Goal: Task Accomplishment & Management: Manage account settings

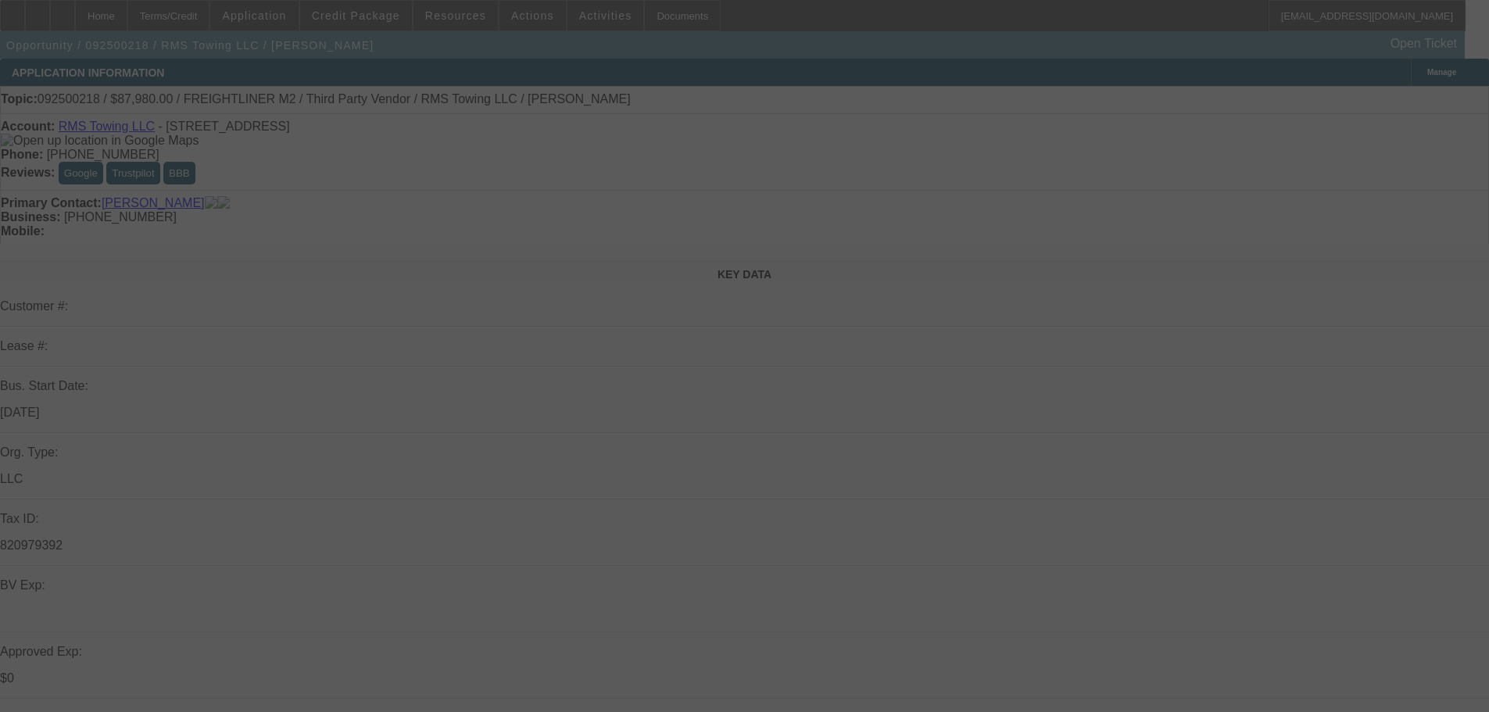
select select "0"
select select "3"
select select "0"
select select "6"
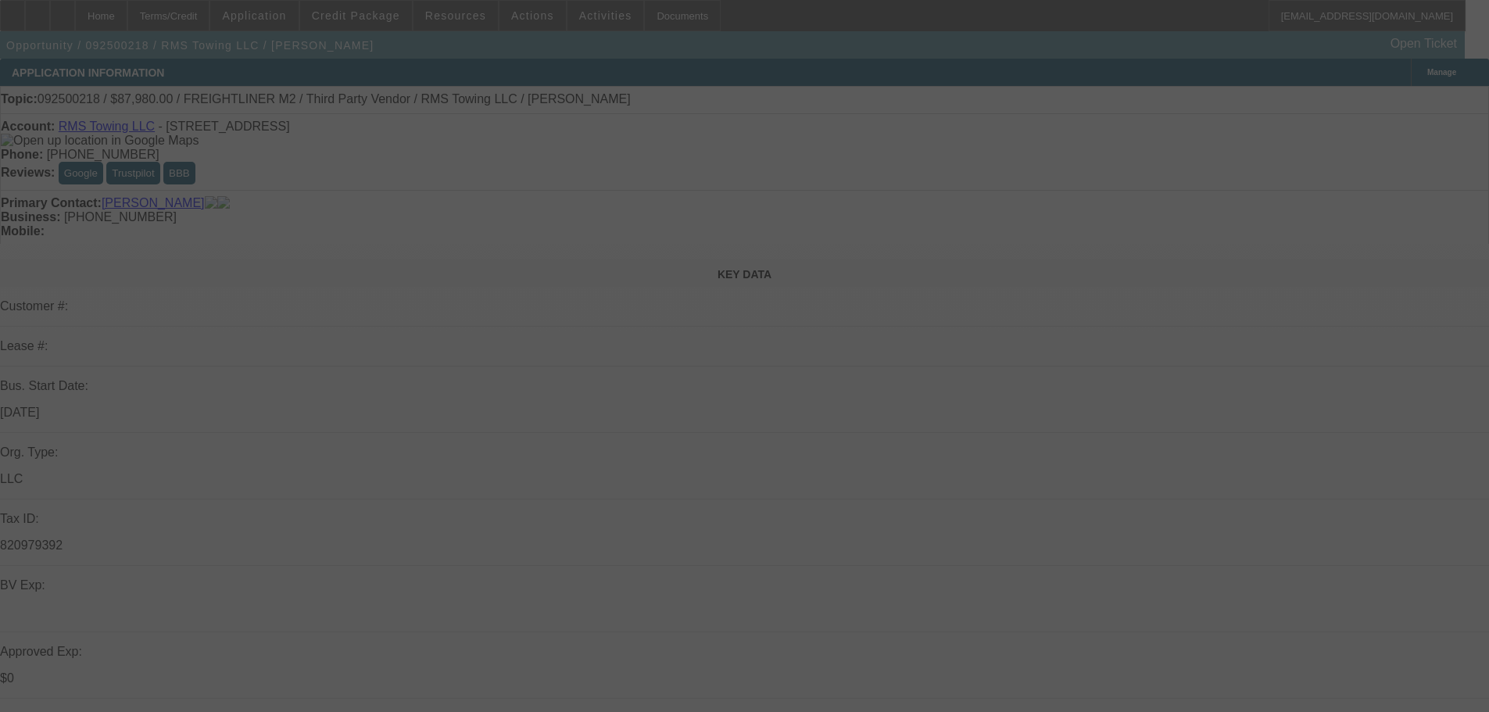
select select "0"
select select "3"
select select "0"
select select "6"
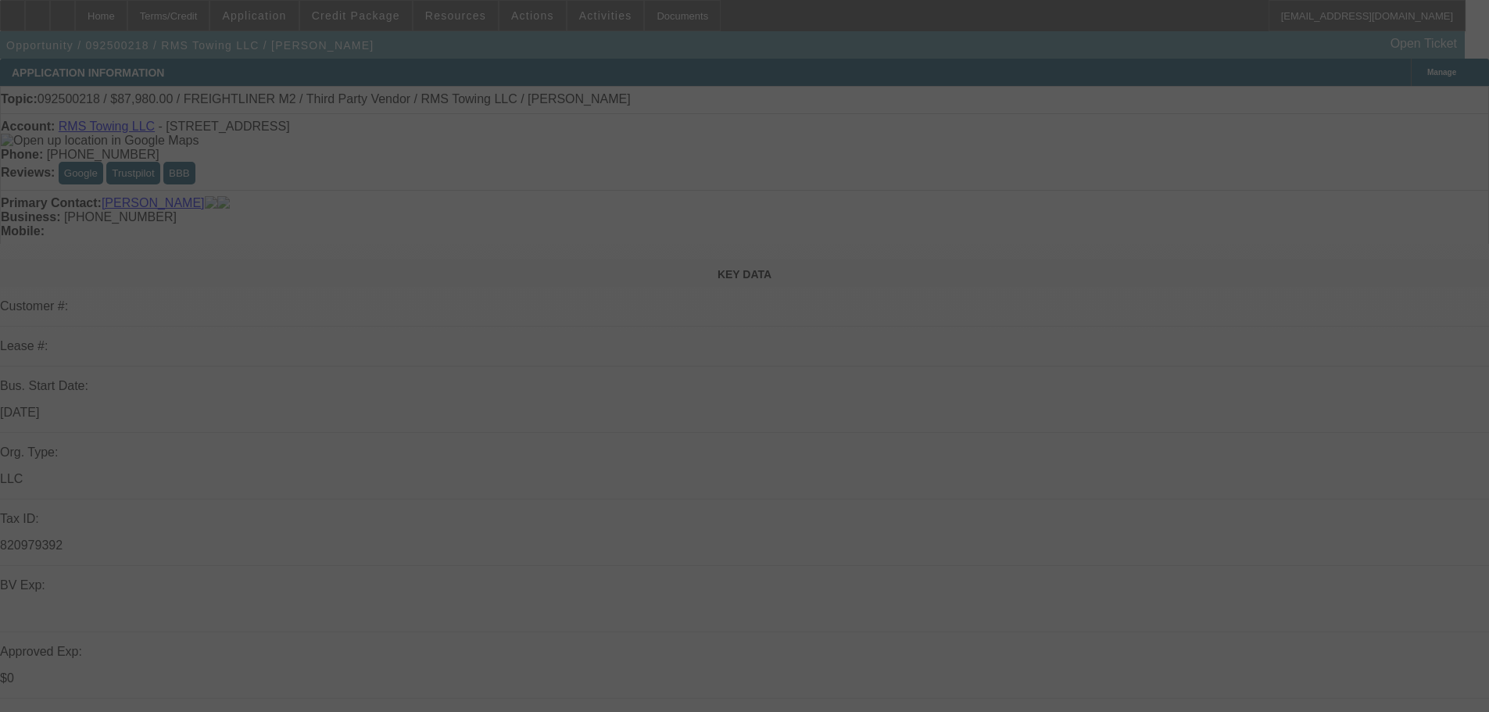
select select "0"
select select "3"
select select "0"
select select "6"
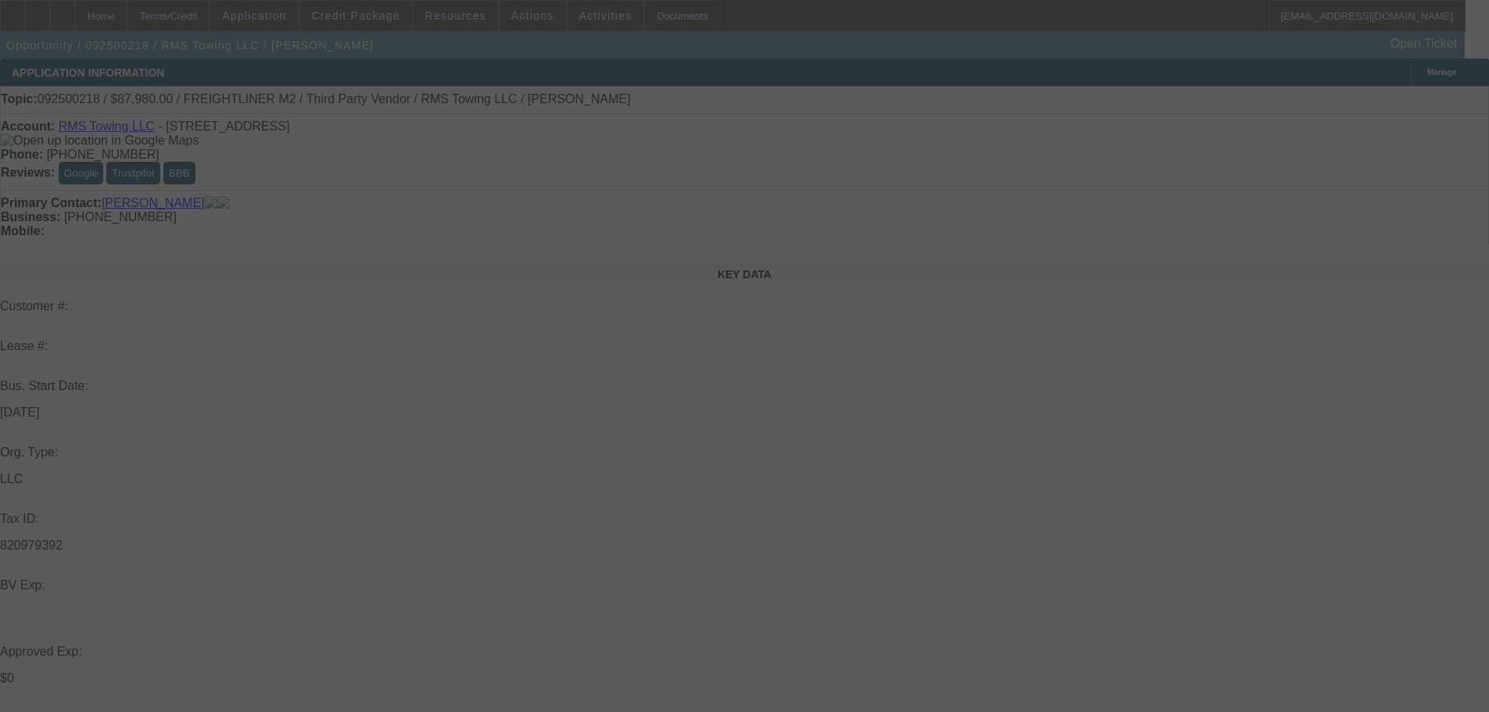
select select "0"
select select "3"
select select "0"
select select "6"
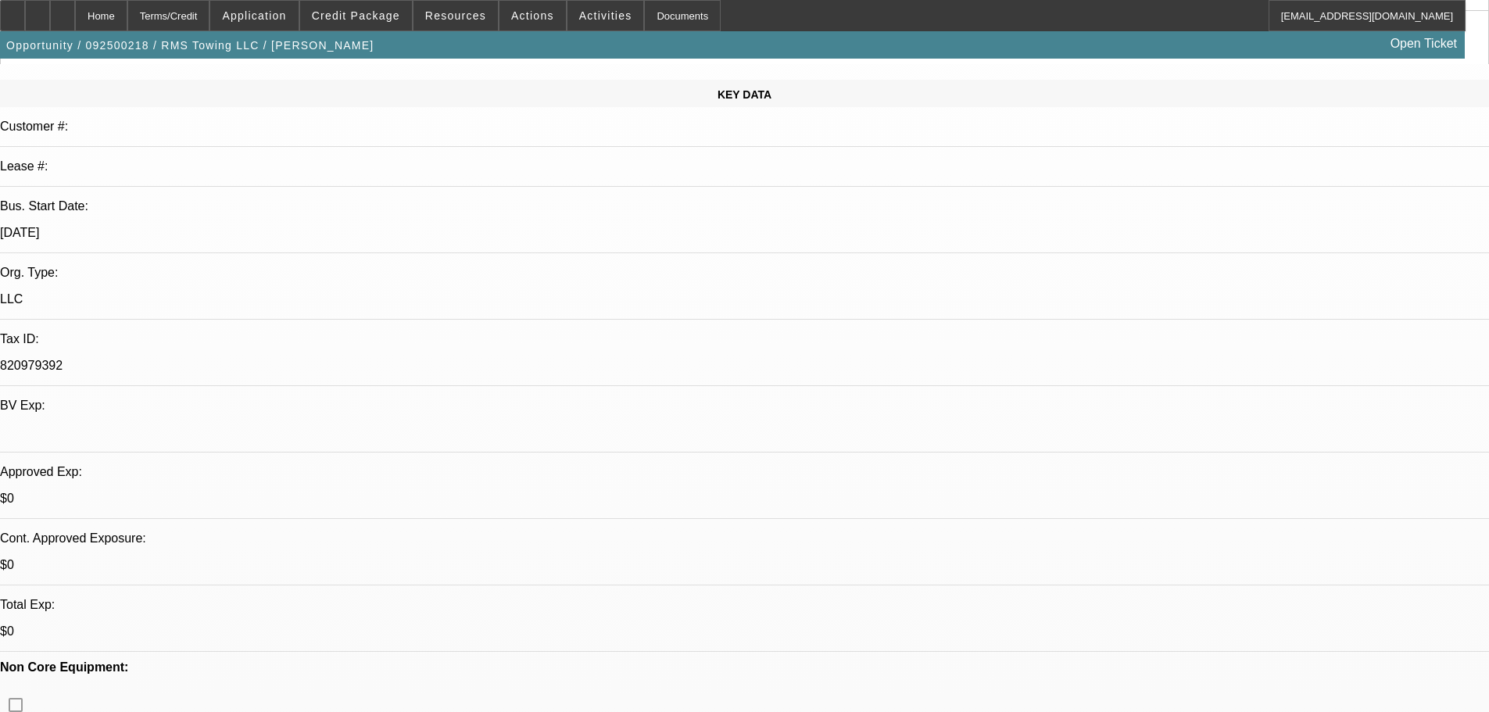
drag, startPoint x: 842, startPoint y: 170, endPoint x: 842, endPoint y: 16, distance: 154.0
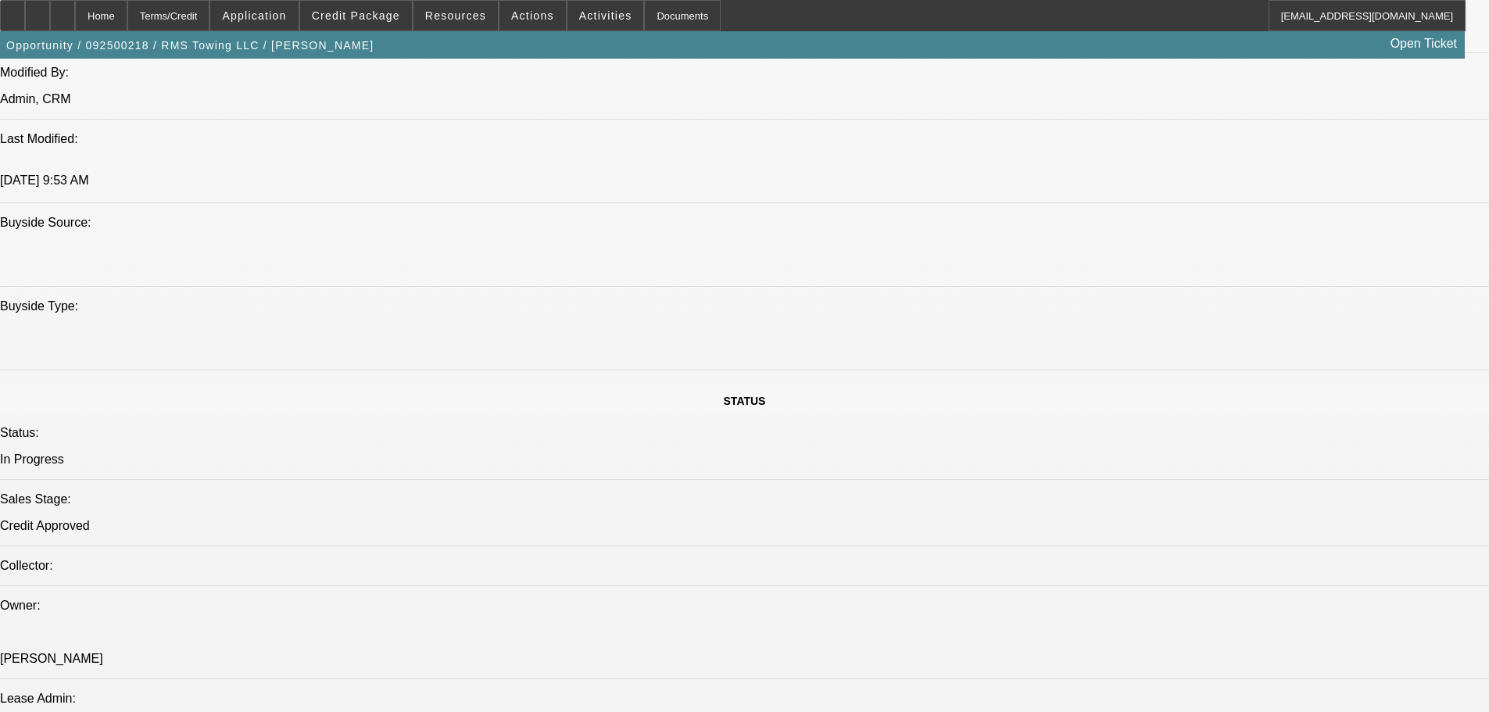
drag, startPoint x: 764, startPoint y: 347, endPoint x: 741, endPoint y: 452, distance: 107.3
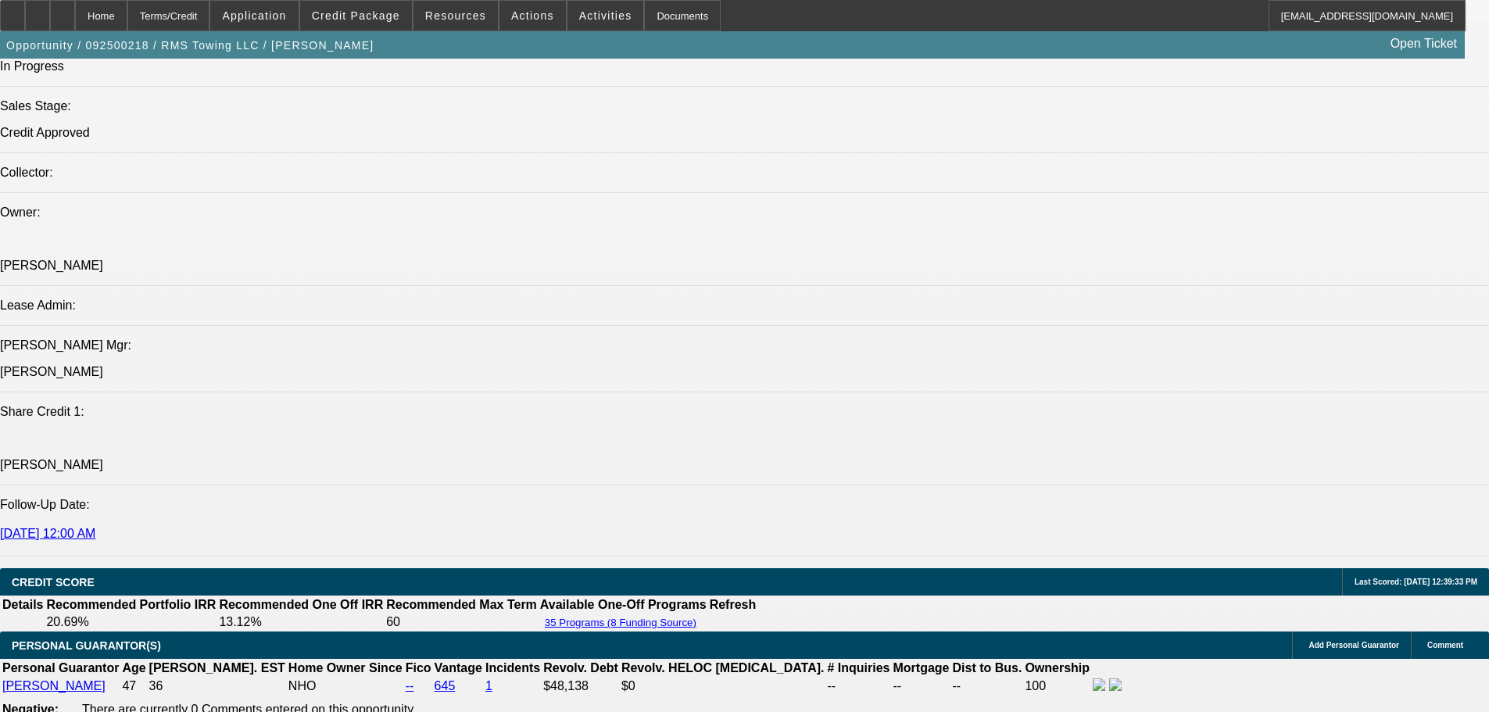
scroll to position [2282, 0]
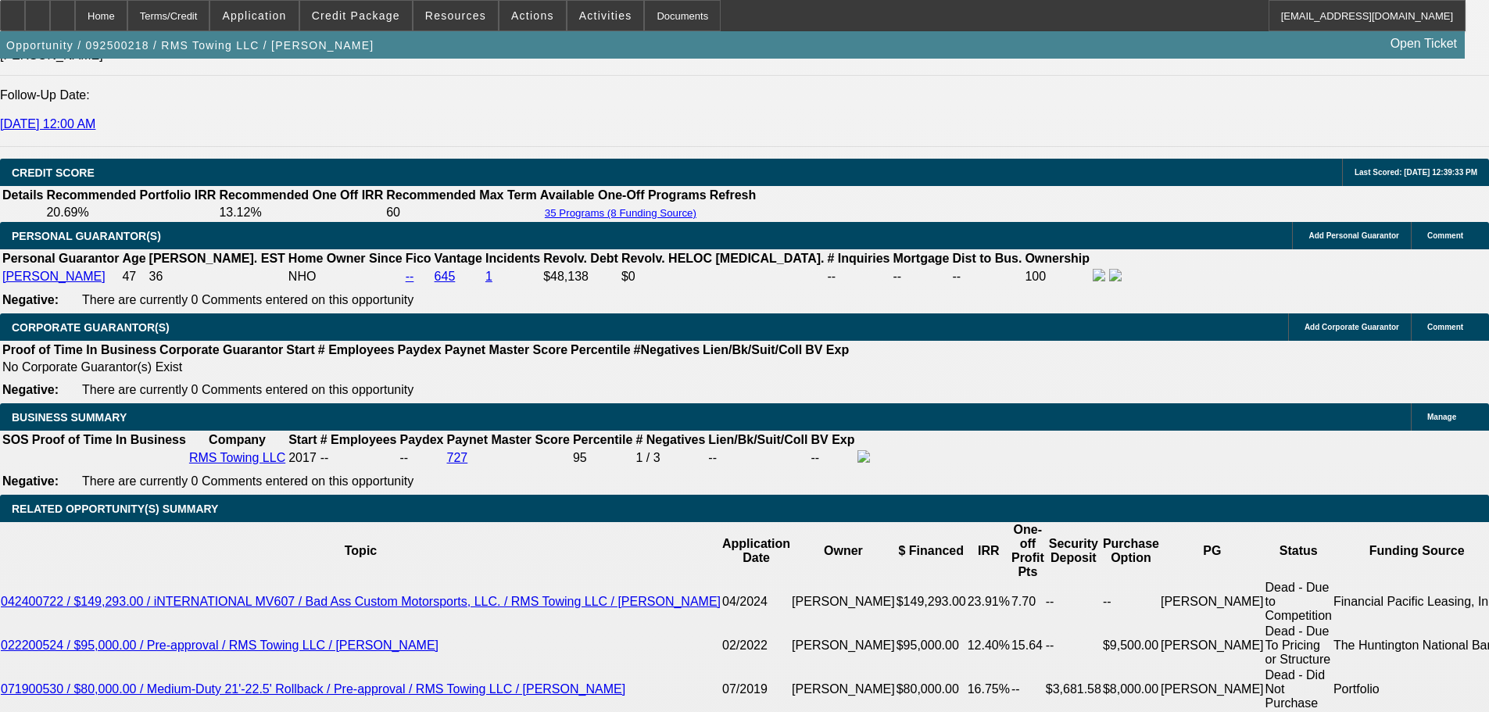
drag, startPoint x: 689, startPoint y: 347, endPoint x: 695, endPoint y: 480, distance: 133.0
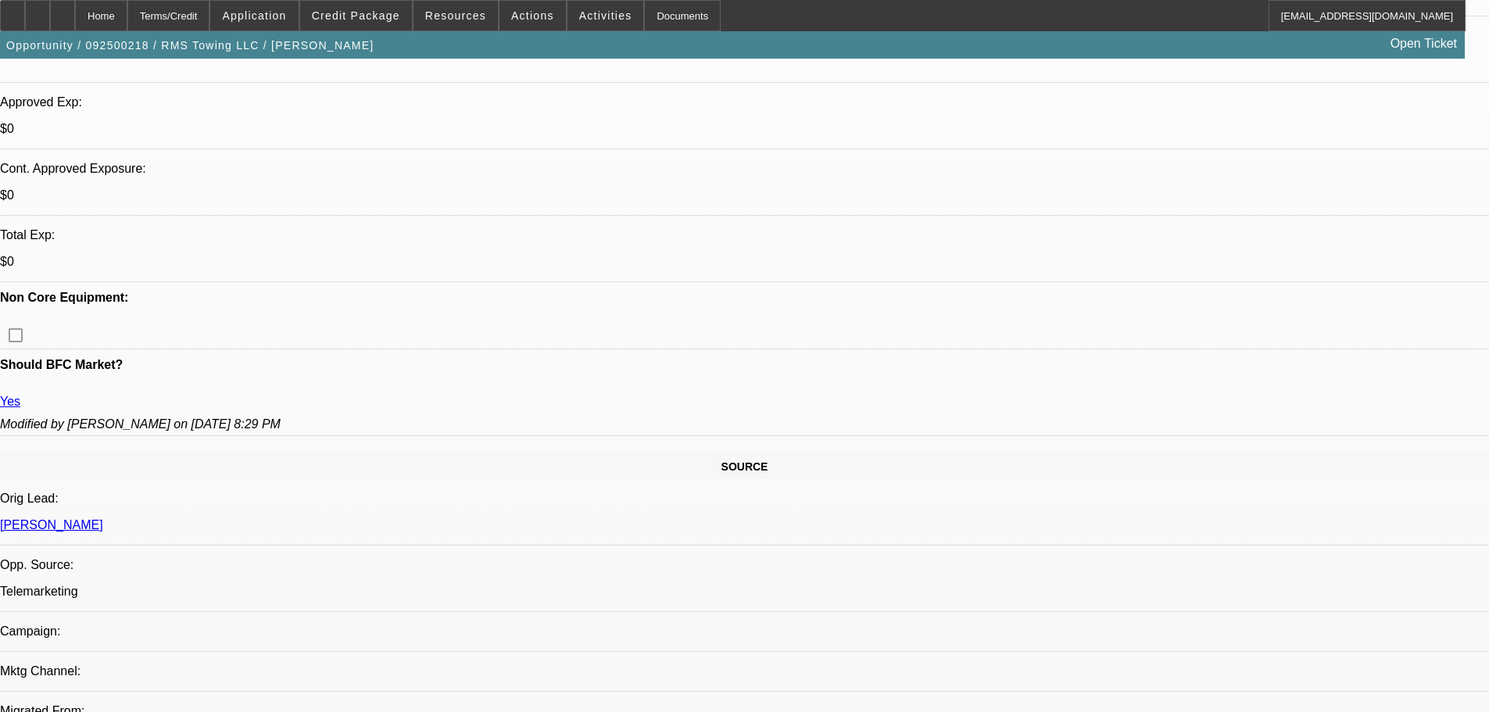
scroll to position [0, 0]
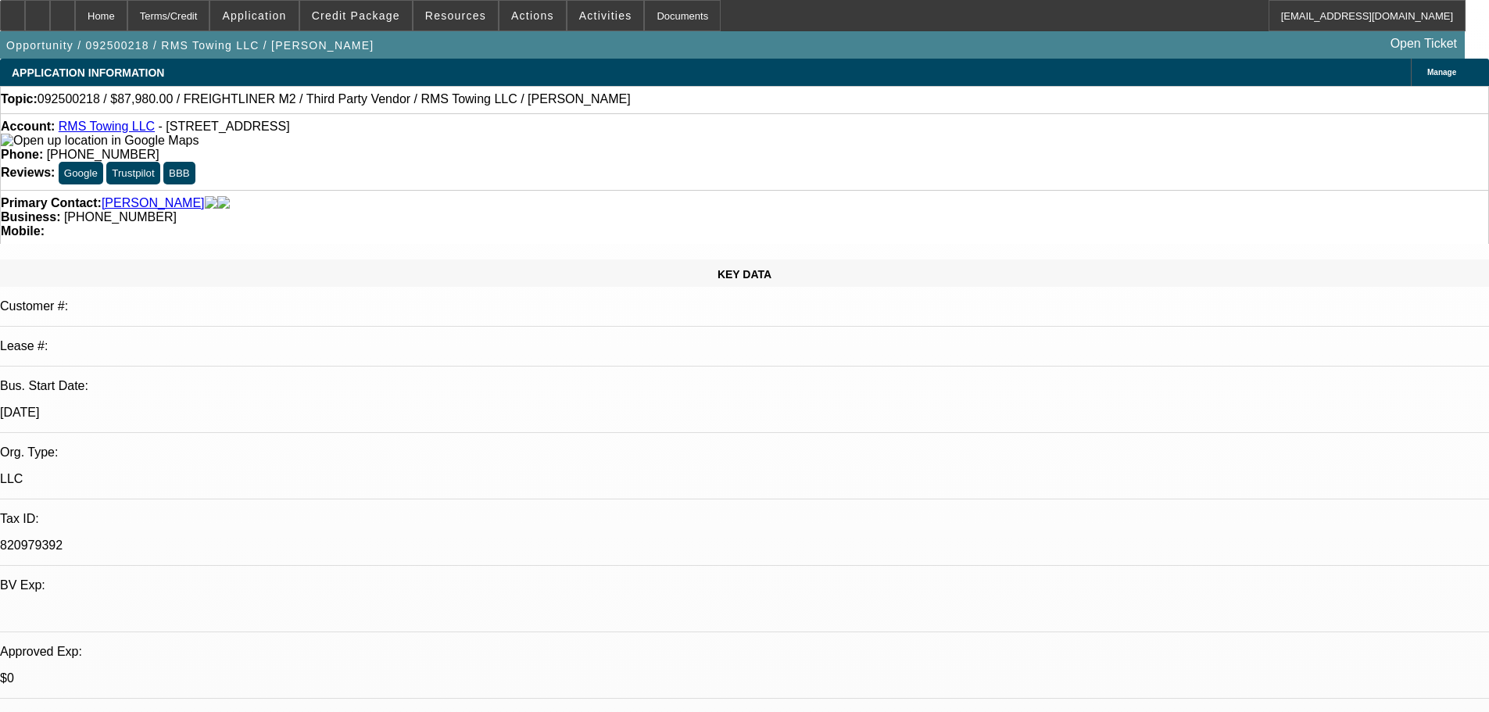
drag, startPoint x: 822, startPoint y: 188, endPoint x: 791, endPoint y: 95, distance: 98.1
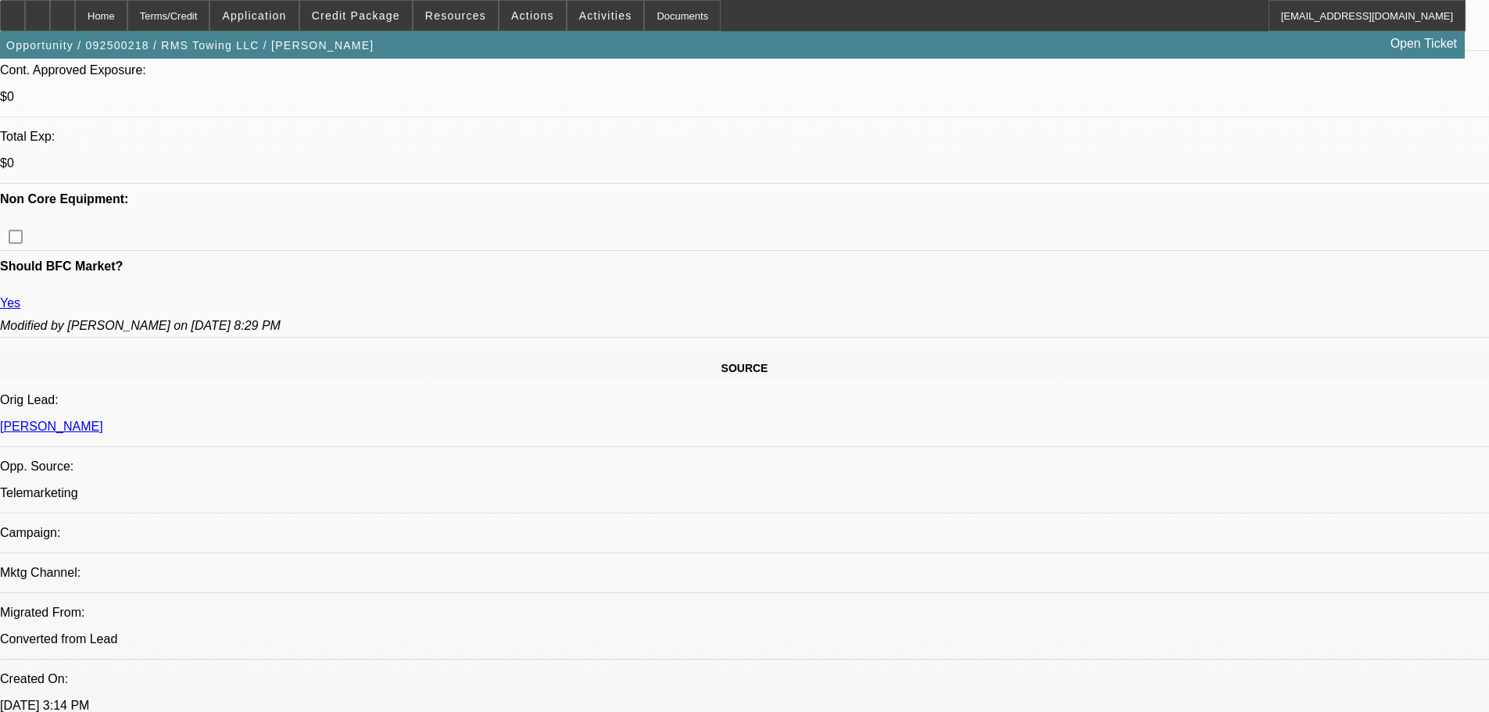
drag, startPoint x: 699, startPoint y: 387, endPoint x: 710, endPoint y: 567, distance: 180.9
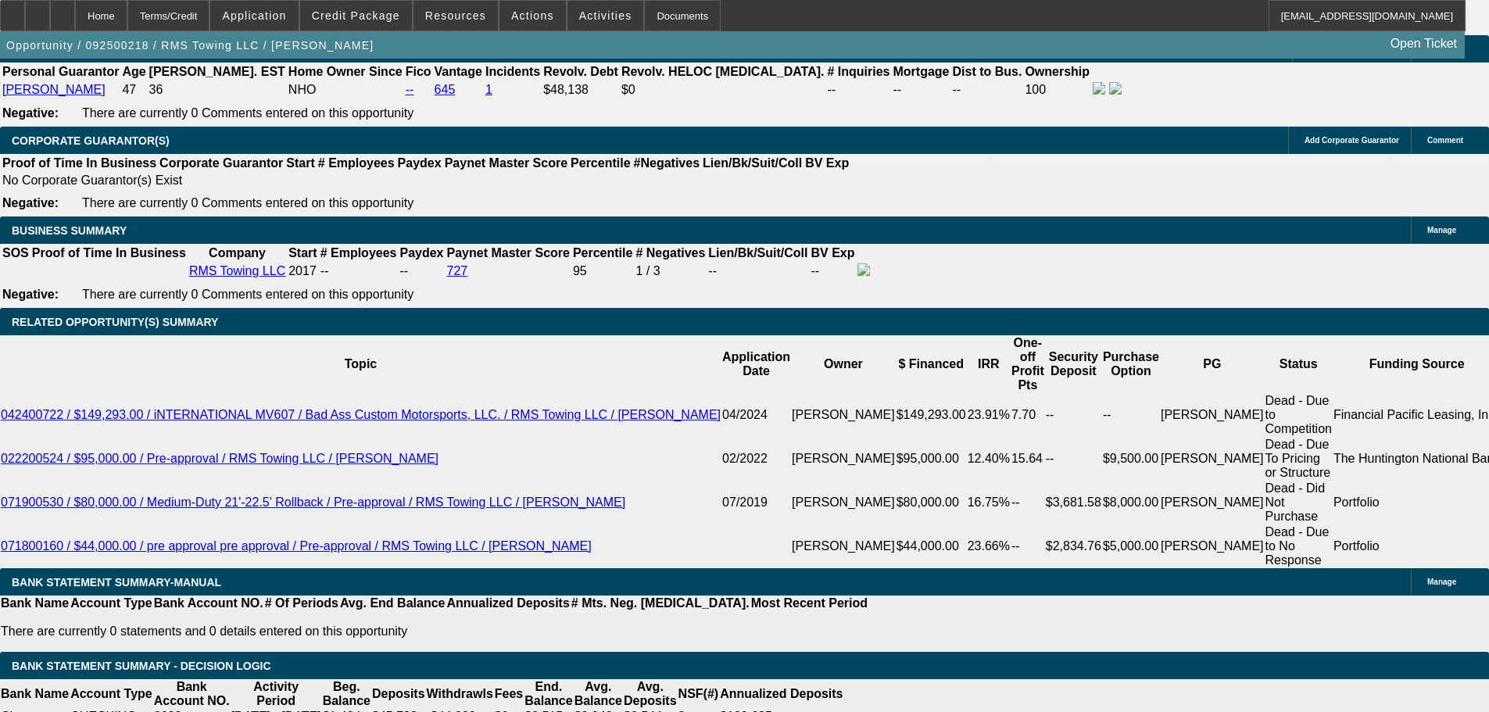
drag, startPoint x: 766, startPoint y: 670, endPoint x: 763, endPoint y: 649, distance: 21.3
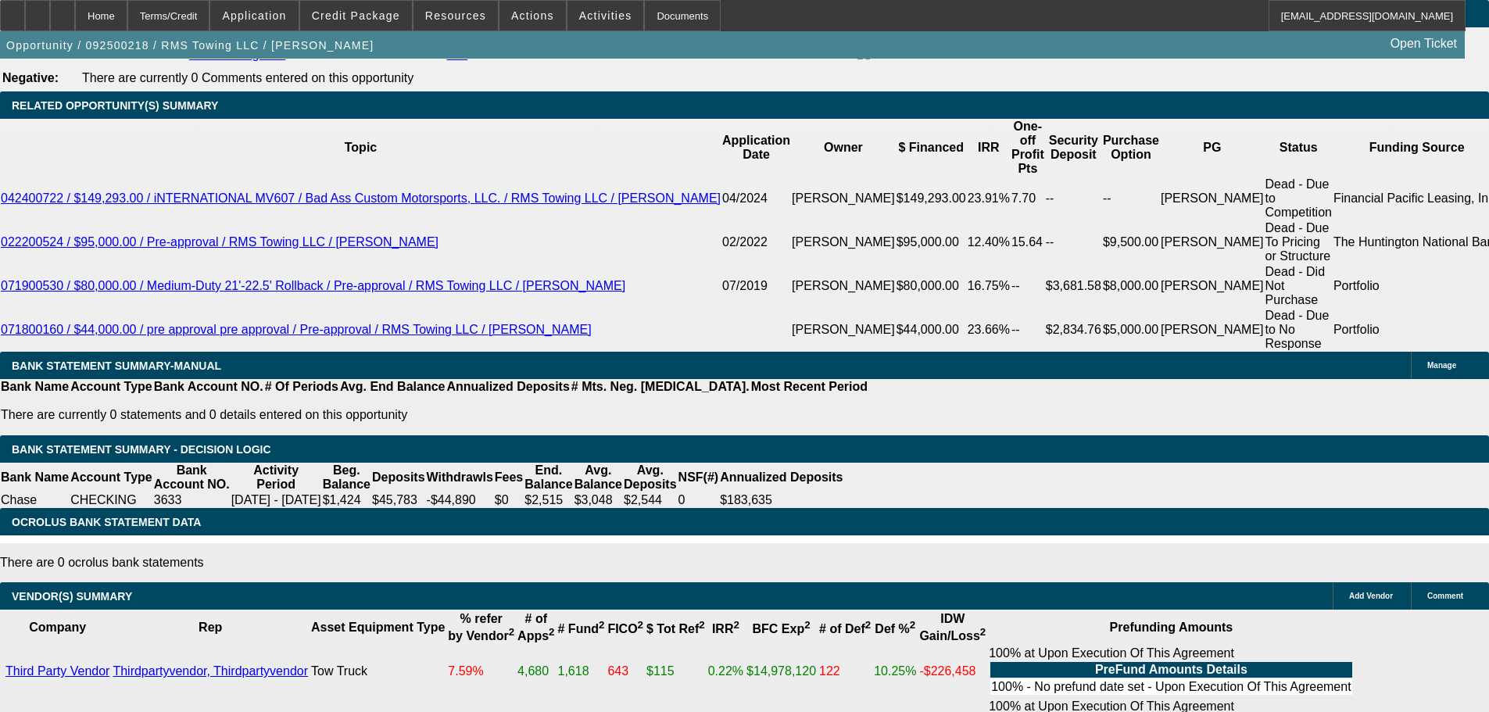
drag, startPoint x: 767, startPoint y: 445, endPoint x: 765, endPoint y: 399, distance: 46.9
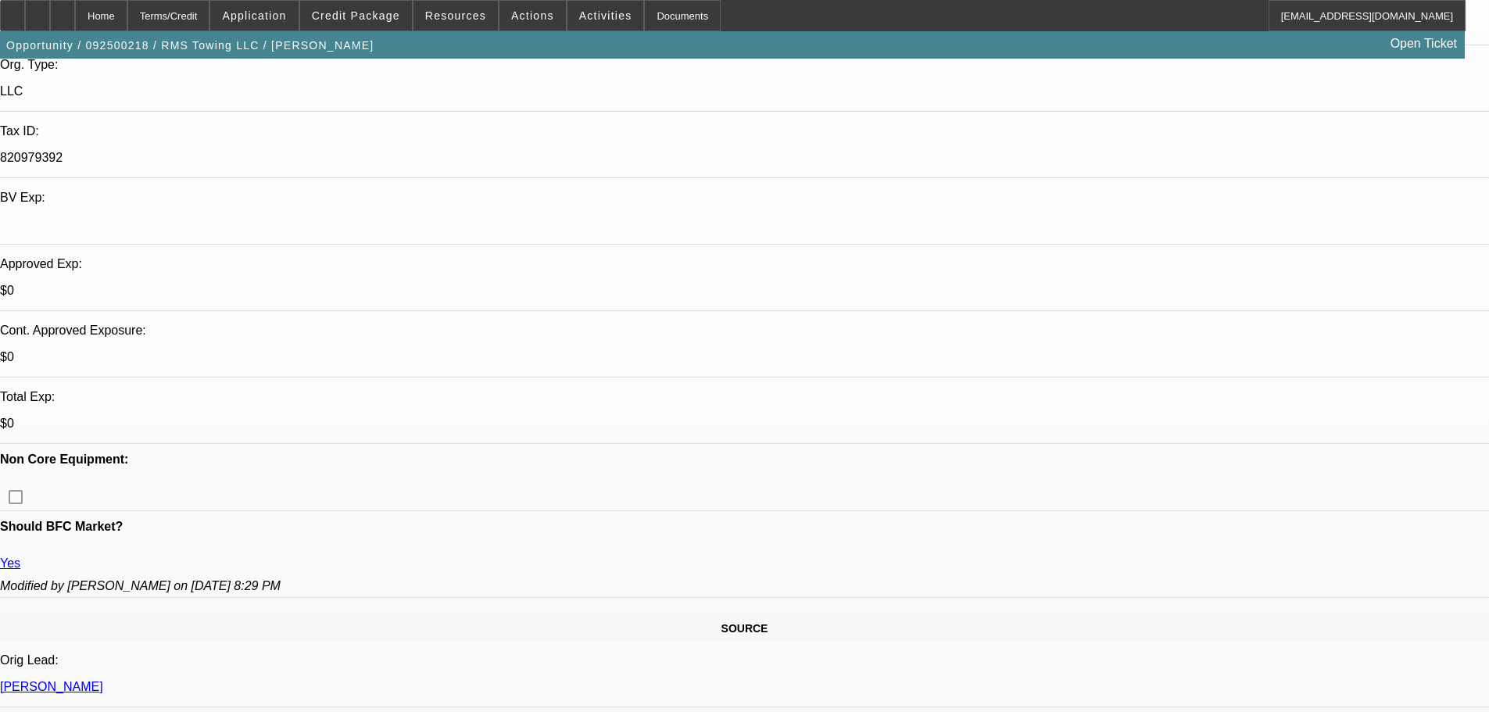
scroll to position [0, 0]
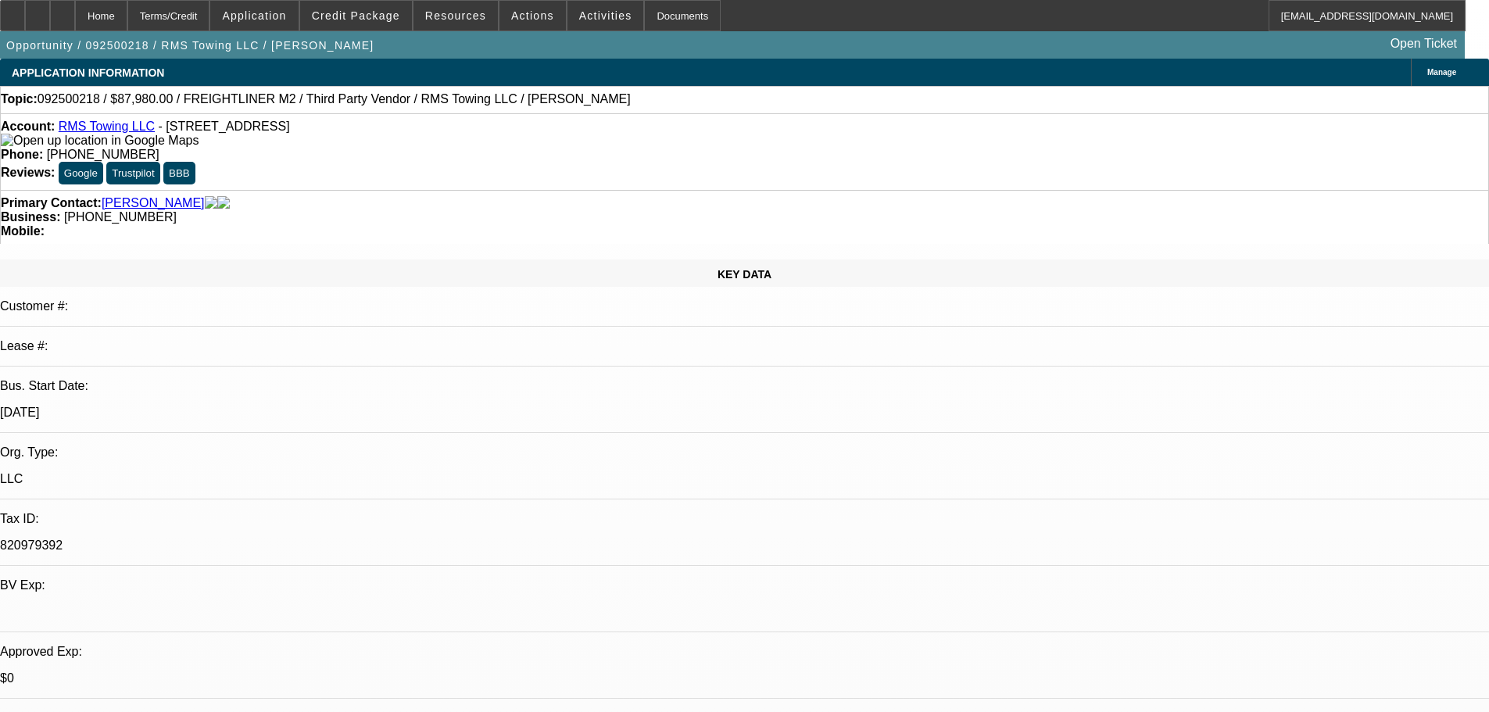
drag, startPoint x: 646, startPoint y: 259, endPoint x: 646, endPoint y: -4, distance: 263.4
drag, startPoint x: 1473, startPoint y: 647, endPoint x: 1013, endPoint y: 520, distance: 477.6
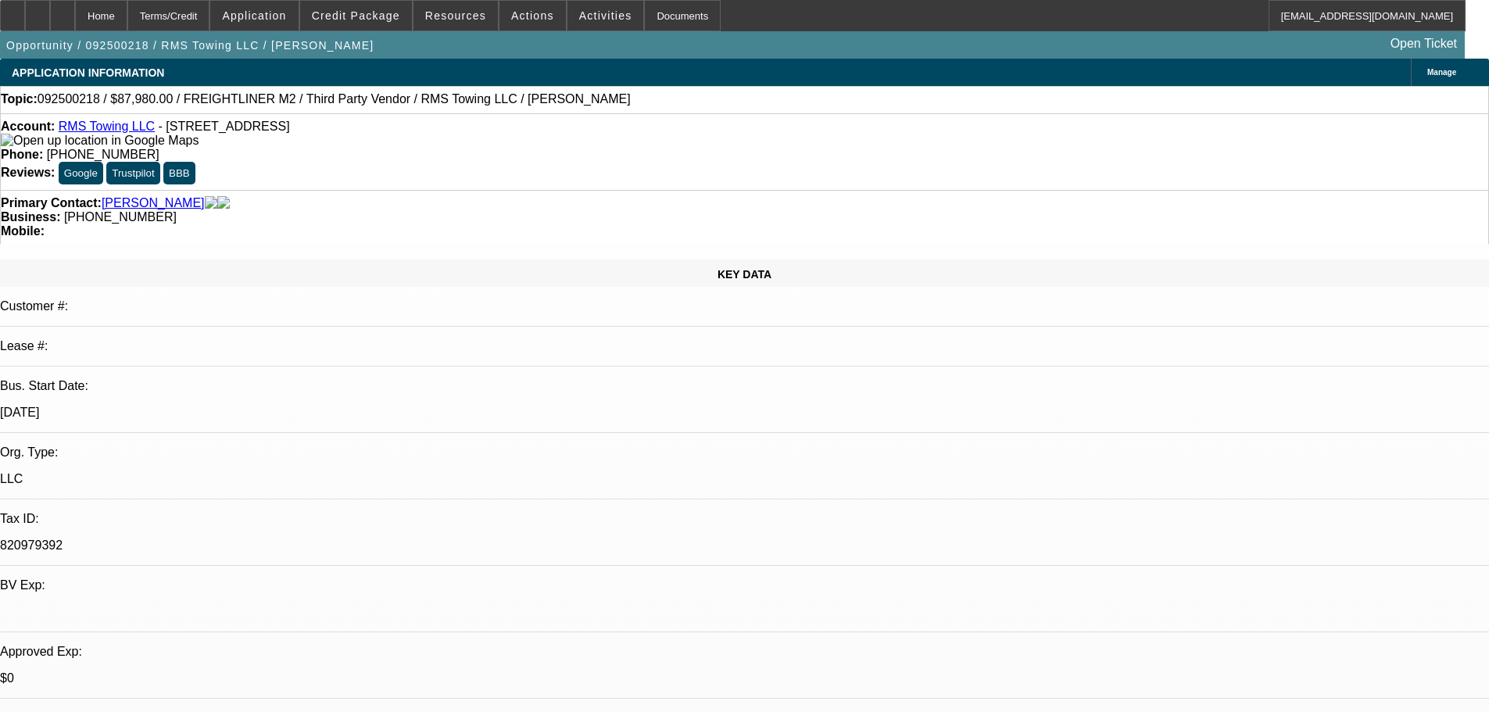
copy div "9/25 TT ray, moving forward-going to go through cards to see which he would lik…"
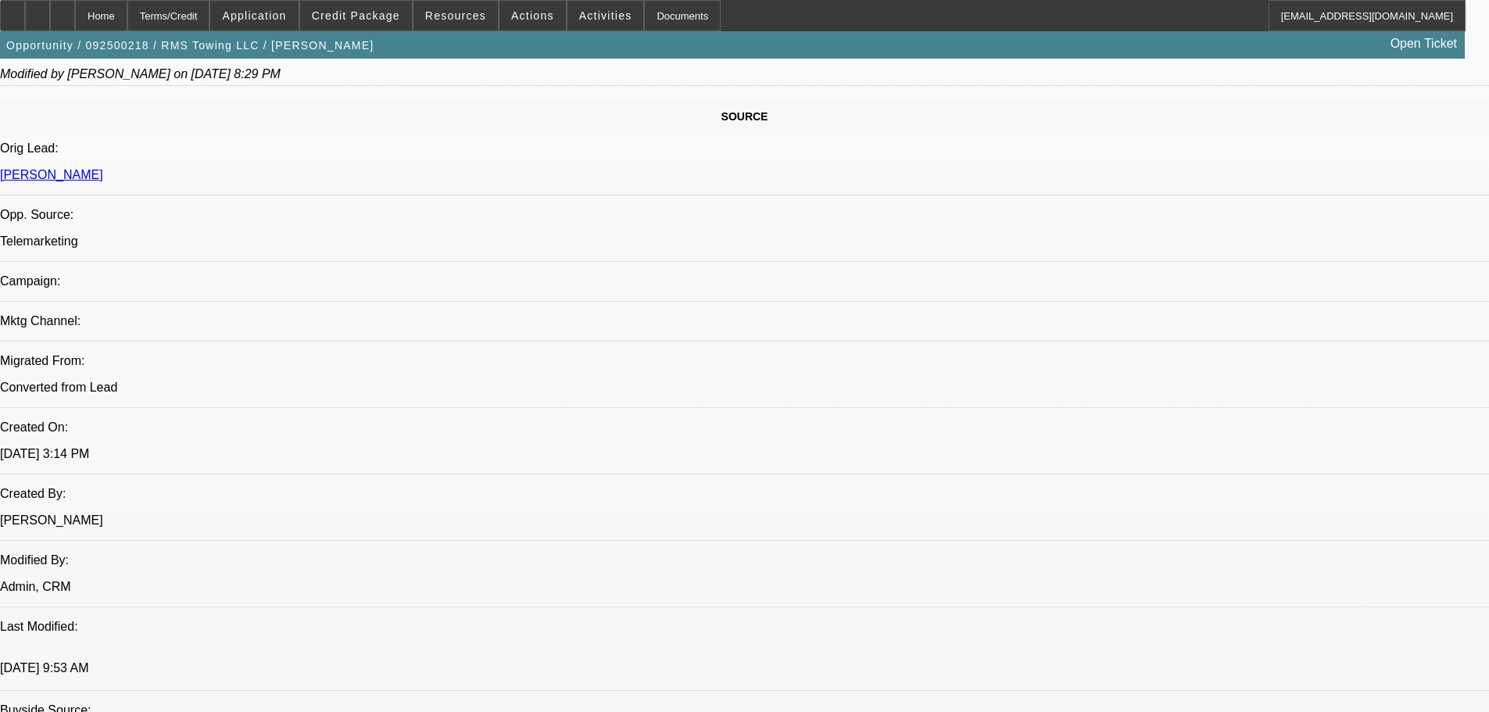
drag, startPoint x: 861, startPoint y: 644, endPoint x: 861, endPoint y: 663, distance: 19.5
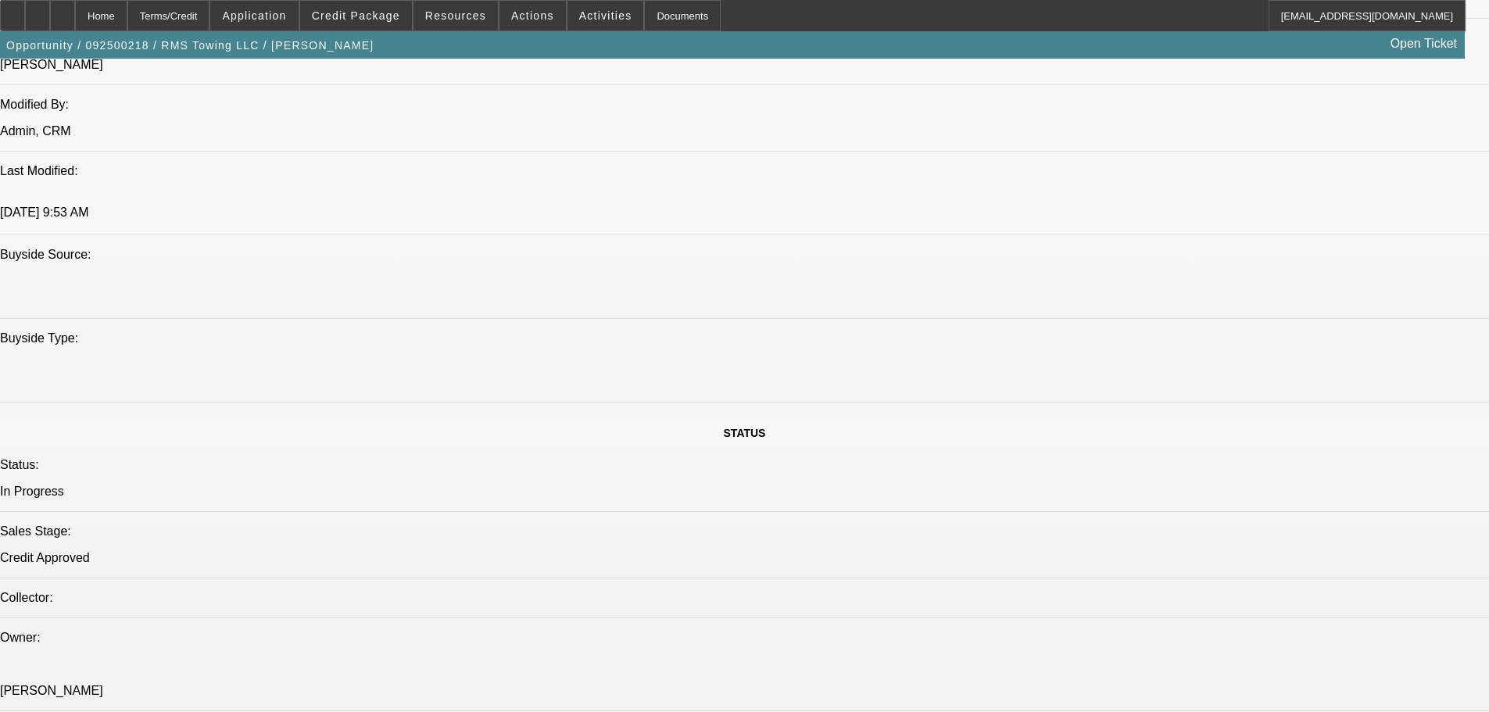
scroll to position [1447, 0]
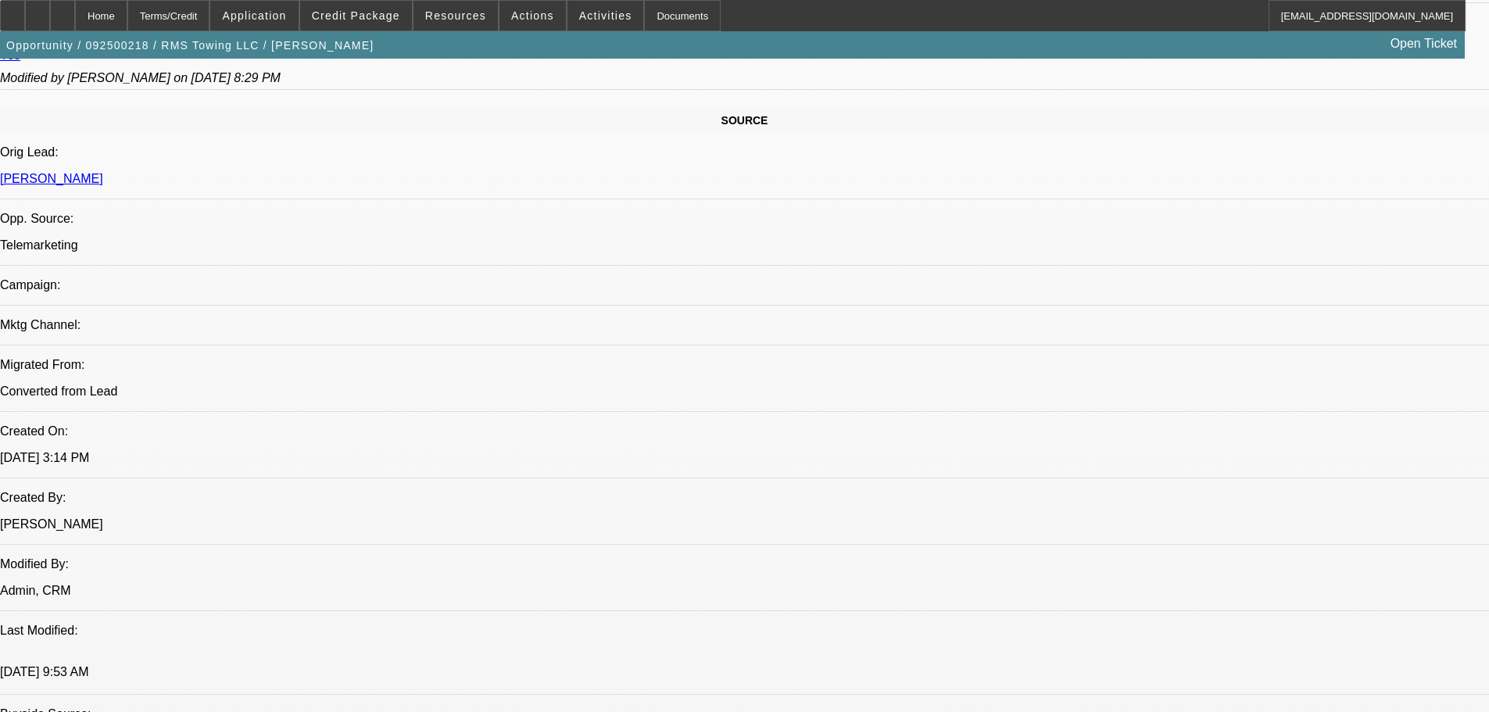
scroll to position [0, 0]
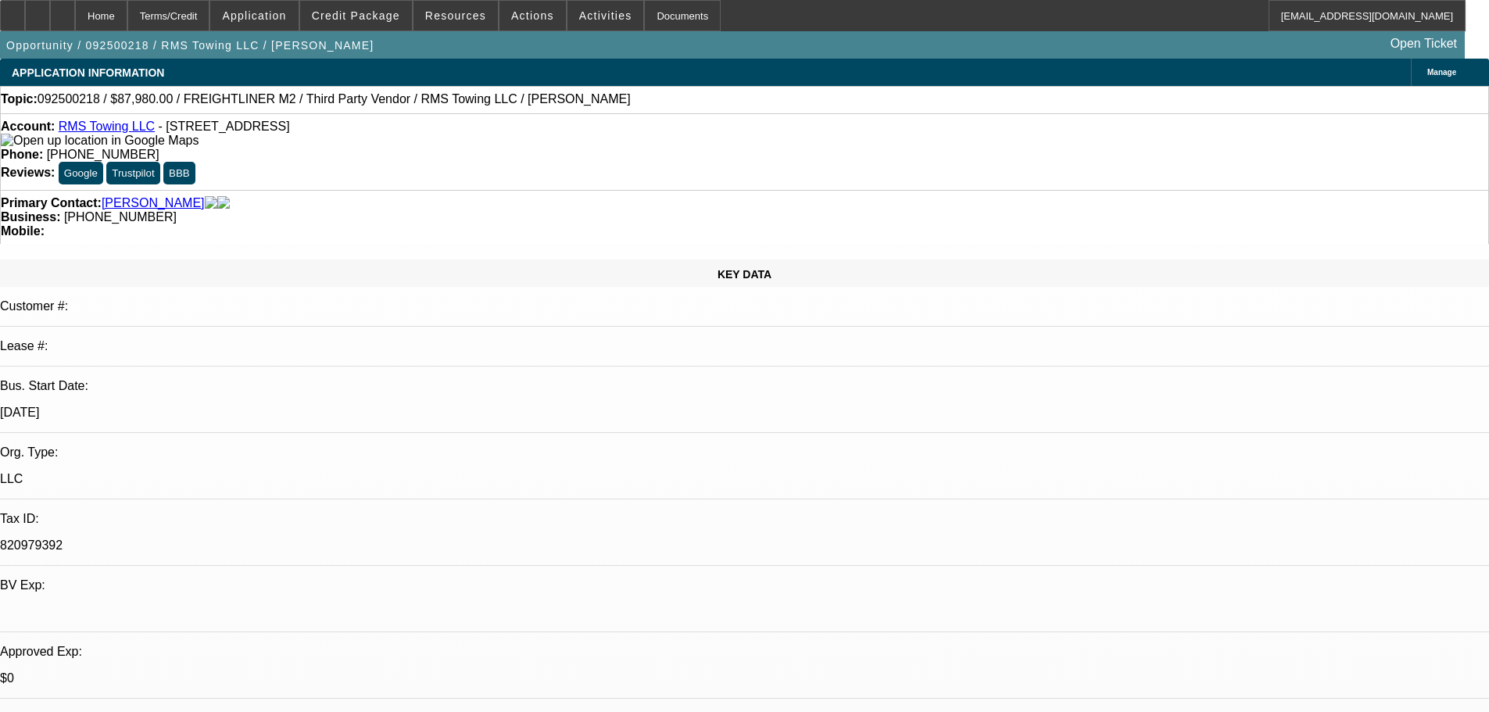
drag, startPoint x: 793, startPoint y: 553, endPoint x: 793, endPoint y: 182, distance: 370.4
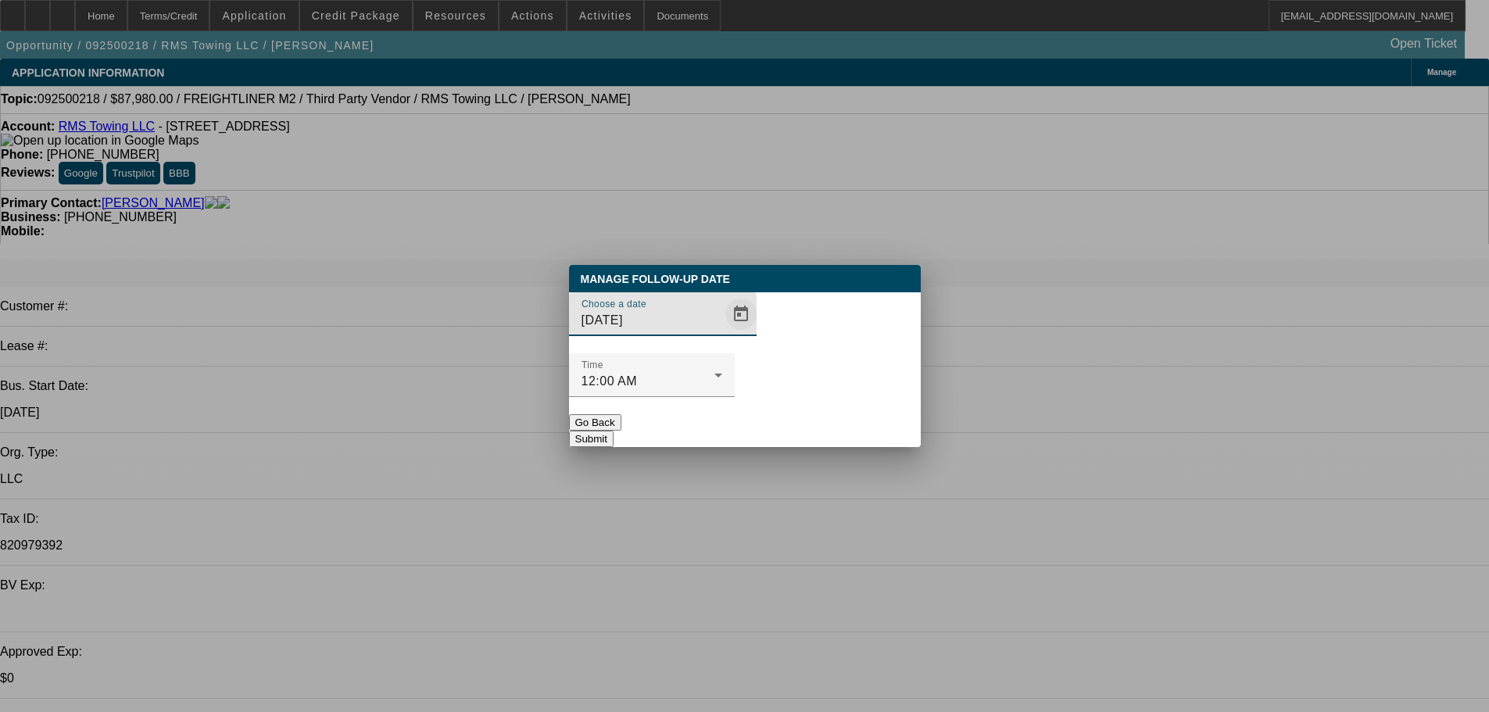
click at [733, 349] on div "Choose a date 10/14/2025" at bounding box center [745, 322] width 352 height 61
click at [722, 333] on span "Open calendar" at bounding box center [741, 314] width 38 height 38
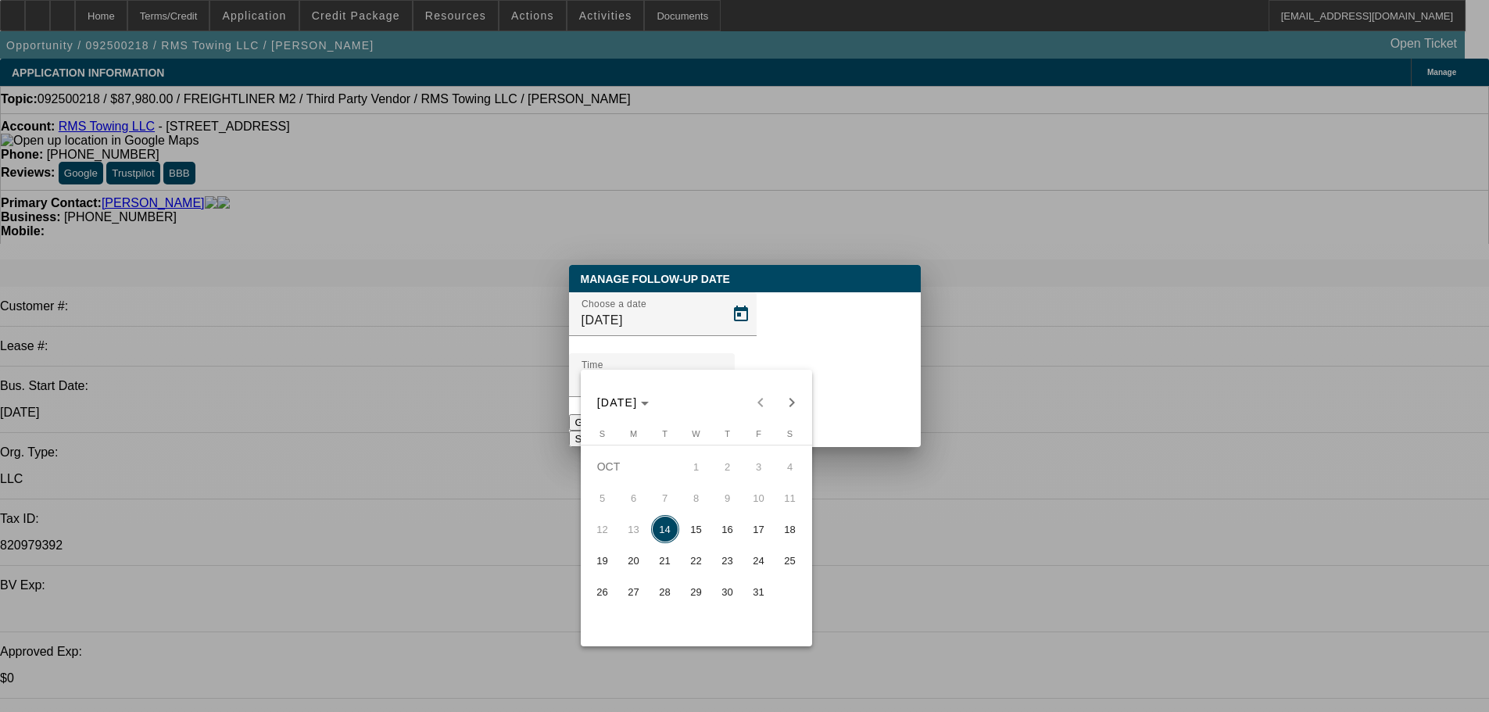
click at [663, 558] on span "21" at bounding box center [665, 560] width 28 height 28
type input "10/21/2025"
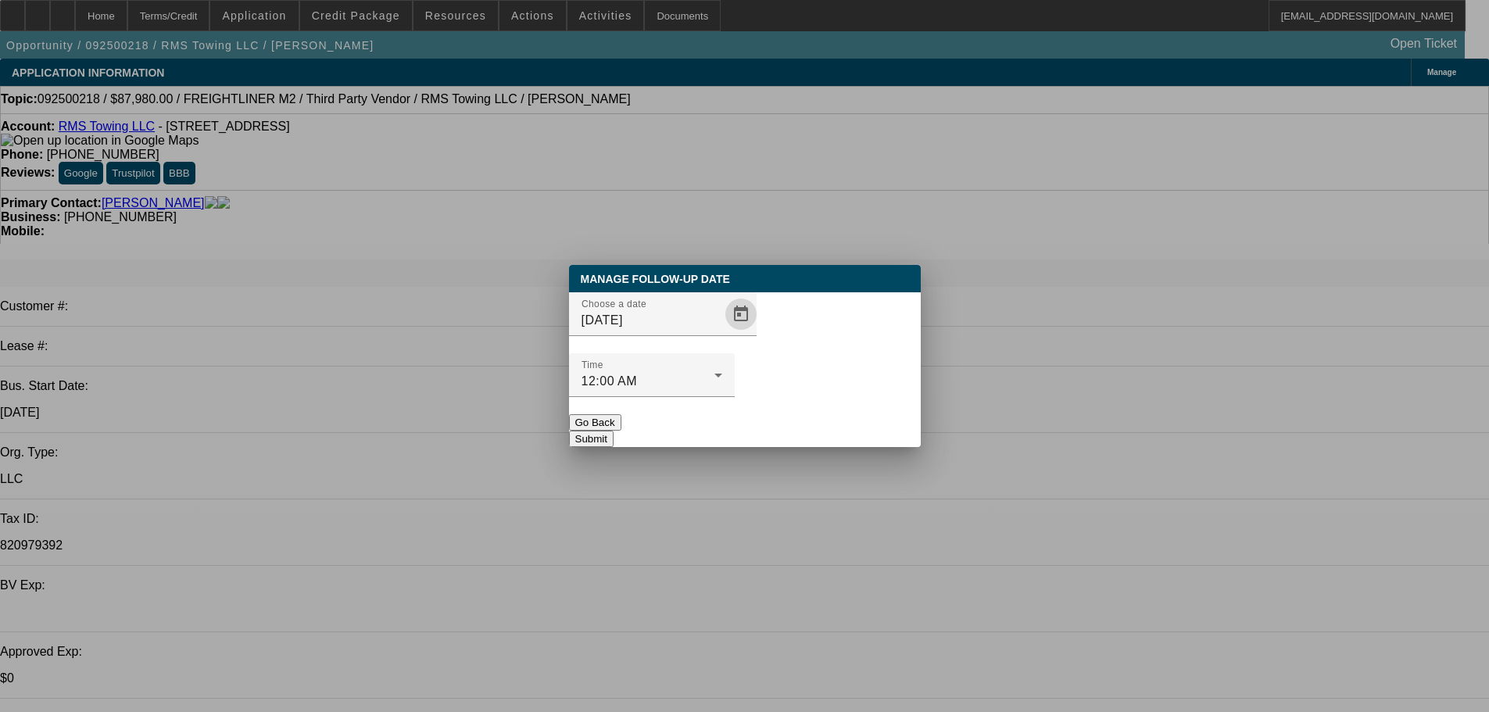
click at [613, 431] on button "Submit" at bounding box center [591, 439] width 45 height 16
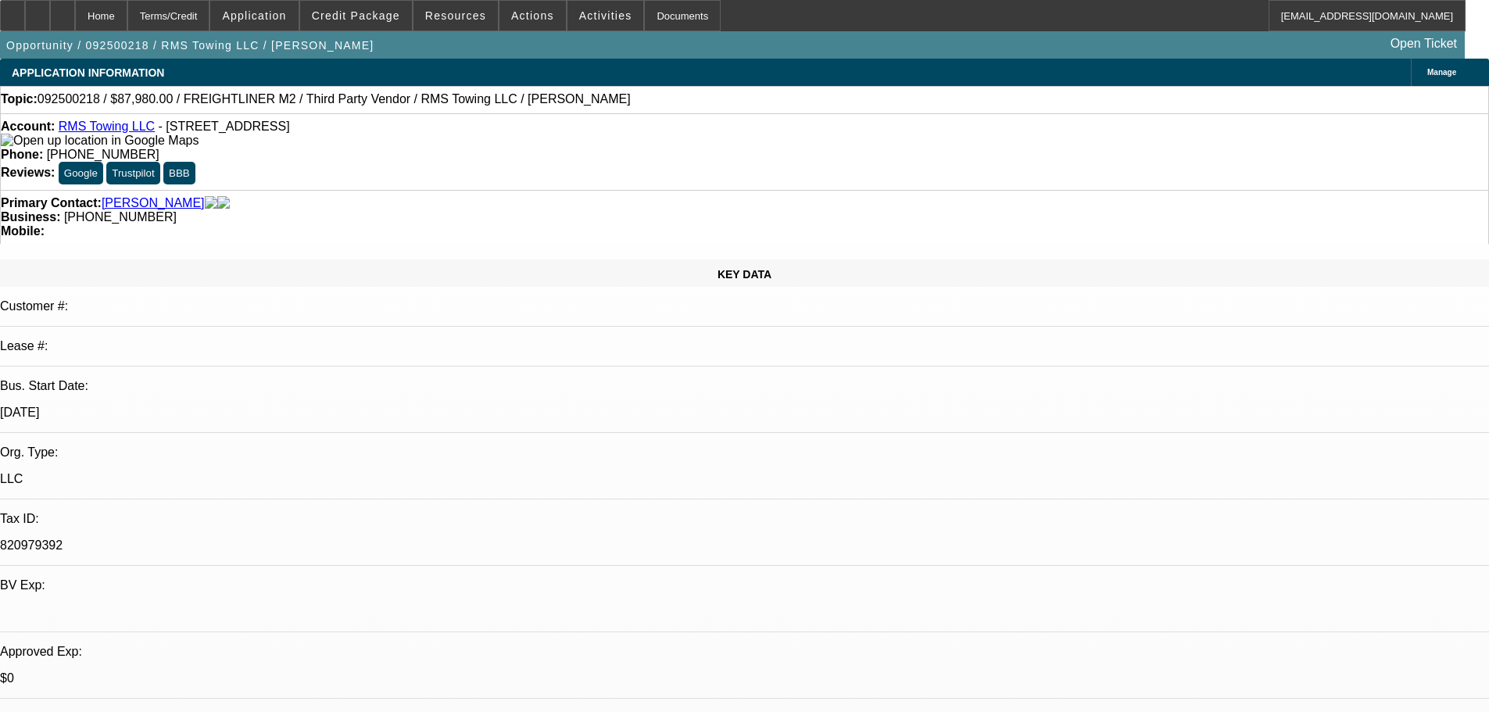
drag, startPoint x: 765, startPoint y: 456, endPoint x: 304, endPoint y: 40, distance: 620.8
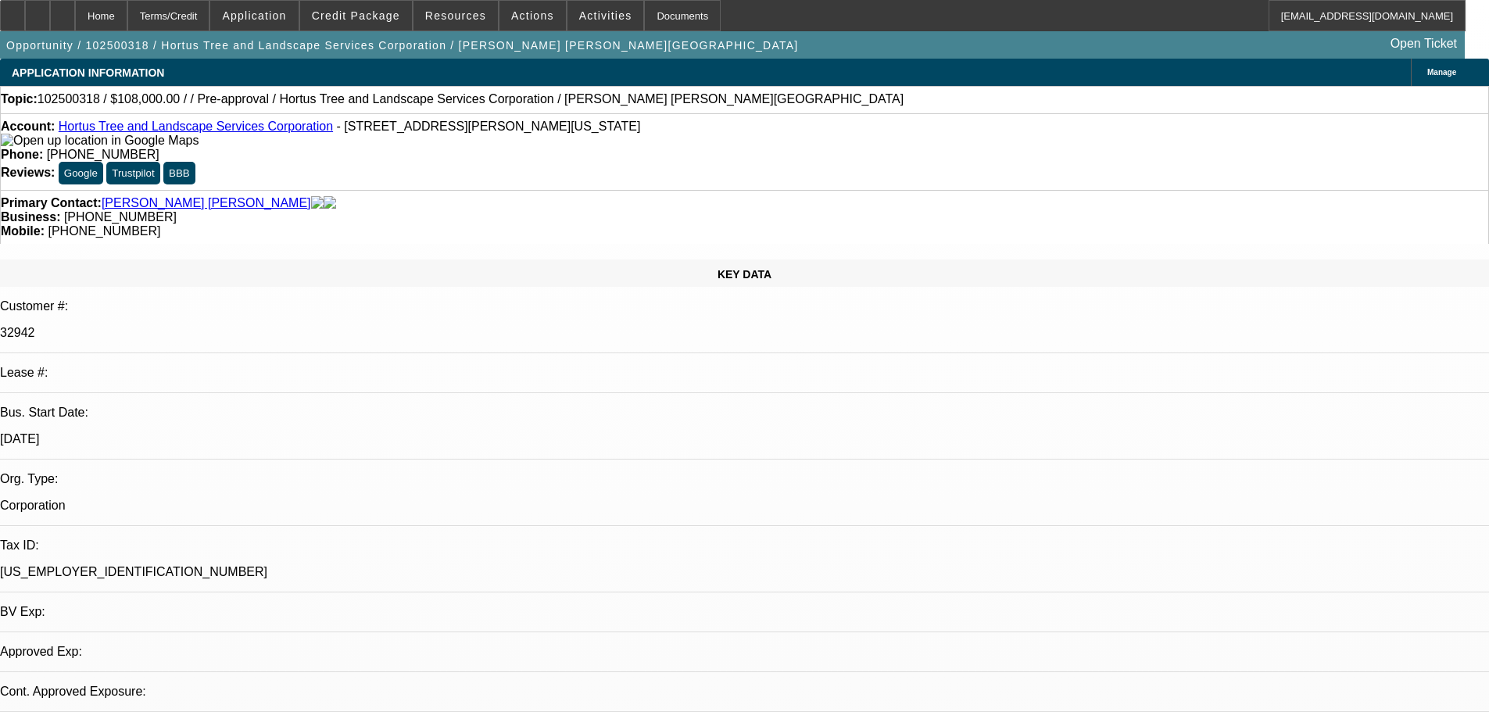
select select "0.1"
select select "2"
select select "0"
select select "6"
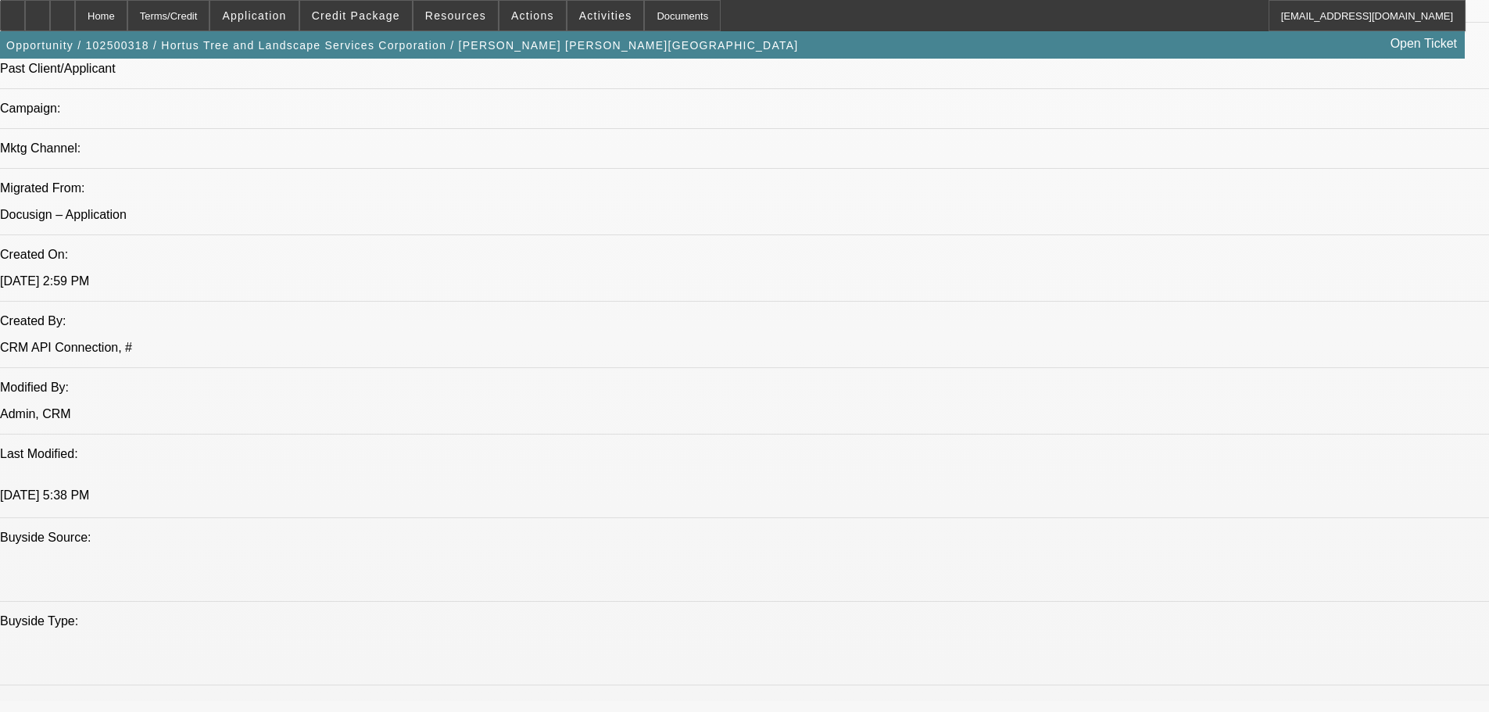
scroll to position [938, 0]
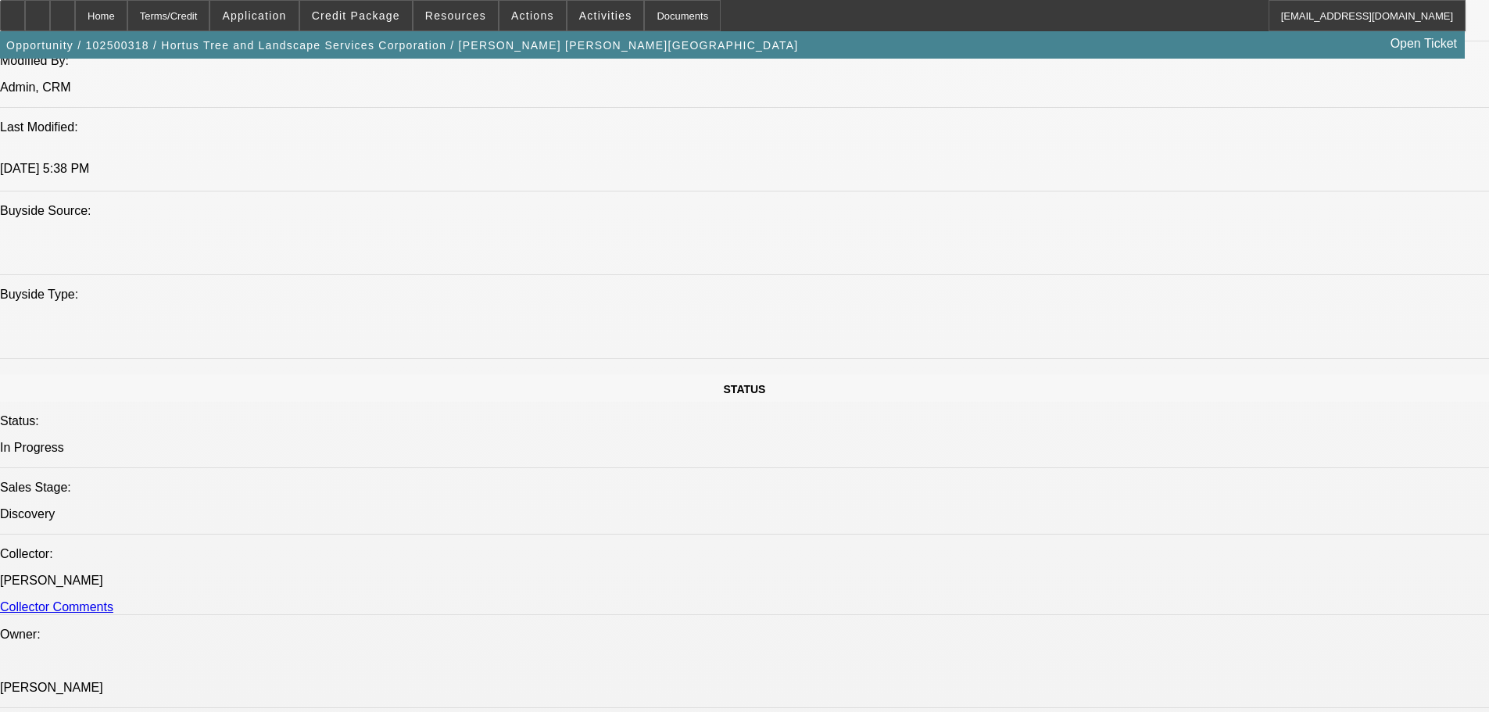
drag, startPoint x: 620, startPoint y: 391, endPoint x: 626, endPoint y: 444, distance: 53.5
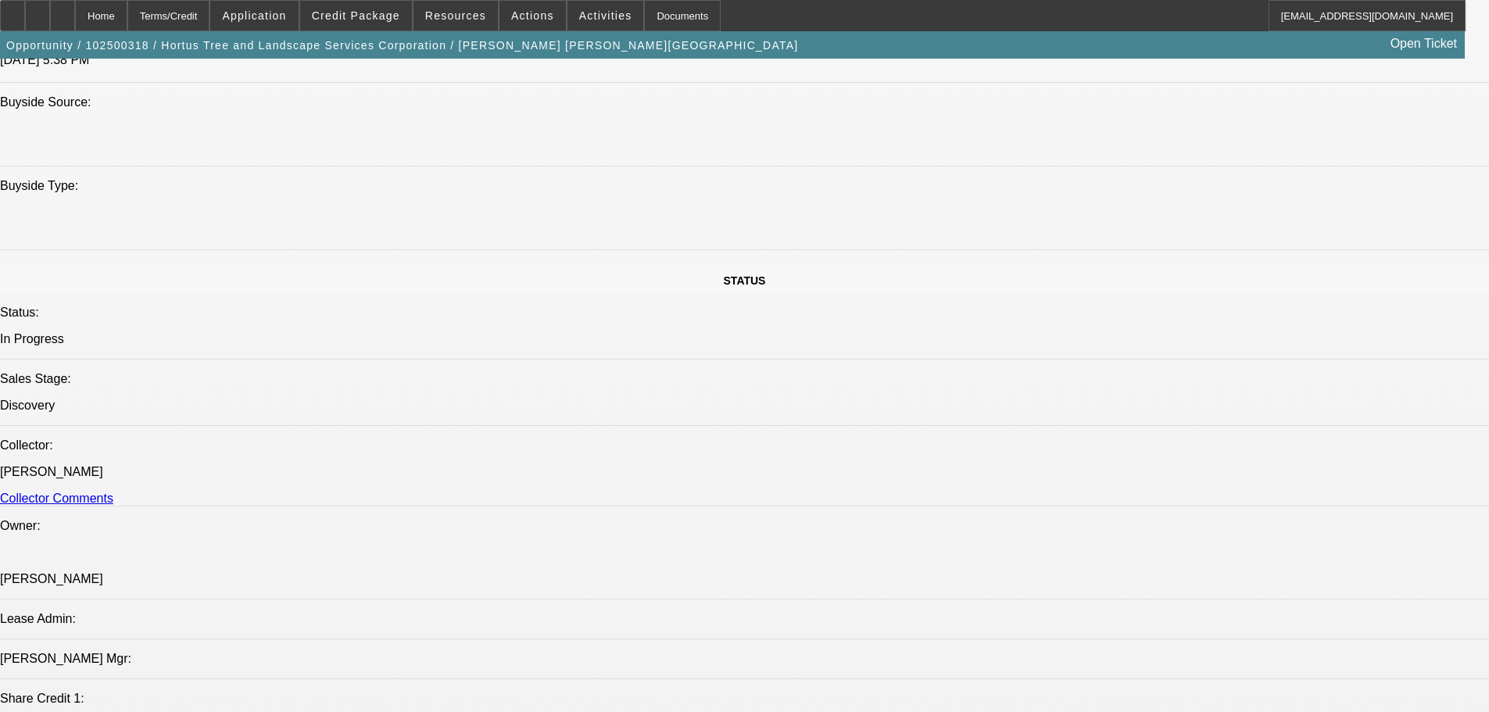
scroll to position [1504, 0]
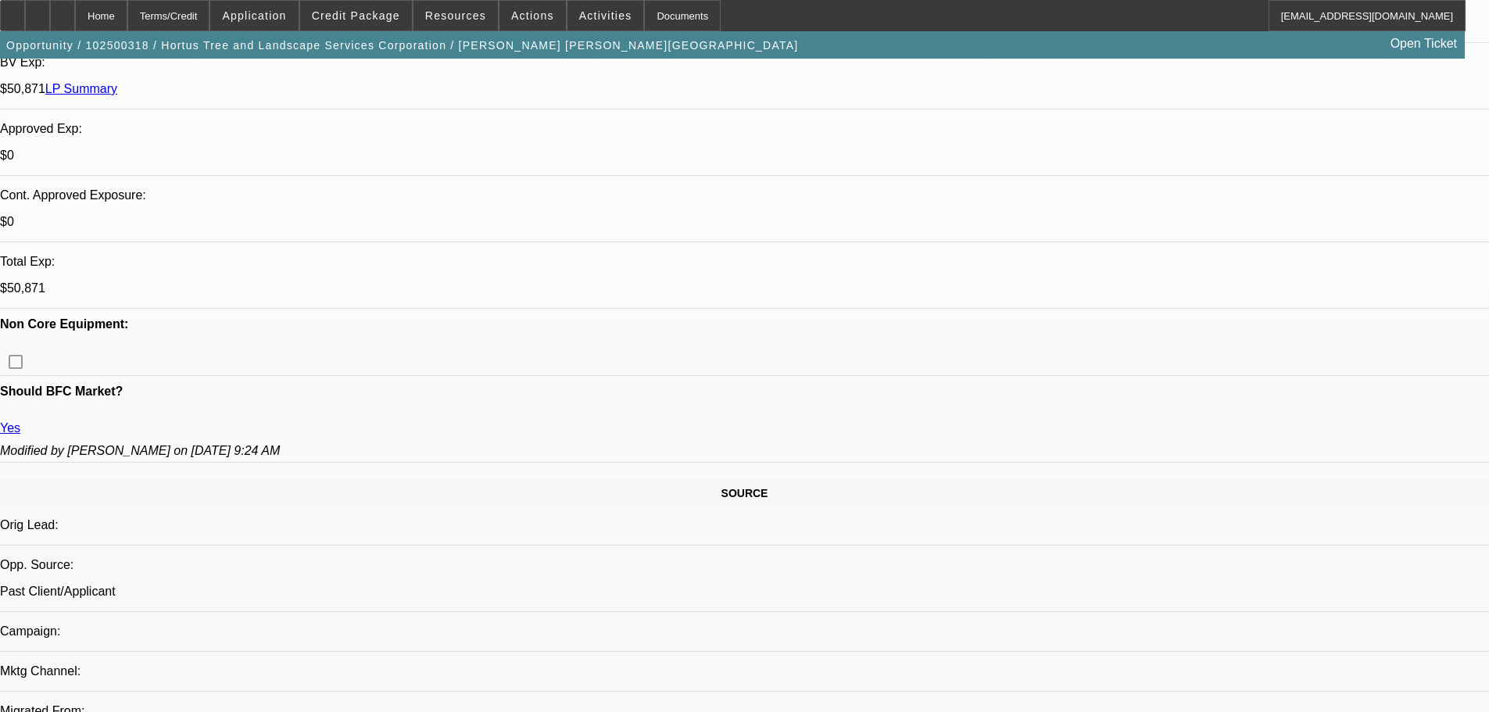
scroll to position [0, 0]
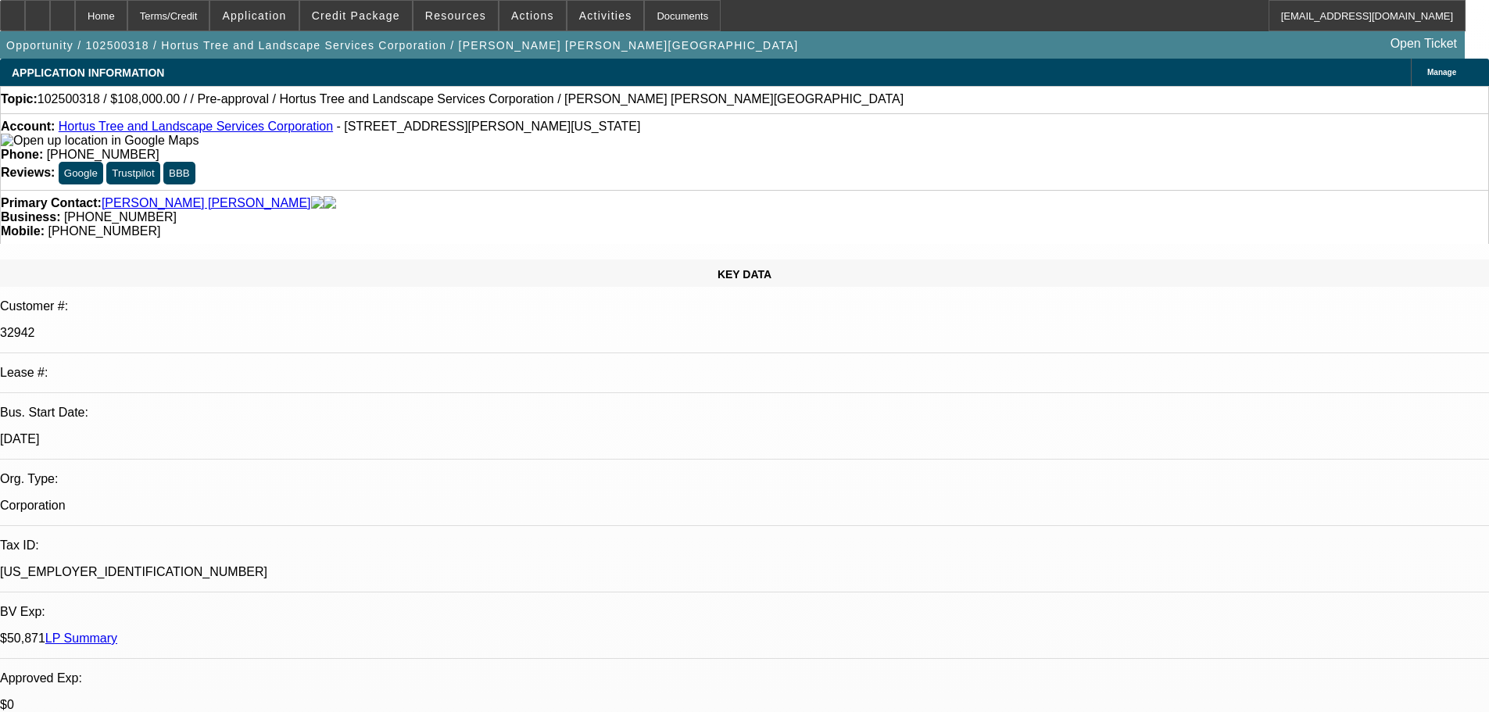
drag, startPoint x: 774, startPoint y: 293, endPoint x: 770, endPoint y: 199, distance: 93.9
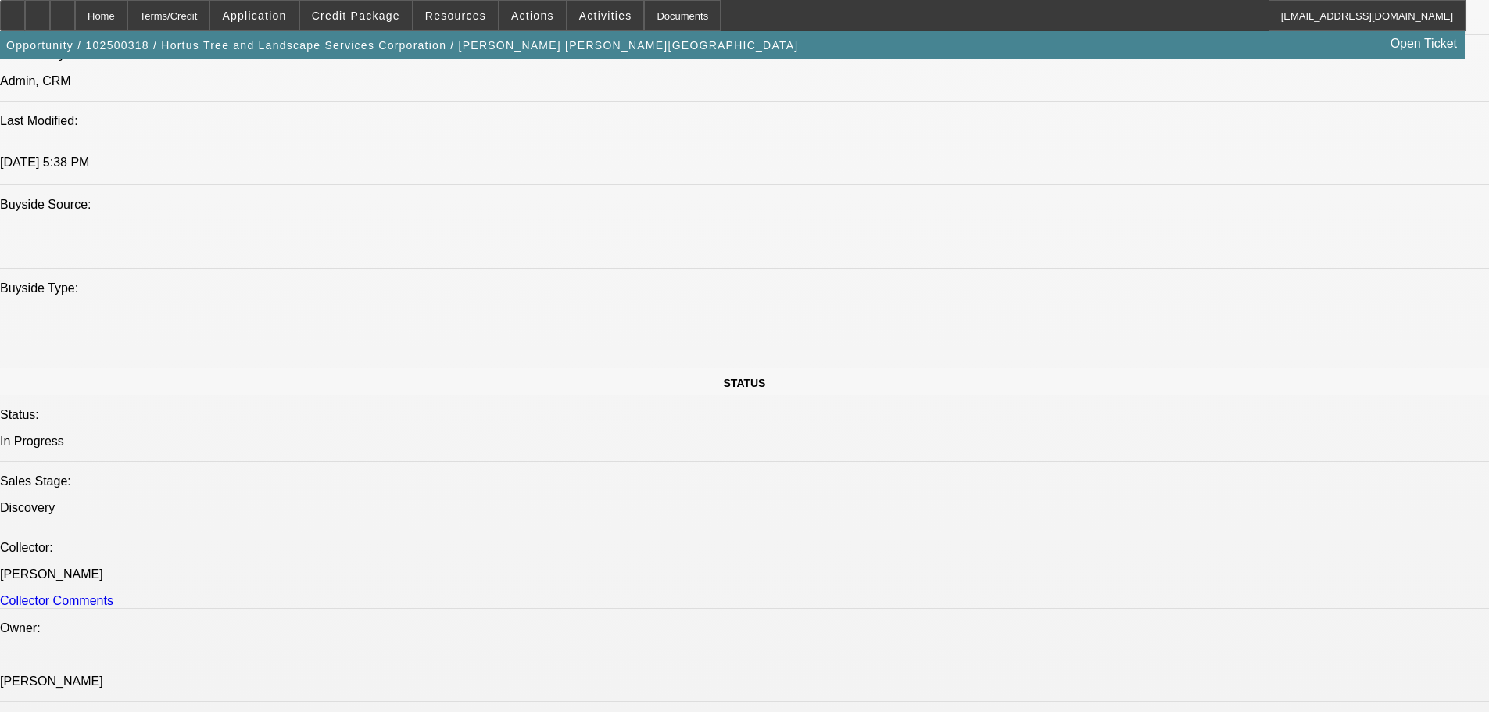
scroll to position [1329, 0]
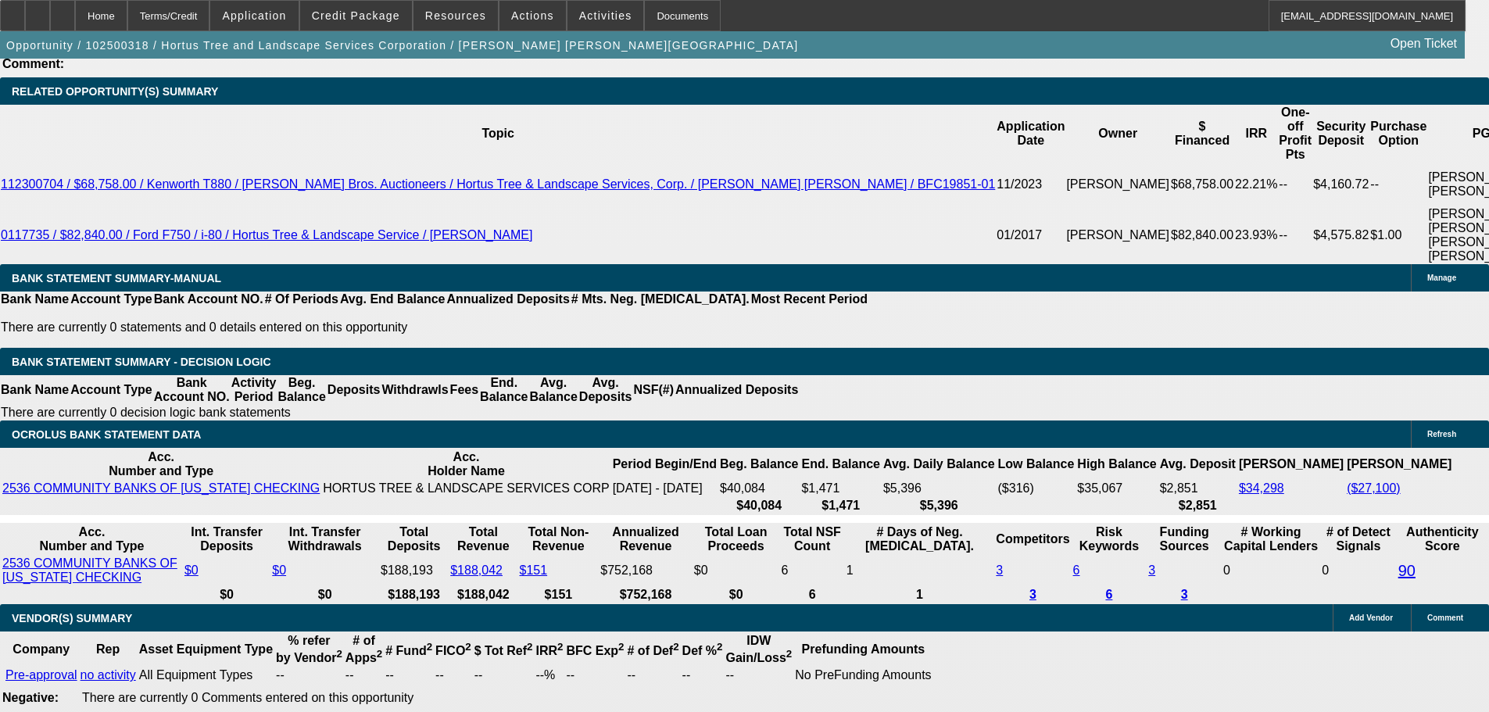
drag, startPoint x: 477, startPoint y: 435, endPoint x: 468, endPoint y: 472, distance: 37.9
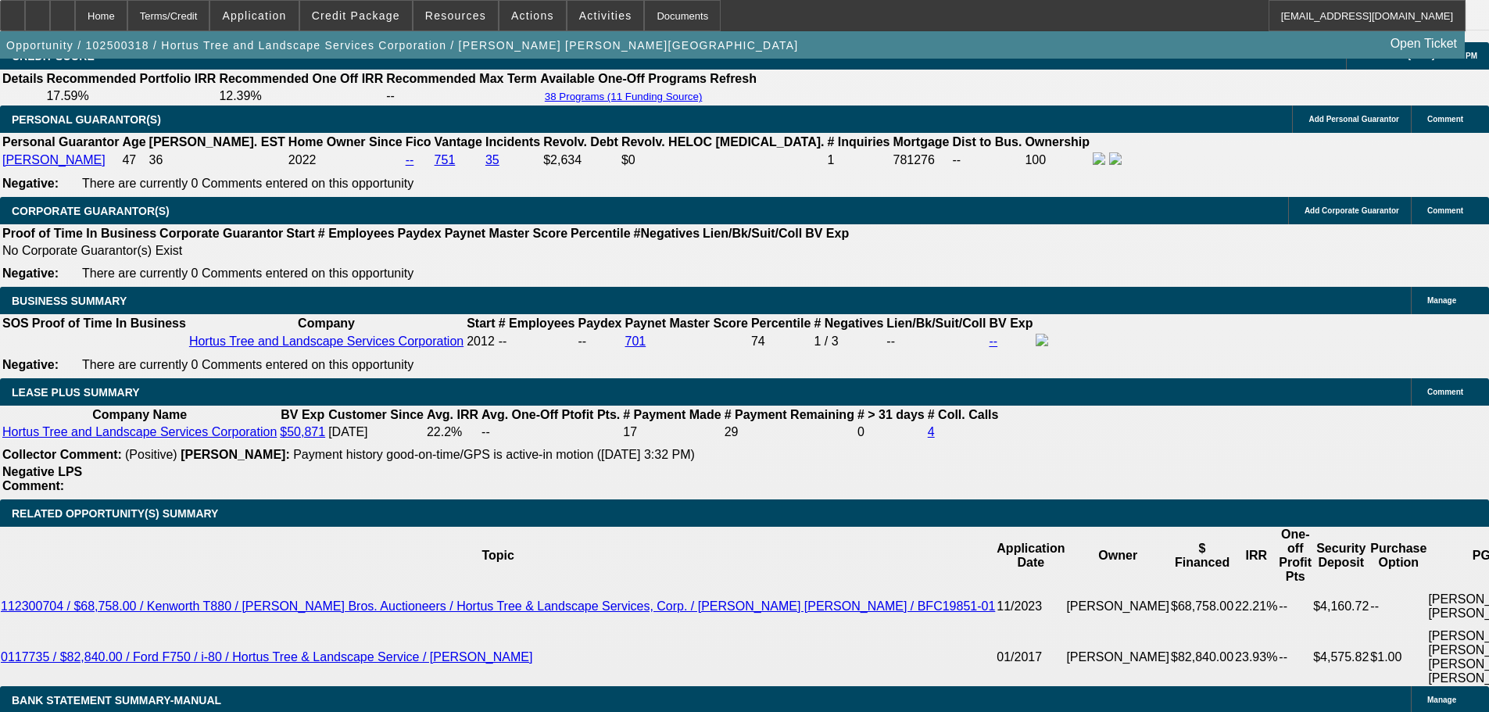
scroll to position [2251, 0]
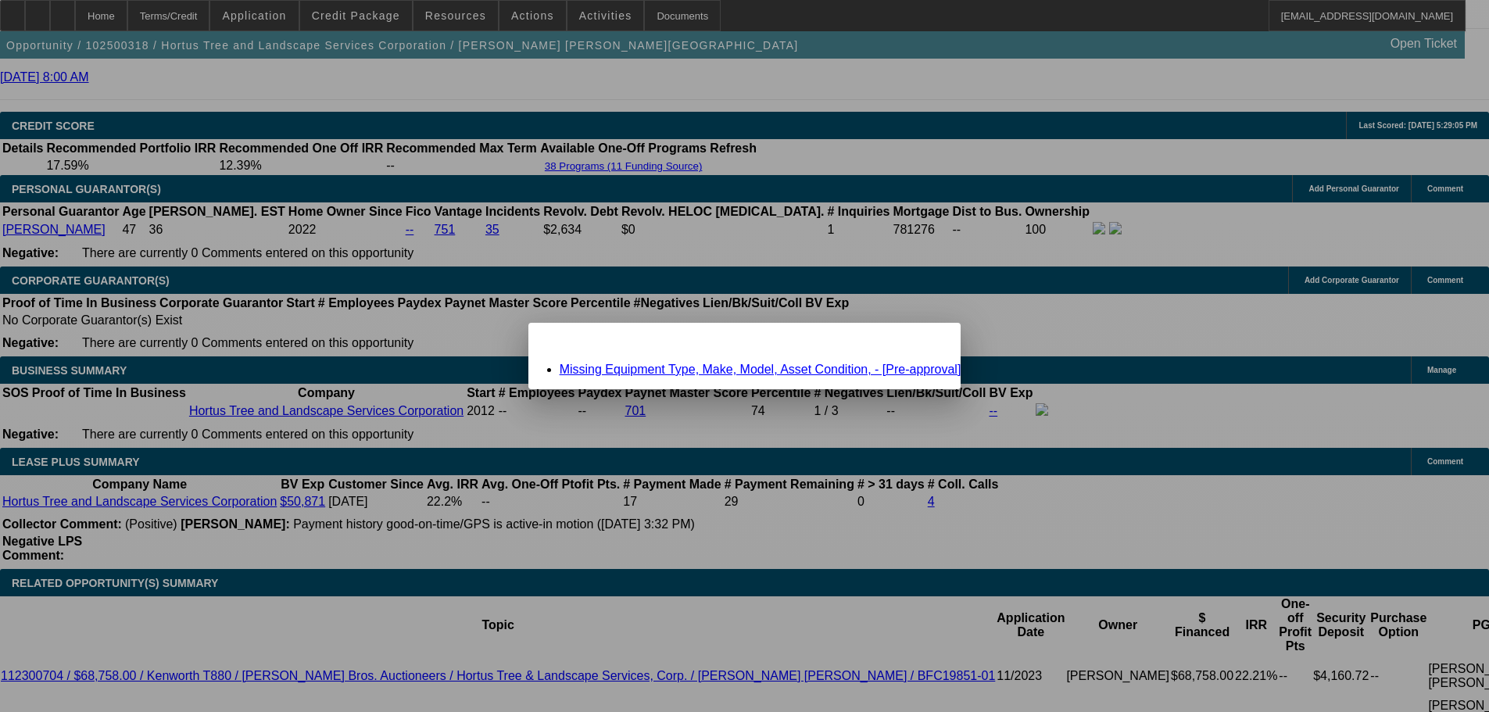
click at [621, 373] on link "Missing Equipment Type, Make, Model, Asset Condition, - [Pre-approval]" at bounding box center [761, 369] width 402 height 13
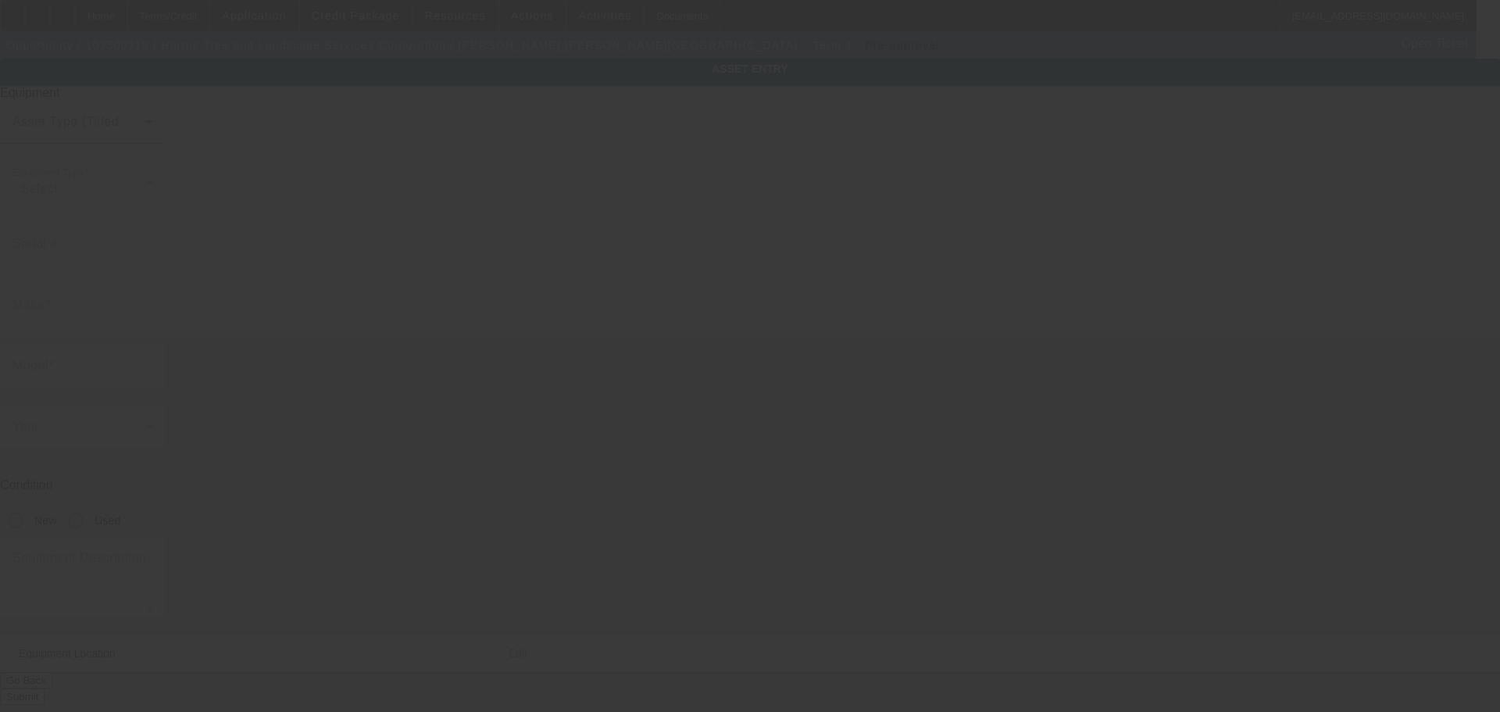
type input "220 Karr Rd"
type input "Colorado Springs"
type input "80916"
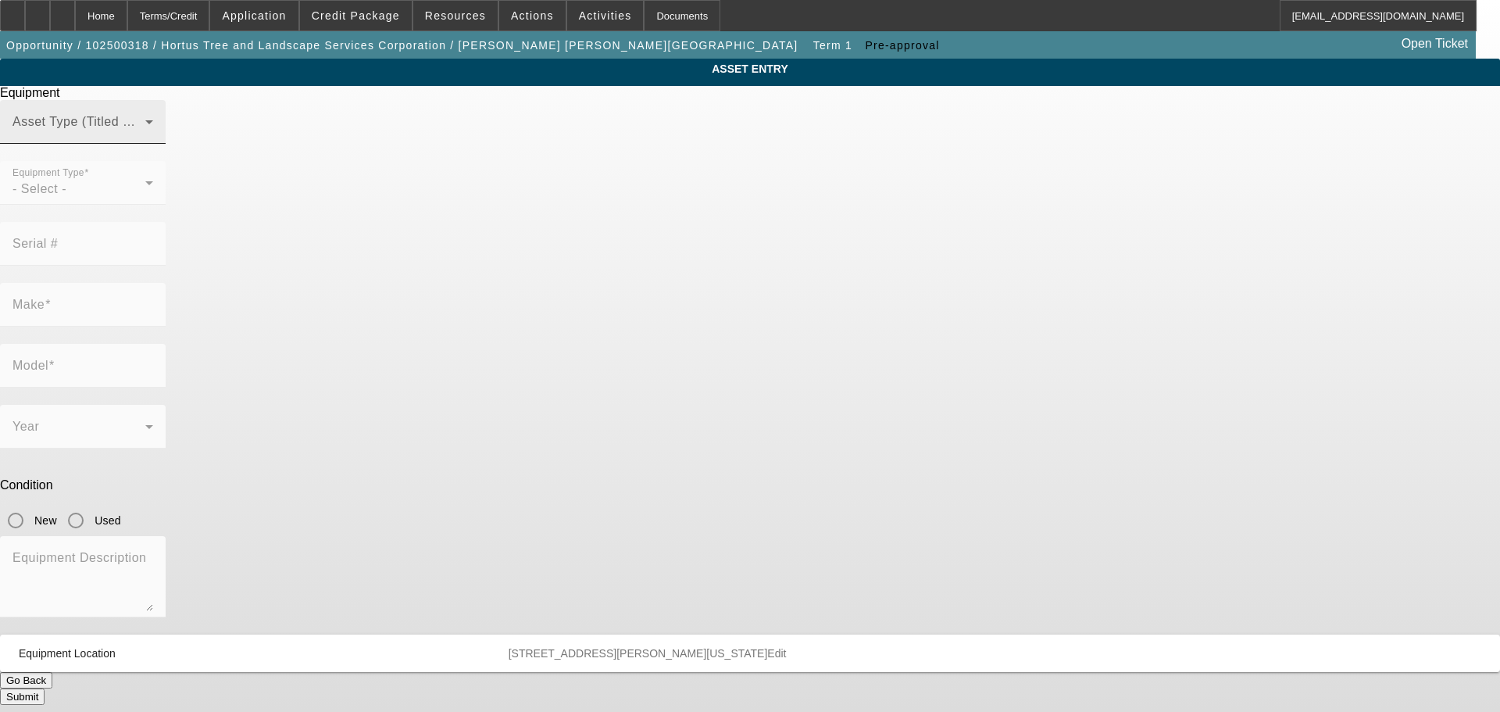
click at [153, 142] on div "Asset Type (Titled or Non-Titled)" at bounding box center [83, 122] width 141 height 44
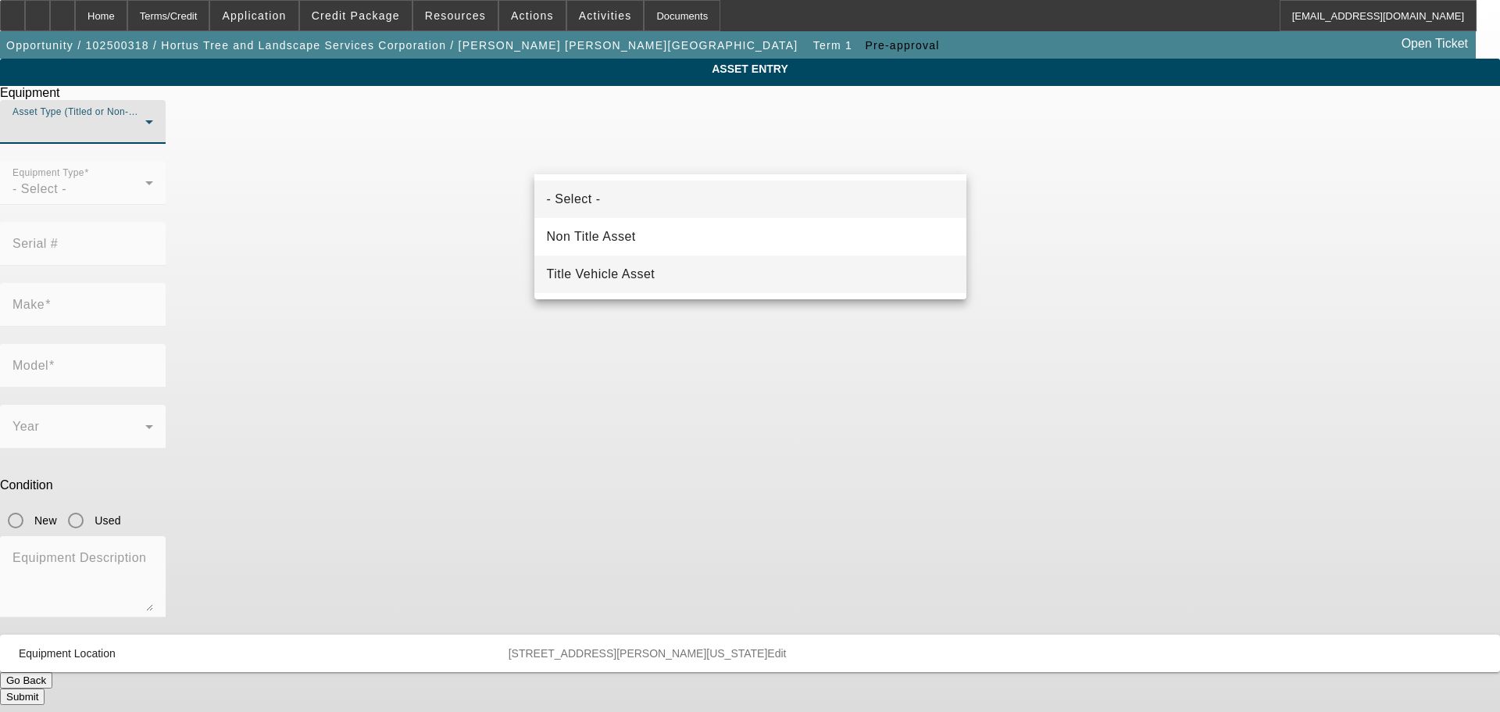
click at [695, 257] on mat-option "Title Vehicle Asset" at bounding box center [751, 275] width 432 height 38
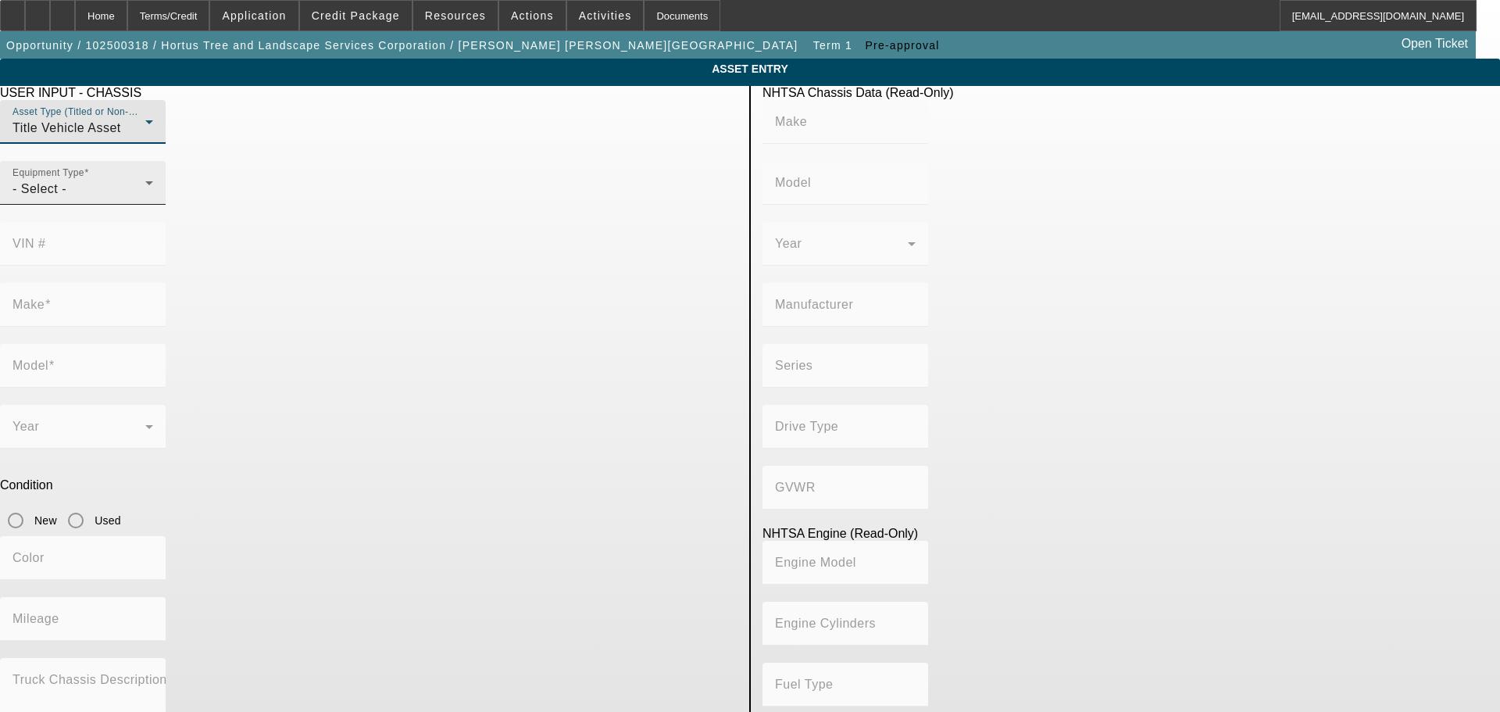
click at [145, 198] on div "- Select -" at bounding box center [79, 189] width 133 height 19
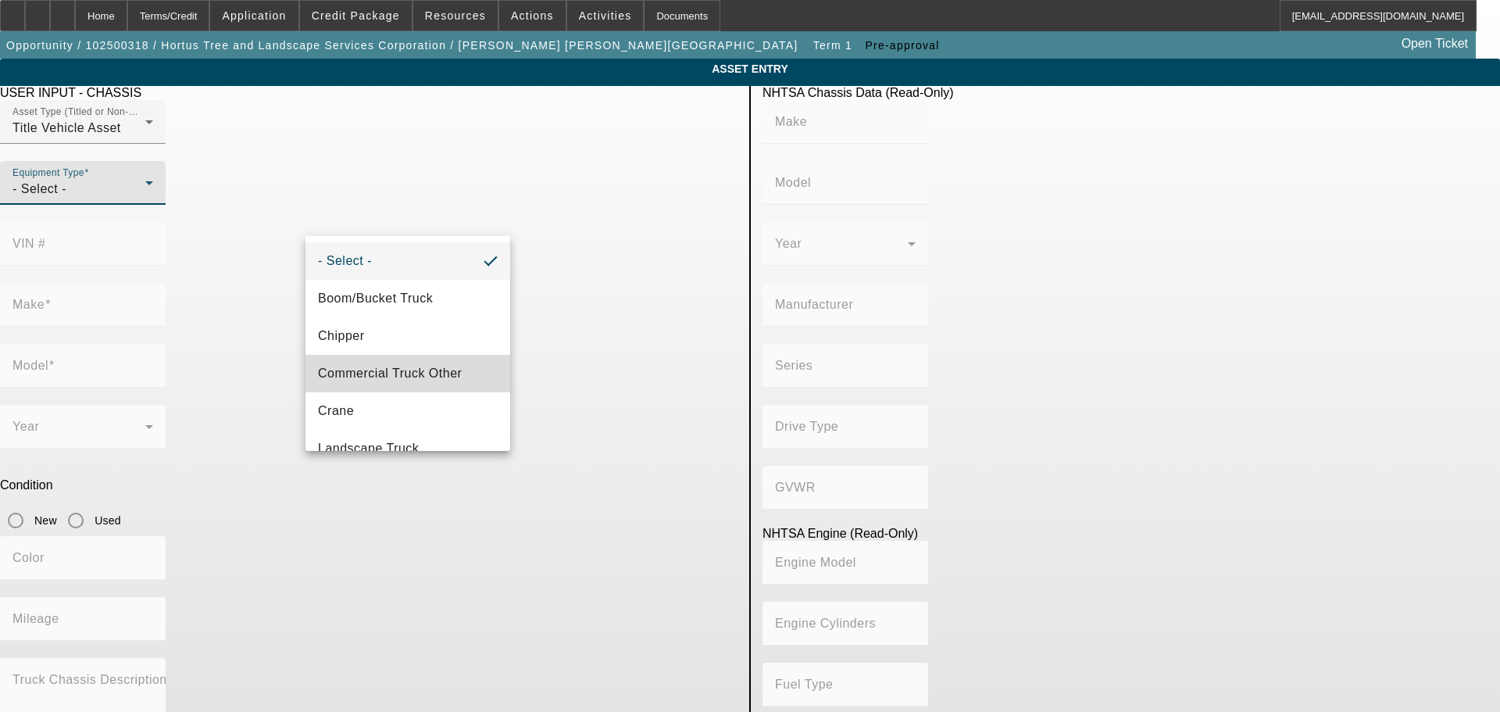
click at [419, 372] on span "Commercial Truck Other" at bounding box center [390, 373] width 144 height 19
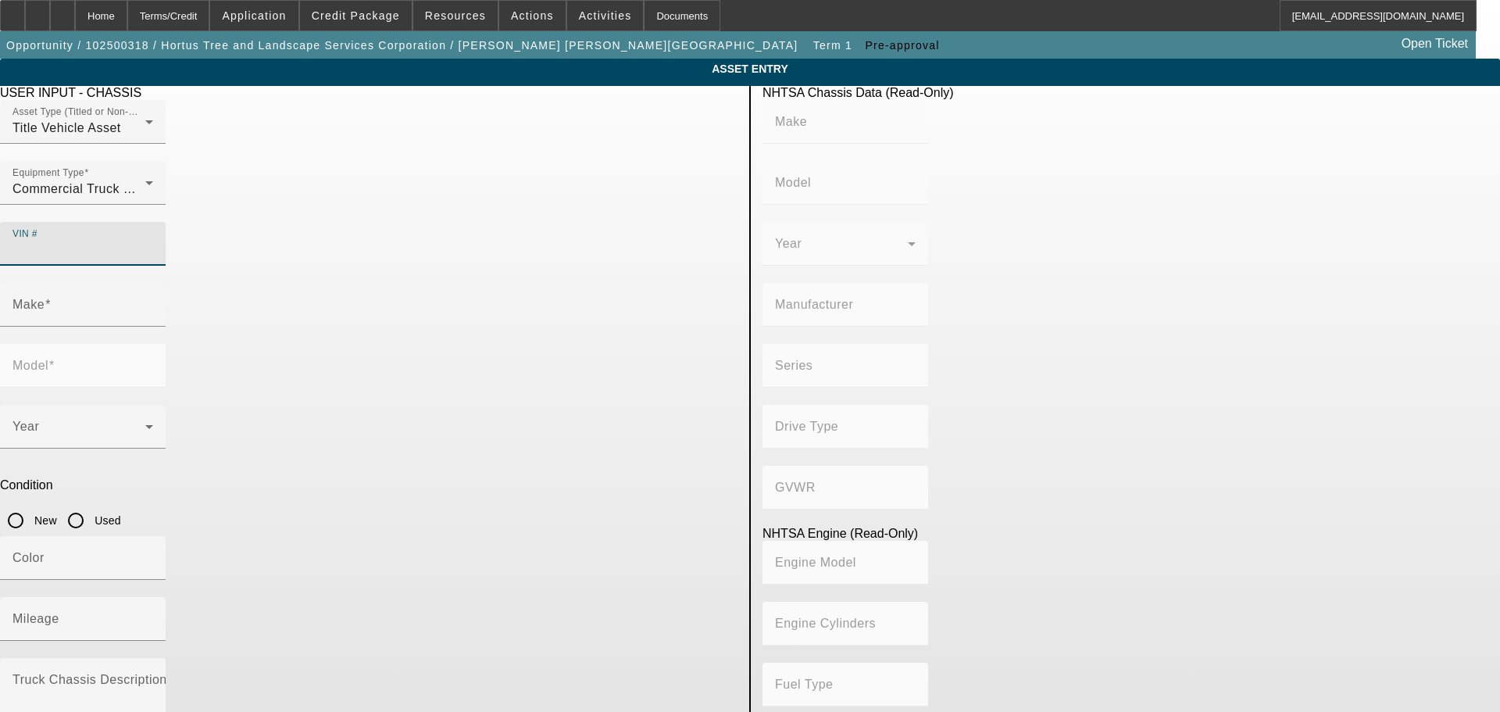
click at [153, 241] on input "VIN #" at bounding box center [83, 250] width 141 height 19
click at [84, 178] on mat-label "Equipment Type" at bounding box center [49, 173] width 72 height 10
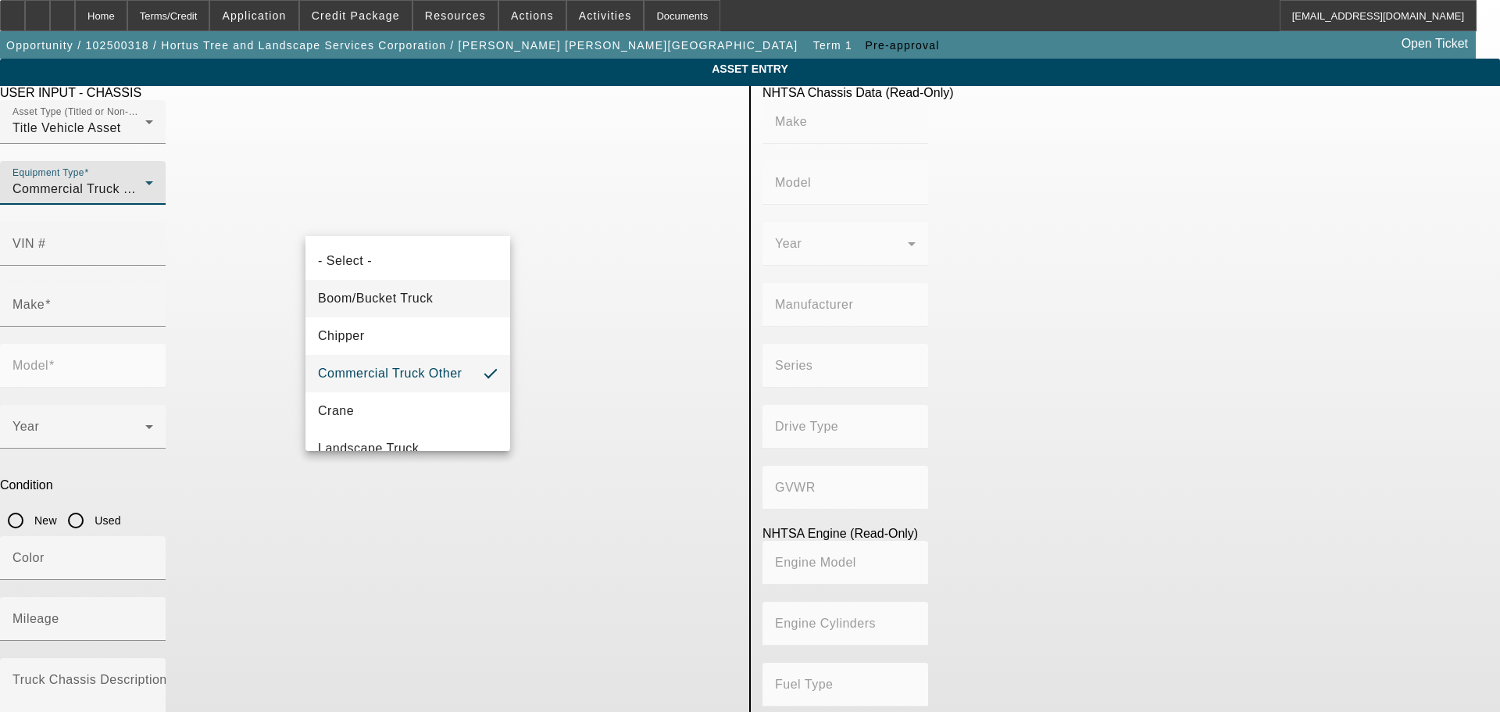
click at [419, 283] on mat-option "Boom/Bucket Truck" at bounding box center [408, 299] width 205 height 38
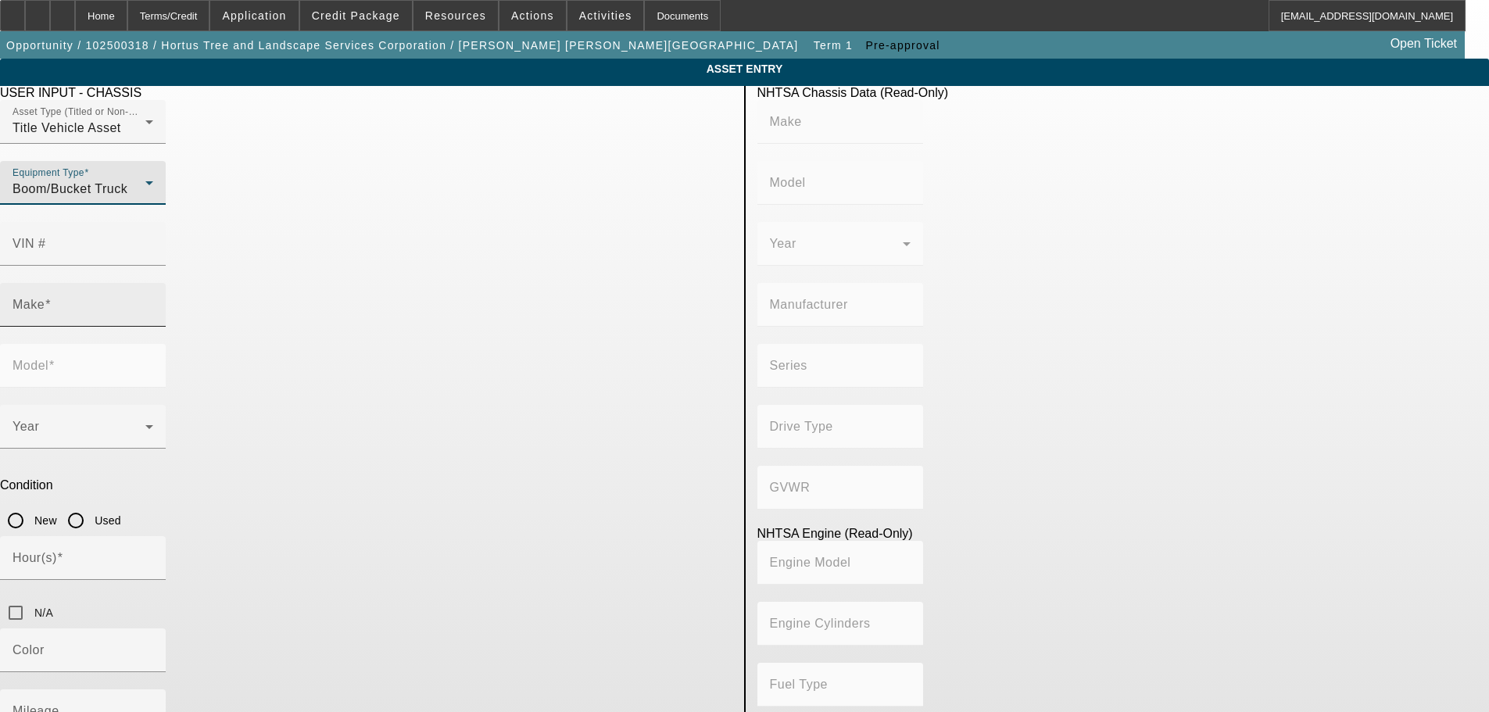
click at [153, 302] on input "Make" at bounding box center [83, 311] width 141 height 19
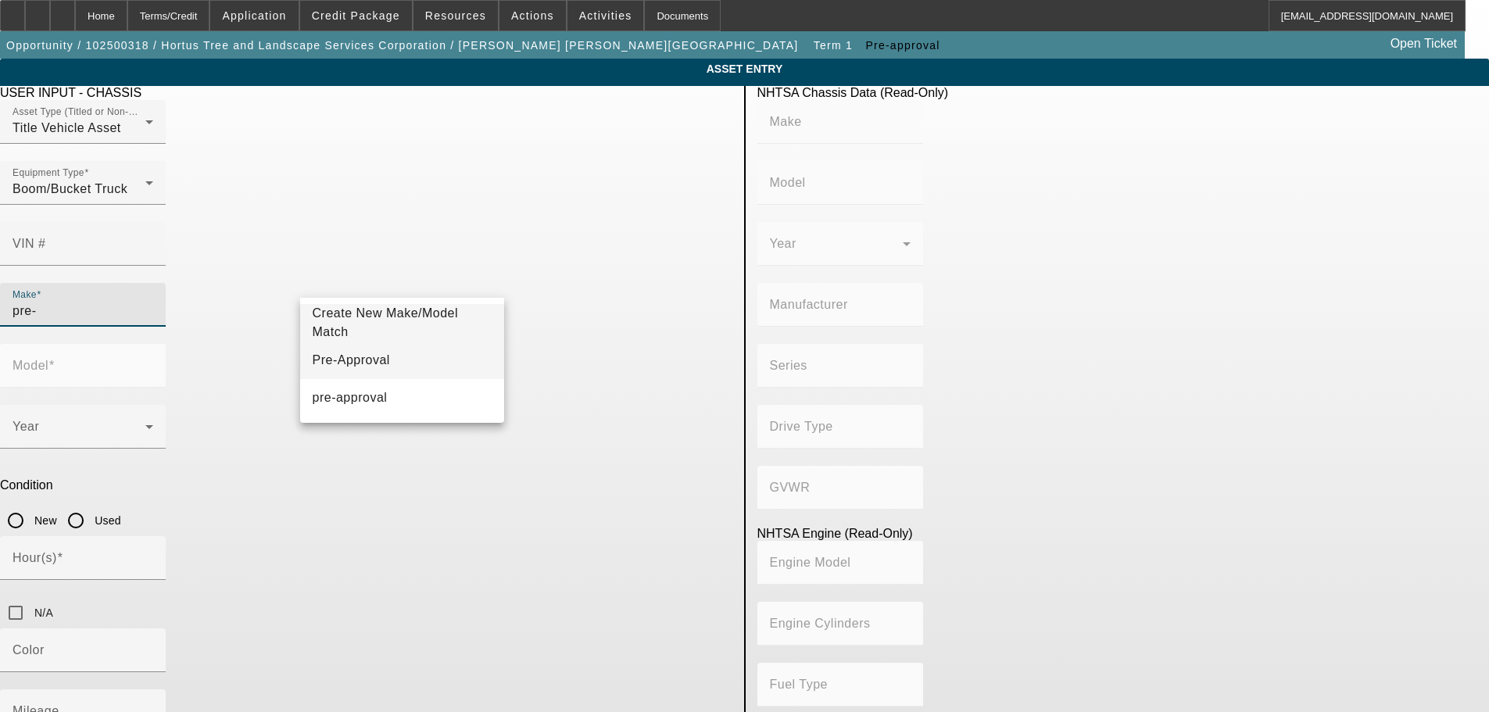
click at [399, 355] on mat-option "Pre-Approval" at bounding box center [402, 361] width 205 height 38
type input "Pre-Approval"
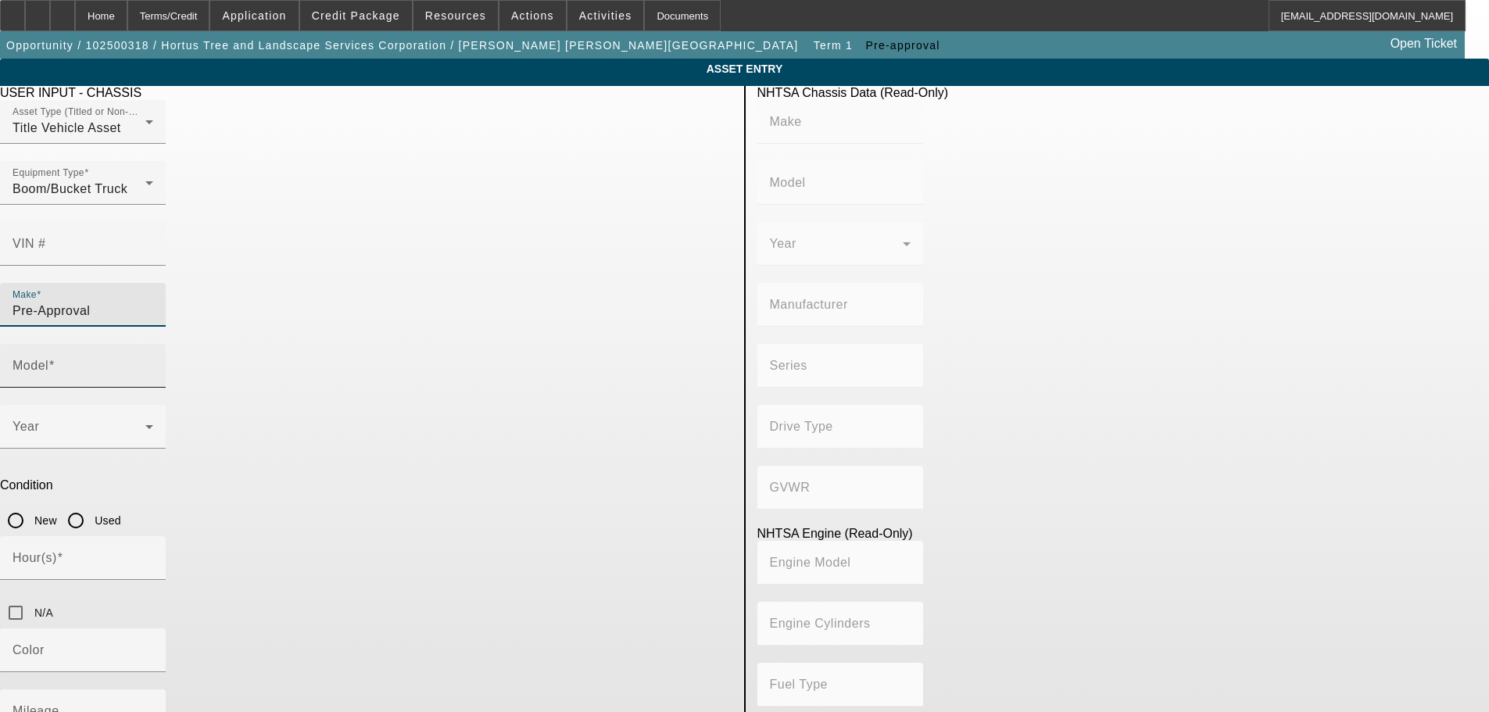
click at [153, 344] on div "Model" at bounding box center [83, 366] width 141 height 44
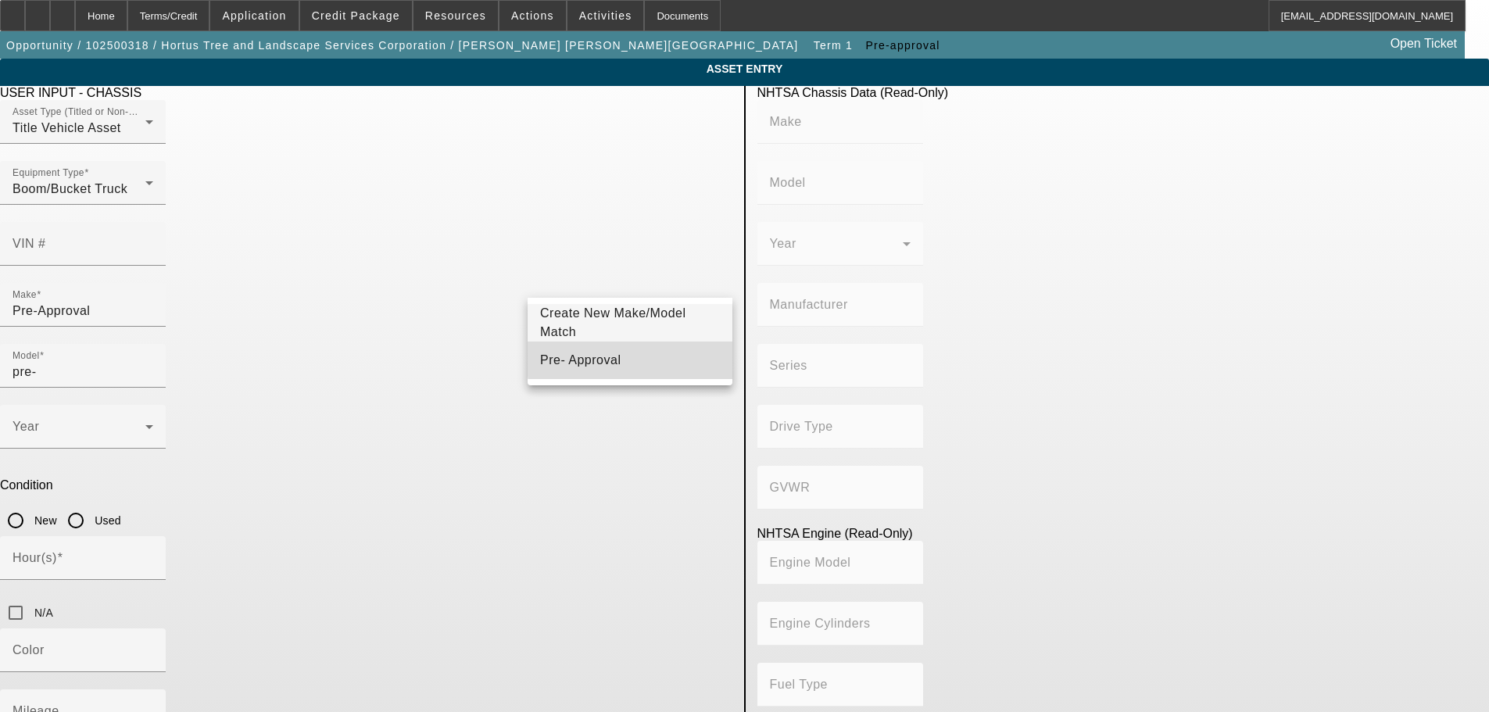
click at [635, 359] on mat-option "Pre- Approval" at bounding box center [630, 361] width 205 height 38
type input "Pre- Approval"
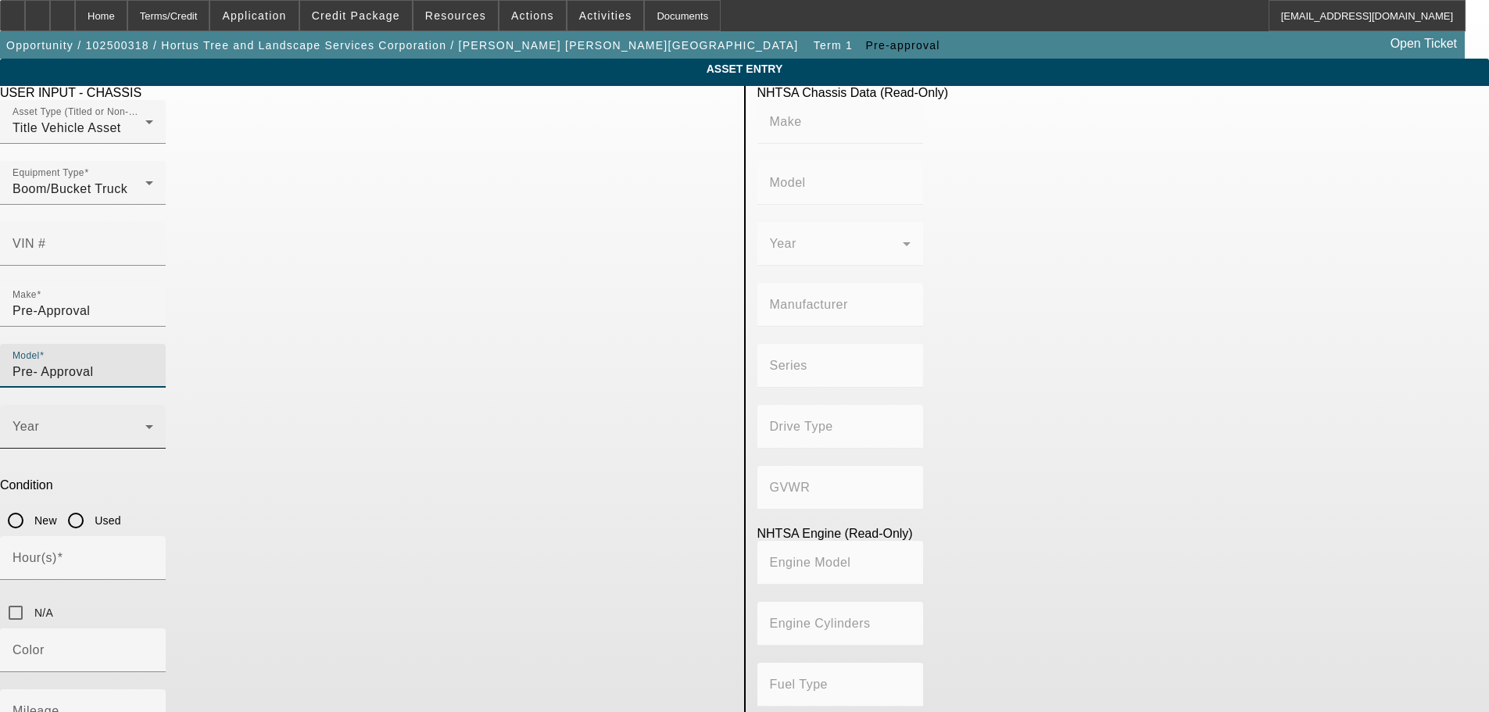
click at [145, 424] on span at bounding box center [79, 433] width 133 height 19
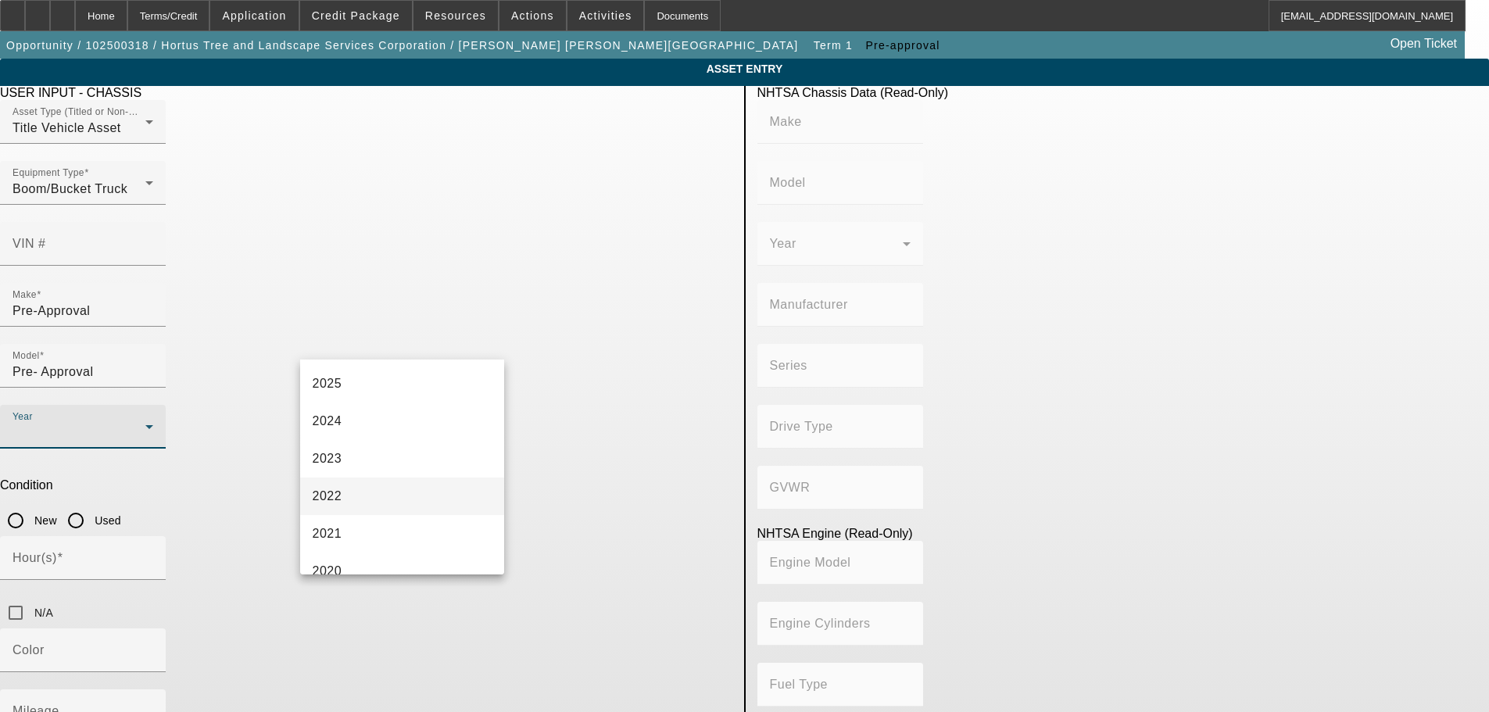
scroll to position [78, 0]
click at [542, 357] on div at bounding box center [744, 356] width 1489 height 712
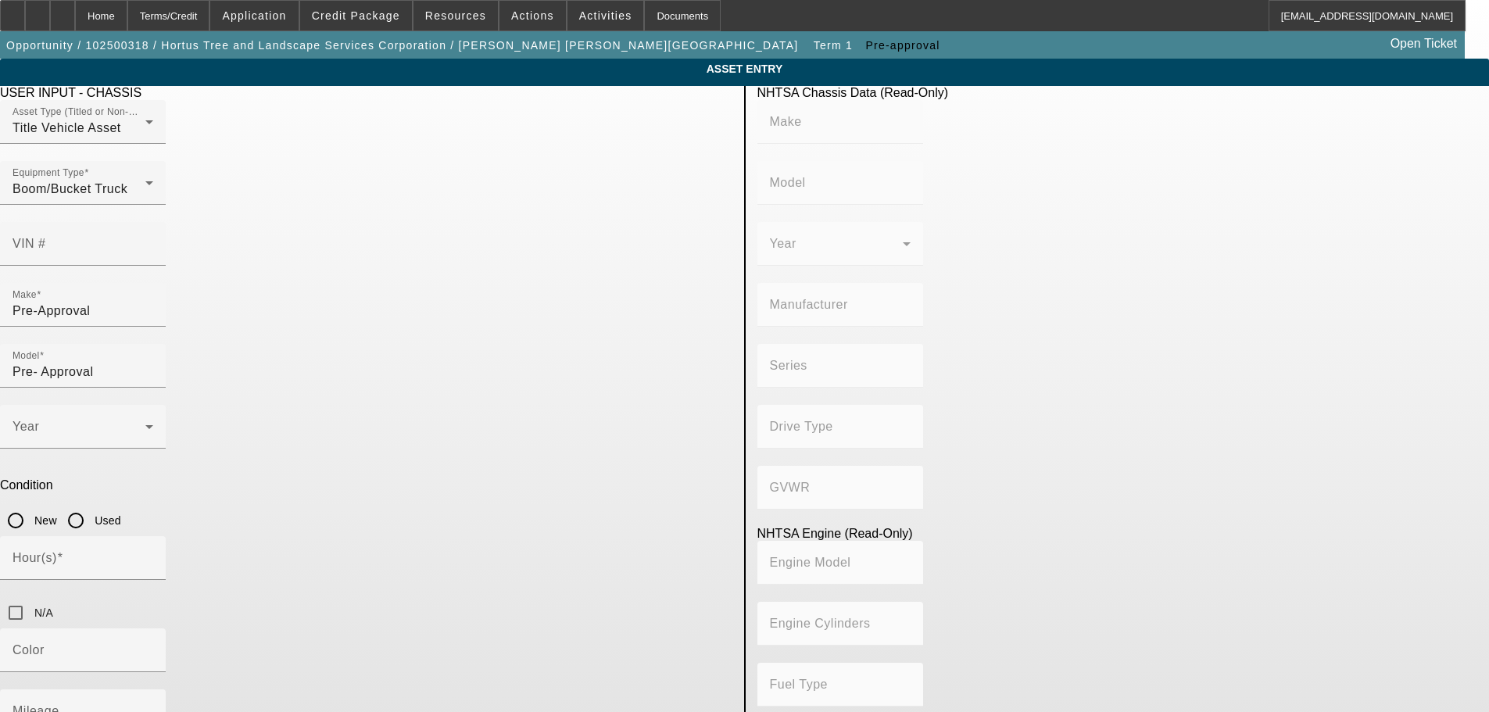
click at [31, 505] on input "New" at bounding box center [15, 520] width 31 height 31
radio input "true"
click at [145, 424] on span at bounding box center [79, 433] width 133 height 19
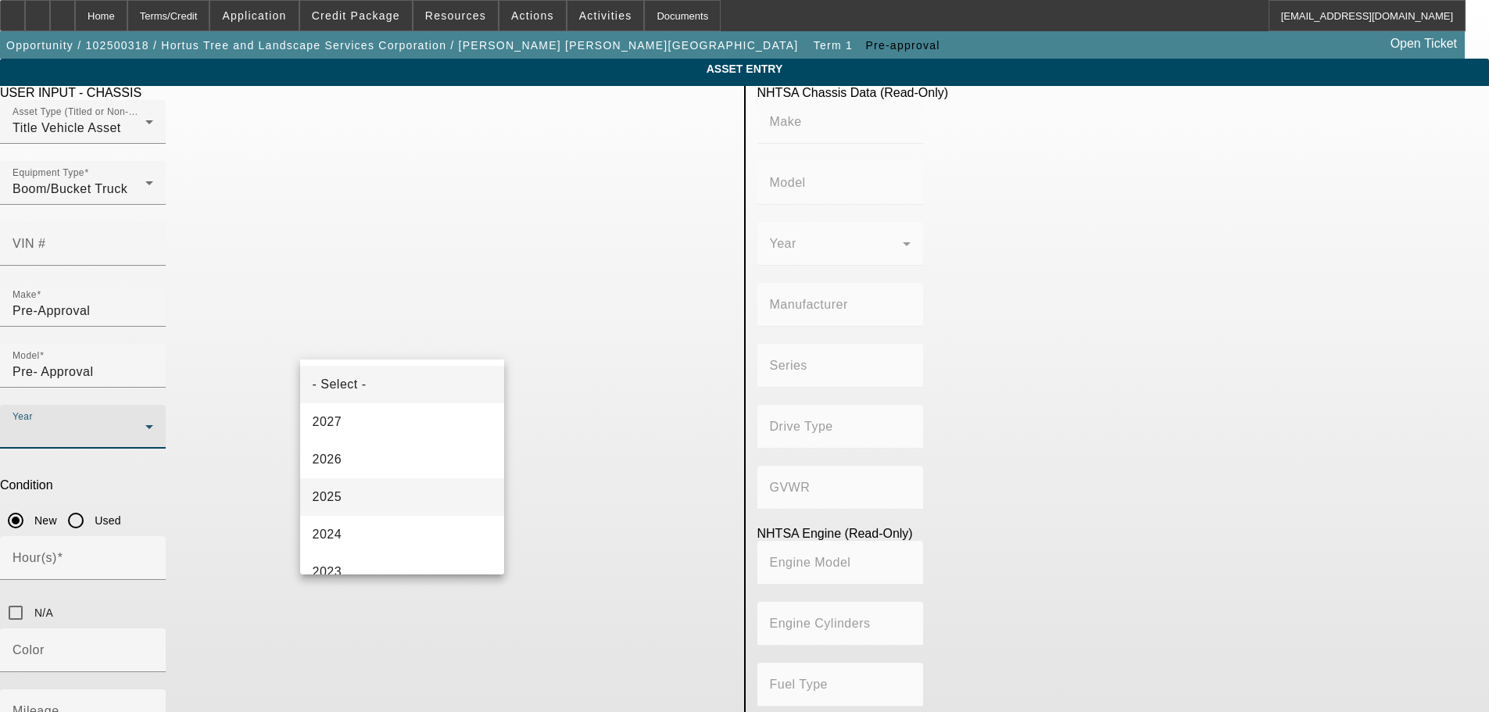
click at [402, 488] on mat-option "2025" at bounding box center [402, 497] width 205 height 38
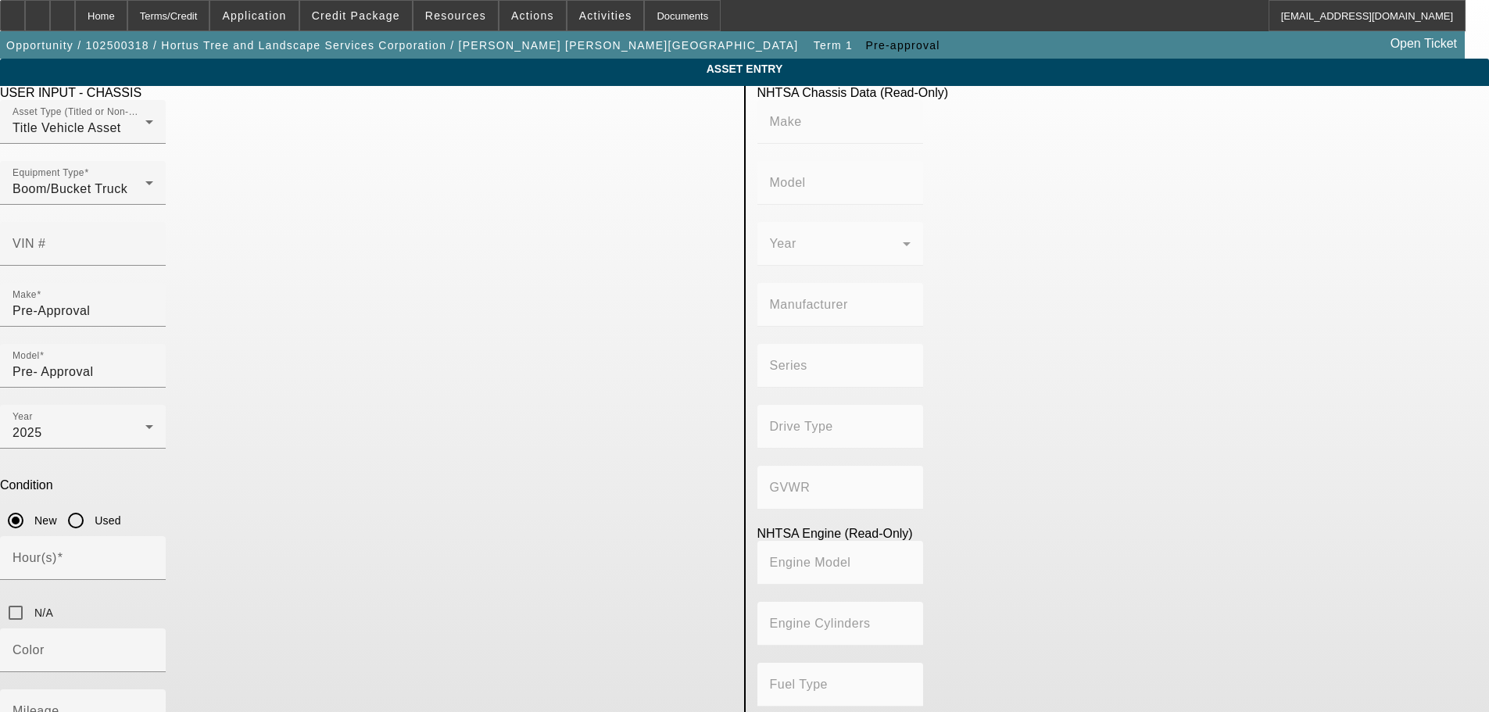
click at [151, 472] on app-asset-collateral-manage "ASSET ENTRY Delete asset USER INPUT - CHASSIS Asset Type (Titled or Non-Titled)…" at bounding box center [744, 496] width 1489 height 875
click at [31, 597] on input "N/A" at bounding box center [15, 612] width 31 height 31
checkbox input "true"
click at [153, 708] on input "Mileage" at bounding box center [83, 717] width 141 height 19
type input "100"
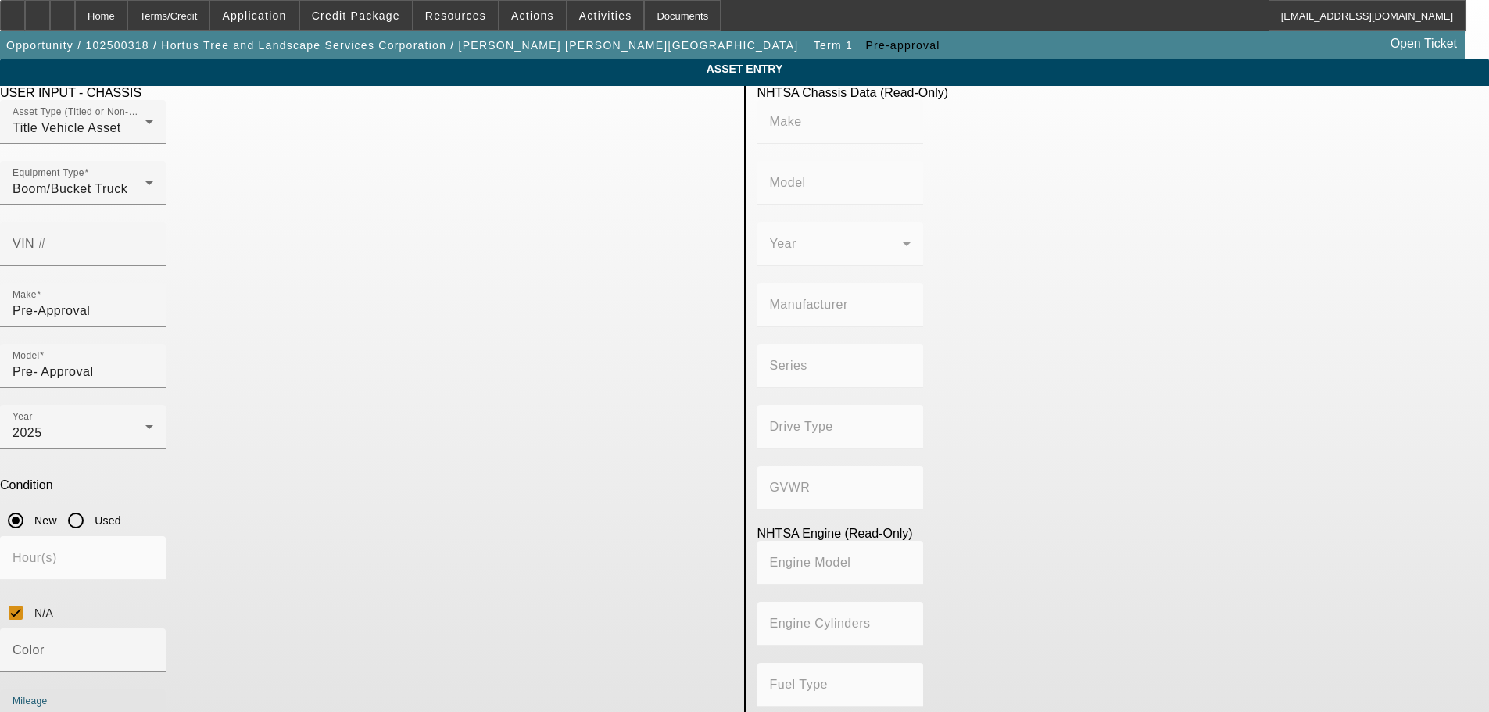
type textarea "New Forestry Bucket Truck"
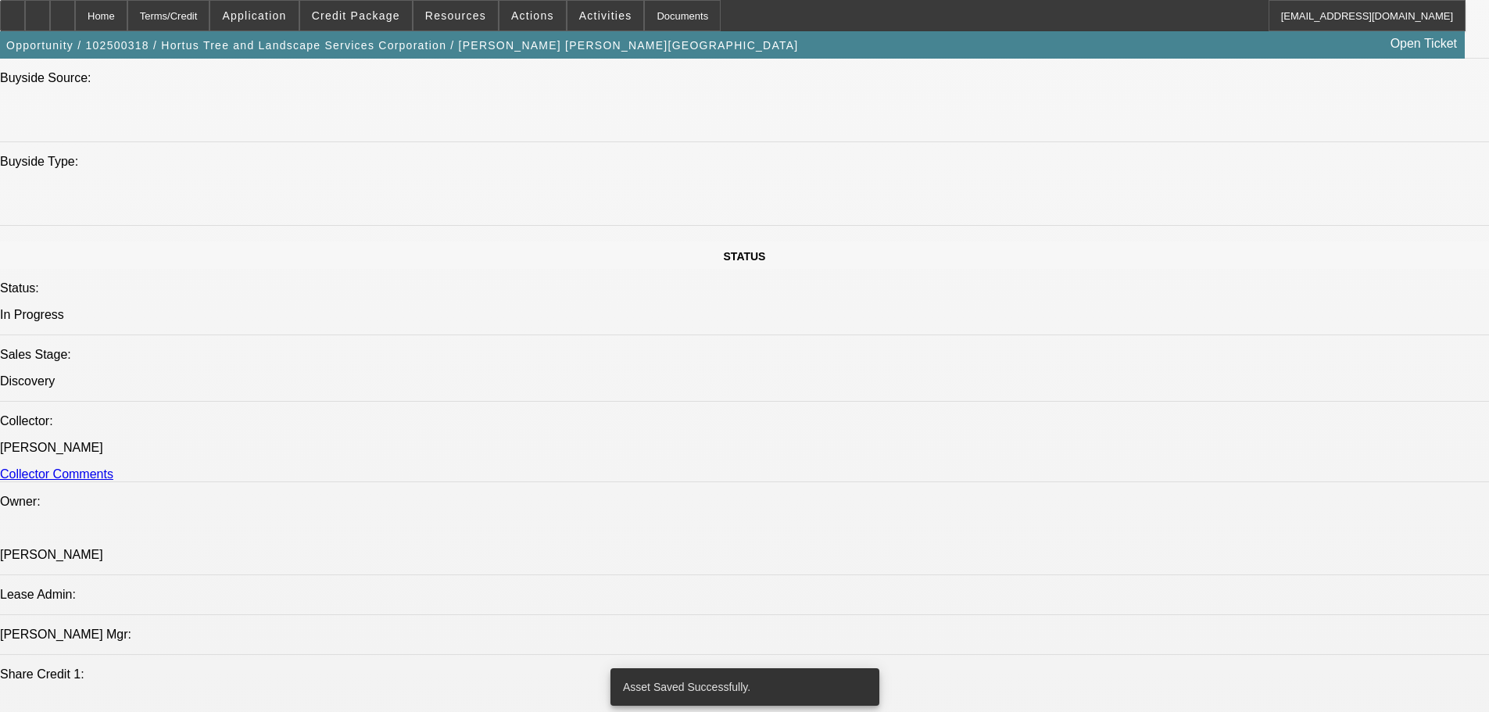
select select "0.1"
select select "2"
select select "0"
select select "6"
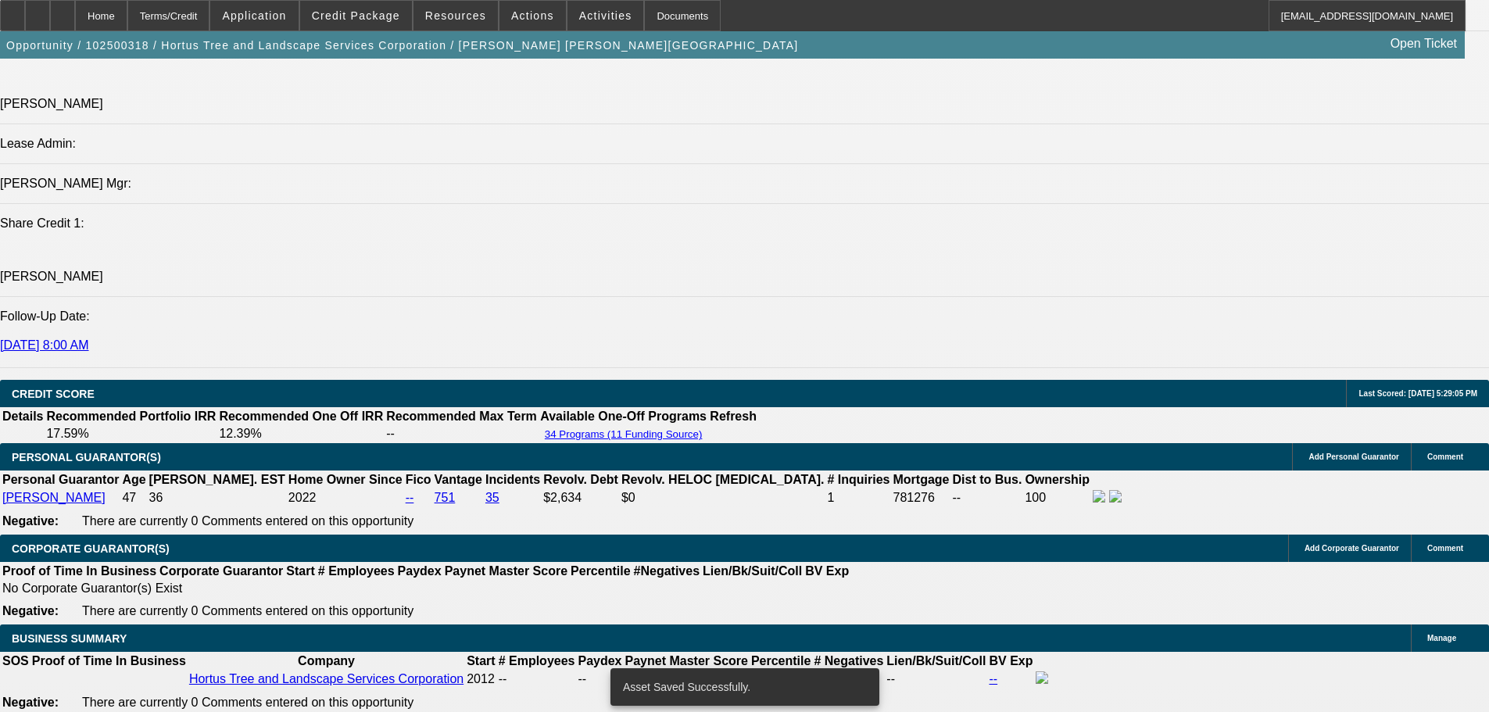
scroll to position [2302, 0]
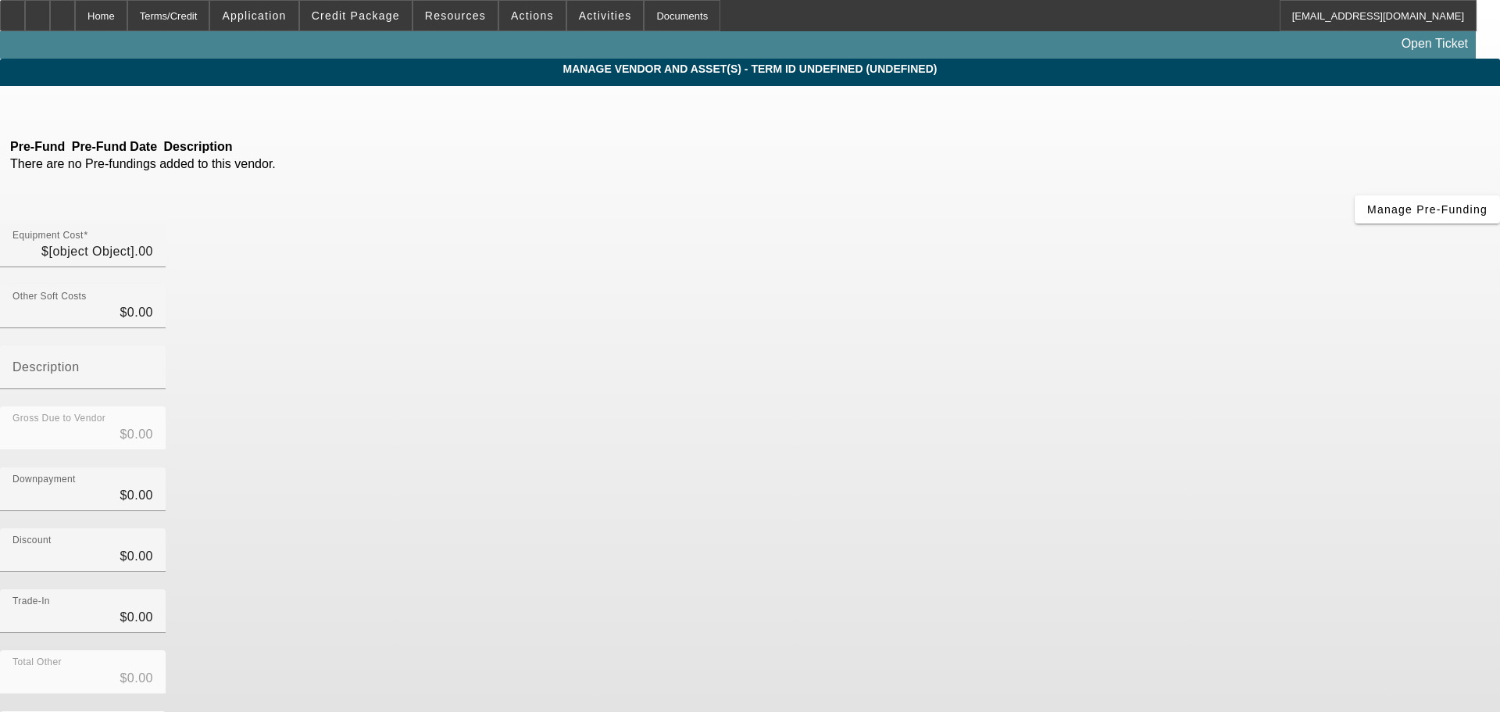
type input "$120,000.00"
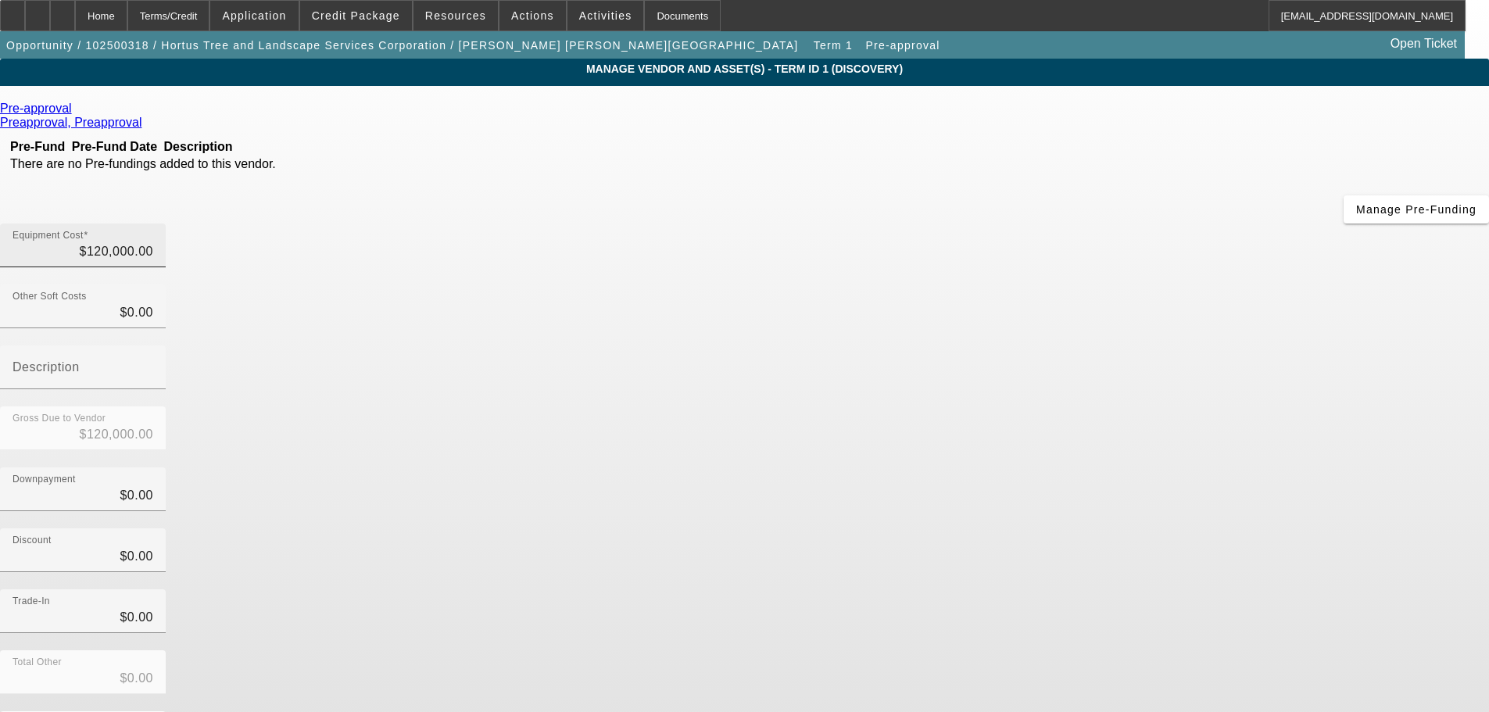
click at [153, 224] on div "Equipment Cost $120,000.00" at bounding box center [83, 246] width 141 height 44
click at [153, 242] on input "120000" at bounding box center [83, 251] width 141 height 19
type input "10000"
type input "$10,000.00"
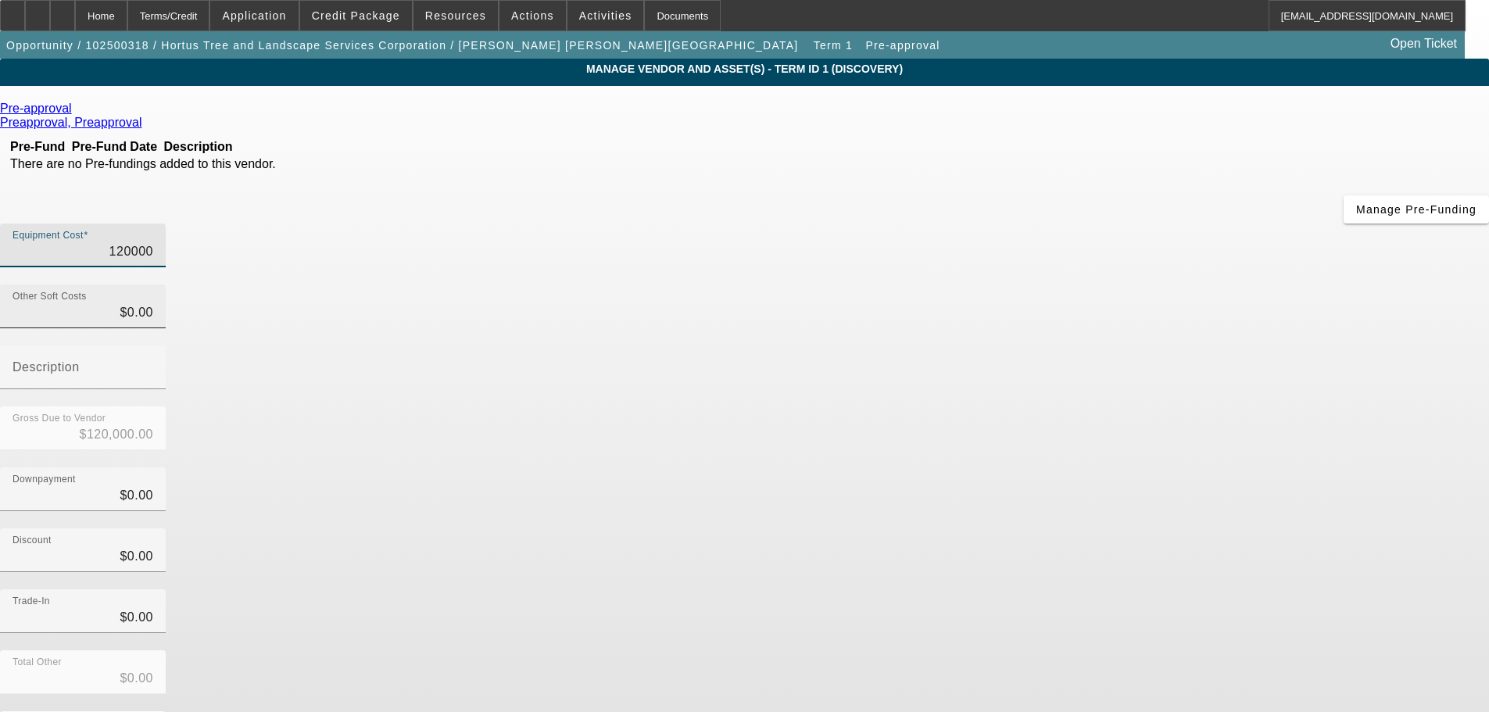
type input "$10,000.00"
type input "150000"
type input "$150,000.00"
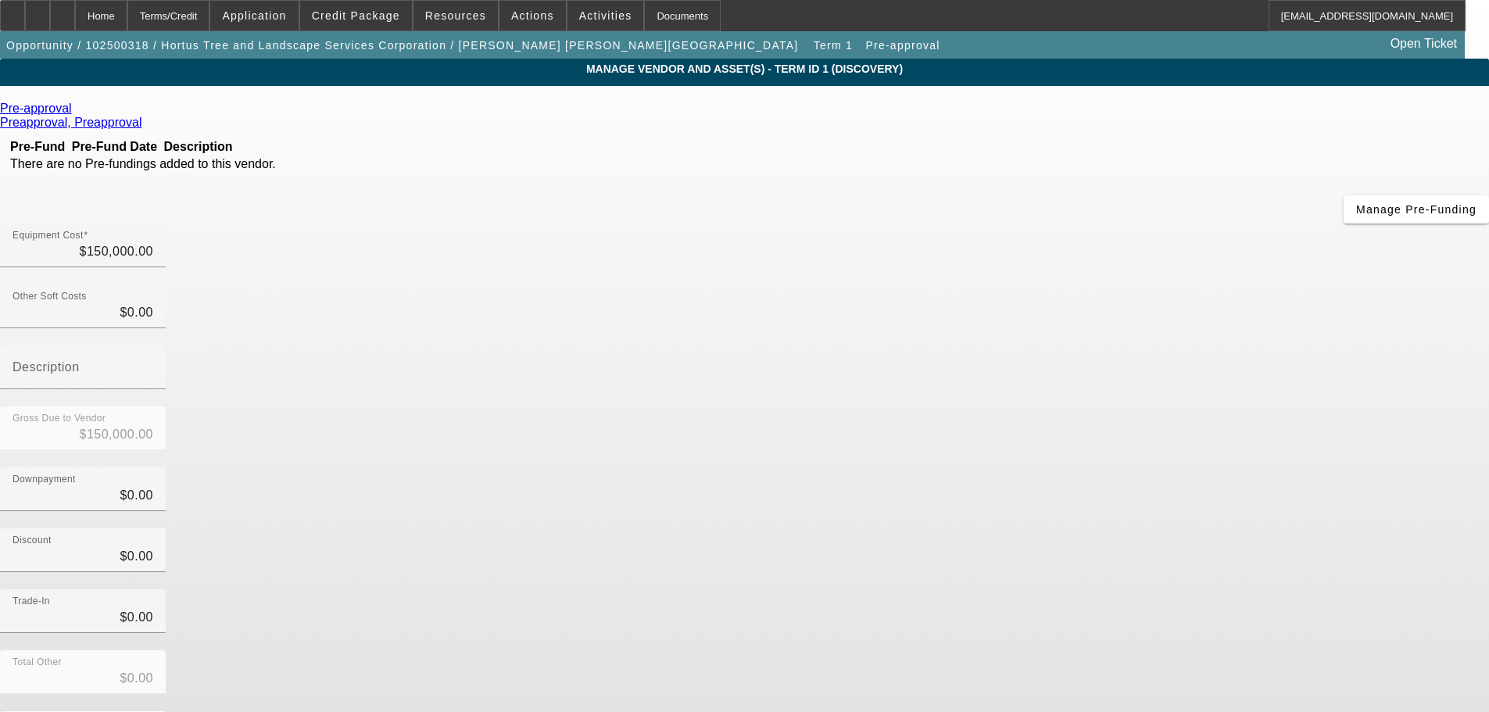
click at [1168, 528] on div "Discount $0.00" at bounding box center [744, 558] width 1489 height 61
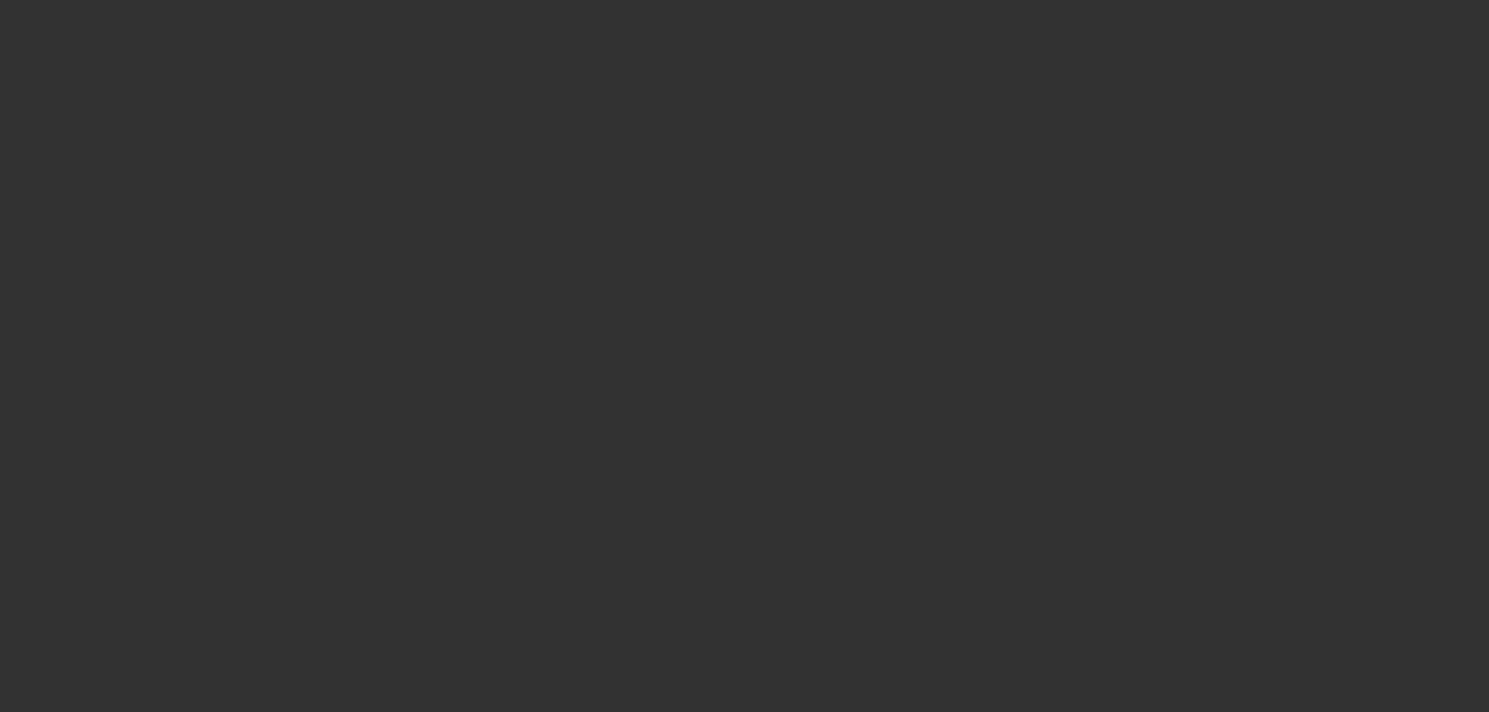
click at [152, 16] on div at bounding box center [744, 356] width 1489 height 712
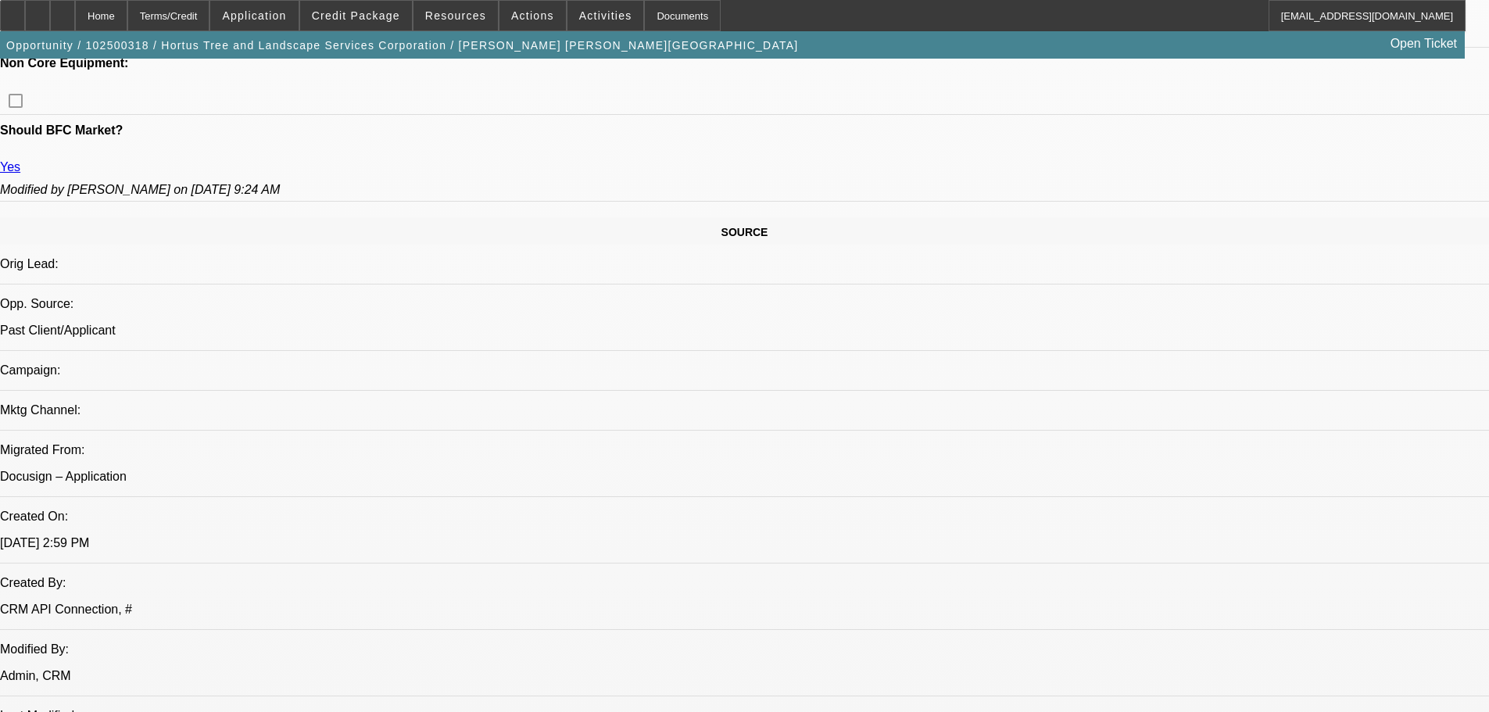
select select "0.1"
select select "2"
select select "0"
select select "6"
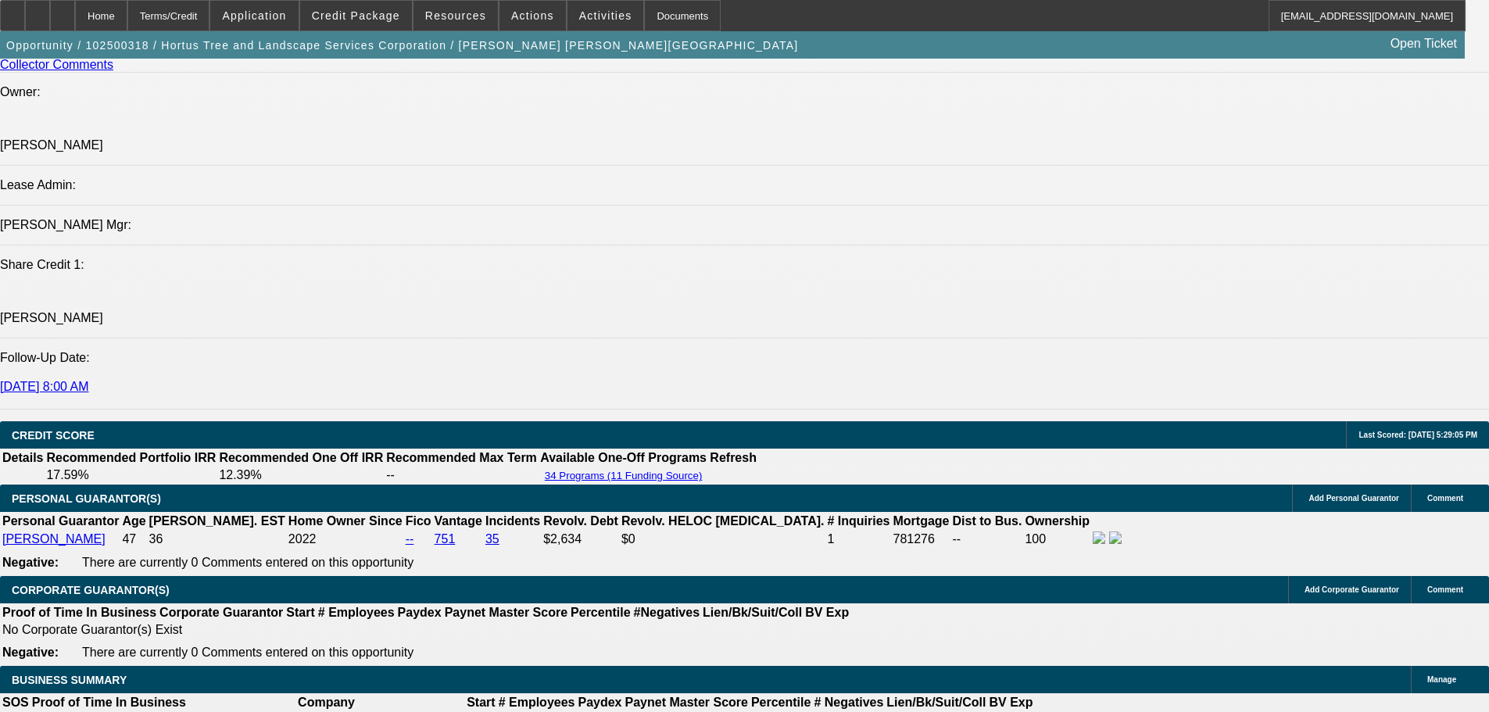
scroll to position [2217, 0]
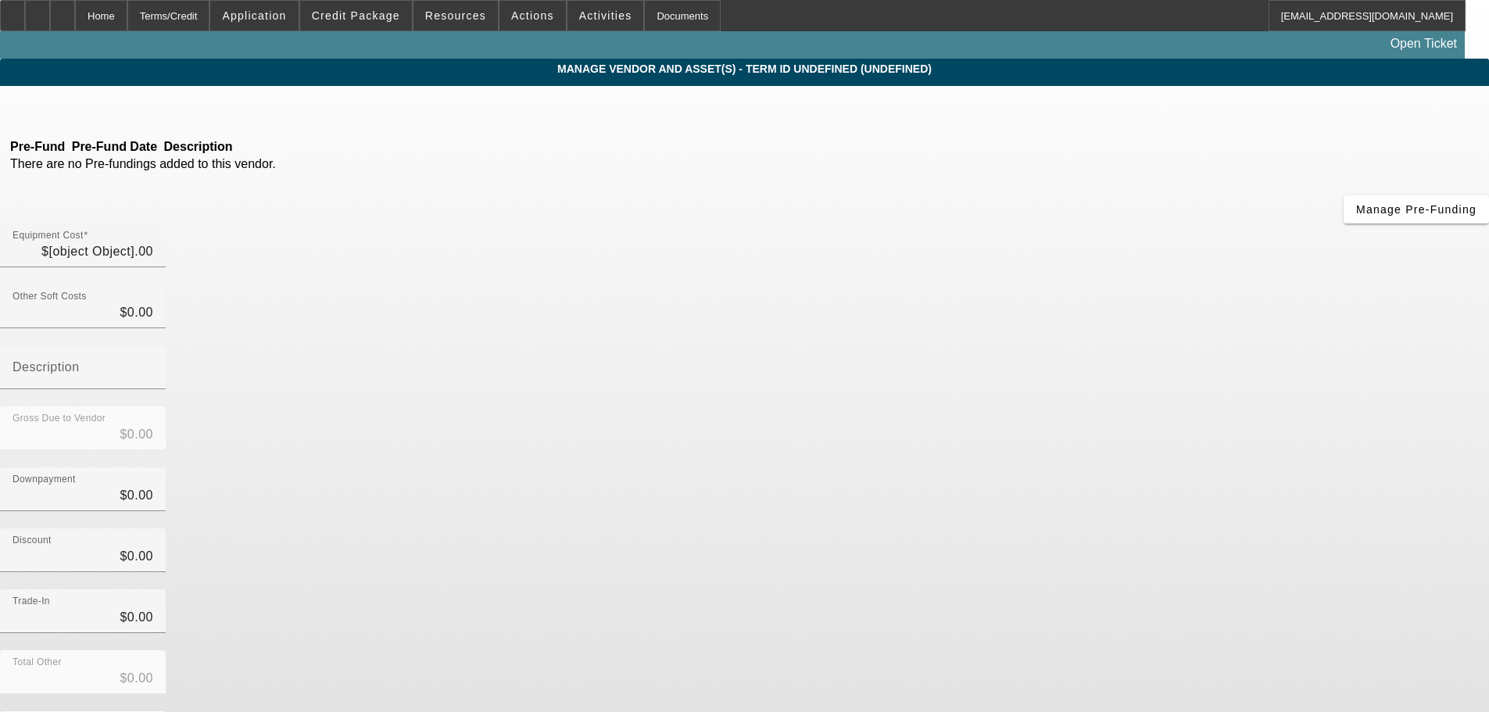
type input "$150,000.00"
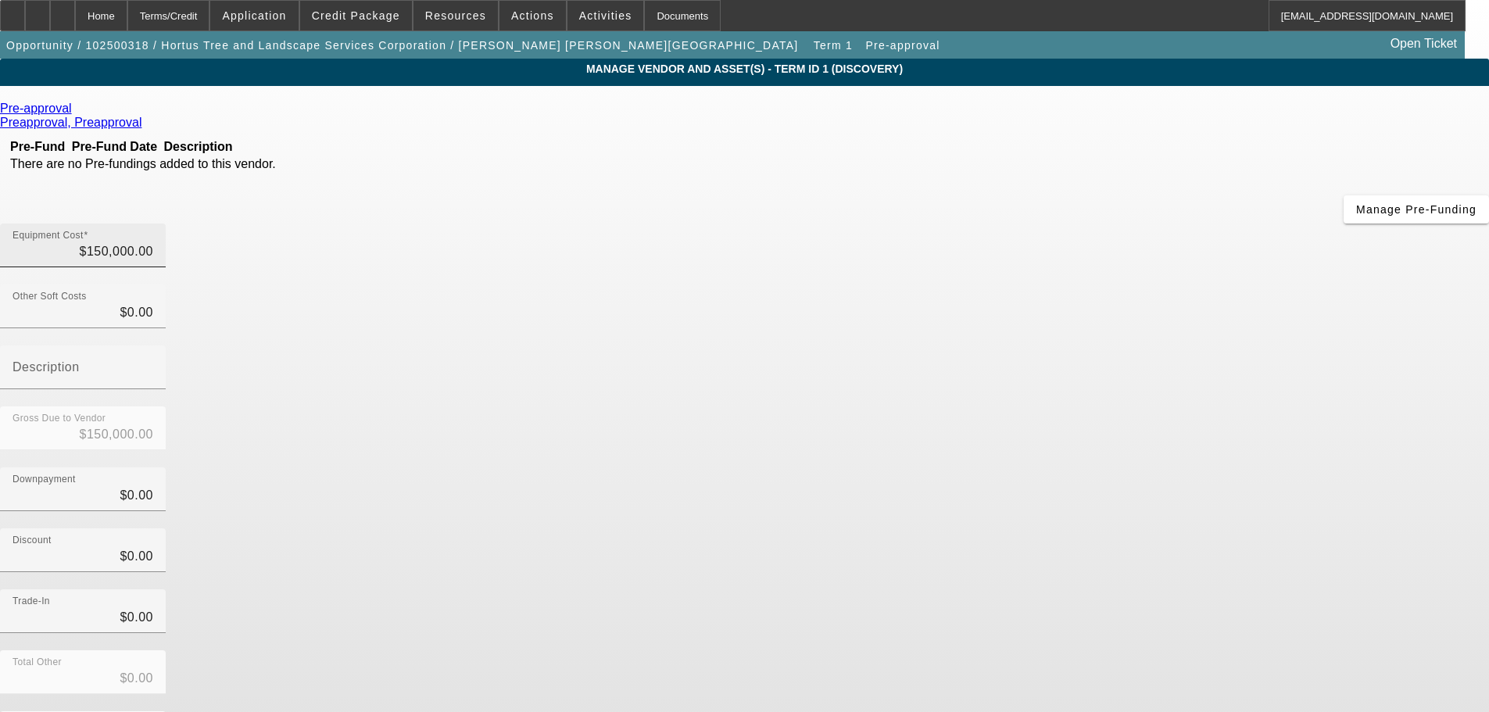
click at [153, 224] on div "Equipment Cost $150,000.00" at bounding box center [83, 246] width 141 height 44
click at [153, 242] on input "150000" at bounding box center [83, 251] width 141 height 19
type input "10000"
type input "$10,000.00"
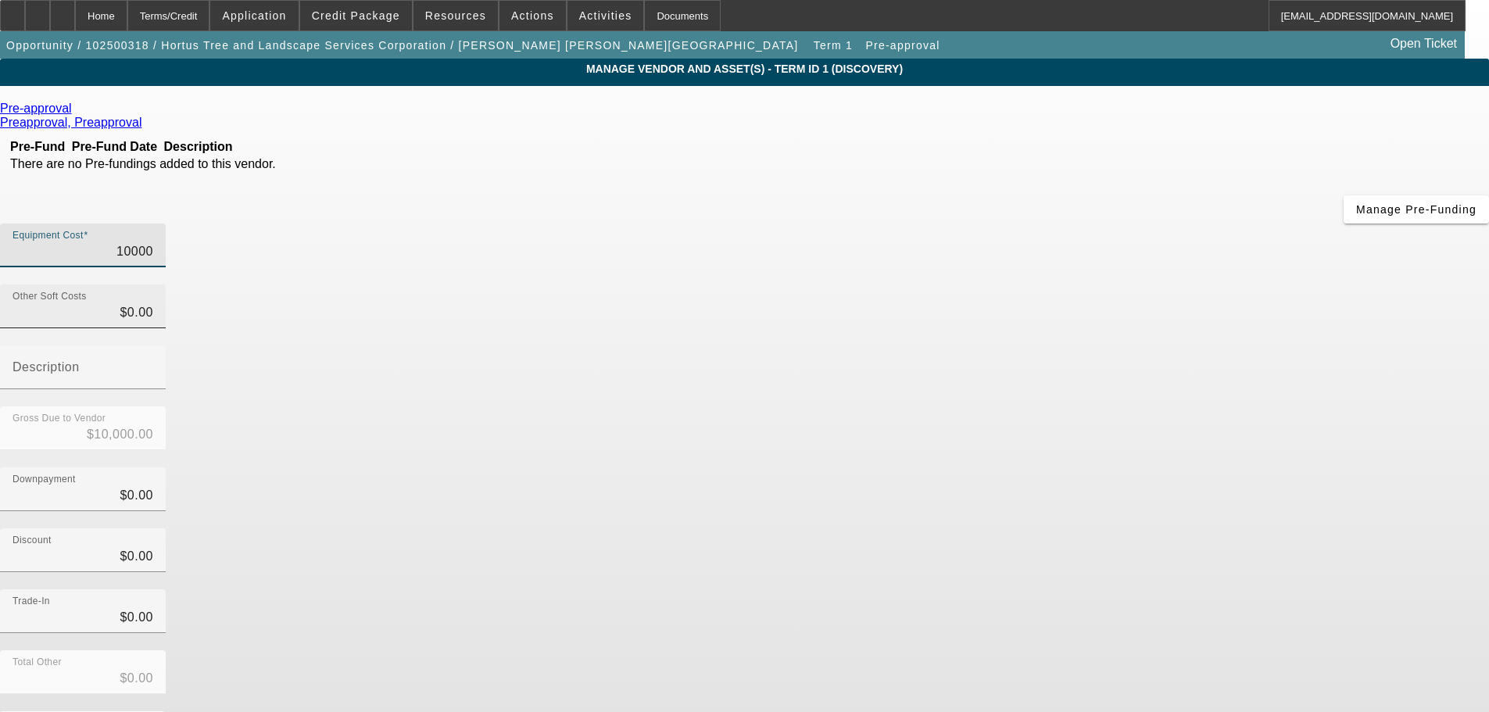
type input "170000"
type input "$170,000.00"
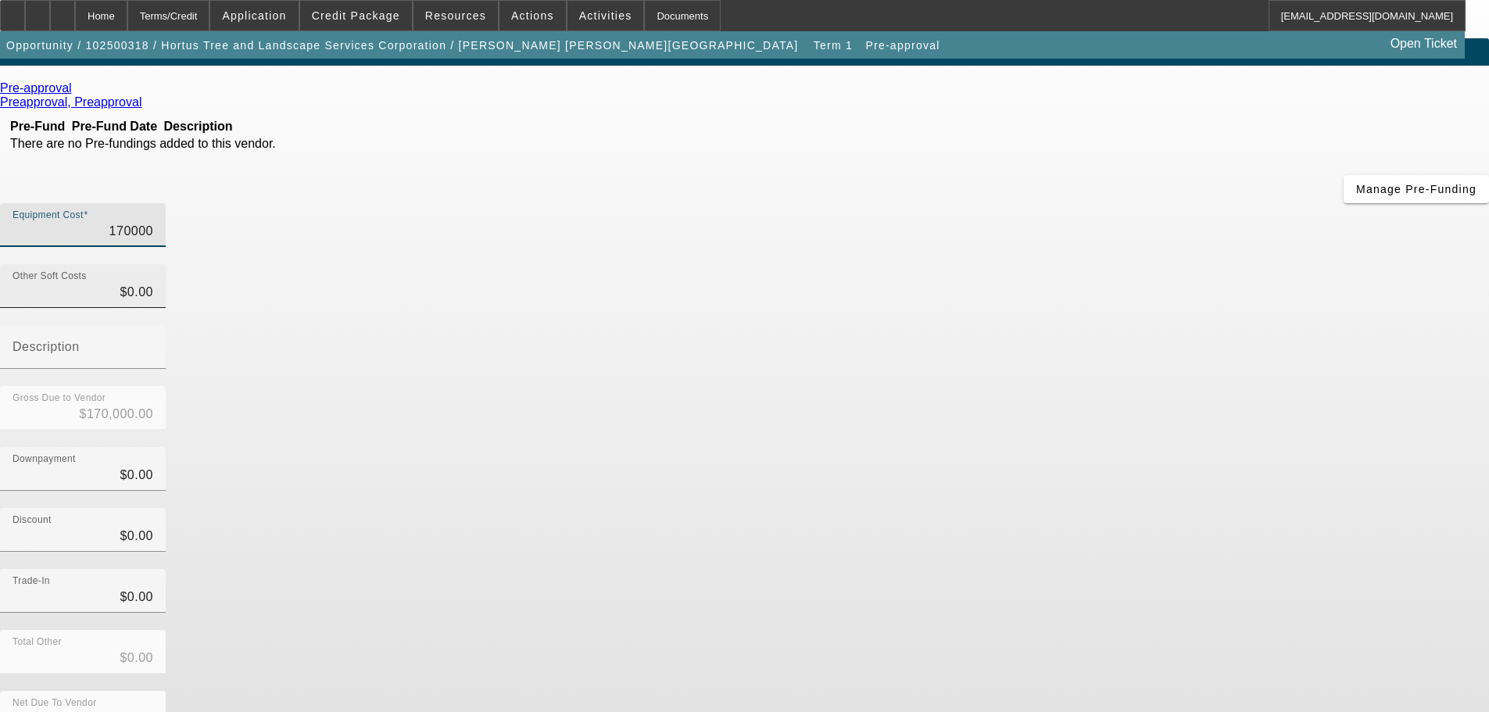
scroll to position [21, 0]
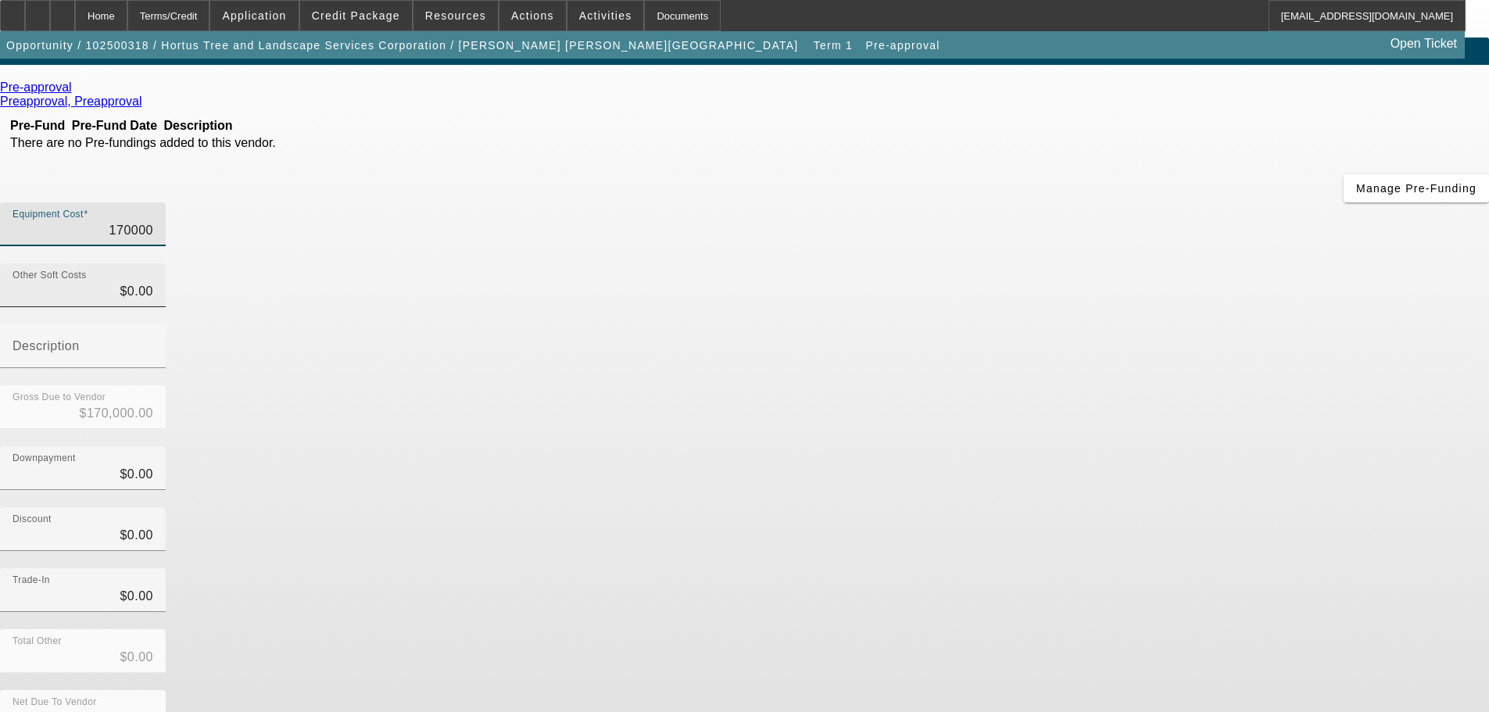
type input "17000"
type input "$17,000.00"
type input "175000"
type input "$175,000.00"
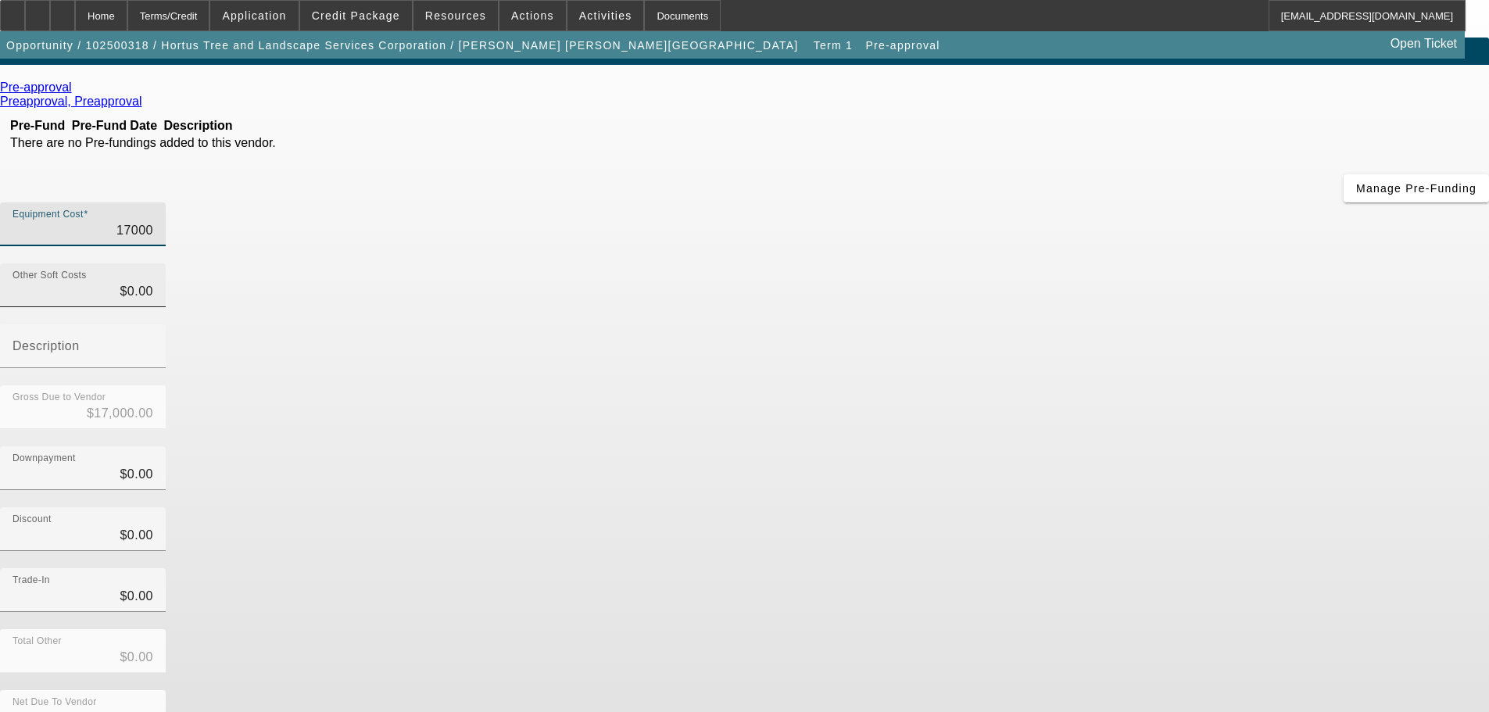
type input "$175,000.00"
click at [1065, 507] on div "Discount $0.00" at bounding box center [744, 537] width 1489 height 61
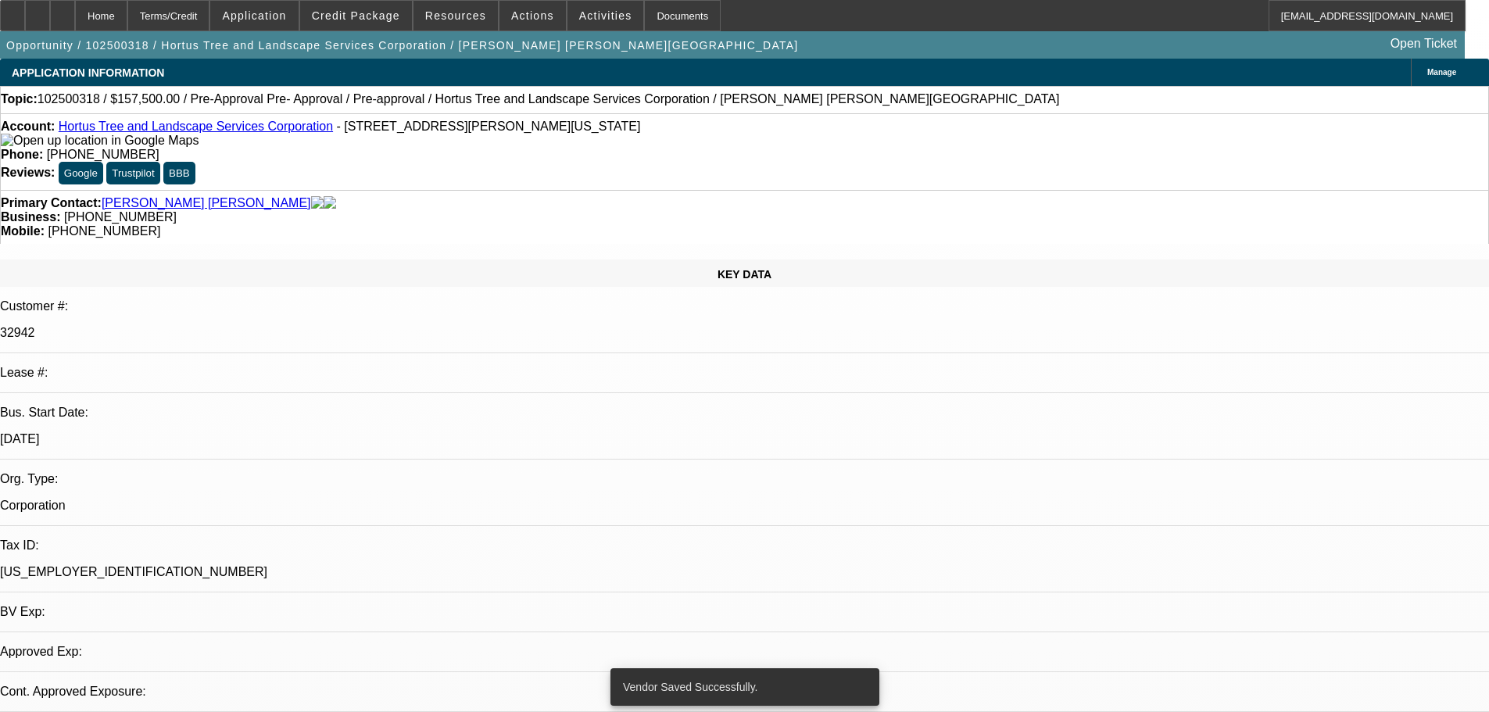
select select "0.1"
select select "2"
select select "0"
select select "6"
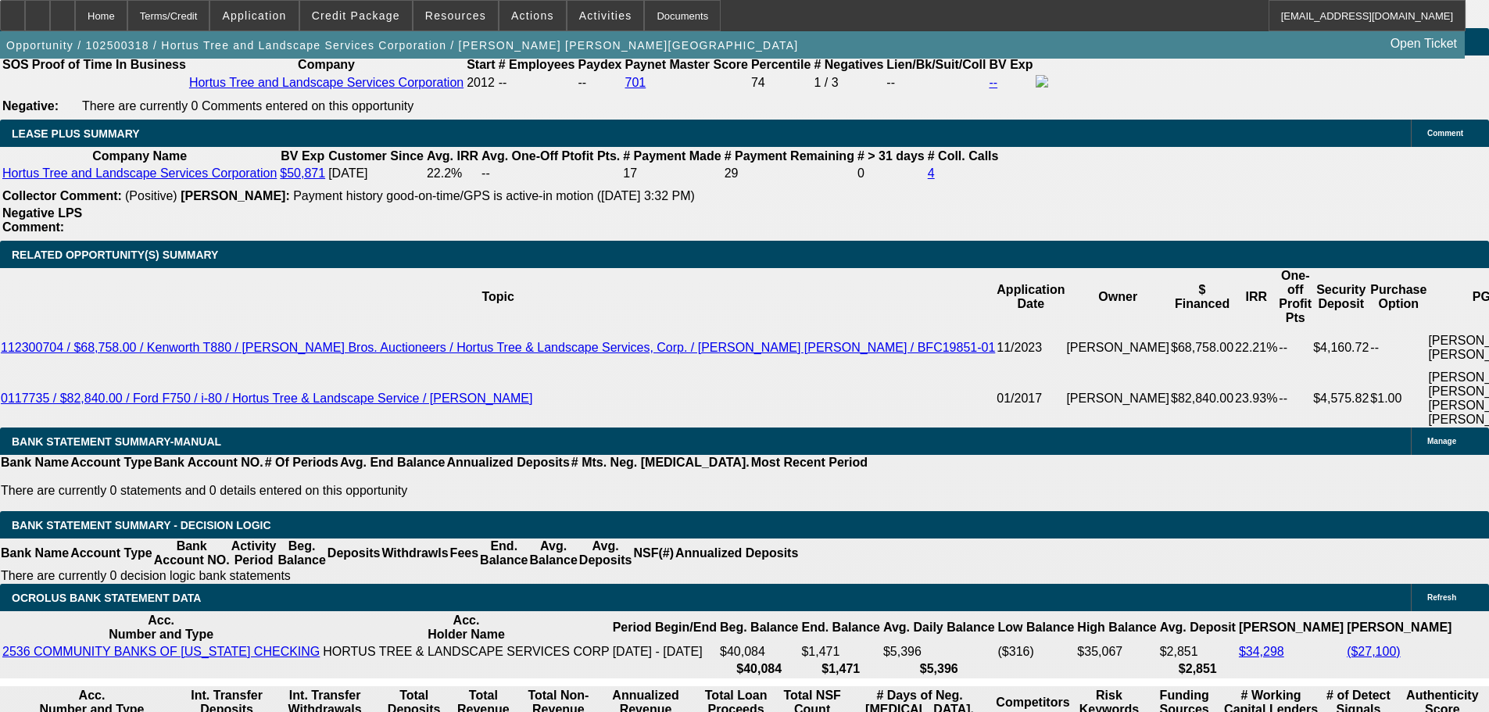
scroll to position [2626, 0]
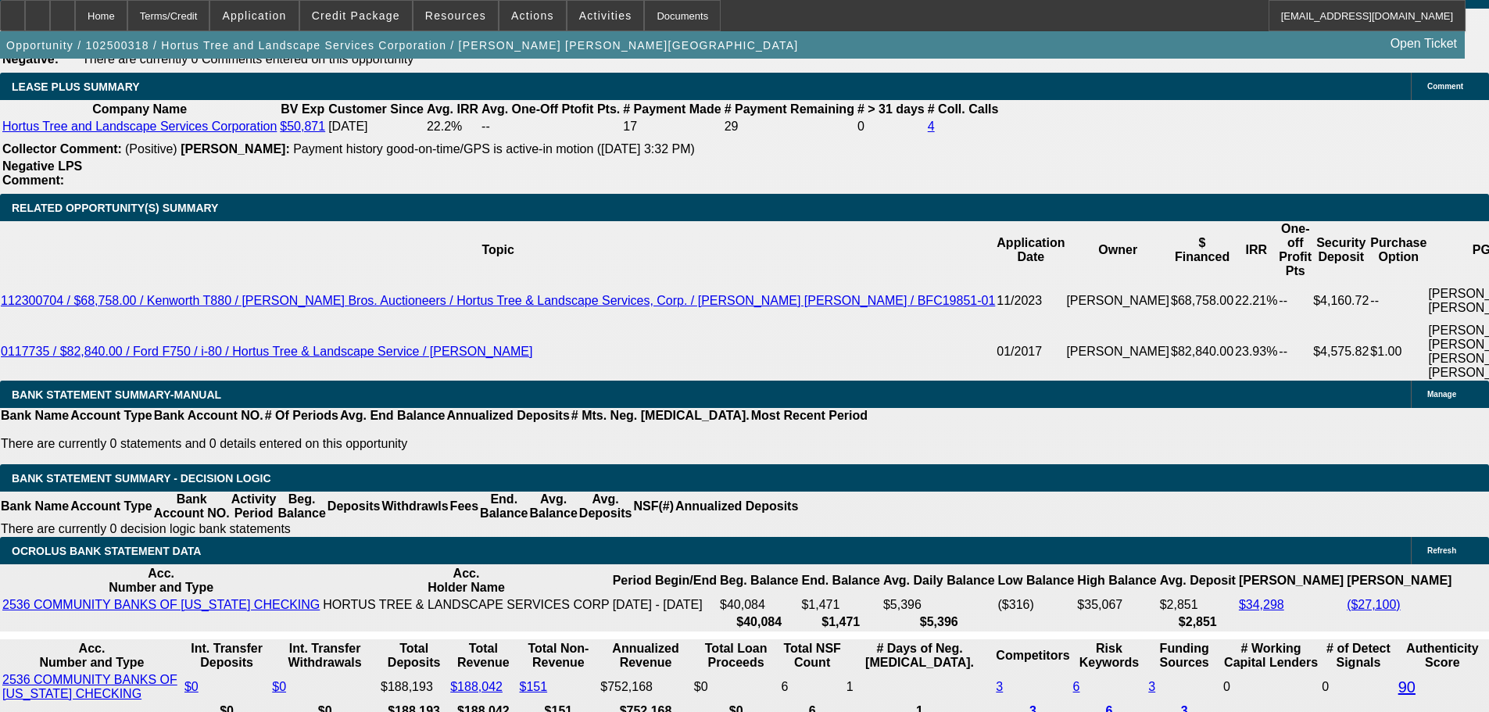
type input "UNKNOWN"
type input "0"
type input "70"
type input "$0.36"
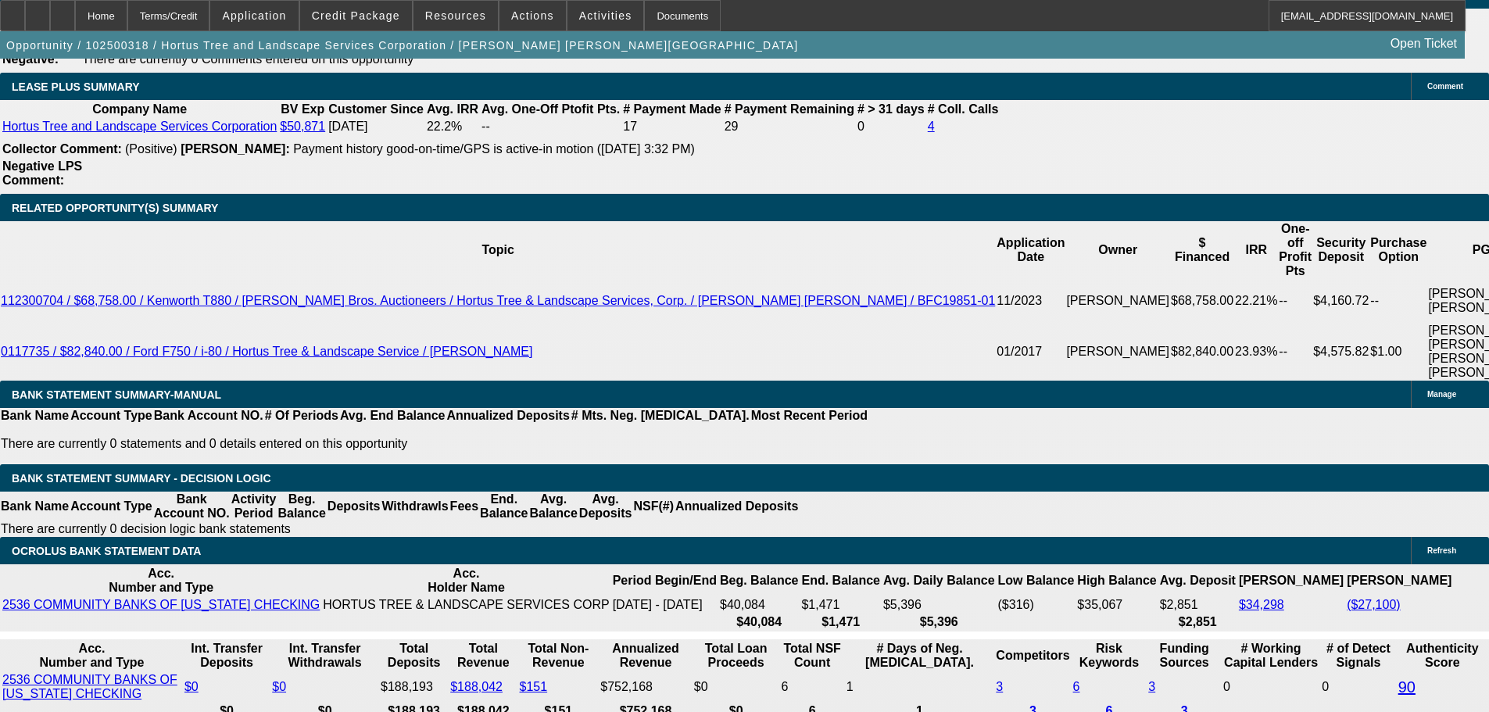
type input "$0.18"
type input "72"
type input "1"
type input "$4,509.38"
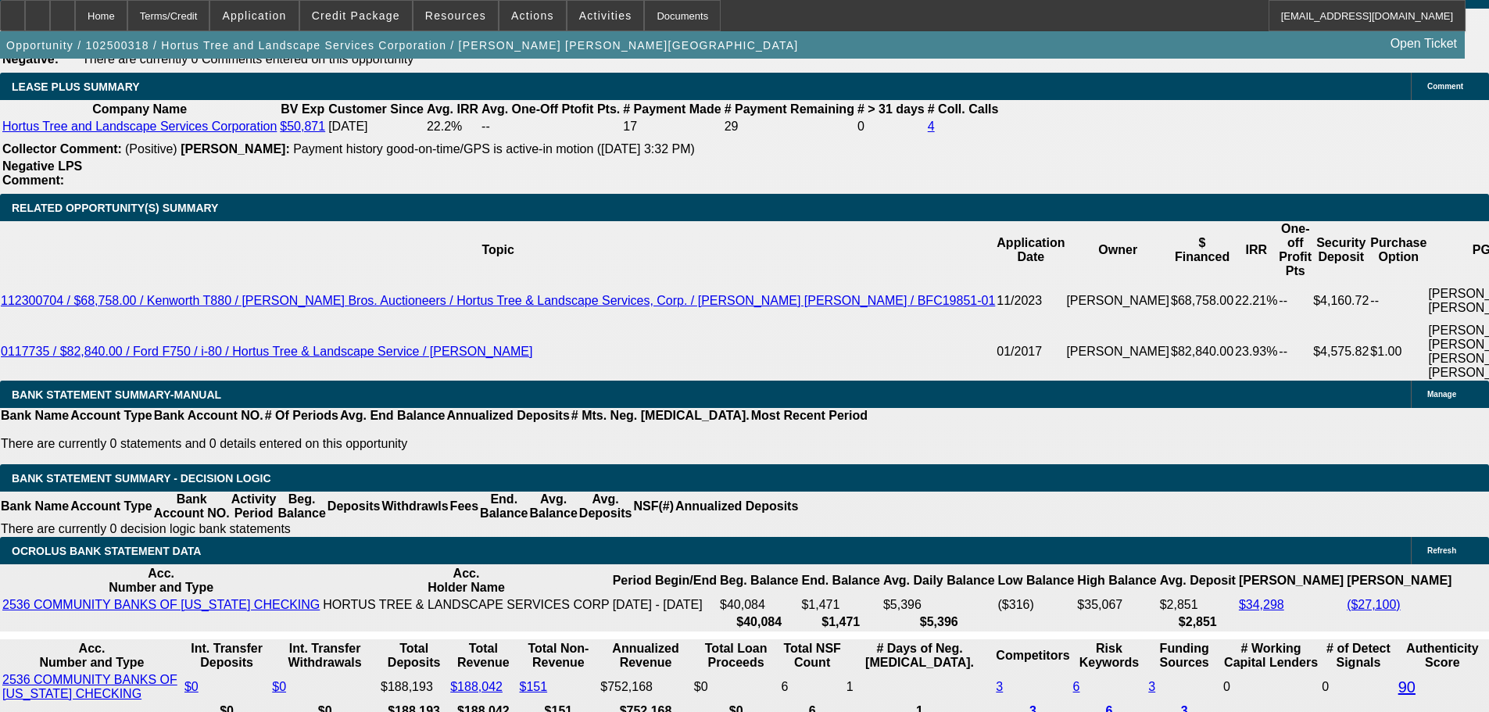
type input "$2,254.69"
type input "16"
type input "$6,832.92"
type input "$3,416.46"
type input "16"
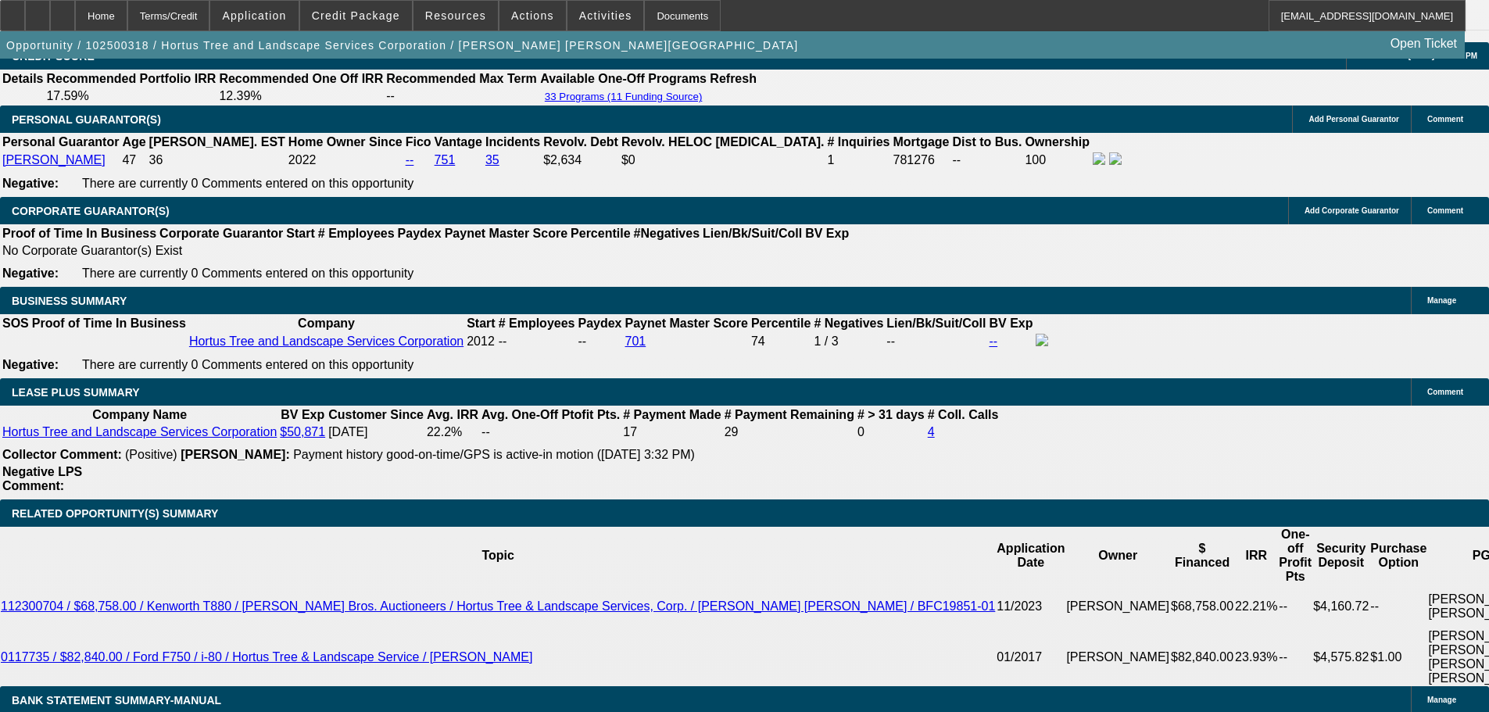
scroll to position [2313, 0]
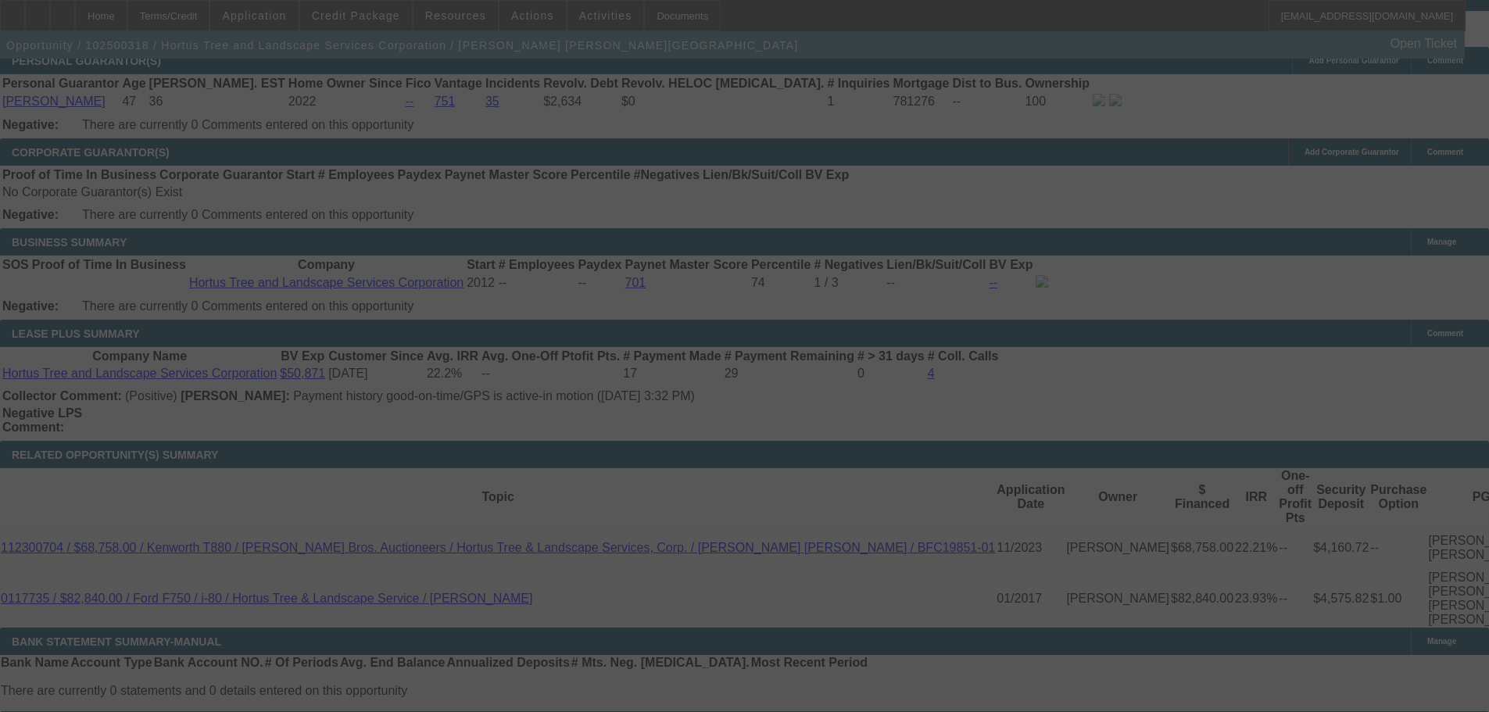
scroll to position [2470, 0]
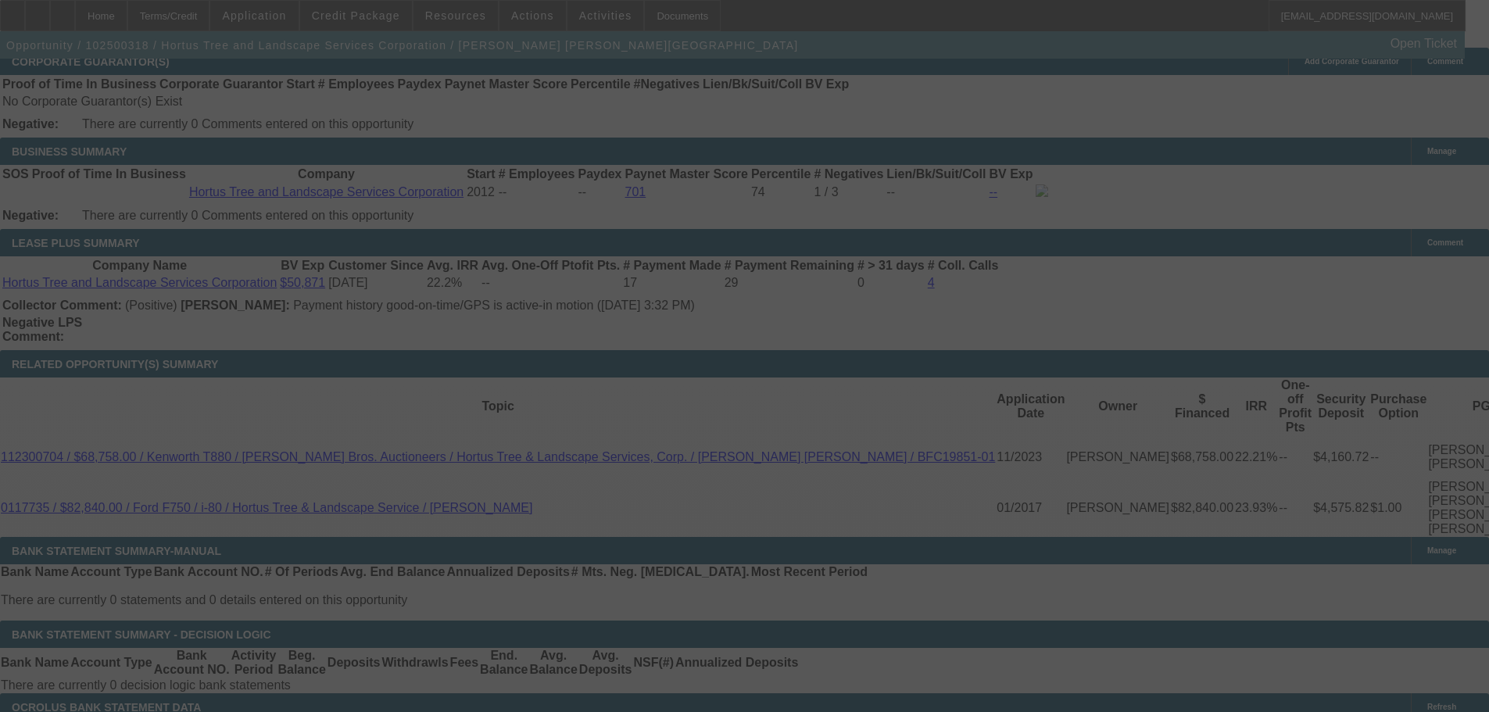
select select "0.1"
select select "2"
select select "0"
select select "6"
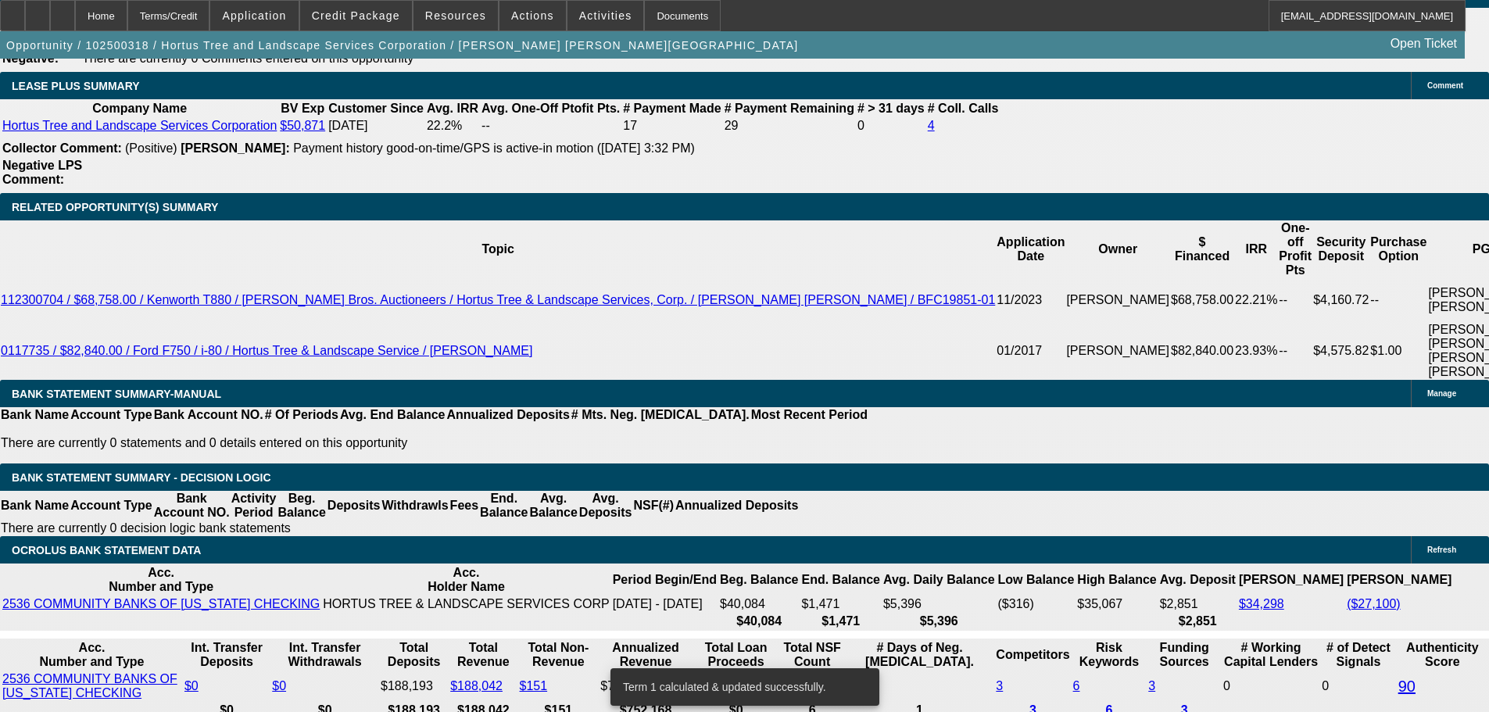
scroll to position [2782, 0]
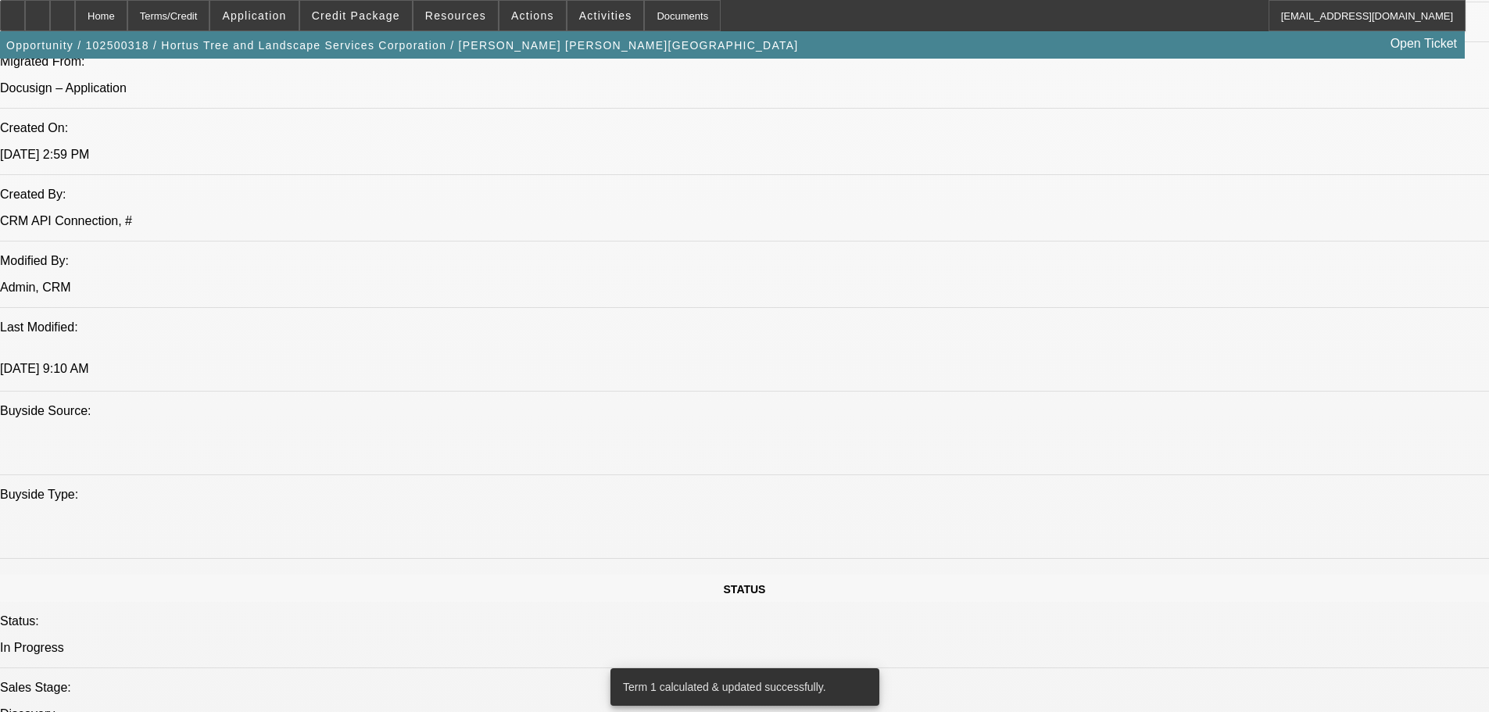
drag, startPoint x: 524, startPoint y: 508, endPoint x: 494, endPoint y: 298, distance: 212.4
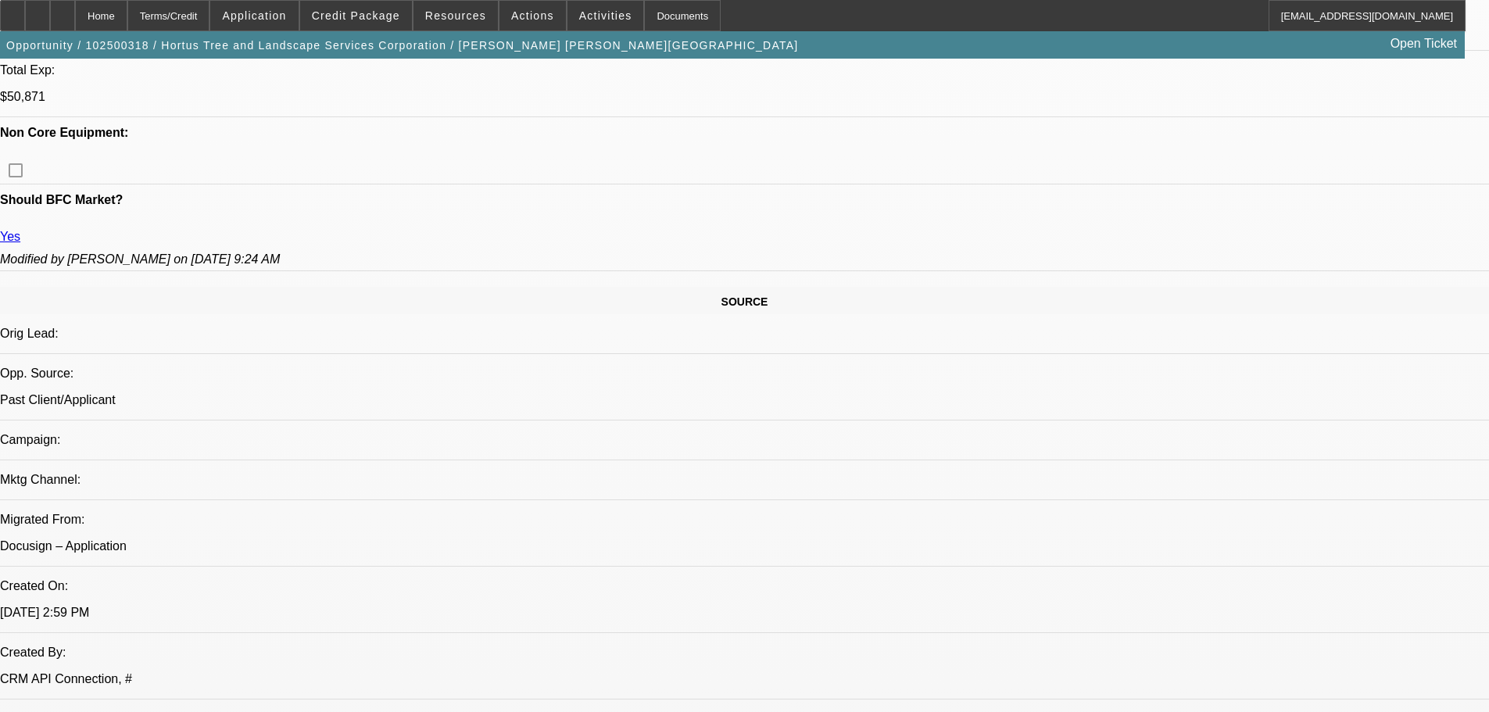
scroll to position [0, 0]
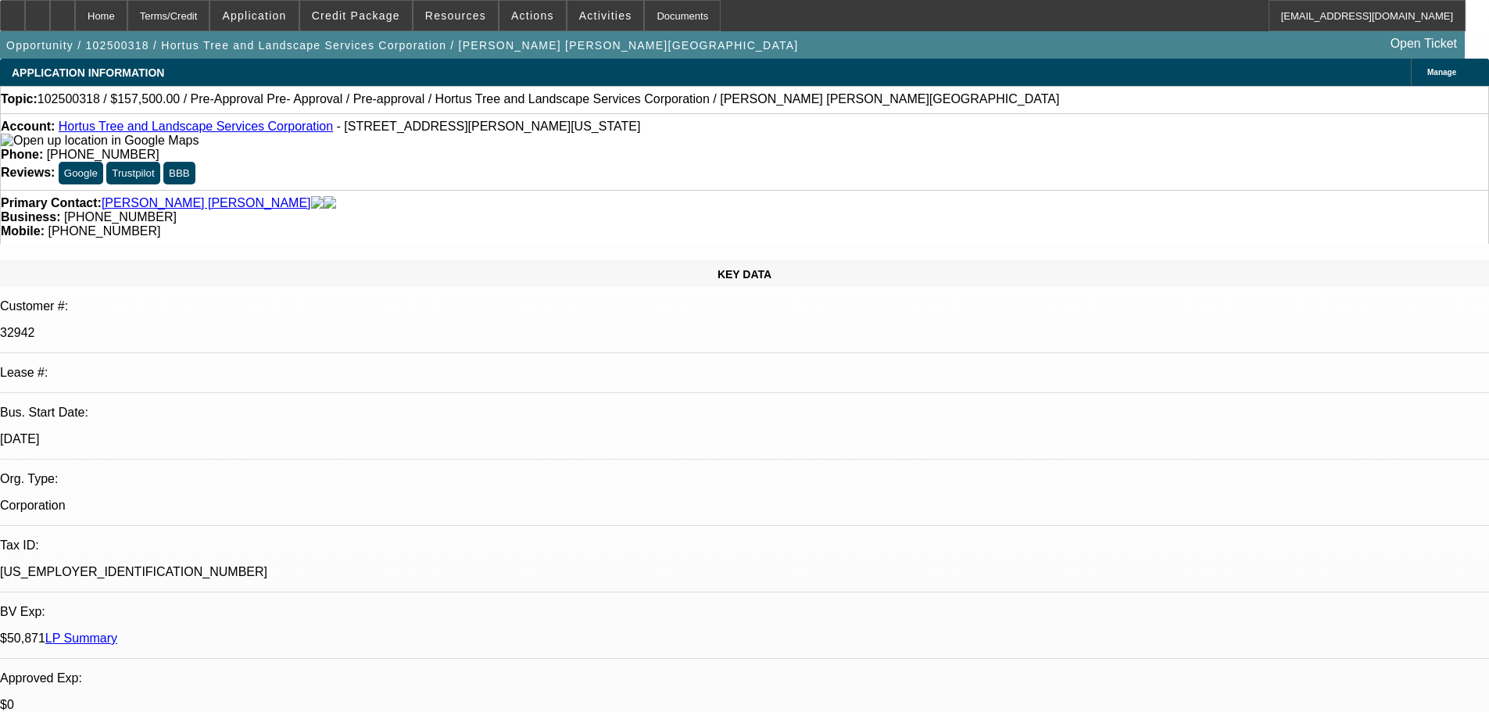
drag, startPoint x: 508, startPoint y: 415, endPoint x: 465, endPoint y: 194, distance: 225.3
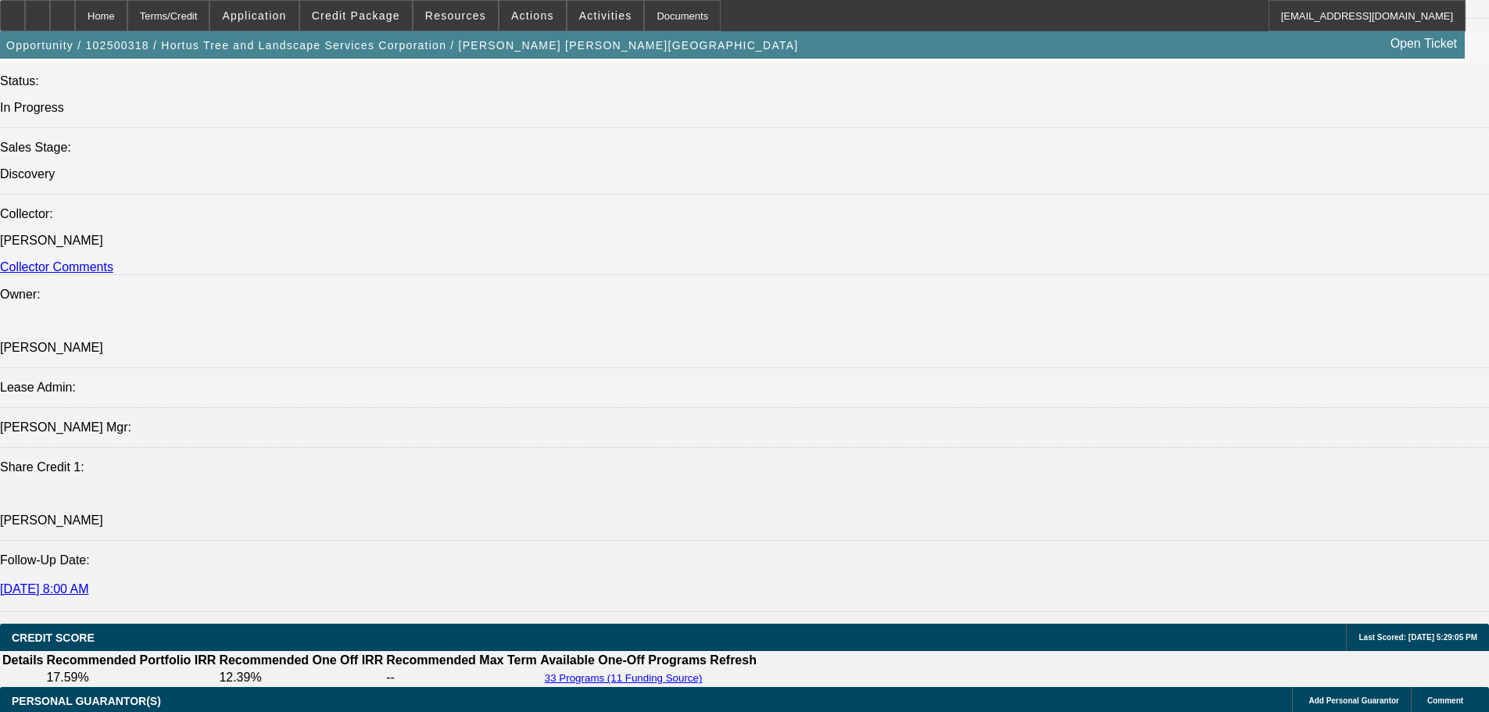
drag, startPoint x: 537, startPoint y: 370, endPoint x: 542, endPoint y: 408, distance: 38.7
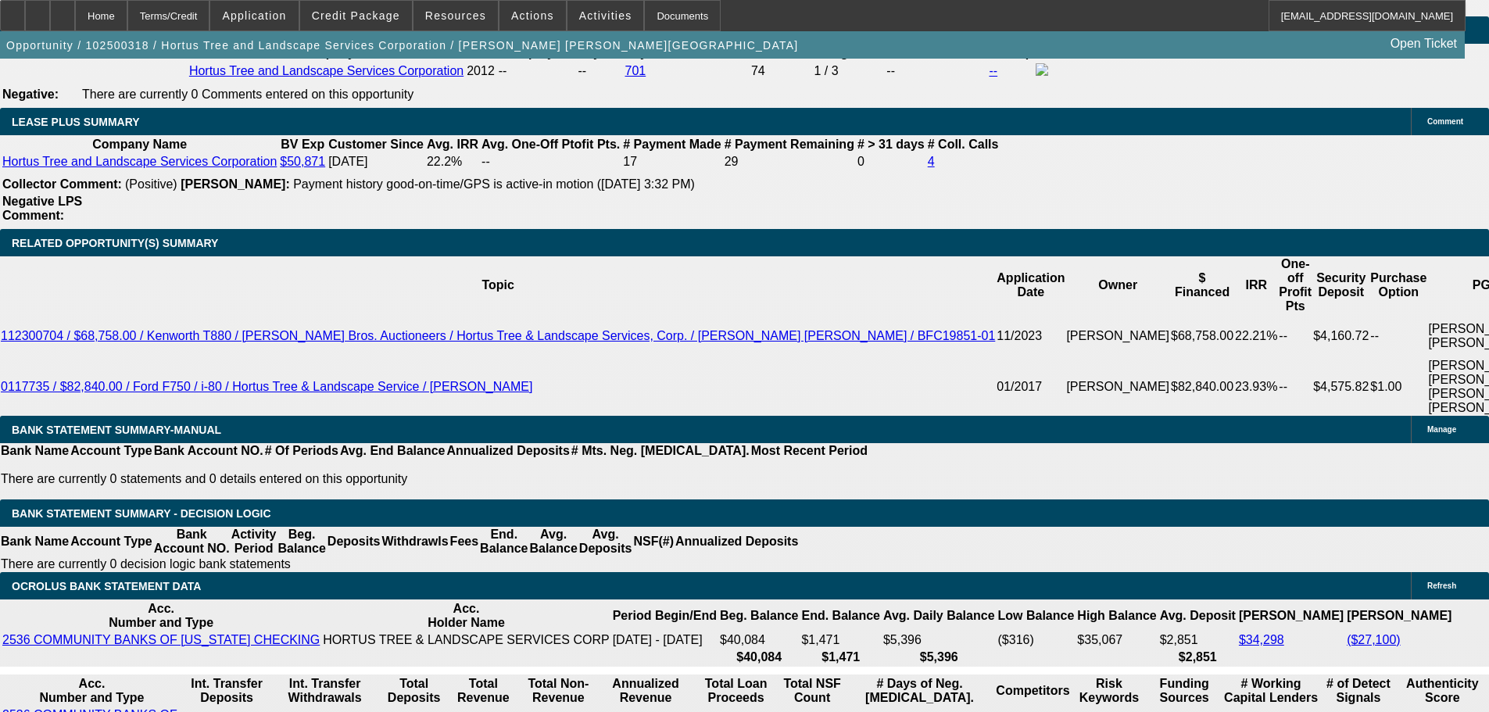
drag, startPoint x: 528, startPoint y: 392, endPoint x: 542, endPoint y: 525, distance: 133.5
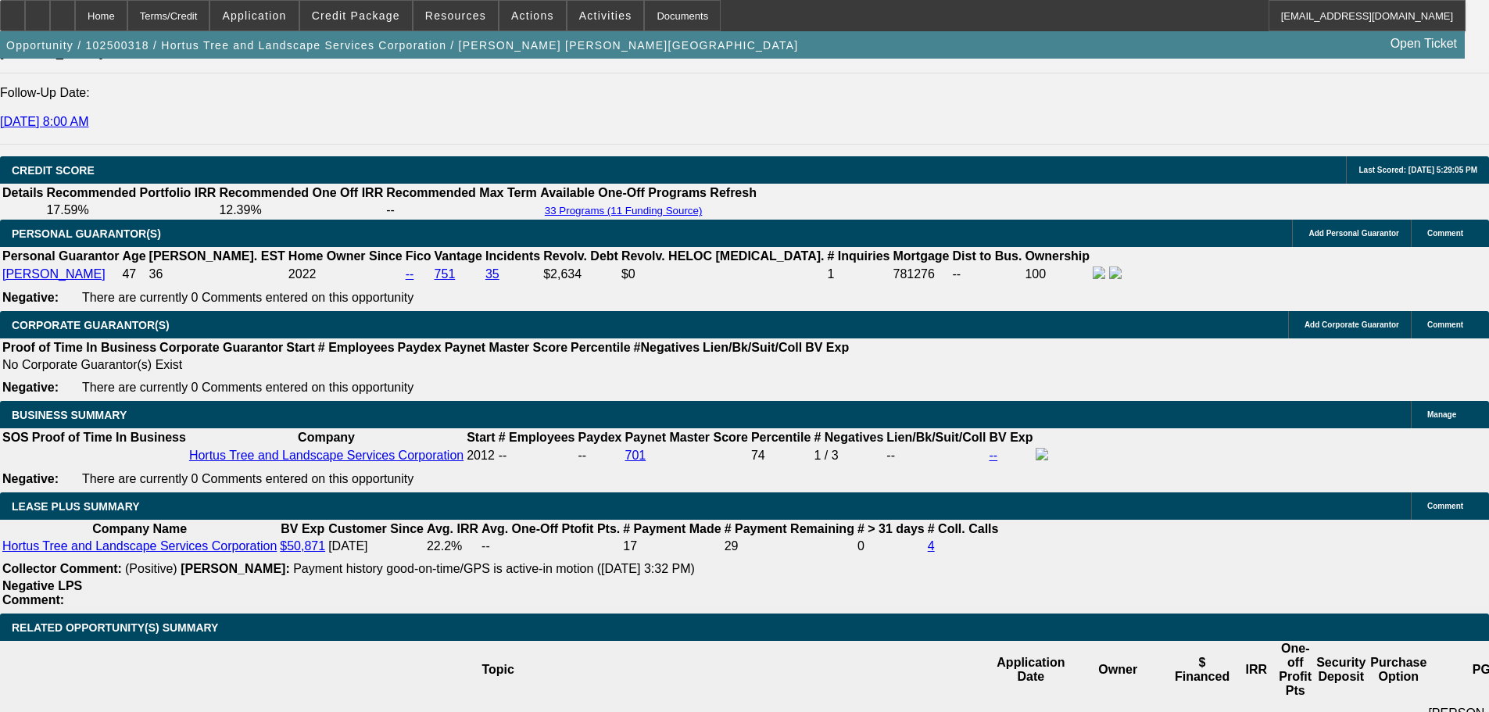
drag, startPoint x: 481, startPoint y: 454, endPoint x: 481, endPoint y: 497, distance: 43.0
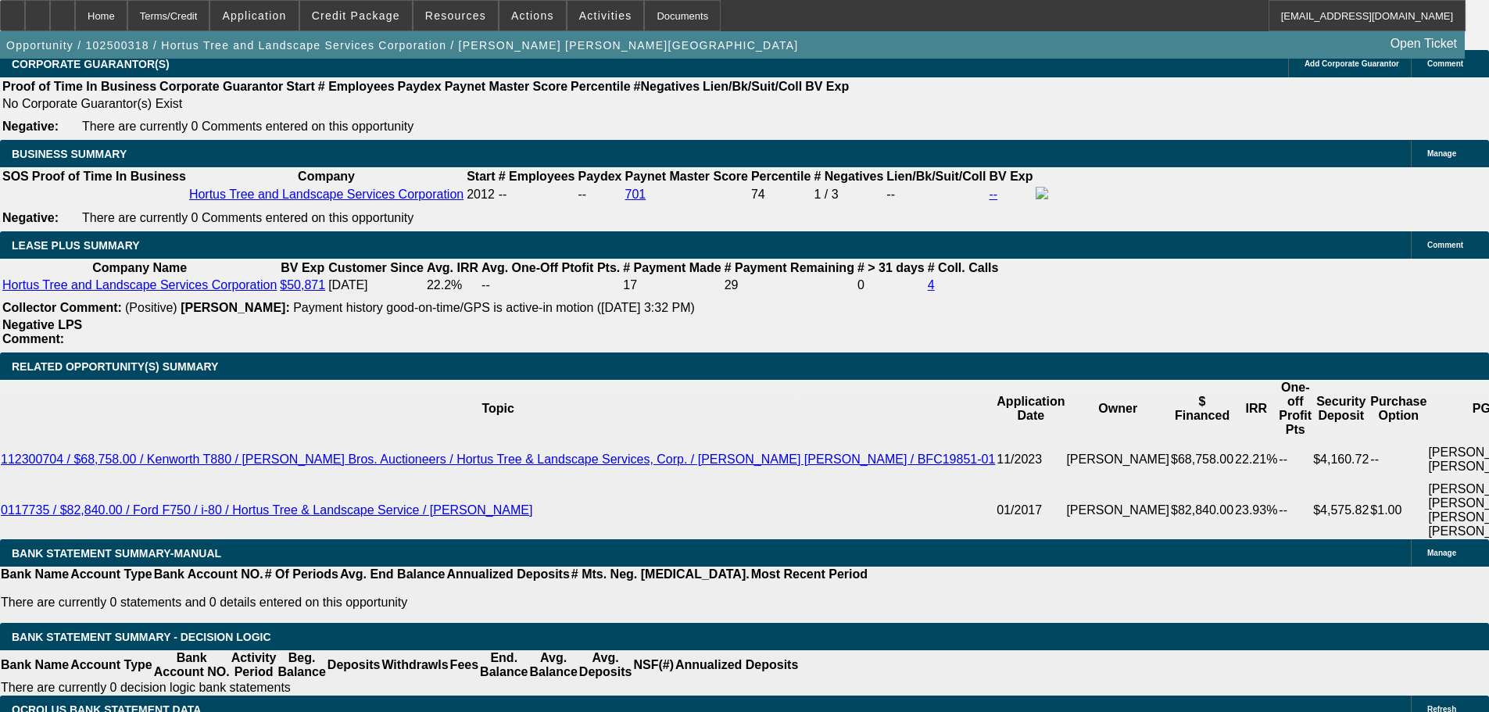
type input "UNKNOWN"
type input "1"
type input "$4,509.38"
type input "$2,254.69"
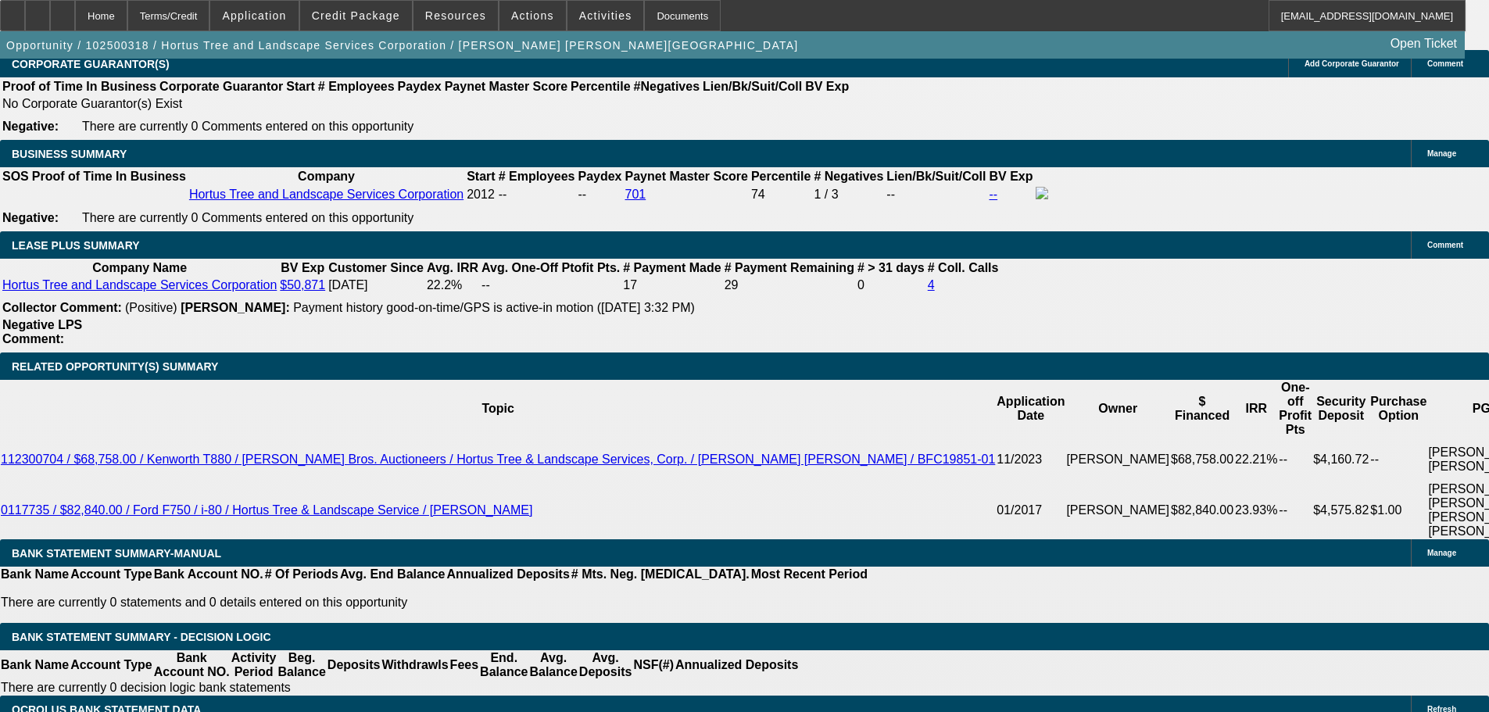
type input "15"
type input "$6,660.68"
type input "$3,330.34"
type input "15.3"
type input "$6,712.10"
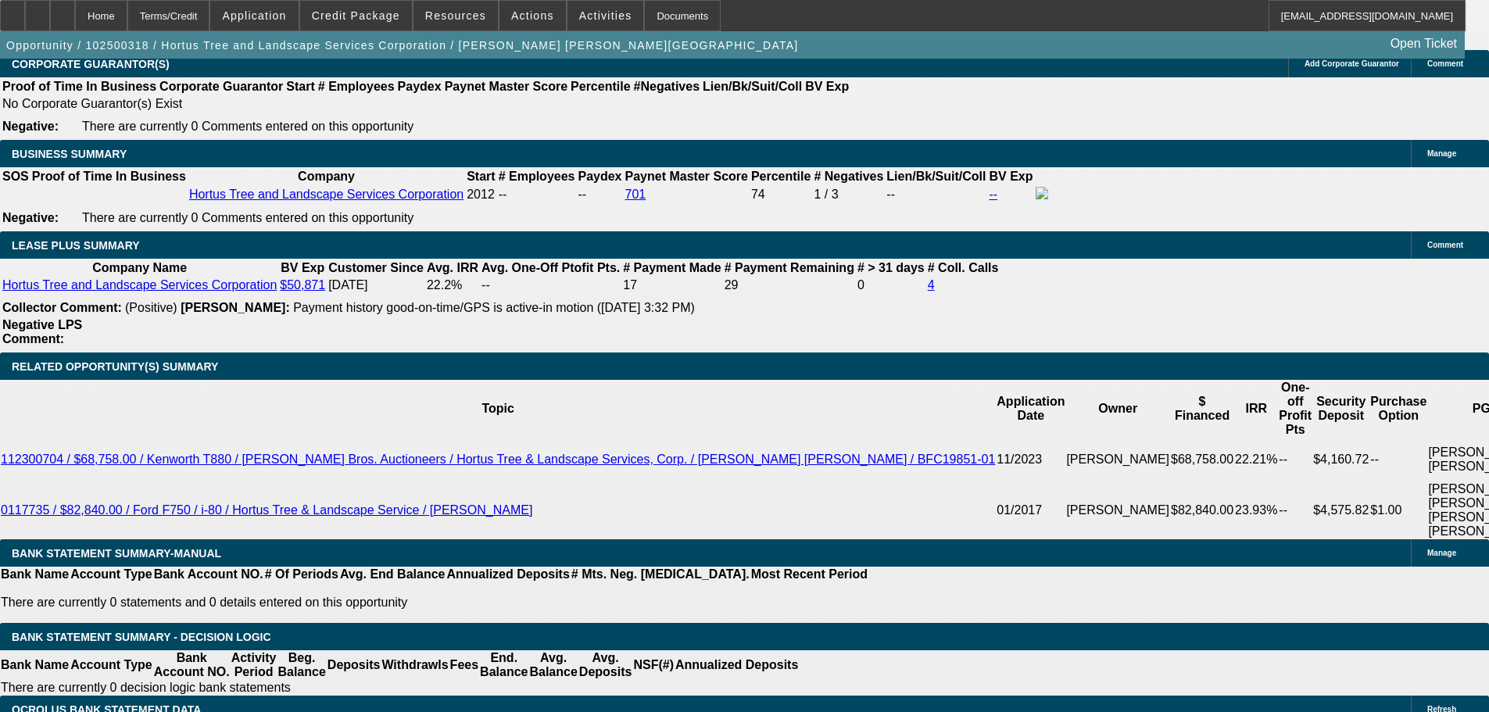
type input "$3,356.05"
type input "15.3"
drag, startPoint x: 595, startPoint y: 576, endPoint x: 574, endPoint y: 564, distance: 24.1
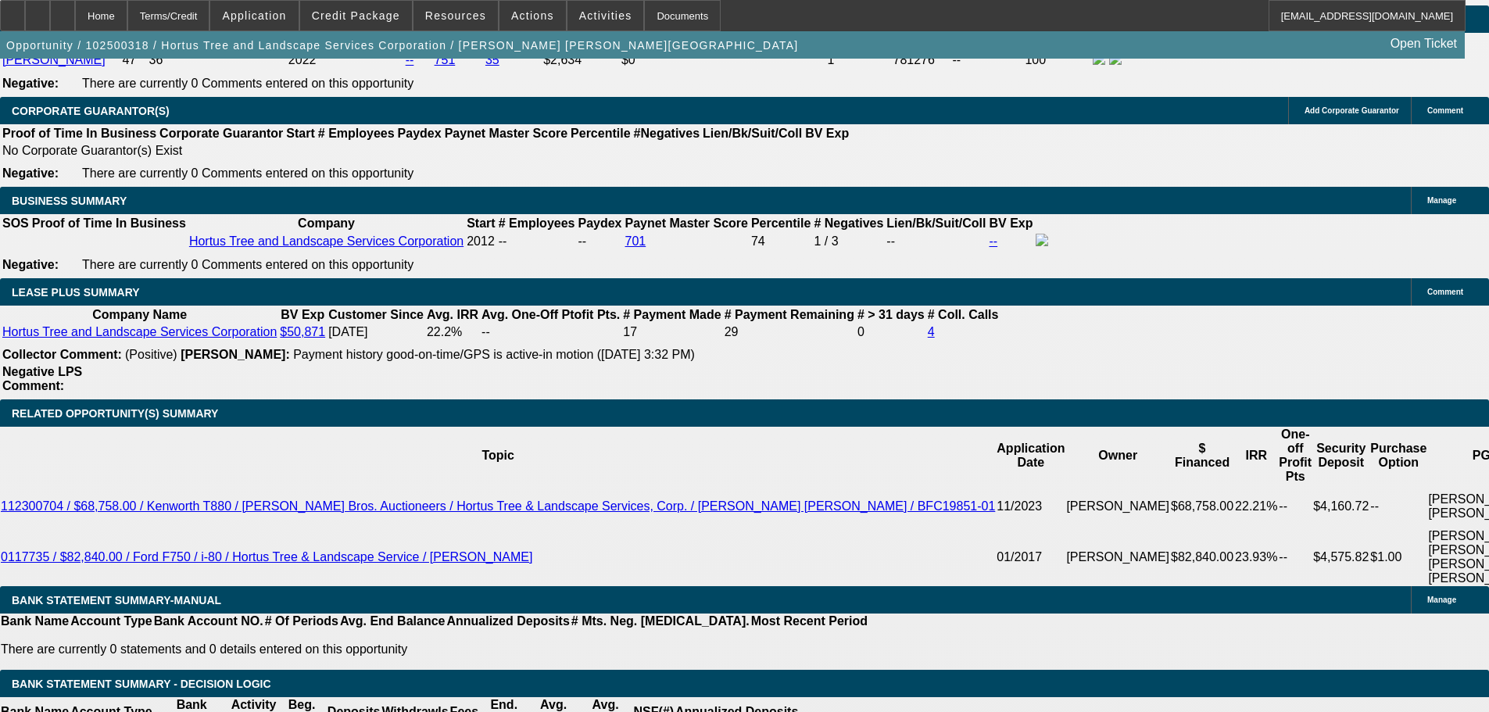
scroll to position [2233, 0]
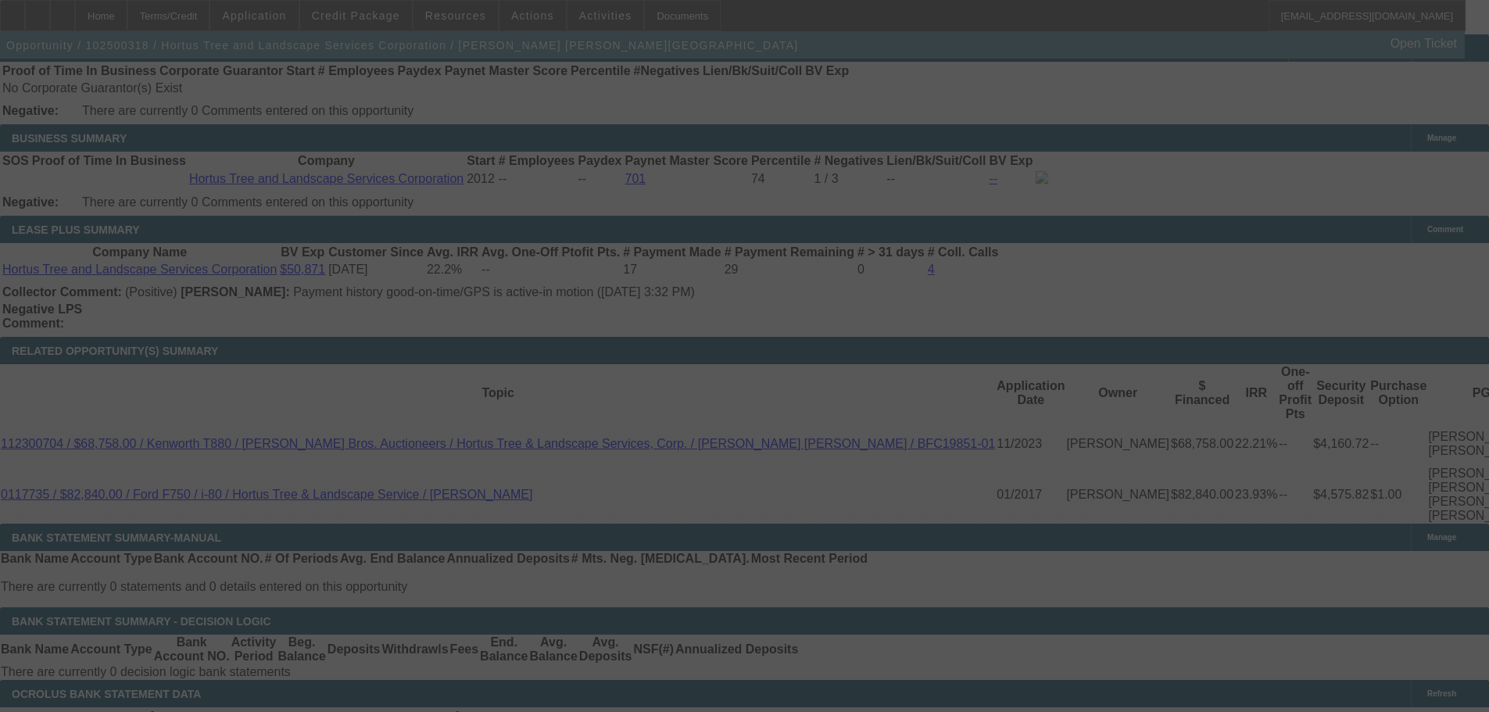
scroll to position [2623, 0]
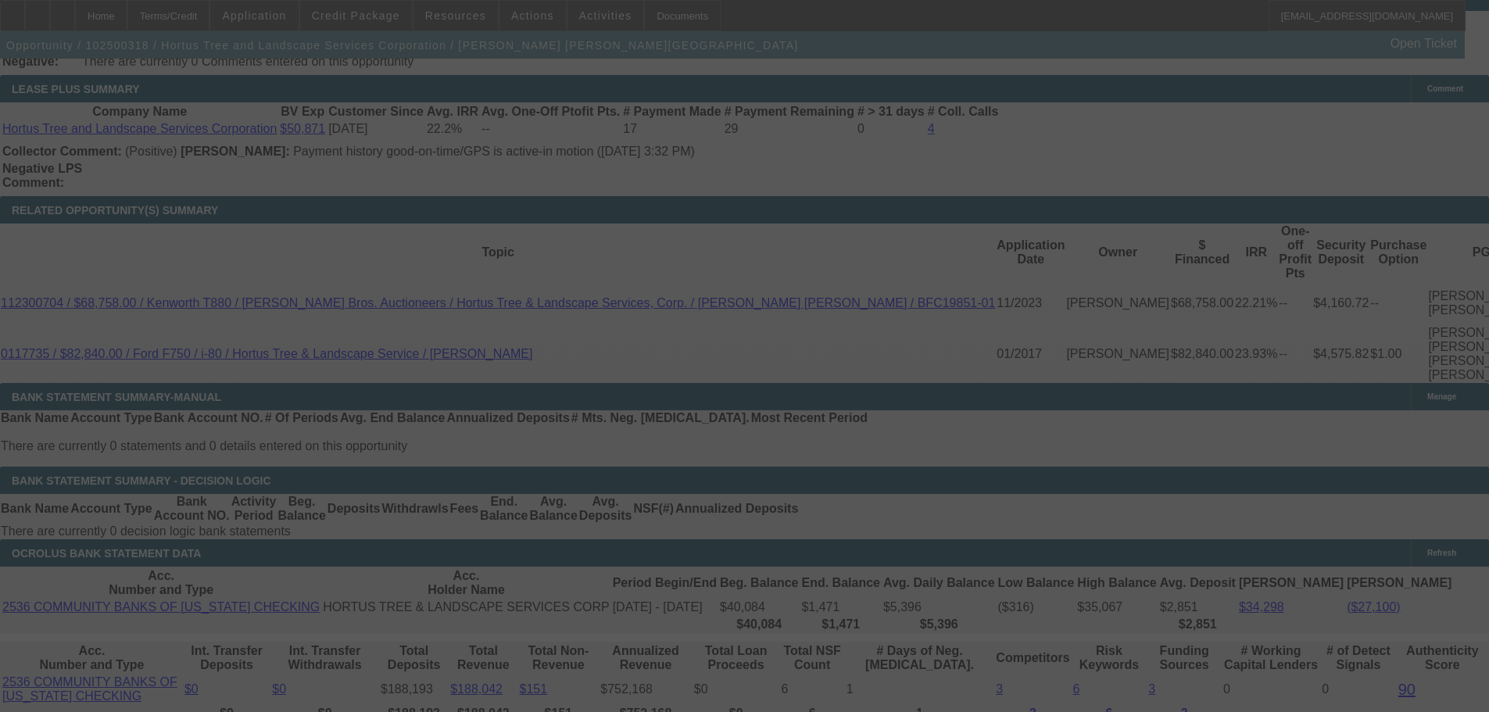
select select "0.1"
select select "2"
select select "0"
select select "6"
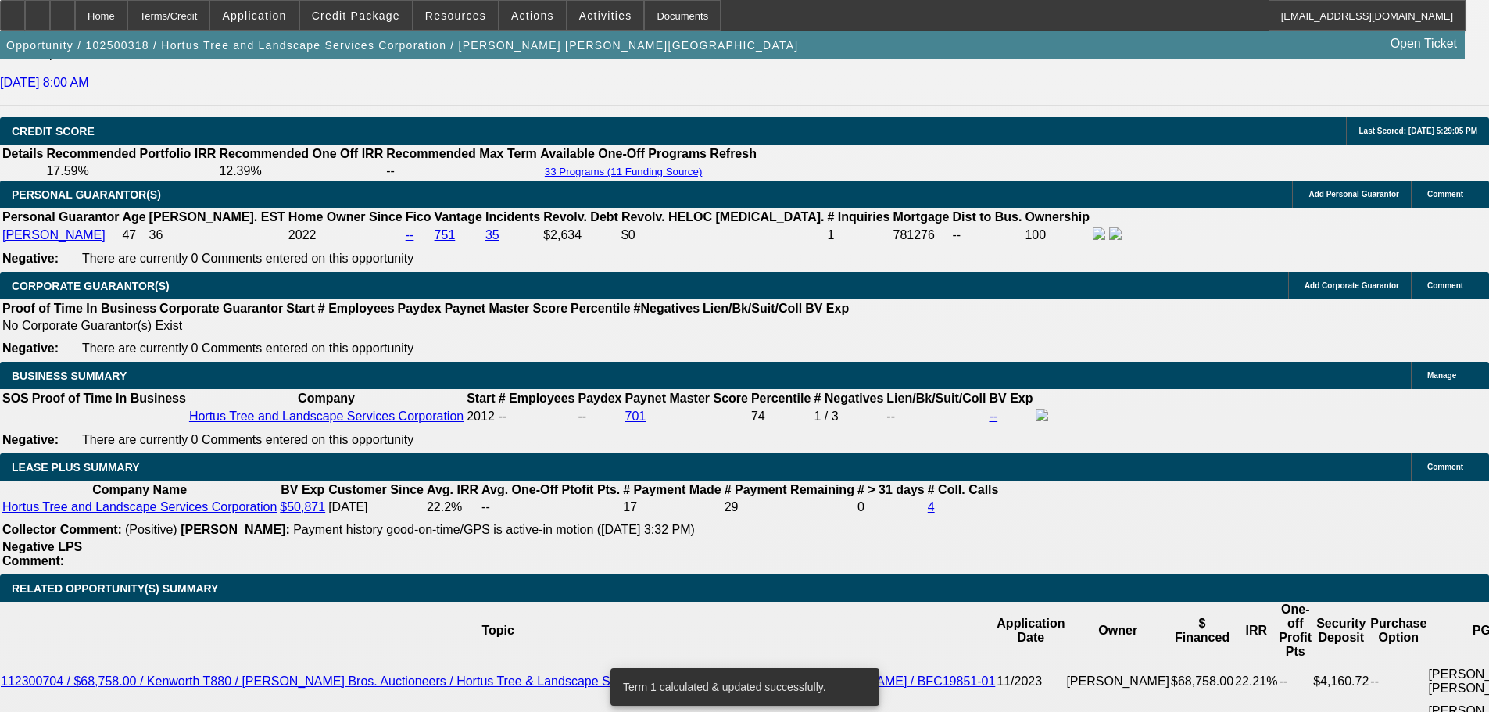
scroll to position [1655, 0]
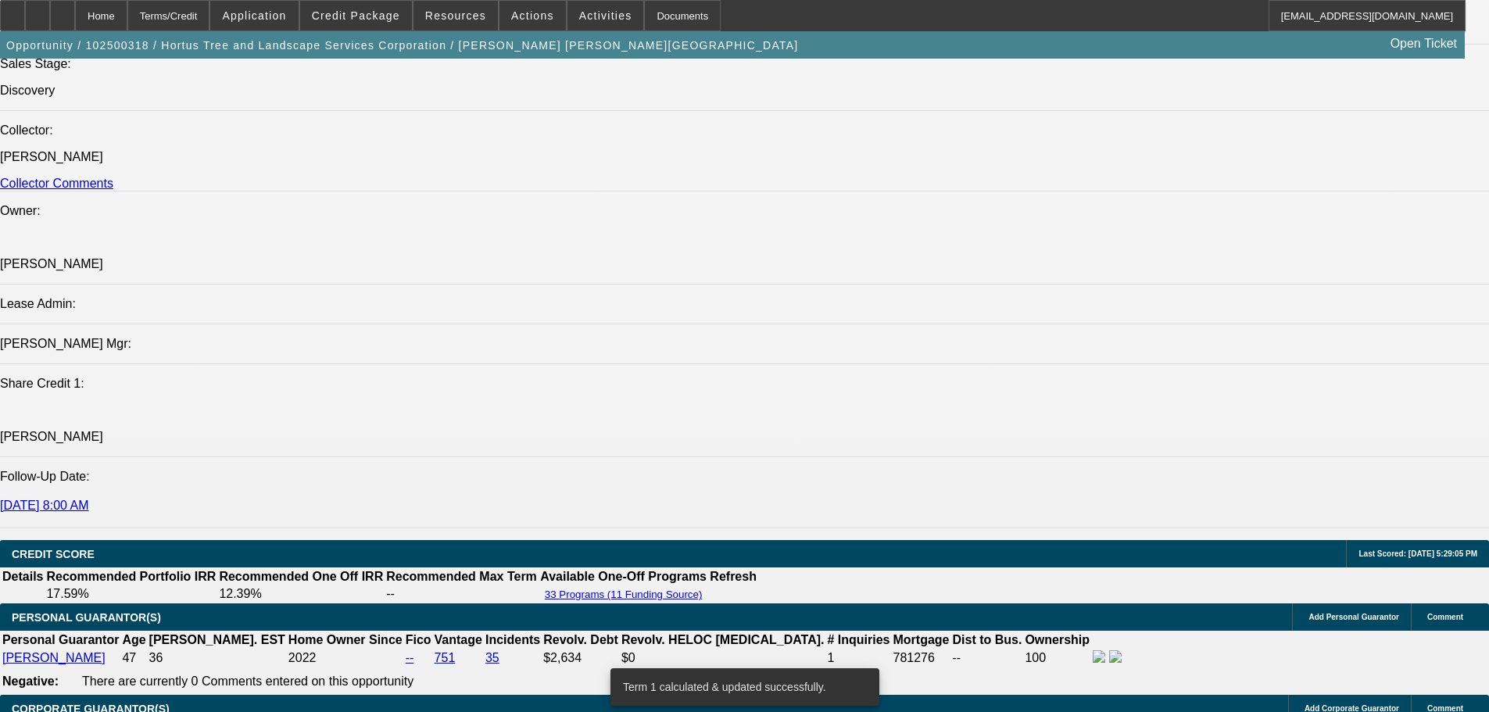
drag, startPoint x: 785, startPoint y: 518, endPoint x: 756, endPoint y: 344, distance: 176.8
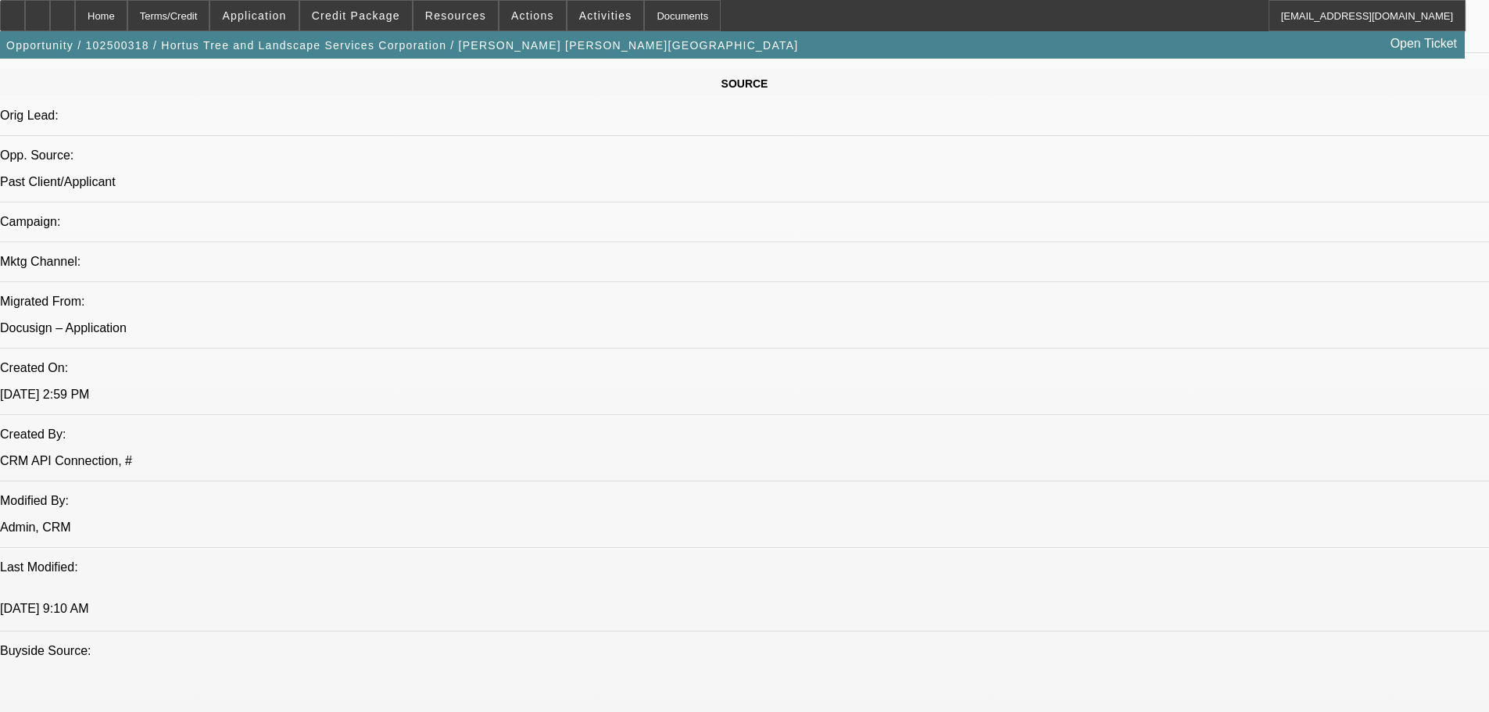
scroll to position [952, 0]
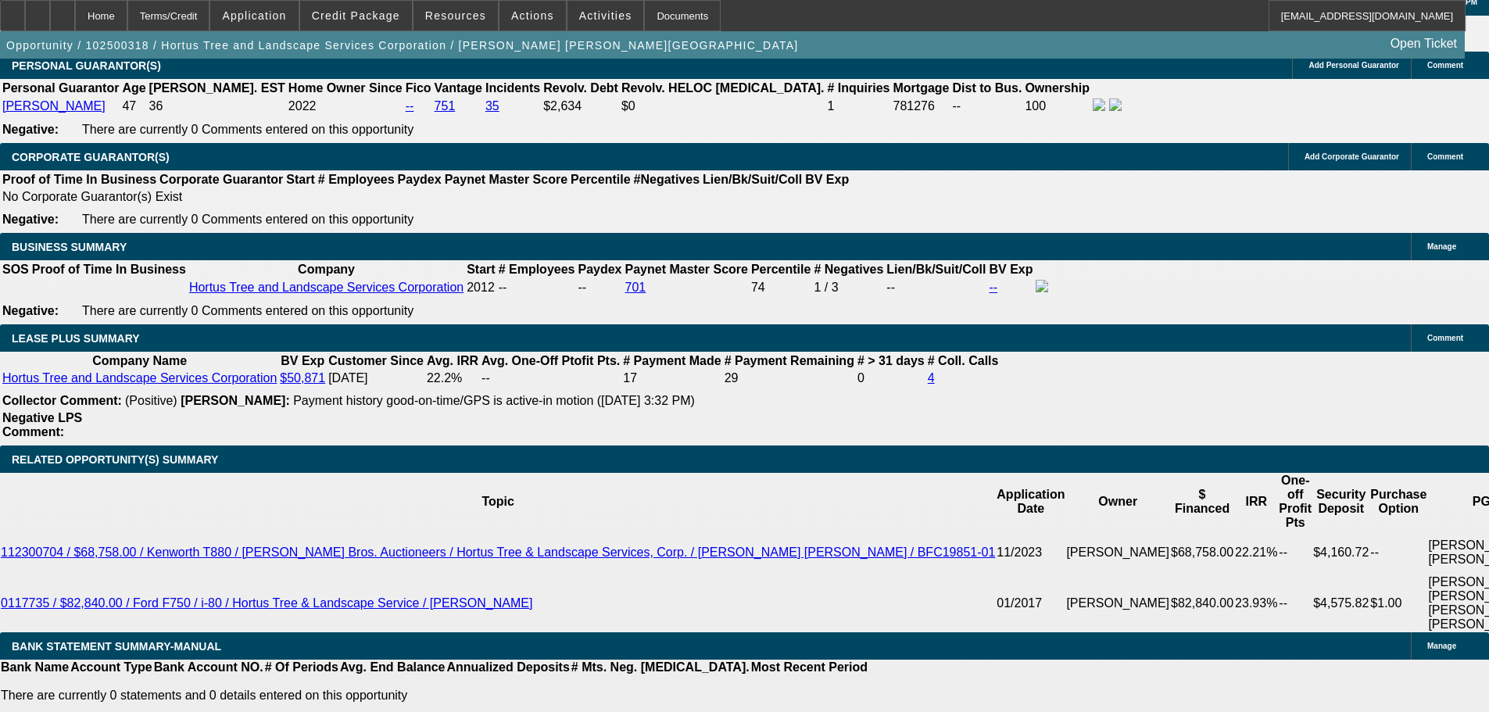
scroll to position [2515, 0]
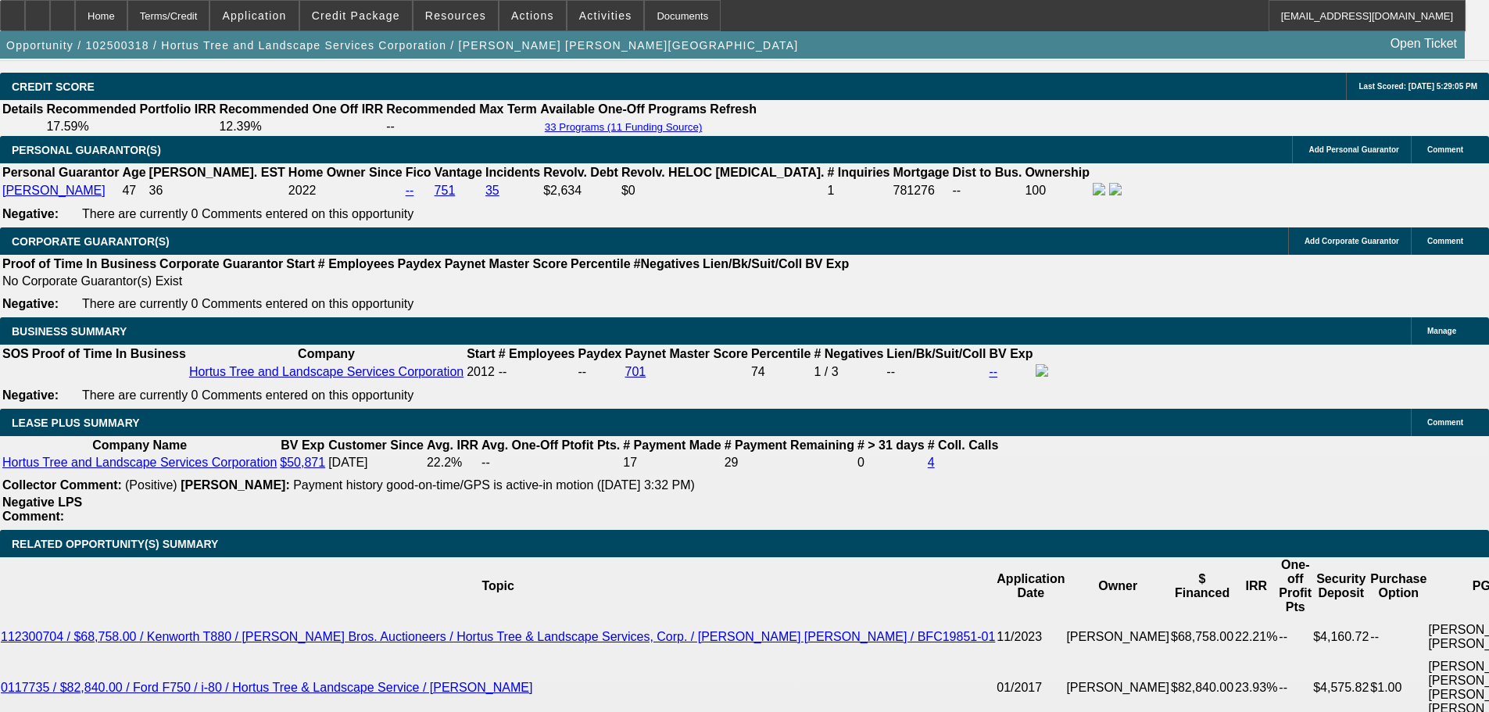
drag, startPoint x: 568, startPoint y: 502, endPoint x: 533, endPoint y: 374, distance: 133.7
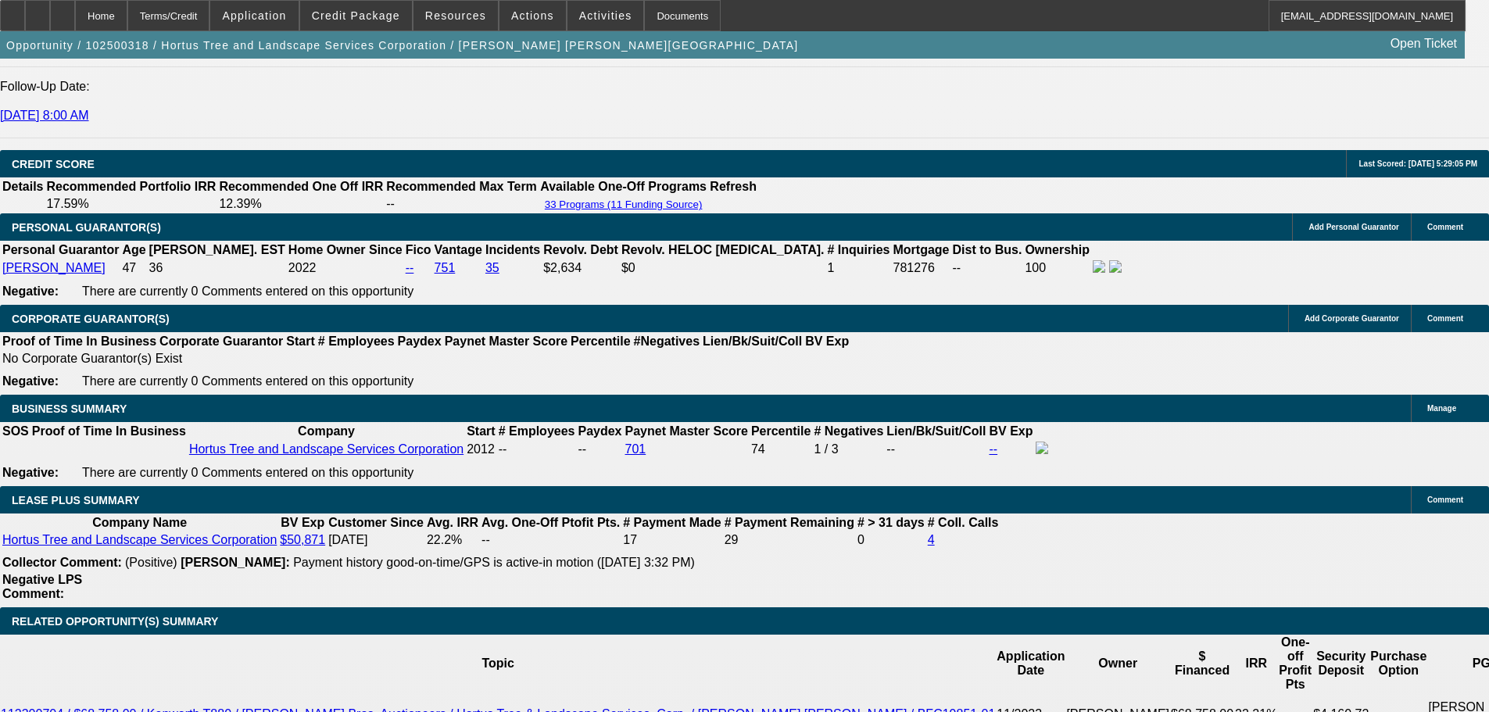
scroll to position [2445, 0]
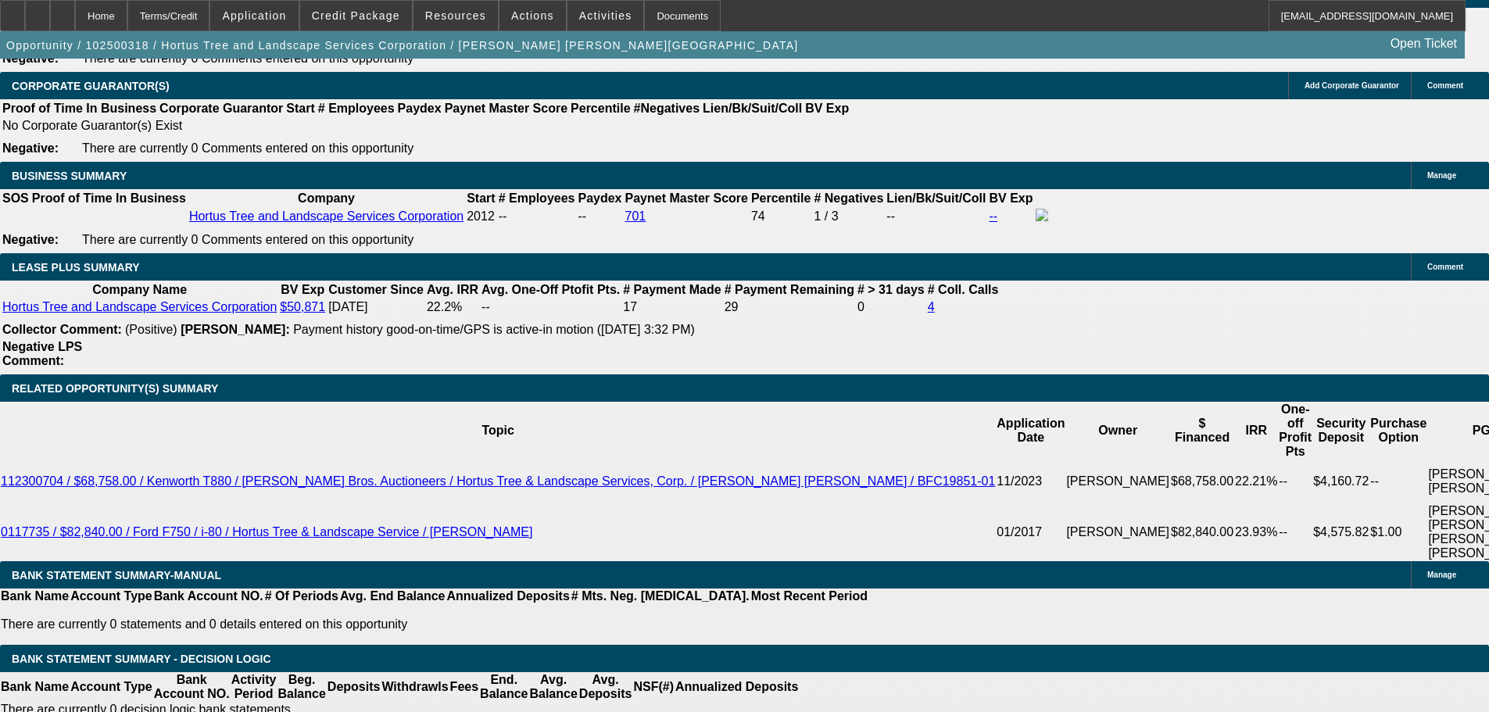
type input "12000"
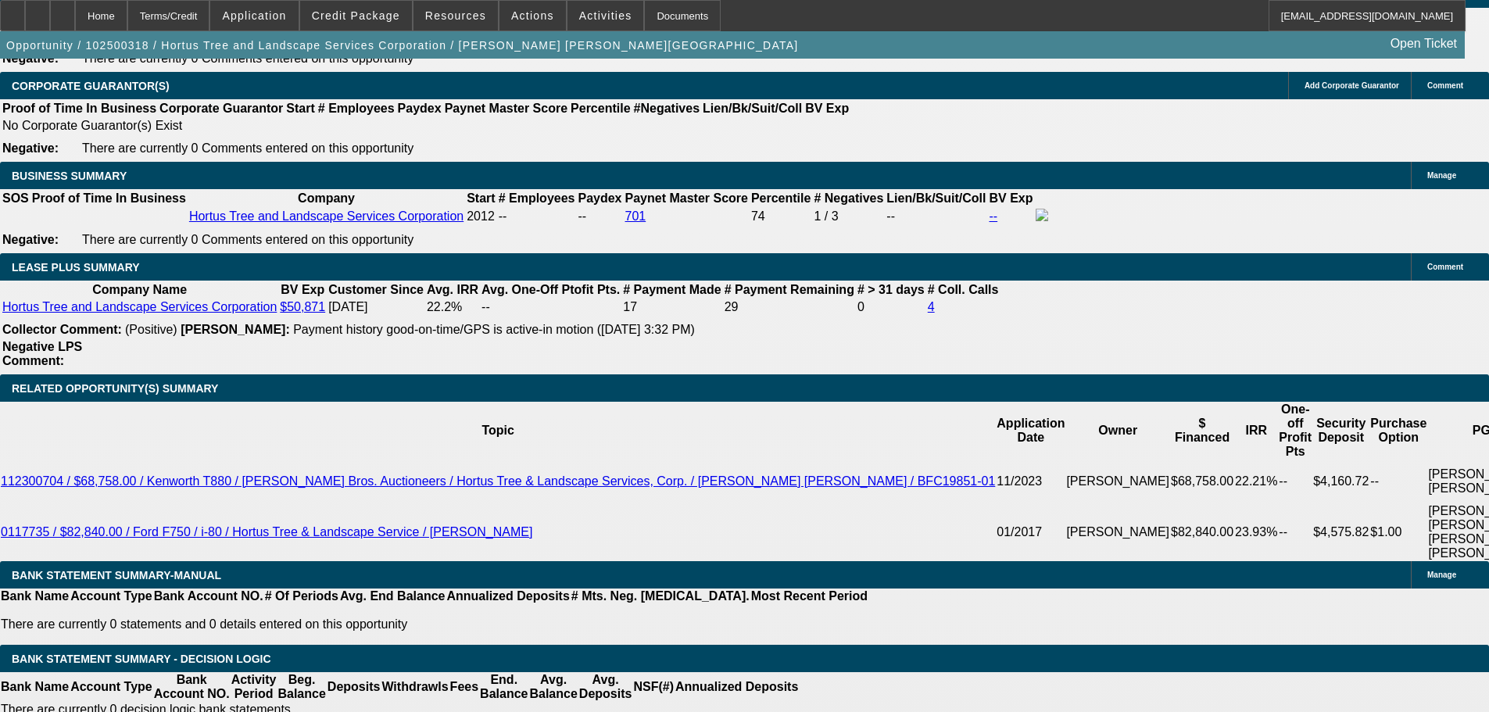
type input "UNKNOWN"
type input "$17,500.00"
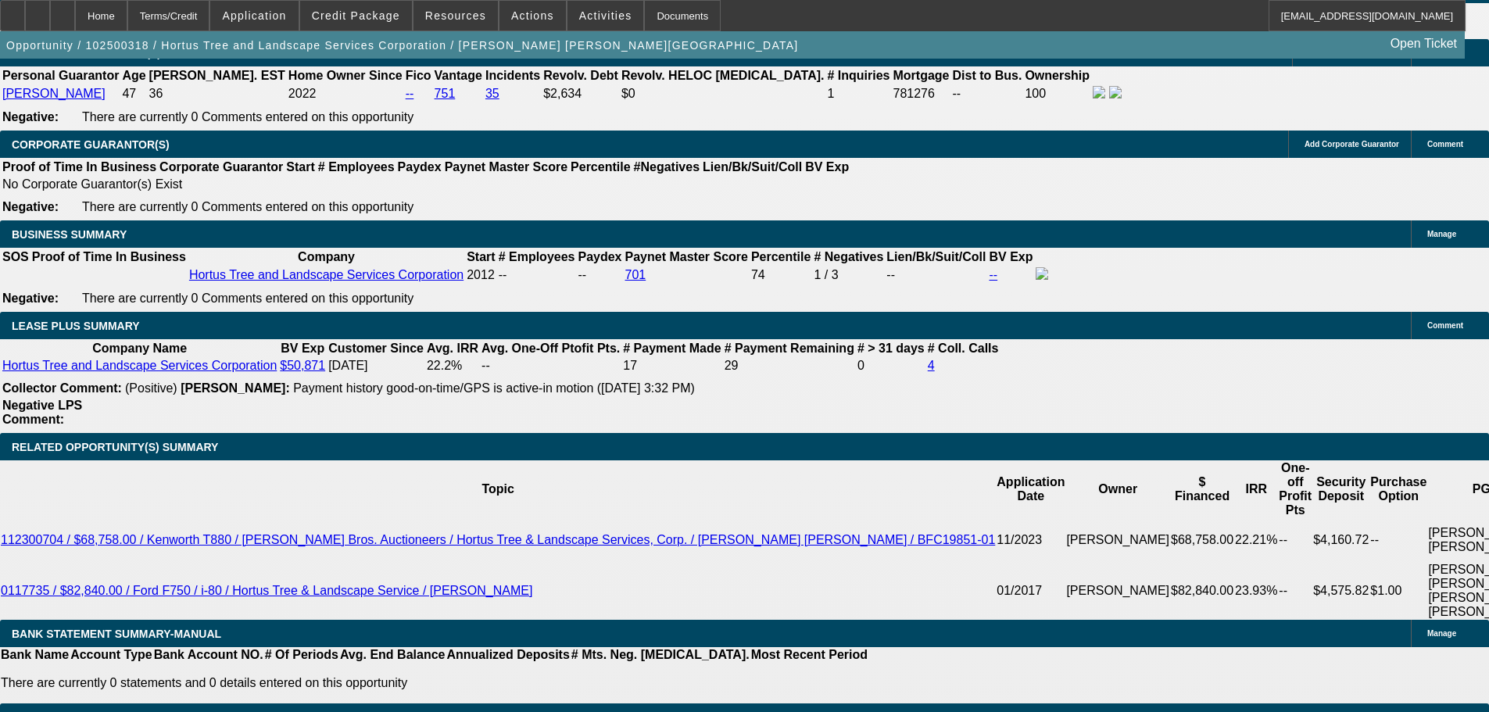
scroll to position [2289, 0]
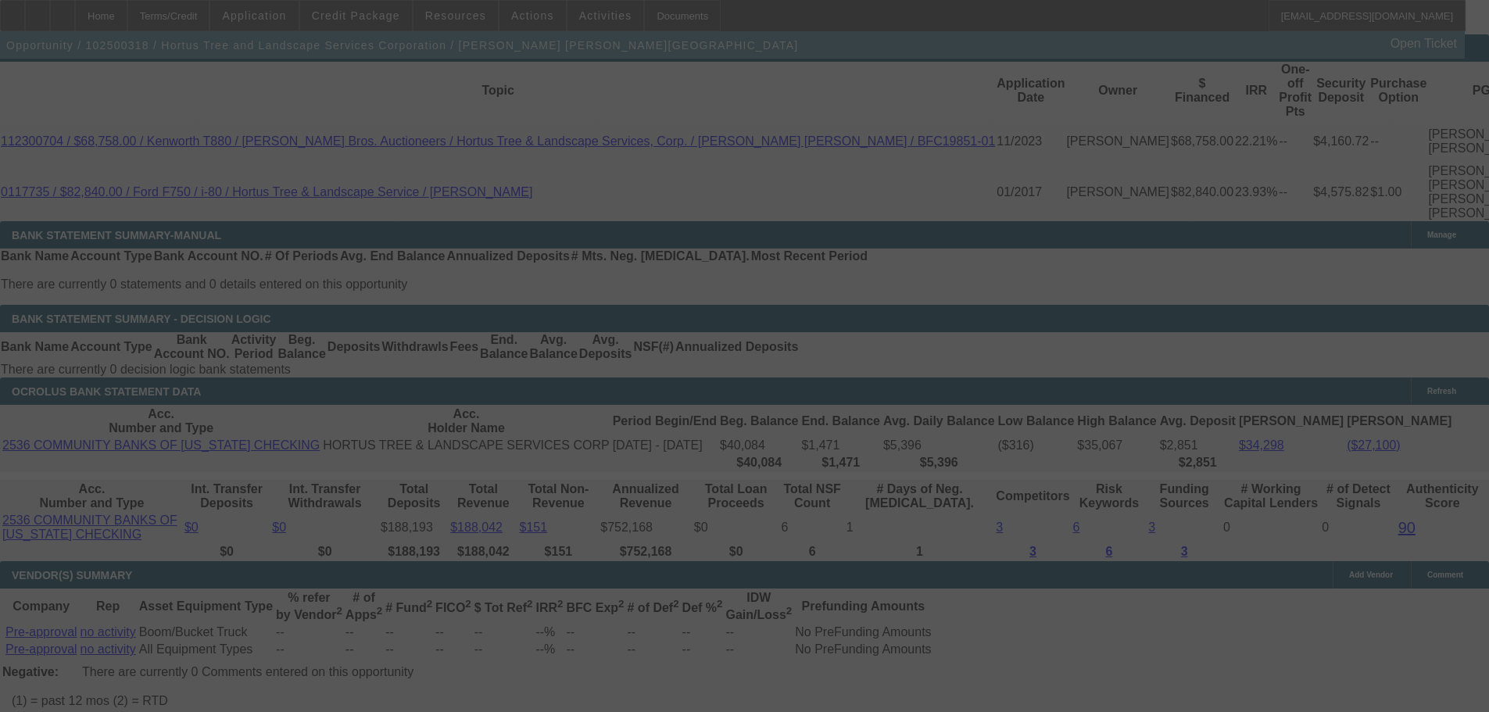
scroll to position [2758, 0]
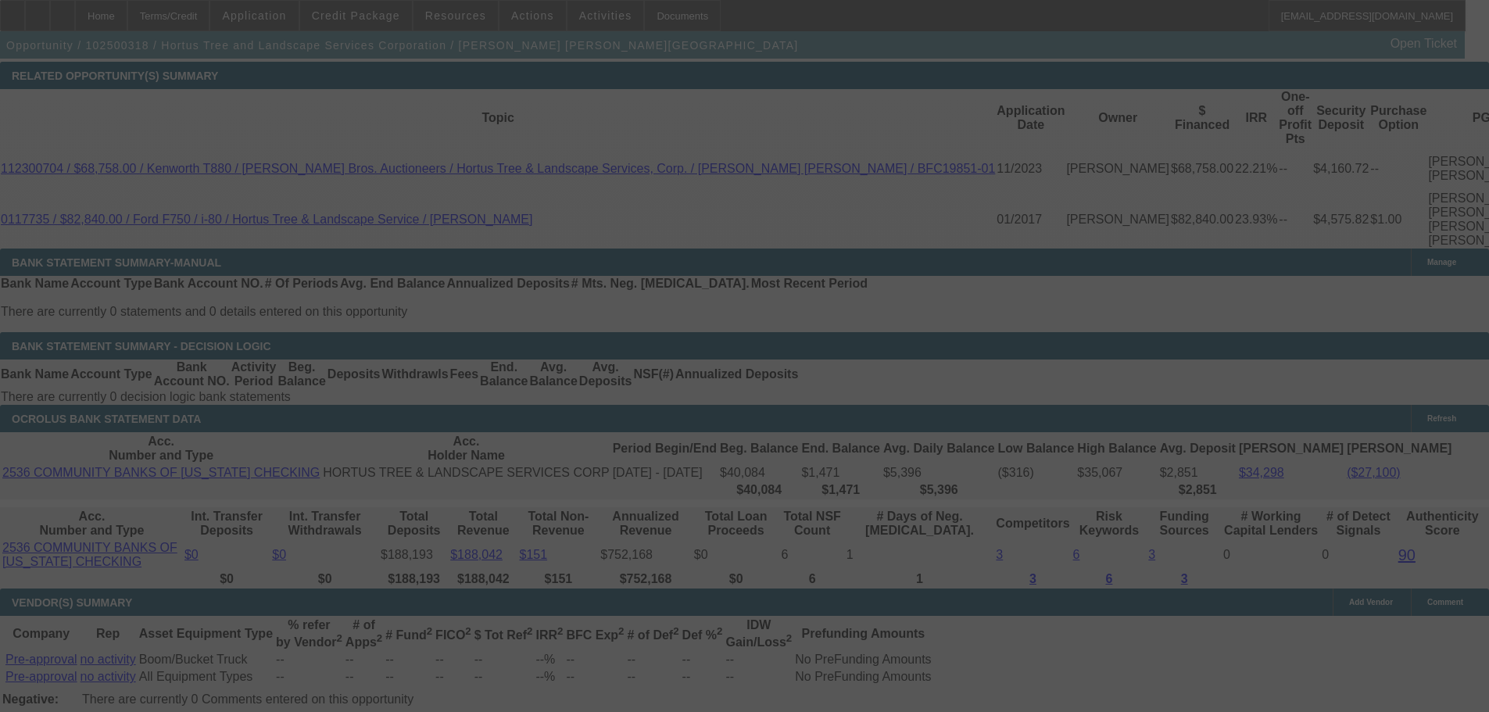
select select "0.1"
select select "2"
select select "0"
select select "6"
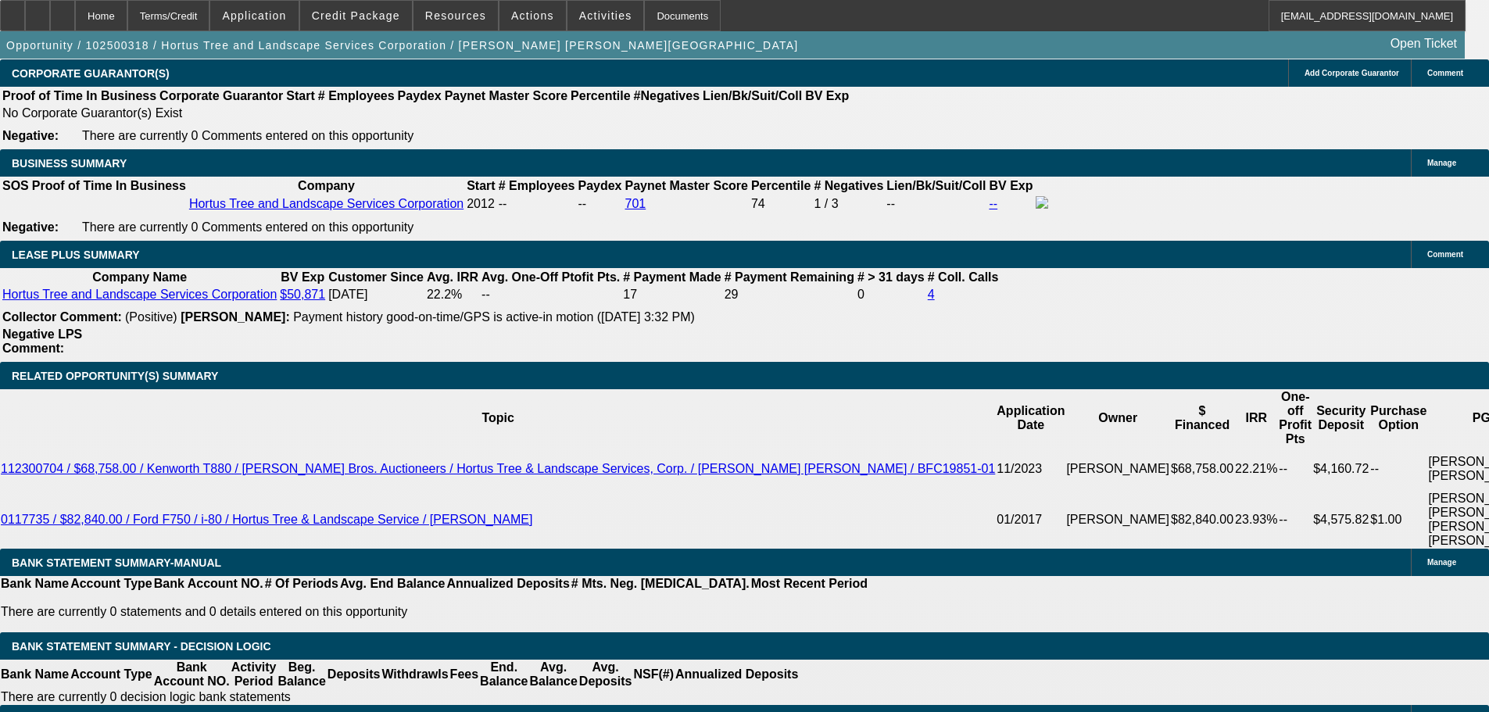
scroll to position [2445, 0]
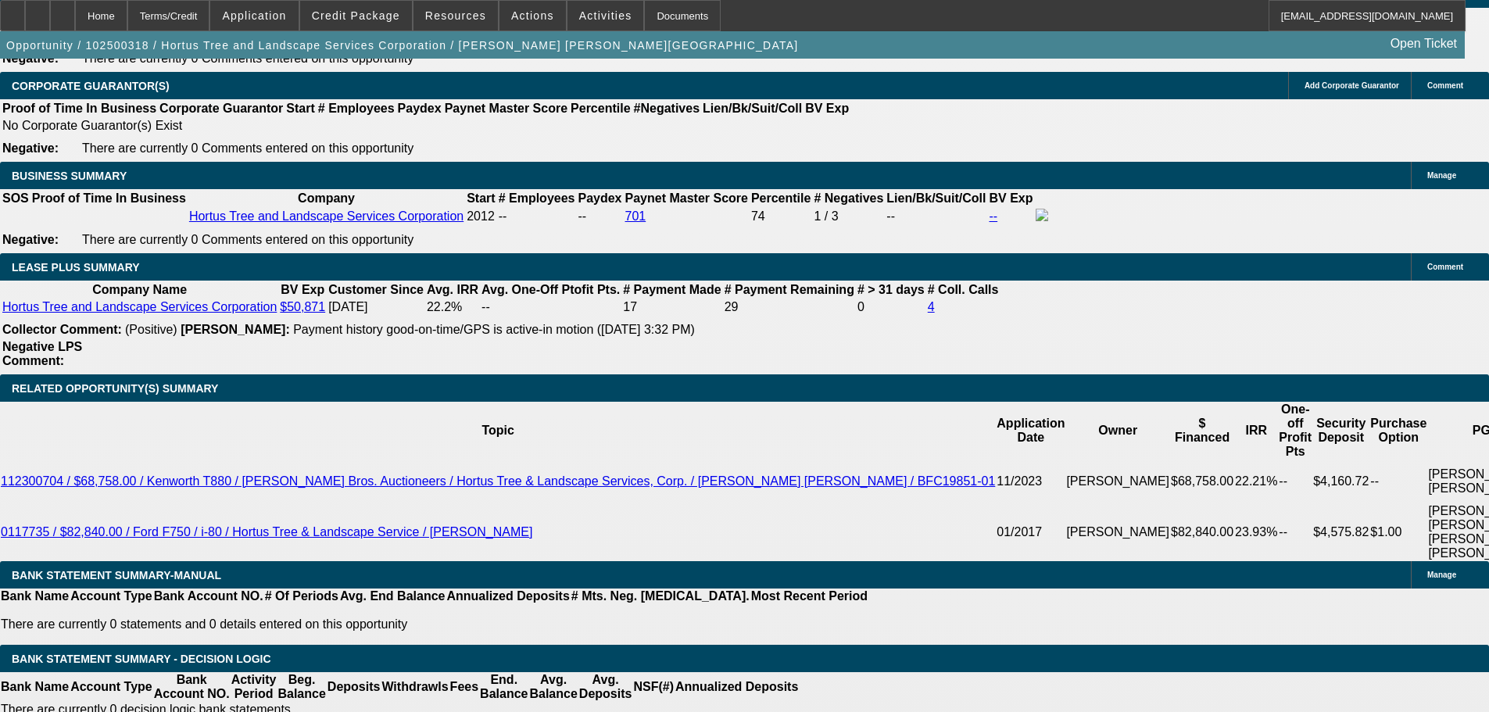
type input "UNKNOWN"
type input "15."
type input "$6,660.68"
type input "$3,330.34"
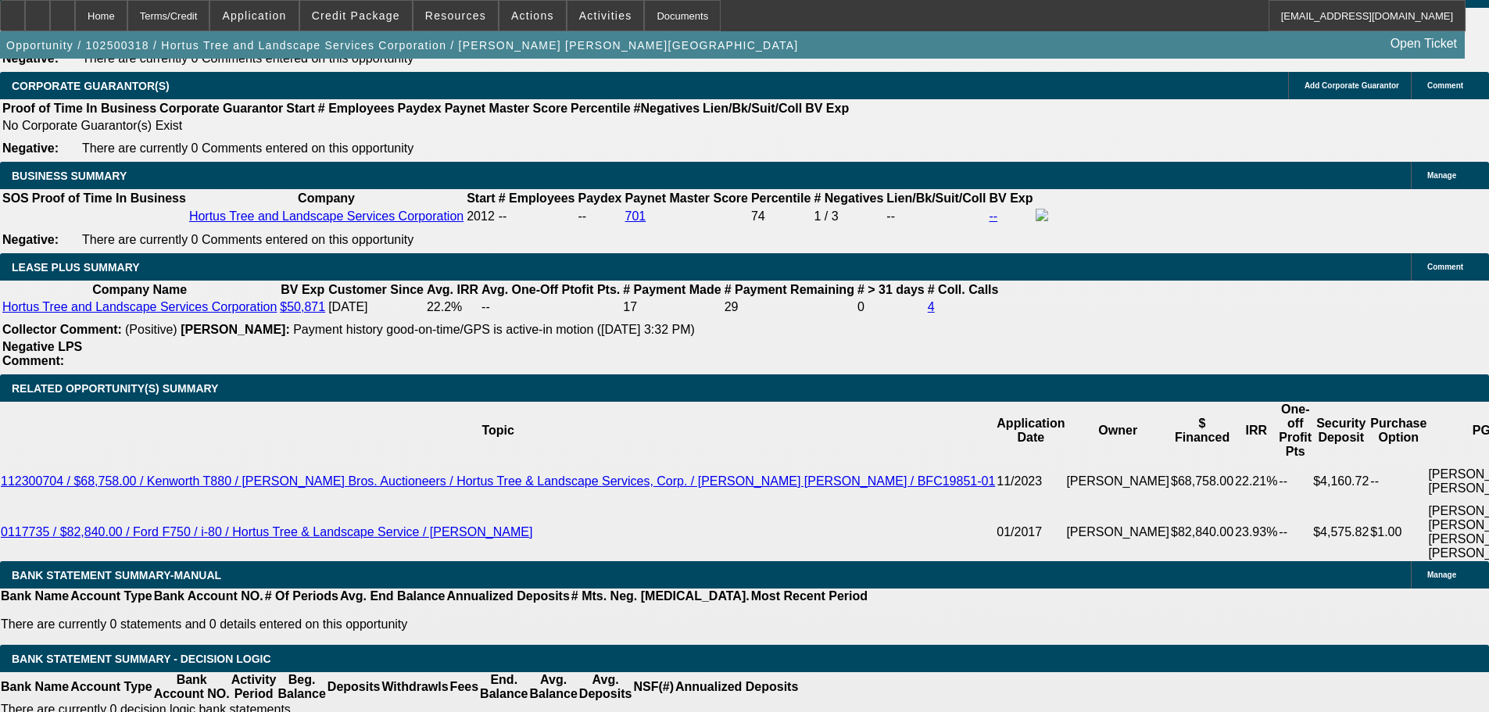
type input "15.1"
type input "$6,677.80"
type input "$3,338.90"
type input "15.1"
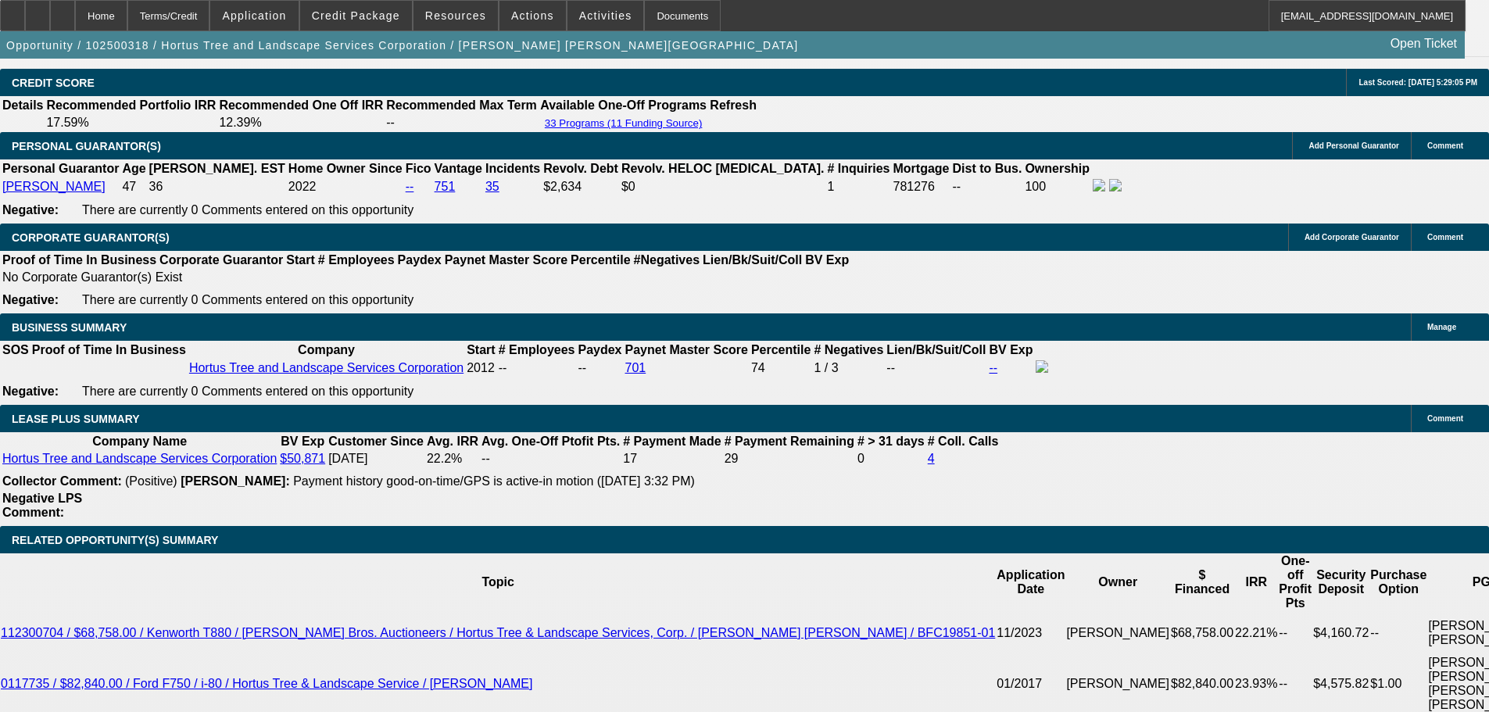
scroll to position [2289, 0]
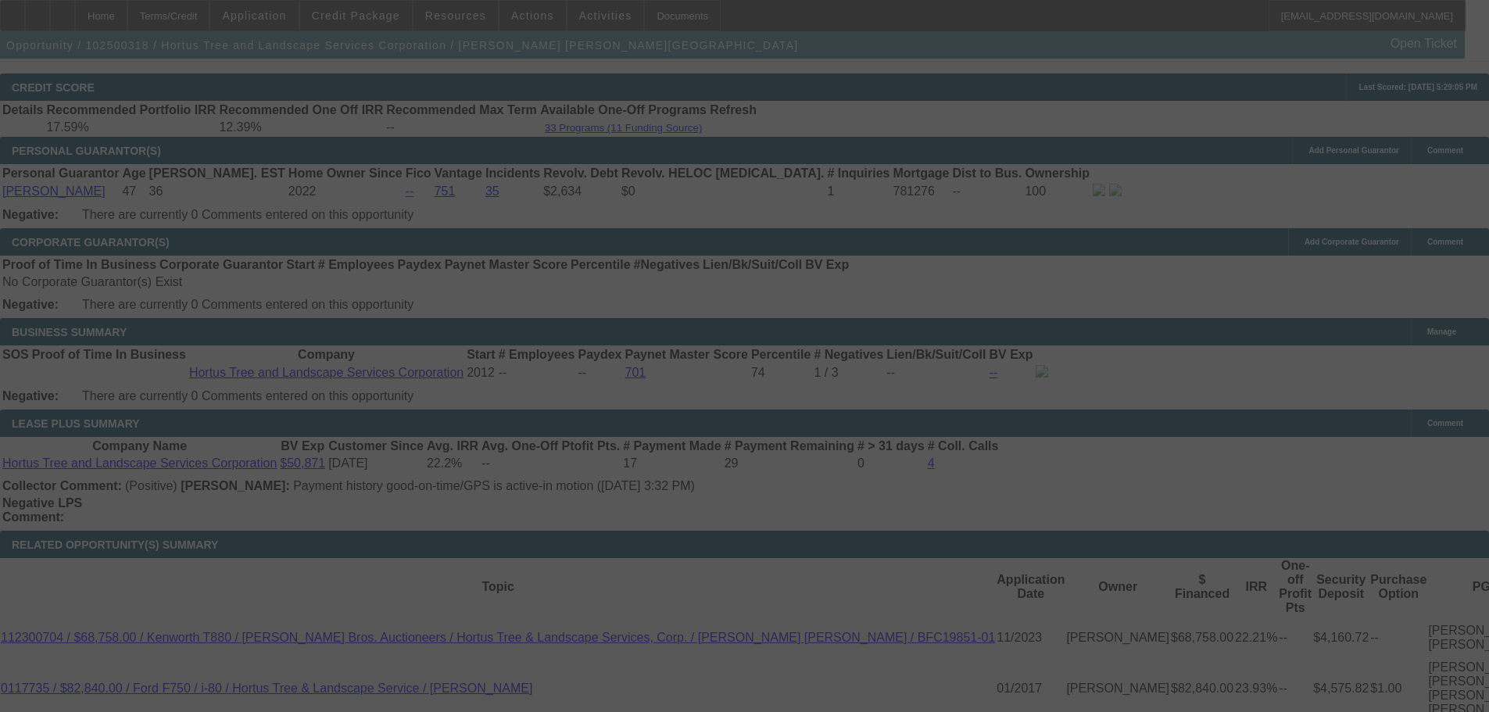
select select "0.1"
select select "2"
select select "0"
select select "6"
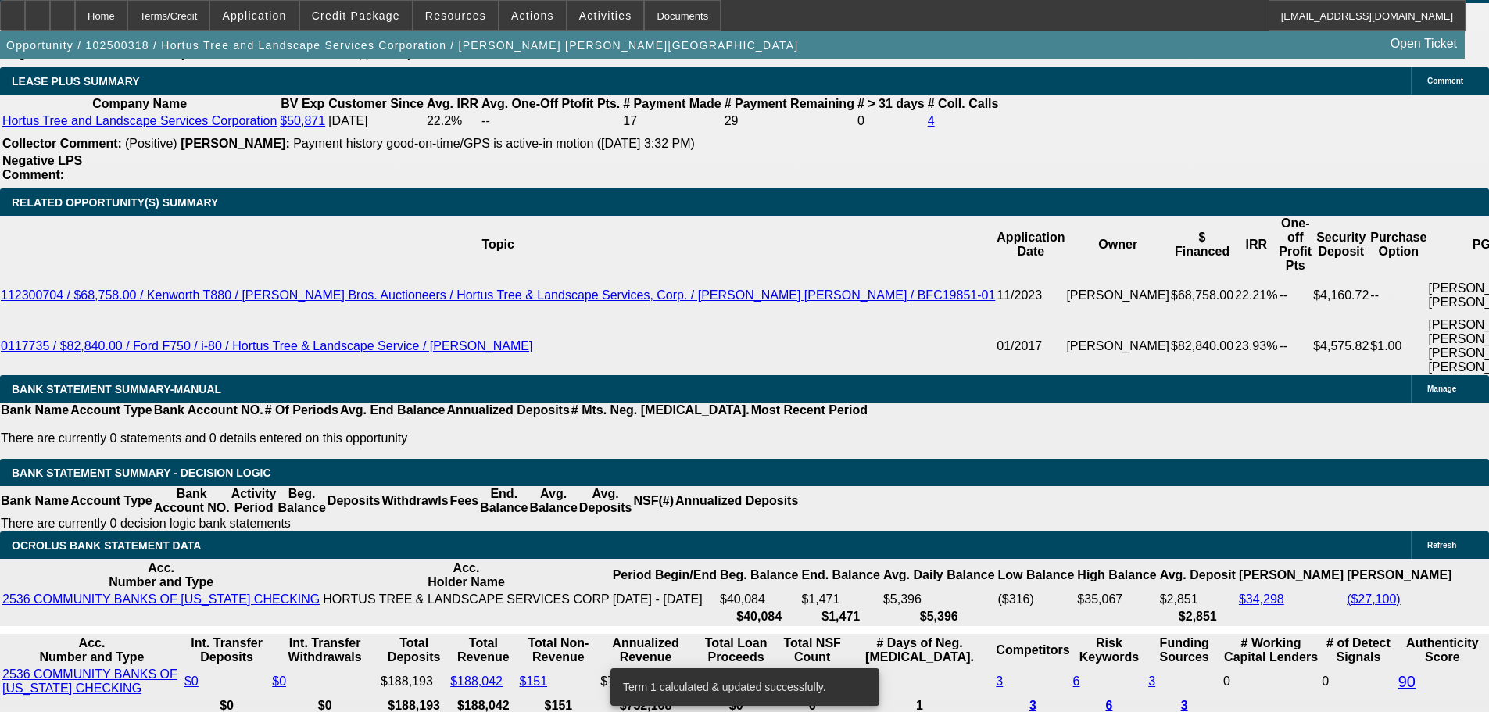
scroll to position [2758, 0]
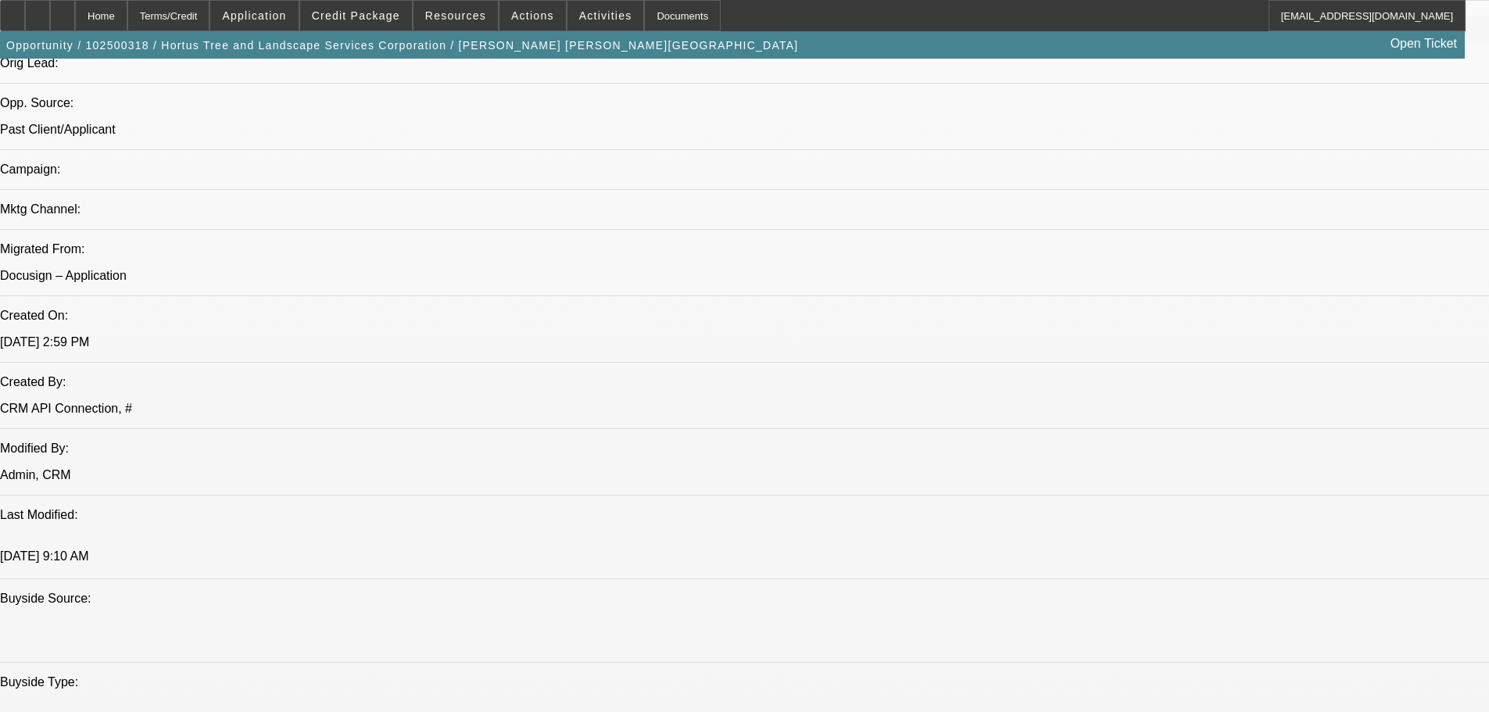
drag, startPoint x: 553, startPoint y: 474, endPoint x: 492, endPoint y: 269, distance: 214.4
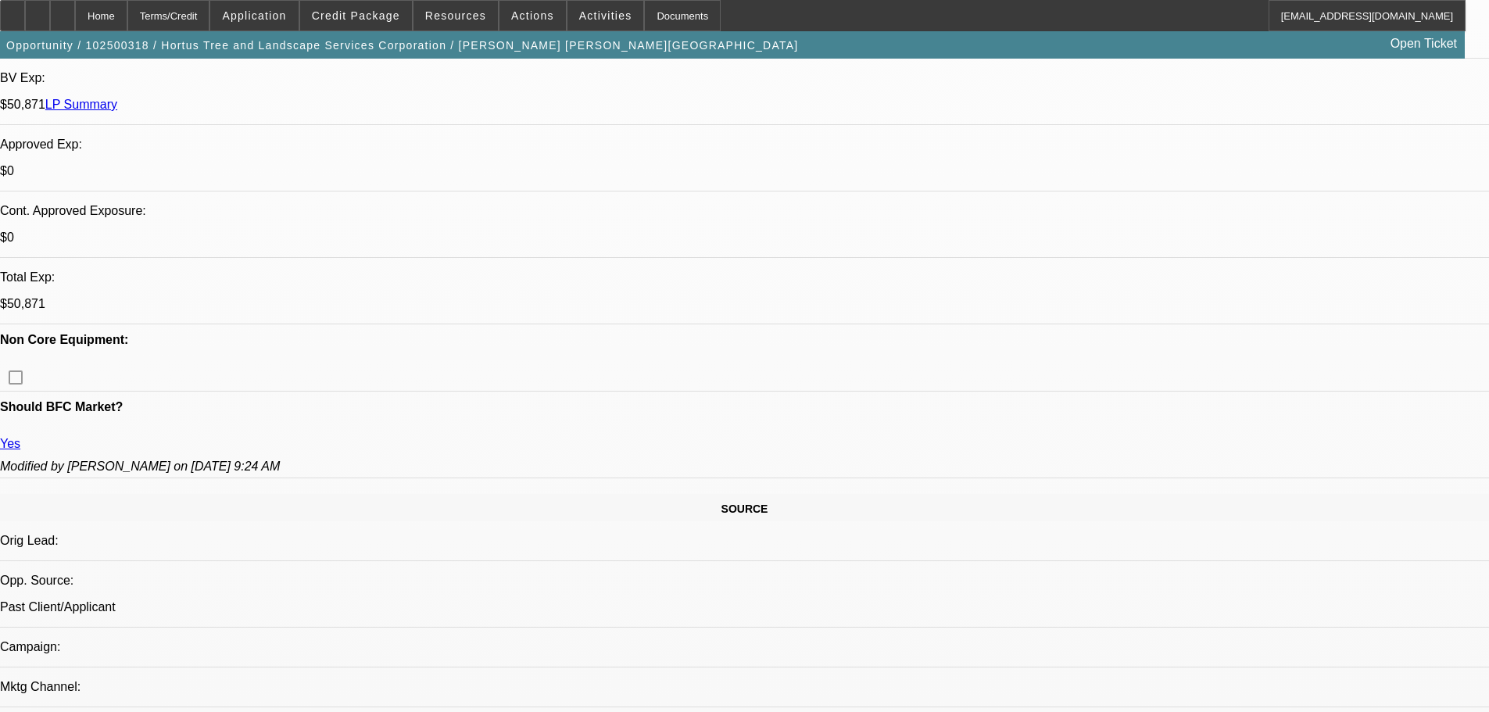
scroll to position [370, 0]
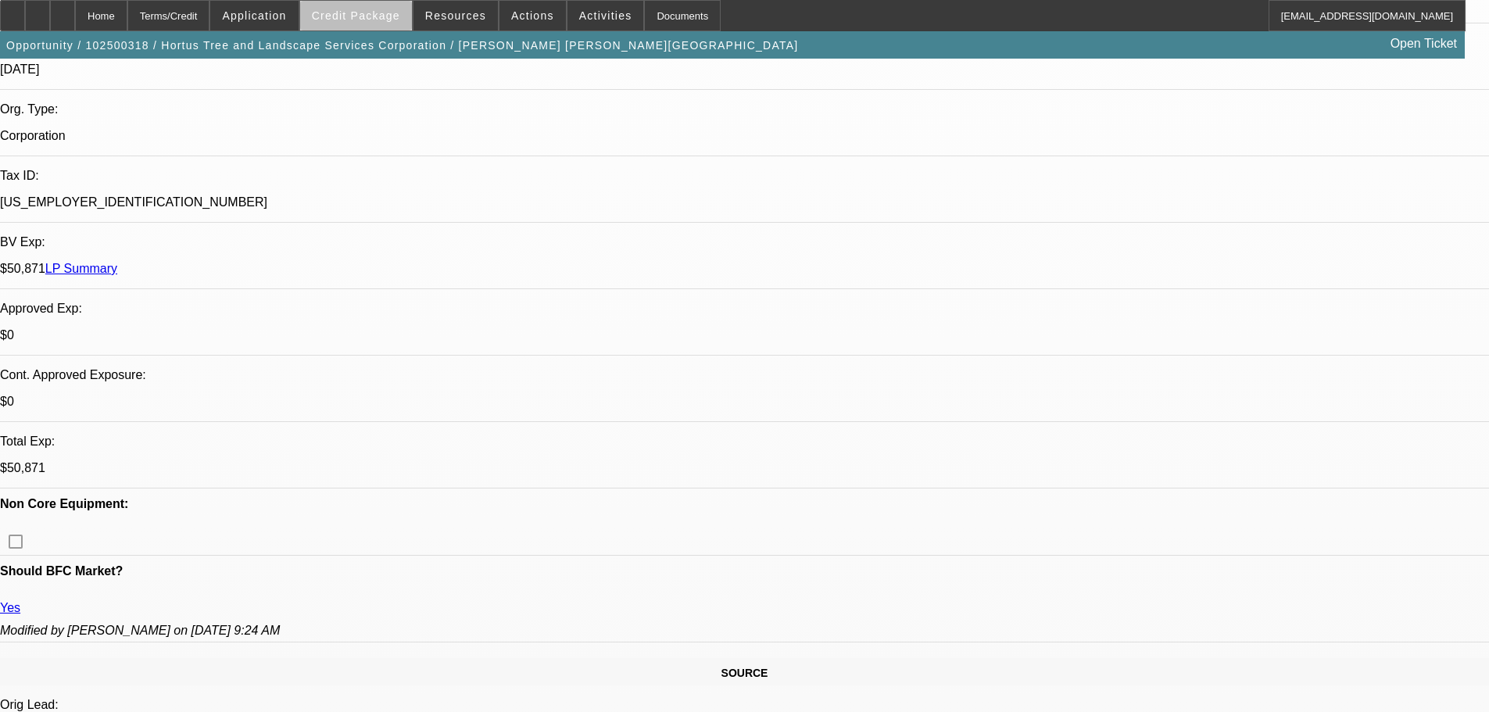
click at [412, 27] on span at bounding box center [356, 16] width 112 height 38
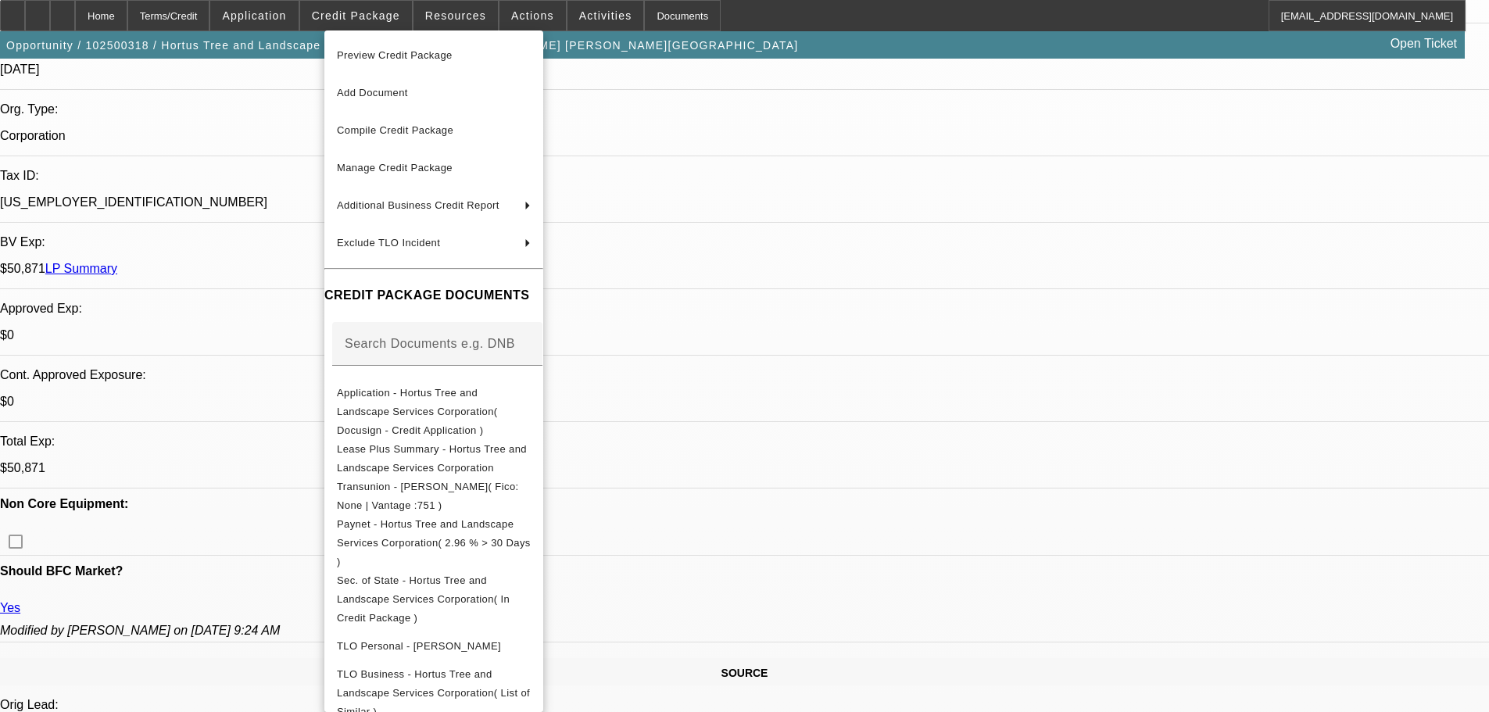
click at [937, 476] on div at bounding box center [744, 356] width 1489 height 712
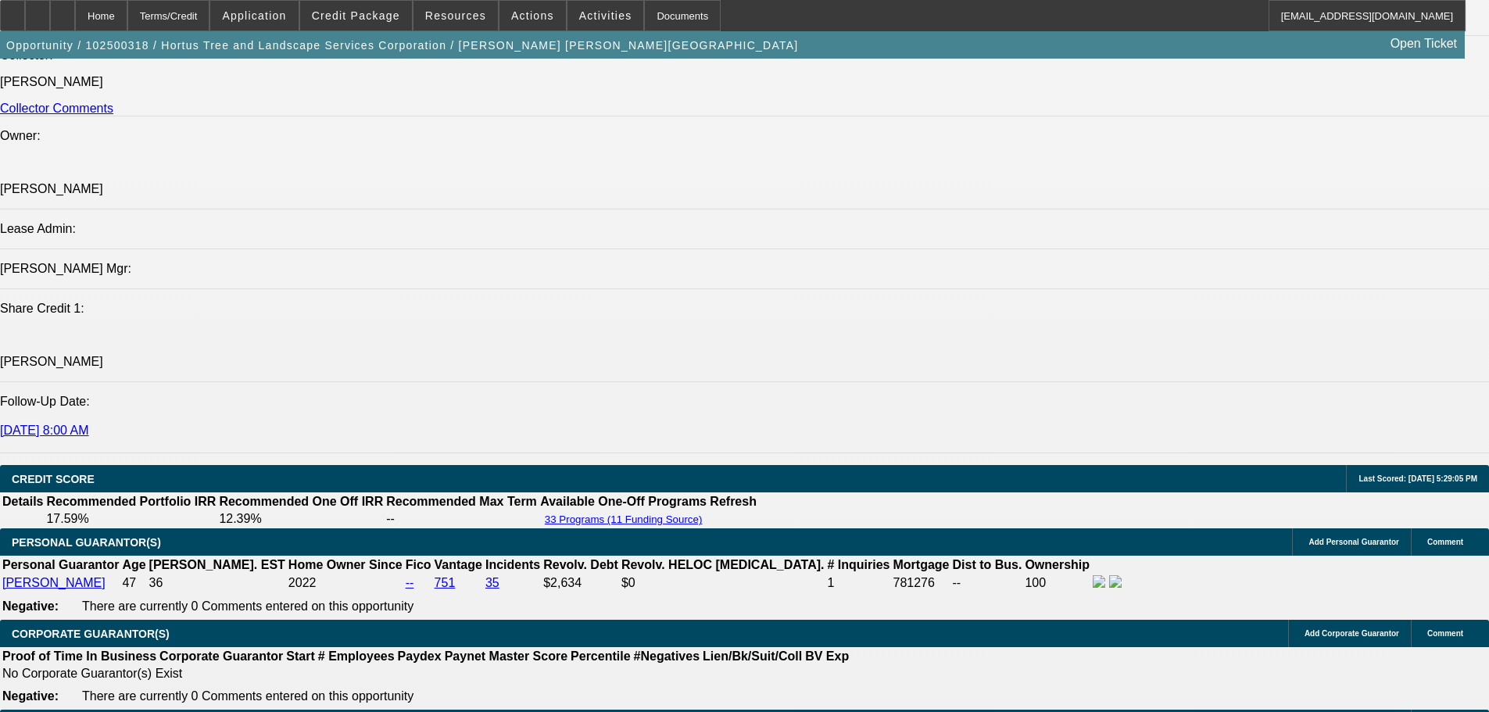
scroll to position [2011, 0]
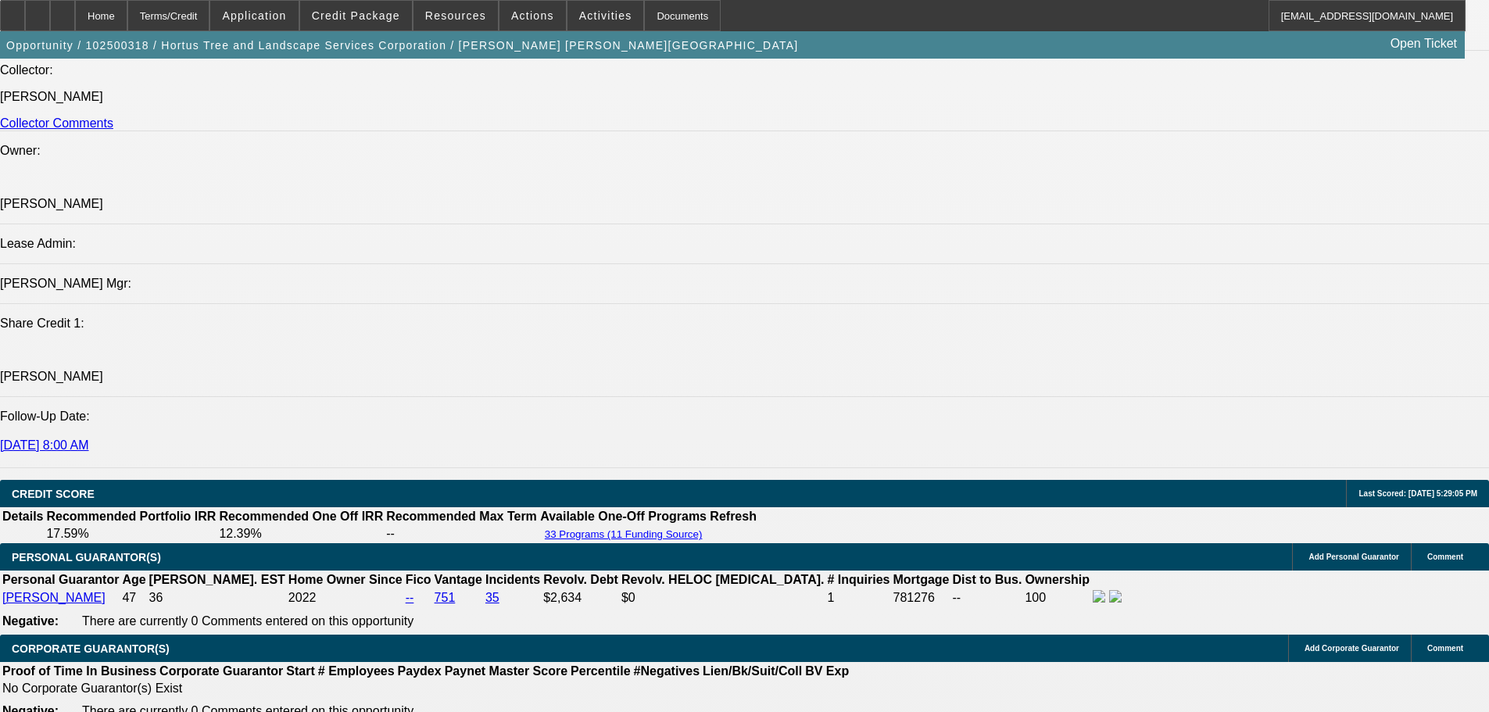
drag, startPoint x: 485, startPoint y: 163, endPoint x: 470, endPoint y: 102, distance: 62.2
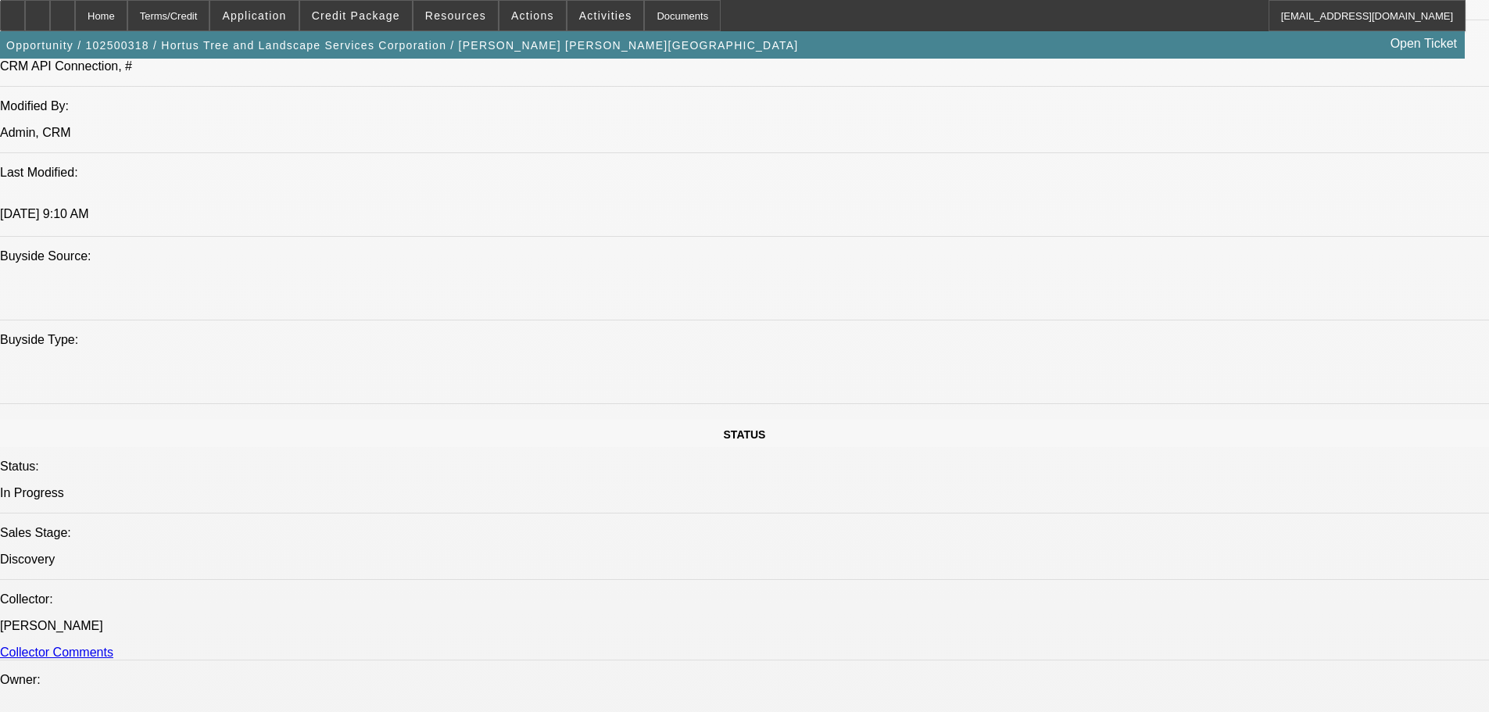
scroll to position [1236, 0]
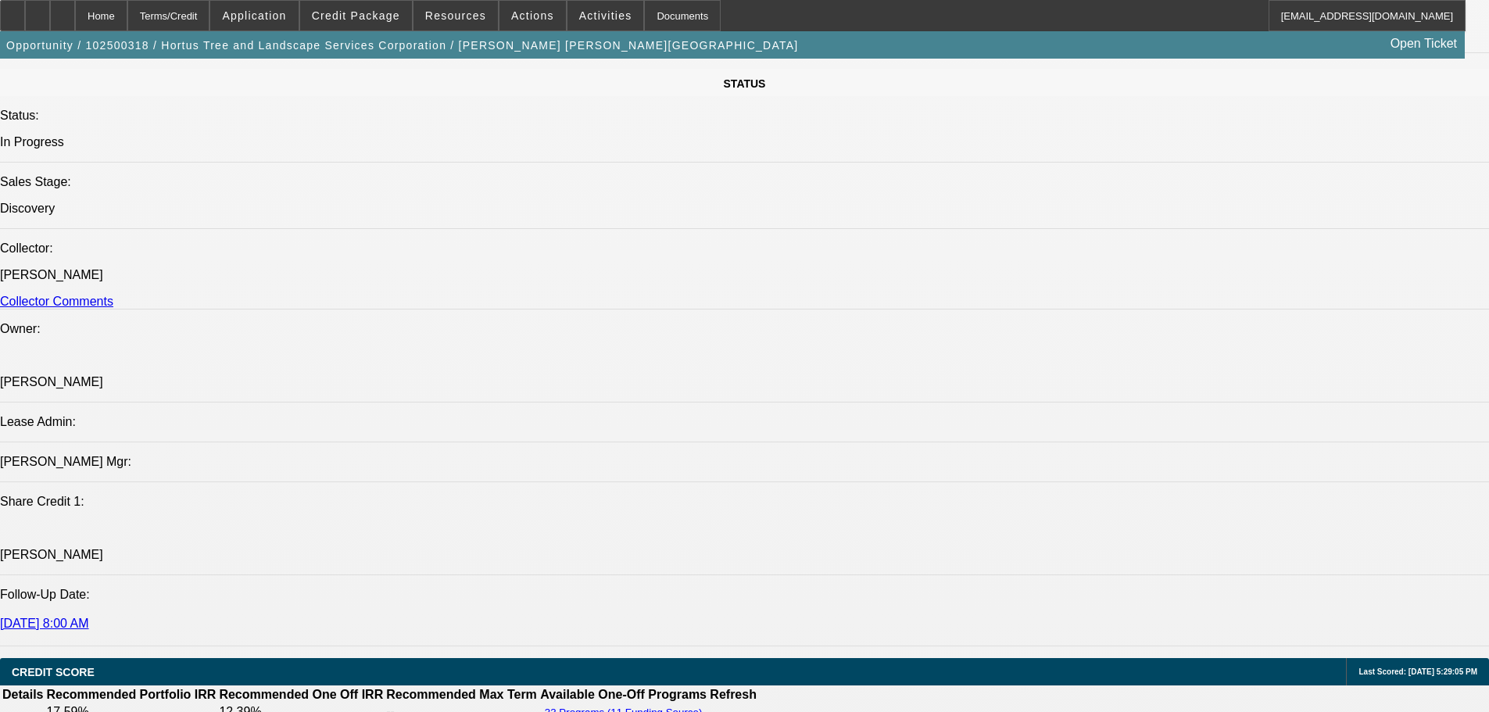
scroll to position [1862, 0]
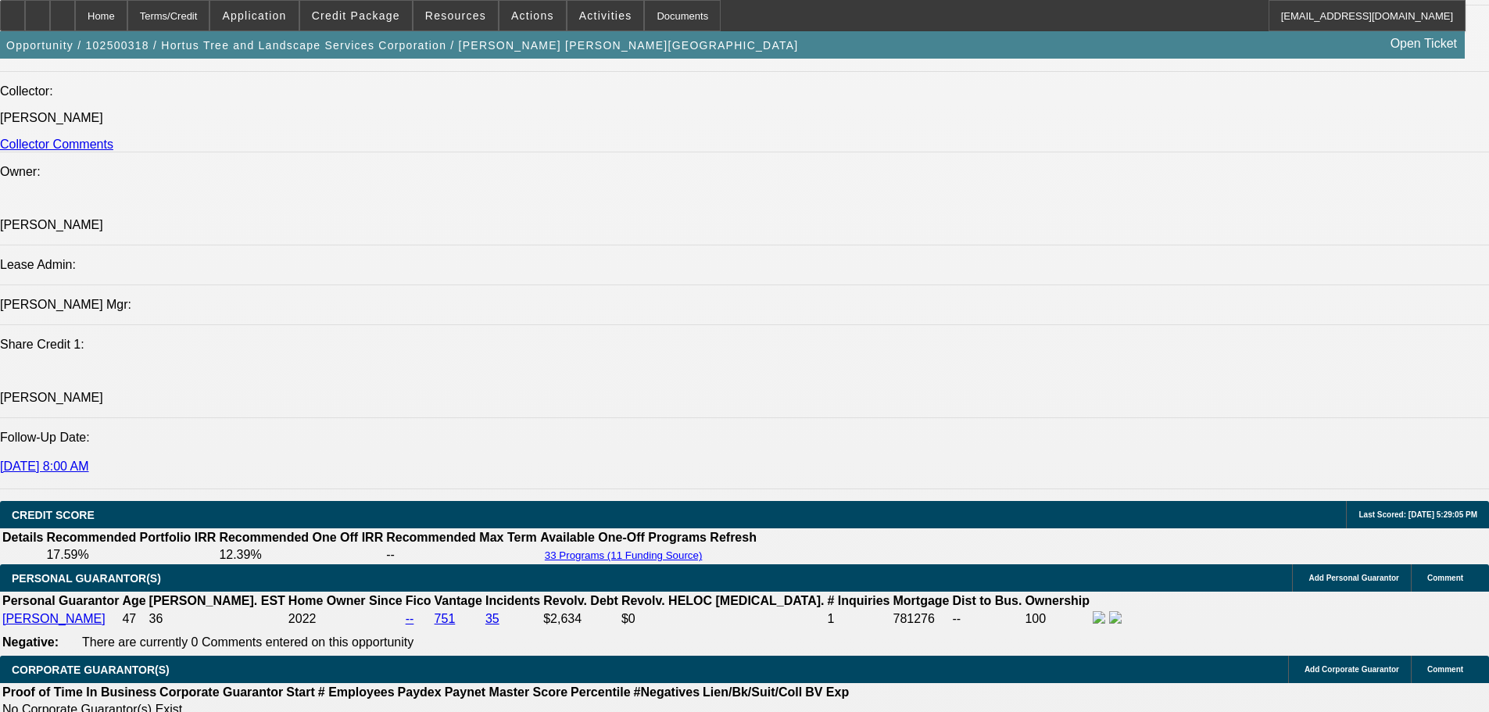
click at [63, 10] on icon at bounding box center [63, 10] width 0 height 0
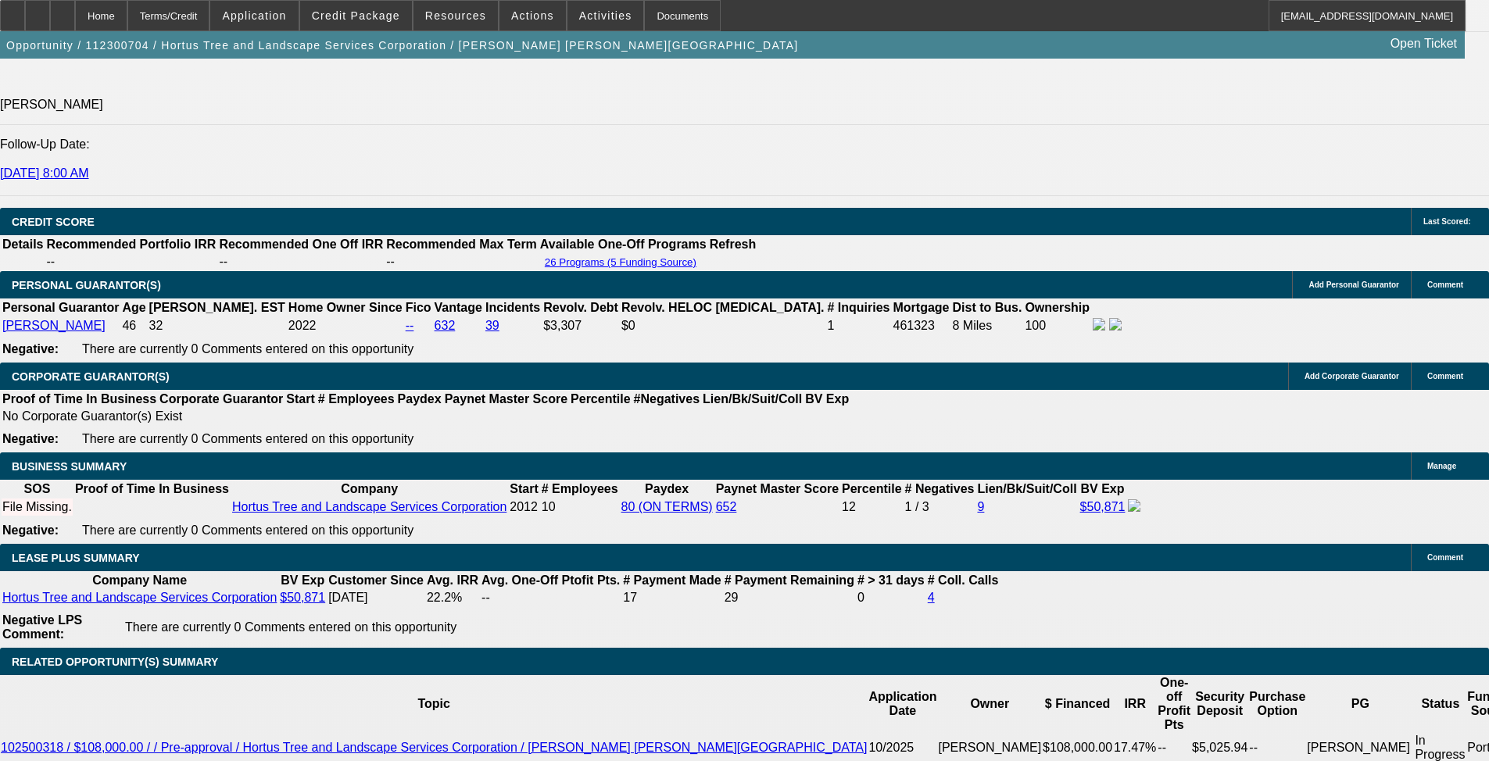
select select "0"
select select "2"
select select "0"
select select "6"
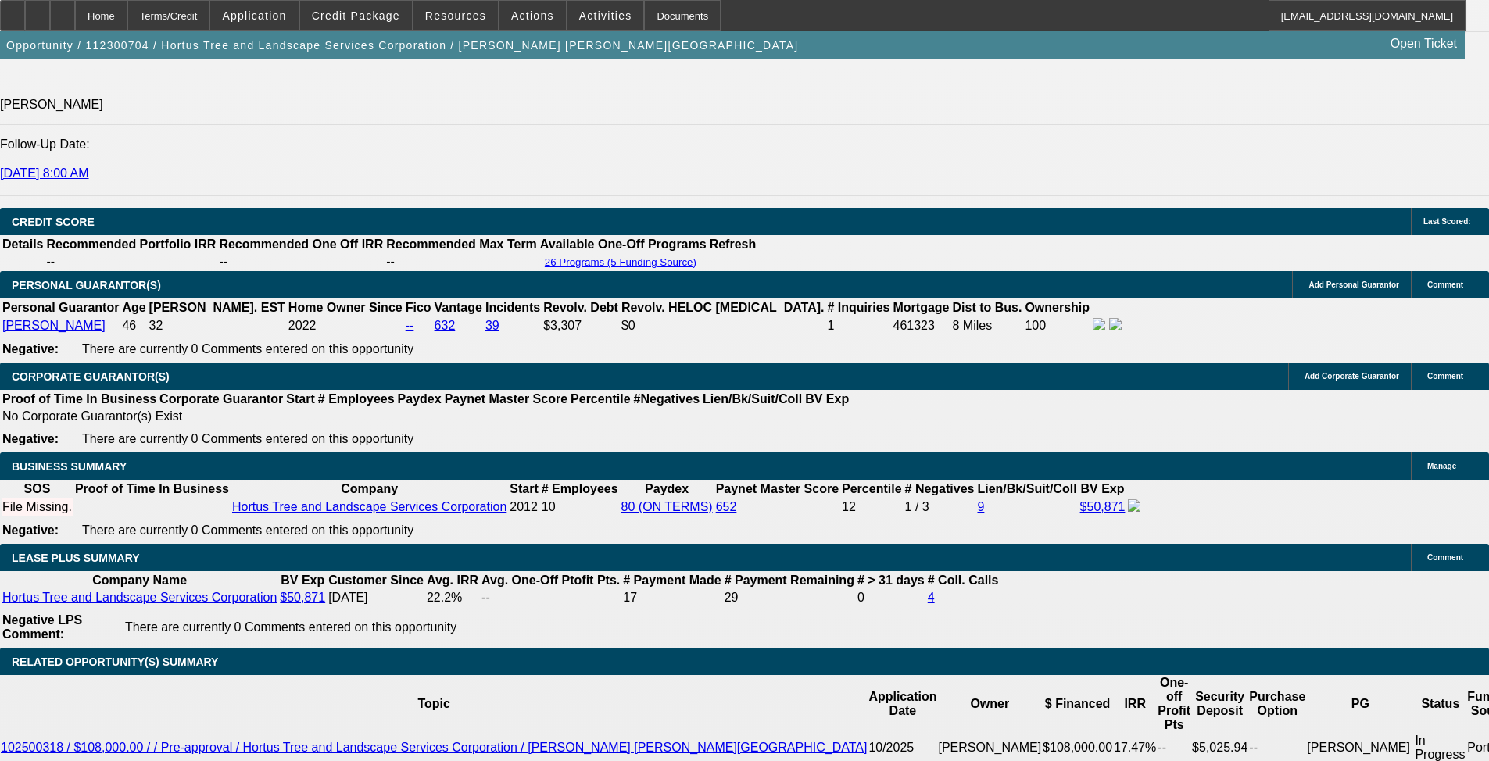
select select "0"
select select "6"
select select "0"
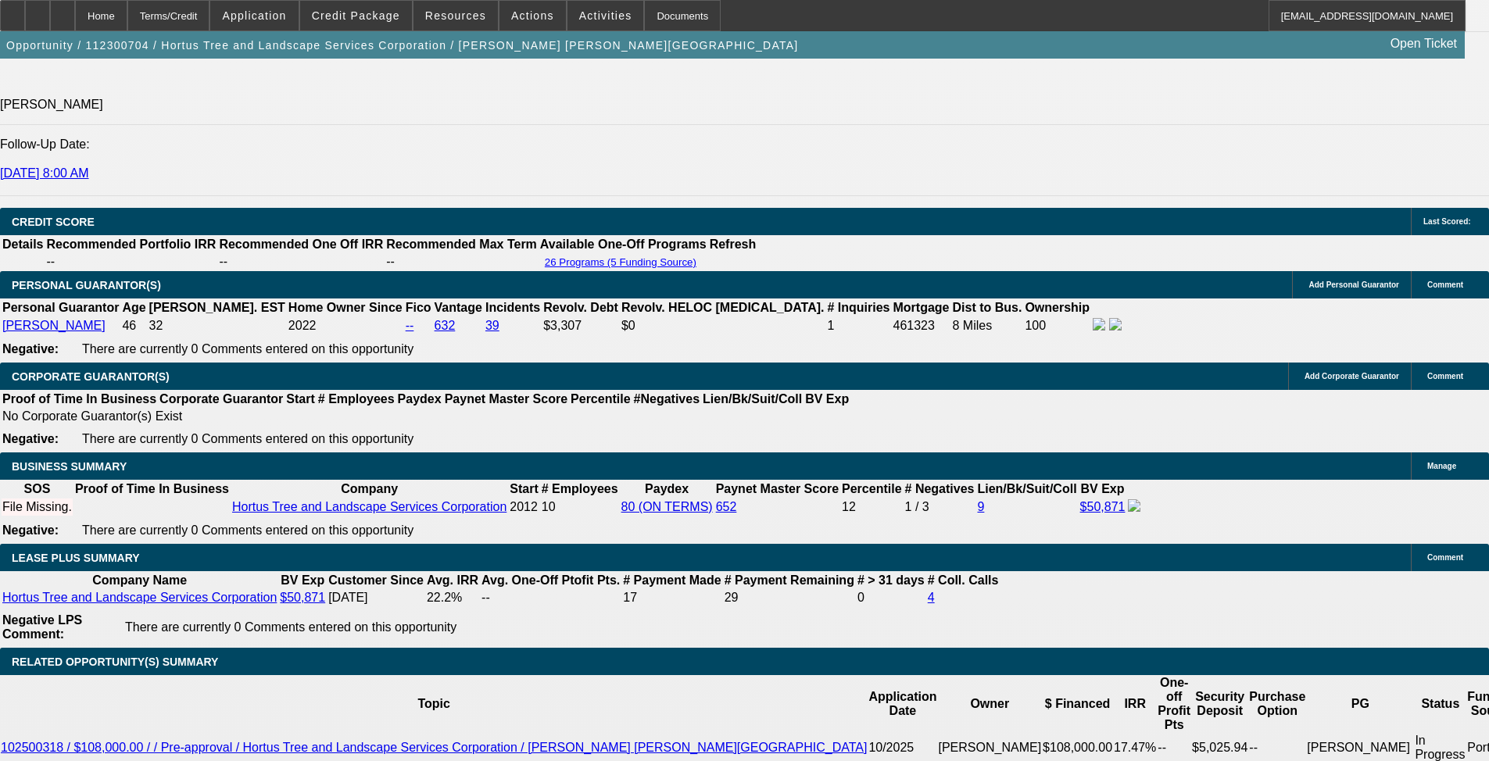
select select "2"
select select "0"
select select "6"
select select "0"
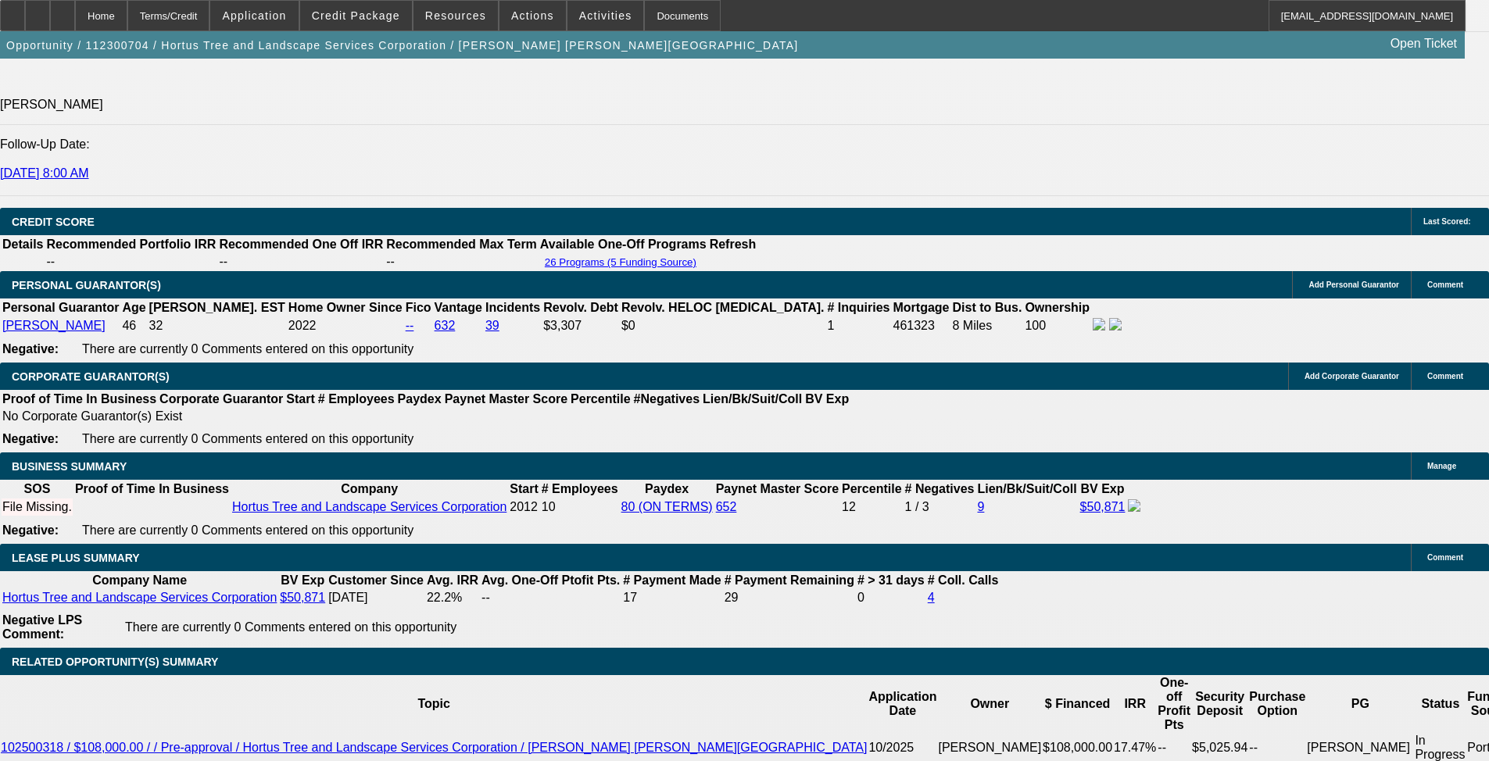
select select "2"
select select "0"
select select "6"
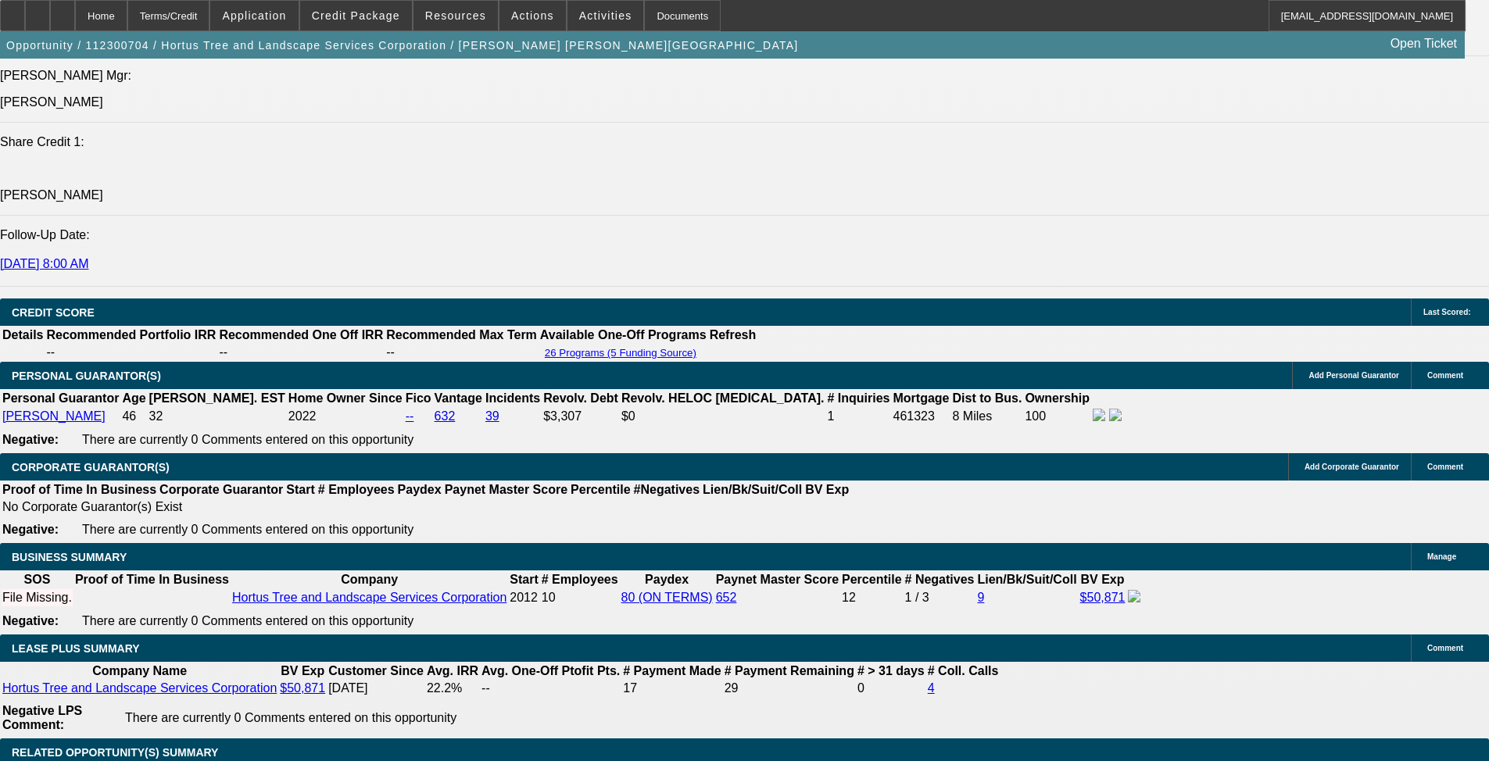
scroll to position [2078, 0]
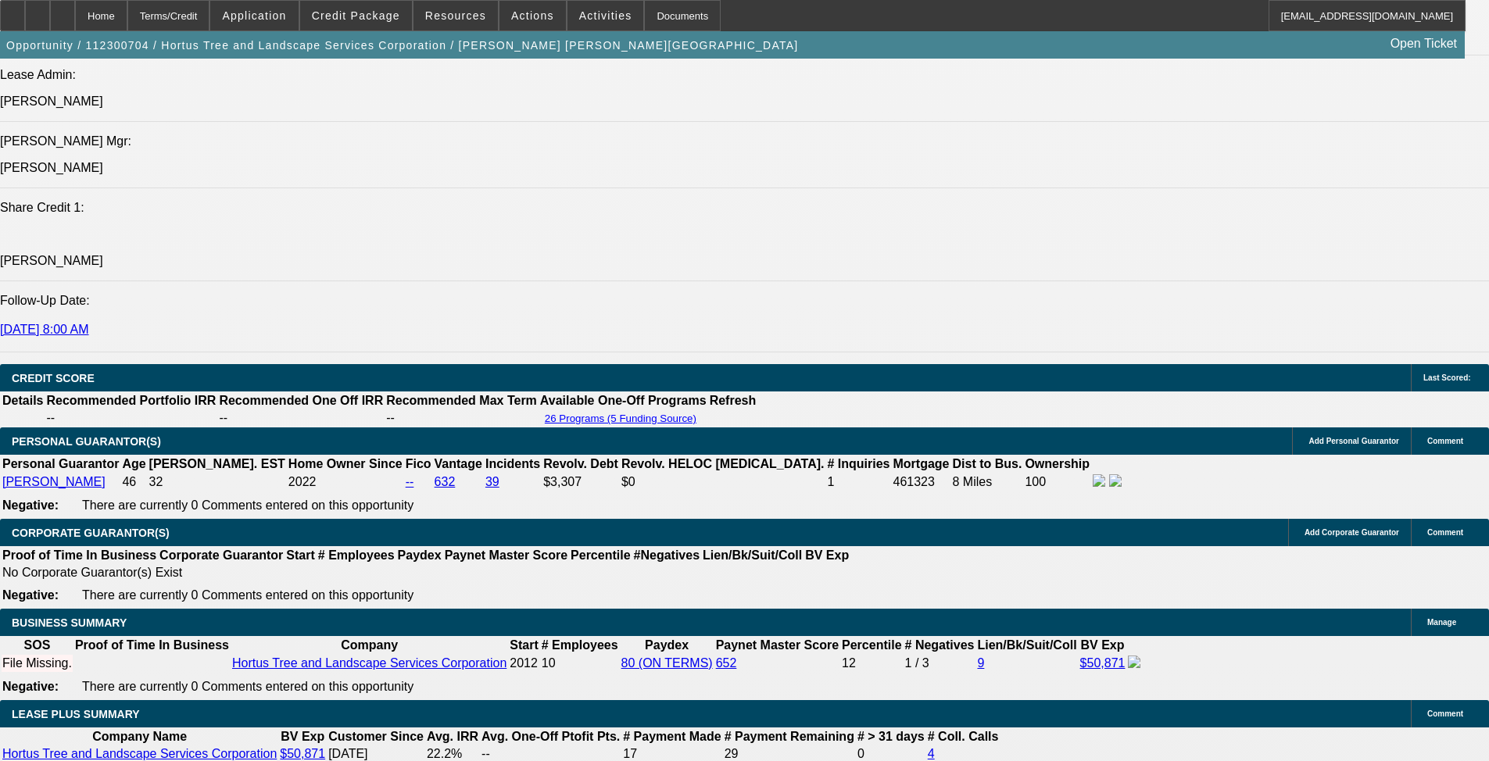
drag, startPoint x: 259, startPoint y: 376, endPoint x: 93, endPoint y: 335, distance: 170.6
copy span "Tadye has owned and operated Hortus Tree & Landscape Service for over a decade …"
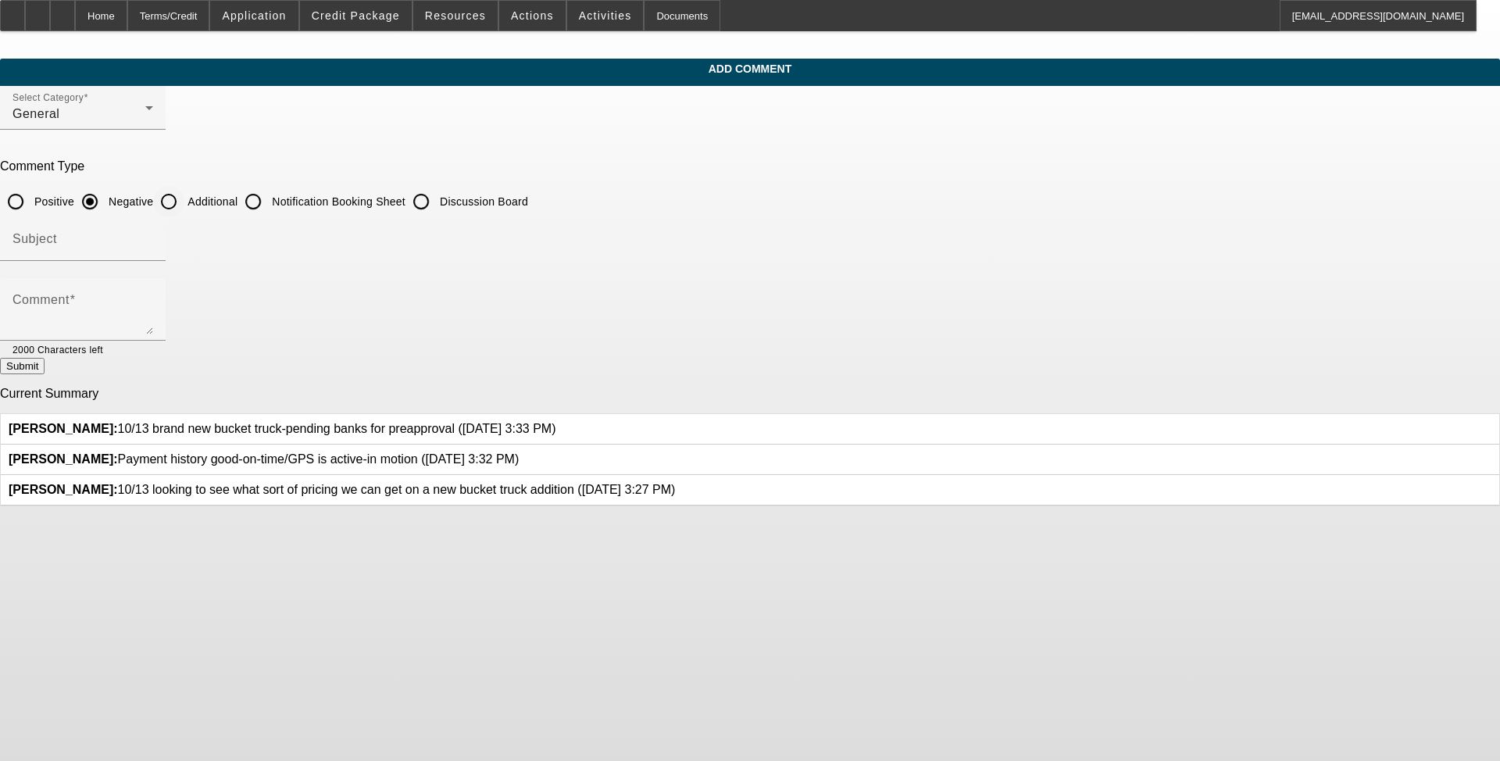
click at [184, 201] on input "Additional" at bounding box center [168, 201] width 31 height 31
radio input "true"
click at [153, 337] on div "Comment" at bounding box center [83, 309] width 141 height 63
paste textarea "Tadye has owned and operated Hortus Tree & Landscape Service for over a decade …"
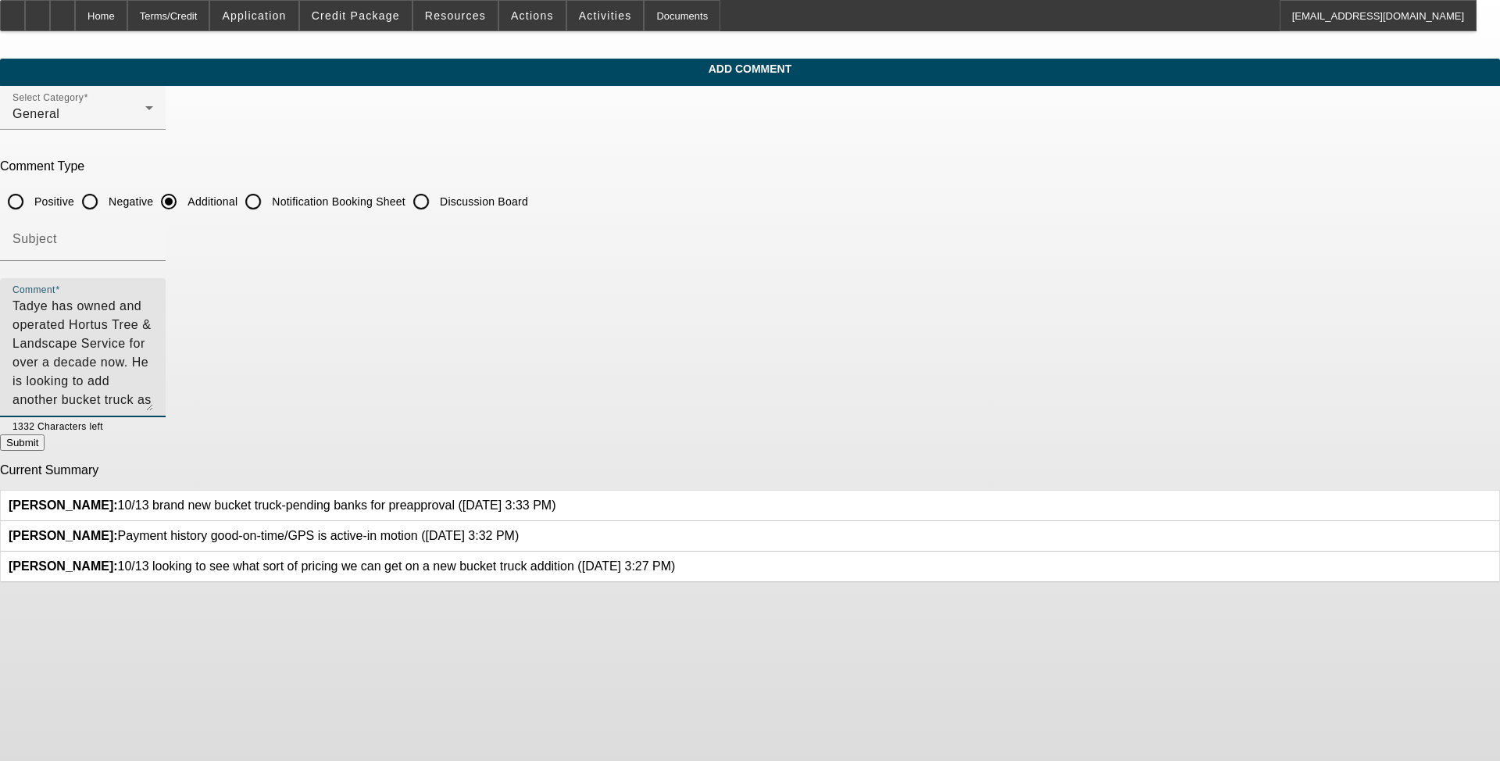
drag, startPoint x: 1021, startPoint y: 324, endPoint x: 1025, endPoint y: 401, distance: 76.7
click at [153, 401] on textarea "Tadye has owned and operated Hortus Tree & Landscape Service for over a decade …" at bounding box center [83, 354] width 141 height 114
click at [153, 425] on div at bounding box center [128, 425] width 50 height 17
click at [153, 300] on textarea "Tadye has owned and operated Hortus Tree & Landscape Service for over a decade …" at bounding box center [83, 354] width 141 height 114
click at [153, 305] on textarea "Tadye has owned and operated Hortus Tree & Landscape Service for over a decade …" at bounding box center [83, 354] width 141 height 114
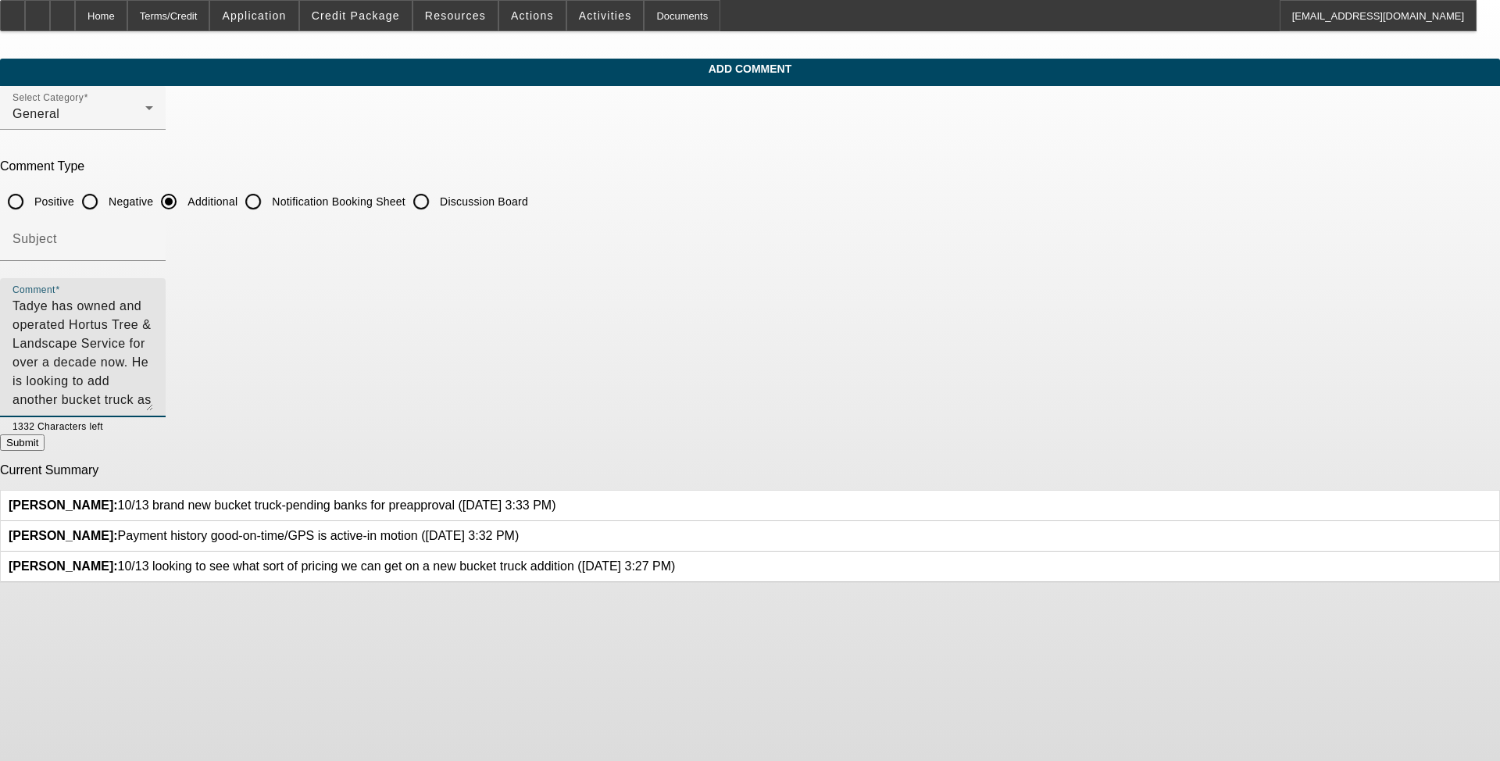
click at [153, 305] on textarea "Tadye has owned and operated Hortus Tree & Landscape Service for over a decade …" at bounding box center [83, 354] width 141 height 114
click at [153, 302] on textarea "Tadye has owned and operated Hortus Tree & Landscape Service for over a decade …" at bounding box center [83, 354] width 141 height 114
click at [153, 370] on textarea "Tadye has owned and operated Hortus Tree & Landscape Service for over a decade …" at bounding box center [83, 354] width 141 height 114
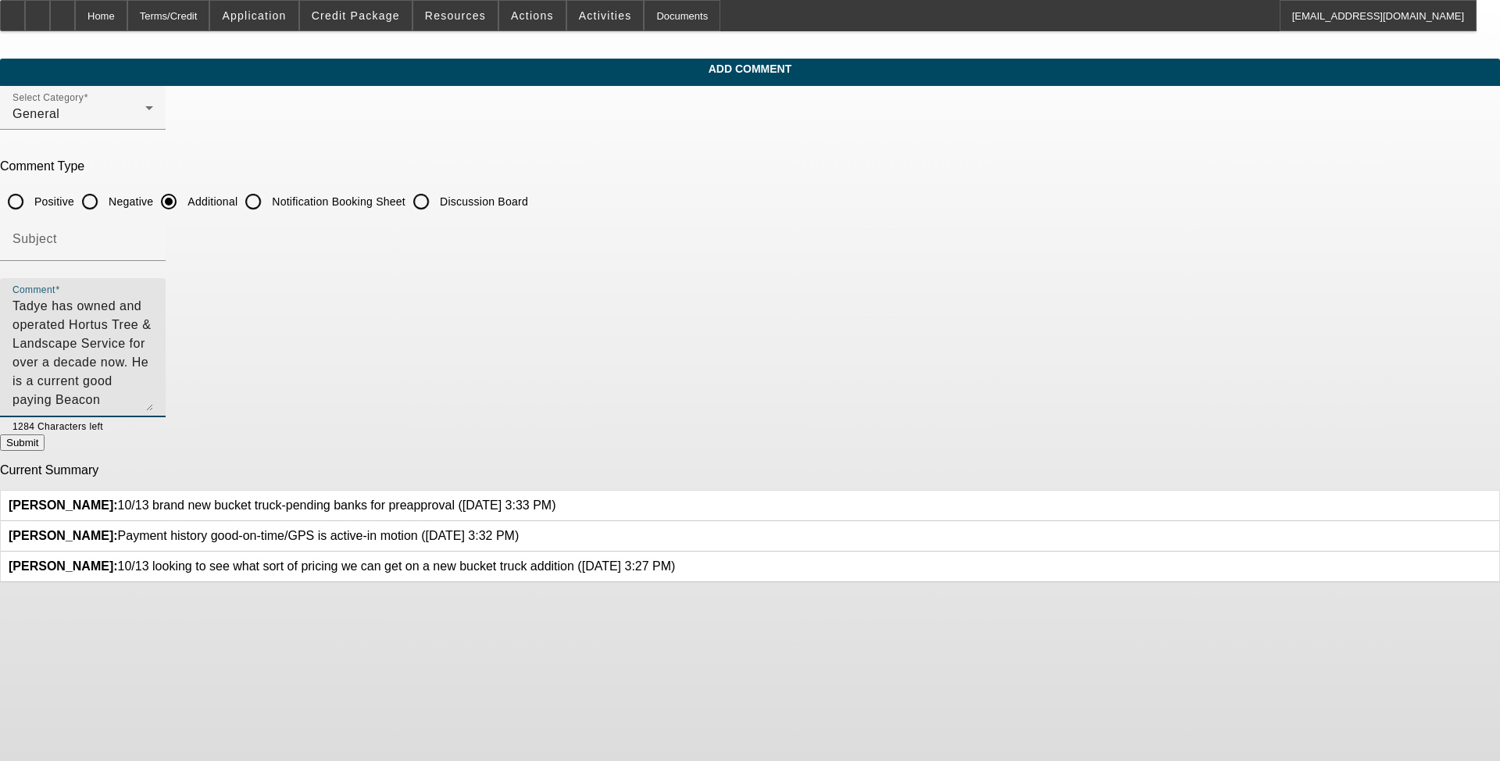
click at [153, 374] on textarea "Tadye has owned and operated Hortus Tree & Landscape Service for over a decade …" at bounding box center [83, 354] width 141 height 114
click at [153, 384] on textarea "Tadye has owned and operated Hortus Tree & Landscape Service for over a decade …" at bounding box center [83, 354] width 141 height 114
drag, startPoint x: 687, startPoint y: 374, endPoint x: 971, endPoint y: 412, distance: 286.3
click at [153, 412] on div "Comment Tadye has owned and operated Hortus Tree & Landscape Service for over a…" at bounding box center [83, 347] width 141 height 139
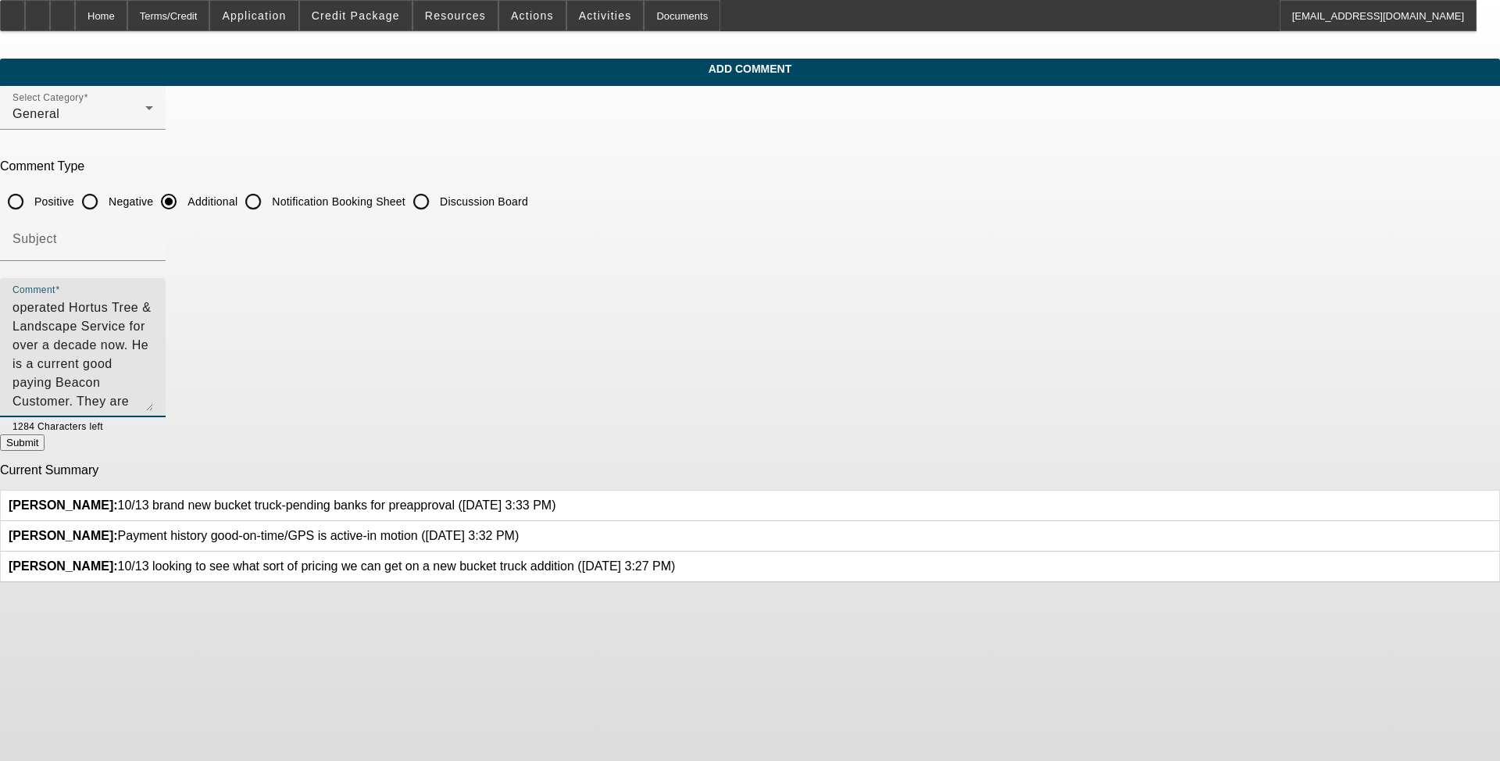
scroll to position [0, 0]
type textarea "Tadye has owned and operated Hortus Tree & Landscape Service for over a decade …"
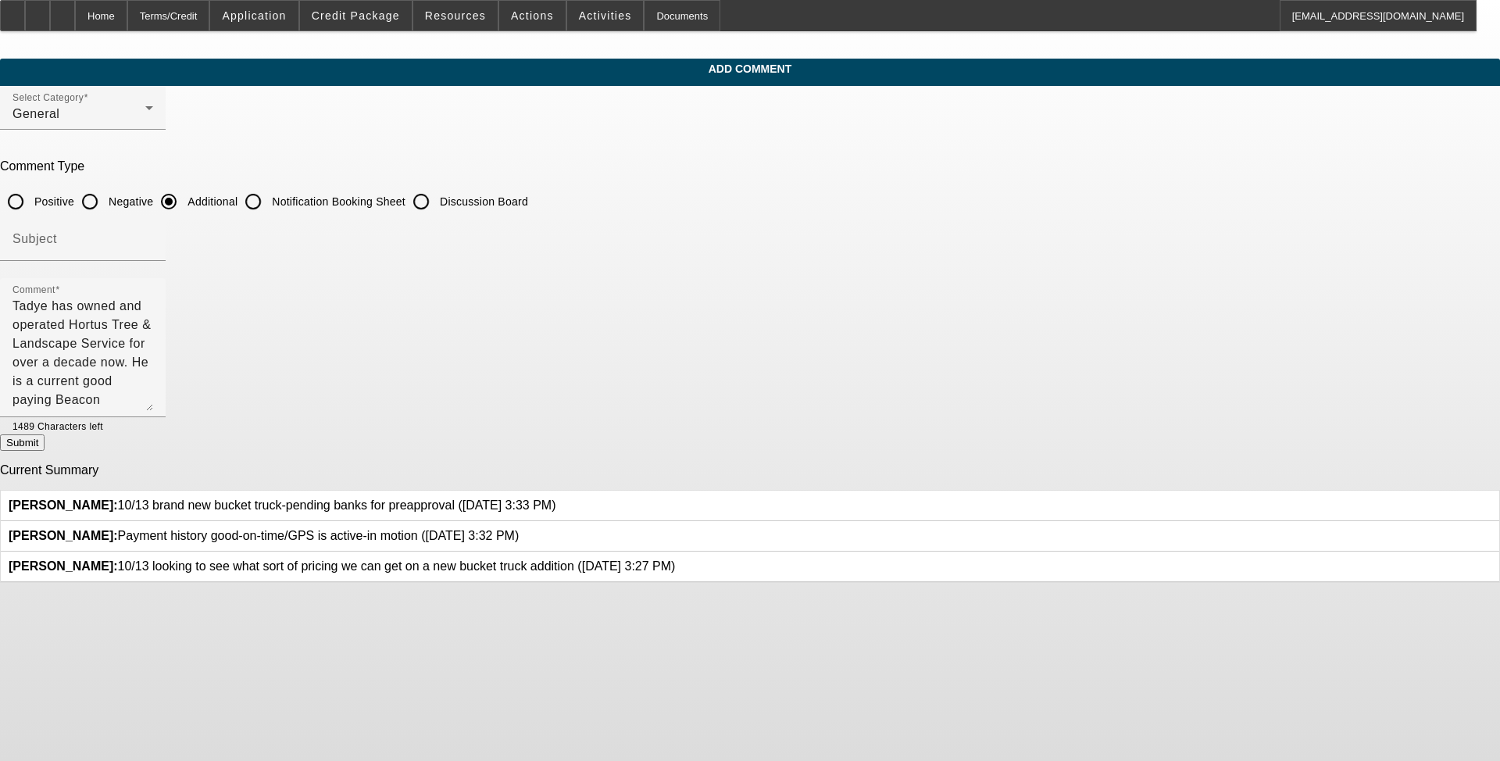
click at [45, 448] on button "Submit" at bounding box center [22, 443] width 45 height 16
radio input "true"
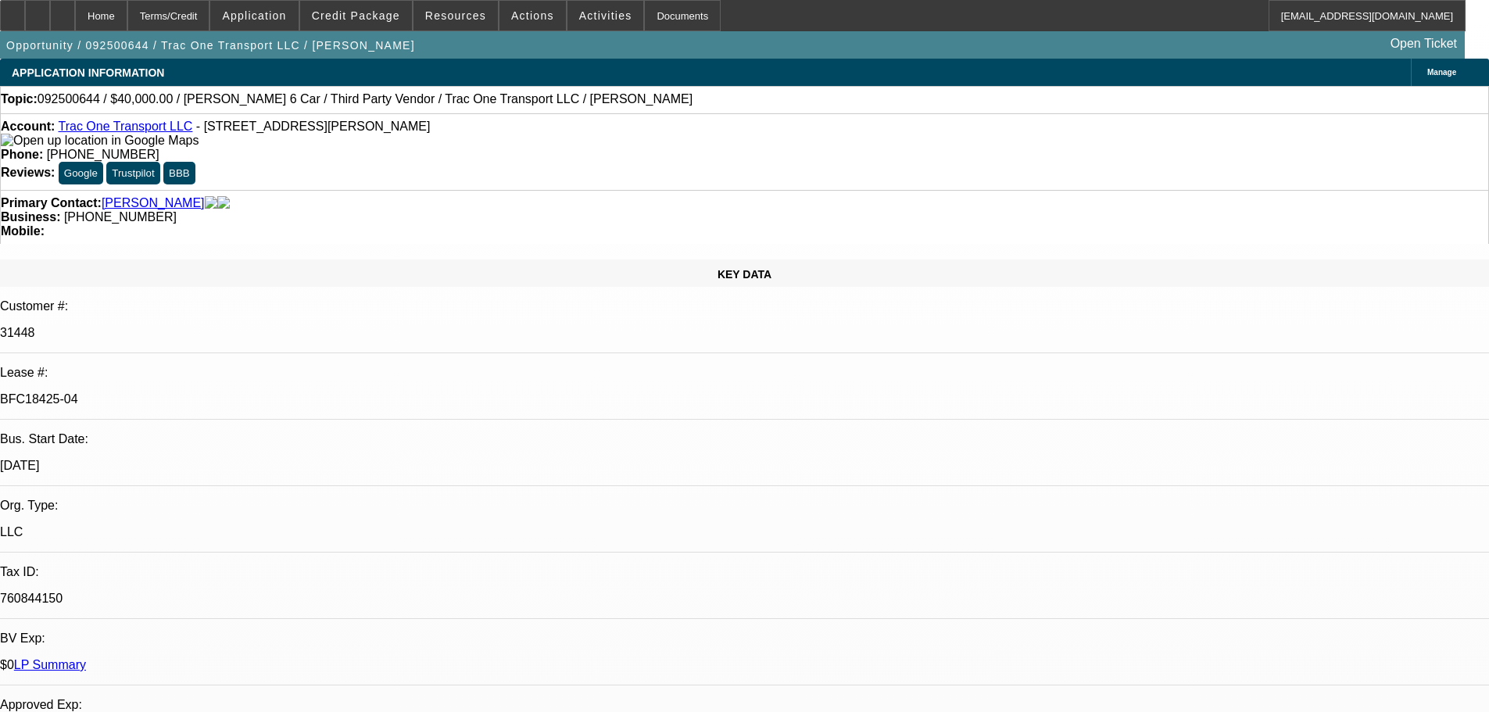
select select "0"
select select "3"
select select "0"
select select "6"
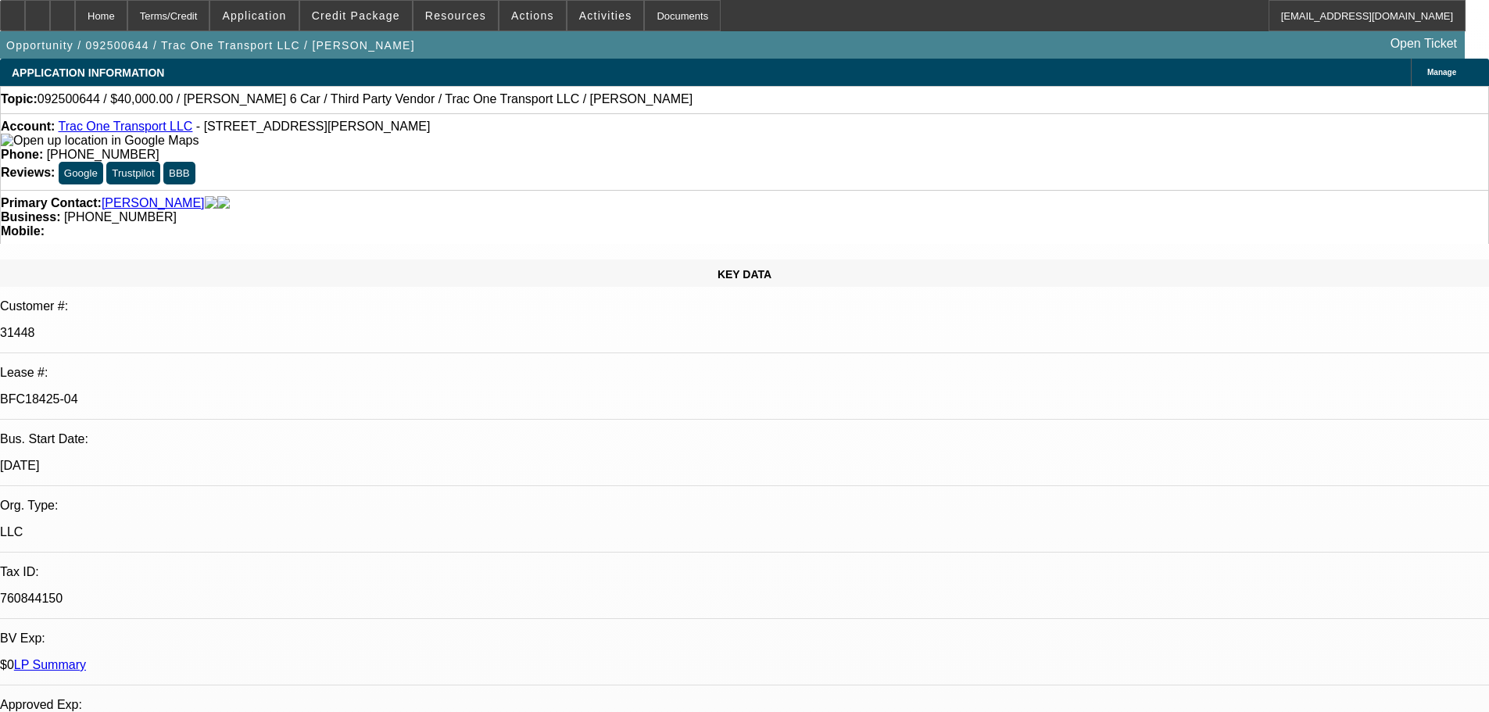
select select "0"
select select "6"
select select "0"
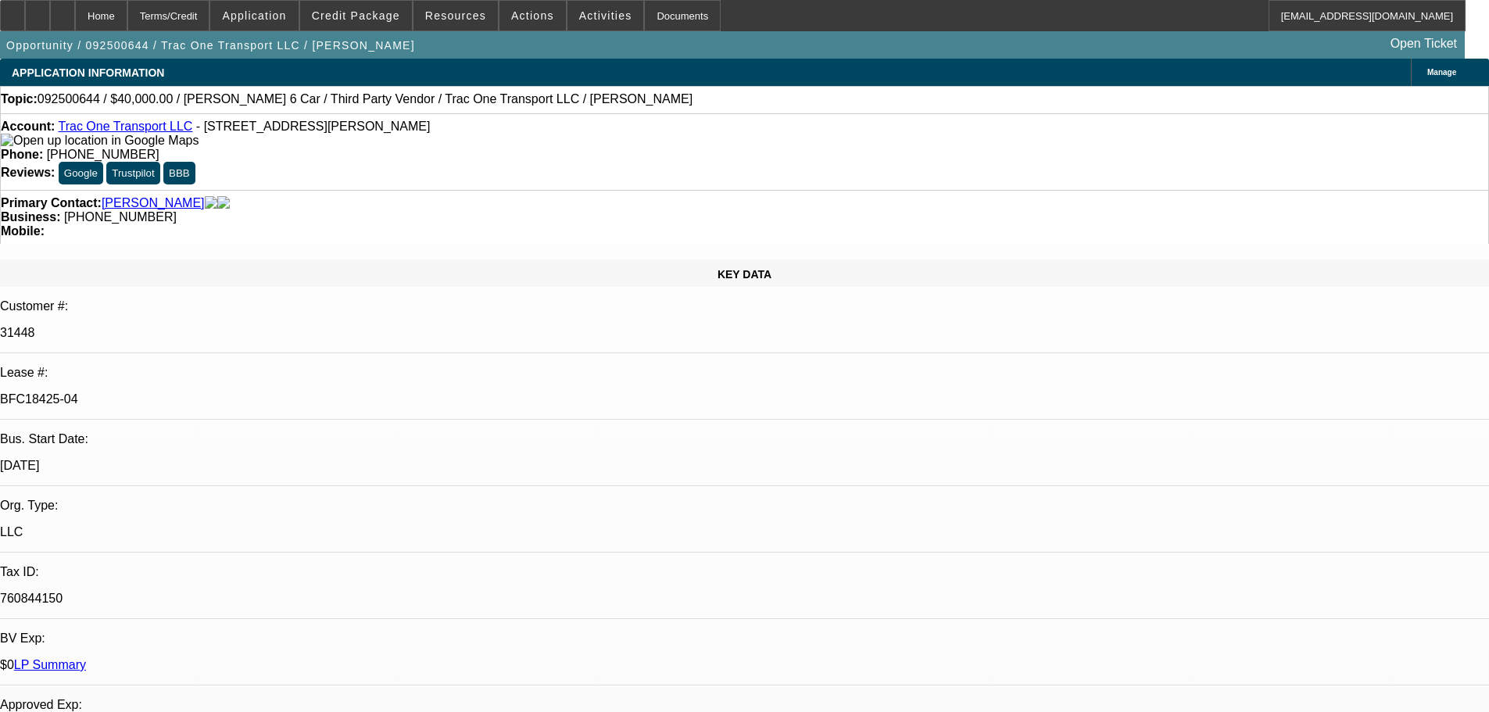
select select "0"
select select "6"
select select "0"
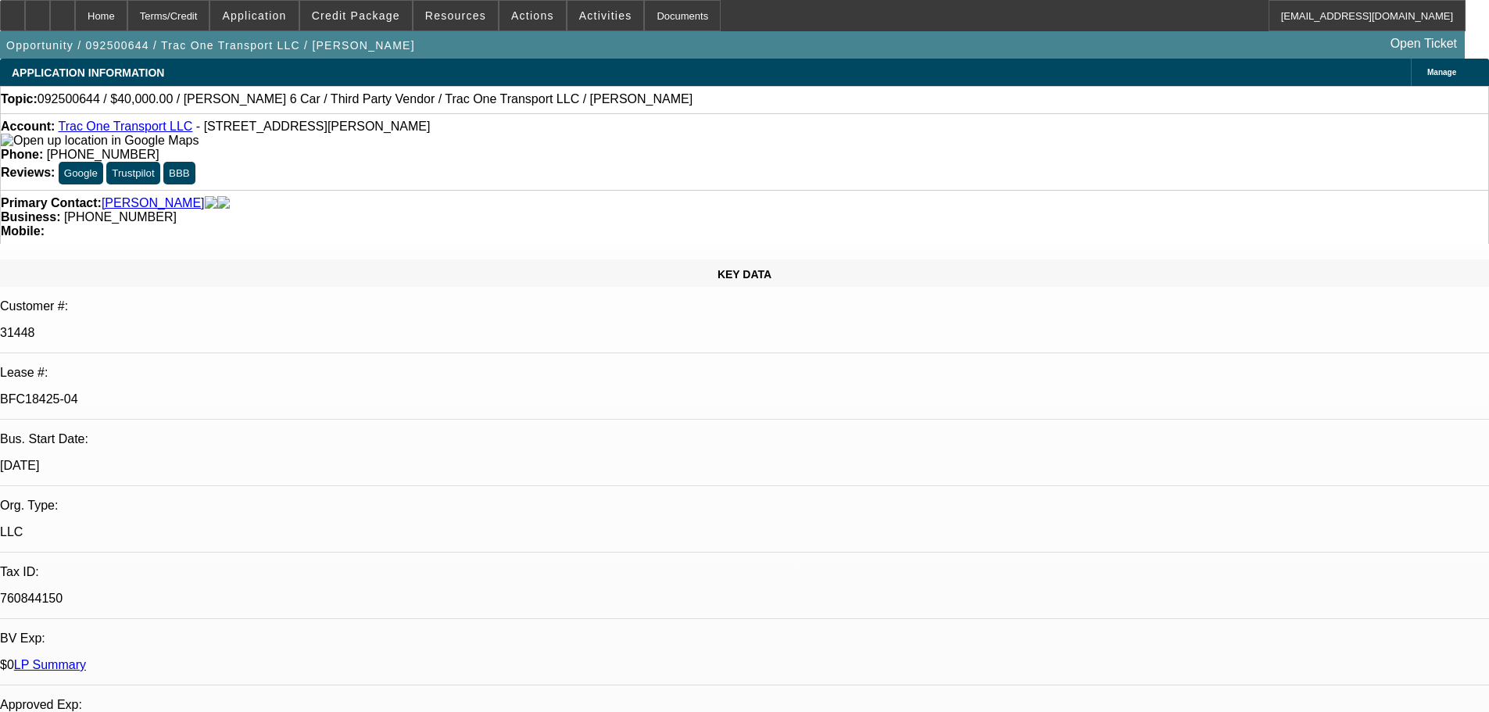
select select "0"
select select "6"
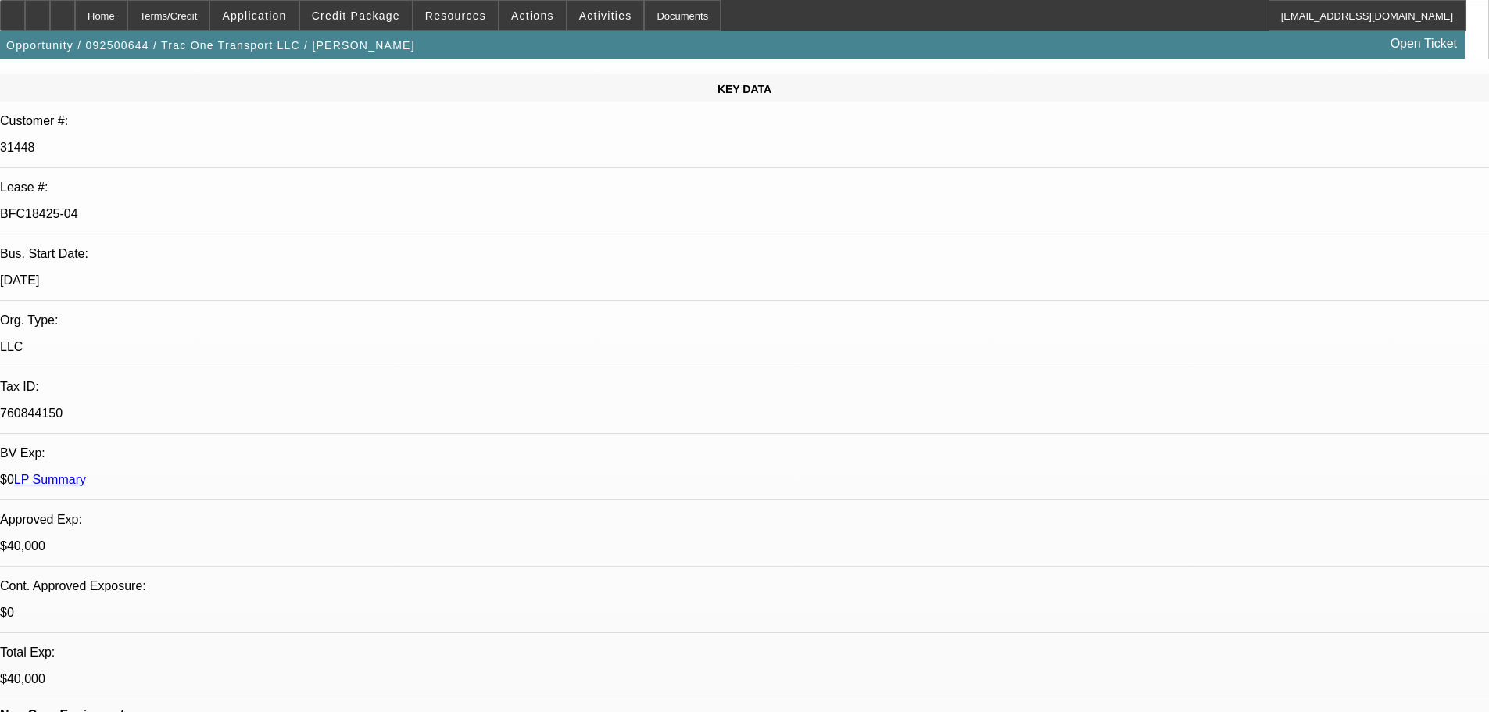
scroll to position [313, 0]
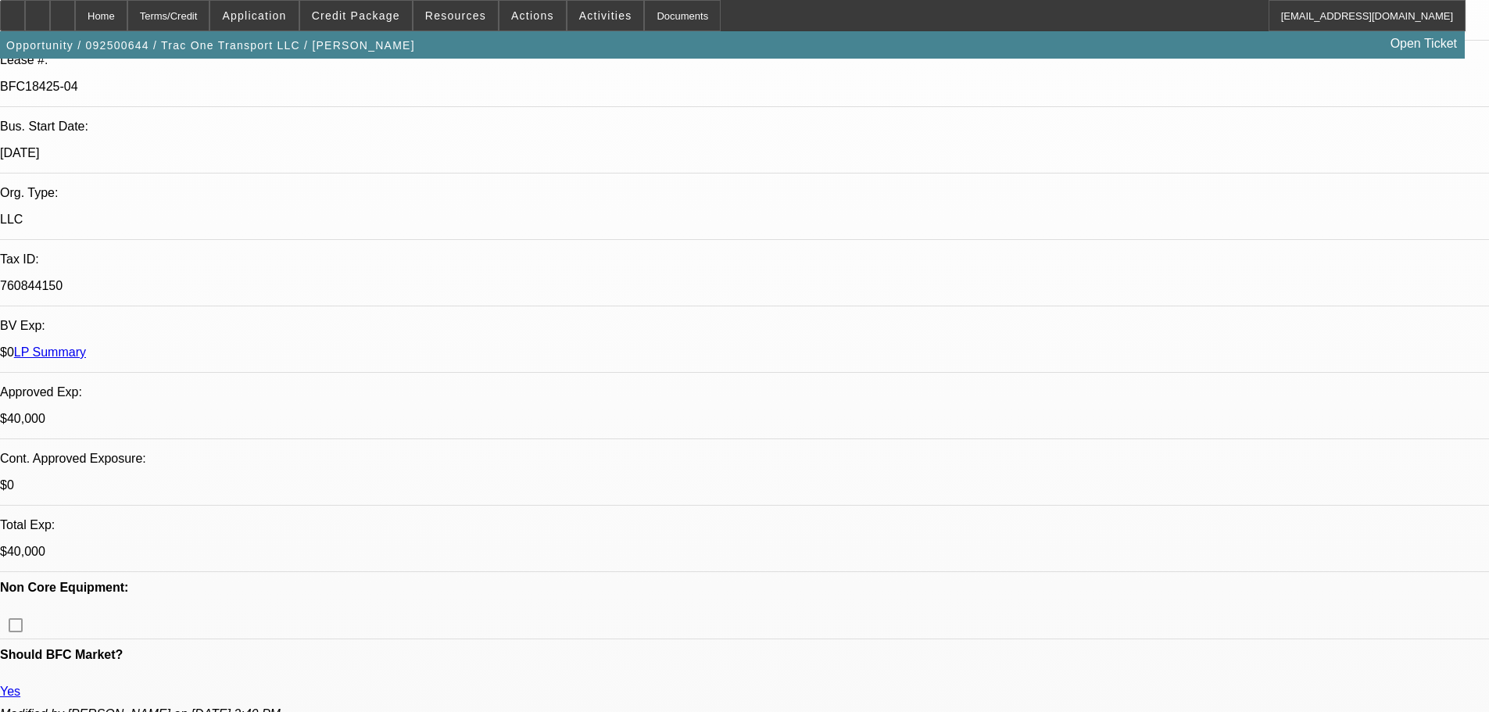
click at [393, 23] on span at bounding box center [356, 16] width 112 height 38
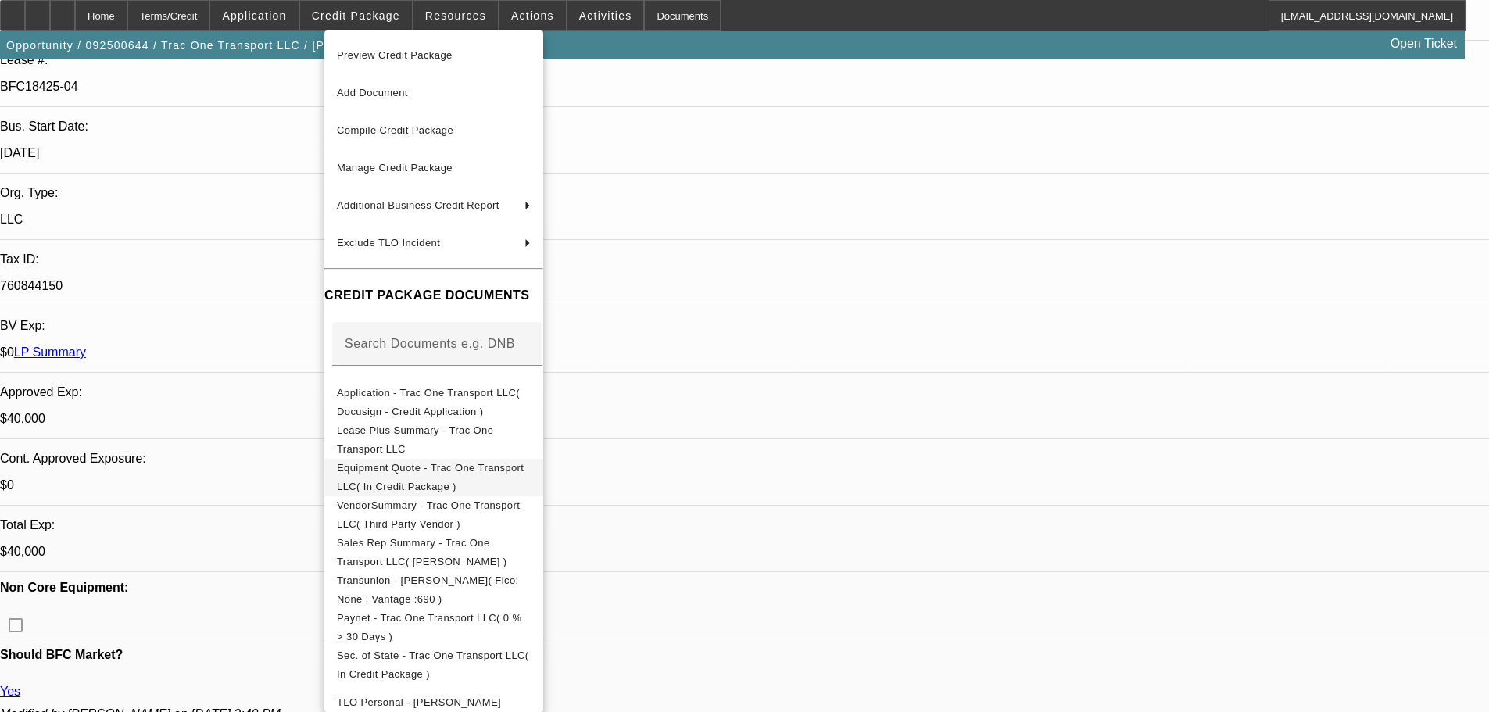
click at [543, 484] on button "Equipment Quote - Trac One Transport LLC( In Credit Package )" at bounding box center [433, 478] width 219 height 38
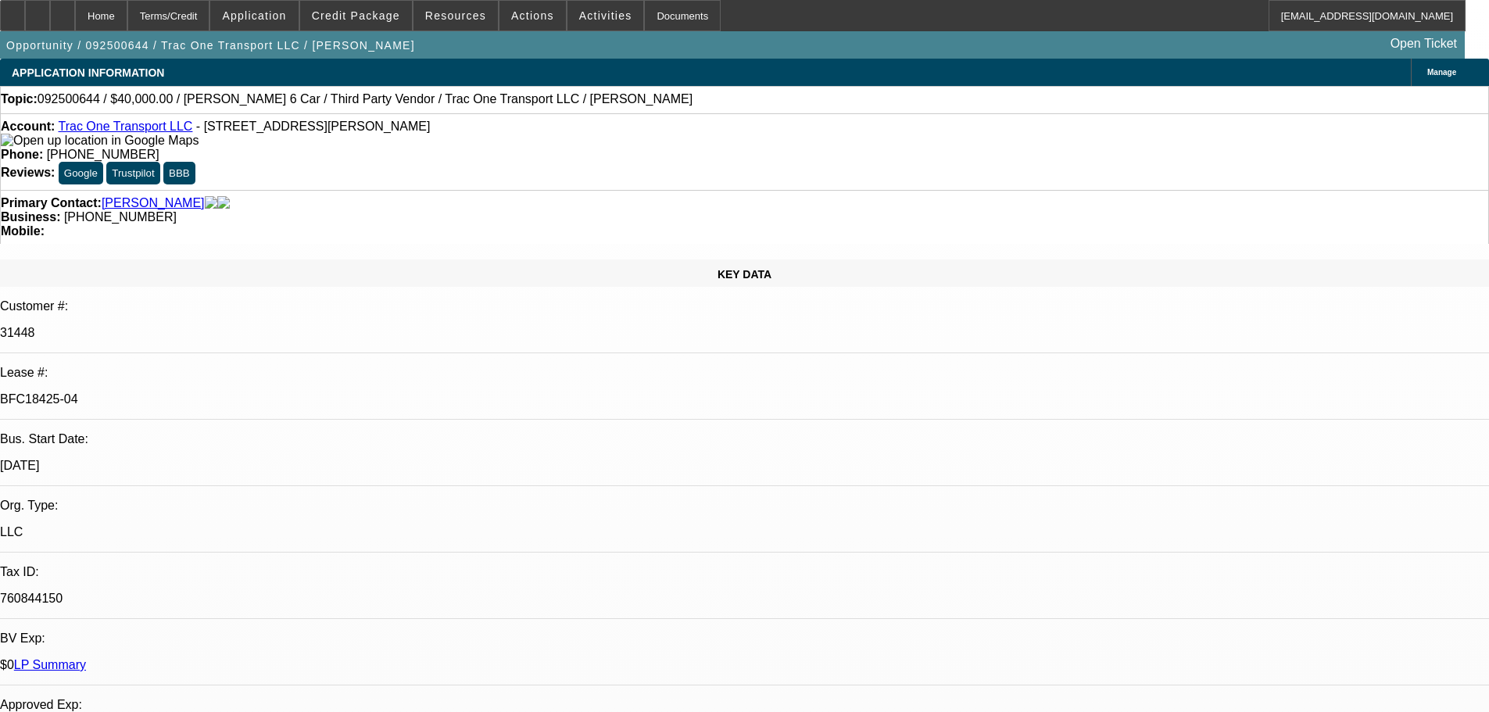
select select "0"
select select "3"
select select "0"
select select "6"
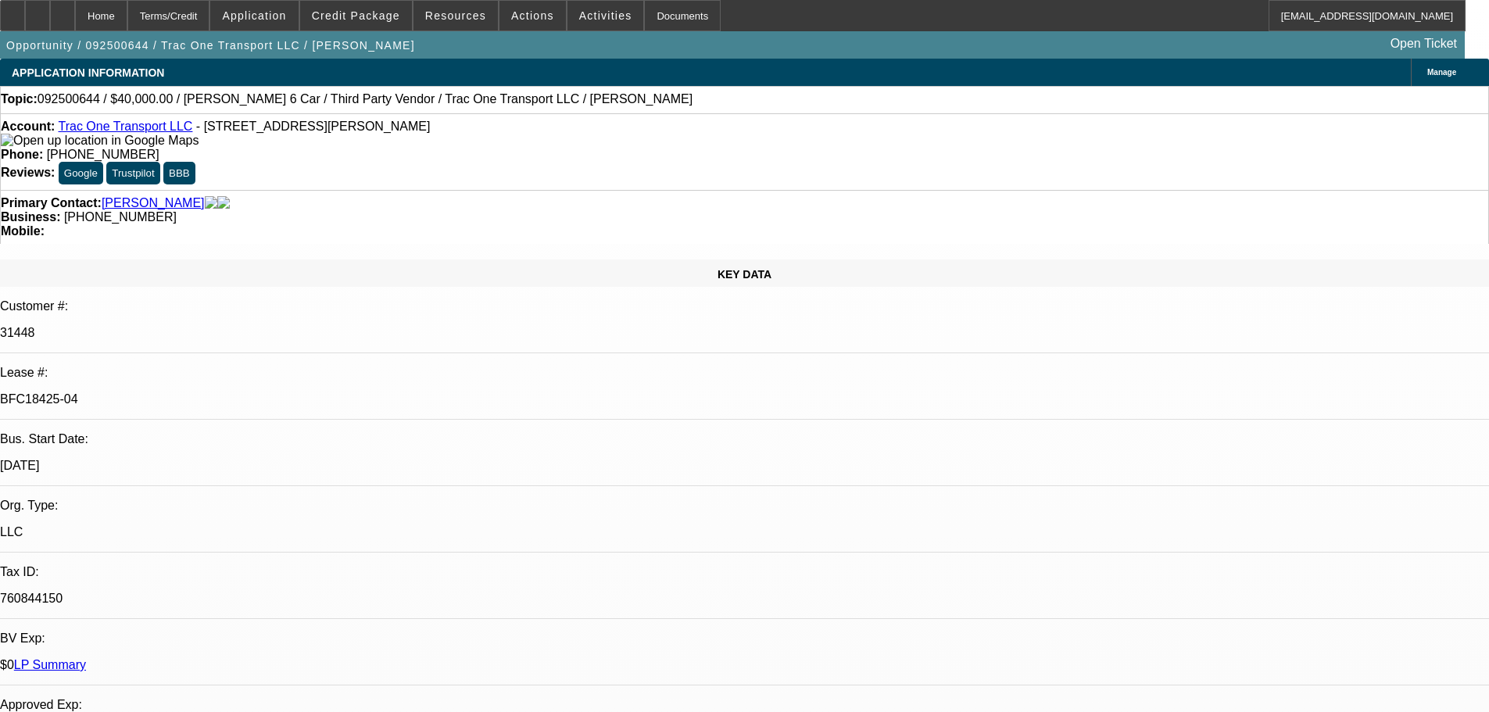
select select "0"
select select "6"
select select "0"
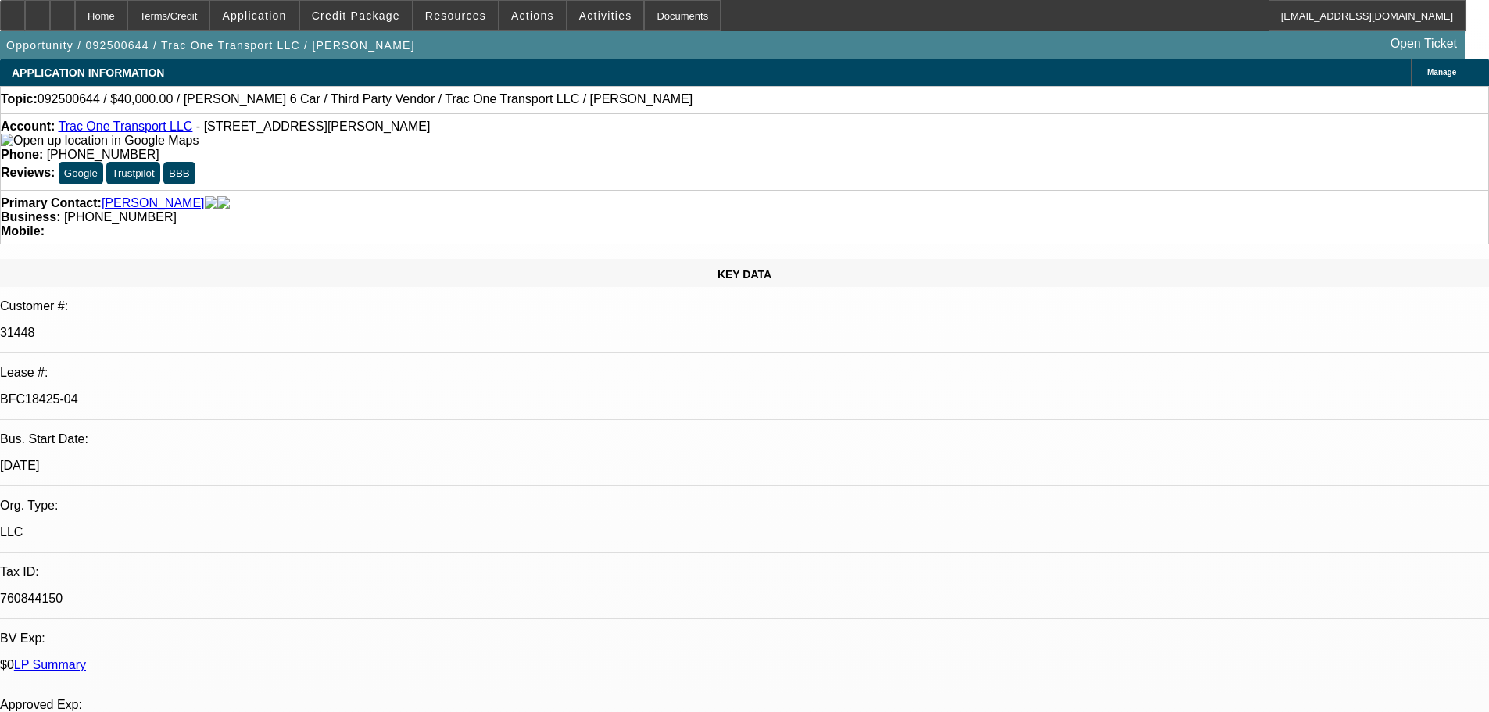
select select "0"
select select "6"
select select "0"
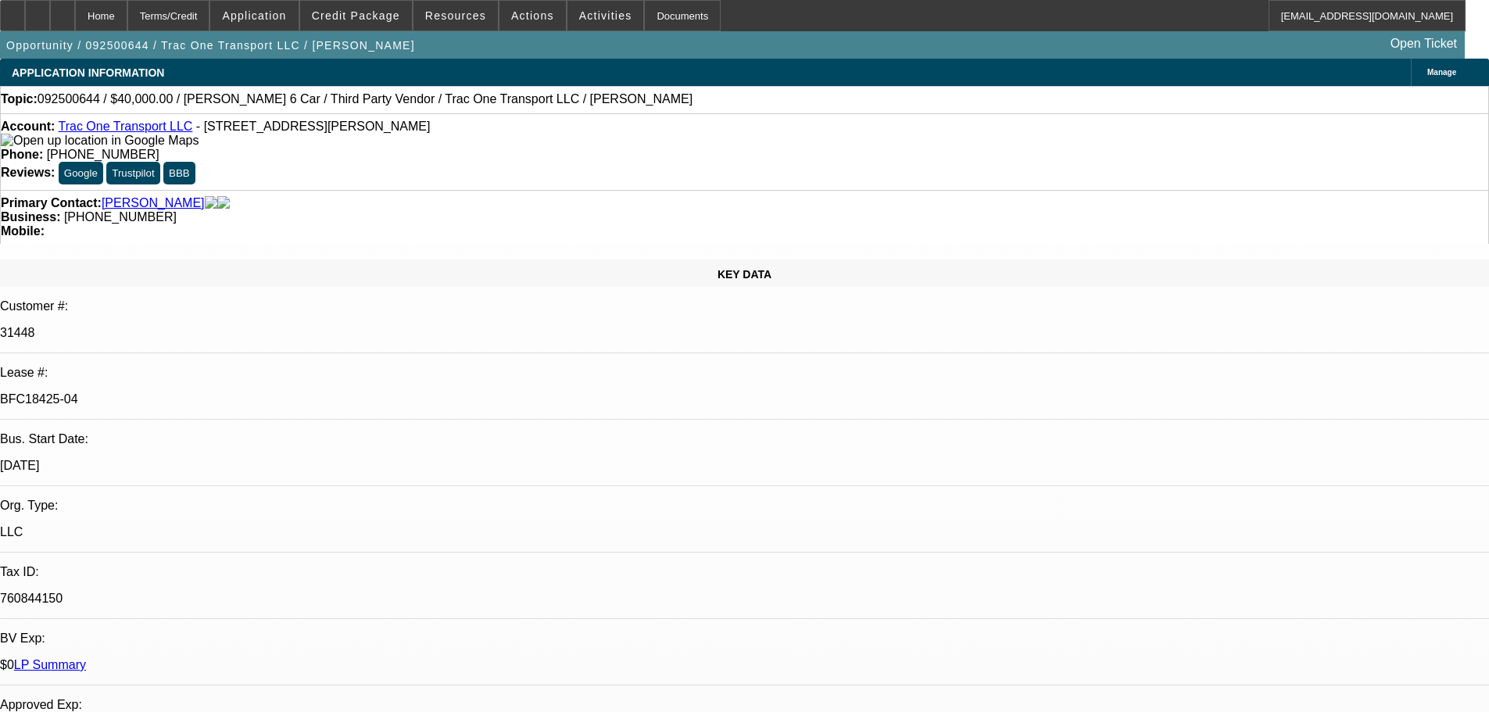
select select "0"
select select "6"
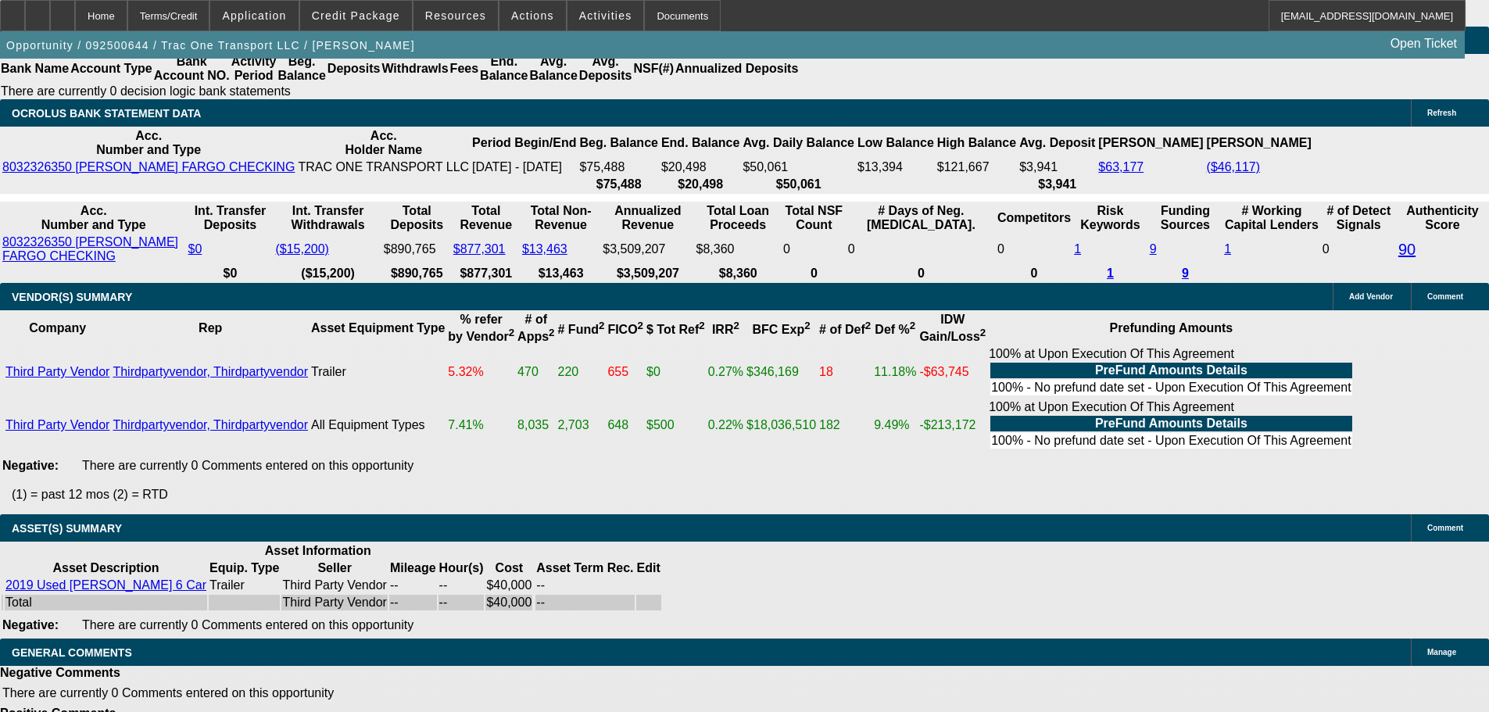
drag, startPoint x: 572, startPoint y: 528, endPoint x: 577, endPoint y: 563, distance: 35.5
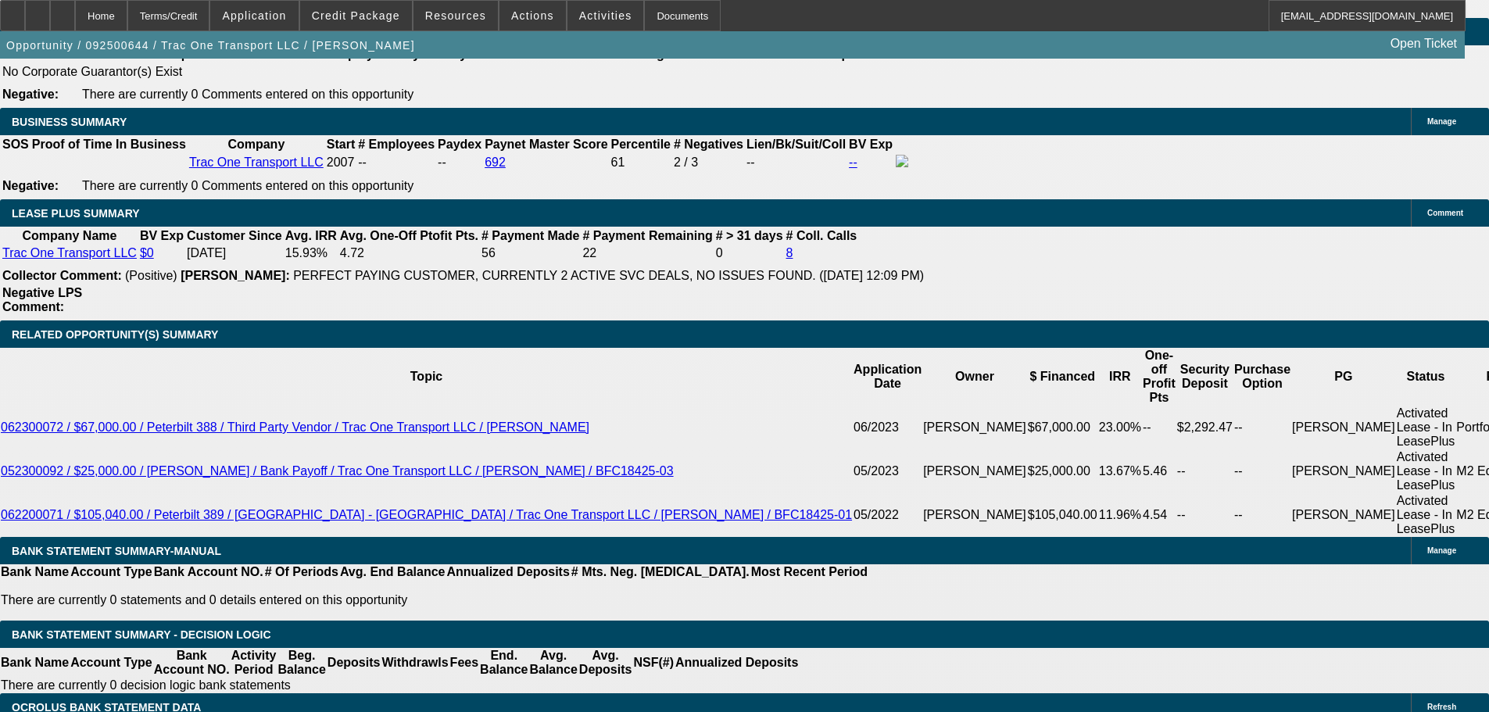
scroll to position [2737, 0]
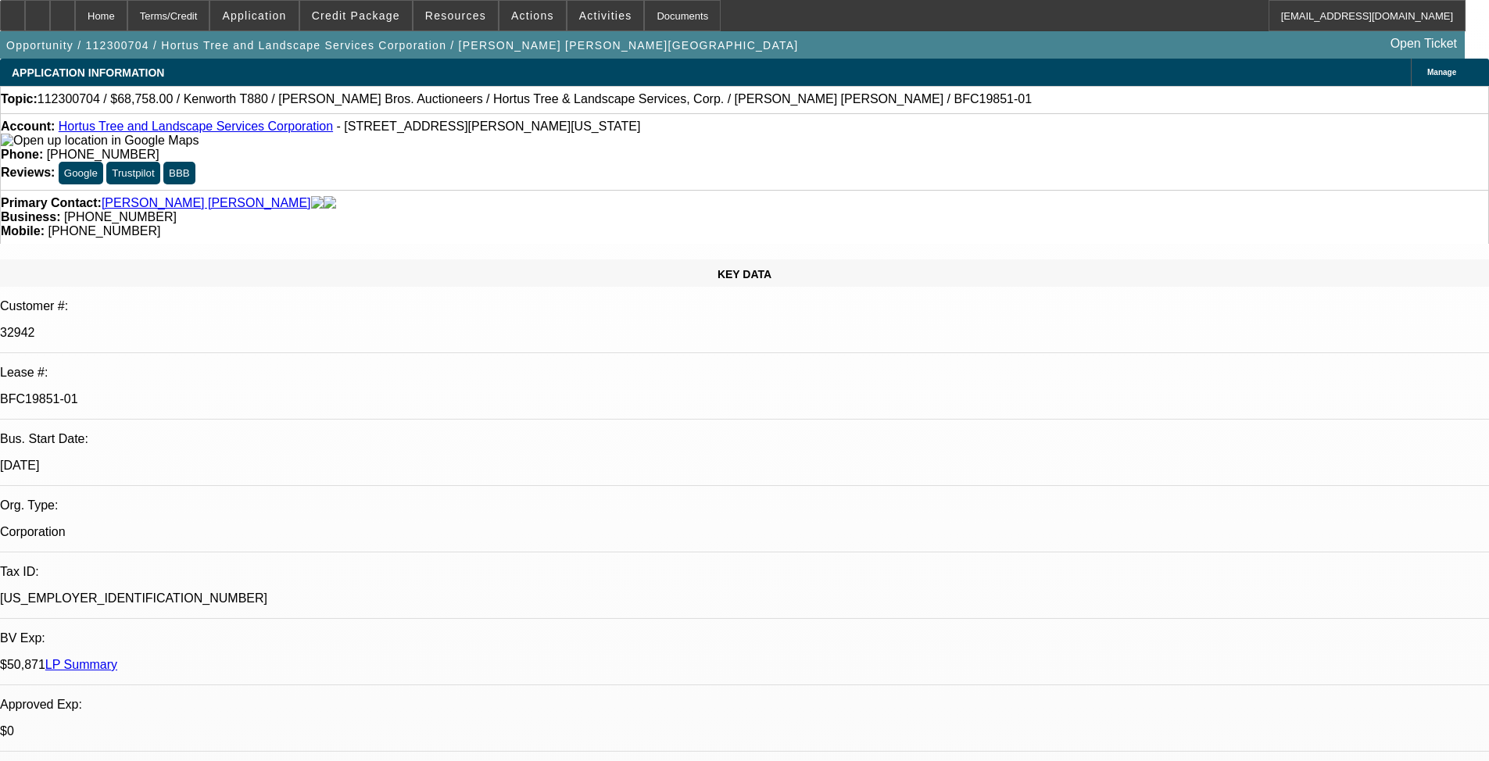
select select "0"
select select "2"
select select "0"
select select "6"
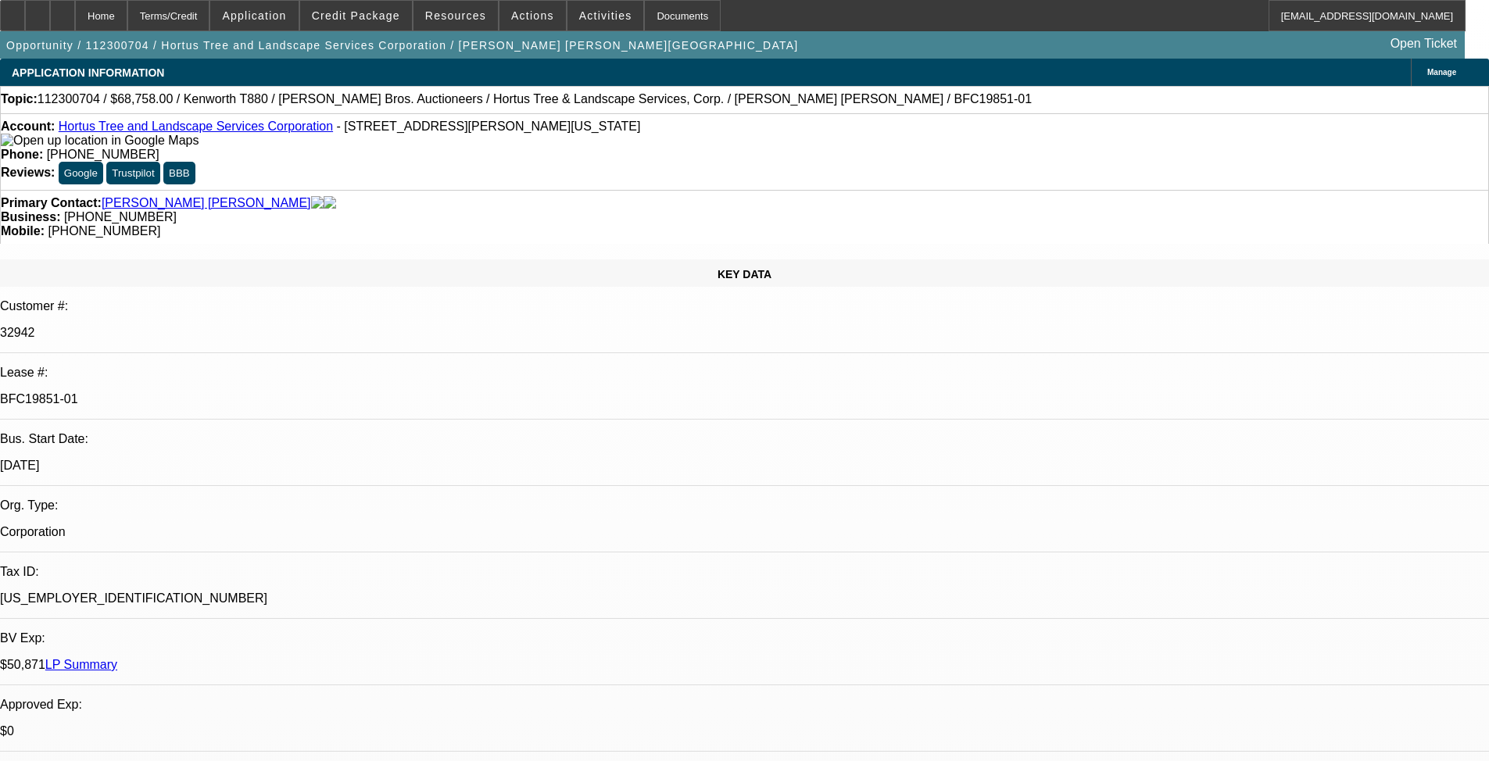
select select "0"
select select "6"
select select "0"
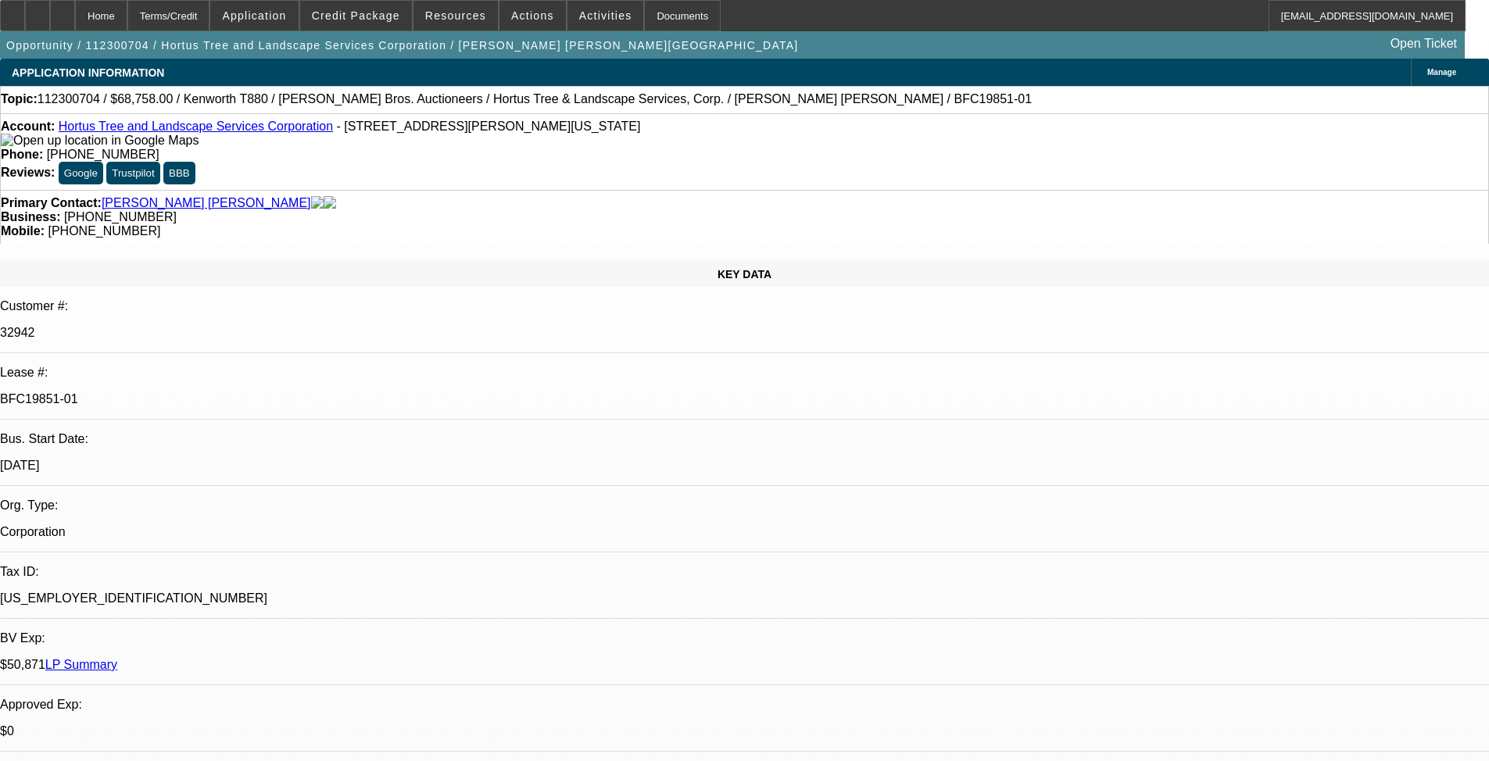
select select "2"
select select "0"
select select "6"
select select "0"
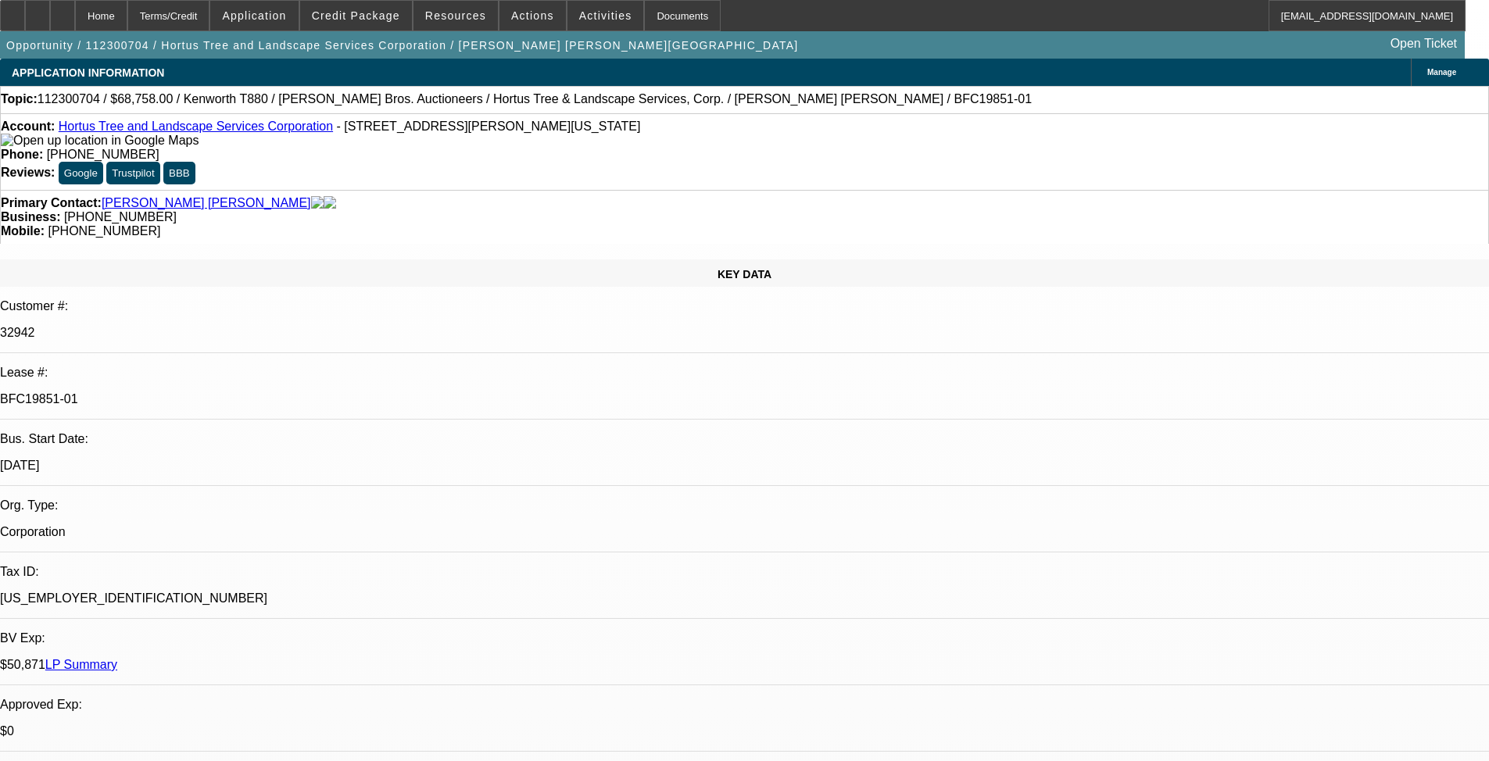
select select "2"
select select "0"
select select "6"
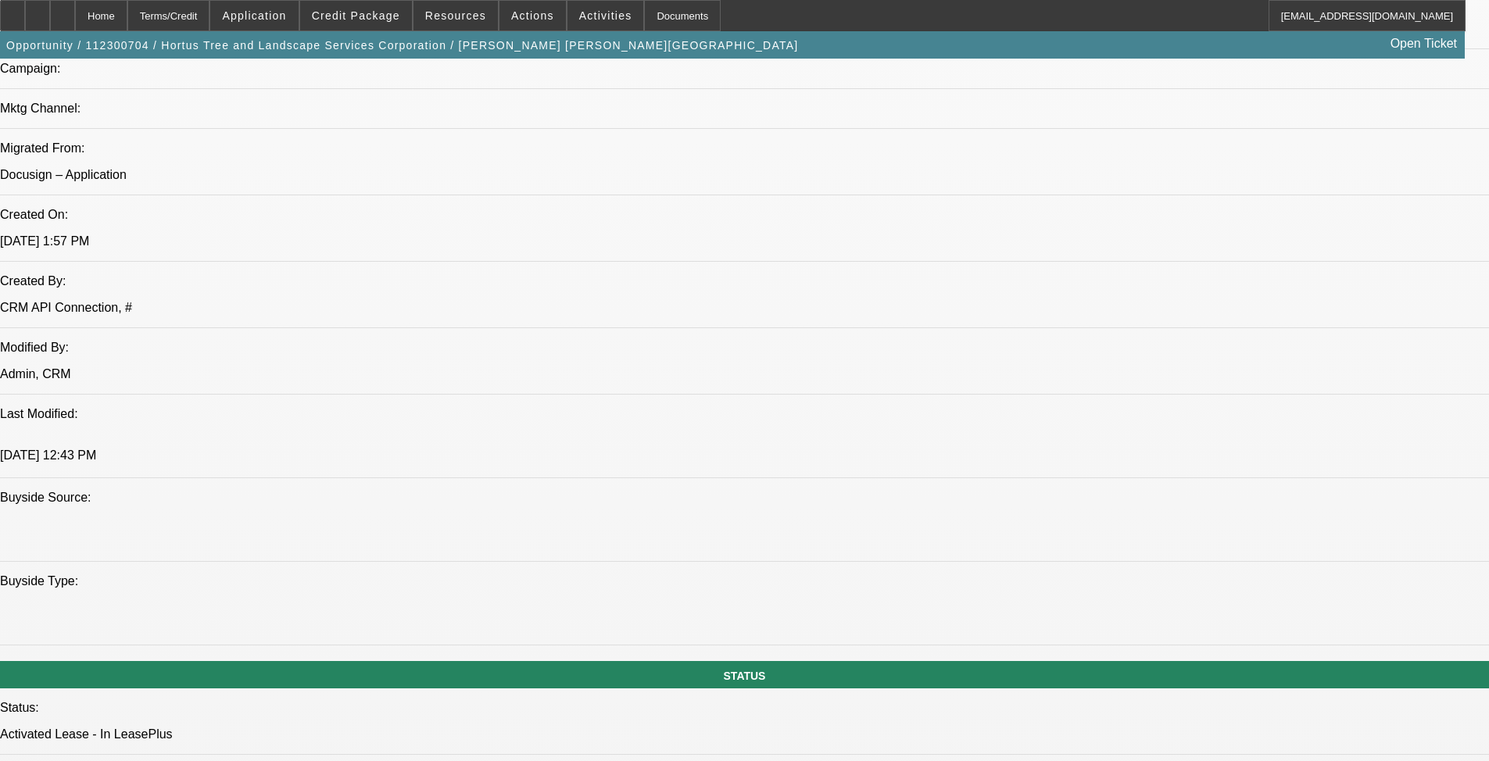
drag, startPoint x: 576, startPoint y: 433, endPoint x: 568, endPoint y: 540, distance: 107.3
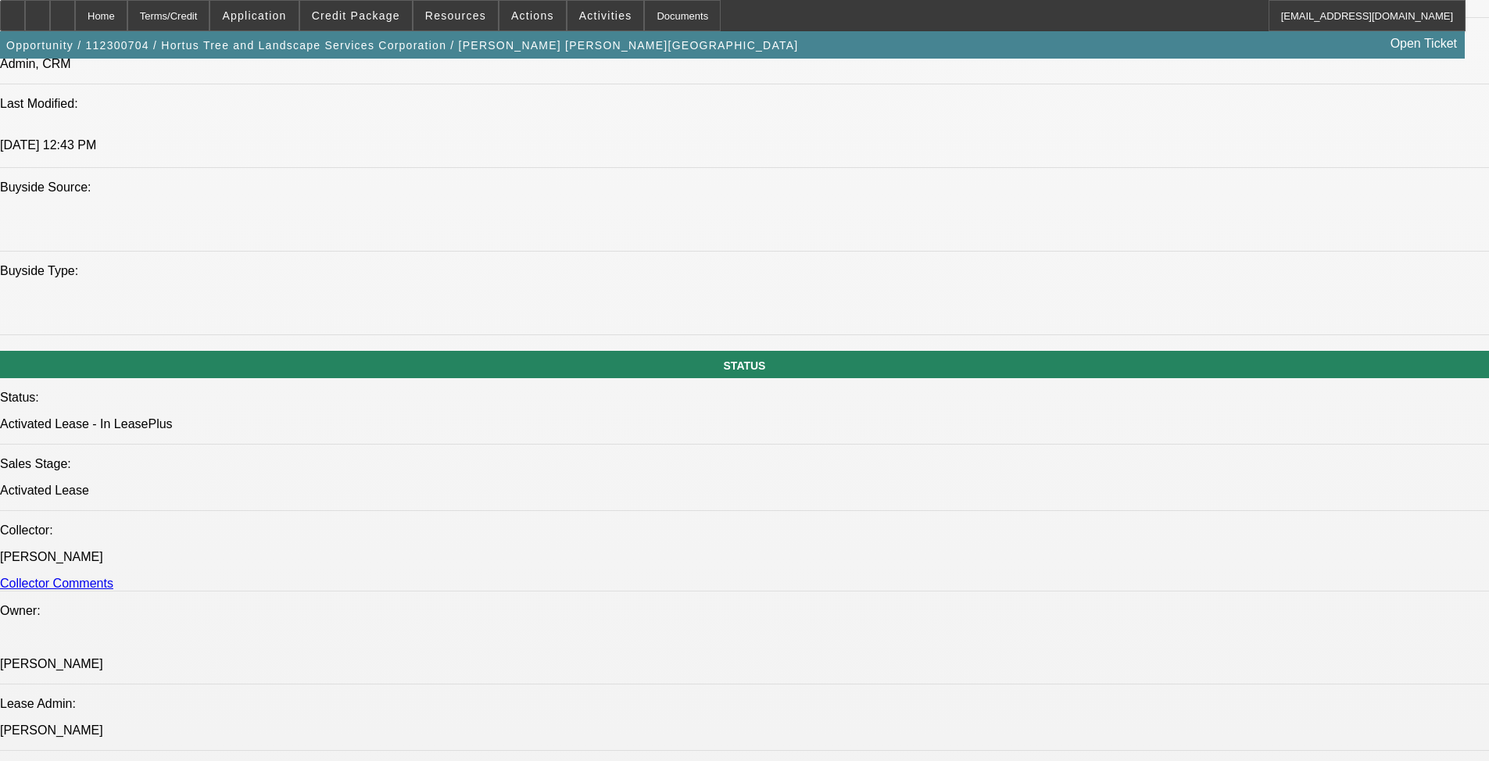
drag, startPoint x: 536, startPoint y: 444, endPoint x: 539, endPoint y: 494, distance: 50.1
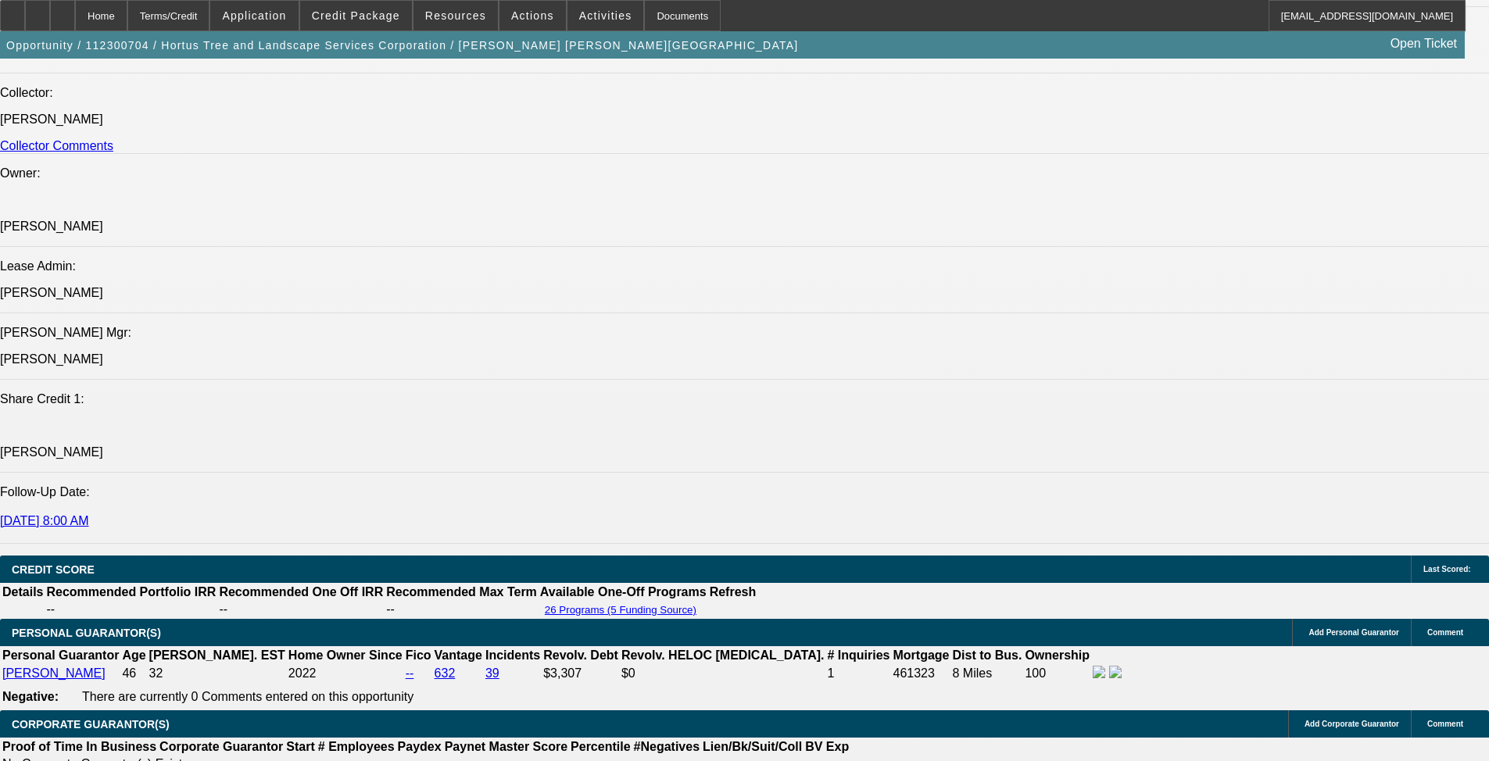
drag, startPoint x: 609, startPoint y: 528, endPoint x: 598, endPoint y: 436, distance: 92.9
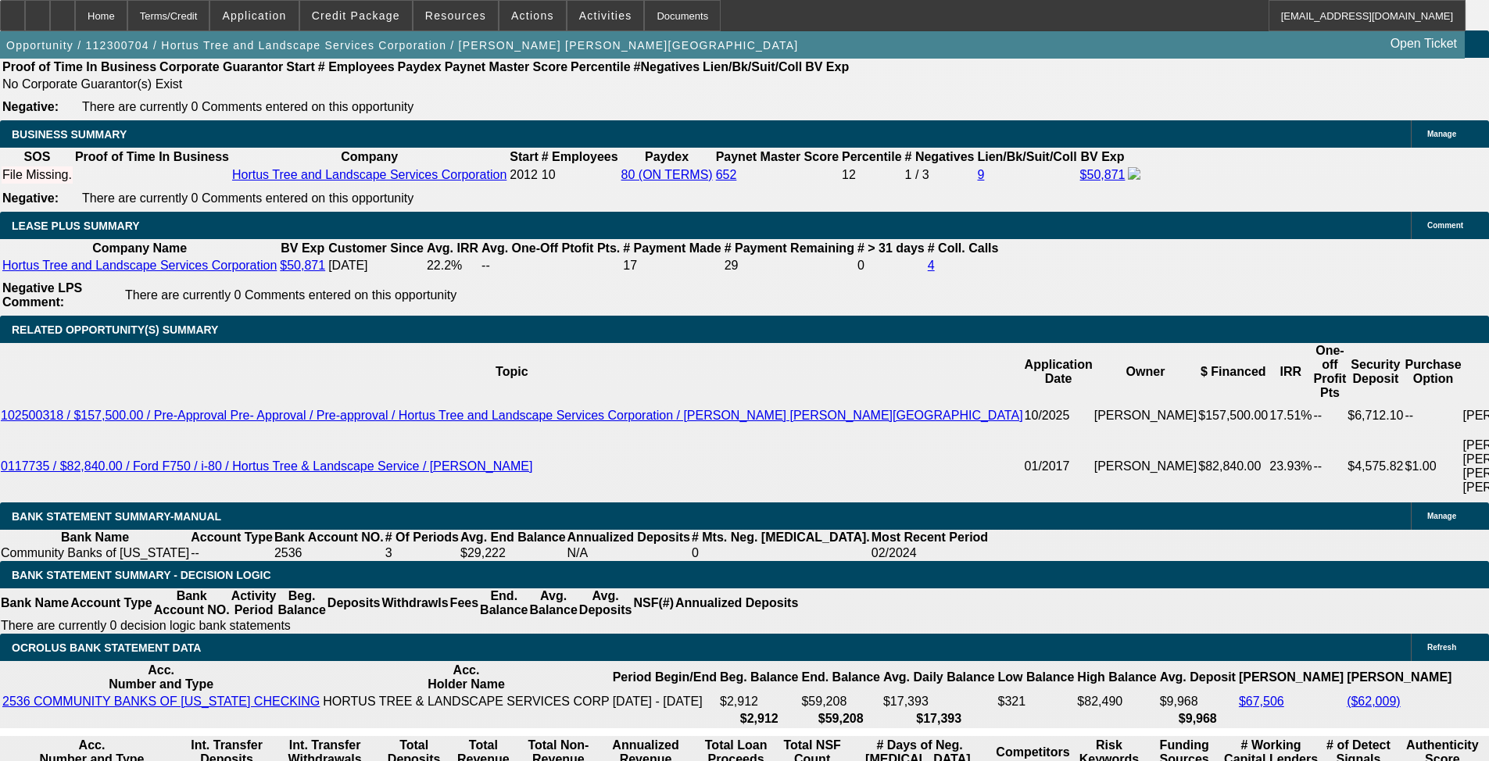
scroll to position [2820, 0]
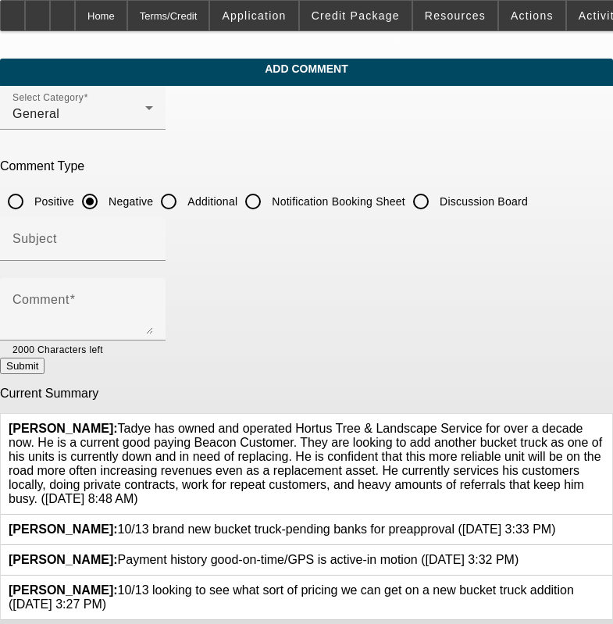
drag, startPoint x: 53, startPoint y: 470, endPoint x: 116, endPoint y: 417, distance: 82.1
click at [116, 422] on span "[PERSON_NAME]: Tadye has owned and operated Hortus Tree & Landscape Service for…" at bounding box center [306, 464] width 594 height 84
click at [184, 203] on input "Additional" at bounding box center [168, 201] width 31 height 31
radio input "true"
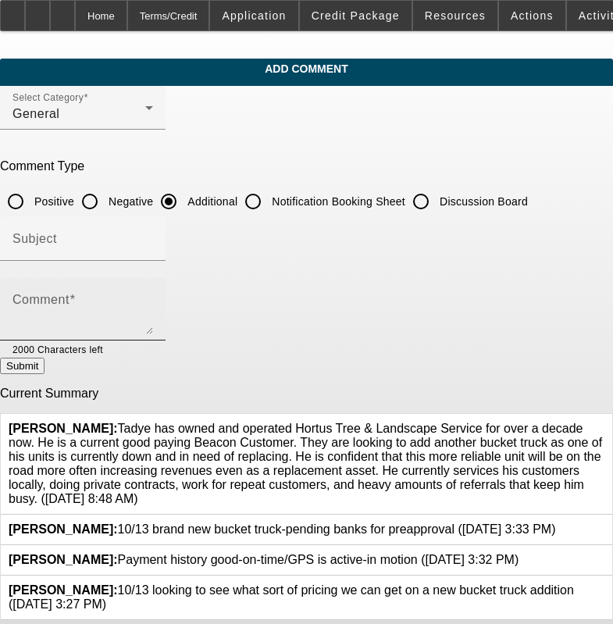
click at [153, 313] on textarea "Comment" at bounding box center [83, 316] width 141 height 38
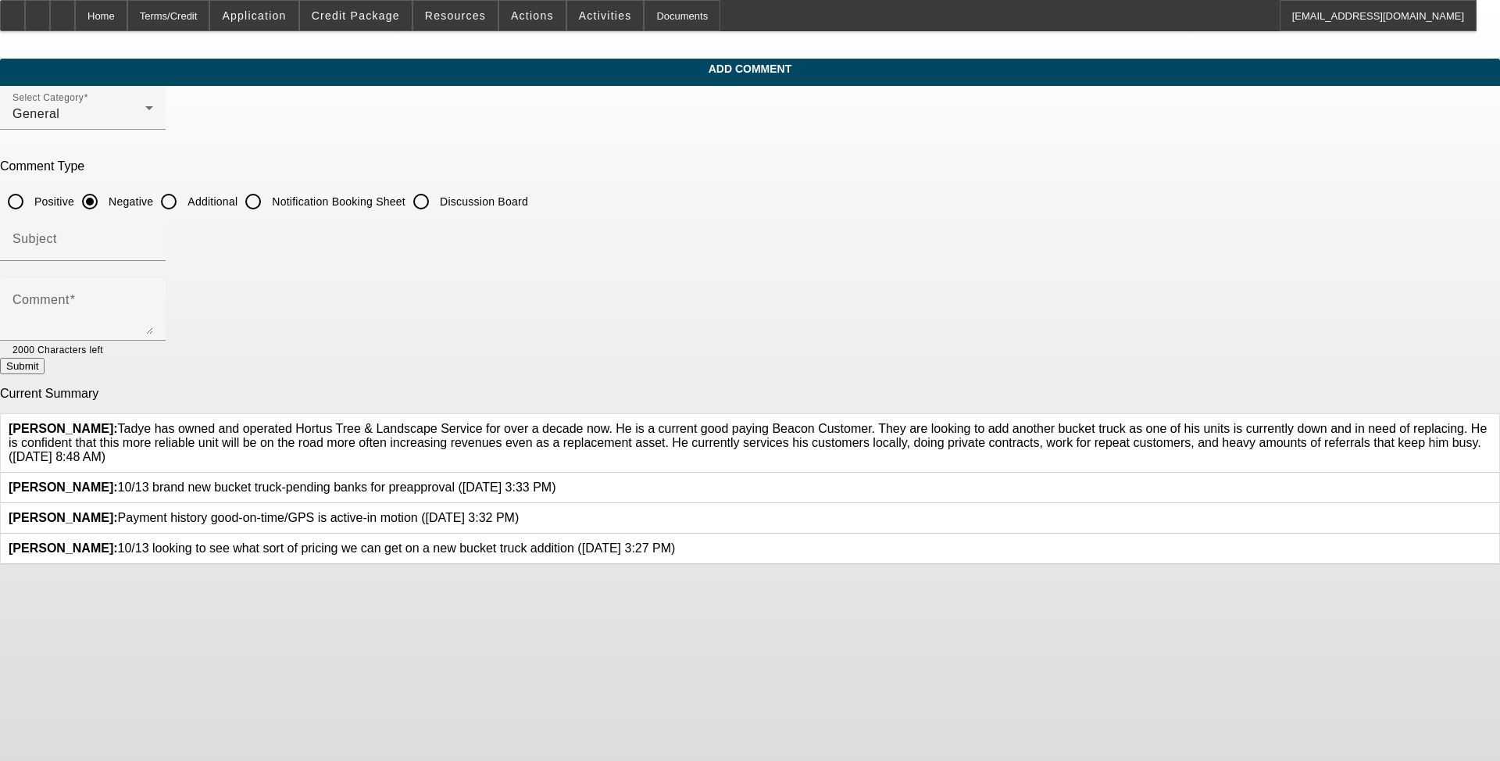
drag, startPoint x: 915, startPoint y: 476, endPoint x: 547, endPoint y: 420, distance: 372.4
click at [547, 422] on span "Flores, Brian: Tadye has owned and operated Hortus Tree & Landscape Service for…" at bounding box center [748, 442] width 1479 height 41
copy span "Tadye has owned and operated Hortus Tree & Landscape Service for over a decade …"
click at [184, 200] on input "Additional" at bounding box center [168, 201] width 31 height 31
radio input "true"
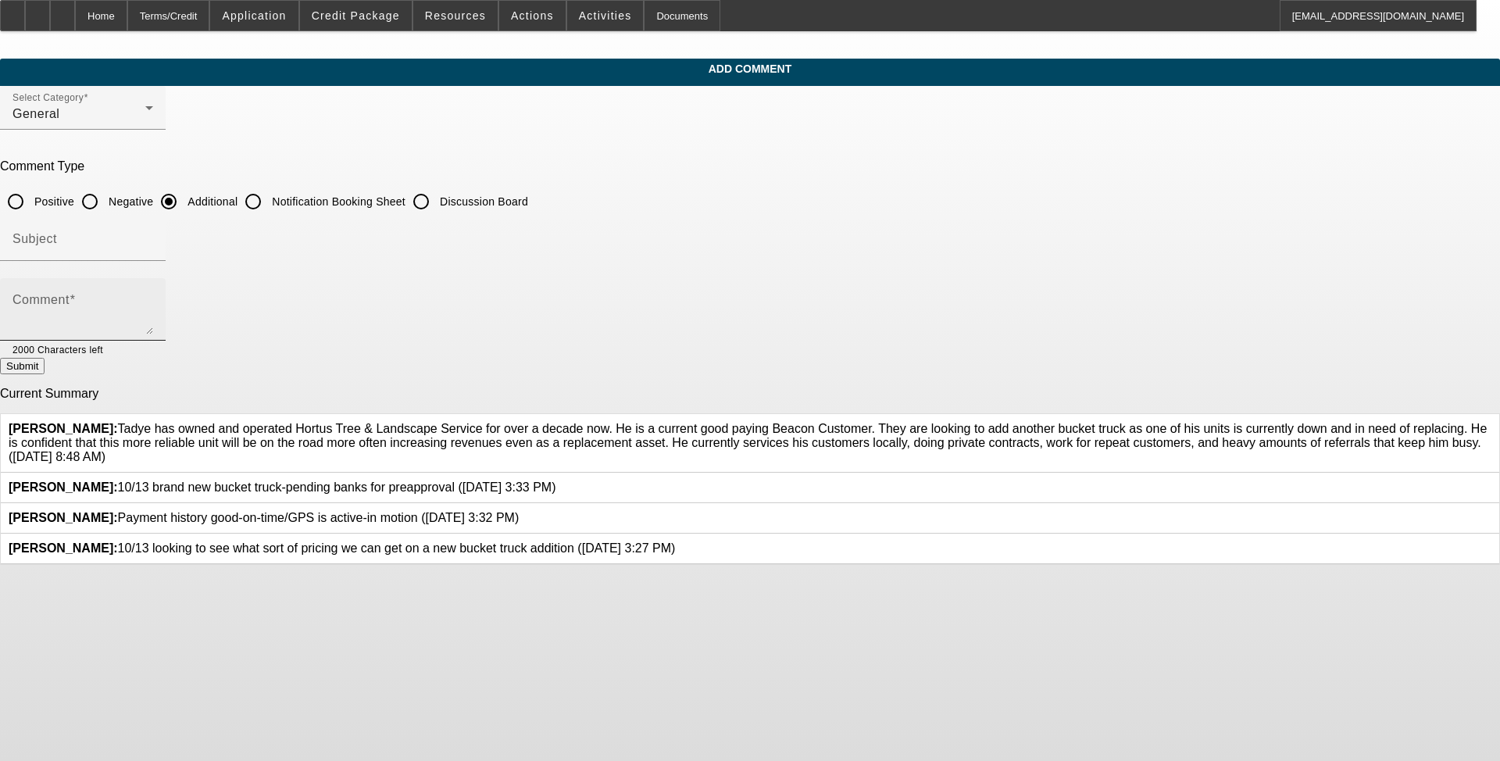
click at [153, 290] on div "Comment" at bounding box center [83, 309] width 141 height 63
paste textarea "Tadye has owned and operated Hortus Tree & Landscape Service for over a decade …"
type textarea "Tadye has owned and operated Hortus Tree & Landscape Service for over a decade …"
click at [45, 374] on button "Submit" at bounding box center [22, 366] width 45 height 16
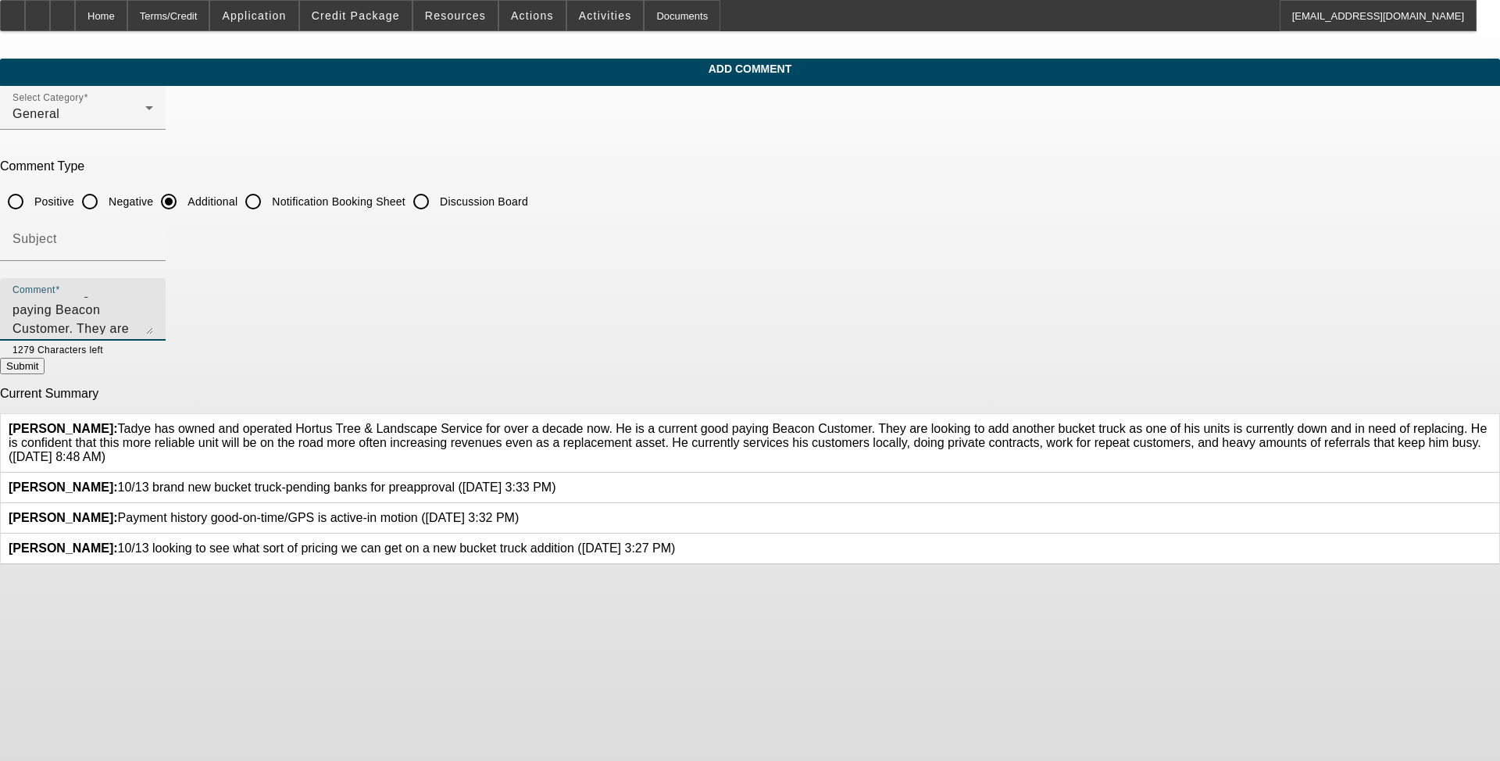
radio input "true"
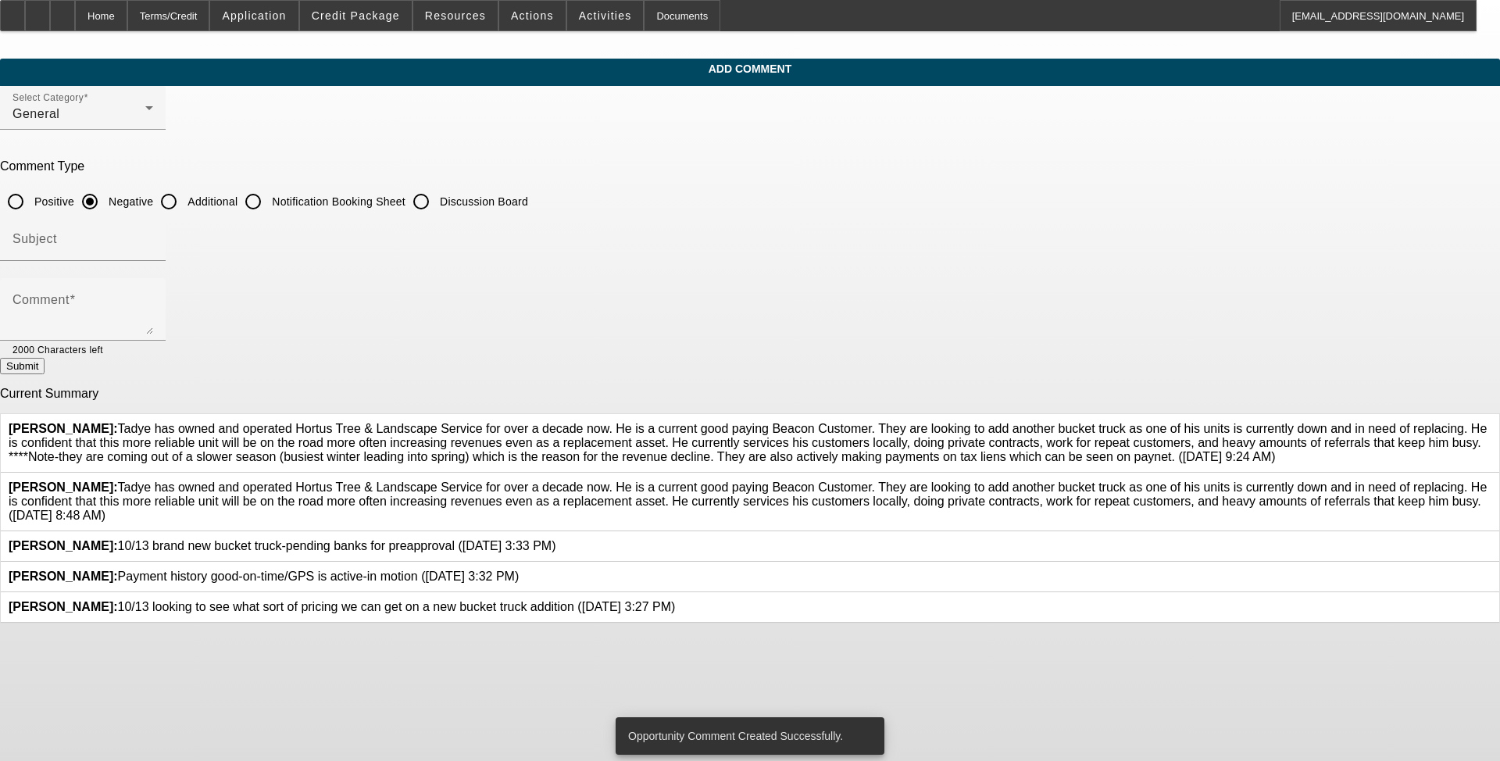
click at [624, 481] on icon at bounding box center [1492, 481] width 0 height 0
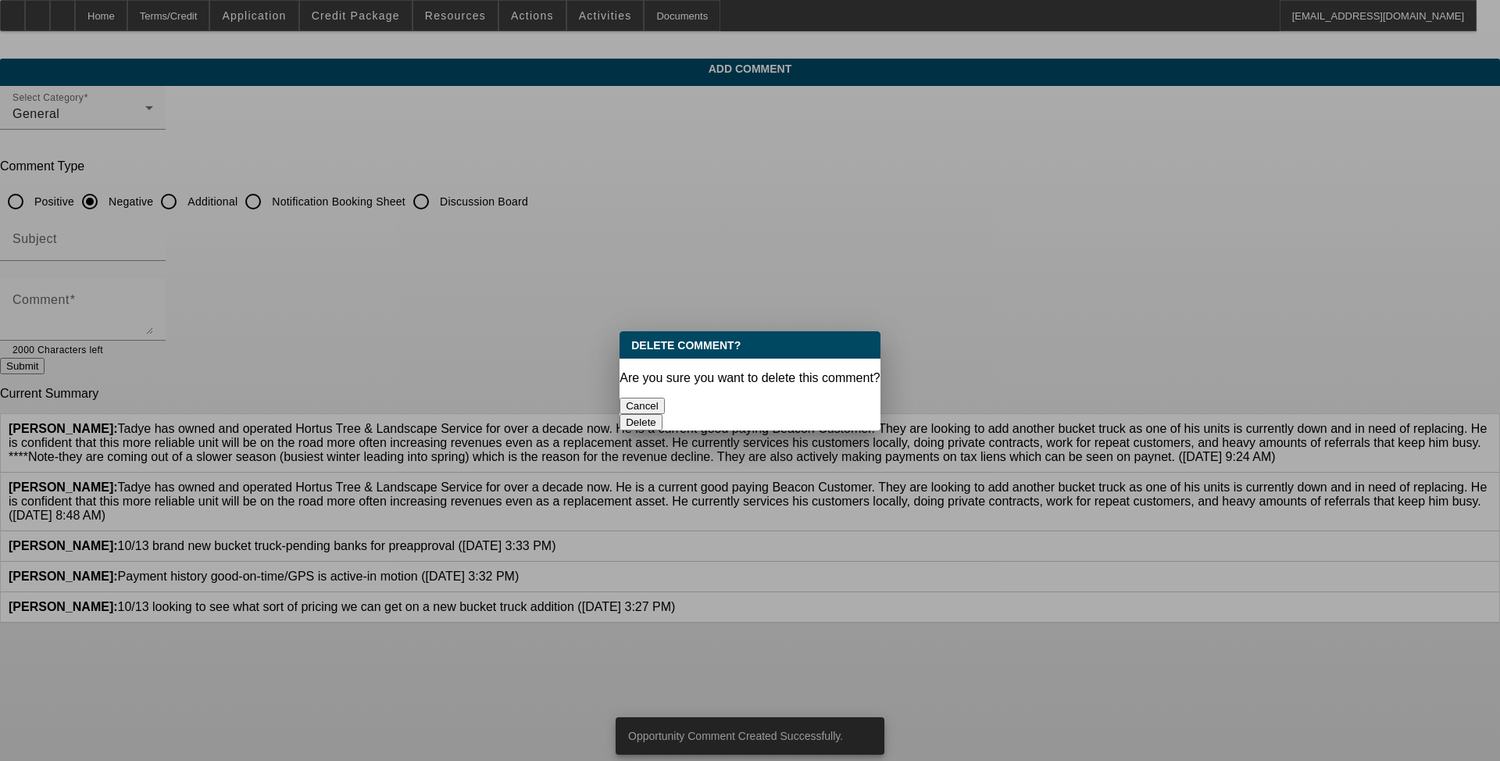
click at [624, 414] on button "Delete" at bounding box center [641, 422] width 43 height 16
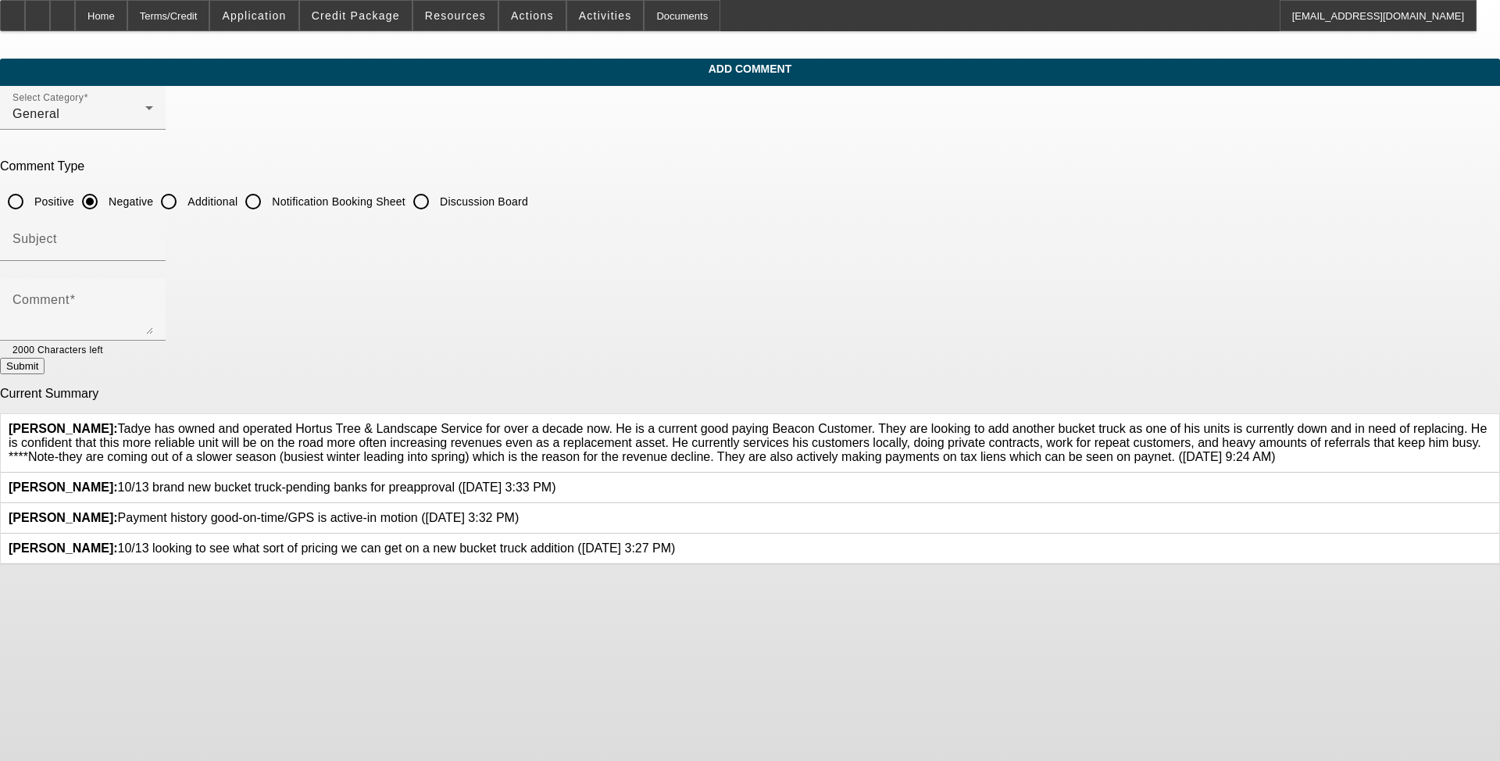
drag, startPoint x: 888, startPoint y: 510, endPoint x: 549, endPoint y: 420, distance: 351.1
click at [549, 422] on div "Flores, Brian: Tadye has owned and operated Hortus Tree & Landscape Service for…" at bounding box center [750, 443] width 1483 height 42
click at [624, 463] on span "Flores, Brian: Tadye has owned and operated Hortus Tree & Landscape Service for…" at bounding box center [748, 442] width 1479 height 41
drag, startPoint x: 888, startPoint y: 505, endPoint x: 548, endPoint y: 422, distance: 349.9
click at [548, 422] on span "Flores, Brian: Tadye has owned and operated Hortus Tree & Landscape Service for…" at bounding box center [748, 442] width 1479 height 41
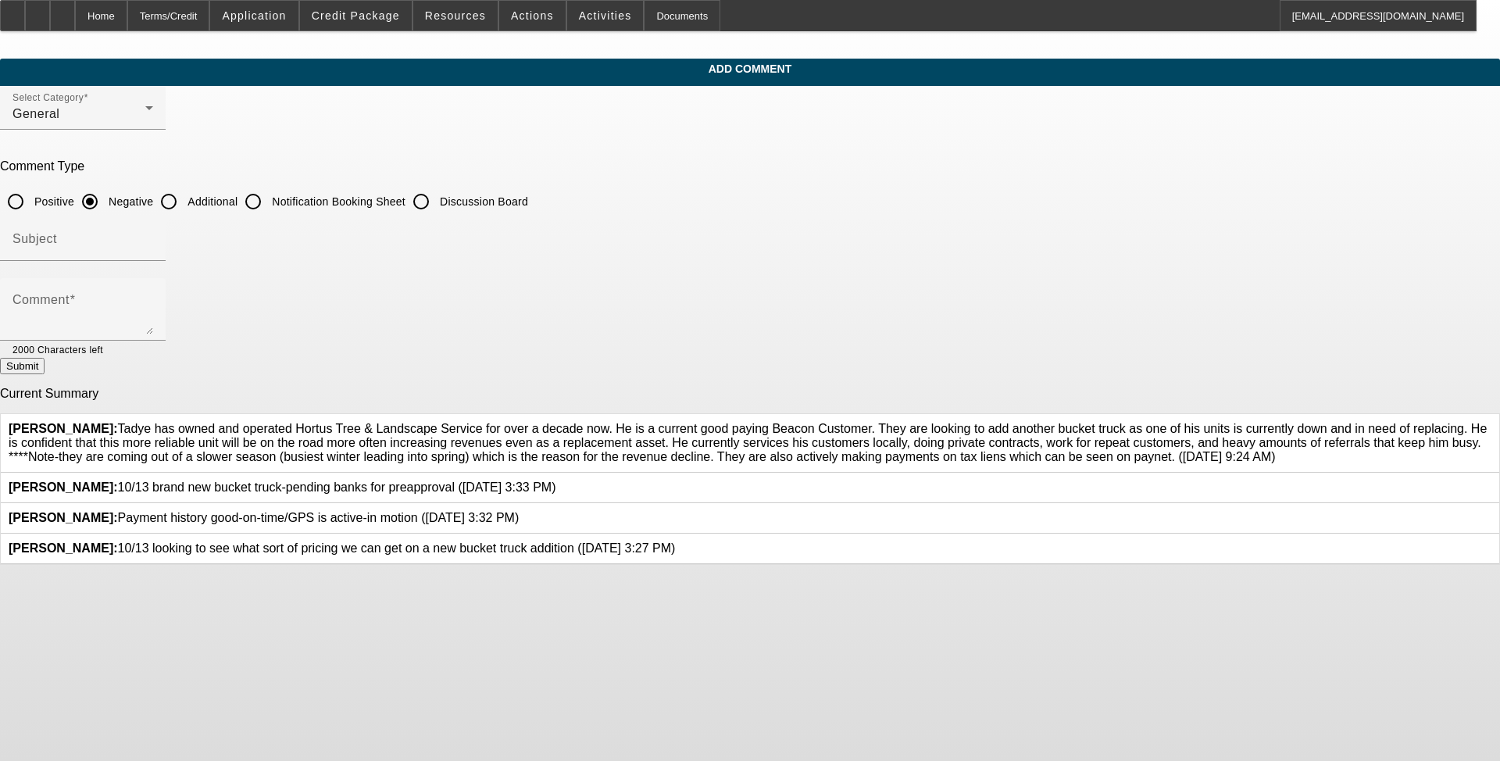
copy span "Tadye has owned and operated Hortus Tree & Landscape Service for over a decade …"
click at [184, 197] on input "Additional" at bounding box center [168, 201] width 31 height 31
radio input "true"
click at [153, 299] on textarea "Comment" at bounding box center [83, 316] width 141 height 38
paste textarea "Tadye has owned and operated Hortus Tree & Landscape Service for over a decade …"
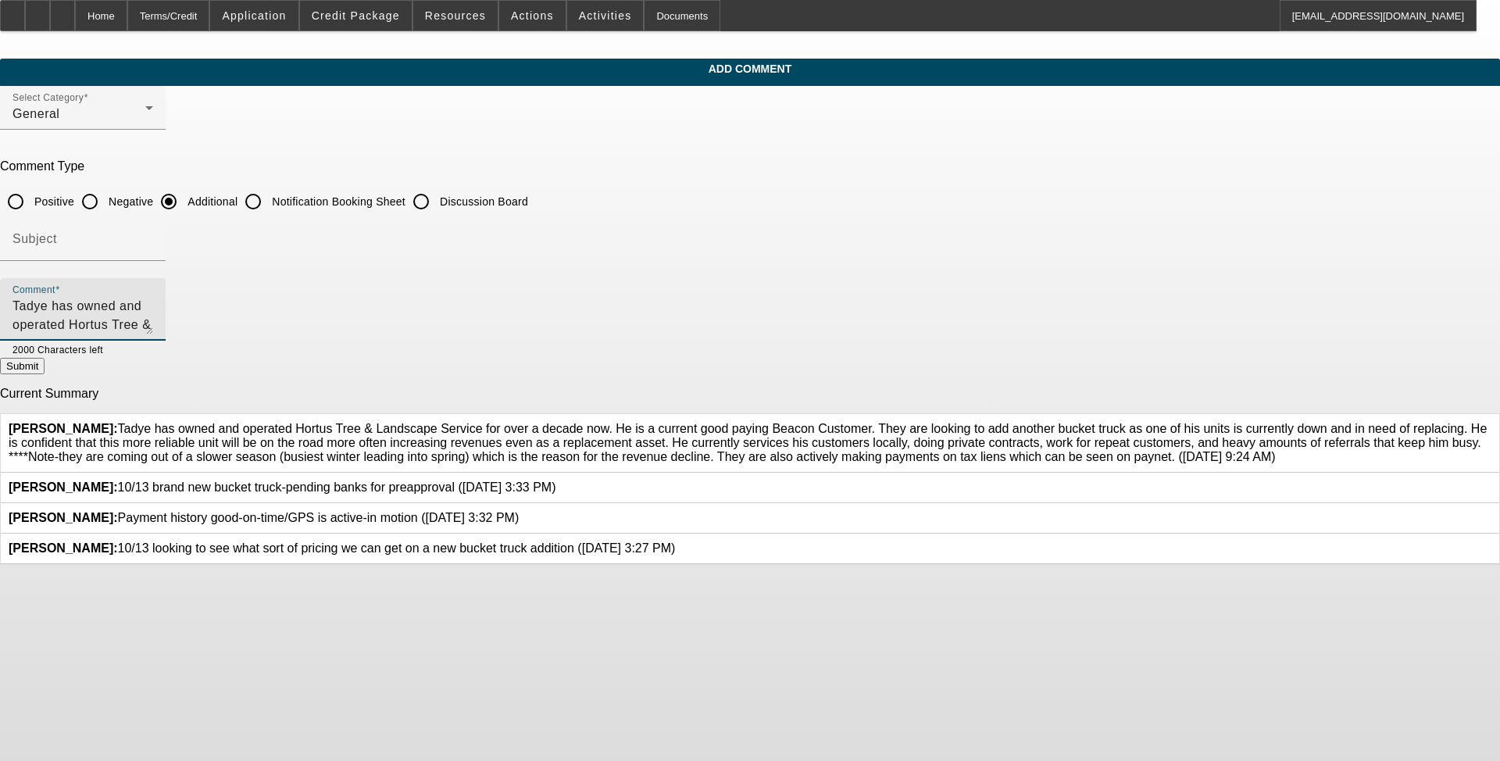
scroll to position [90, 0]
click at [624, 427] on div at bounding box center [1492, 443] width 0 height 42
click at [624, 422] on icon at bounding box center [1492, 422] width 0 height 0
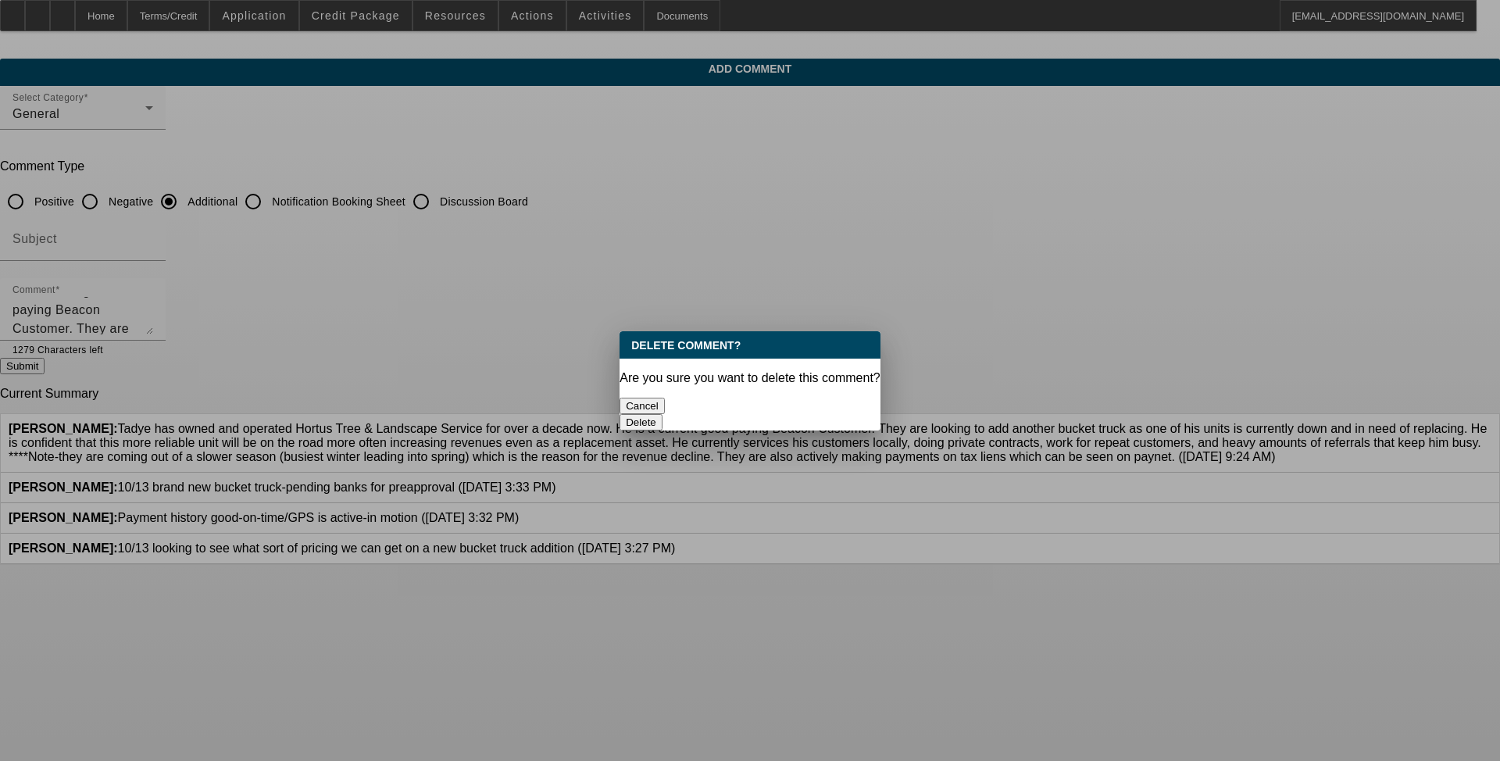
click at [624, 414] on button "Delete" at bounding box center [641, 422] width 43 height 16
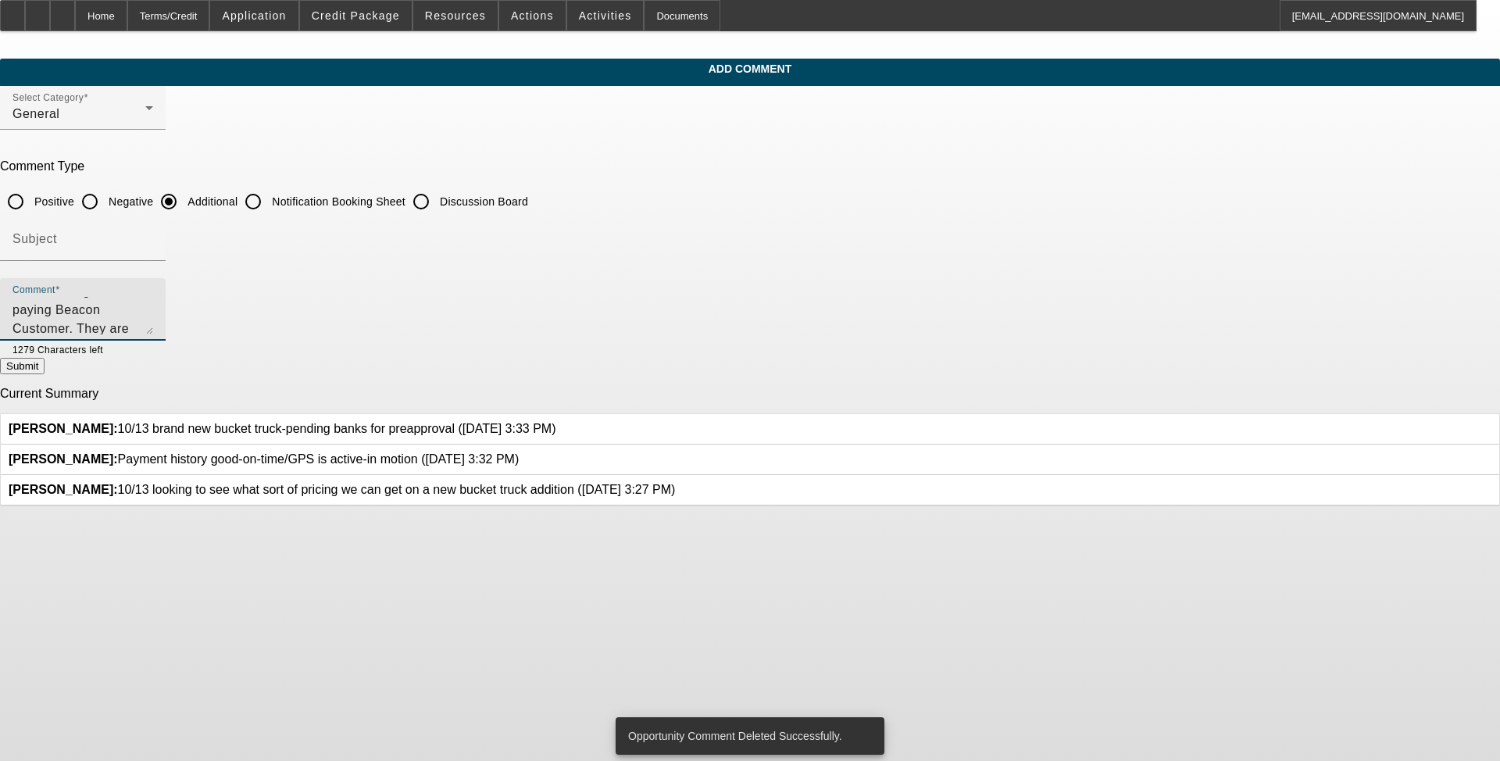
click at [153, 324] on textarea "Tadye has owned and operated Hortus Tree & Landscape Service for over a decade …" at bounding box center [83, 316] width 141 height 38
click at [153, 329] on textarea "Tadye has owned and operated Hortus Tree & Landscape Service for over a decade …" at bounding box center [83, 316] width 141 height 38
click at [153, 330] on textarea "Tadye has owned and operated Hortus Tree & Landscape Service for over a decade …" at bounding box center [83, 316] width 141 height 38
click at [153, 317] on textarea "Tadye has owned and operated Hortus Tree & Landscape Service for over a decade …" at bounding box center [83, 316] width 141 height 38
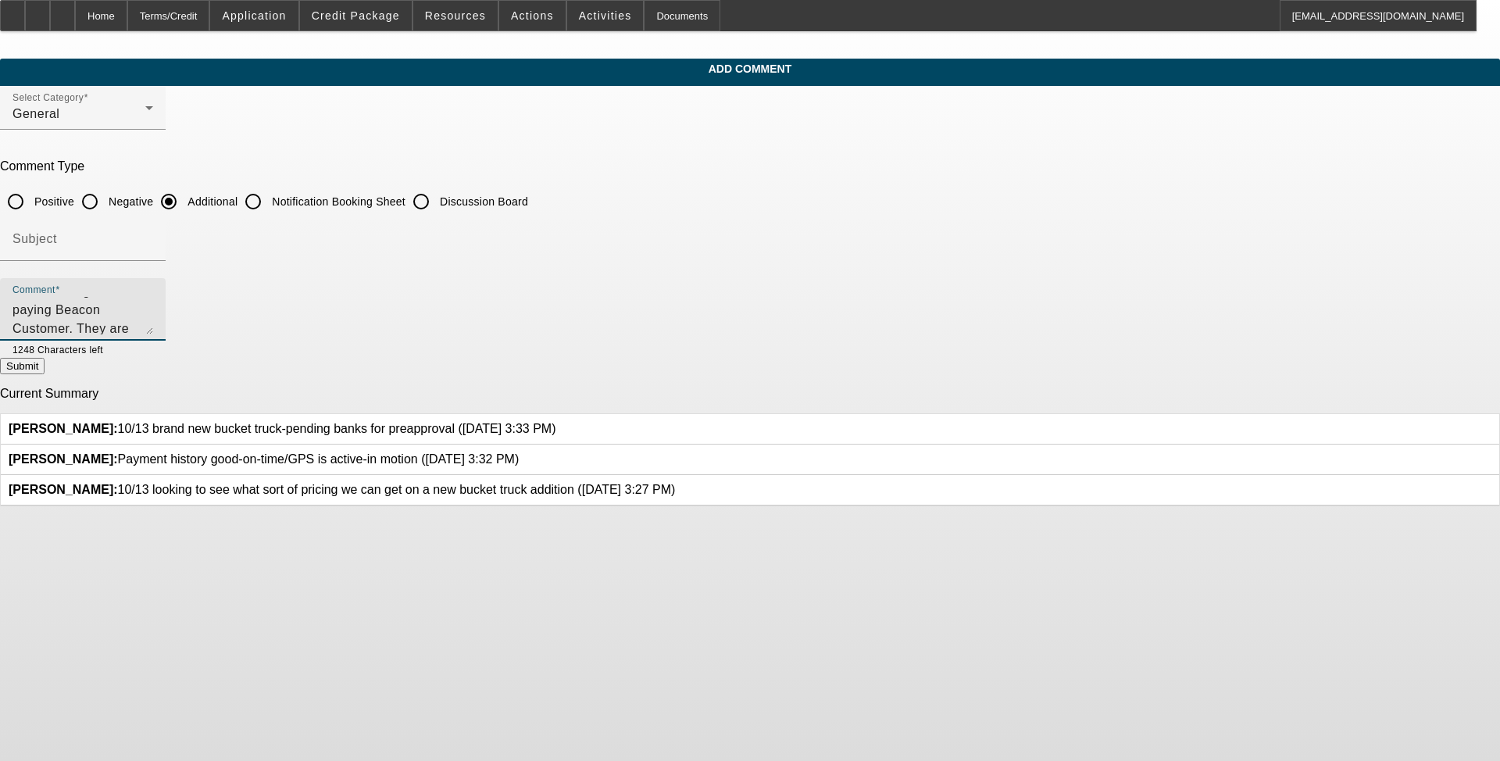
type textarea "Tadye has owned and operated Hortus Tree & Landscape Service for over a decade …"
click at [45, 374] on button "Submit" at bounding box center [22, 366] width 45 height 16
radio input "true"
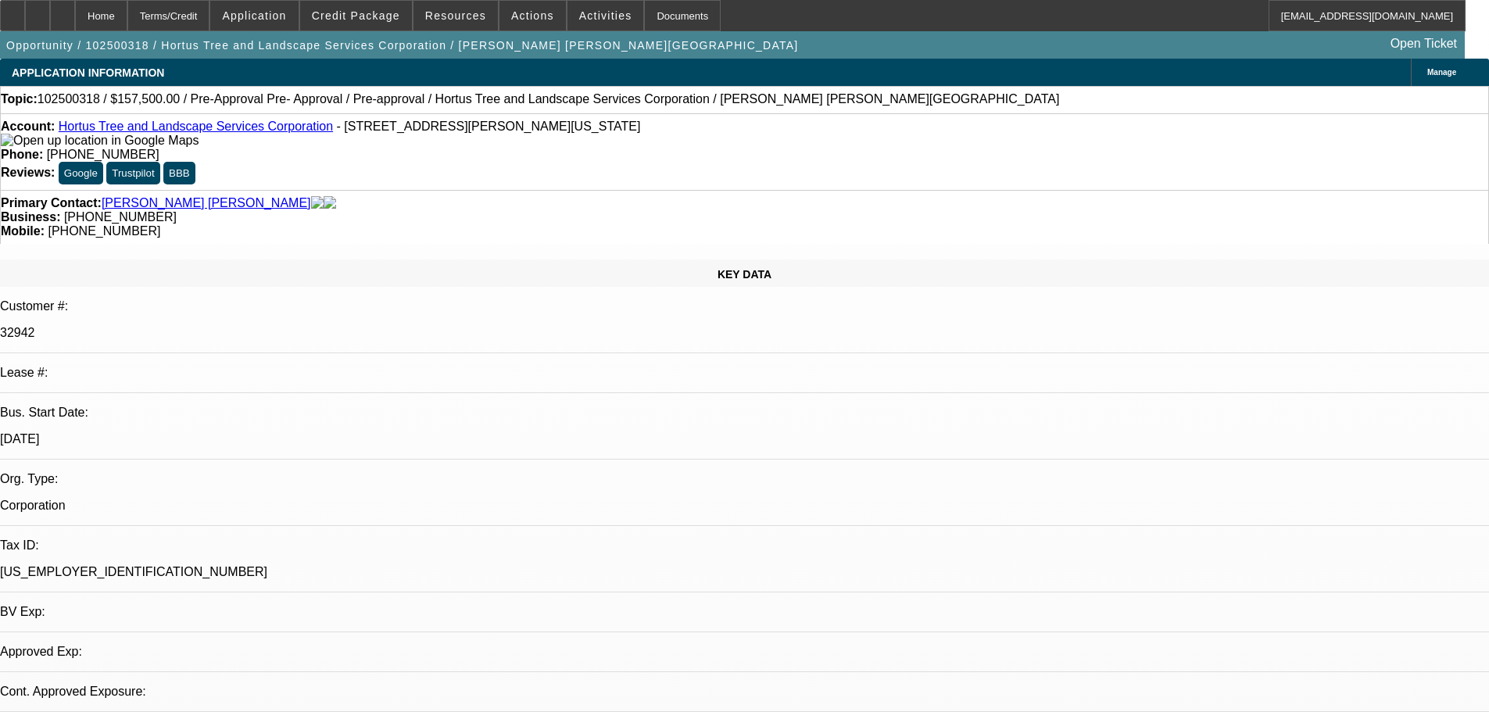
select select "0.1"
select select "2"
select select "0"
select select "6"
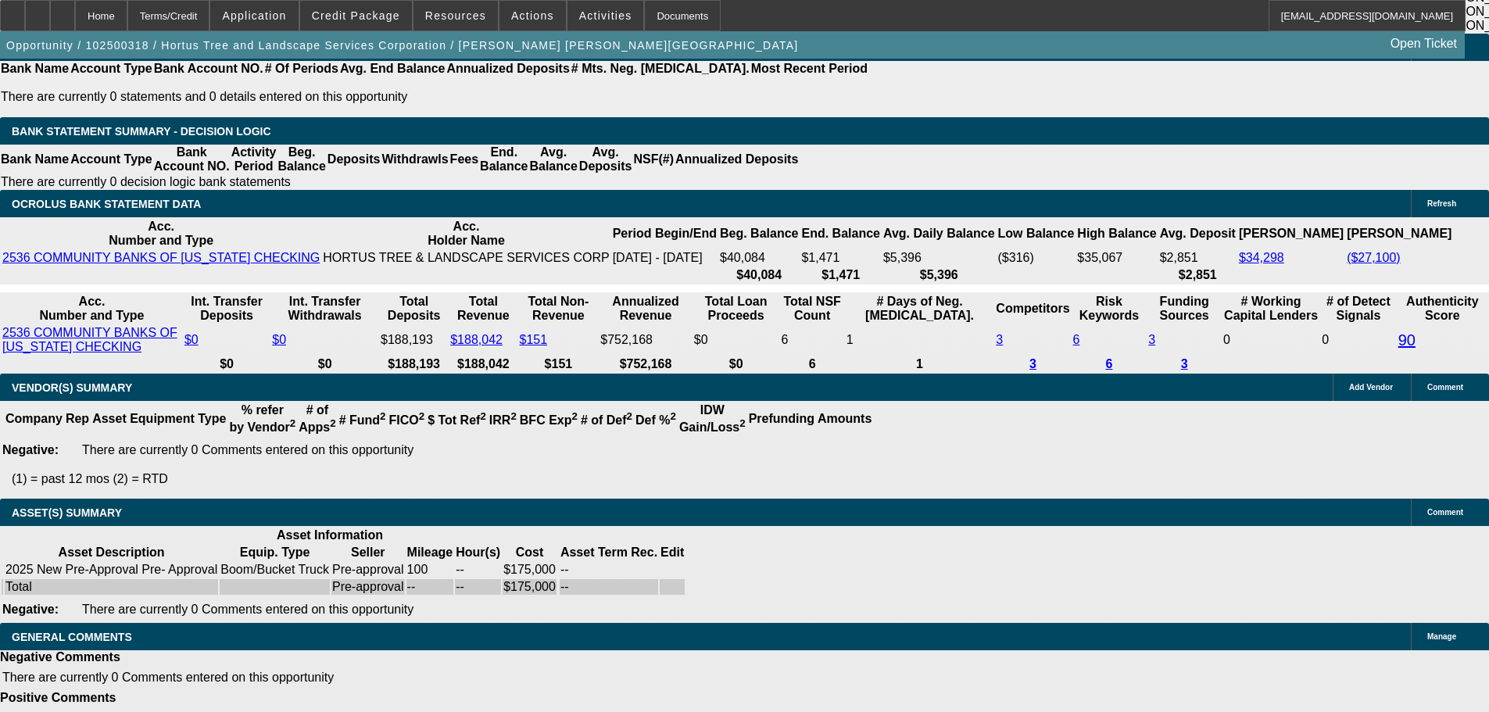
drag, startPoint x: 671, startPoint y: 222, endPoint x: 763, endPoint y: 542, distance: 333.4
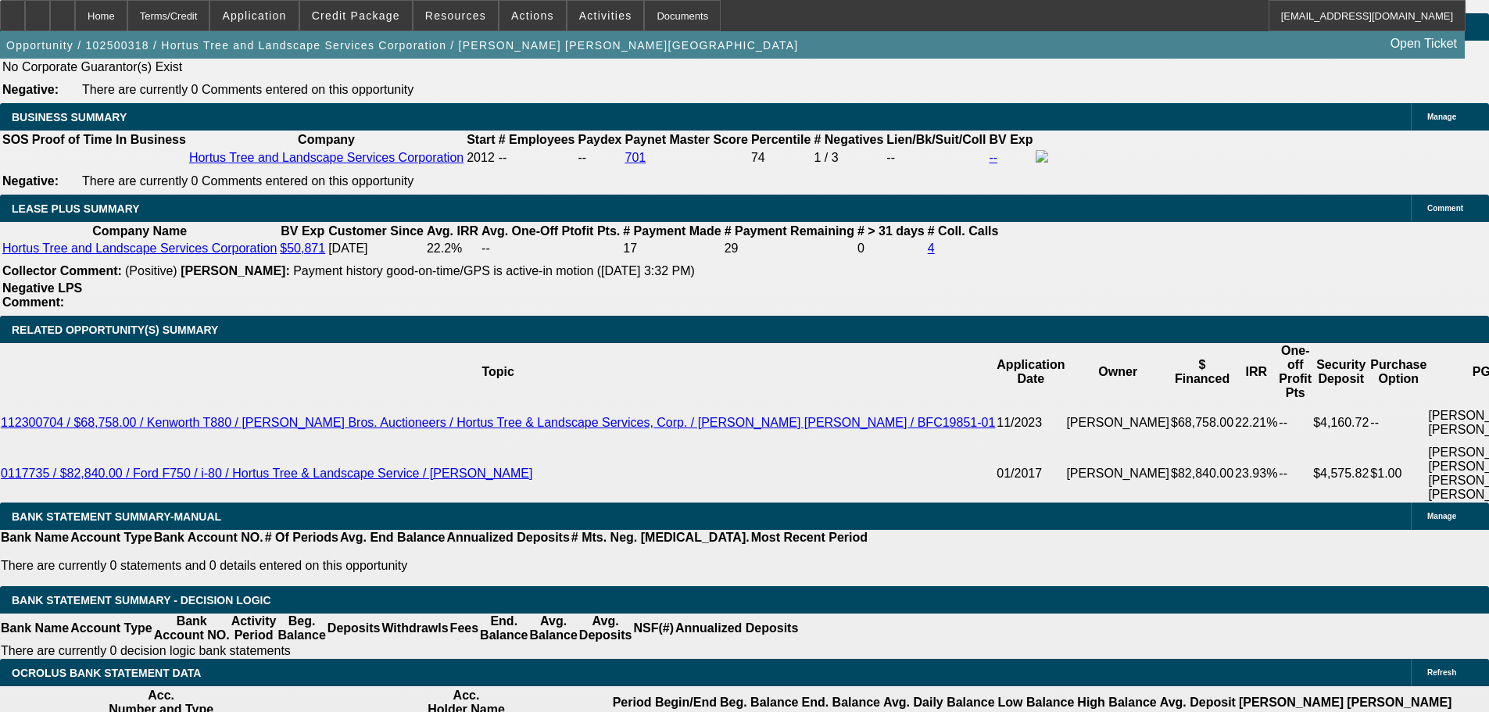
scroll to position [2551, 0]
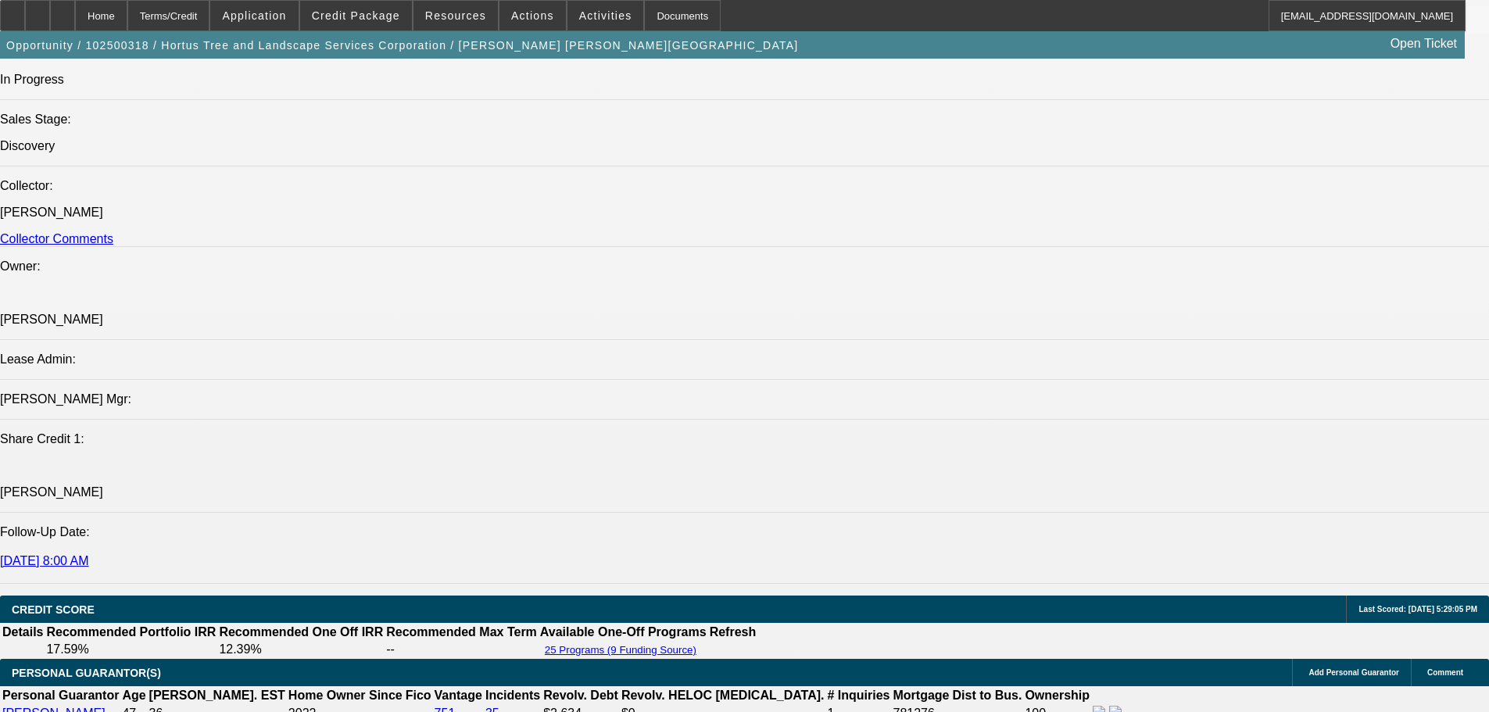
drag, startPoint x: 589, startPoint y: 476, endPoint x: 613, endPoint y: 359, distance: 119.7
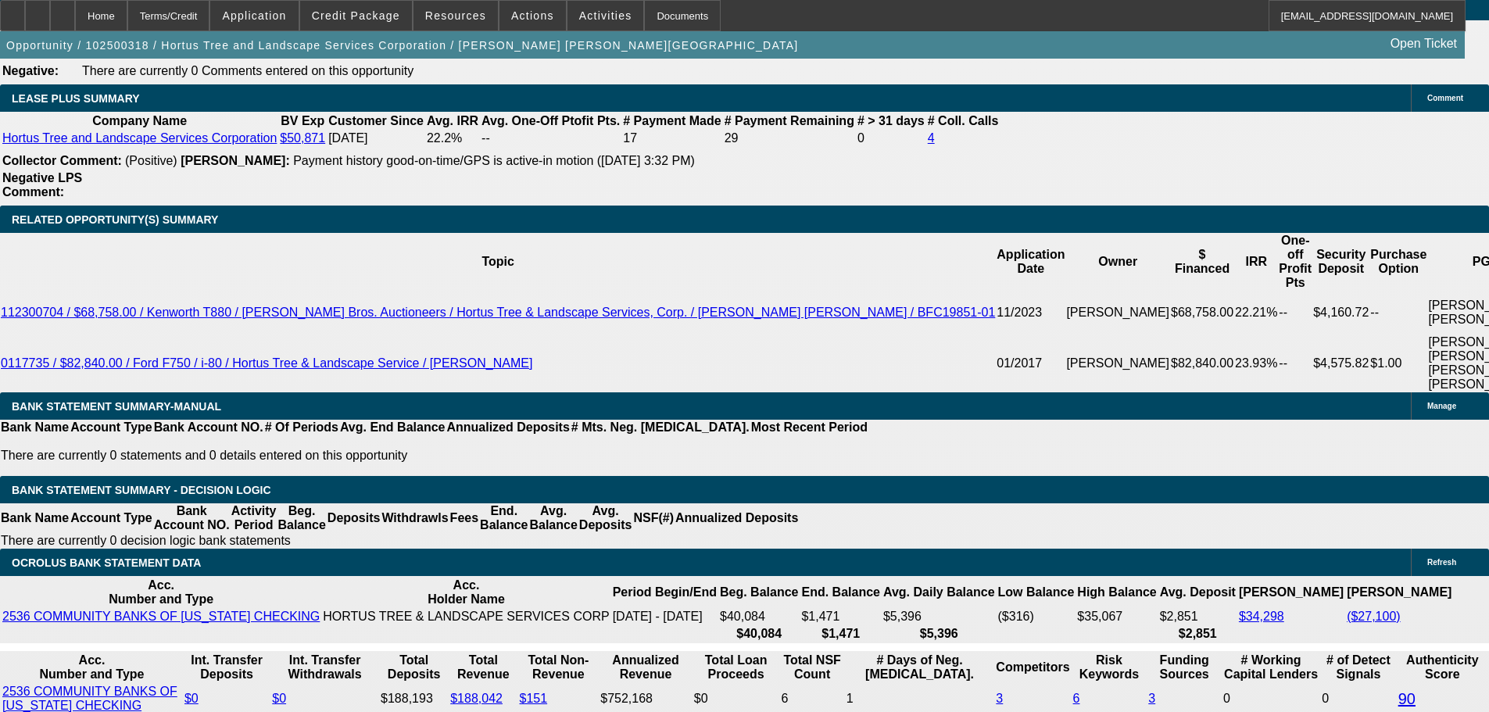
scroll to position [2372, 0]
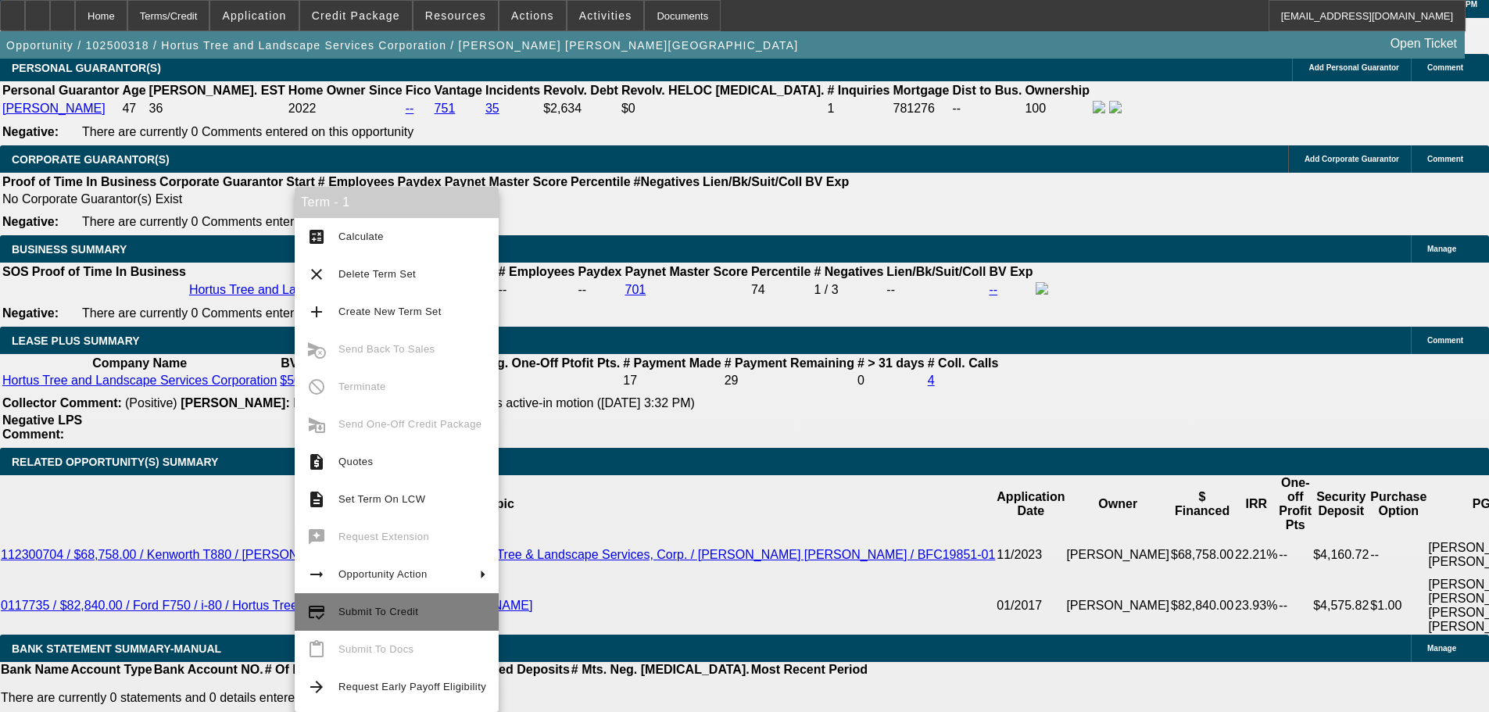
click at [421, 606] on span "Submit To Credit" at bounding box center [412, 612] width 148 height 19
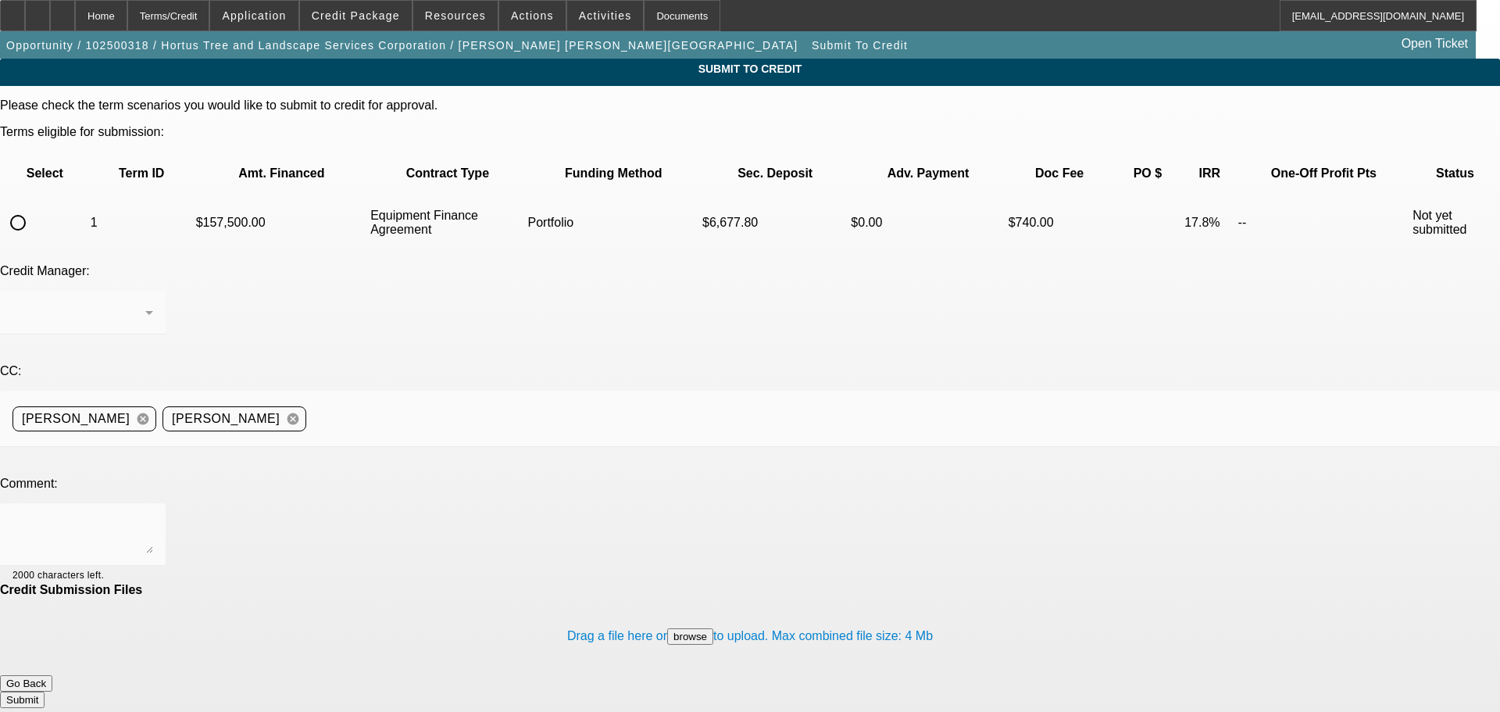
click at [34, 207] on input "radio" at bounding box center [17, 222] width 31 height 31
radio input "true"
click at [153, 516] on textarea at bounding box center [83, 535] width 141 height 38
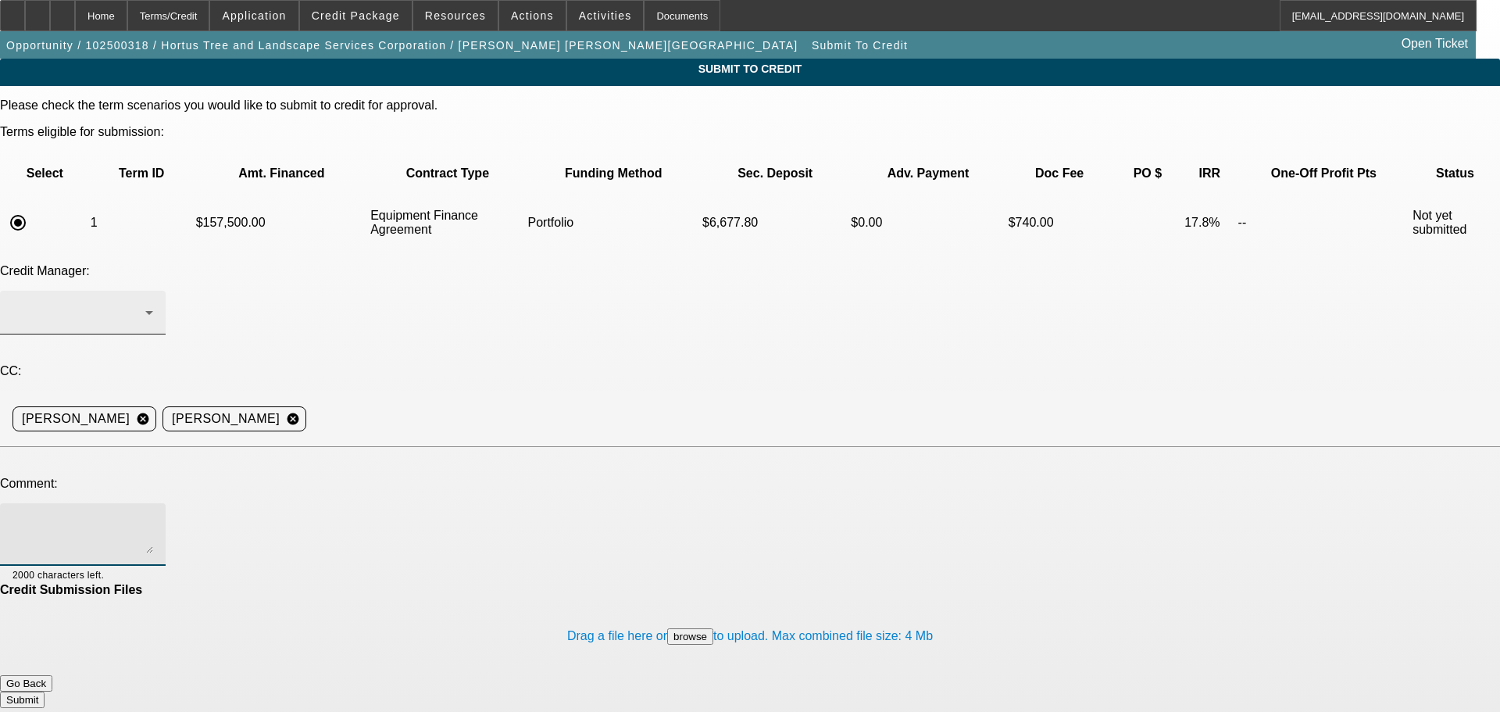
click at [145, 303] on div at bounding box center [79, 312] width 133 height 19
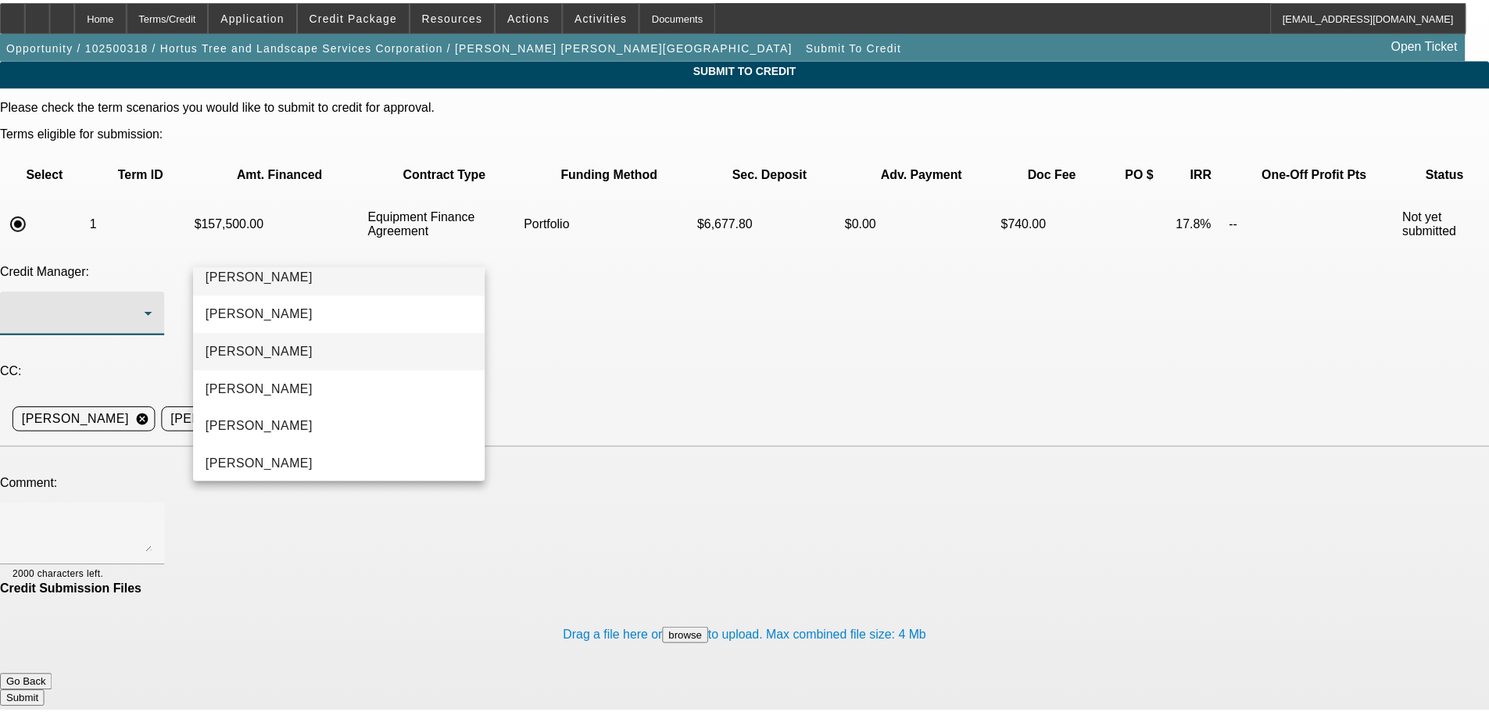
scroll to position [23, 0]
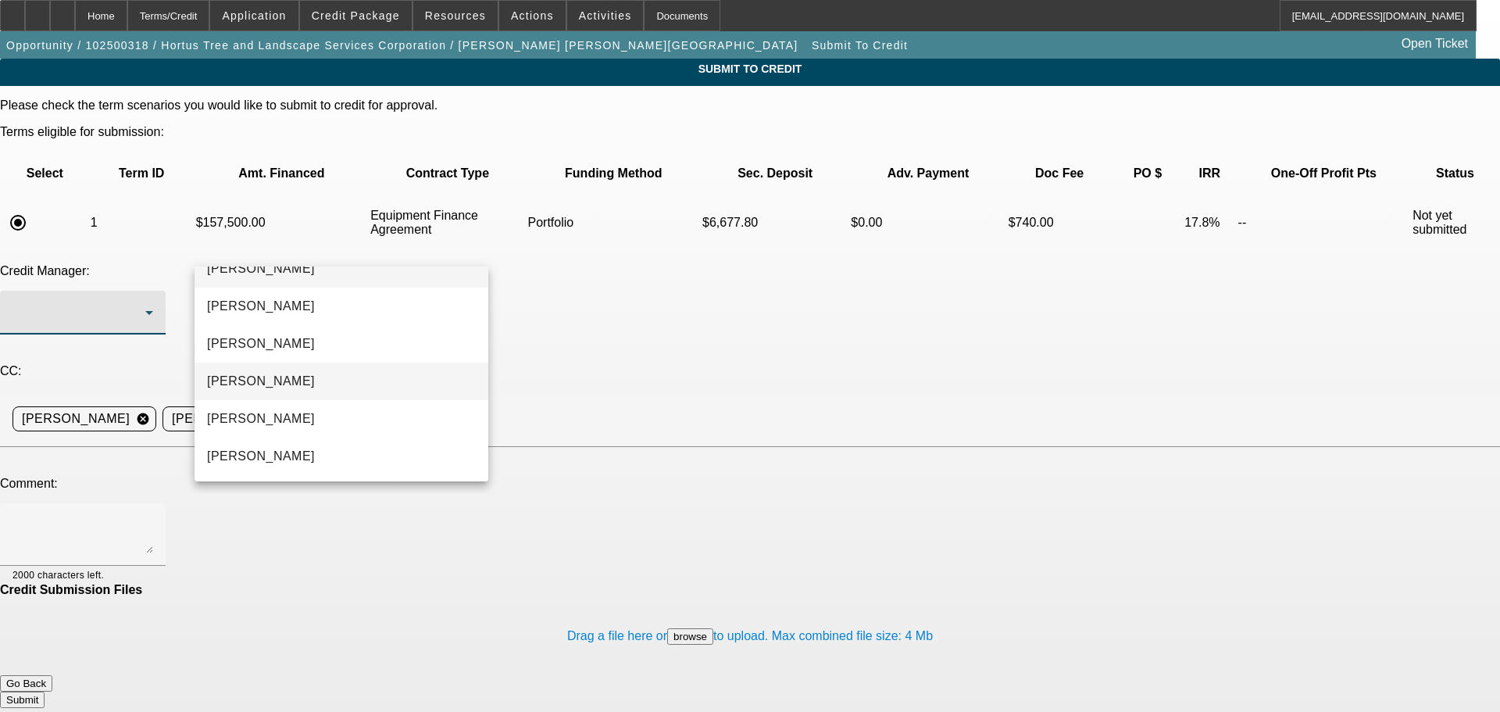
click at [359, 384] on mat-option "Arida, Michael" at bounding box center [342, 382] width 294 height 38
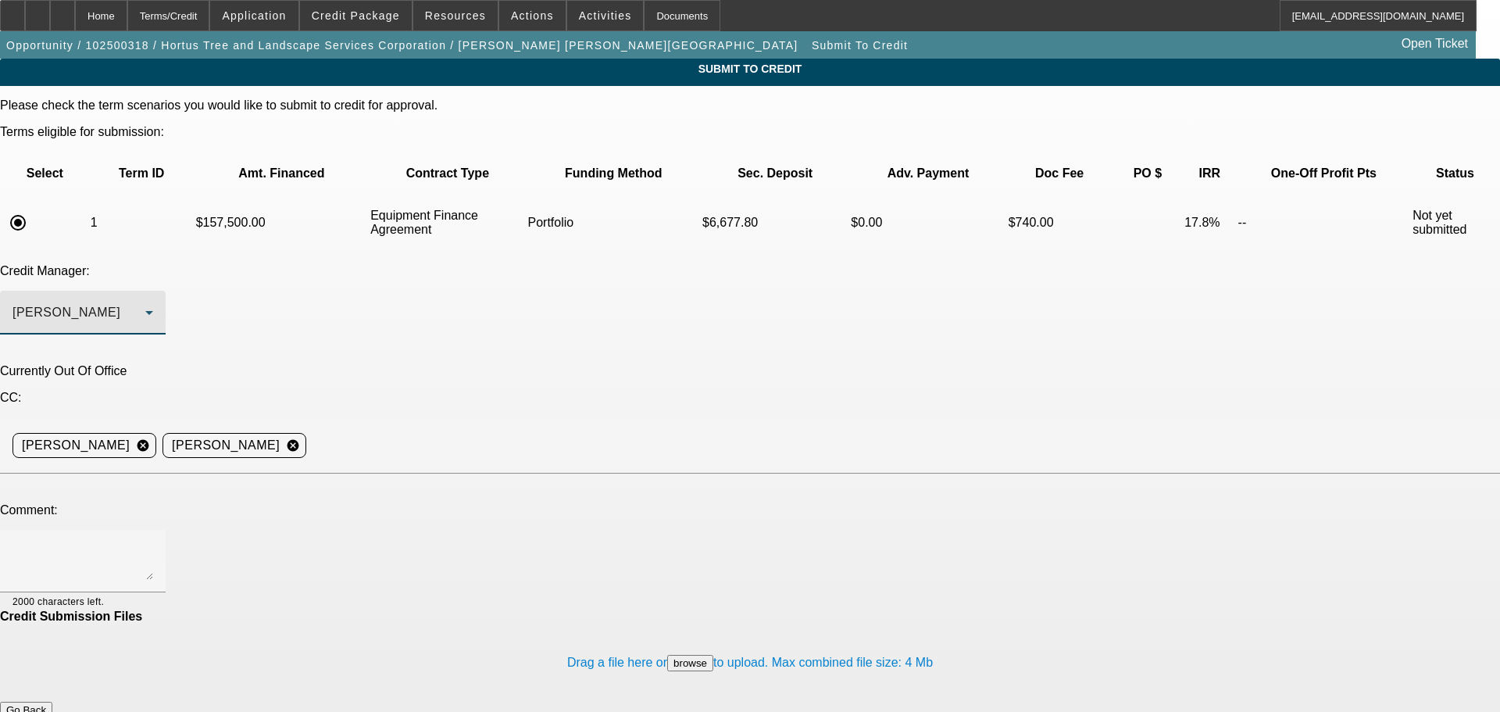
click at [153, 542] on textarea at bounding box center [83, 561] width 141 height 38
click at [153, 291] on div "Arida, Michael" at bounding box center [83, 313] width 141 height 44
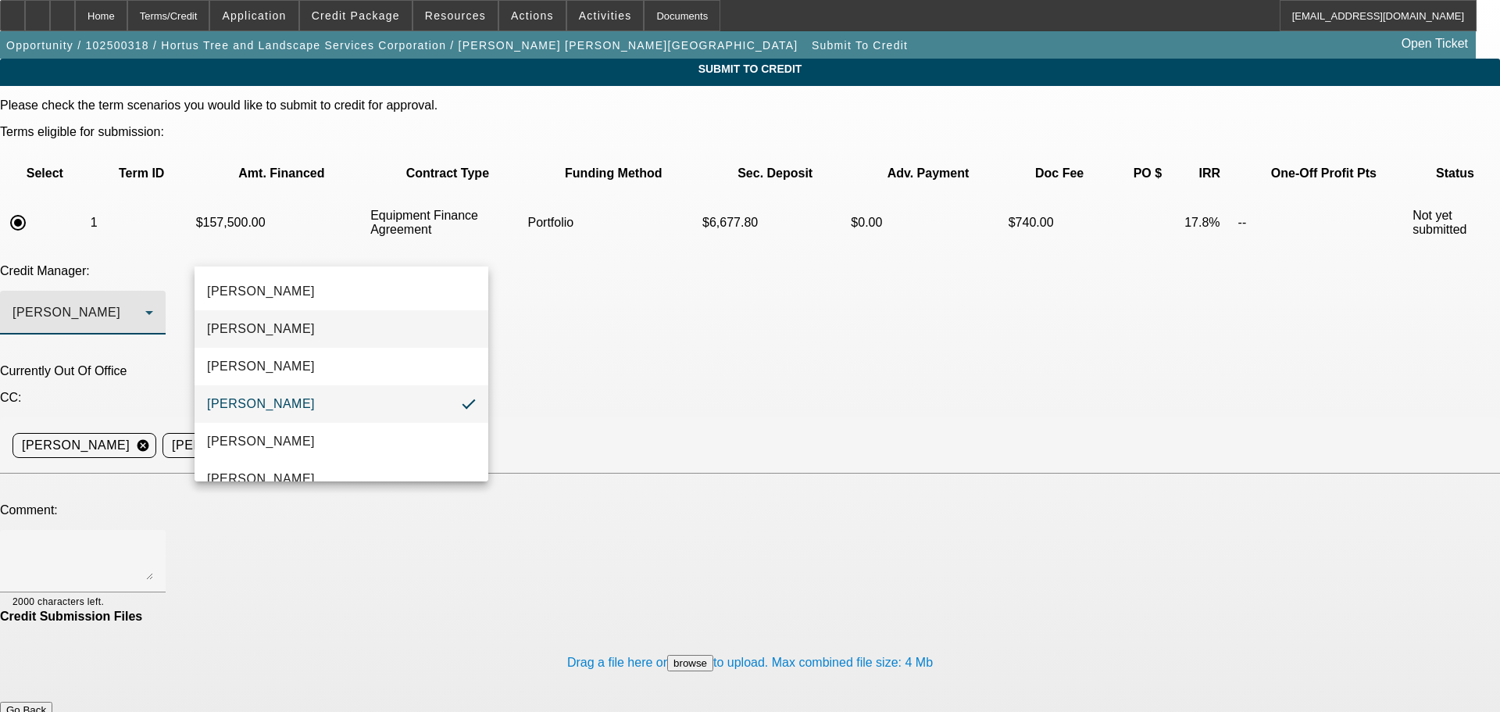
click at [333, 334] on mat-option "Arida, George" at bounding box center [342, 329] width 294 height 38
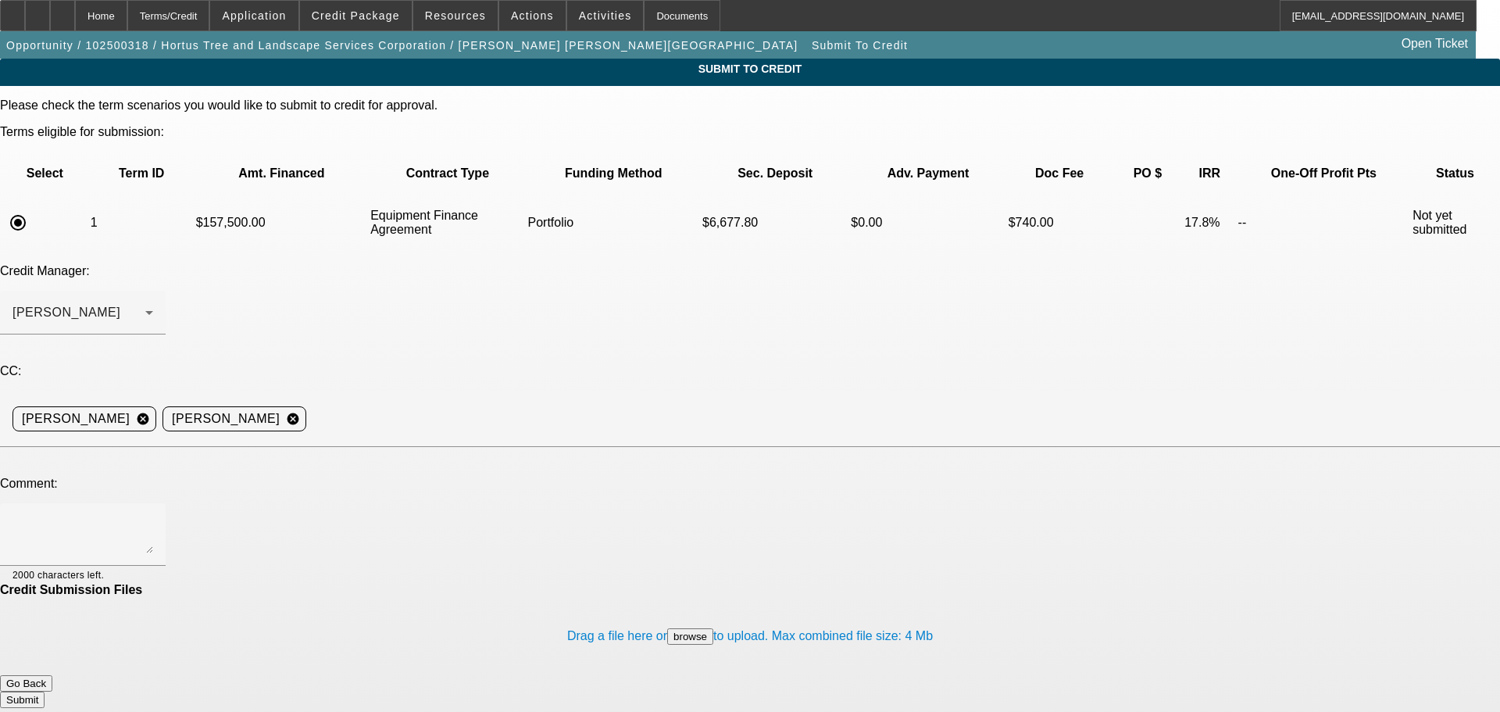
click at [561, 264] on div "Credit Manager: Arida, George" at bounding box center [750, 308] width 1500 height 88
click at [153, 291] on div "Arida, George" at bounding box center [83, 313] width 141 height 44
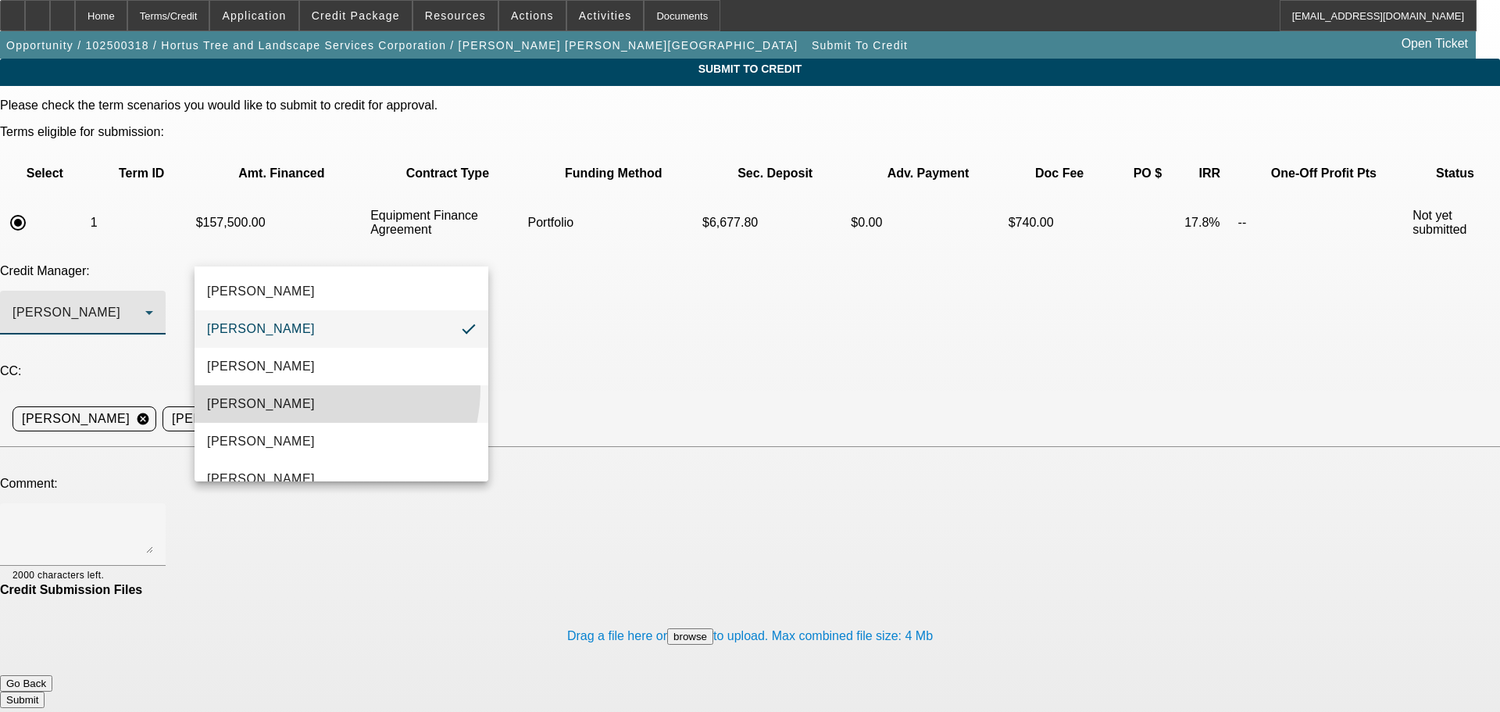
click at [309, 388] on mat-option "Arida, Michael" at bounding box center [342, 404] width 294 height 38
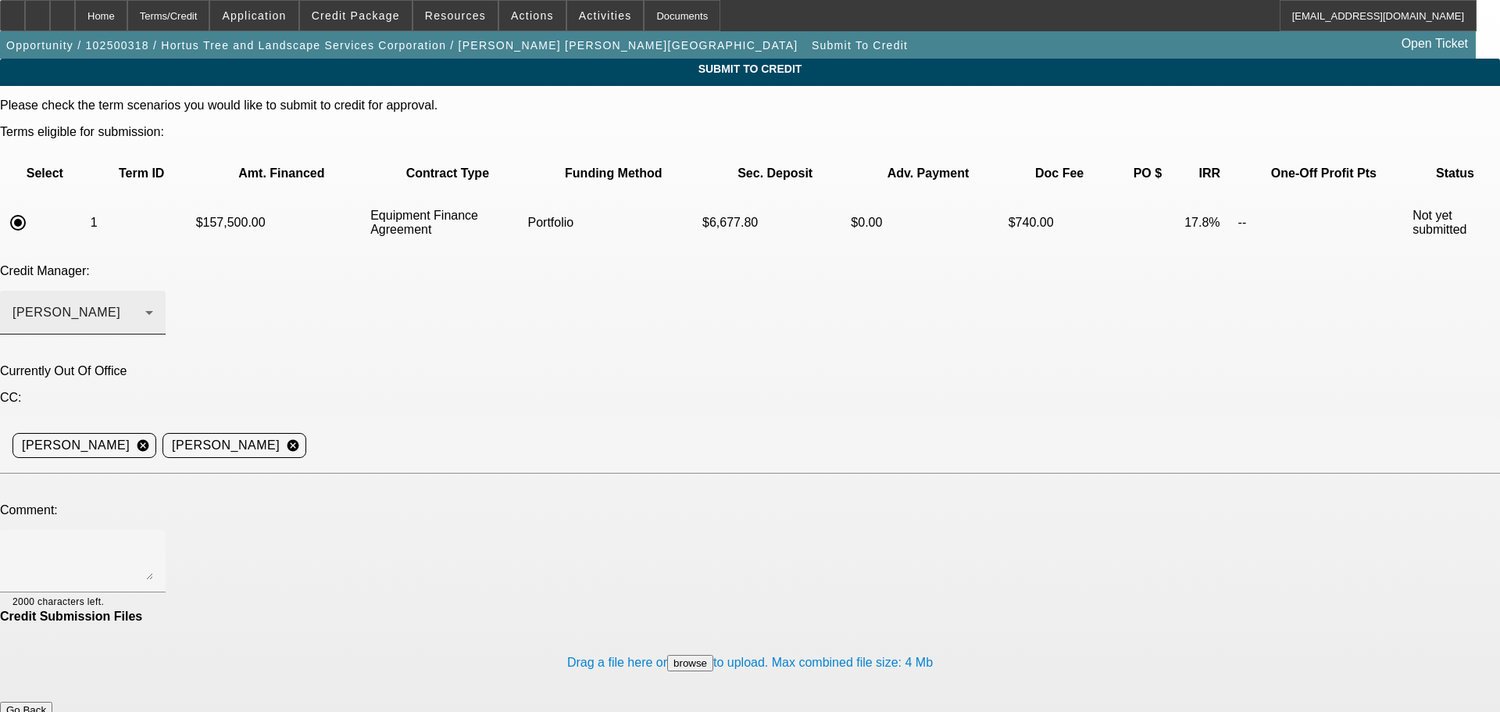
click at [153, 317] on div at bounding box center [153, 317] width 0 height 0
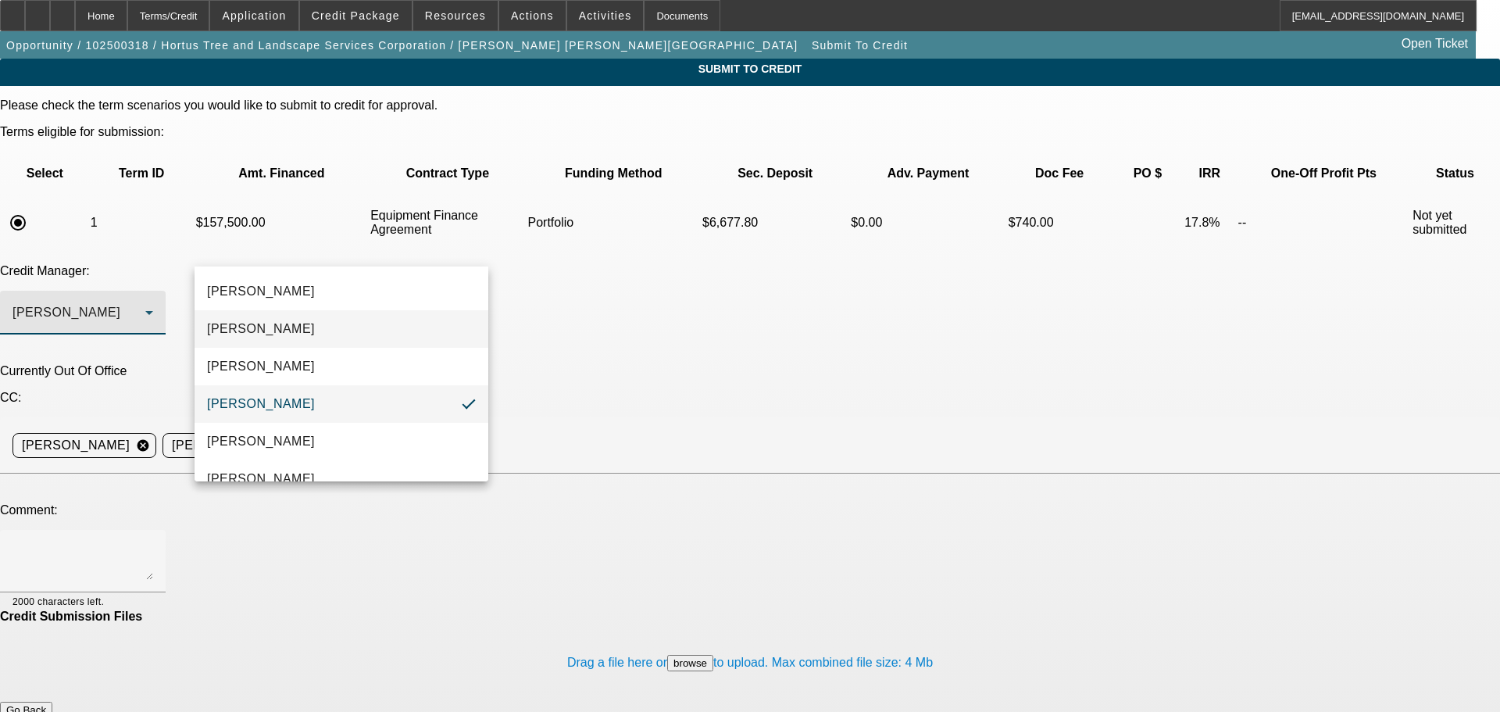
click at [339, 324] on mat-option "Arida, George" at bounding box center [342, 329] width 294 height 38
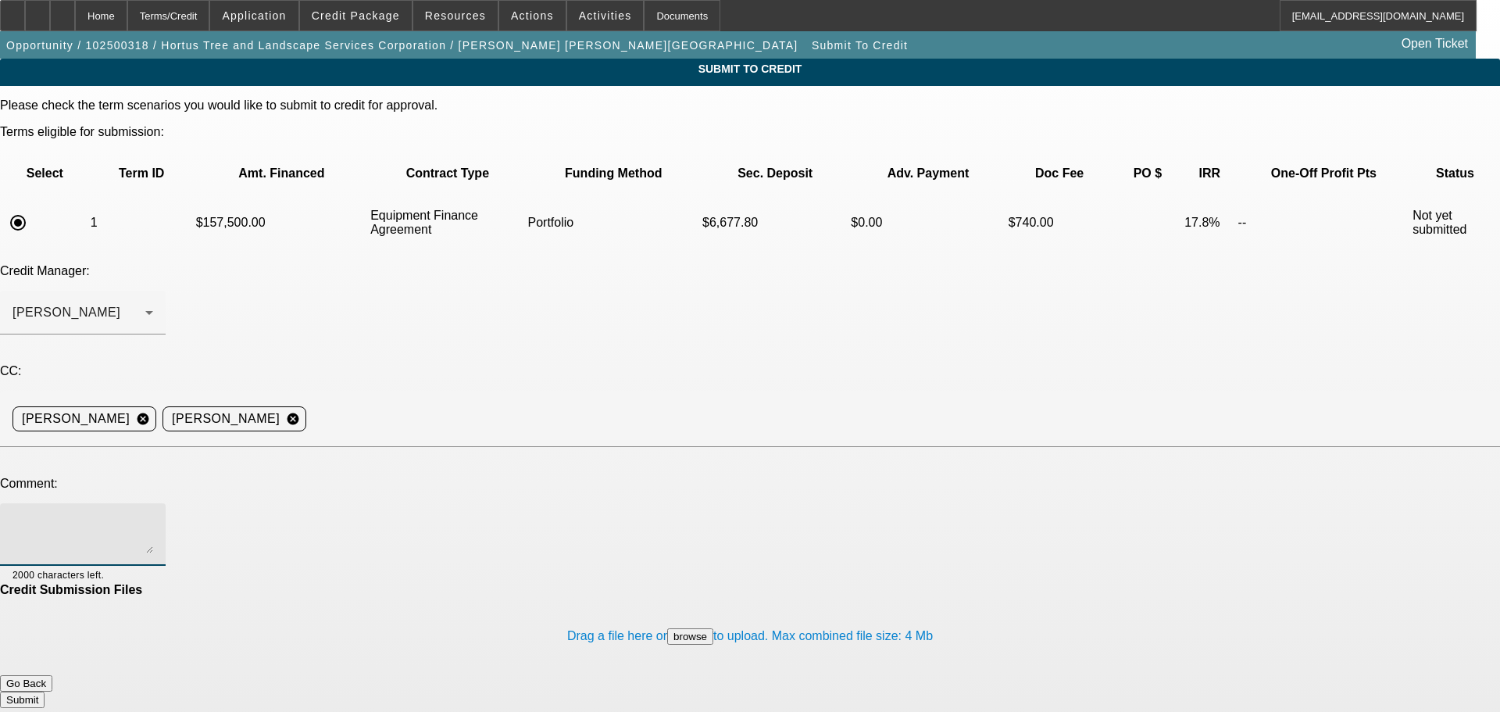
click at [153, 516] on textarea at bounding box center [83, 535] width 141 height 38
type textarea "Hey George, would you consider this structure in port for a past customer? They…"
click at [45, 692] on button "Submit" at bounding box center [22, 700] width 45 height 16
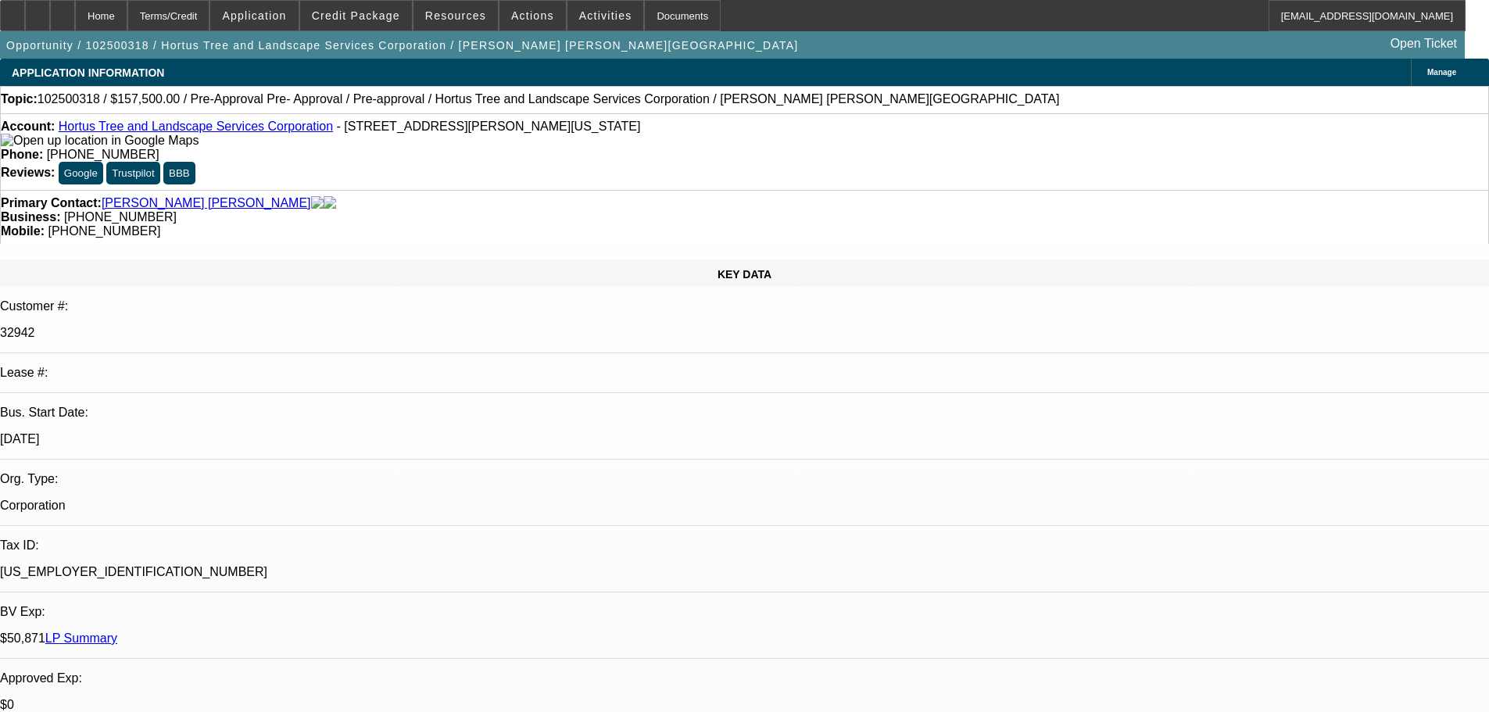
select select "0.1"
select select "2"
select select "0"
select select "6"
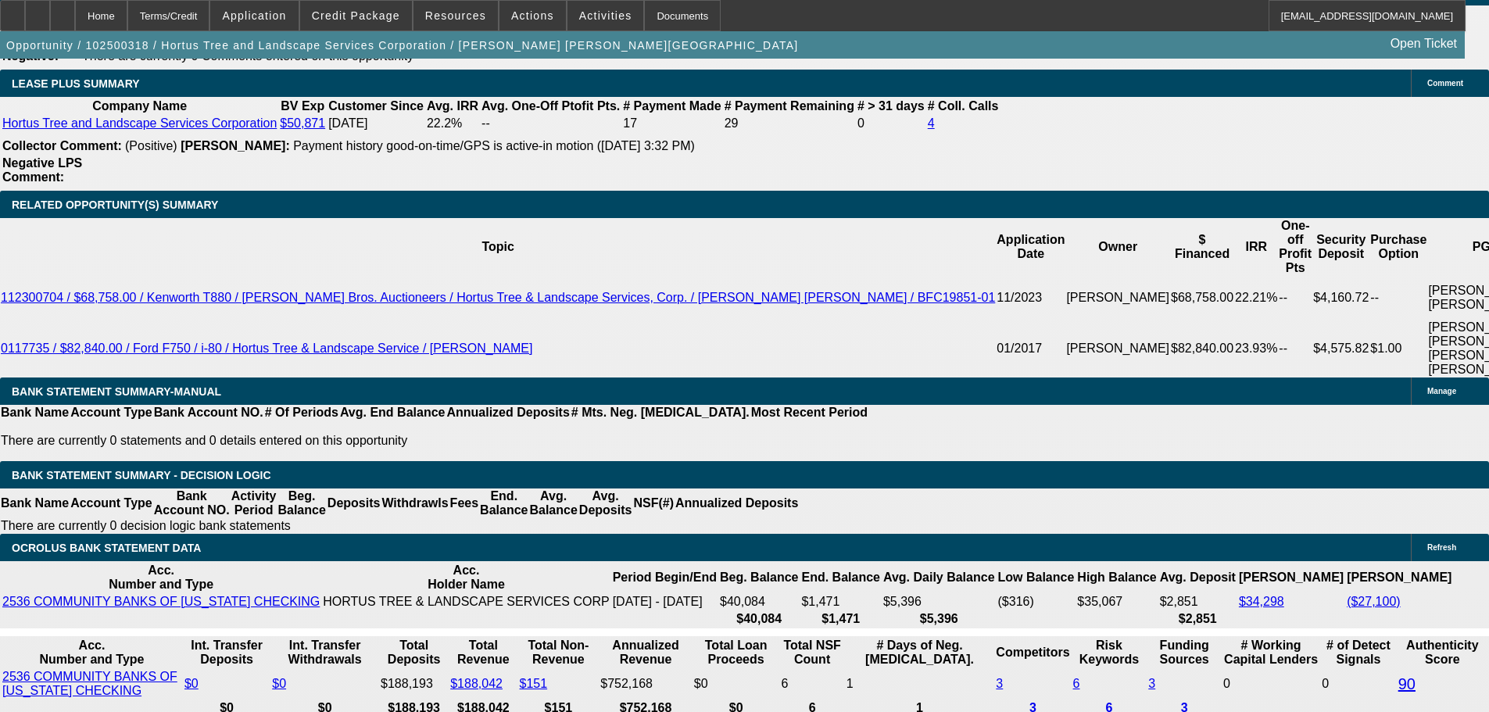
scroll to position [2735, 0]
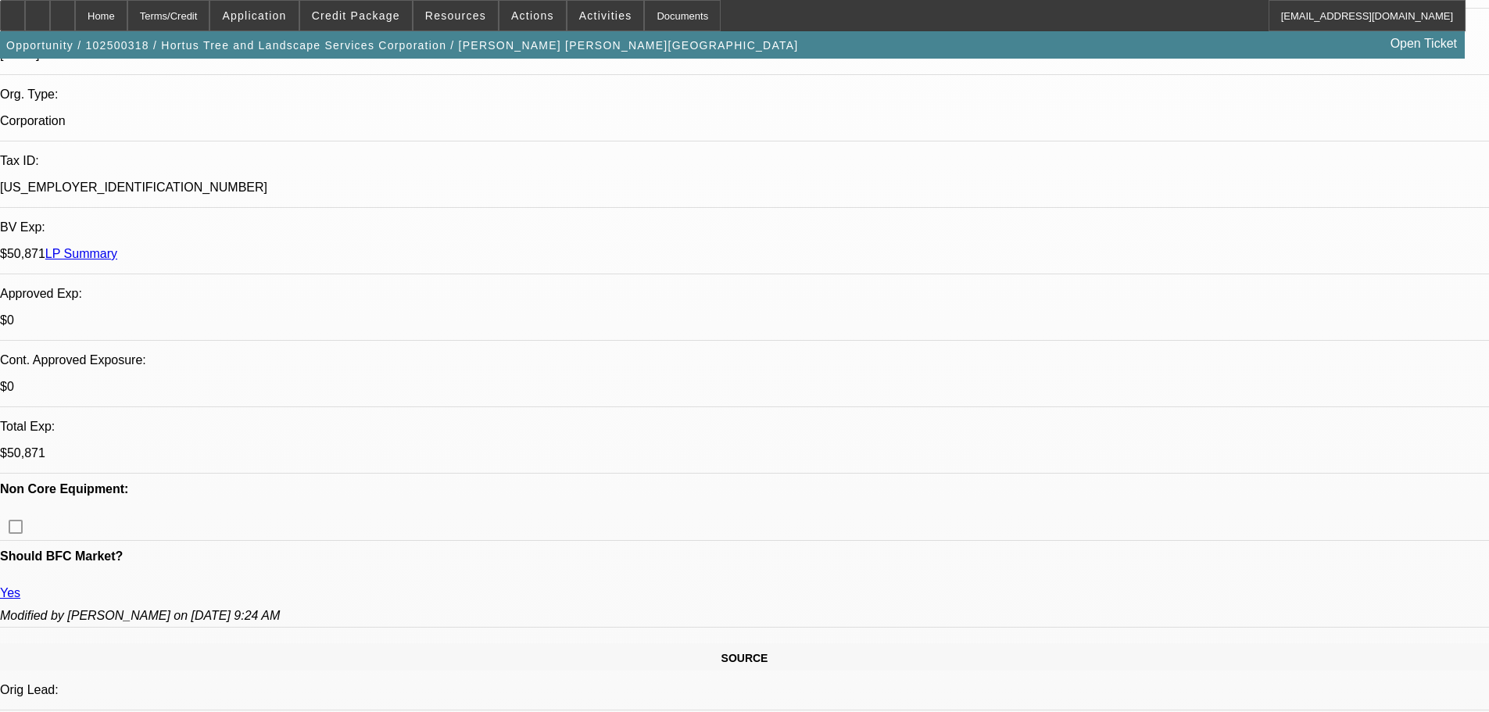
drag, startPoint x: 639, startPoint y: 549, endPoint x: 625, endPoint y: 381, distance: 168.6
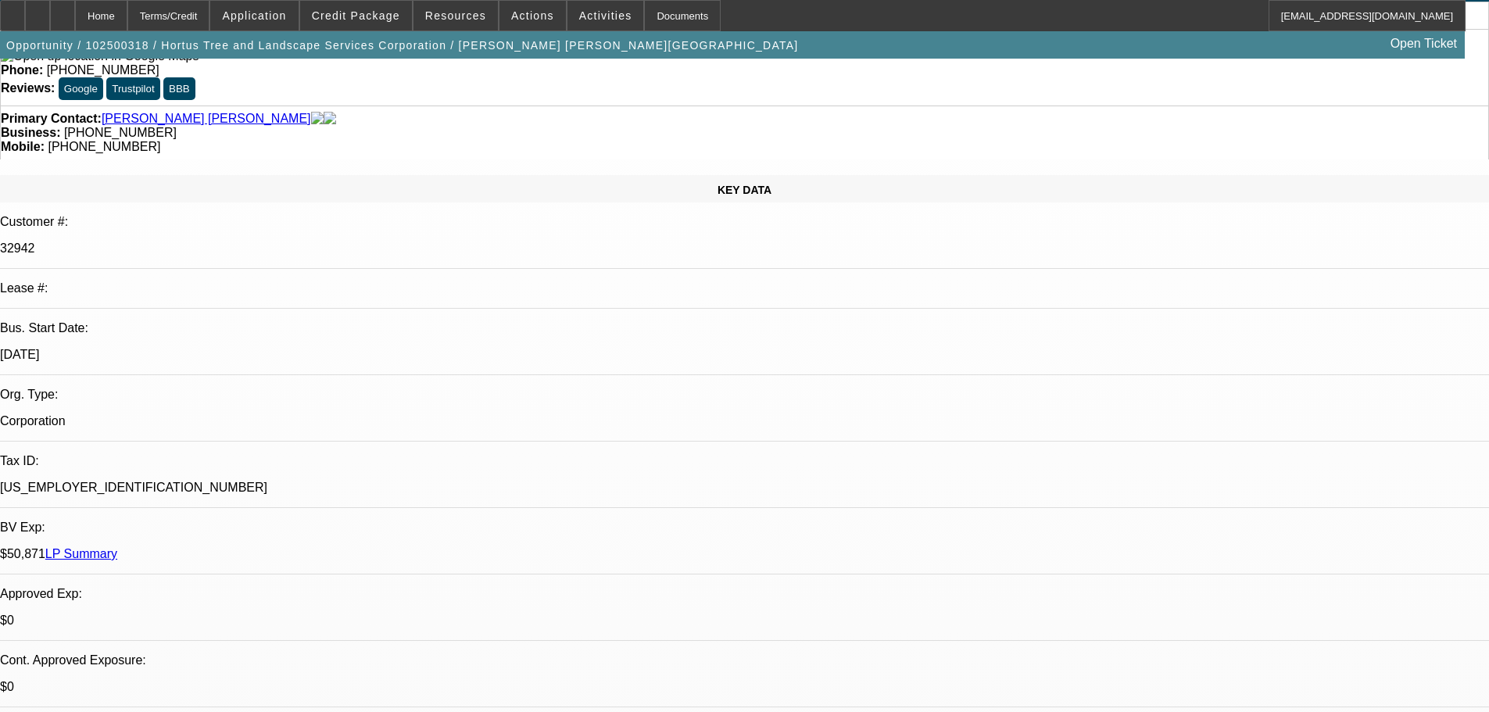
scroll to position [0, 0]
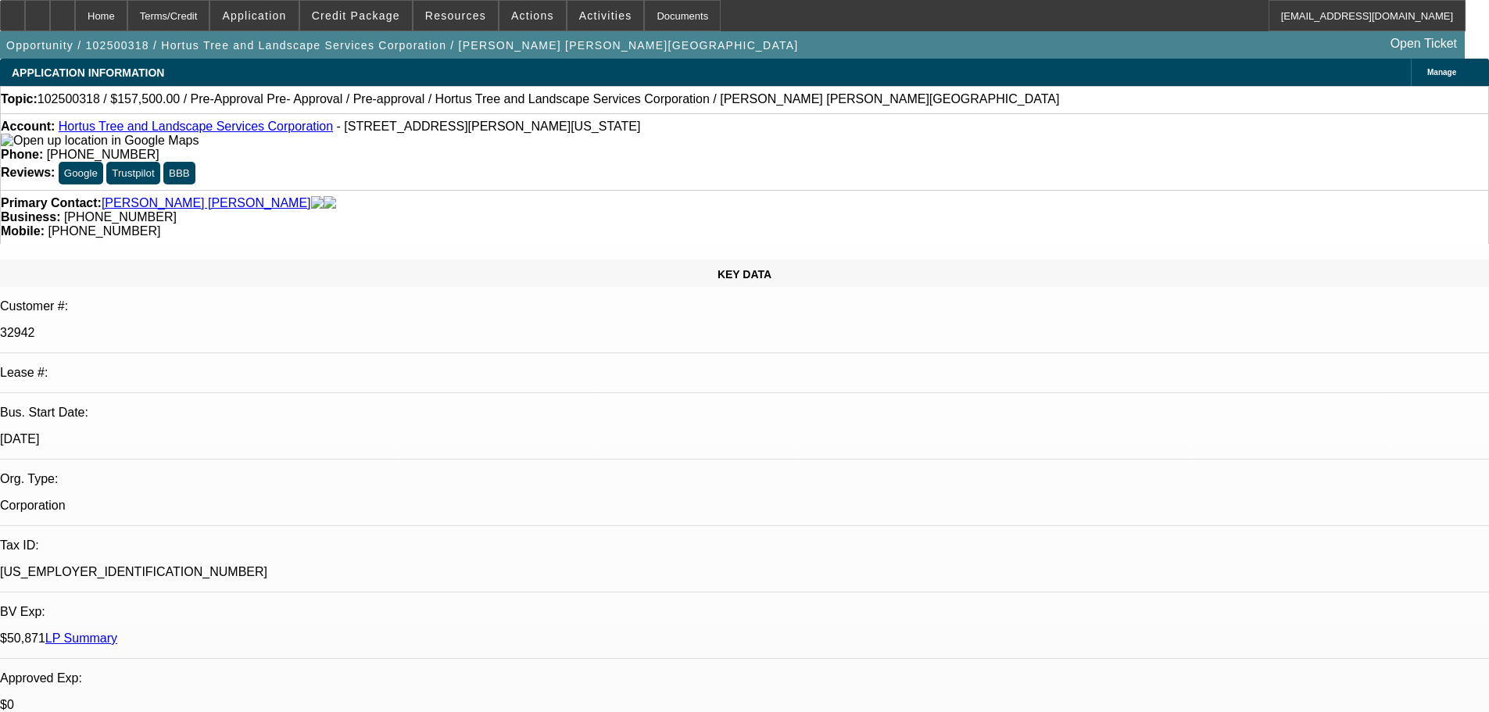
drag, startPoint x: 600, startPoint y: 377, endPoint x: 605, endPoint y: 281, distance: 95.5
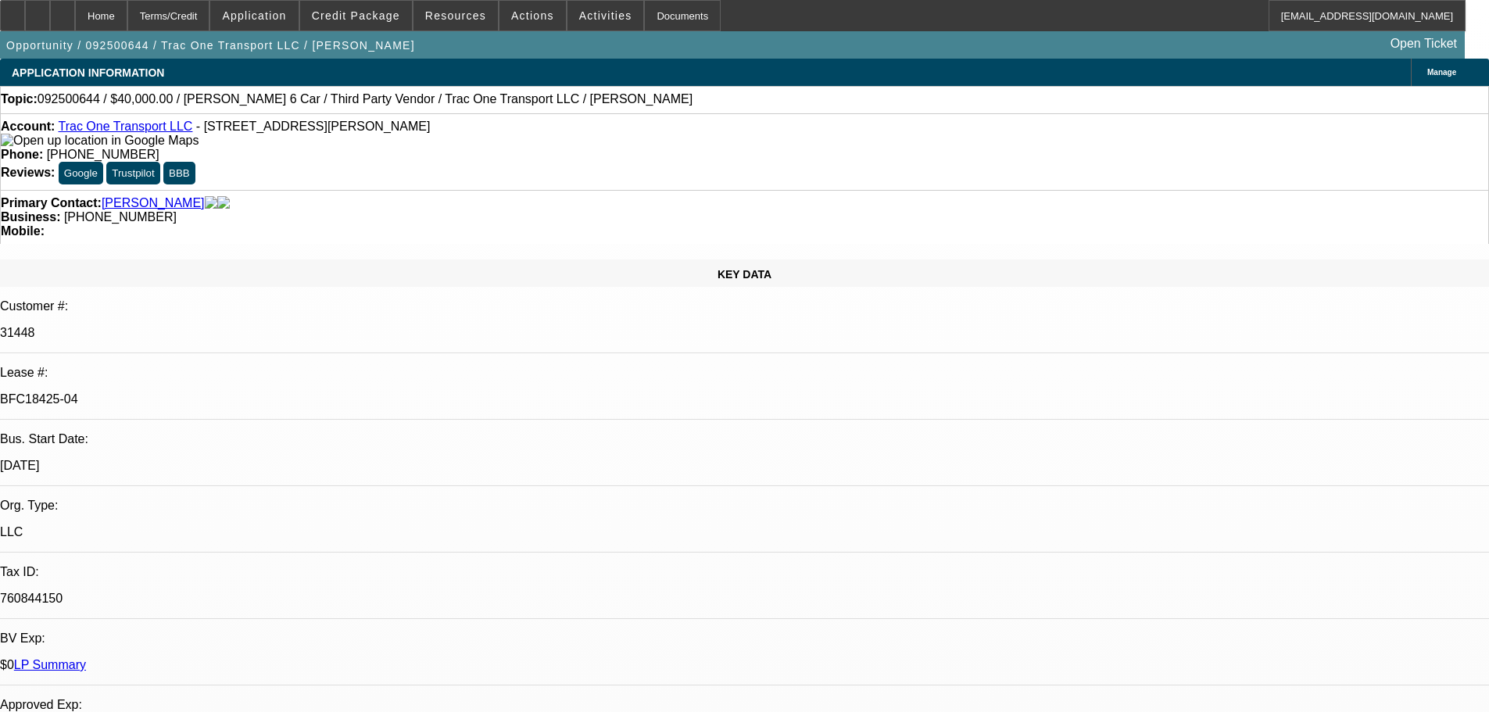
select select "0"
select select "3"
select select "0"
select select "6"
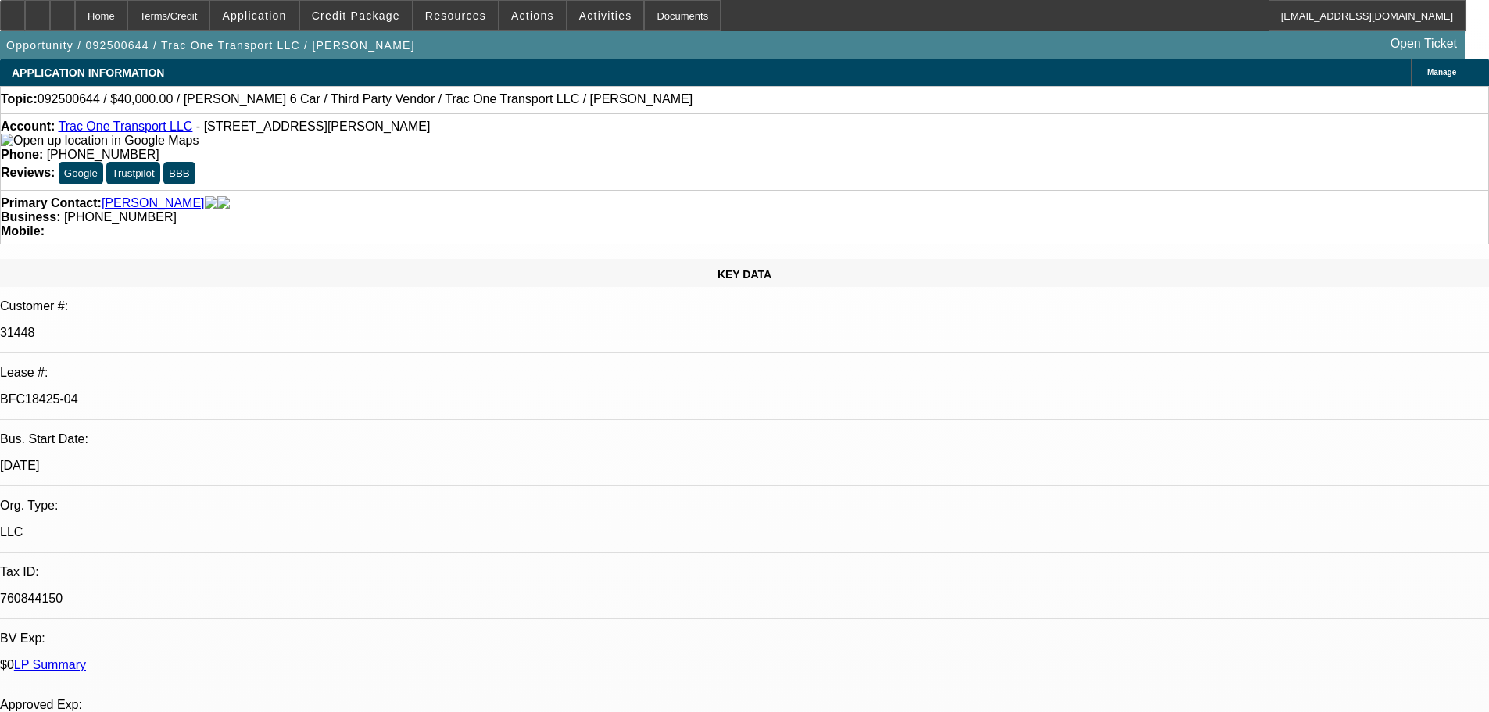
select select "0"
select select "6"
select select "0"
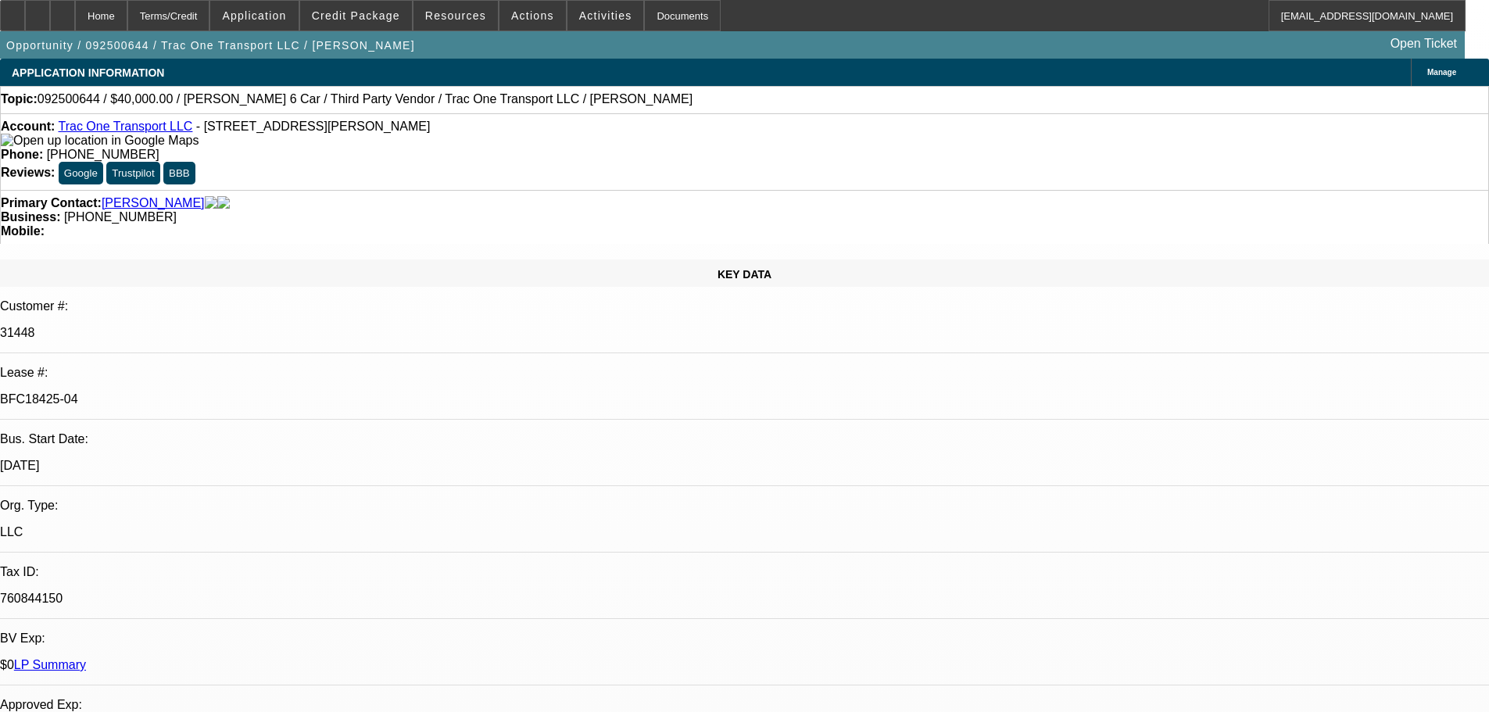
select select "0"
select select "6"
select select "0"
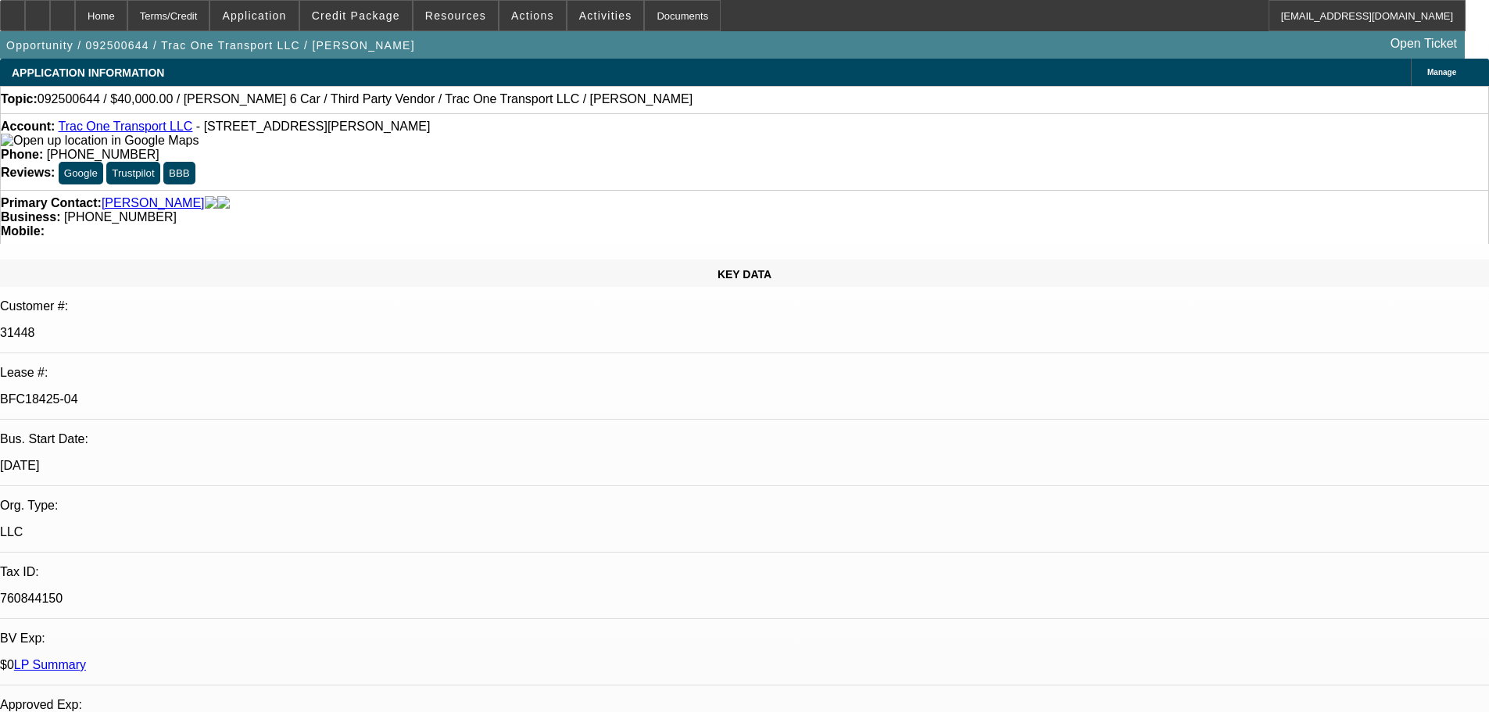
select select "0"
select select "6"
drag, startPoint x: 960, startPoint y: 109, endPoint x: 950, endPoint y: 353, distance: 244.8
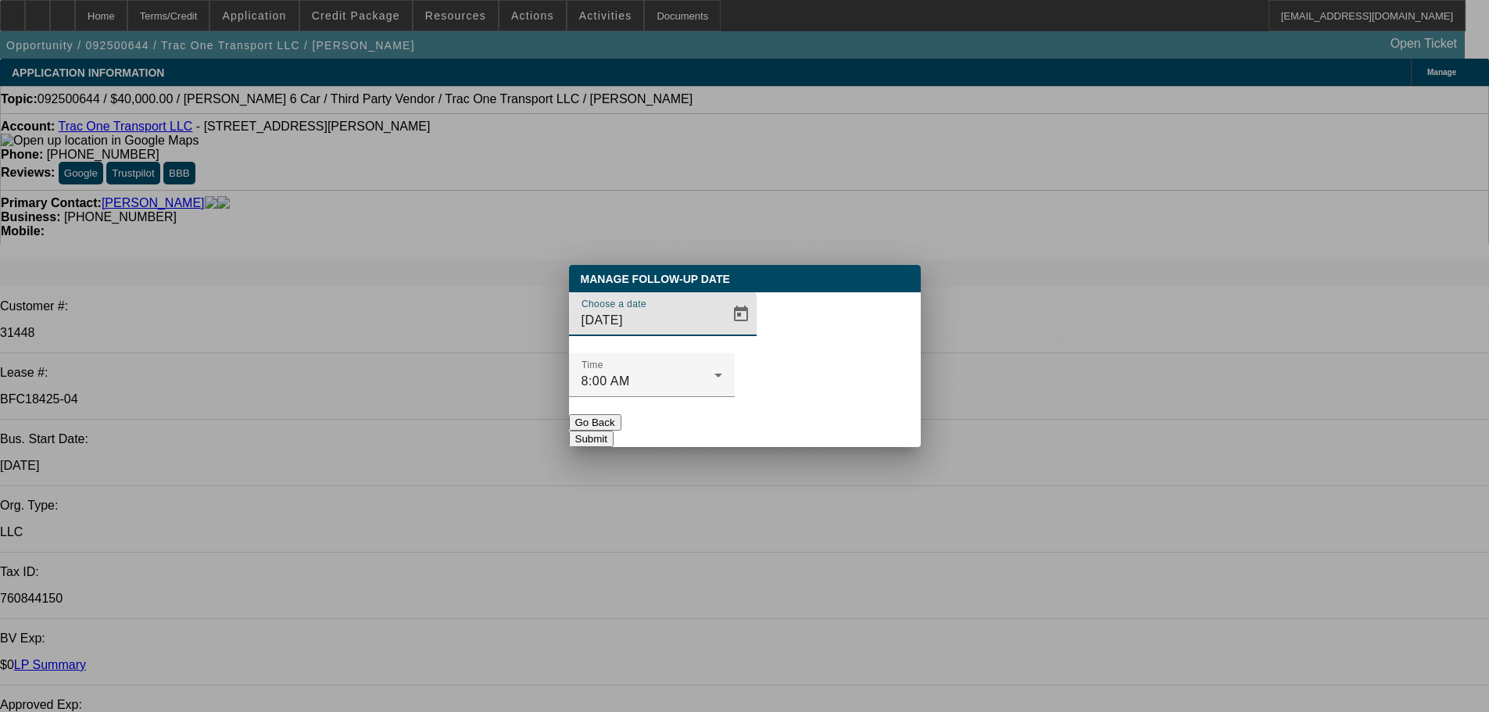
drag, startPoint x: 680, startPoint y: 333, endPoint x: 693, endPoint y: 337, distance: 13.8
click at [688, 333] on div "Choose a date [DATE]" at bounding box center [651, 314] width 141 height 44
click at [722, 333] on span "Open calendar" at bounding box center [741, 314] width 38 height 38
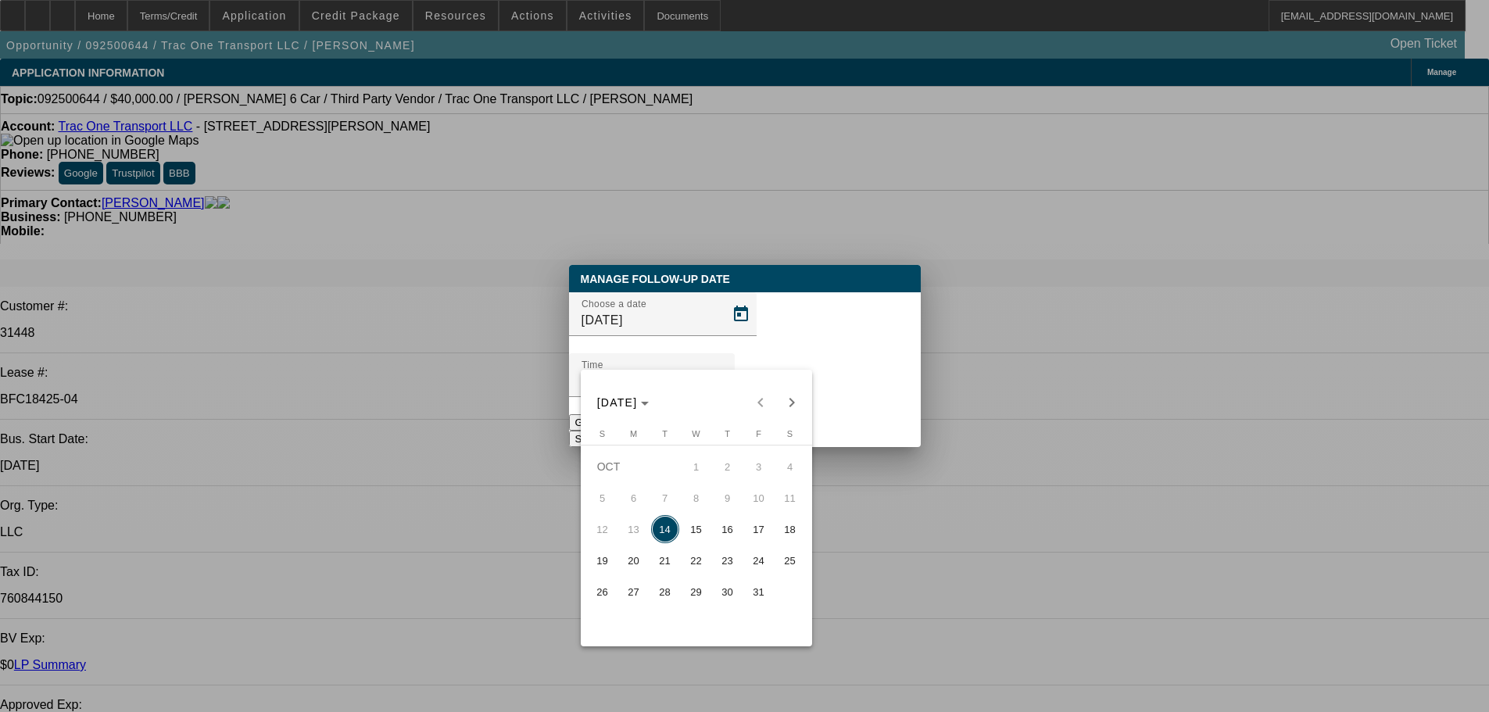
click at [739, 532] on span "16" at bounding box center [727, 529] width 28 height 28
type input "[DATE]"
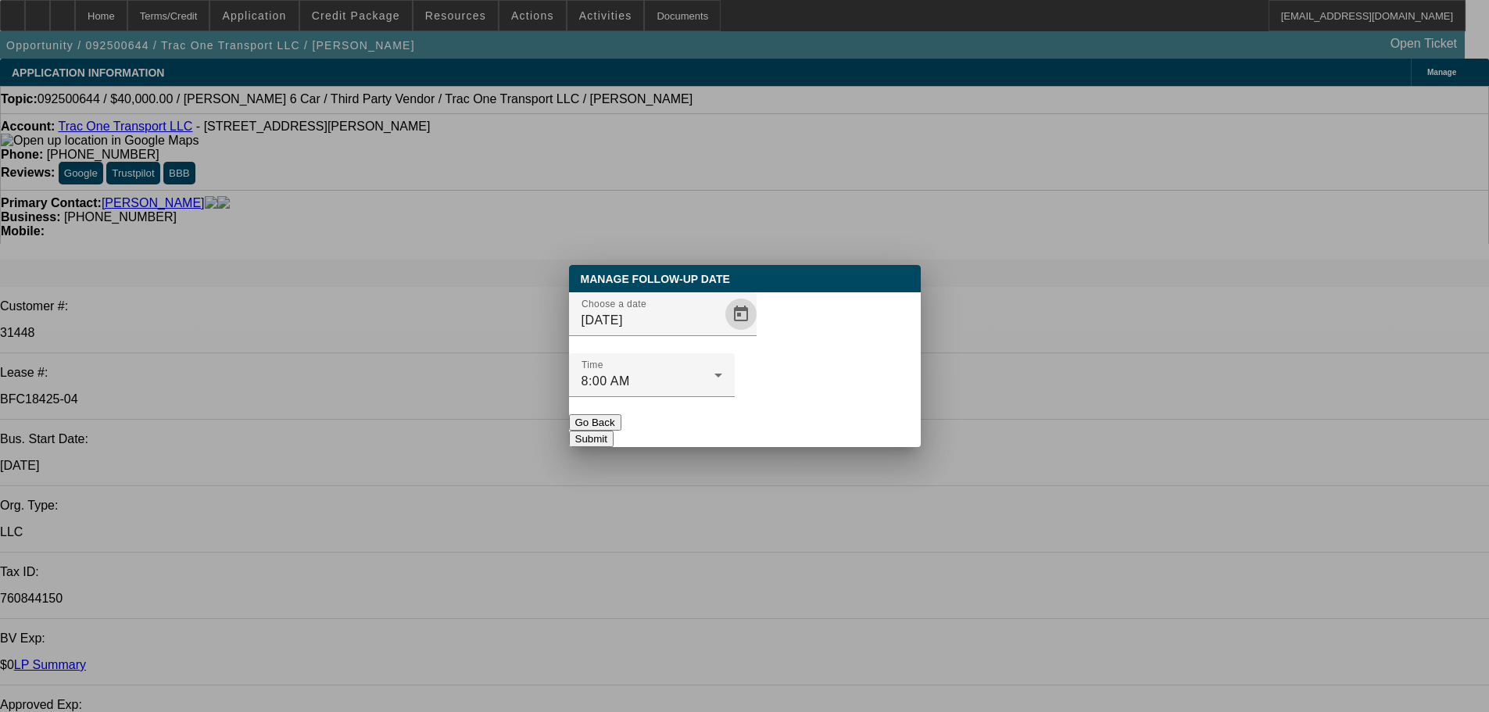
click at [613, 431] on button "Submit" at bounding box center [591, 439] width 45 height 16
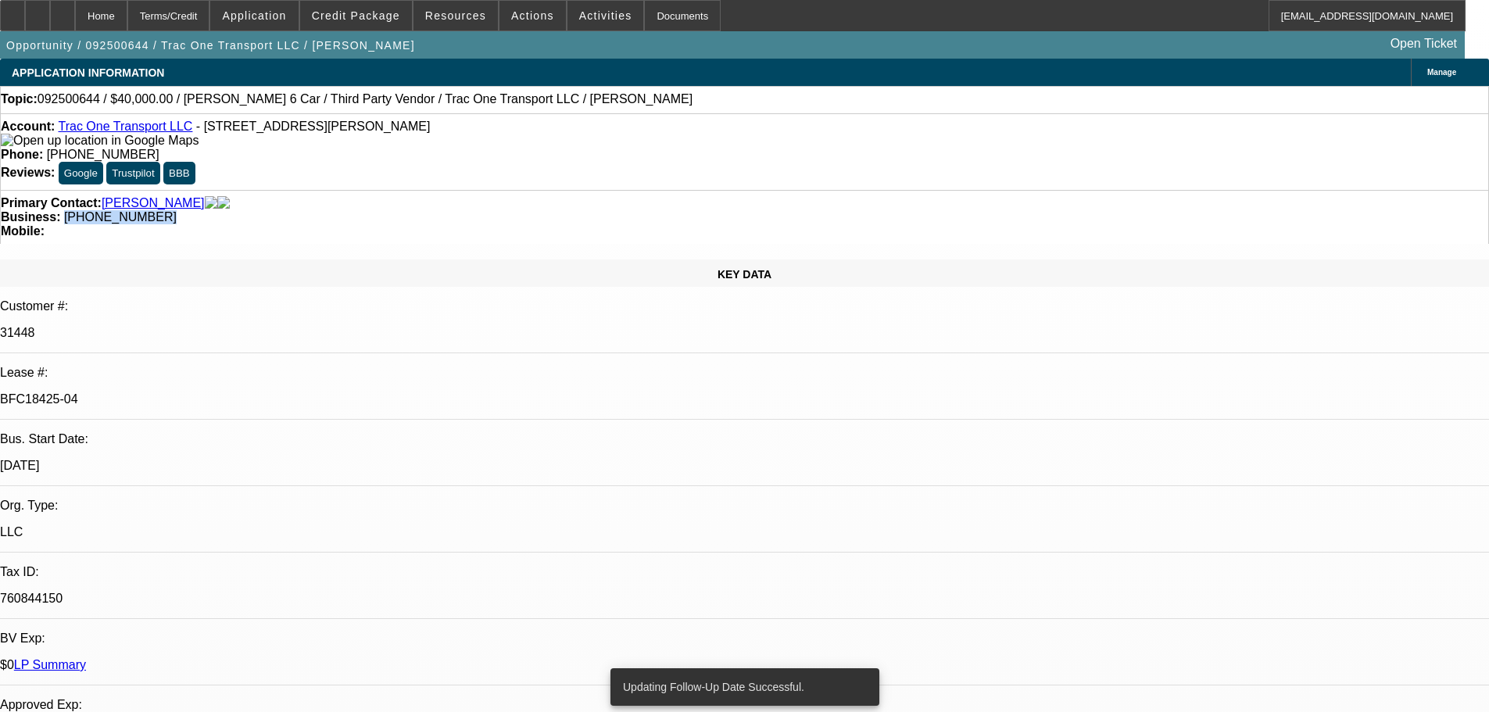
drag, startPoint x: 628, startPoint y: 170, endPoint x: 559, endPoint y: 170, distance: 69.6
click at [559, 210] on div "Business: [PHONE_NUMBER]" at bounding box center [744, 217] width 1487 height 14
copy span "[PHONE_NUMBER]"
click at [420, 196] on div "Primary Contact: [PERSON_NAME]" at bounding box center [744, 203] width 1487 height 14
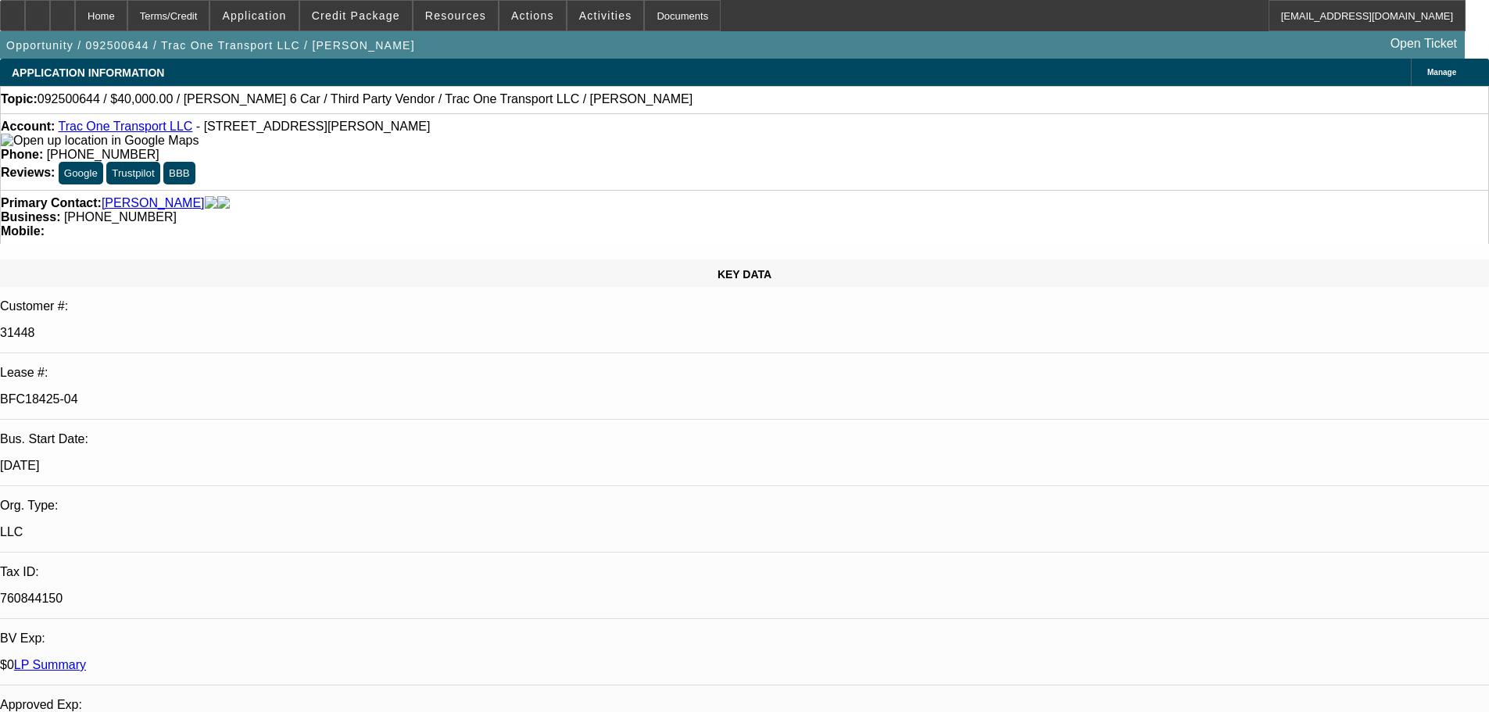
radio input "true"
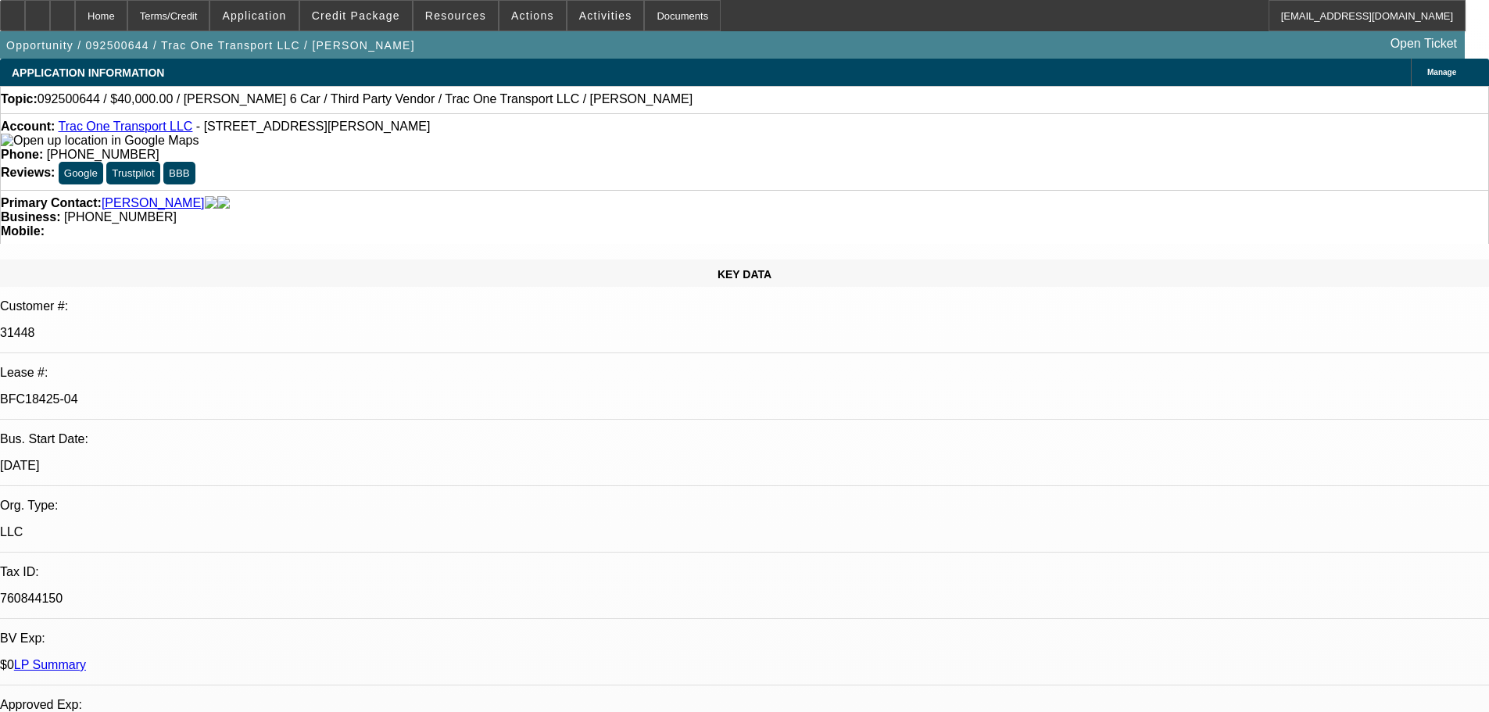
type textarea "10/14 jose said he misplaced title & needs time to find it"
radio input "true"
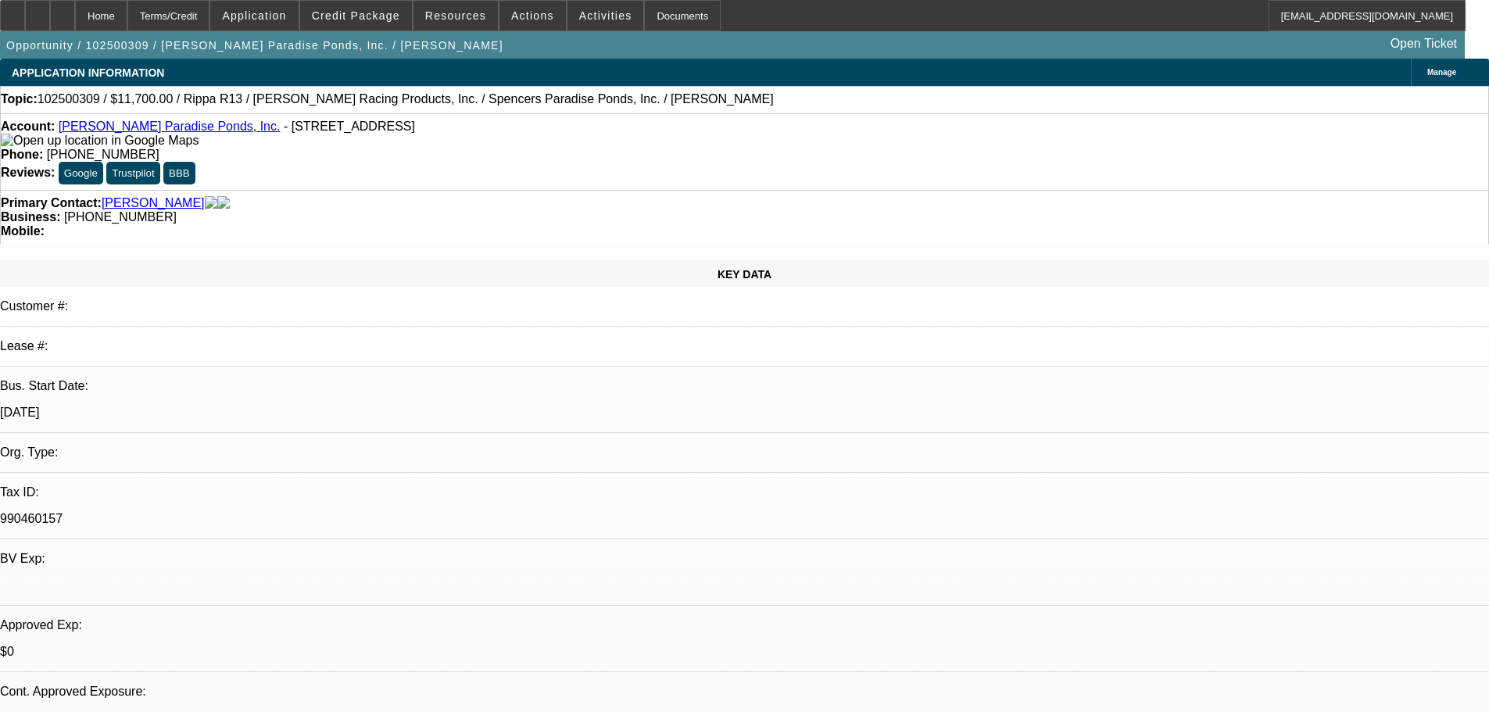
select select "0.1"
select select "2"
select select "0.1"
select select "4"
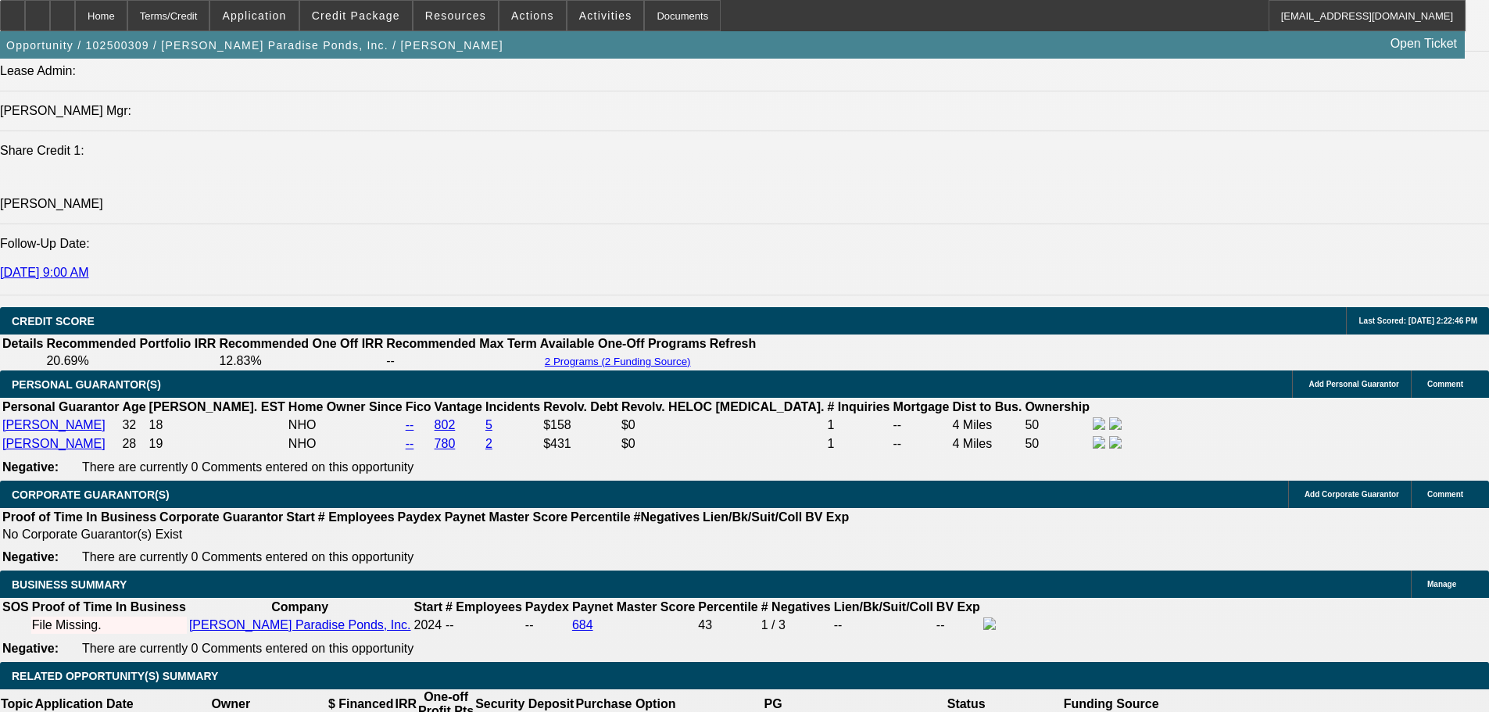
scroll to position [185, 0]
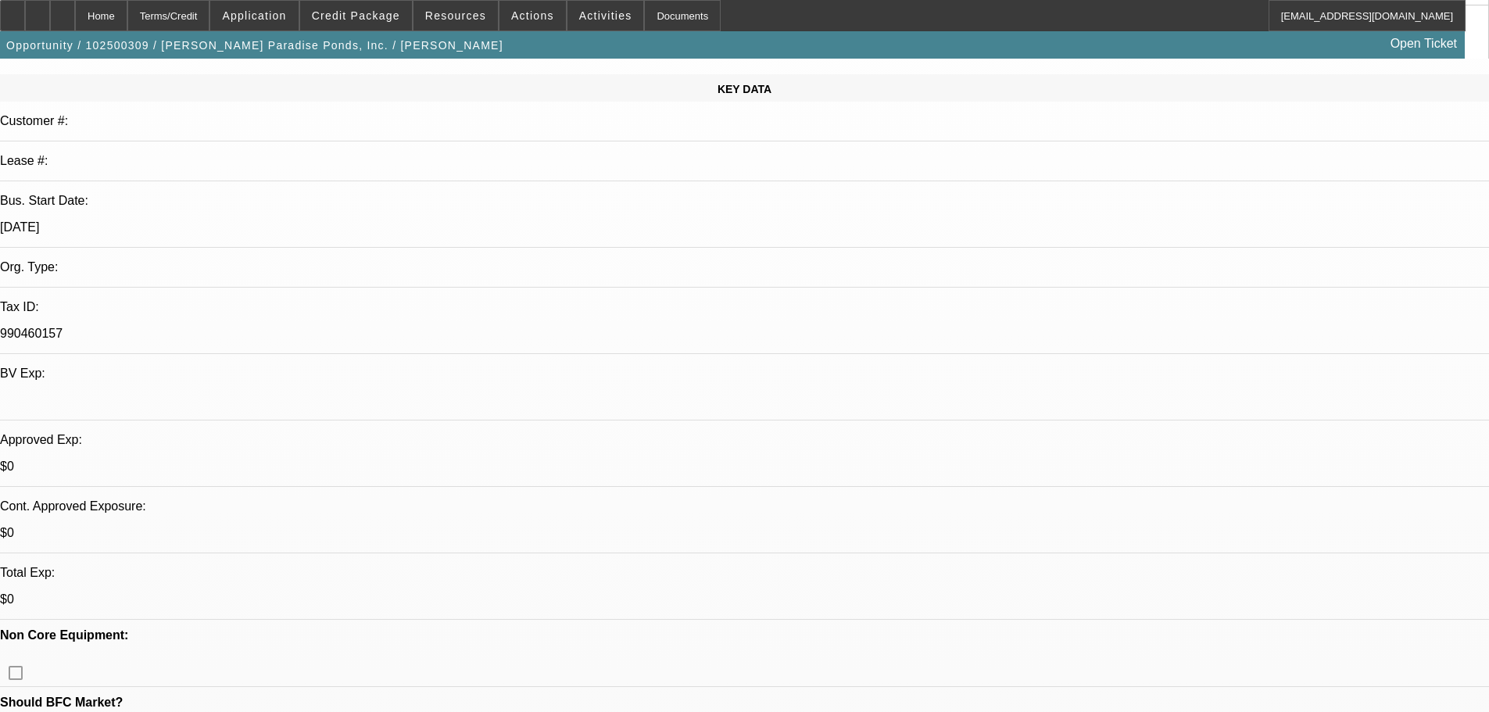
drag, startPoint x: 718, startPoint y: 215, endPoint x: 699, endPoint y: 166, distance: 52.7
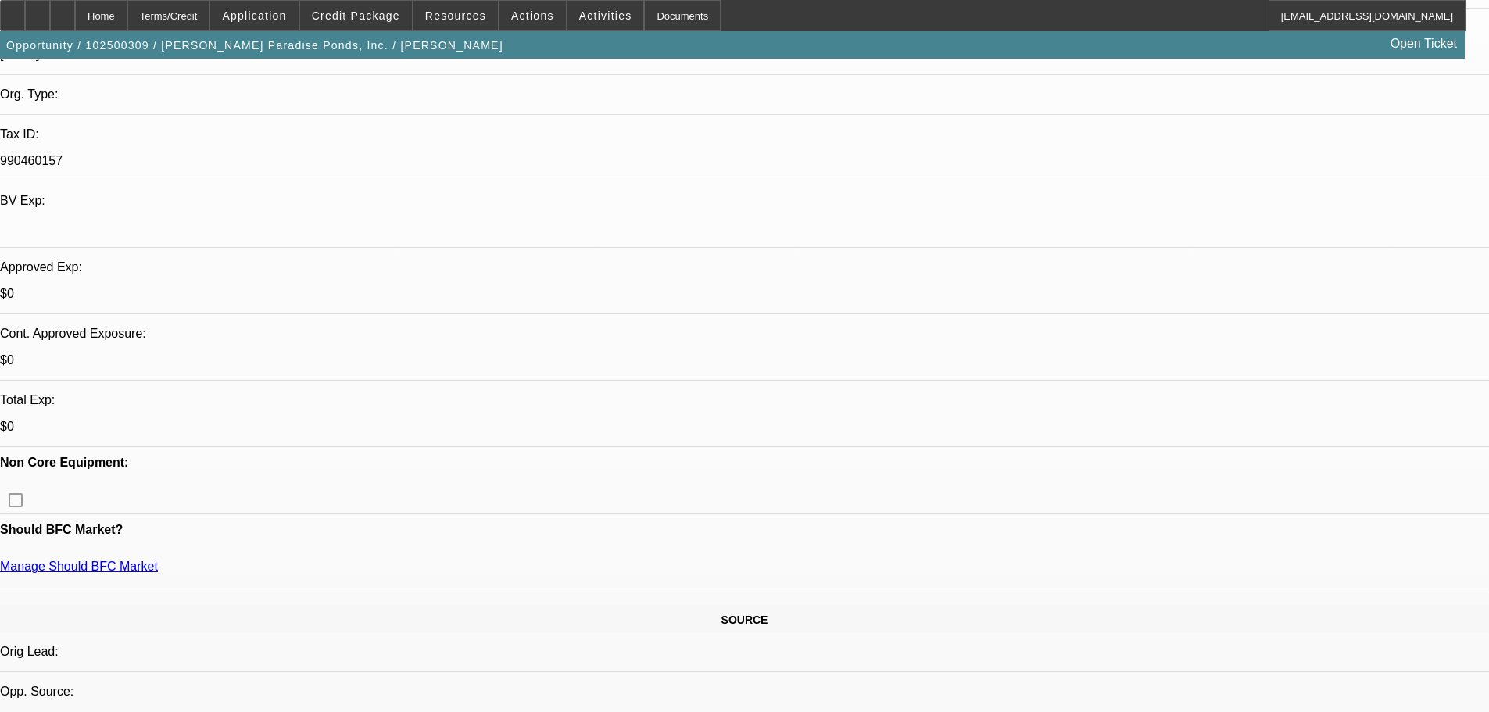
drag, startPoint x: 655, startPoint y: 346, endPoint x: 656, endPoint y: 553, distance: 207.1
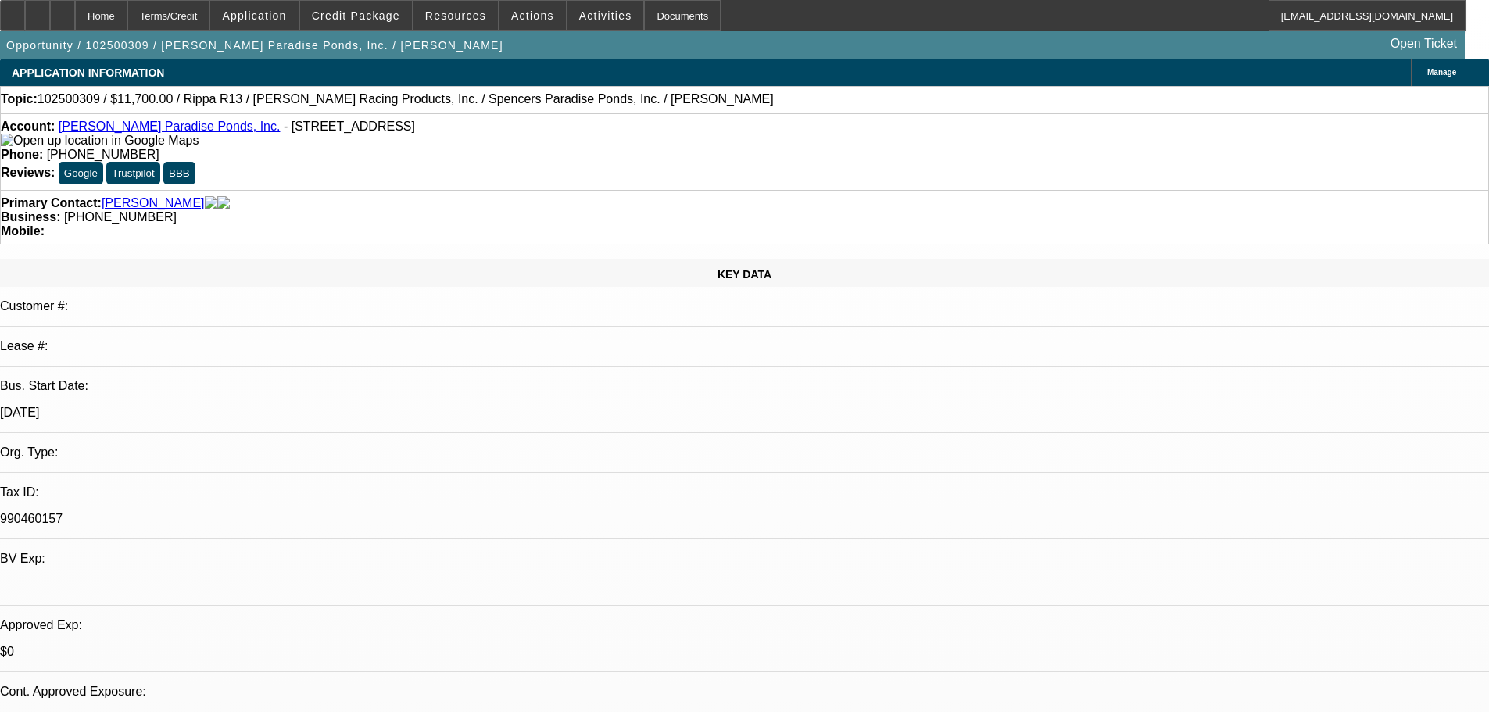
drag, startPoint x: 735, startPoint y: 392, endPoint x: 649, endPoint y: 66, distance: 336.1
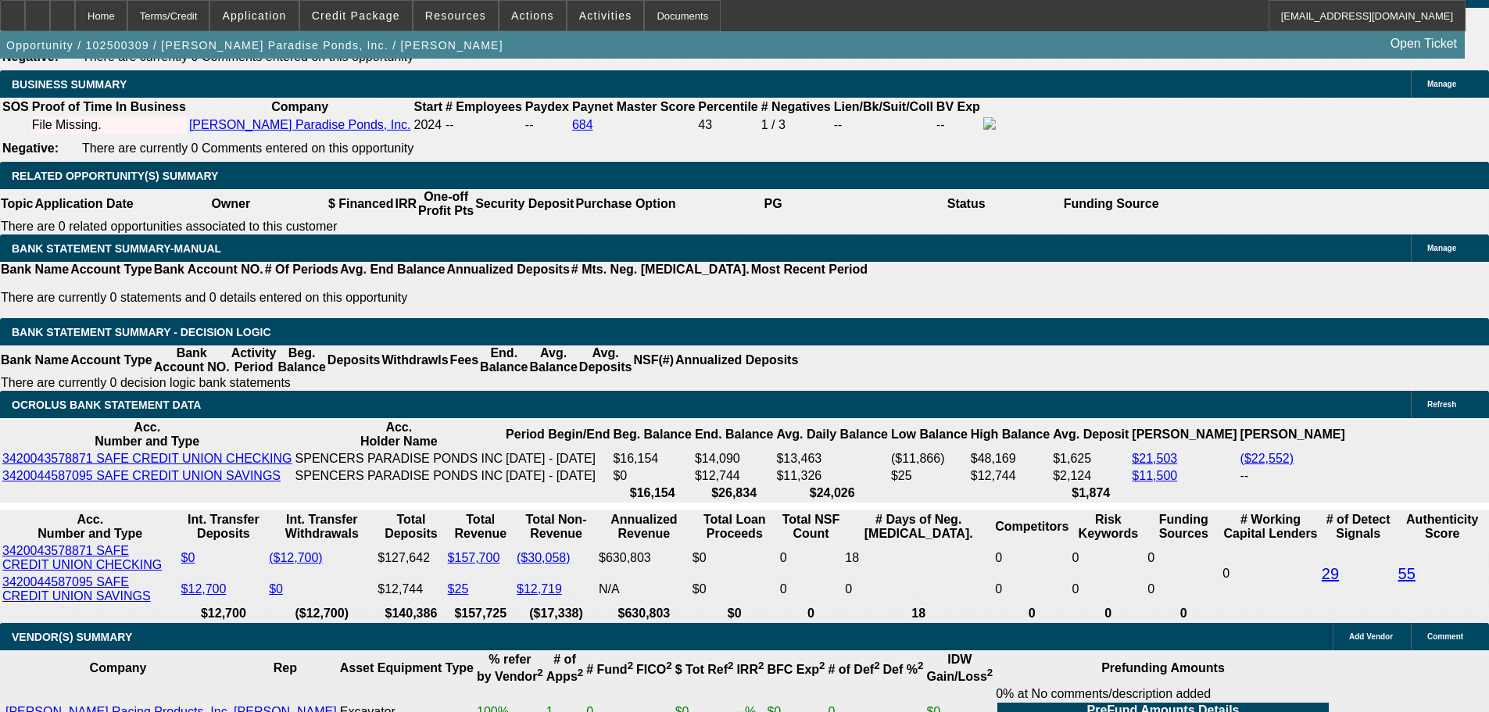
scroll to position [2266, 0]
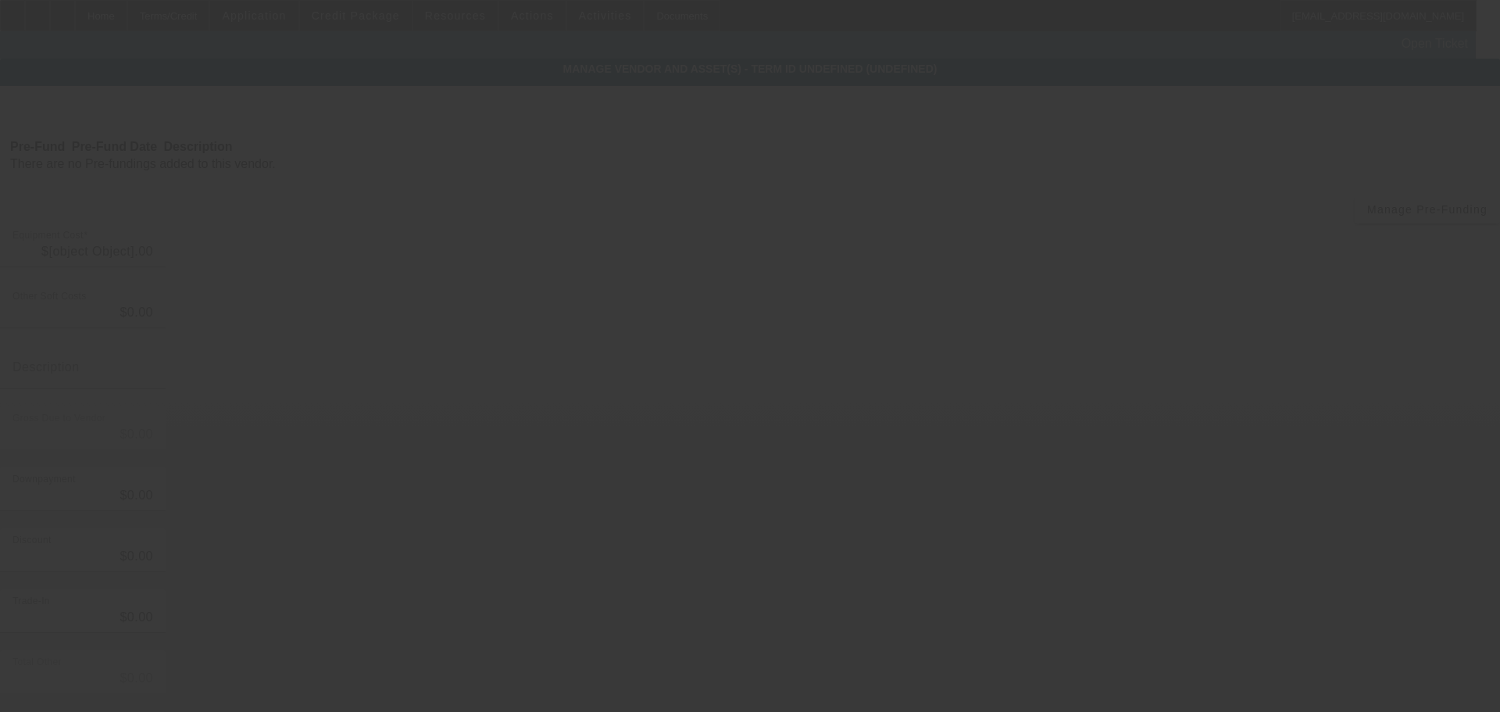
type input "$13,000.00"
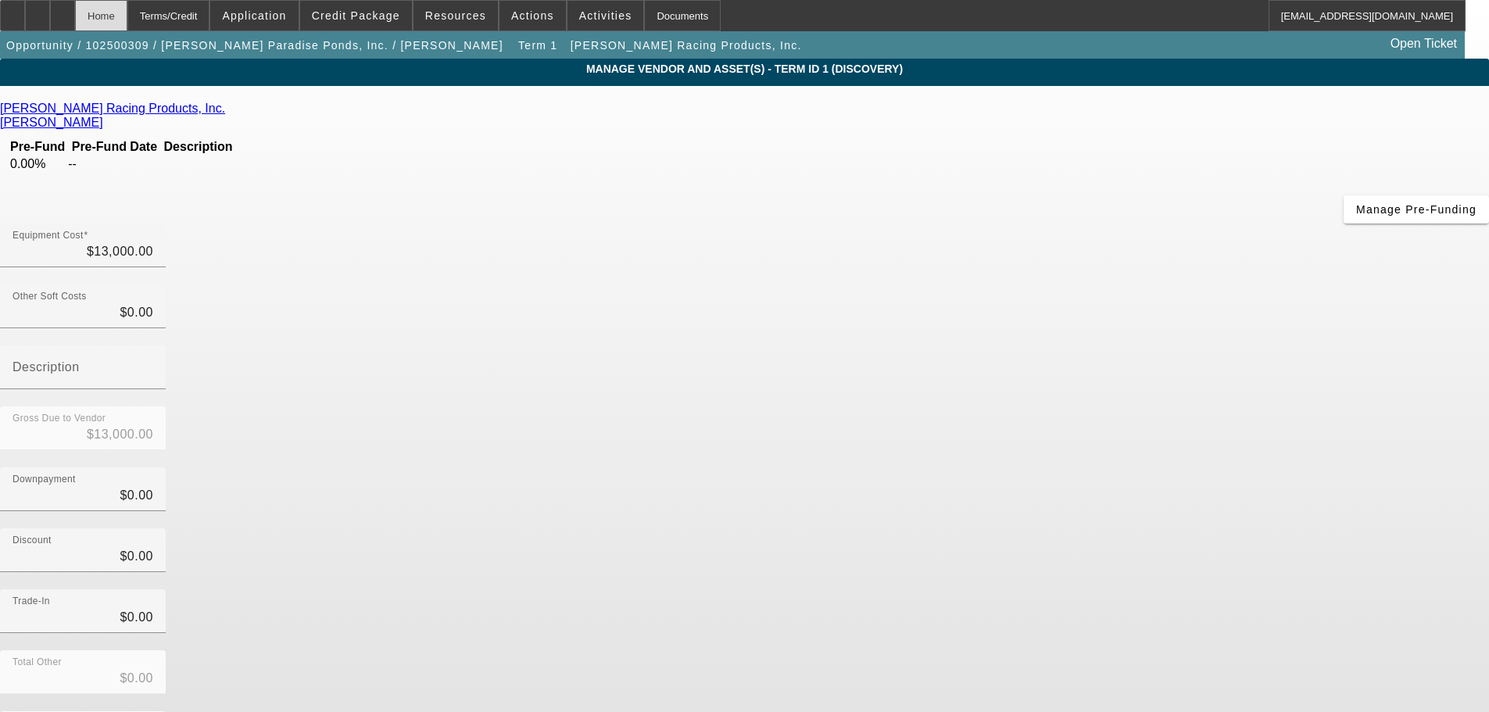
click at [127, 27] on div "Home" at bounding box center [101, 15] width 52 height 31
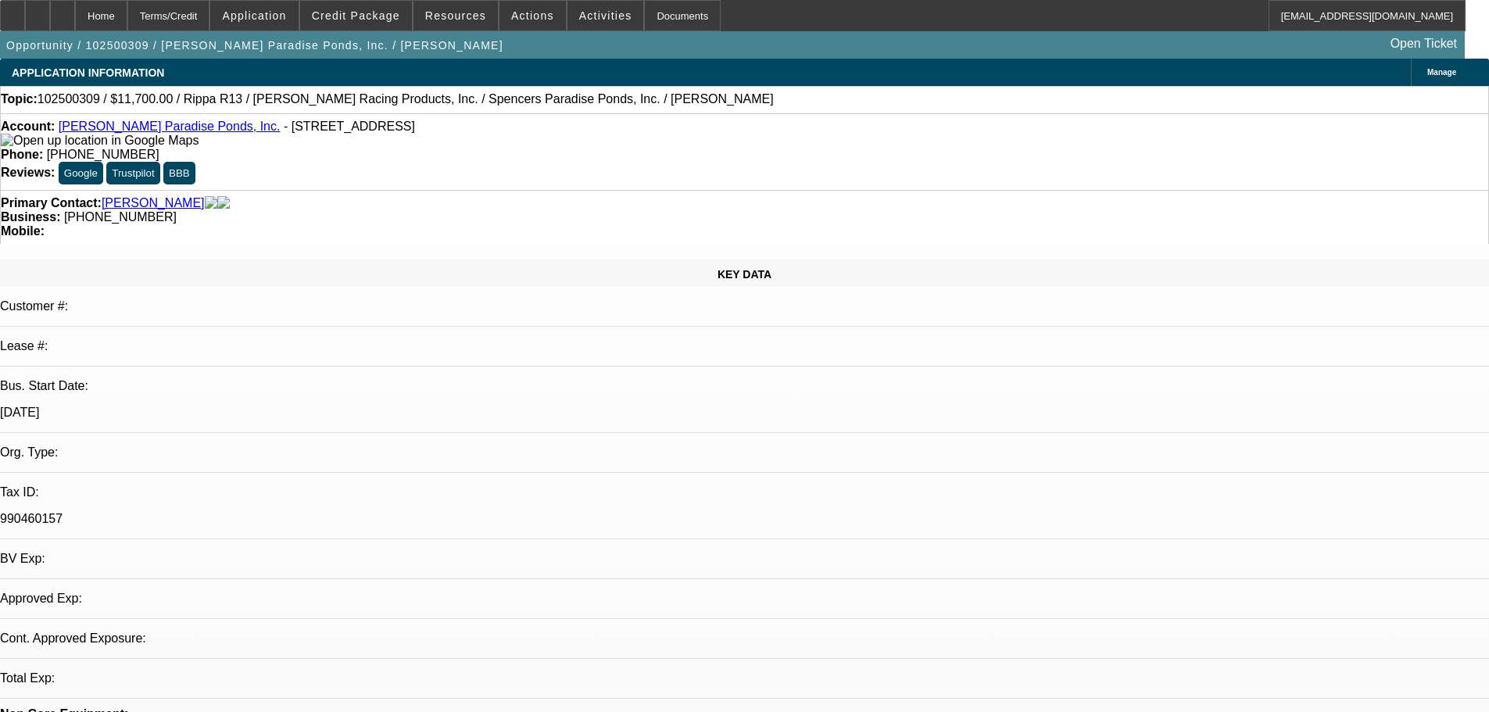
select select "0.1"
select select "2"
select select "0.1"
select select "4"
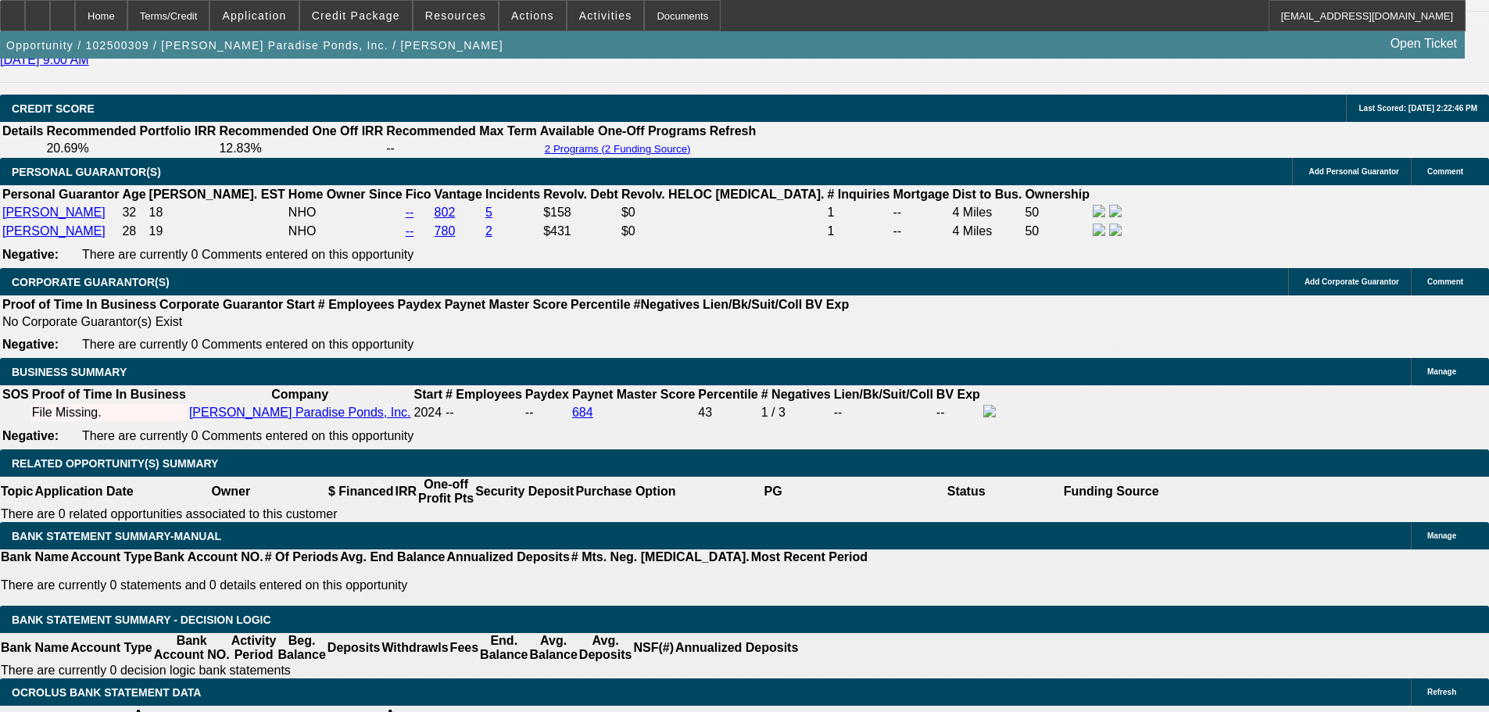
scroll to position [2266, 0]
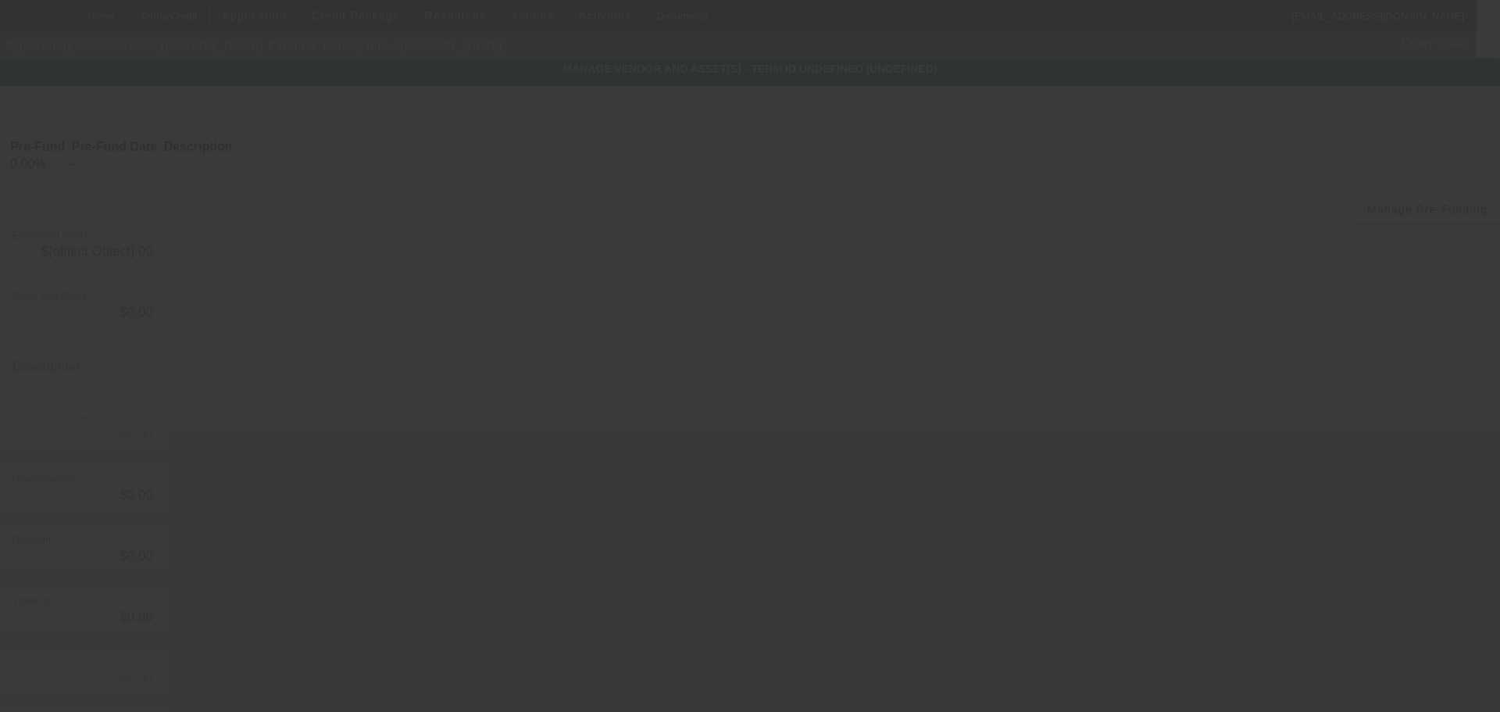
type input "$13,000.00"
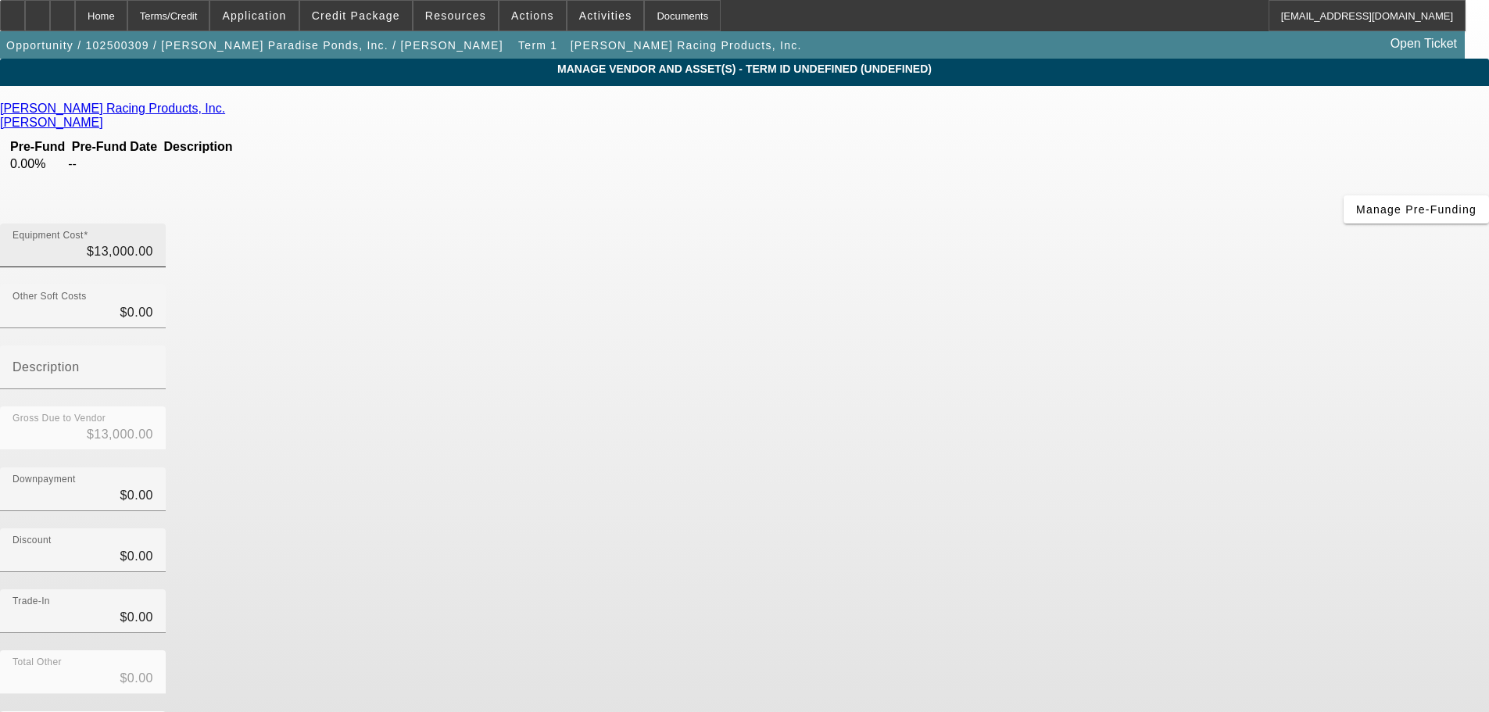
click at [166, 224] on div "Equipment Cost $13,000.00" at bounding box center [83, 246] width 166 height 44
click at [153, 242] on input "13000" at bounding box center [83, 251] width 141 height 19
type input "1300"
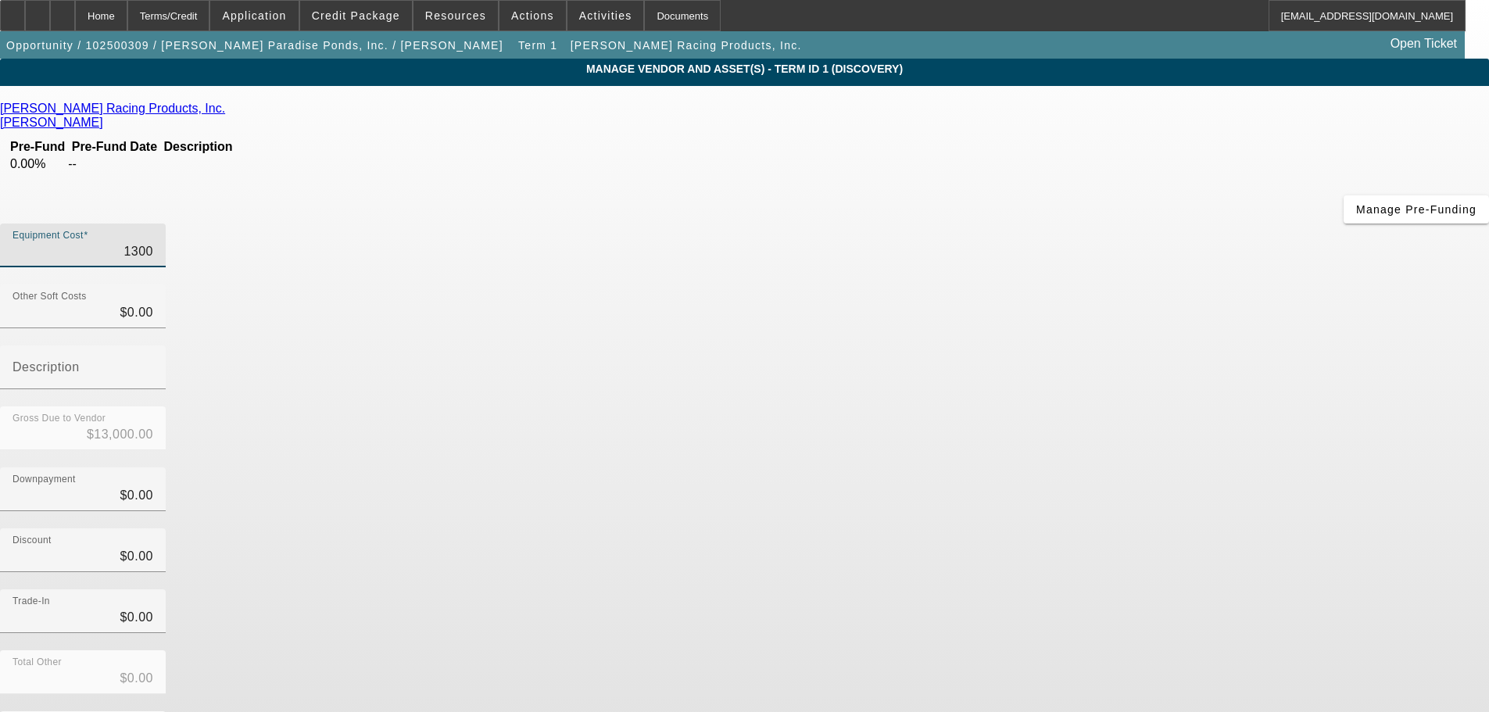
type input "$1,300.00"
type input "13800"
type input "$13,800.00"
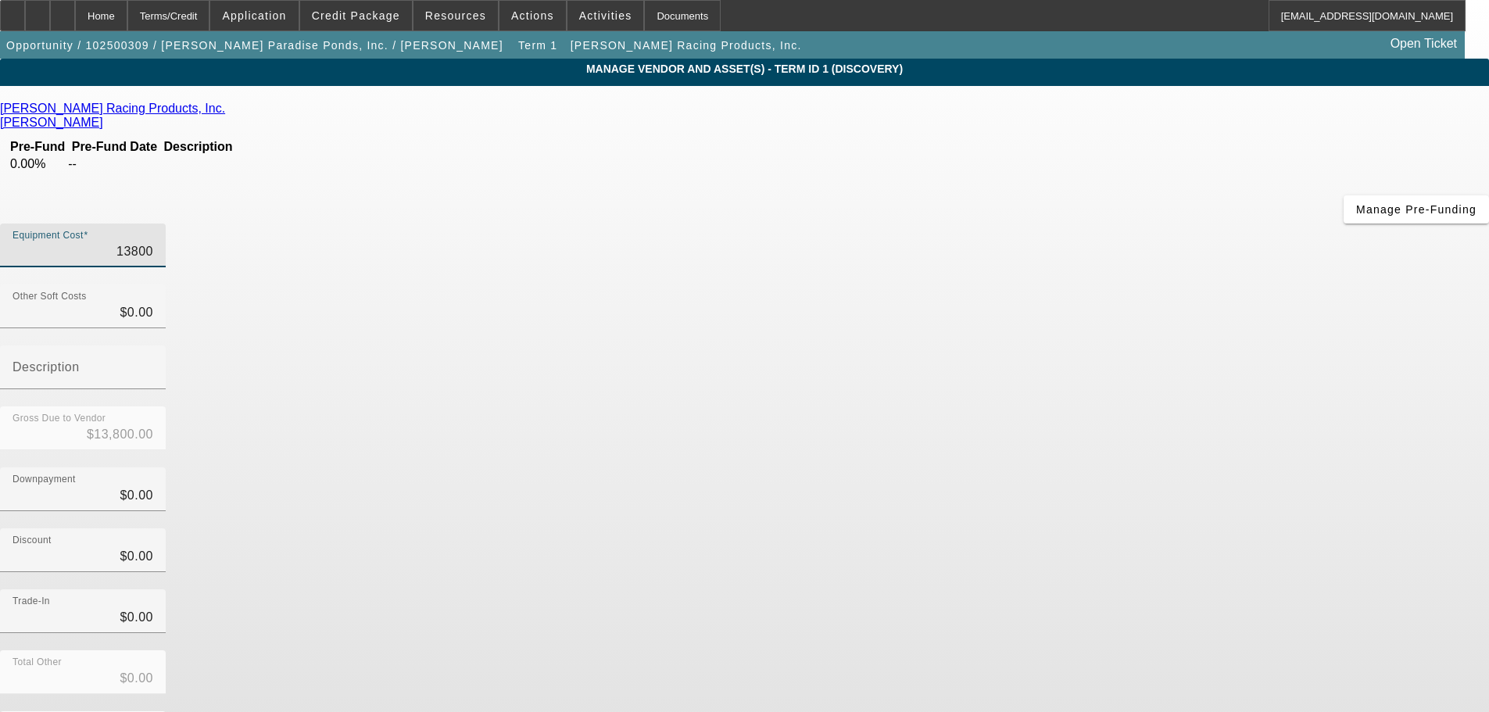
type input "1300"
type input "$1,300.00"
type input "13900"
type input "$13,900.00"
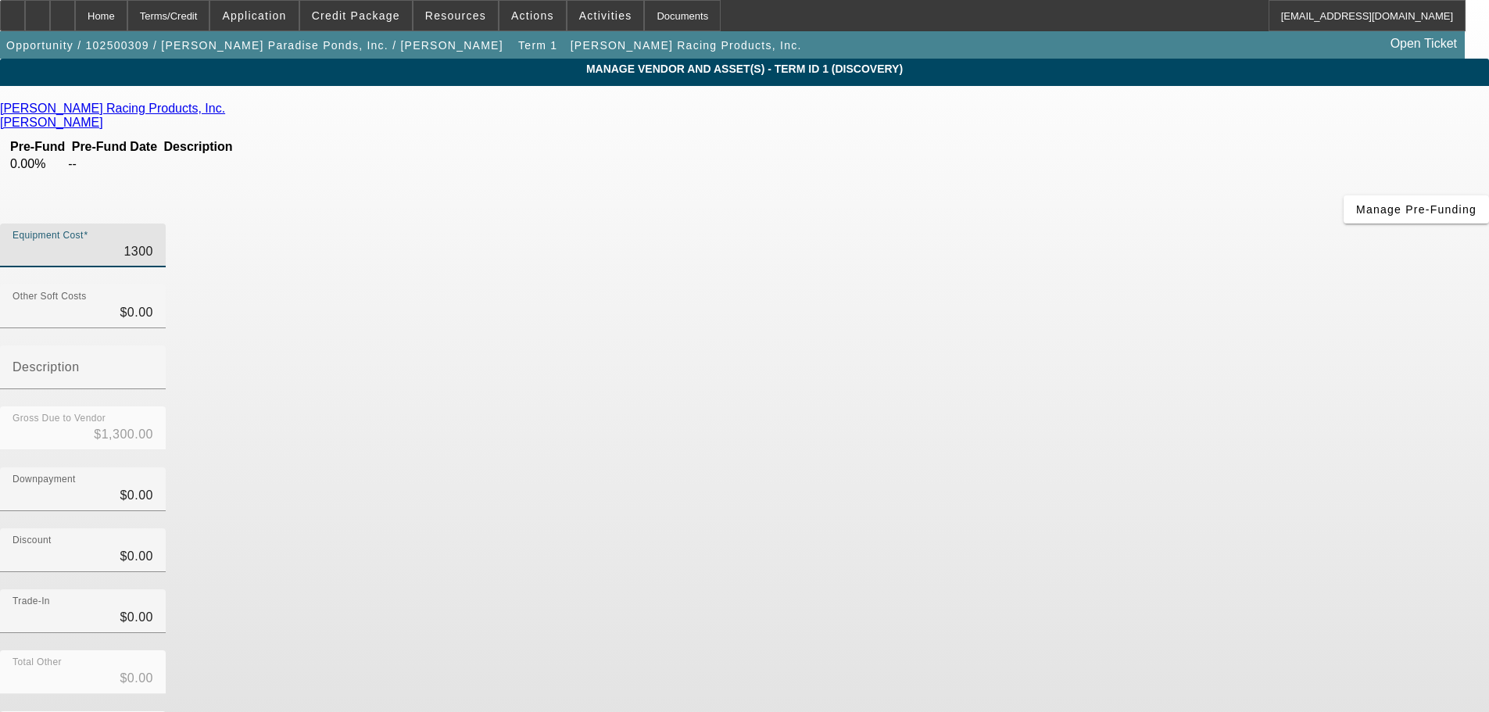
type input "$13,900.00"
click at [1075, 467] on div "Downpayment $0.00" at bounding box center [744, 497] width 1489 height 61
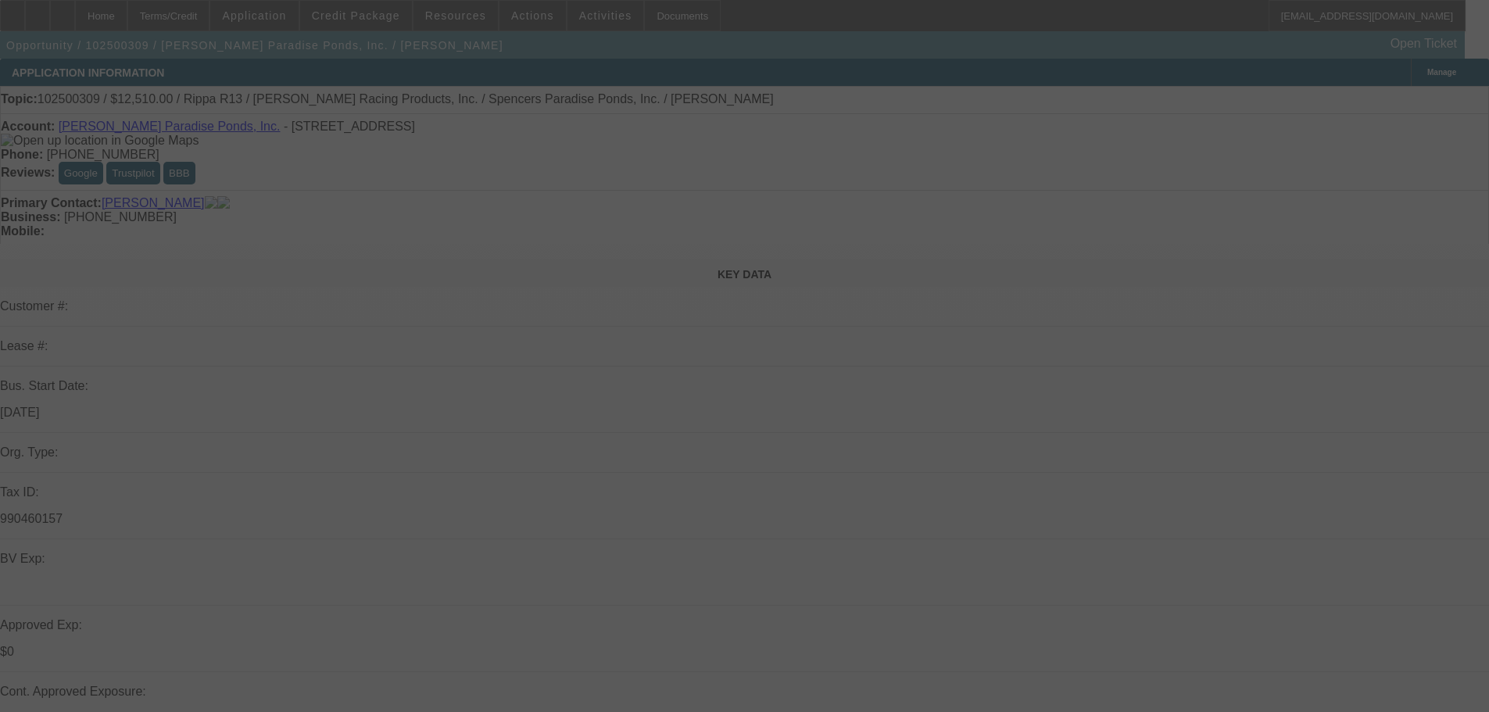
select select "0.1"
select select "2"
select select "0.1"
select select "4"
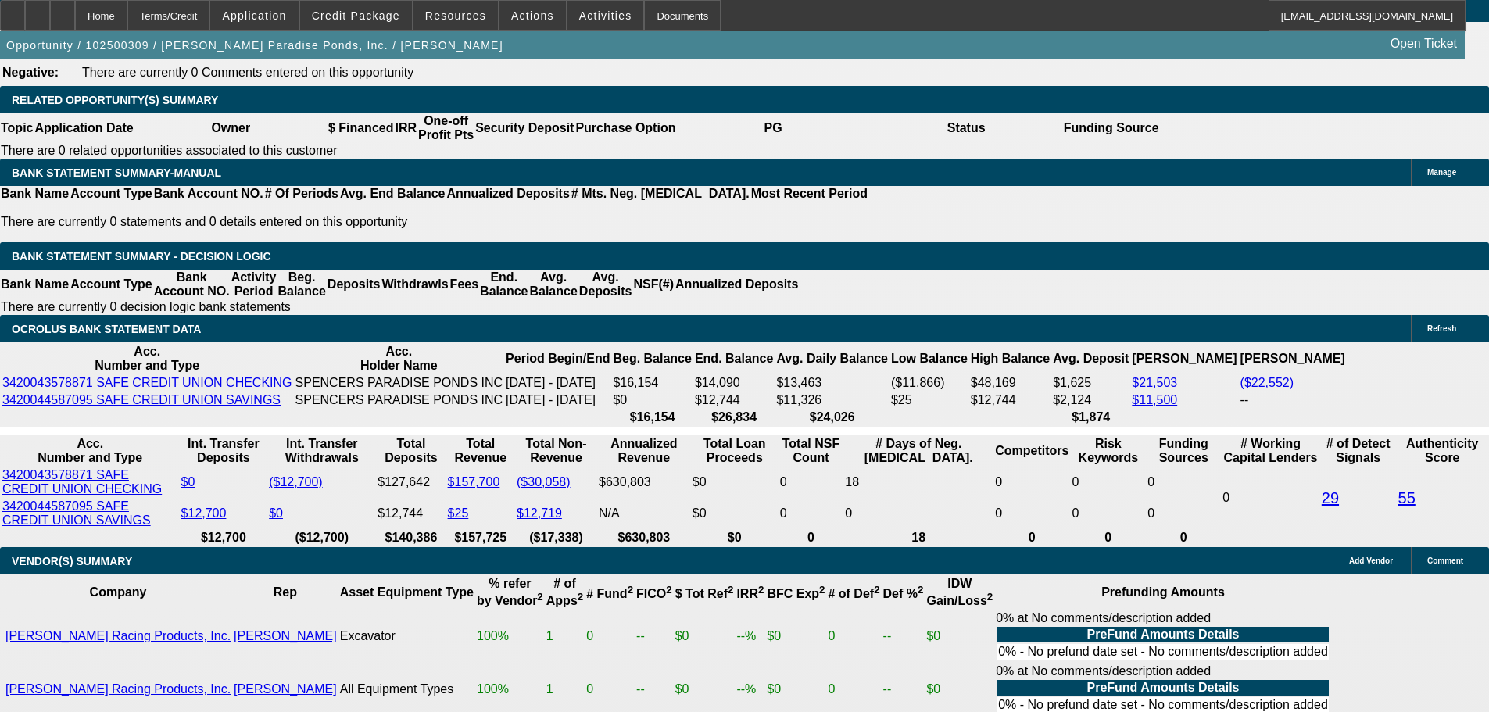
scroll to position [2423, 0]
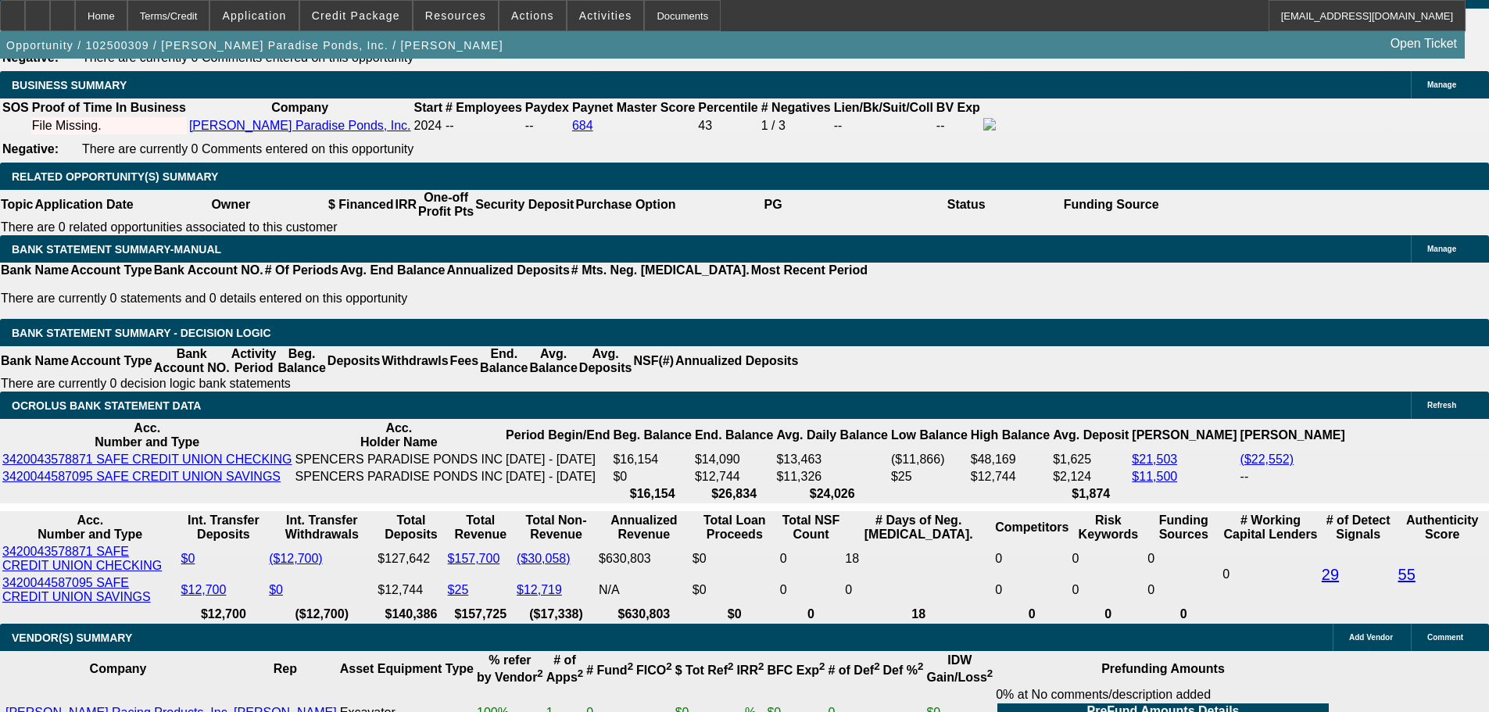
type input "0"
type input "UNKNOWN"
type input "30"
type input "$484.74"
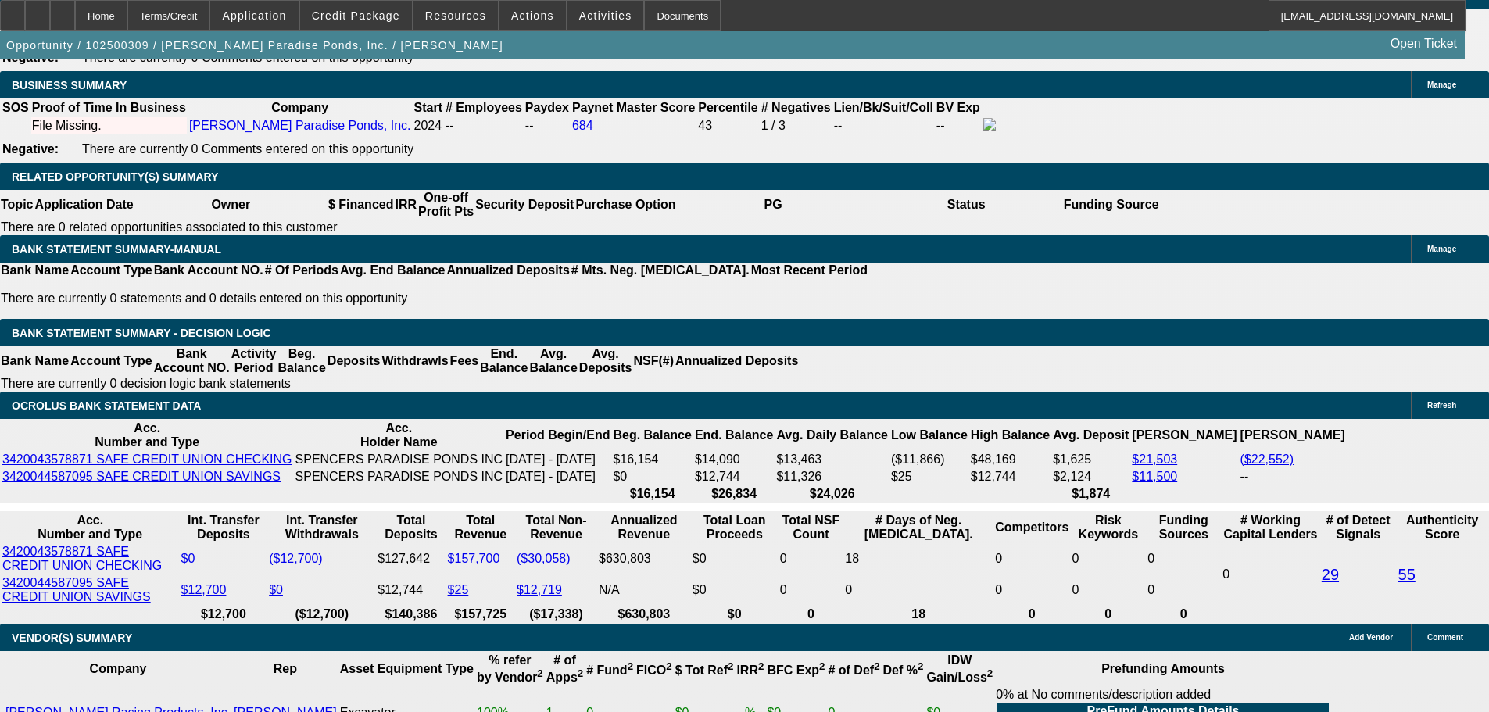
type input "$969.48"
type input "36"
type input "$0.23"
type input "$0.46"
type input "36"
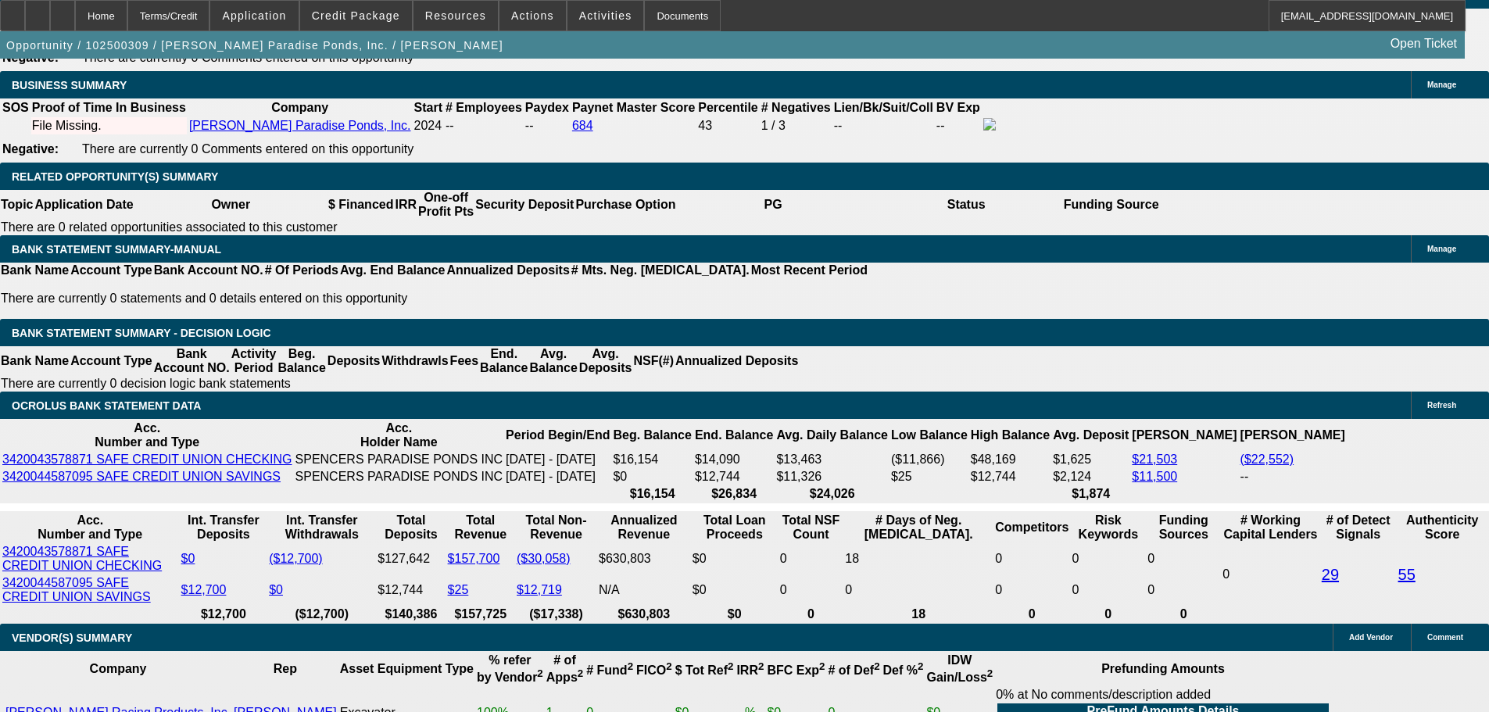
type input "1"
type input "$352.88"
type input "12"
type input "$705.76"
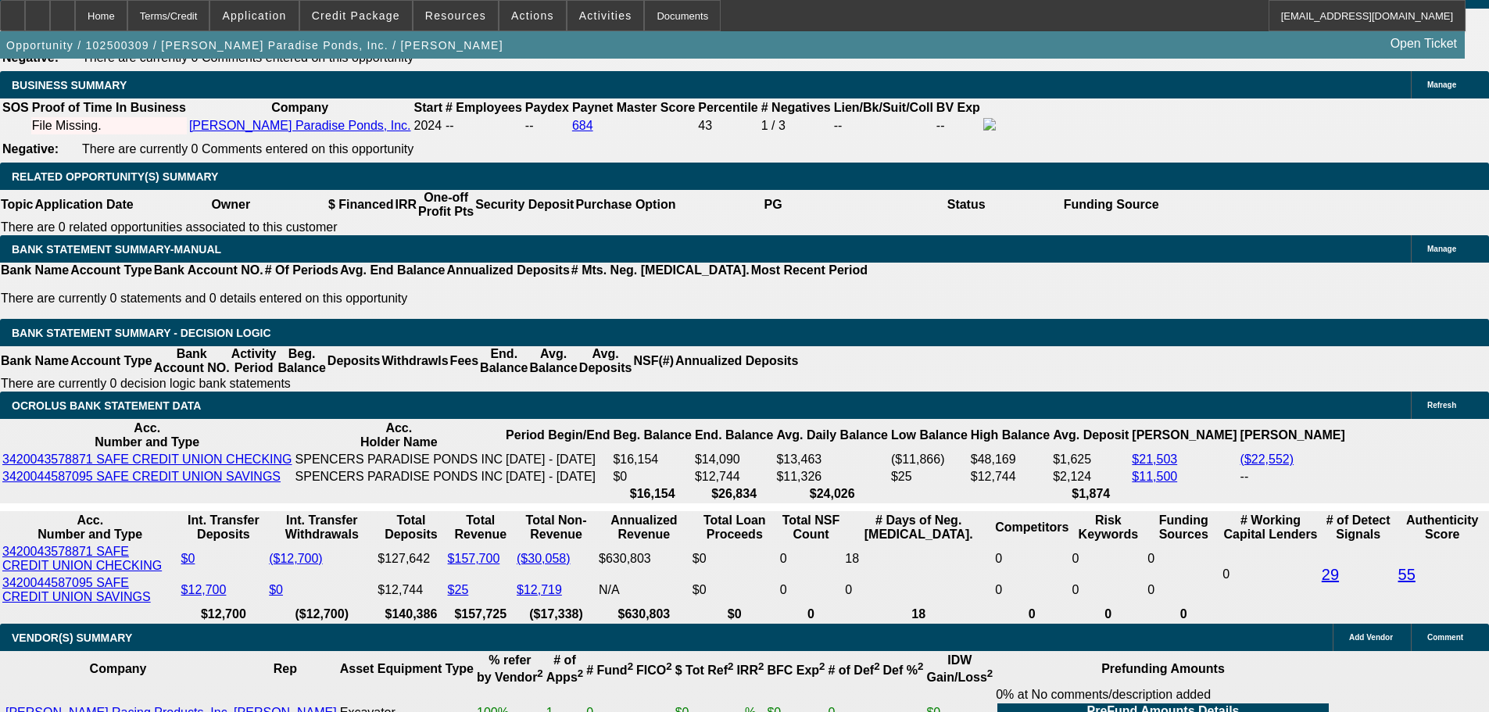
type input "$415.51"
type input "$831.02"
type input "12"
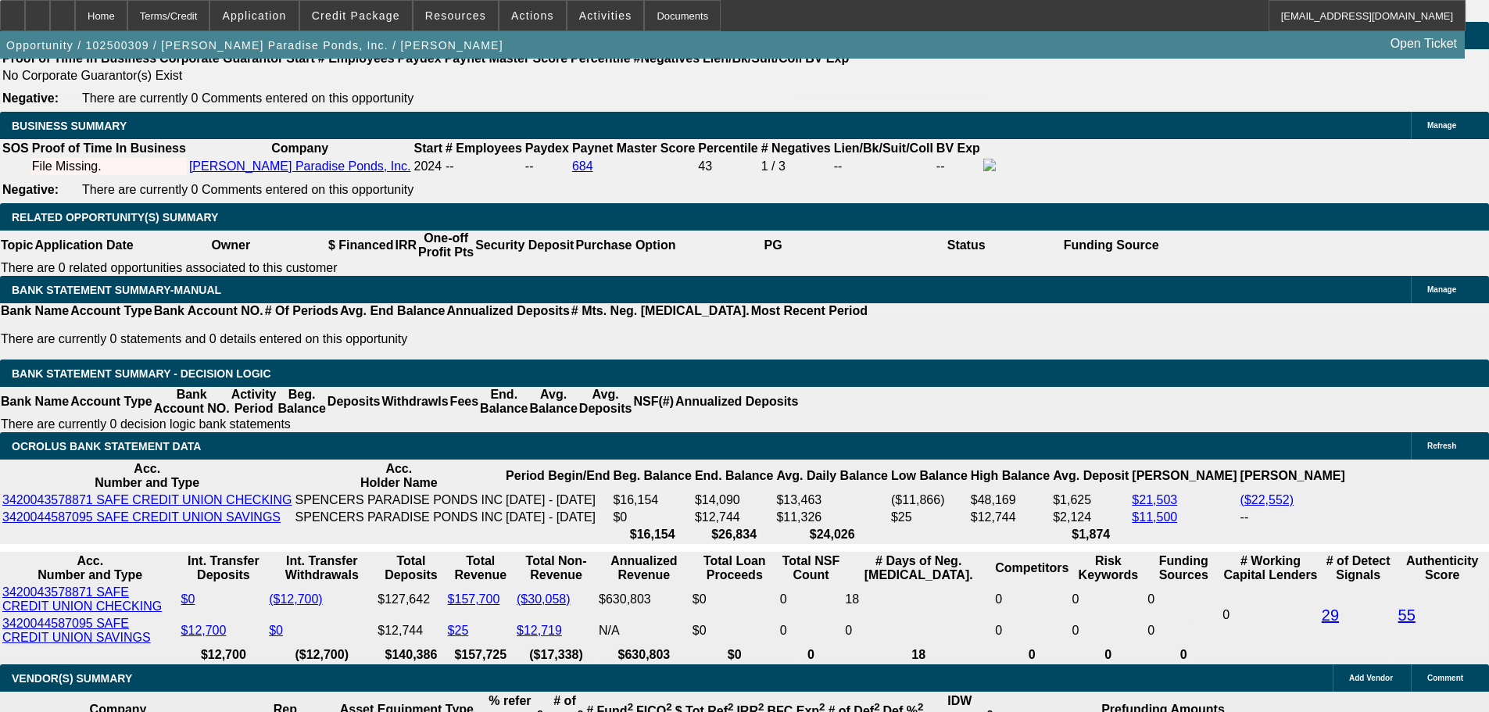
scroll to position [2344, 0]
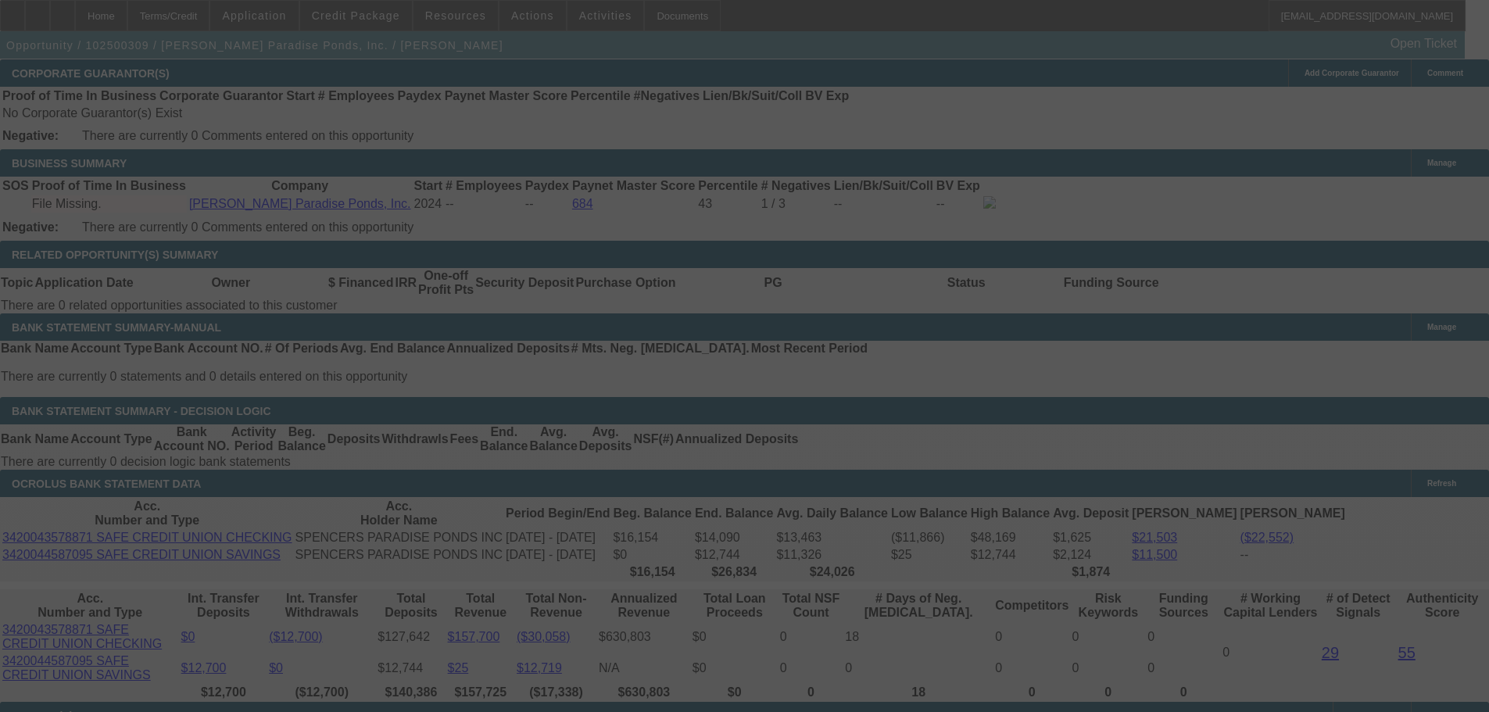
select select "0.1"
select select "2"
select select "0.1"
select select "4"
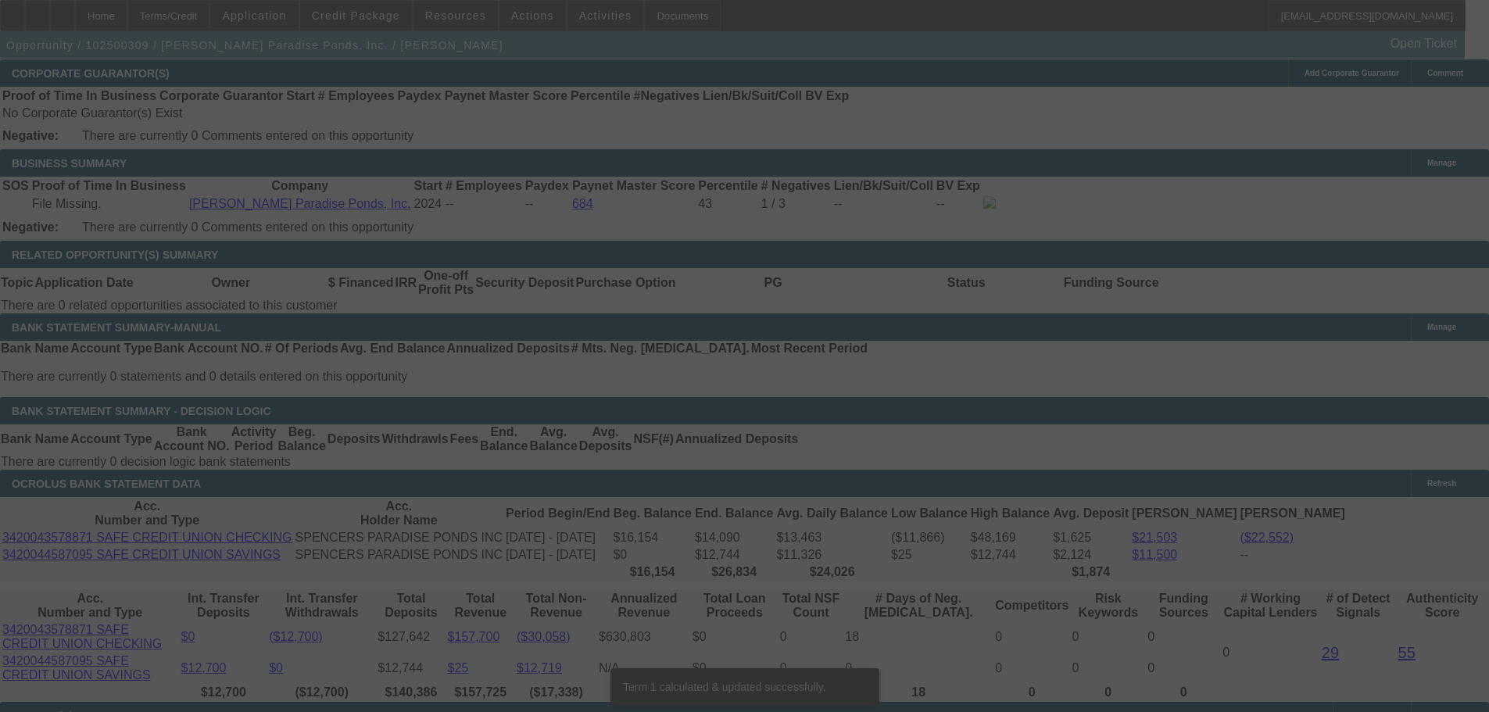
scroll to position [2579, 0]
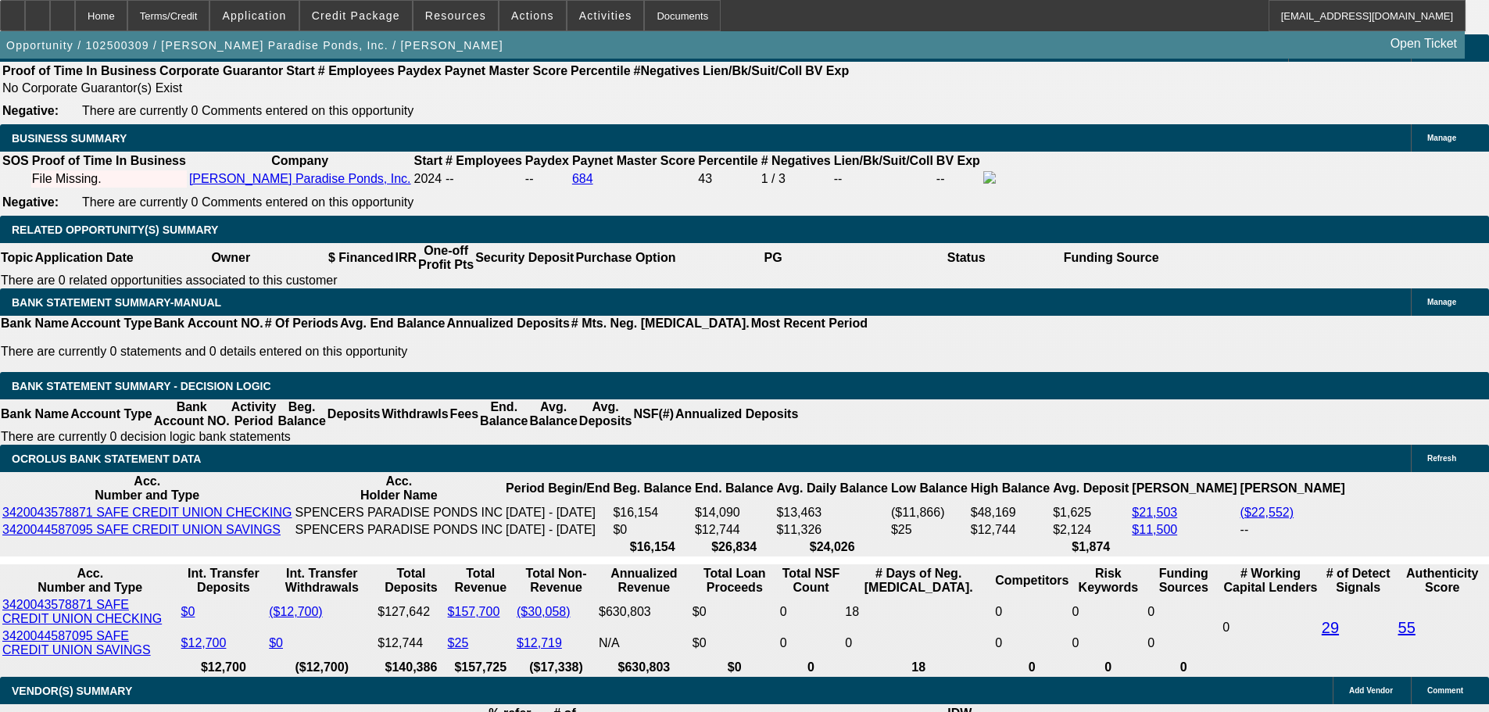
drag, startPoint x: 759, startPoint y: 573, endPoint x: 695, endPoint y: 431, distance: 156.0
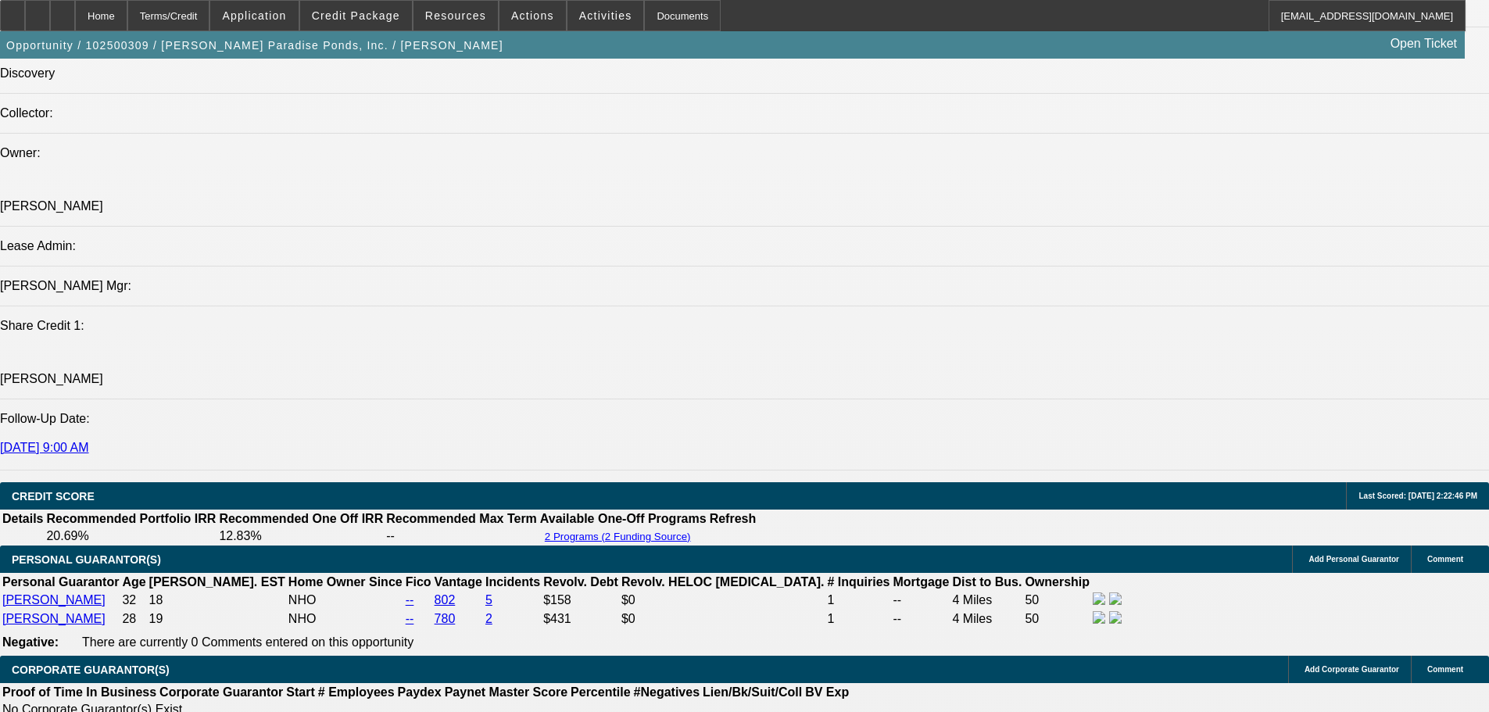
drag, startPoint x: 687, startPoint y: 465, endPoint x: 555, endPoint y: 253, distance: 249.6
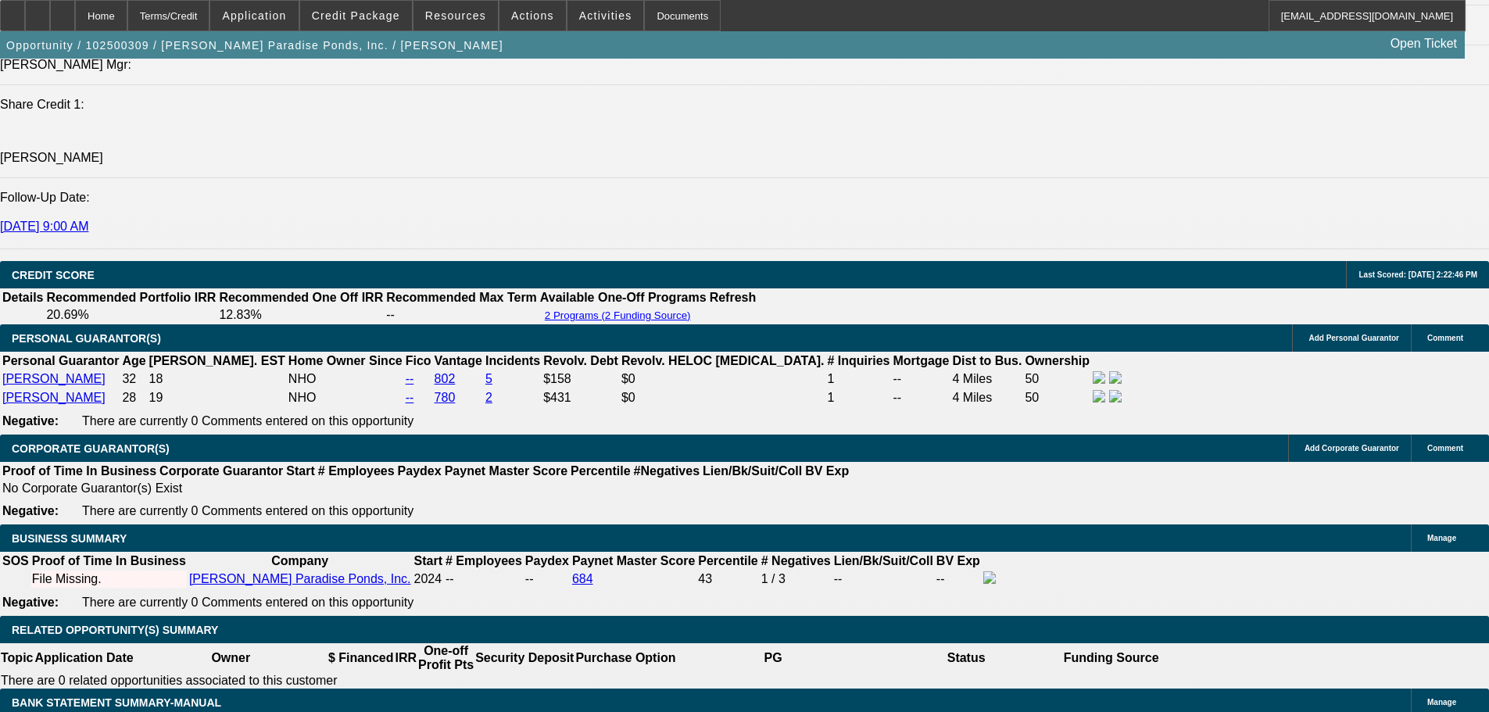
scroll to position [2056, 0]
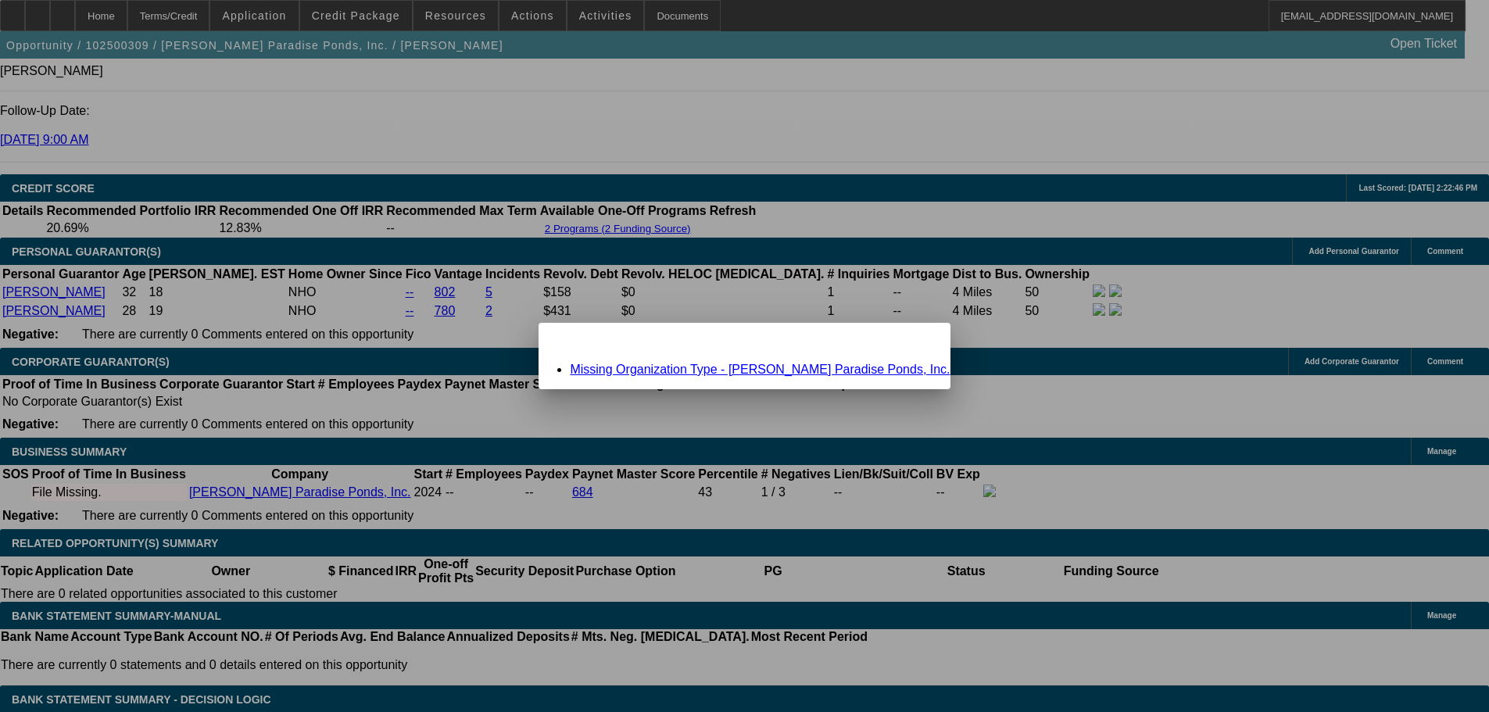
click at [919, 341] on span "Close" at bounding box center [929, 336] width 21 height 9
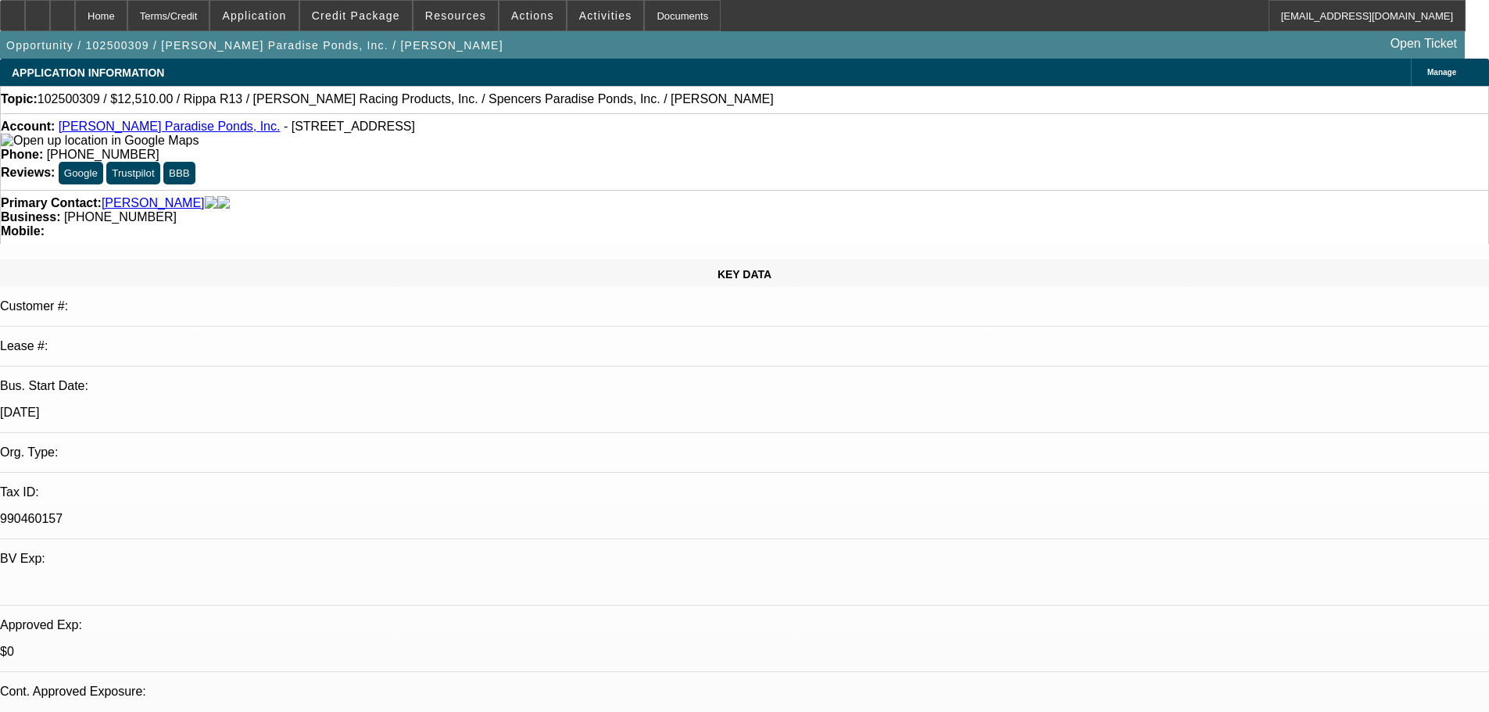
drag, startPoint x: 524, startPoint y: 556, endPoint x: 384, endPoint y: 111, distance: 467.1
select select "0.1"
select select "2"
select select "0.1"
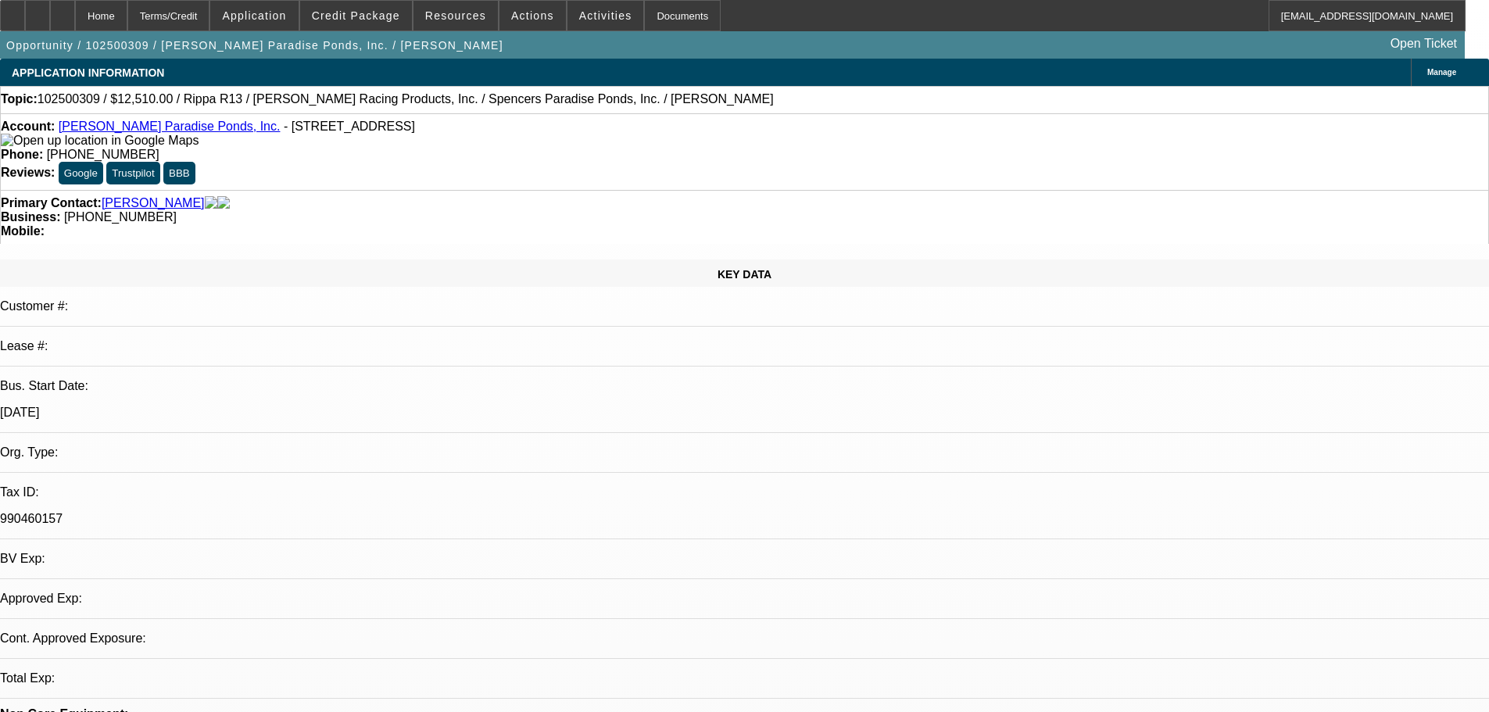
select select "4"
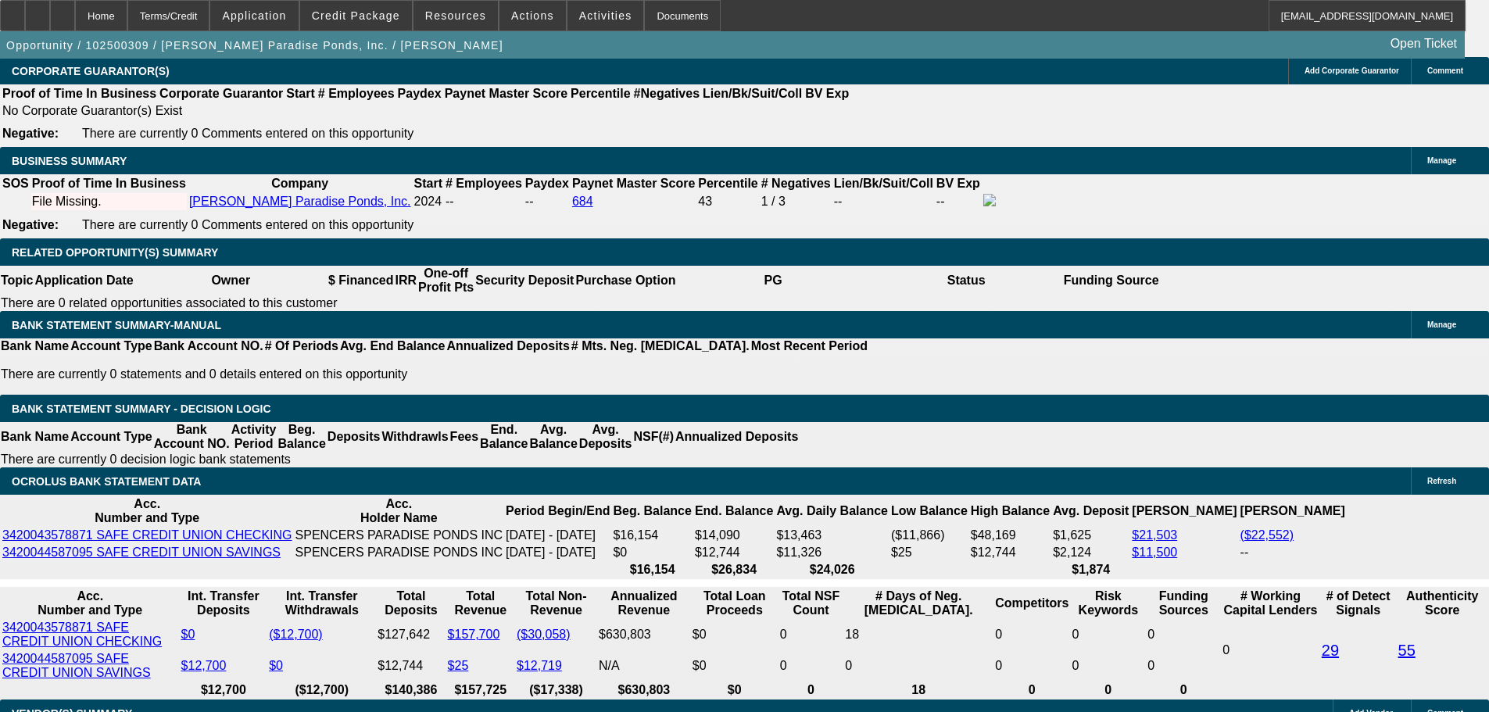
scroll to position [2657, 0]
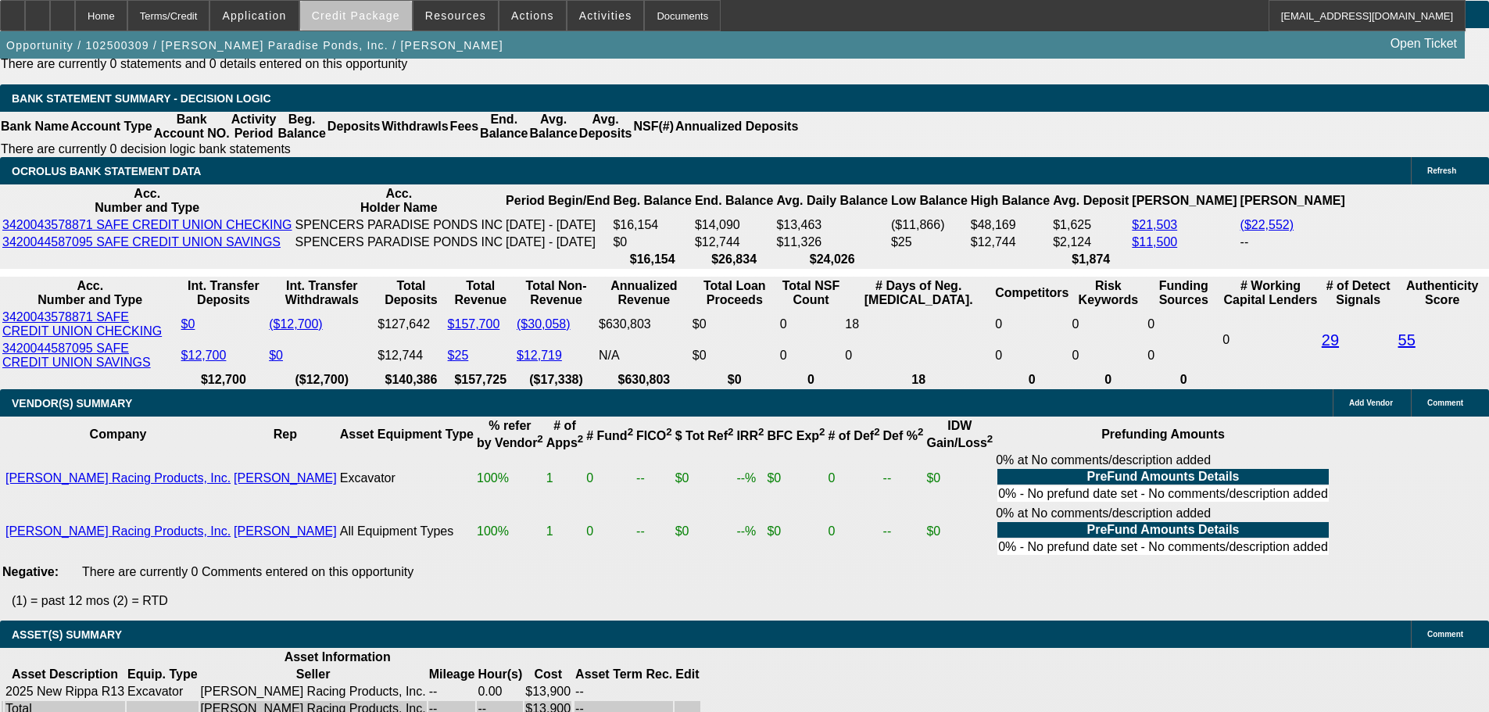
click at [388, 17] on span "Credit Package" at bounding box center [356, 15] width 88 height 13
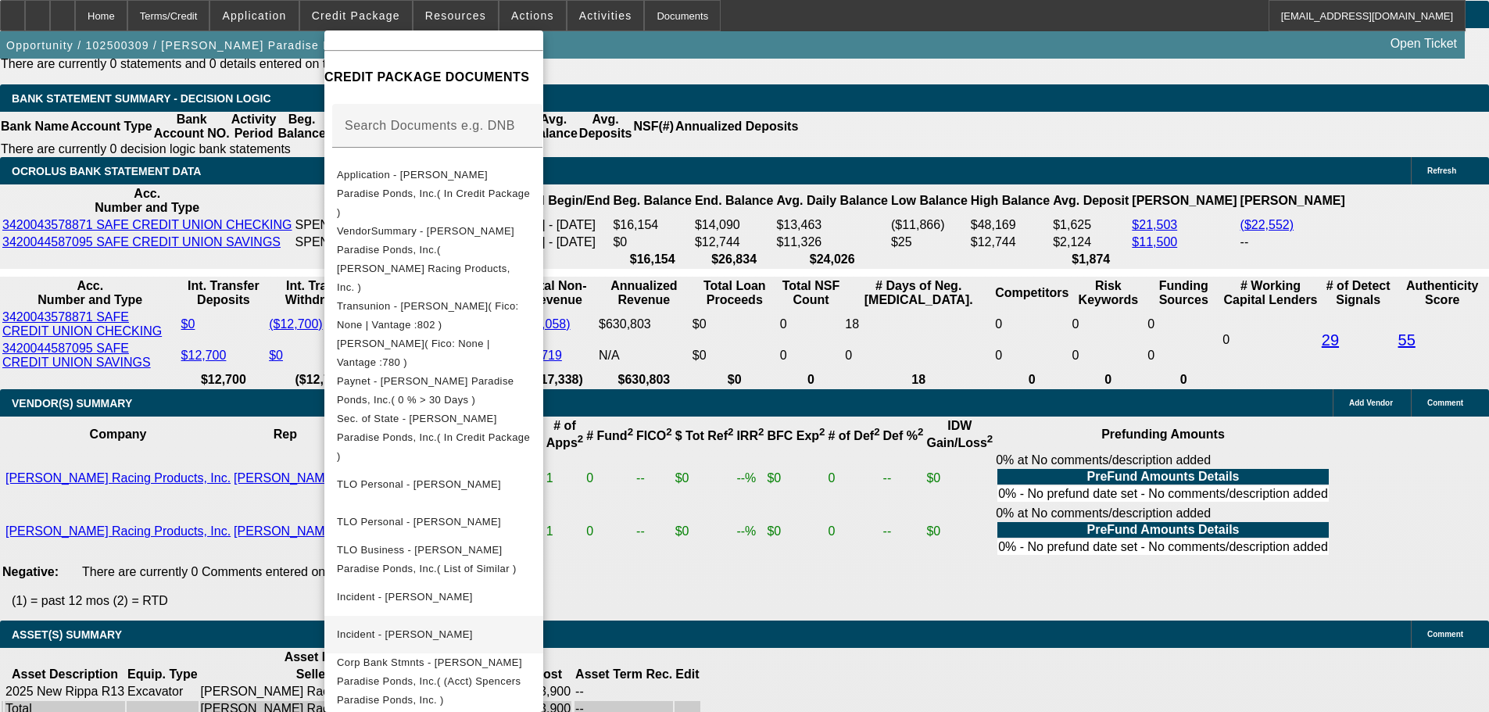
scroll to position [288, 0]
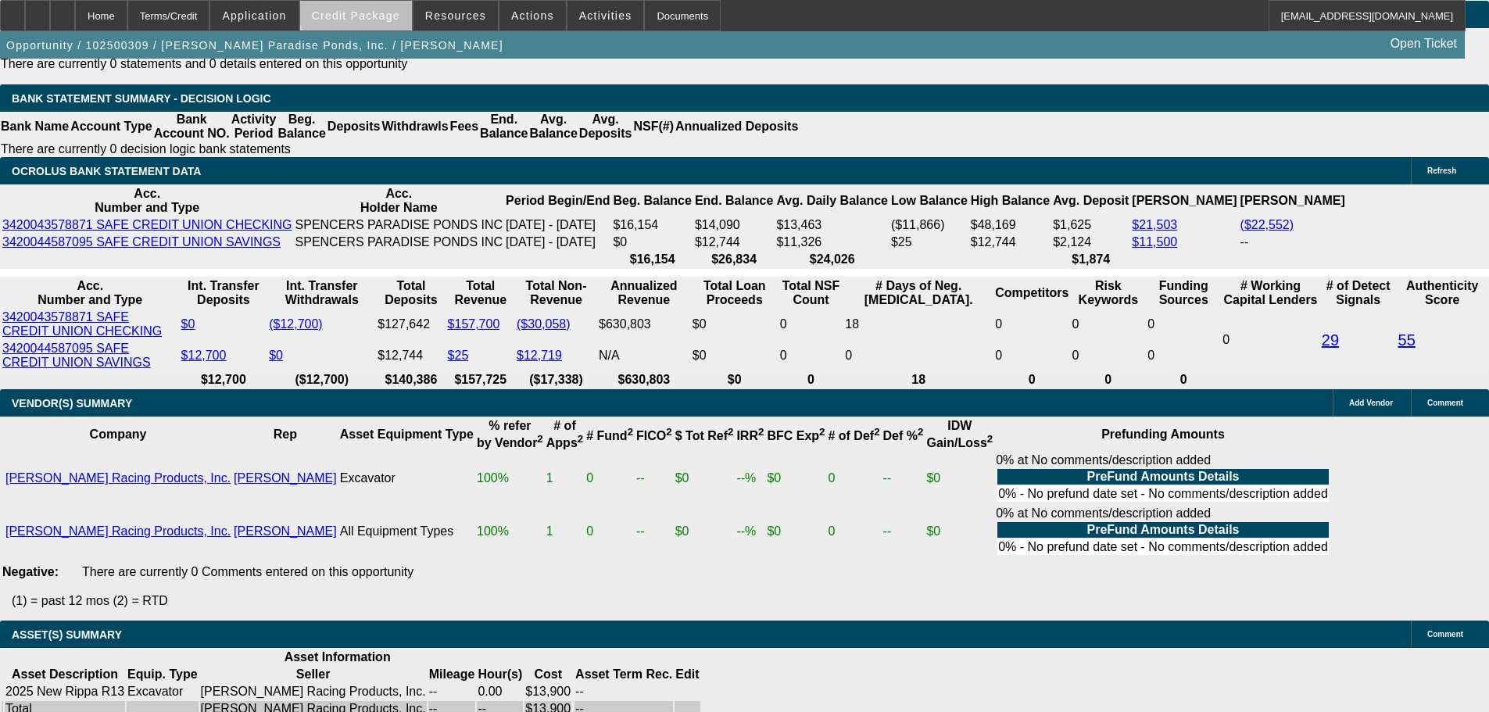
click at [404, 2] on span at bounding box center [356, 16] width 112 height 38
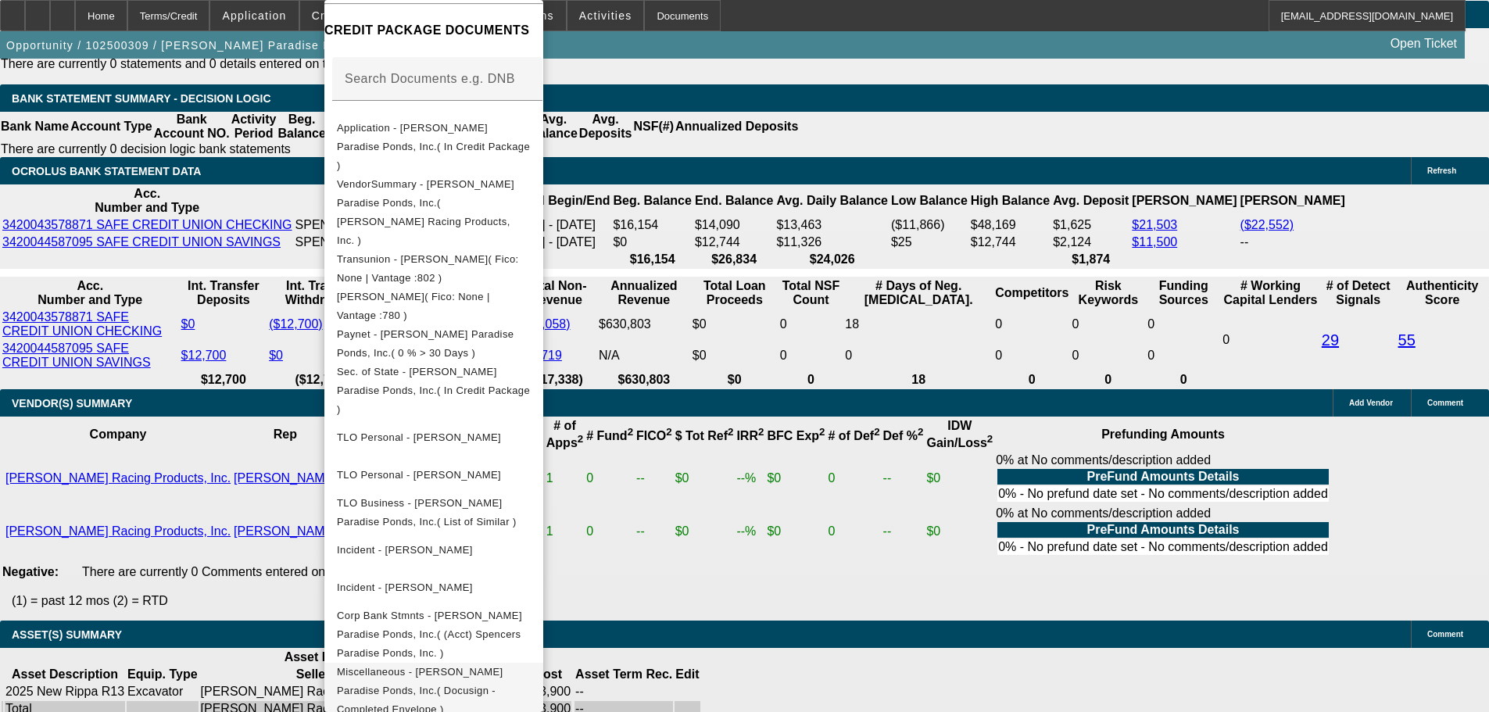
scroll to position [258, 0]
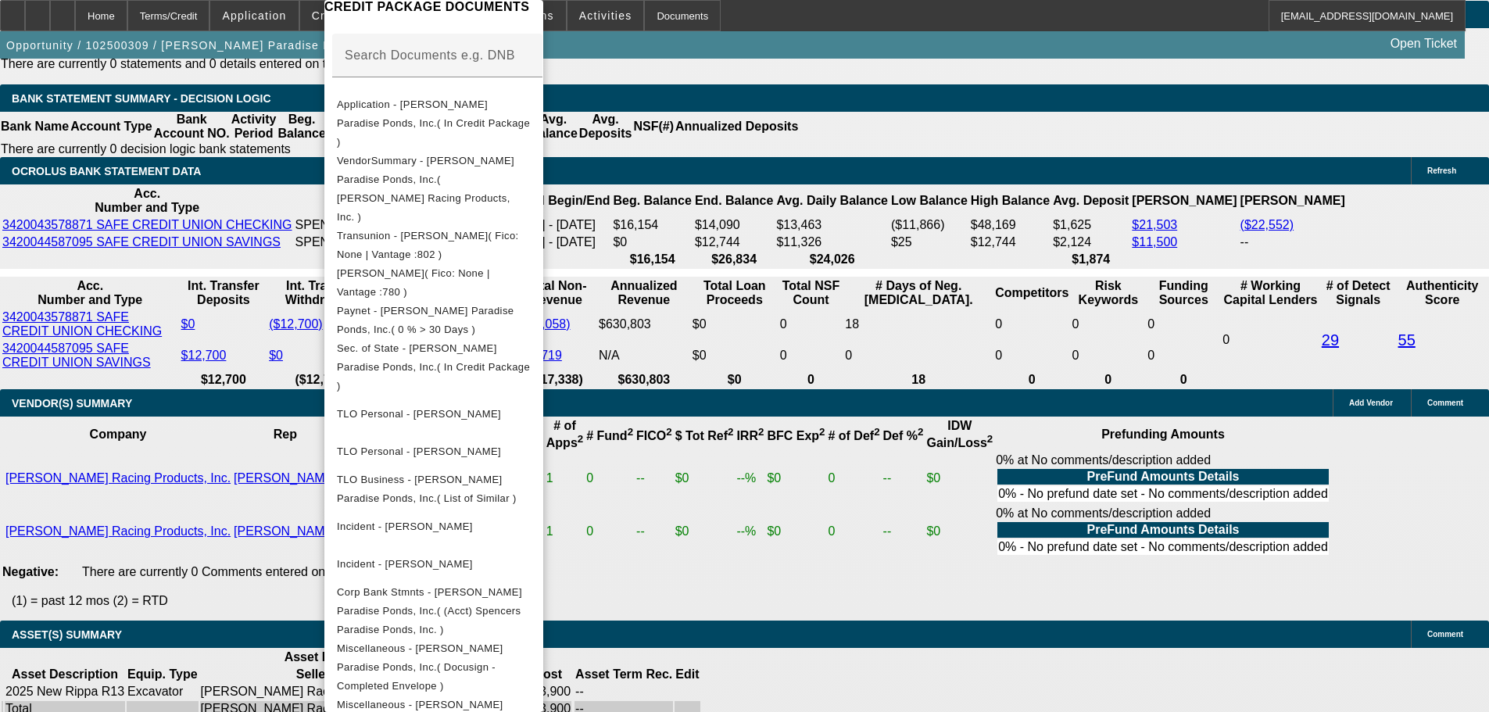
click at [803, 442] on div at bounding box center [744, 356] width 1489 height 712
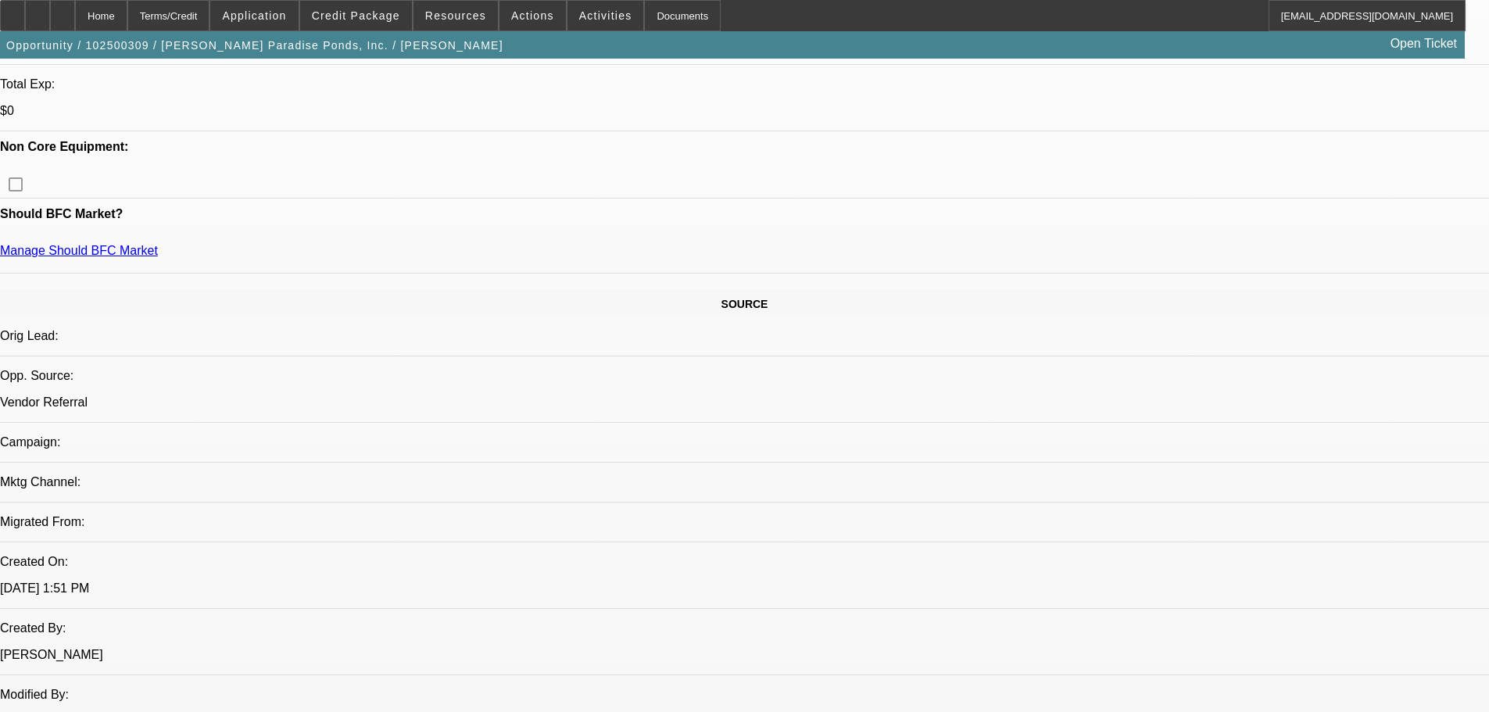
scroll to position [0, 0]
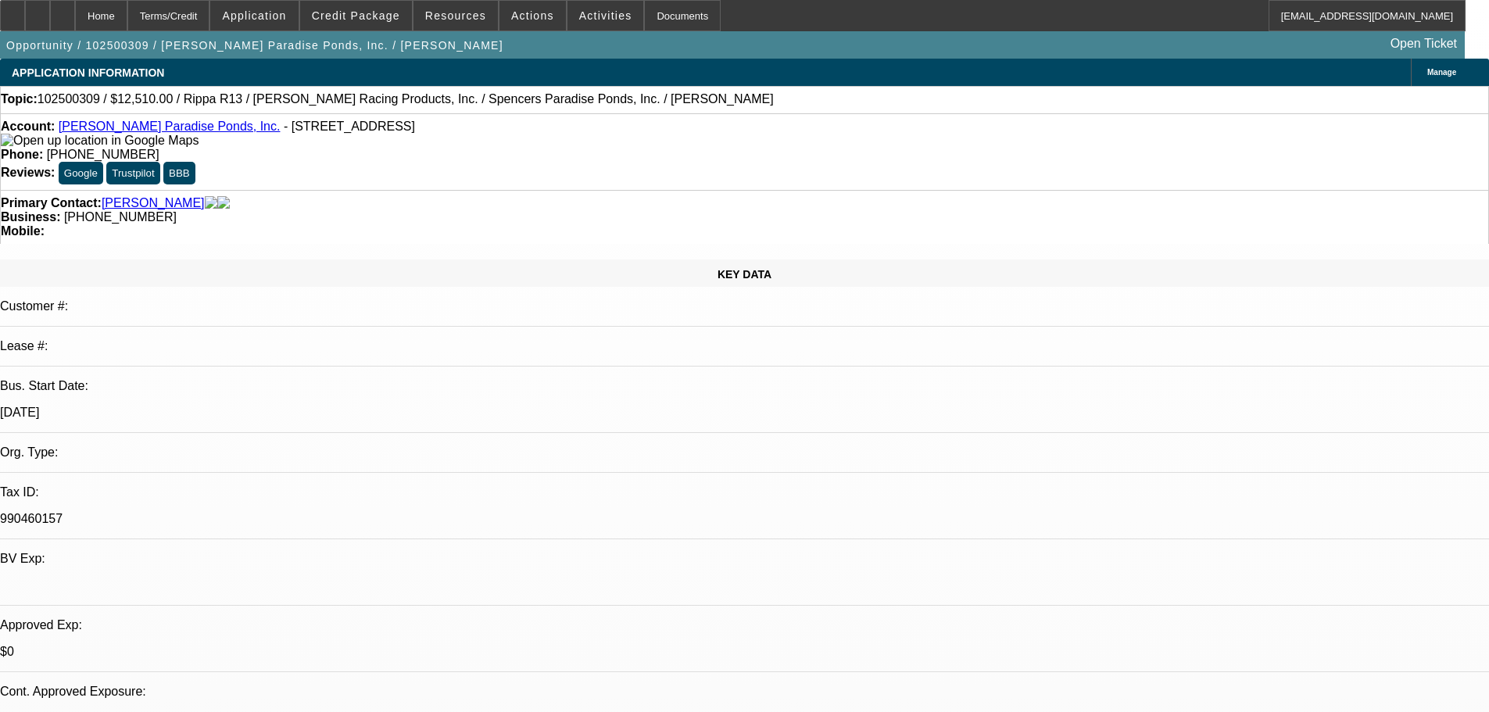
drag, startPoint x: 642, startPoint y: 45, endPoint x: 578, endPoint y: 246, distance: 210.8
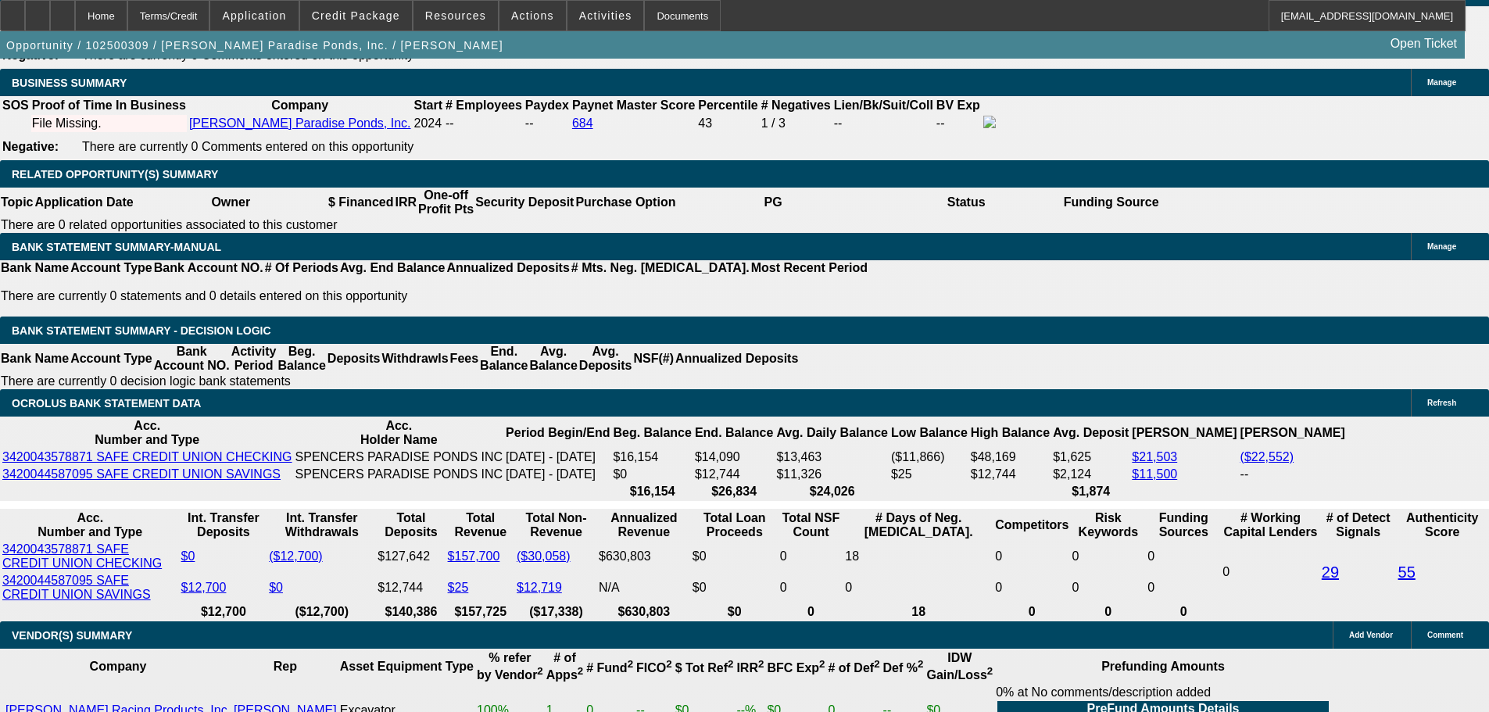
scroll to position [2423, 0]
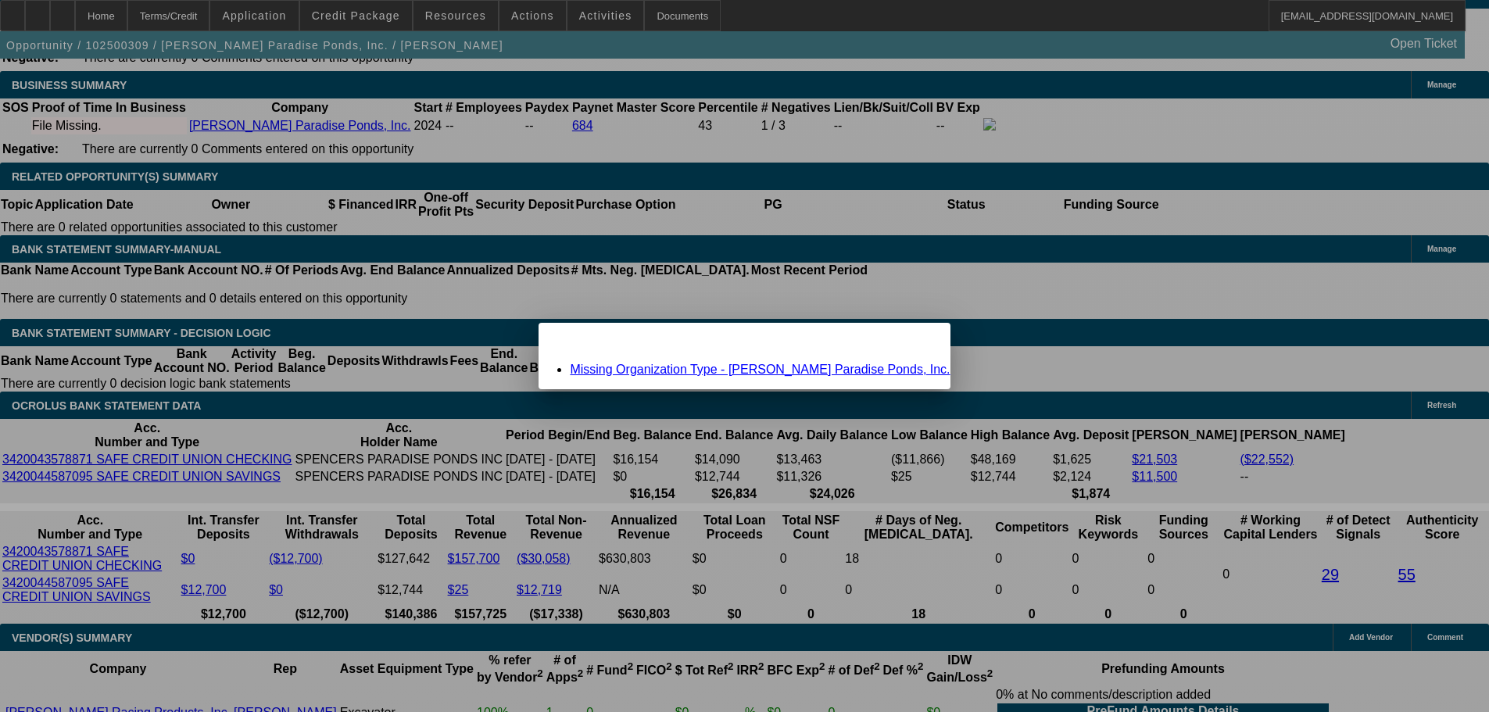
click at [717, 367] on link "Missing Organization Type - Spencer's Paradise Ponds, Inc." at bounding box center [760, 369] width 380 height 13
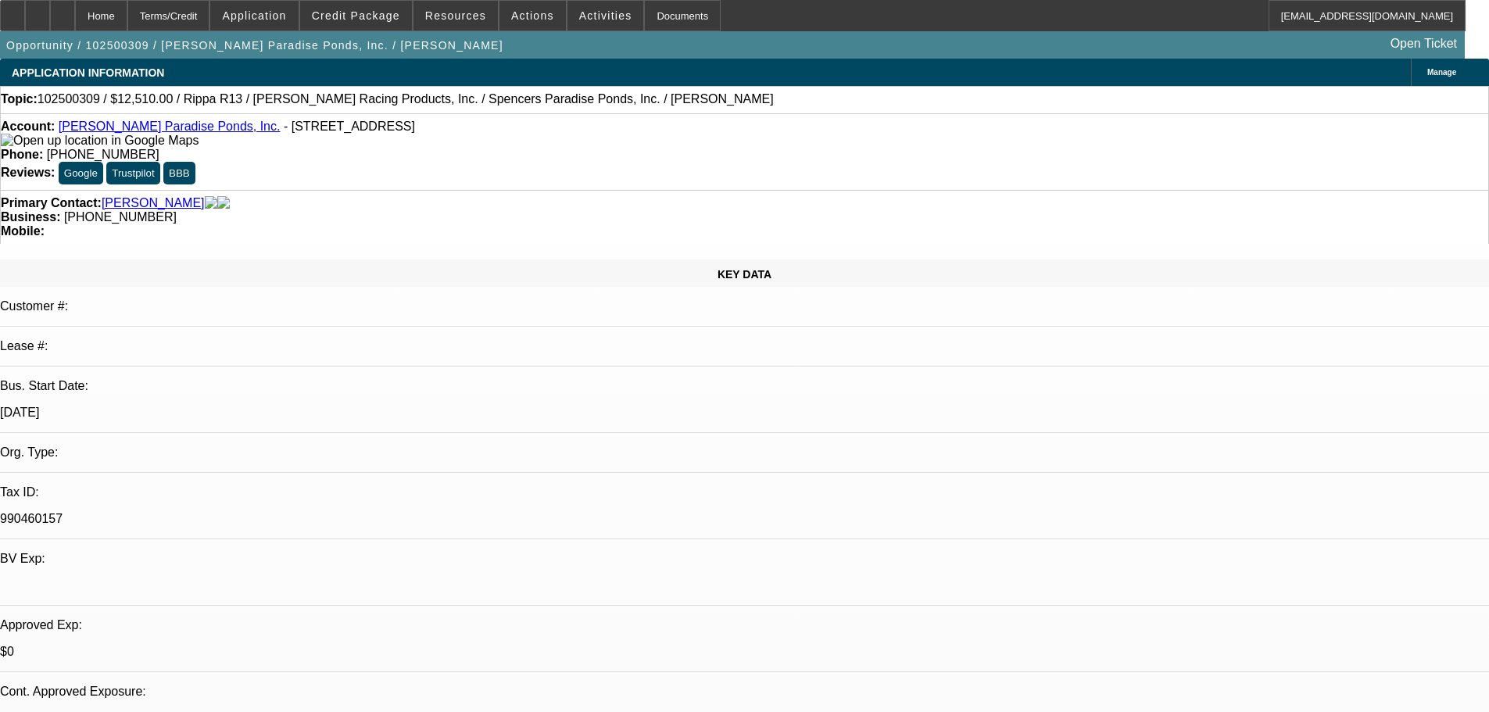
scroll to position [2423, 0]
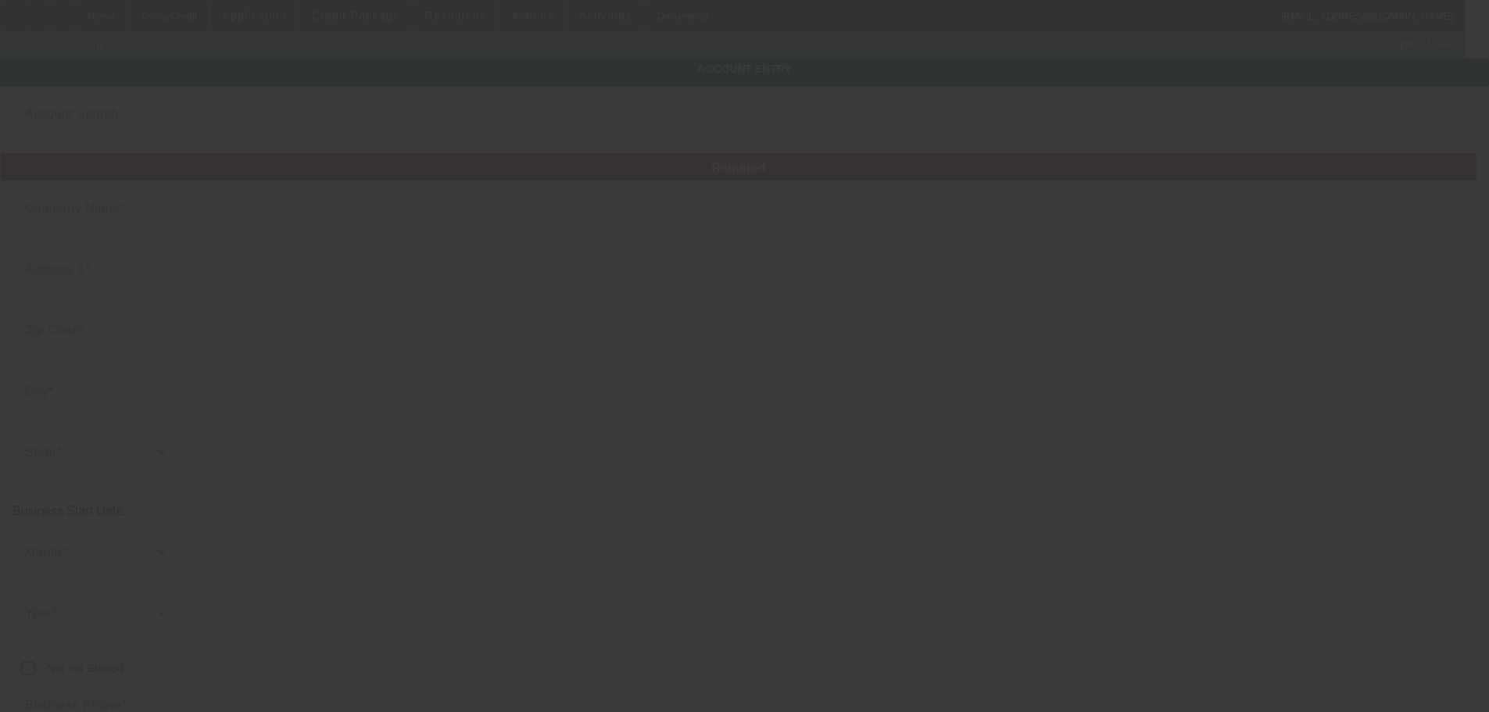
type input "[PERSON_NAME] Paradise Ponds, Inc."
type input "1875 Diesel Dr"
type input "95838"
type input "Sacramento"
type input "(916) 500-9403"
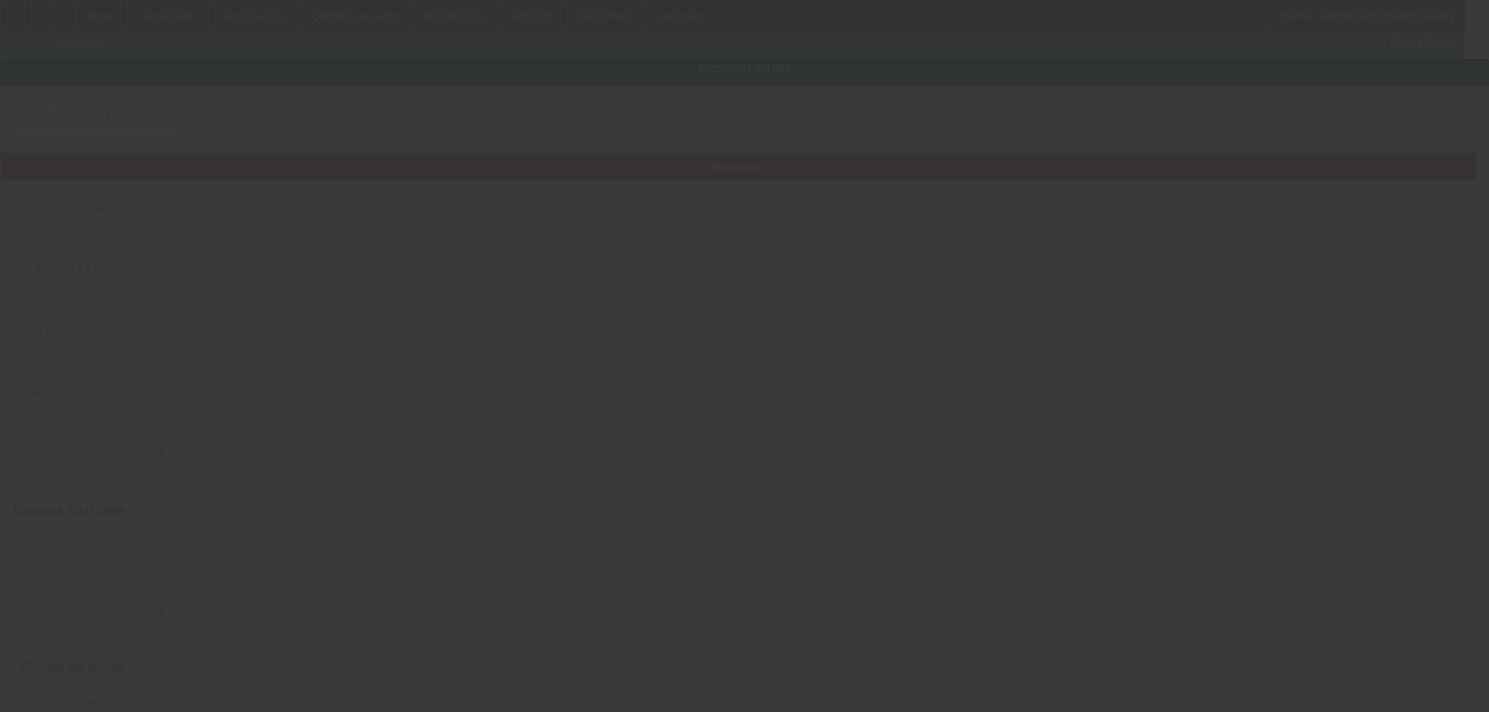
type input "Ste 8"
type input "spencer@paradiseponds.net"
type input "990460157"
type input "Landscaping, Pool, and Pond Install"
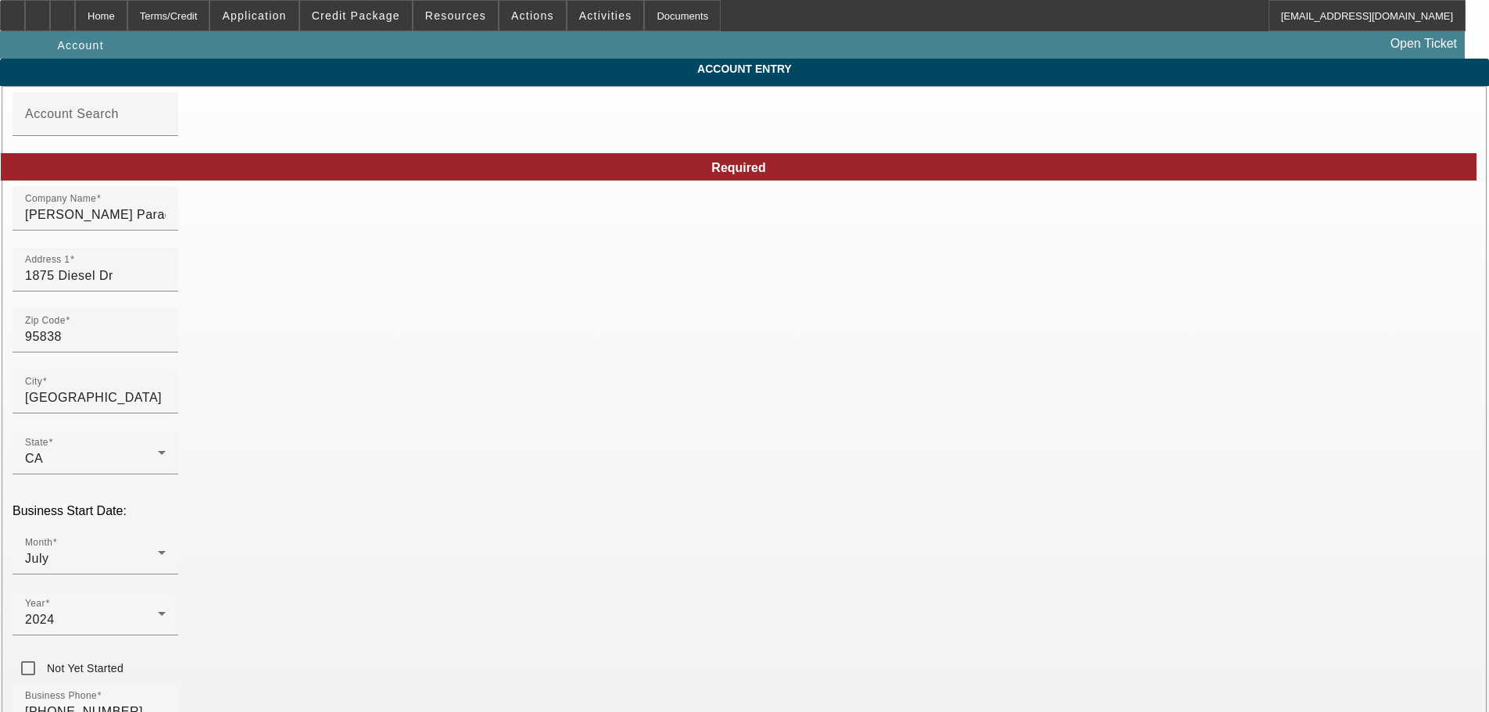
type input "10/13/2025"
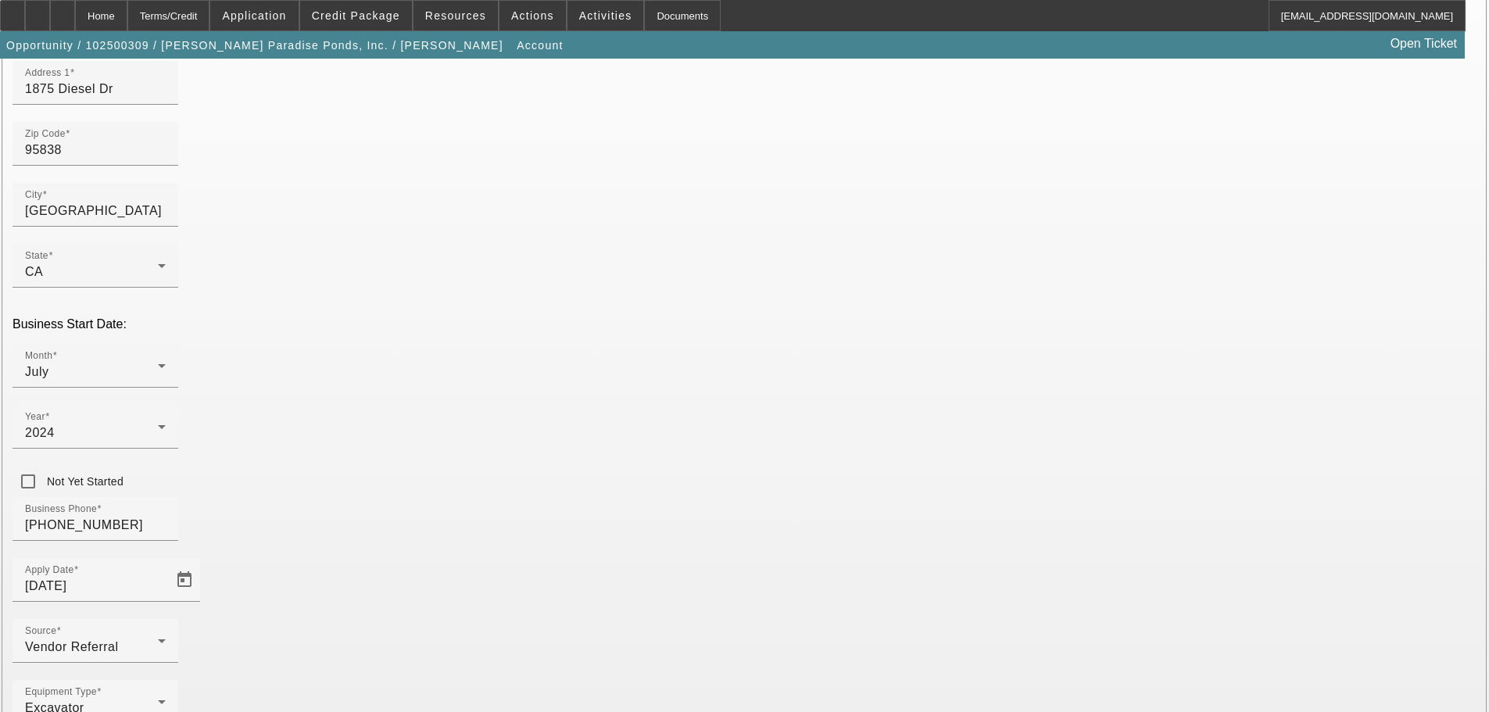
scroll to position [209, 0]
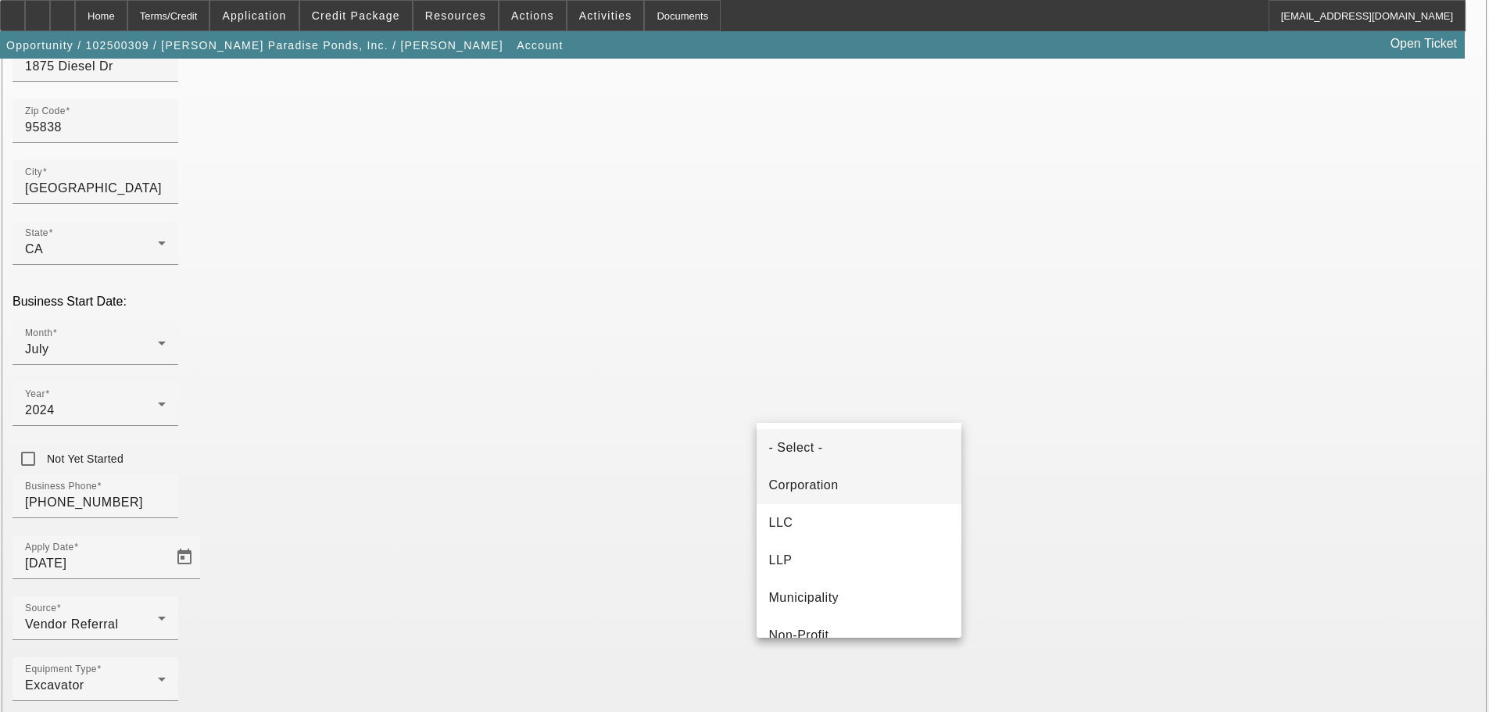
click at [870, 489] on mat-option "Corporation" at bounding box center [858, 486] width 205 height 38
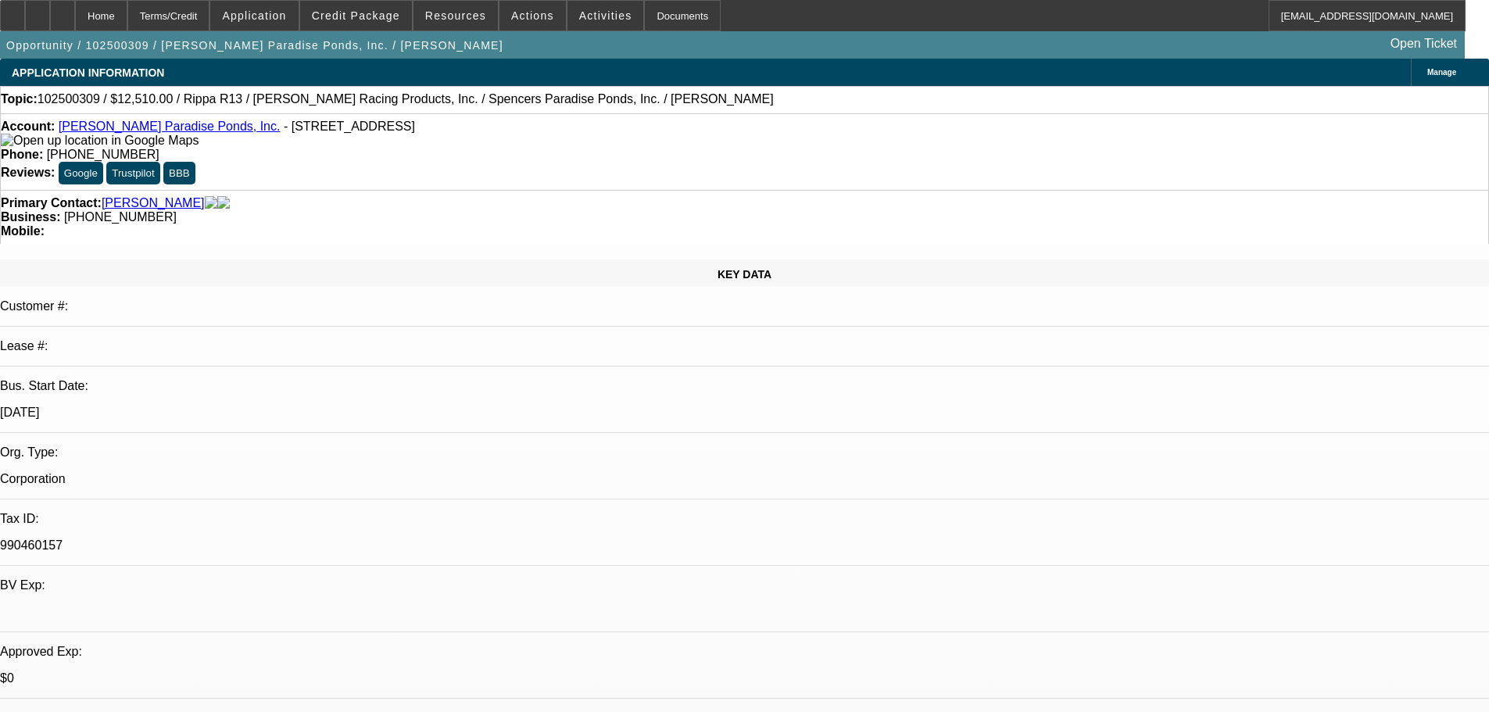
select select "0.1"
select select "2"
select select "0.1"
select select "4"
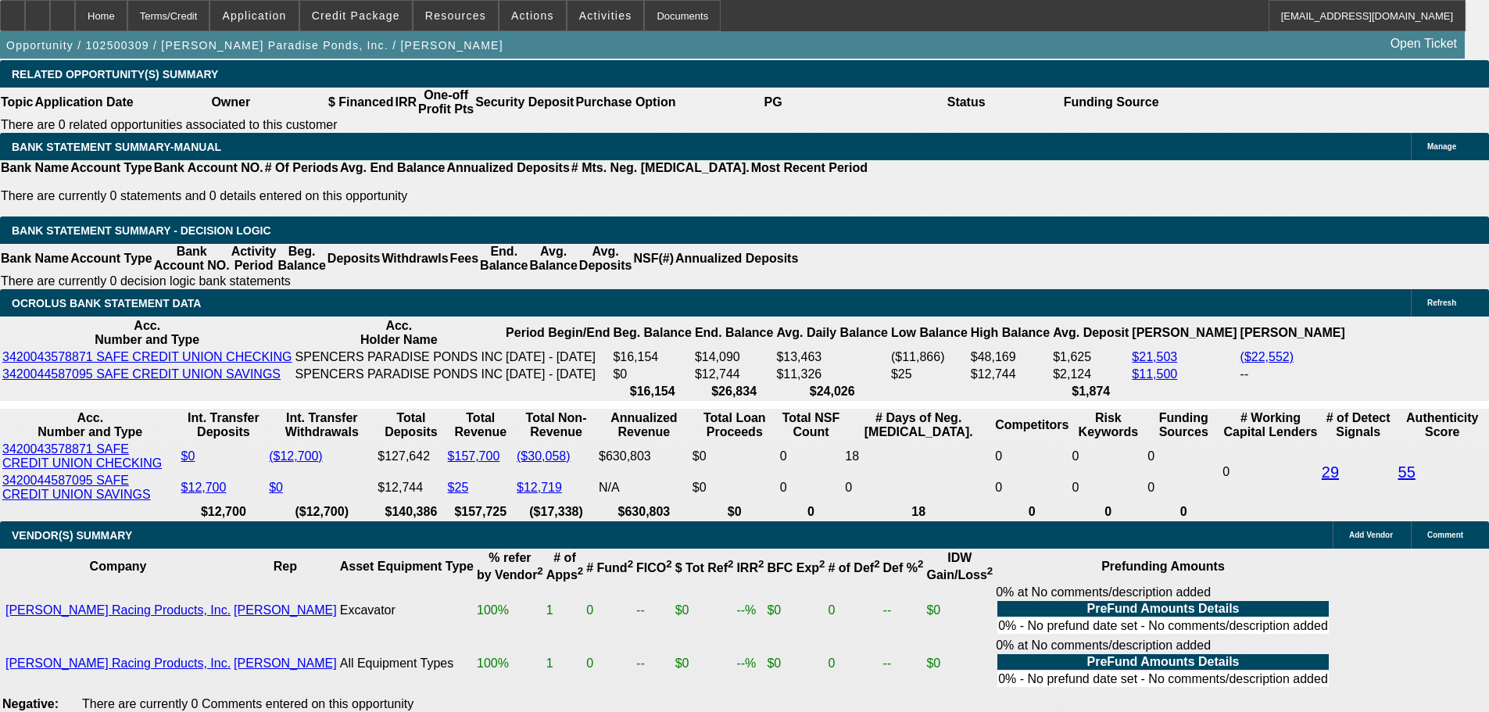
scroll to position [2579, 0]
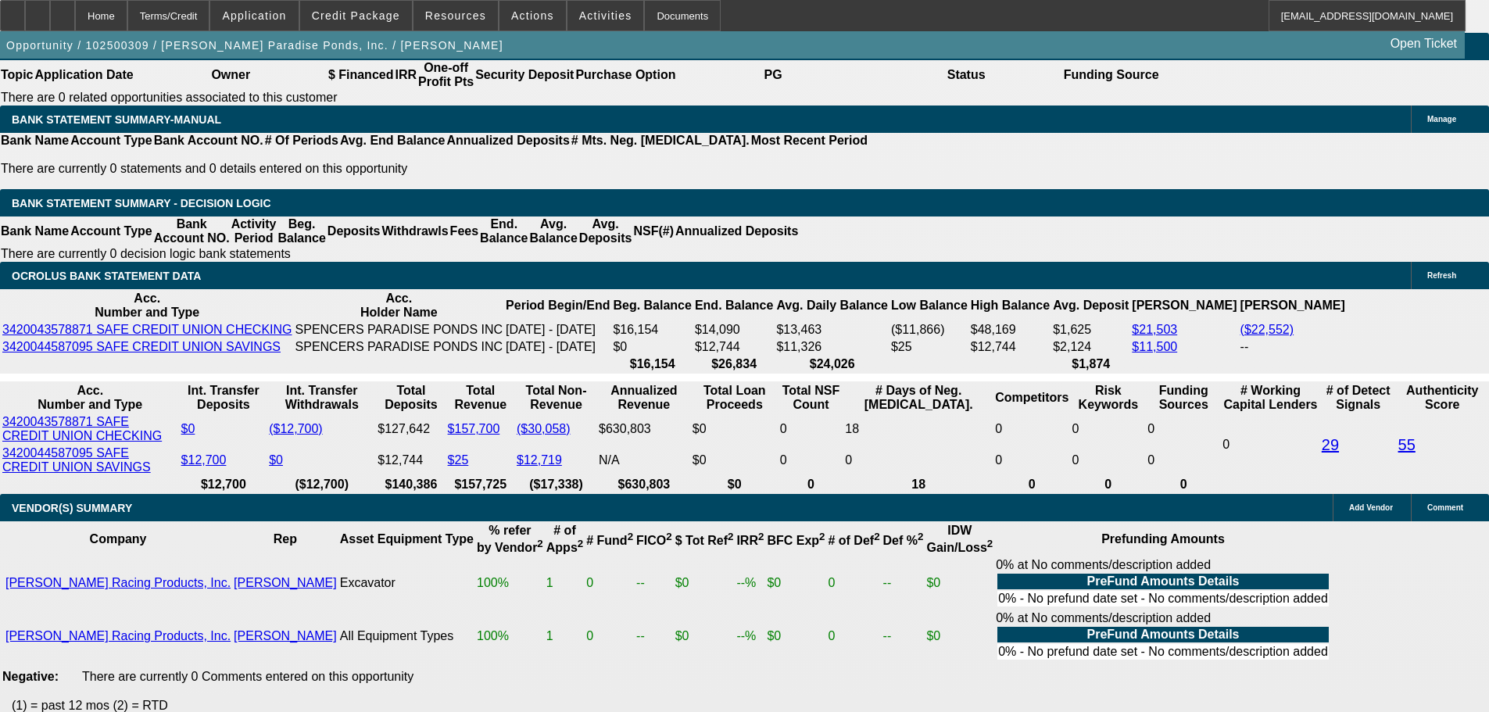
type input "UNKNOWN"
type input "46"
type input "$4,317.16"
type input "$2,158.58"
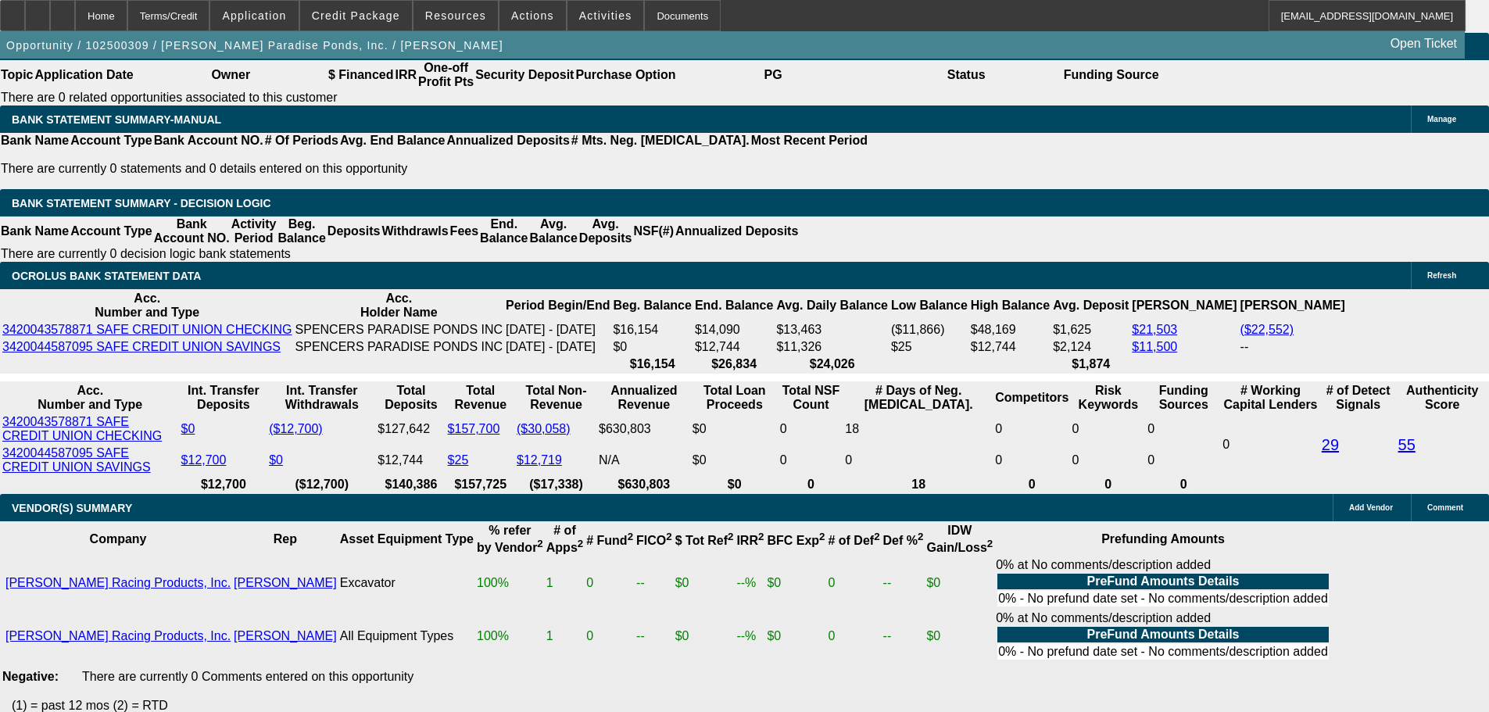
type input "$681.24"
type input "$340.62"
type input "4"
type input "$6,412.16"
type input "$3,206.08"
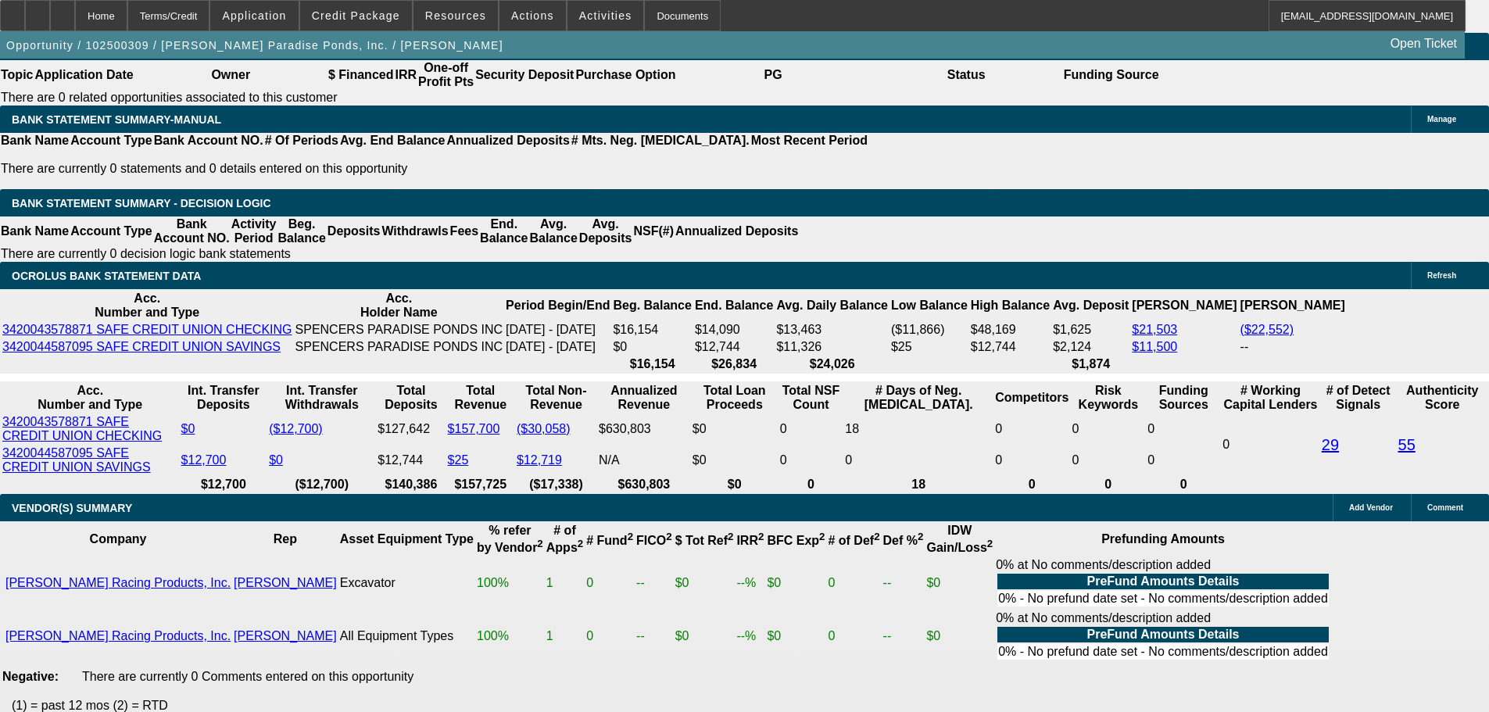
type input "40"
type input "$762.00"
type input "$381.00"
type input "40"
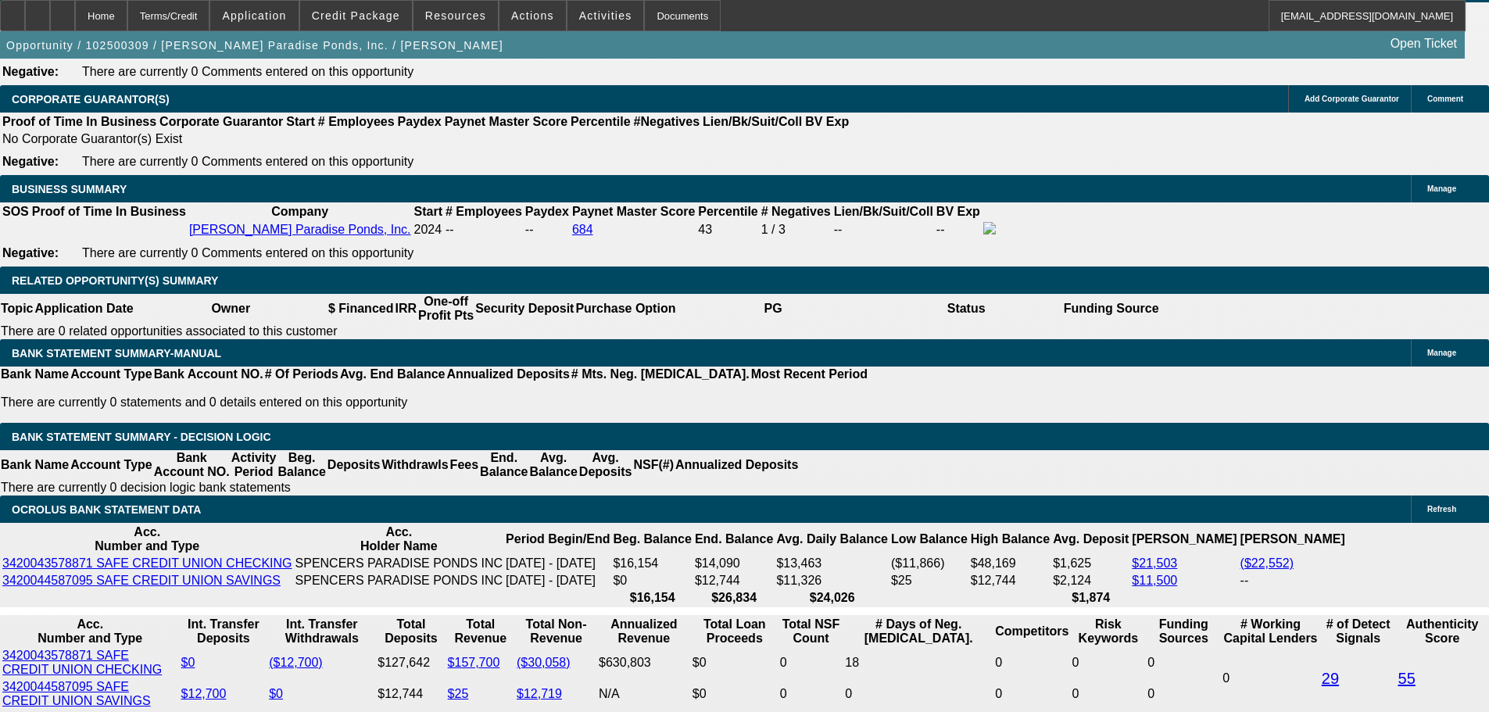
scroll to position [2344, 0]
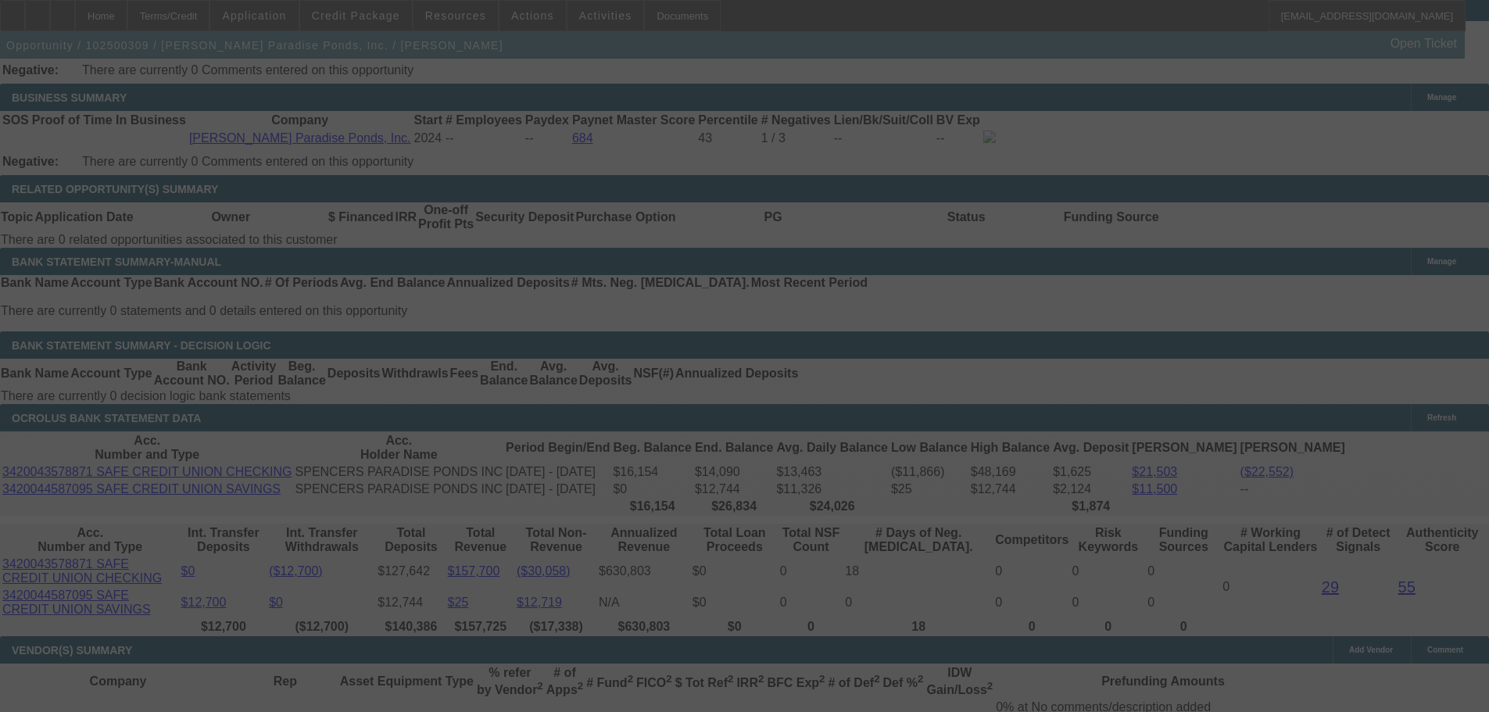
scroll to position [2501, 0]
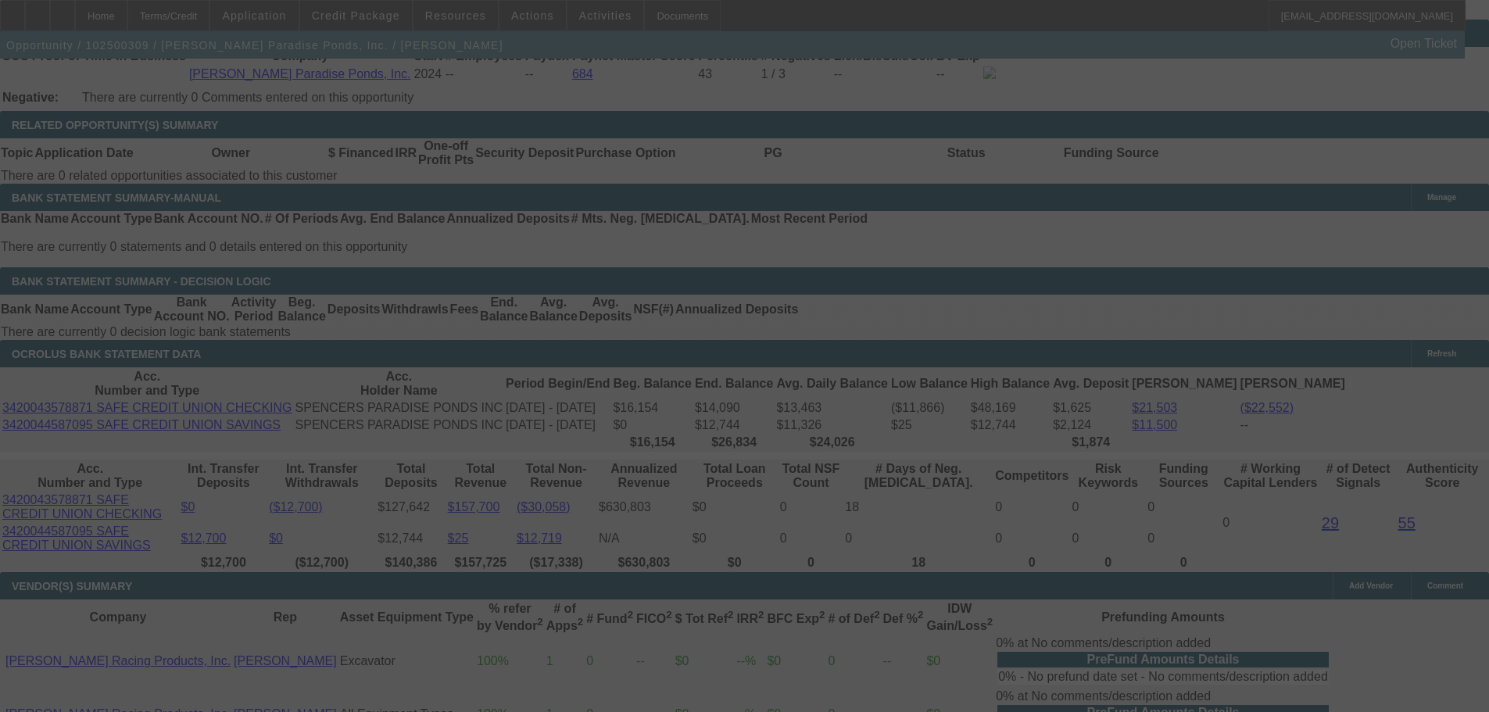
select select "0.1"
select select "2"
select select "0.1"
select select "4"
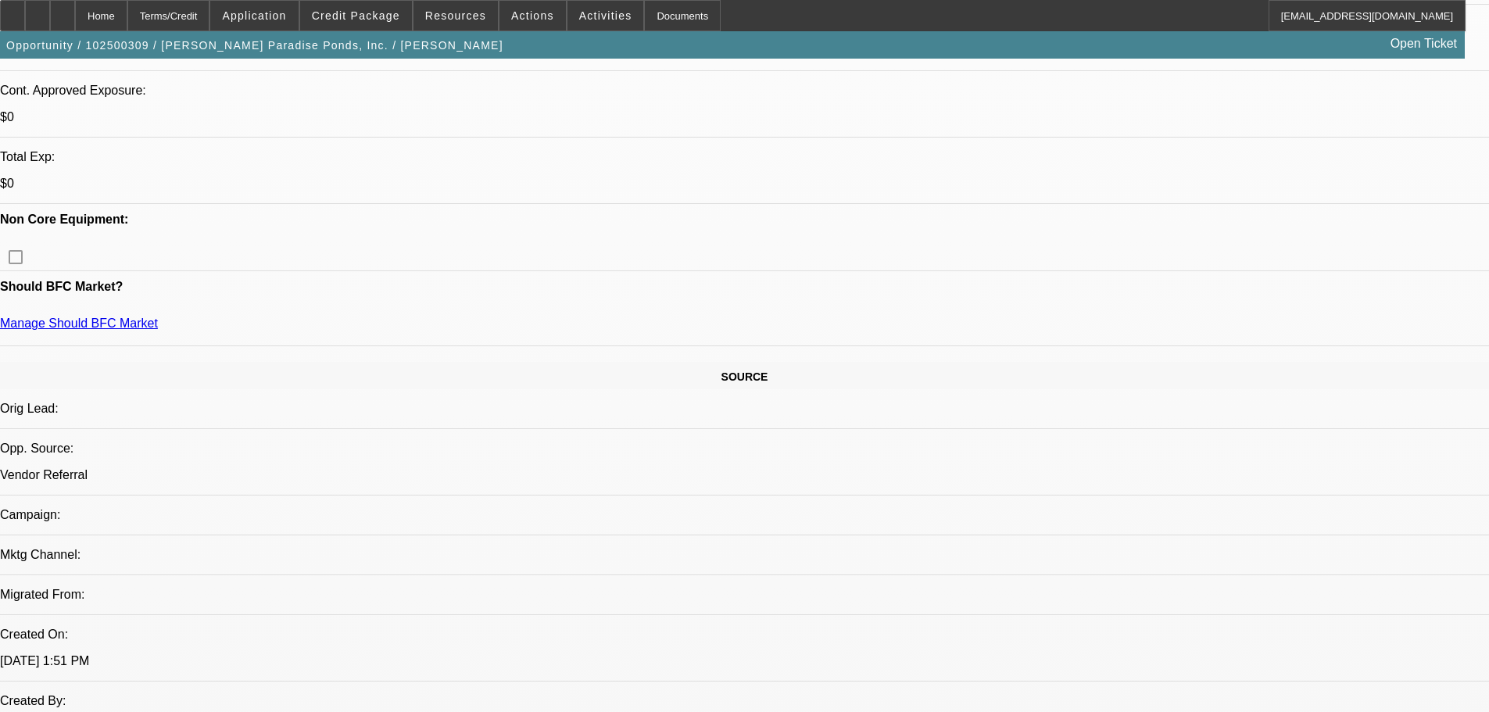
scroll to position [0, 0]
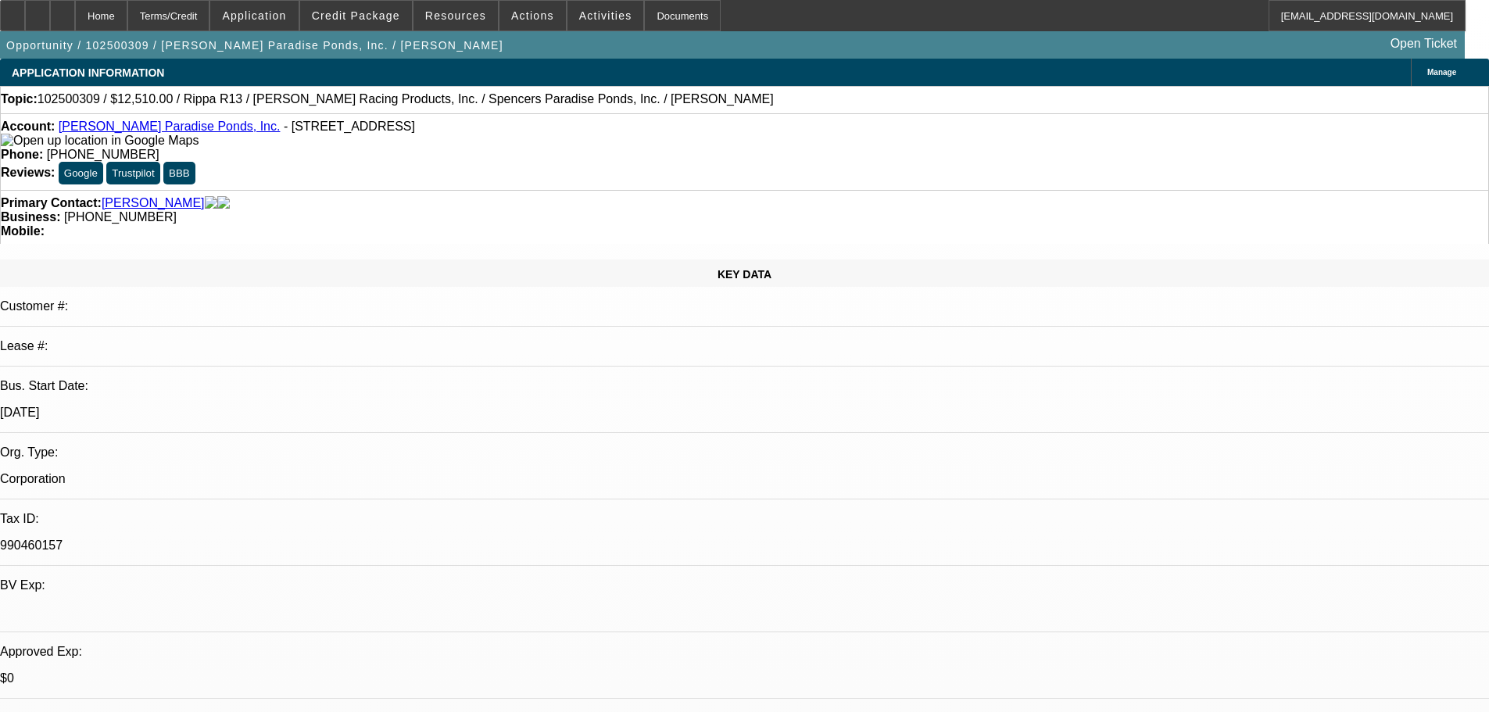
drag, startPoint x: 626, startPoint y: 236, endPoint x: 621, endPoint y: 216, distance: 20.1
drag, startPoint x: 629, startPoint y: 168, endPoint x: 558, endPoint y: 181, distance: 72.2
click at [558, 190] on div "Primary Contact: Miller, Spencer Business: (916) 500-9403 Mobile:" at bounding box center [744, 217] width 1489 height 54
copy span "(916) 500-9403"
click at [309, 259] on div "KEY DATA Customer #: Lease #: Bus. Start Date: 7/18/24 Org. Type: Corporation T…" at bounding box center [744, 616] width 1489 height 714
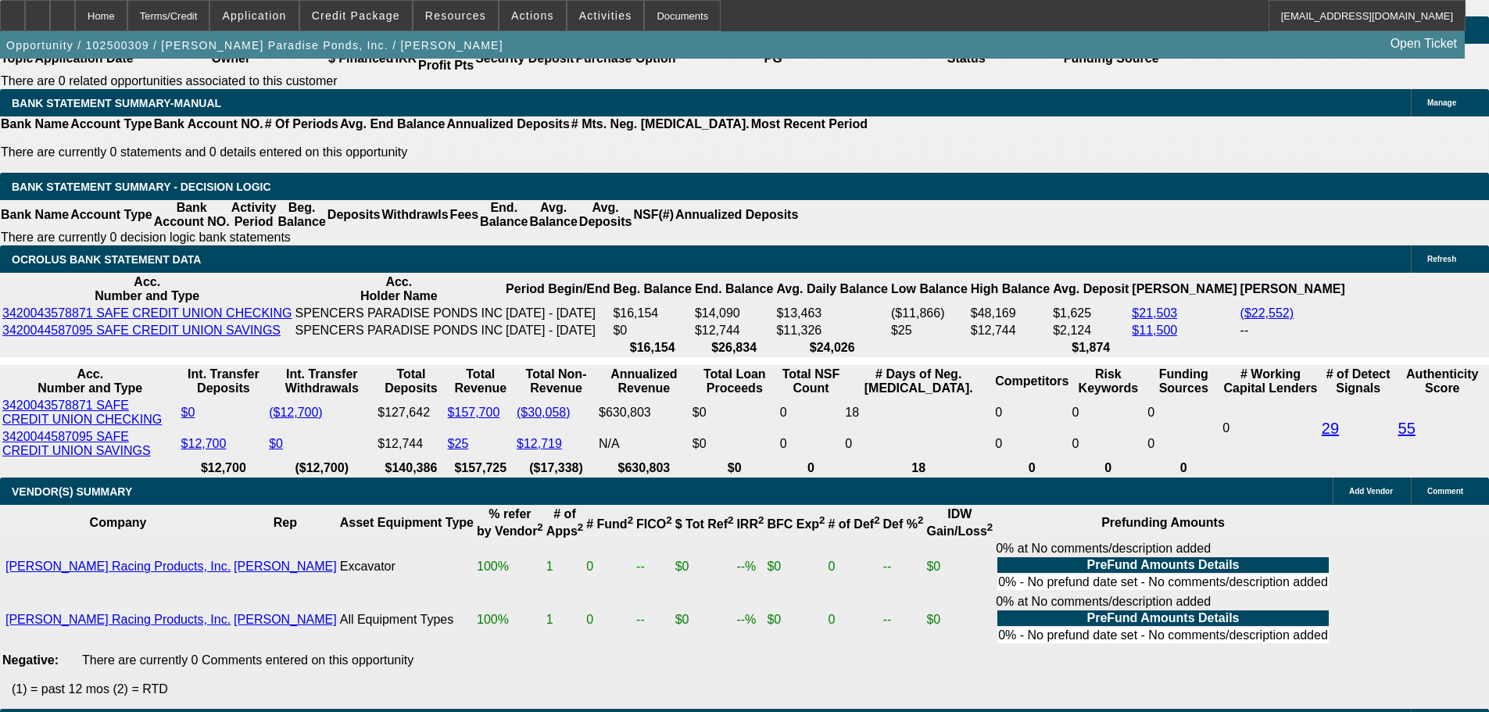
scroll to position [2735, 0]
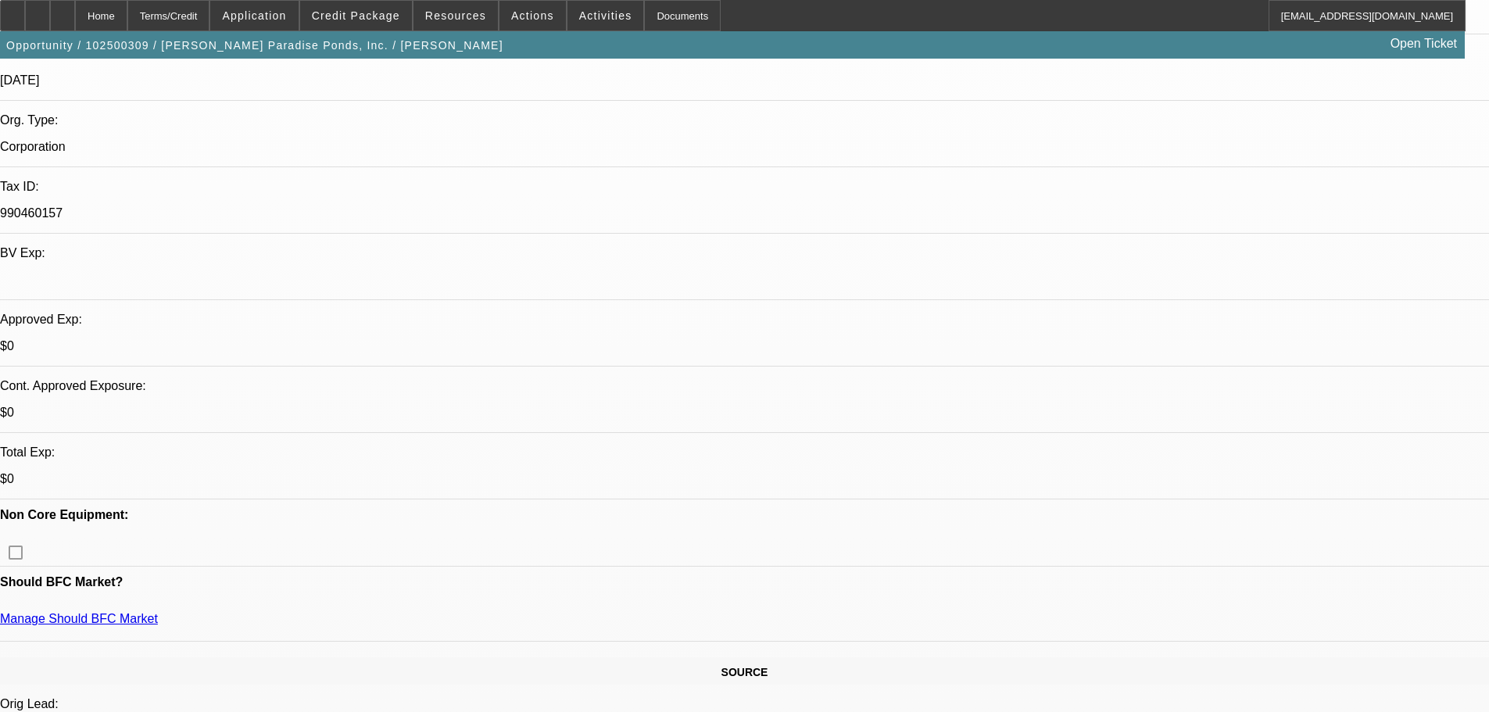
scroll to position [0, 0]
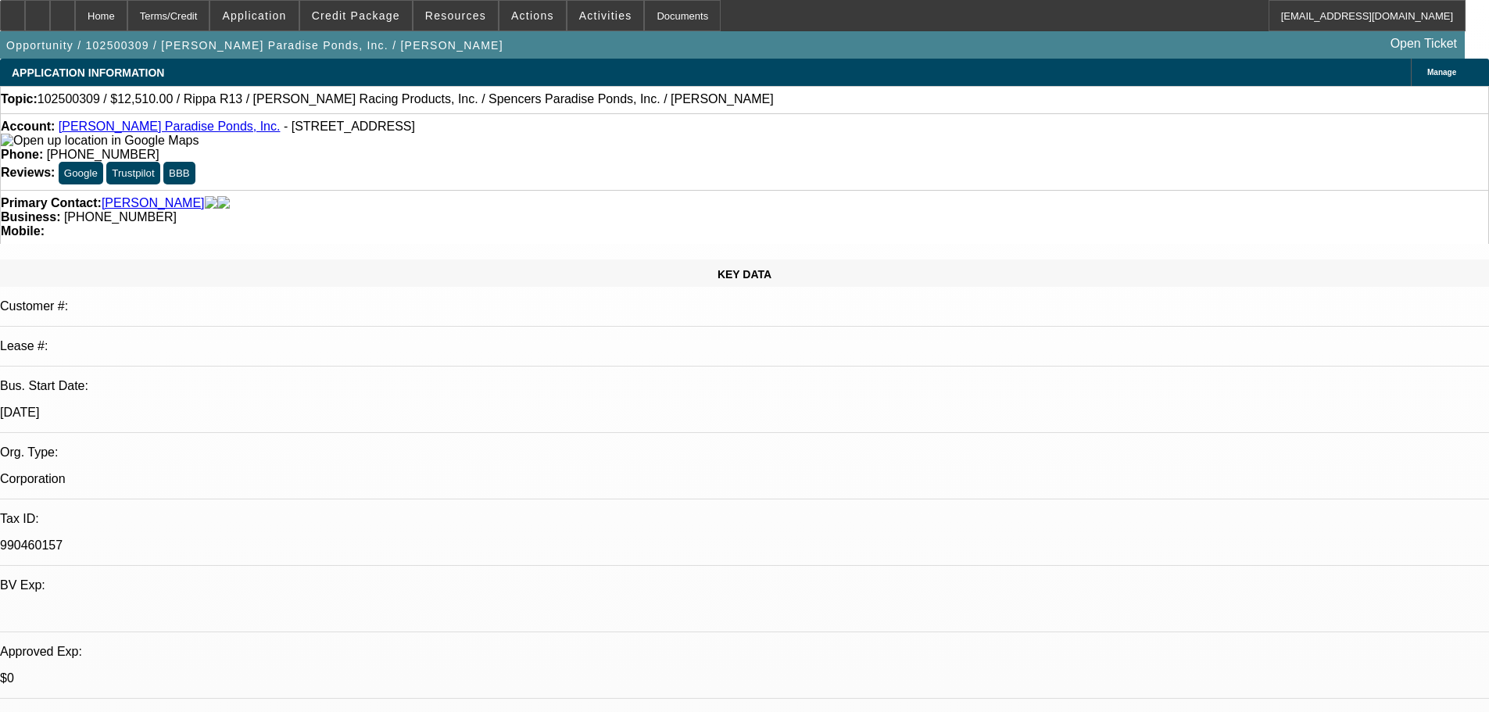
drag, startPoint x: 771, startPoint y: 296, endPoint x: 764, endPoint y: 223, distance: 73.8
drag, startPoint x: 628, startPoint y: 395, endPoint x: 599, endPoint y: 270, distance: 128.3
drag, startPoint x: 917, startPoint y: 416, endPoint x: 857, endPoint y: 9, distance: 411.7
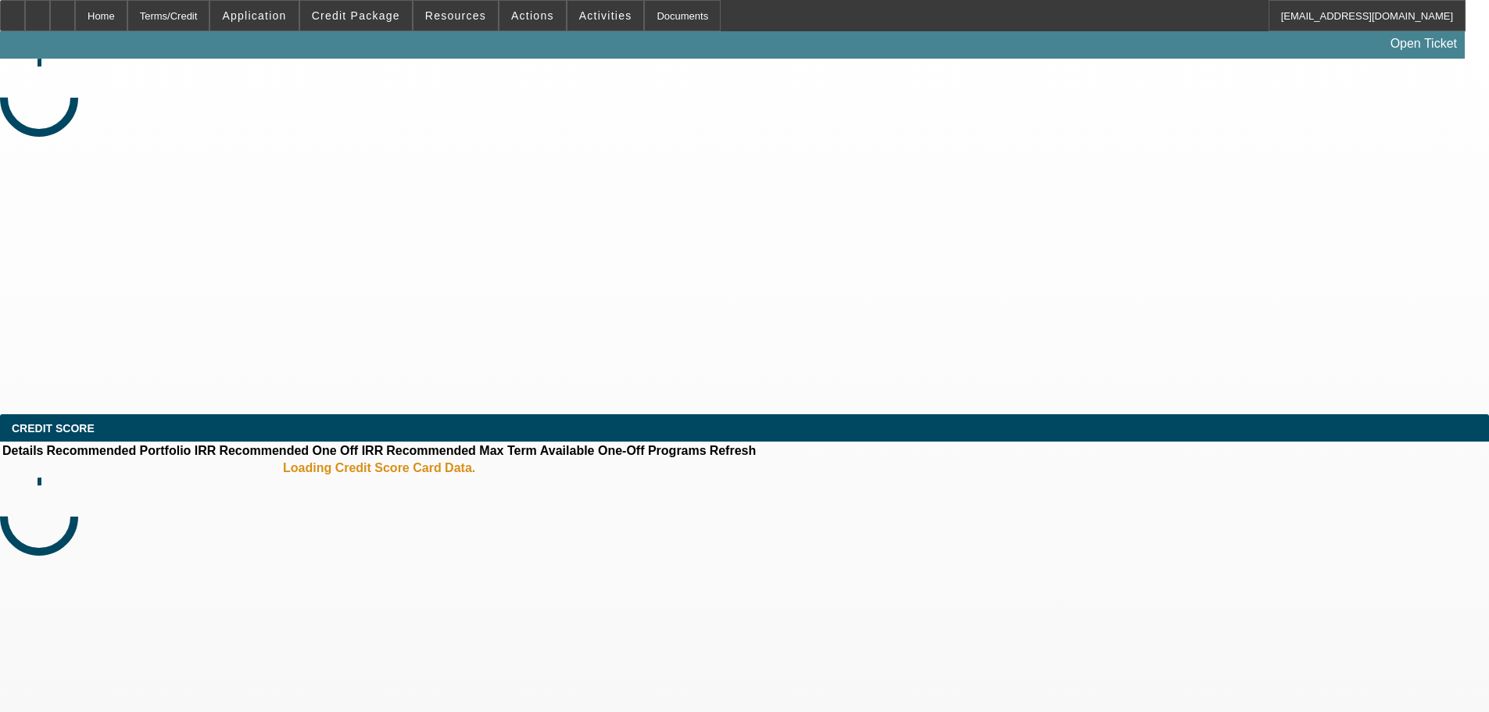
select select "0.1"
select select "2"
select select "0.1"
select select "4"
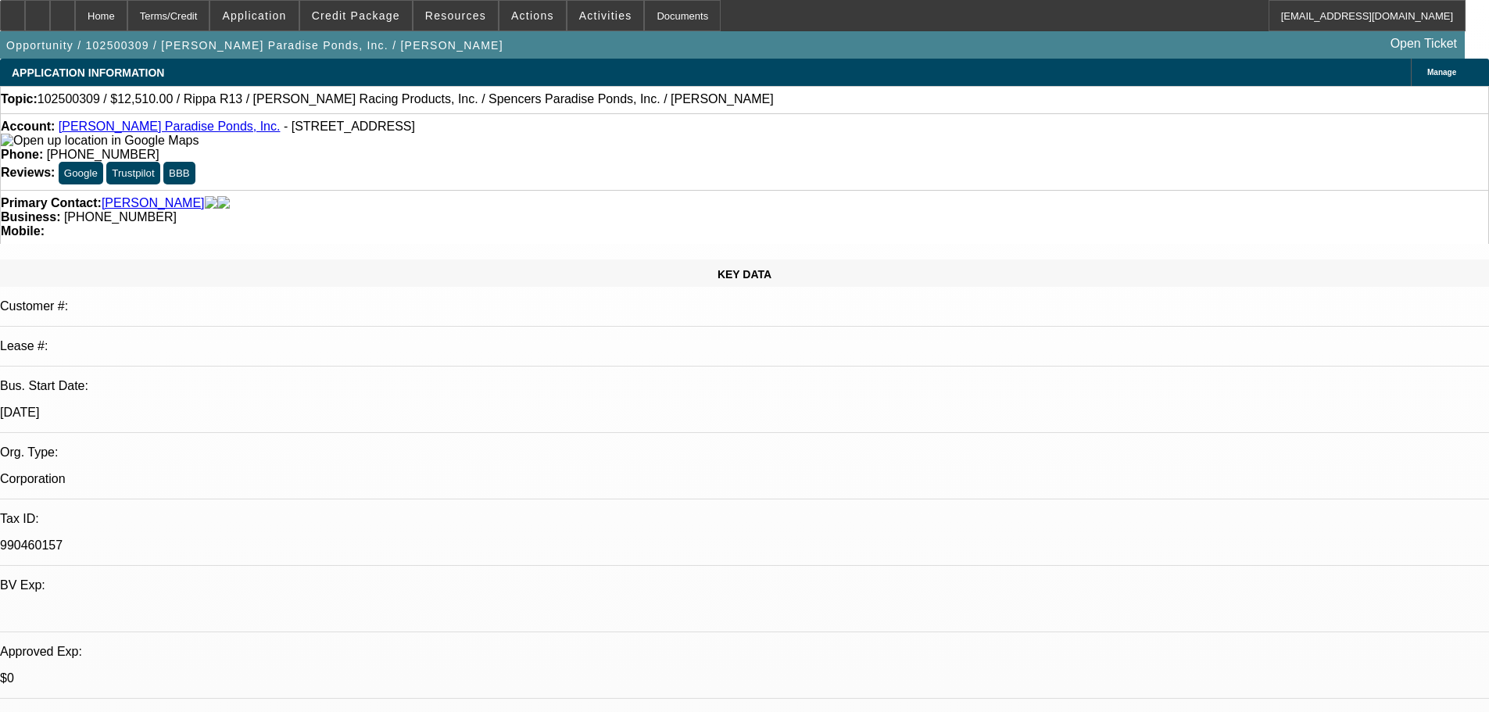
radio input "true"
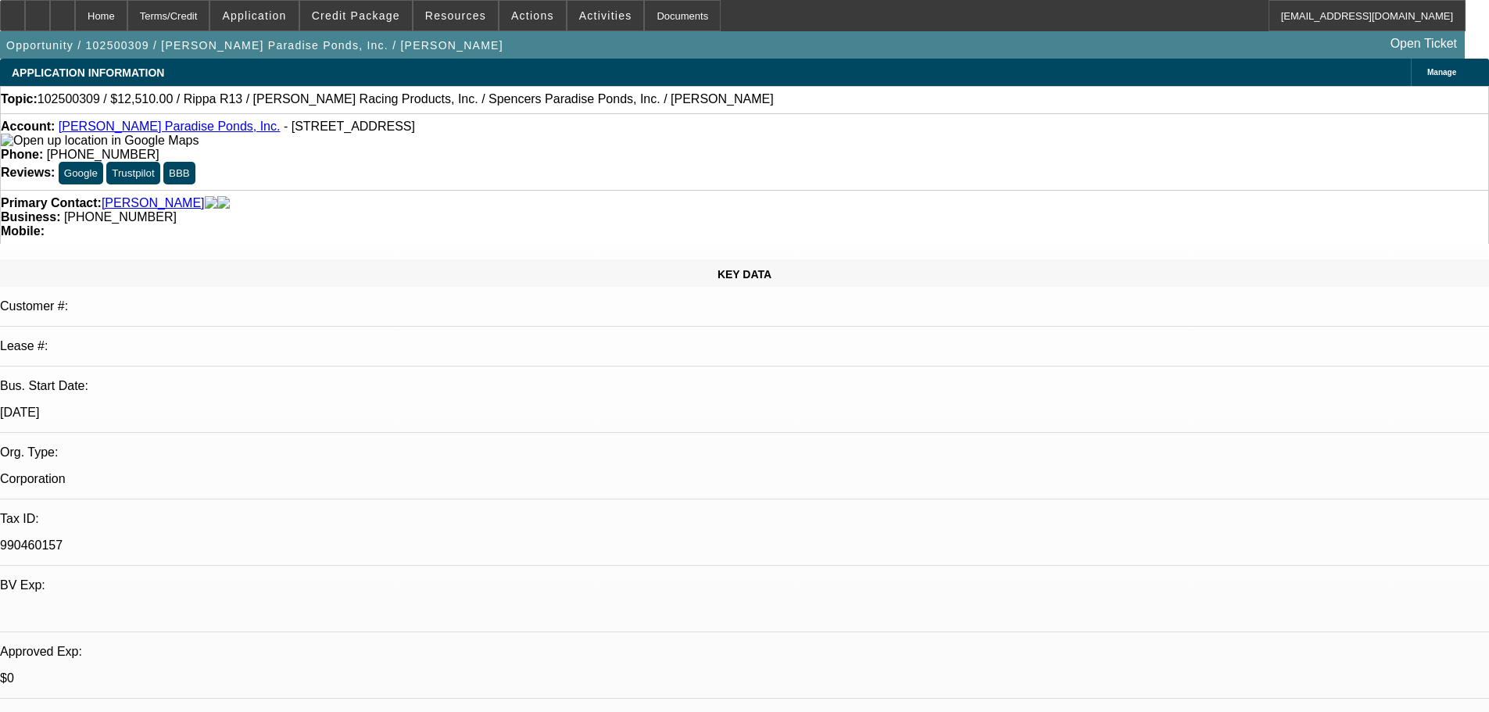
type textarea "10/14 vm for [PERSON_NAME]"
radio input "true"
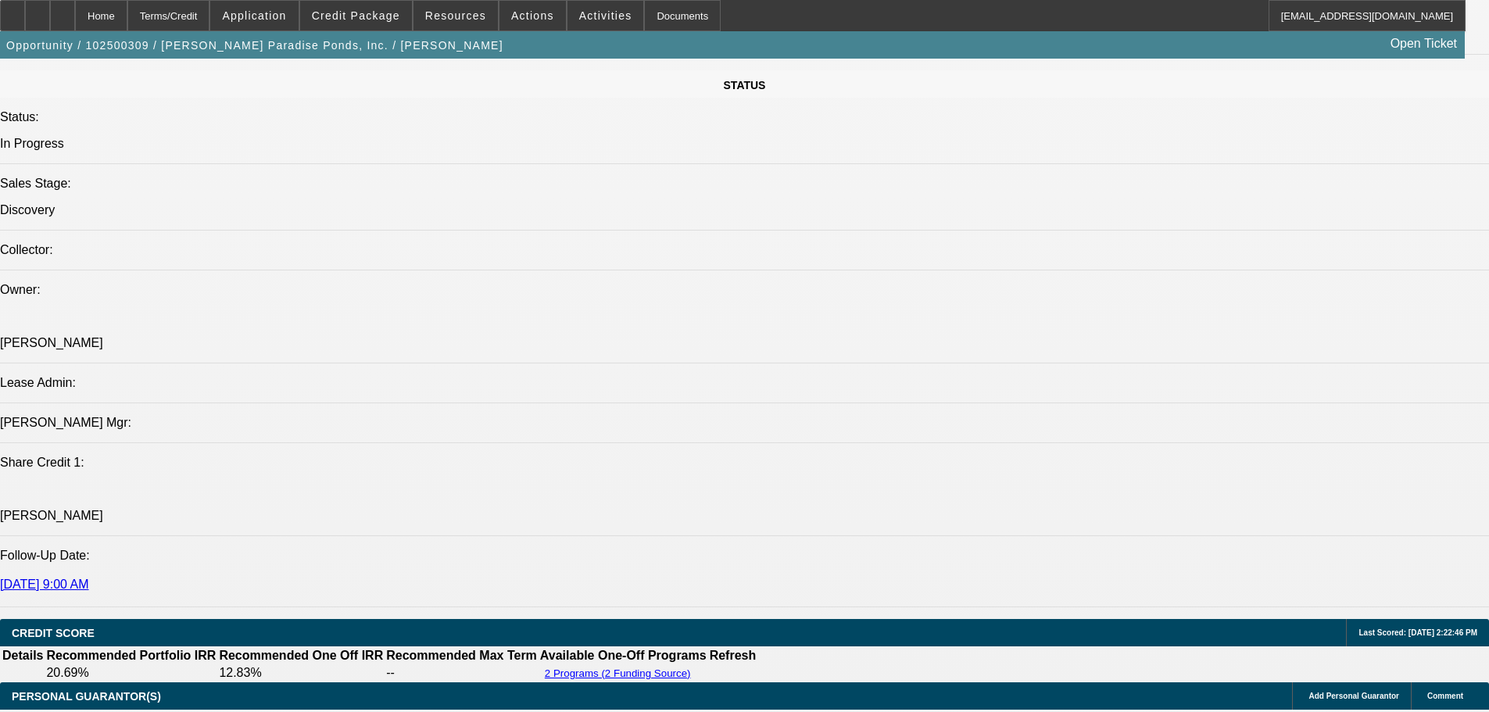
scroll to position [2980, 0]
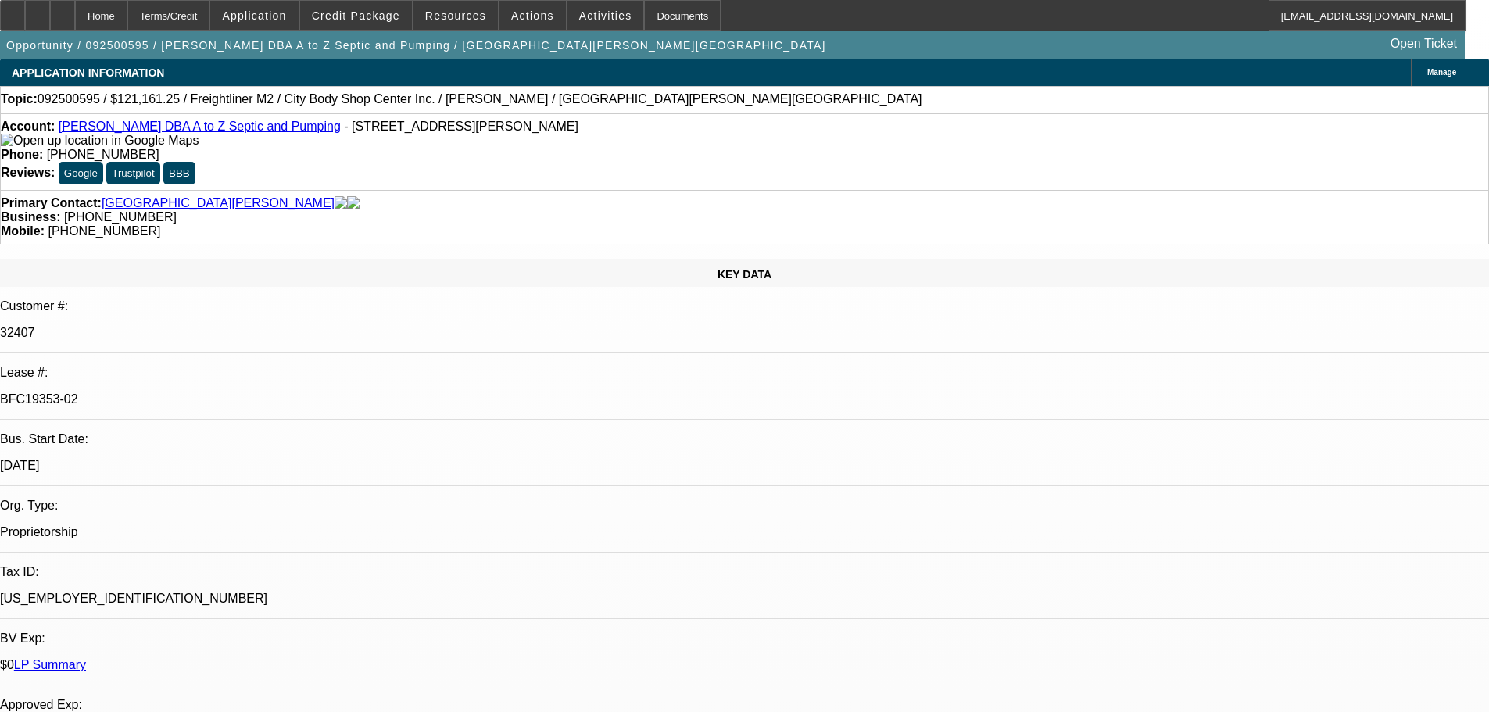
select select "0"
select select "6"
select select "0"
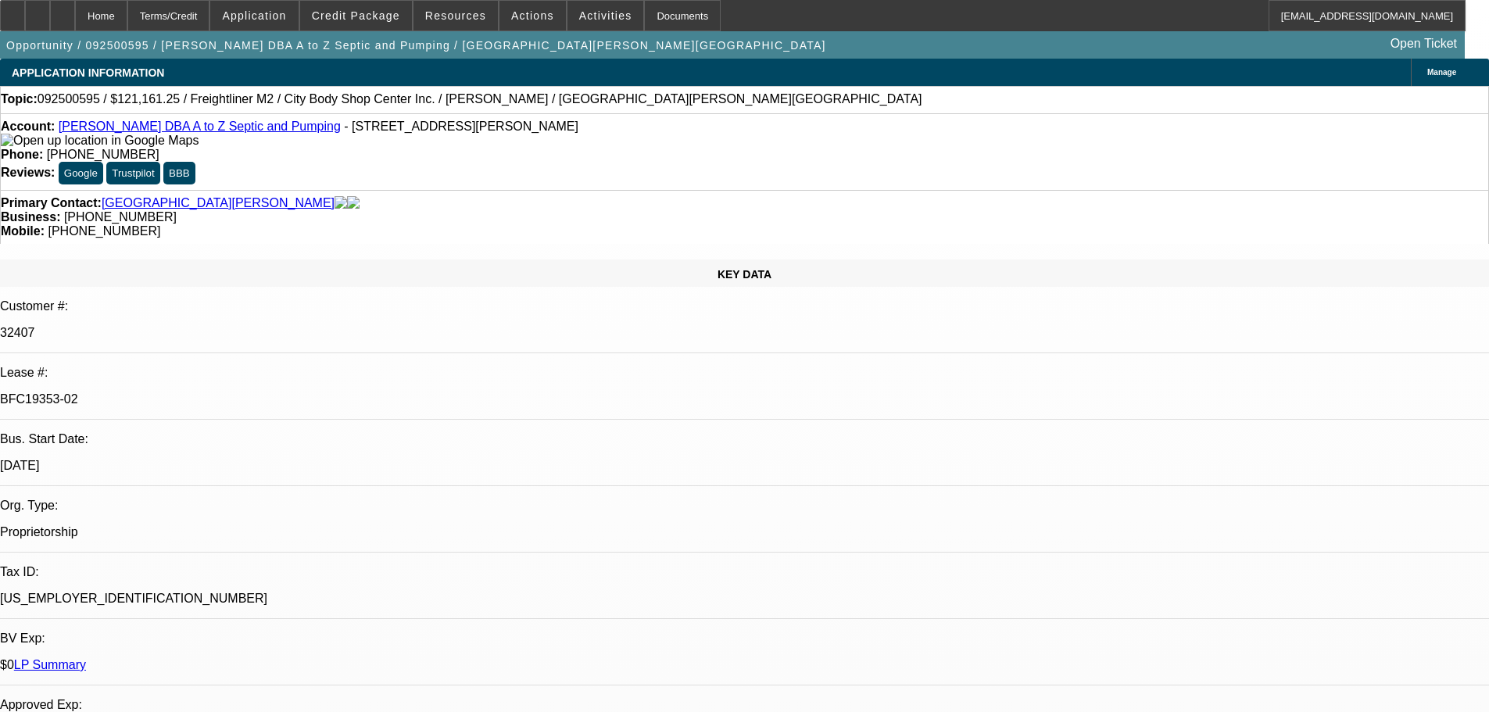
select select "0"
select select "6"
select select "0"
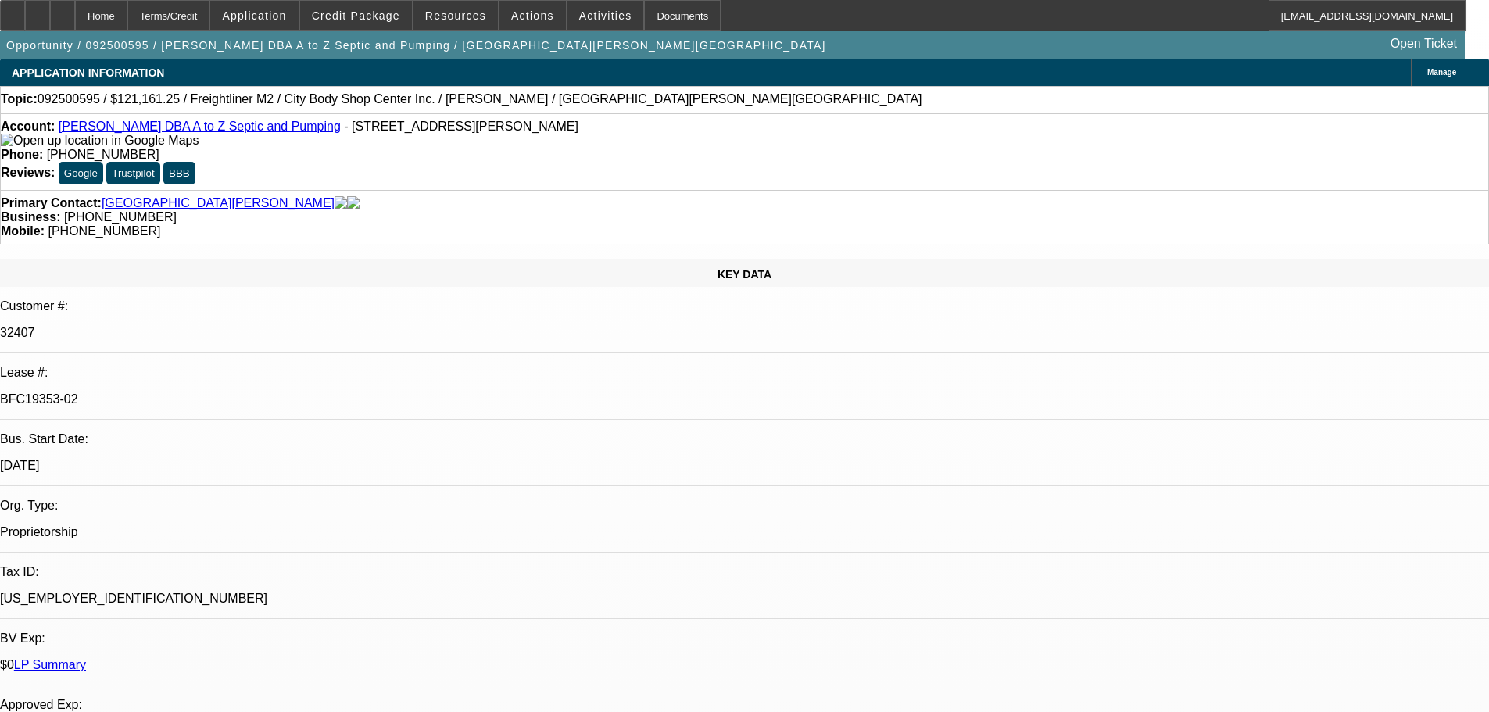
select select "0"
select select "6"
select select "0"
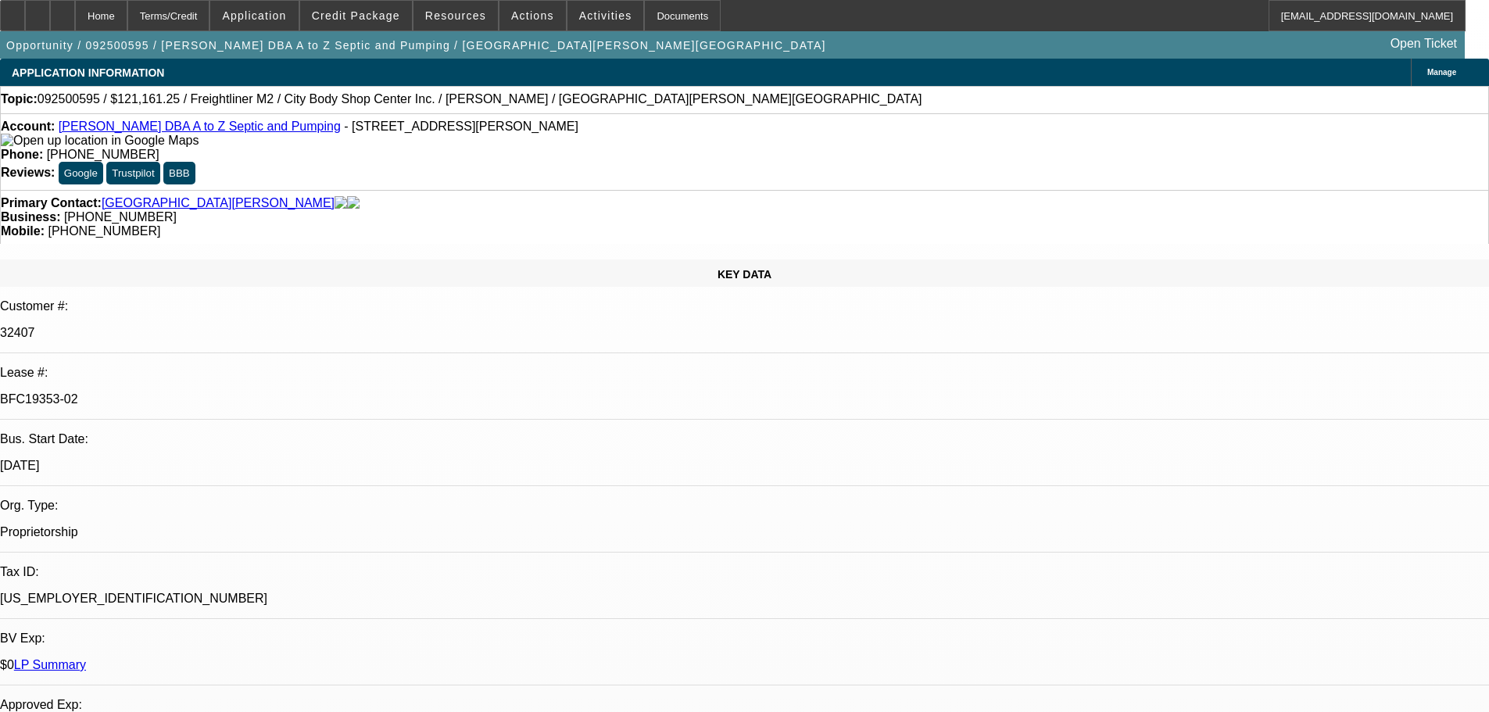
select select "6"
click at [75, 11] on div at bounding box center [62, 15] width 25 height 31
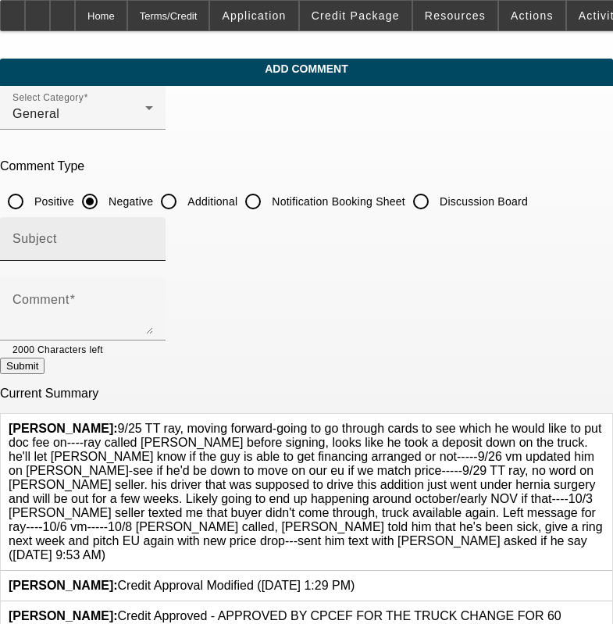
click at [153, 219] on div "Subject" at bounding box center [83, 239] width 141 height 44
click at [153, 217] on div "Subject" at bounding box center [83, 239] width 141 height 44
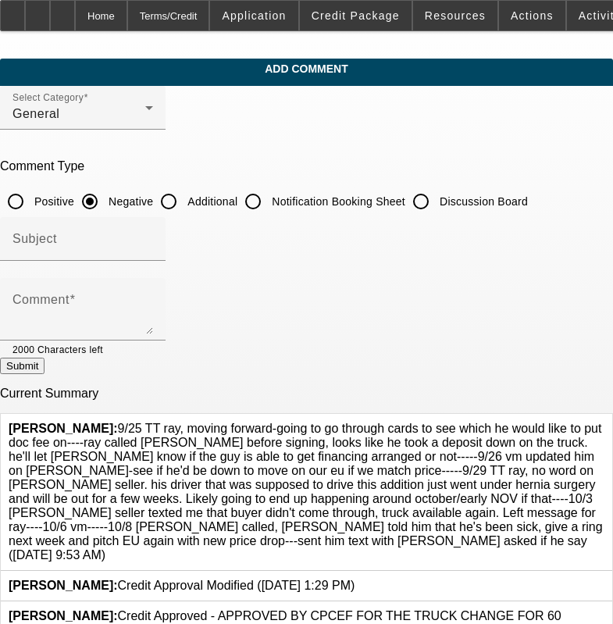
click at [280, 372] on div "Submit" at bounding box center [306, 366] width 613 height 16
drag, startPoint x: 477, startPoint y: 195, endPoint x: 463, endPoint y: 197, distance: 14.3
click at [477, 197] on label "Discussion Board" at bounding box center [482, 202] width 91 height 16
click at [437, 197] on input "Discussion Board" at bounding box center [421, 201] width 31 height 31
radio input "true"
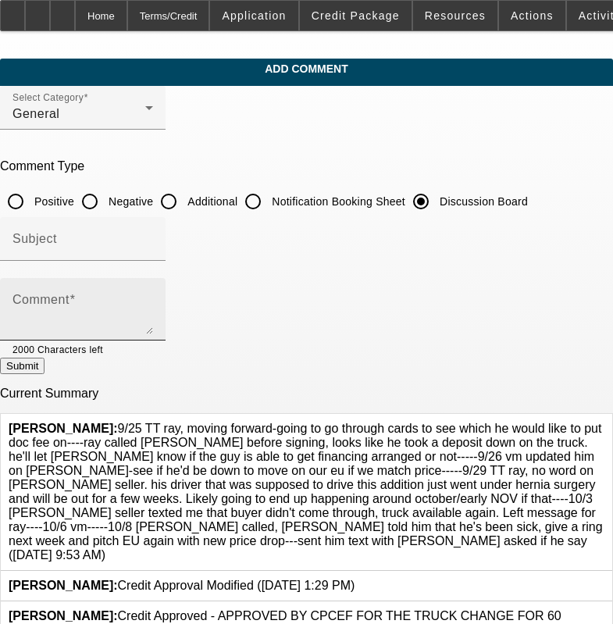
click at [153, 282] on div "Comment" at bounding box center [83, 309] width 141 height 63
paste textarea "9/25 TT ray, moving forward-going to go through cards to see which he would lik…"
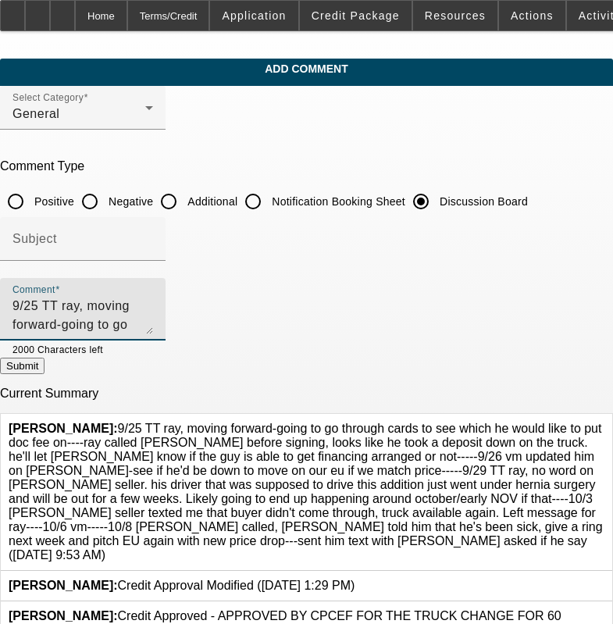
scroll to position [109, 0]
type textarea "9/25 TT ray, moving forward-going to go through cards to see which he would lik…"
click at [605, 422] on icon at bounding box center [605, 422] width 0 height 0
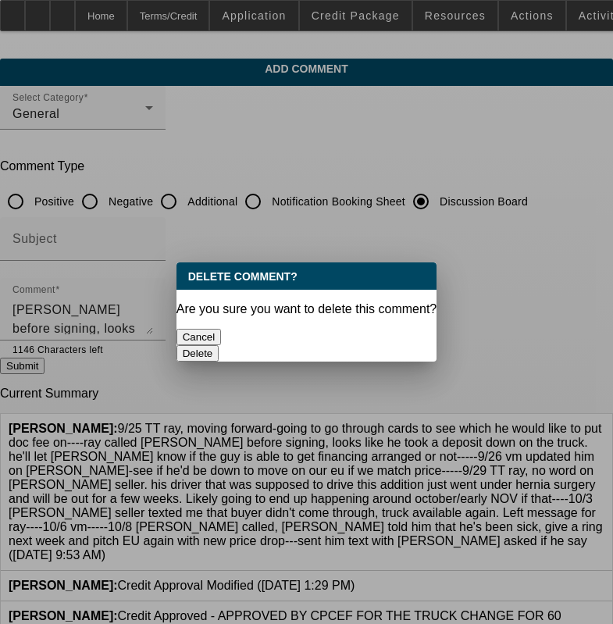
click at [220, 345] on button "Delete" at bounding box center [198, 353] width 43 height 16
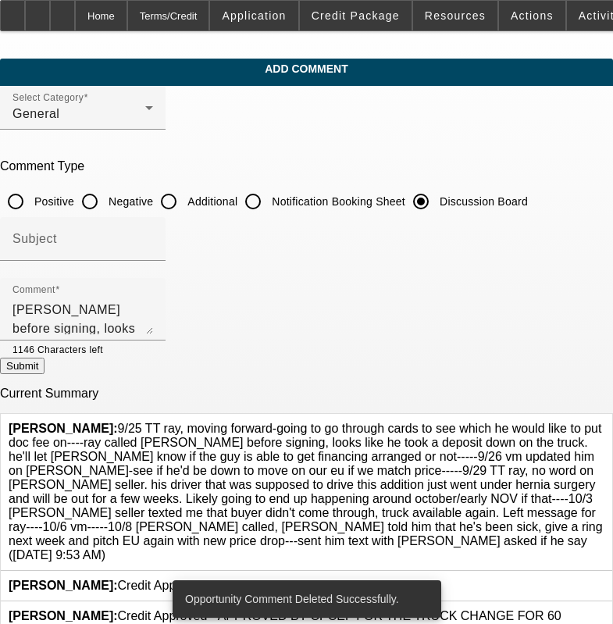
click at [45, 370] on button "Submit" at bounding box center [22, 366] width 45 height 16
radio input "true"
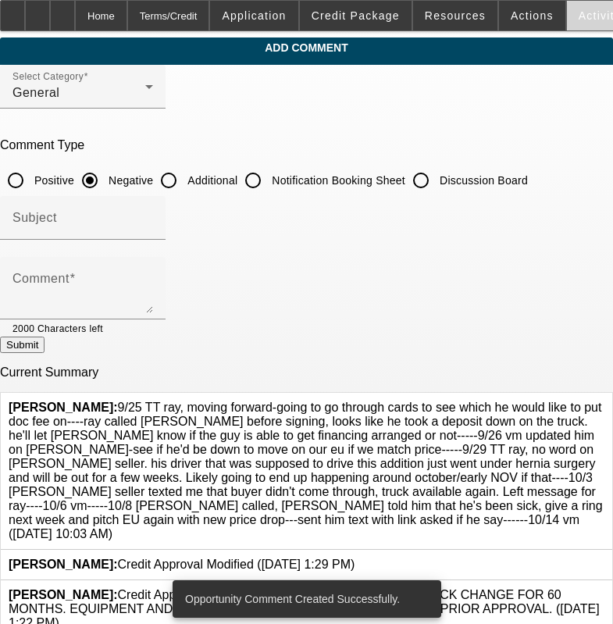
scroll to position [0, 0]
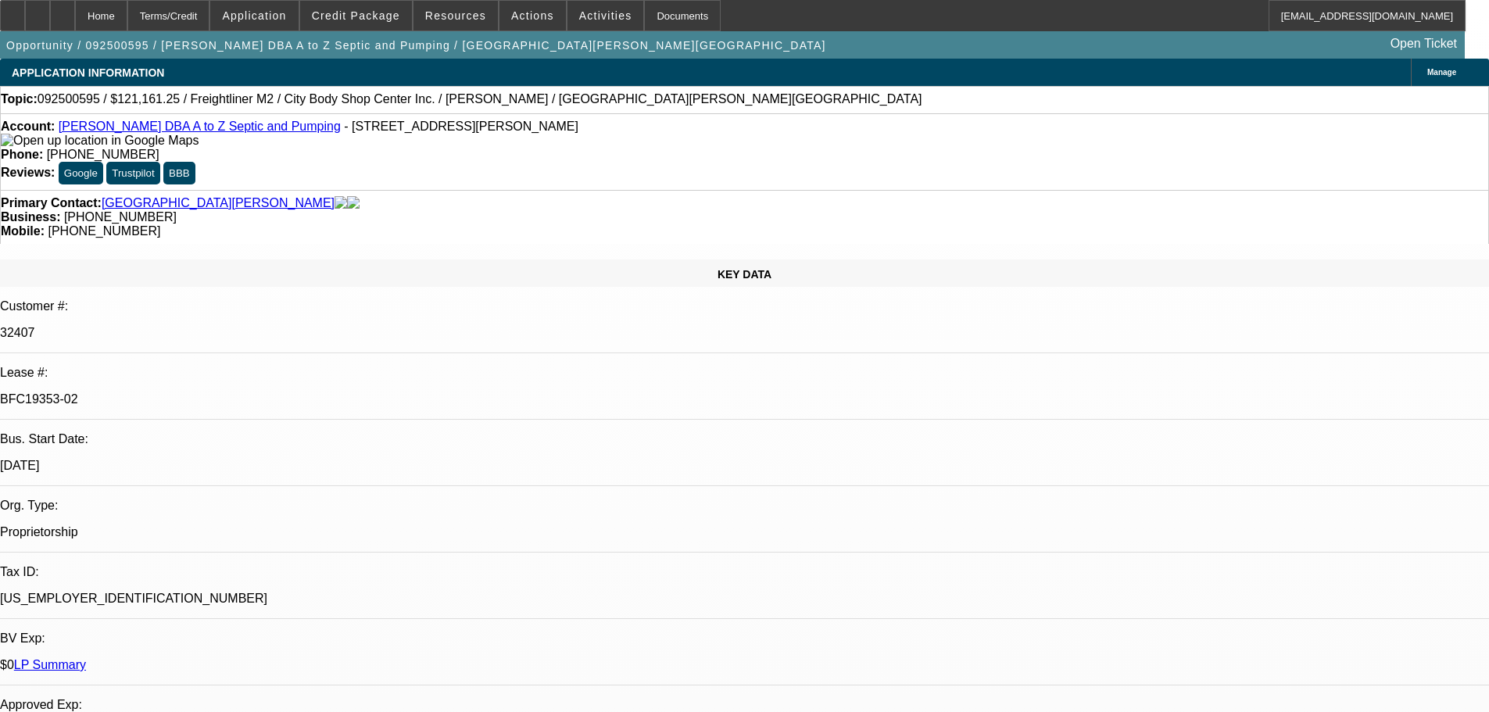
select select "0"
select select "6"
select select "0"
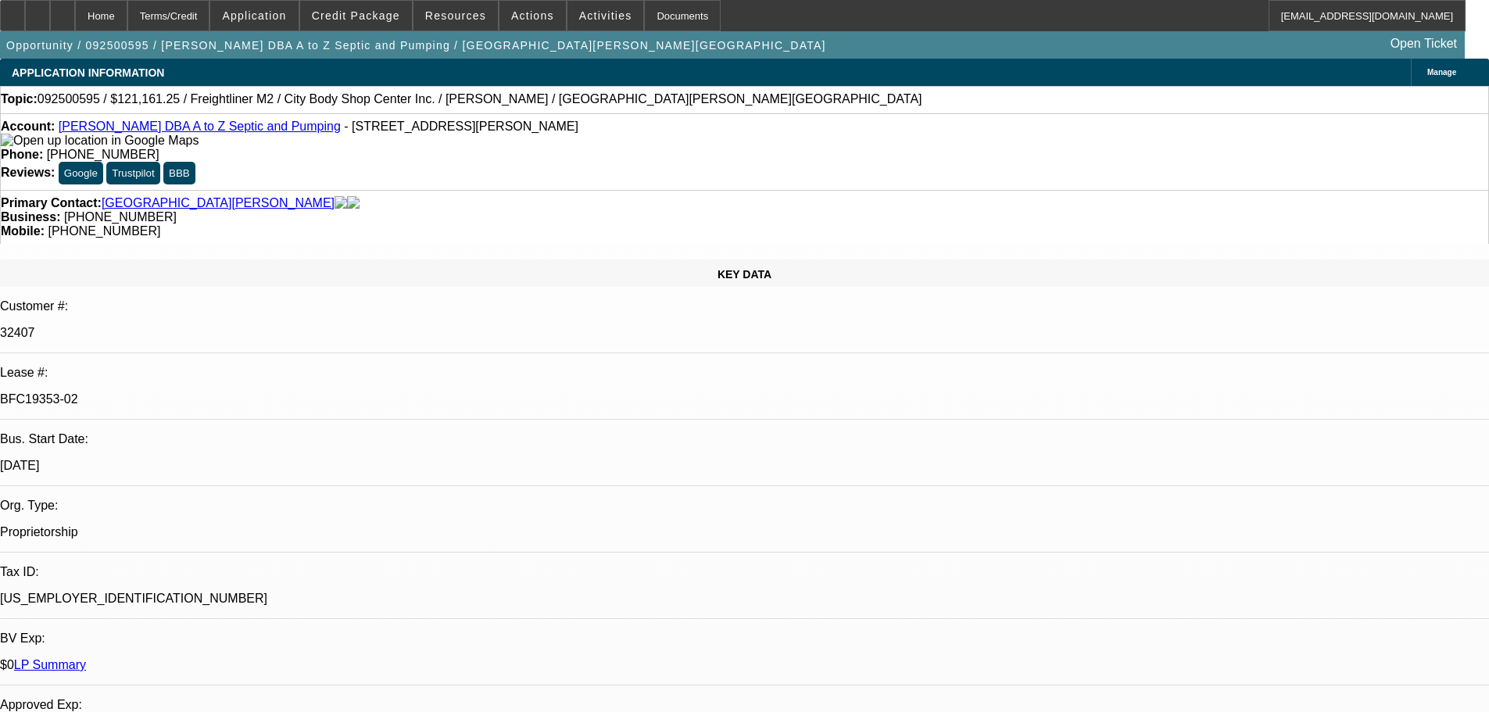
select select "0"
select select "6"
select select "0"
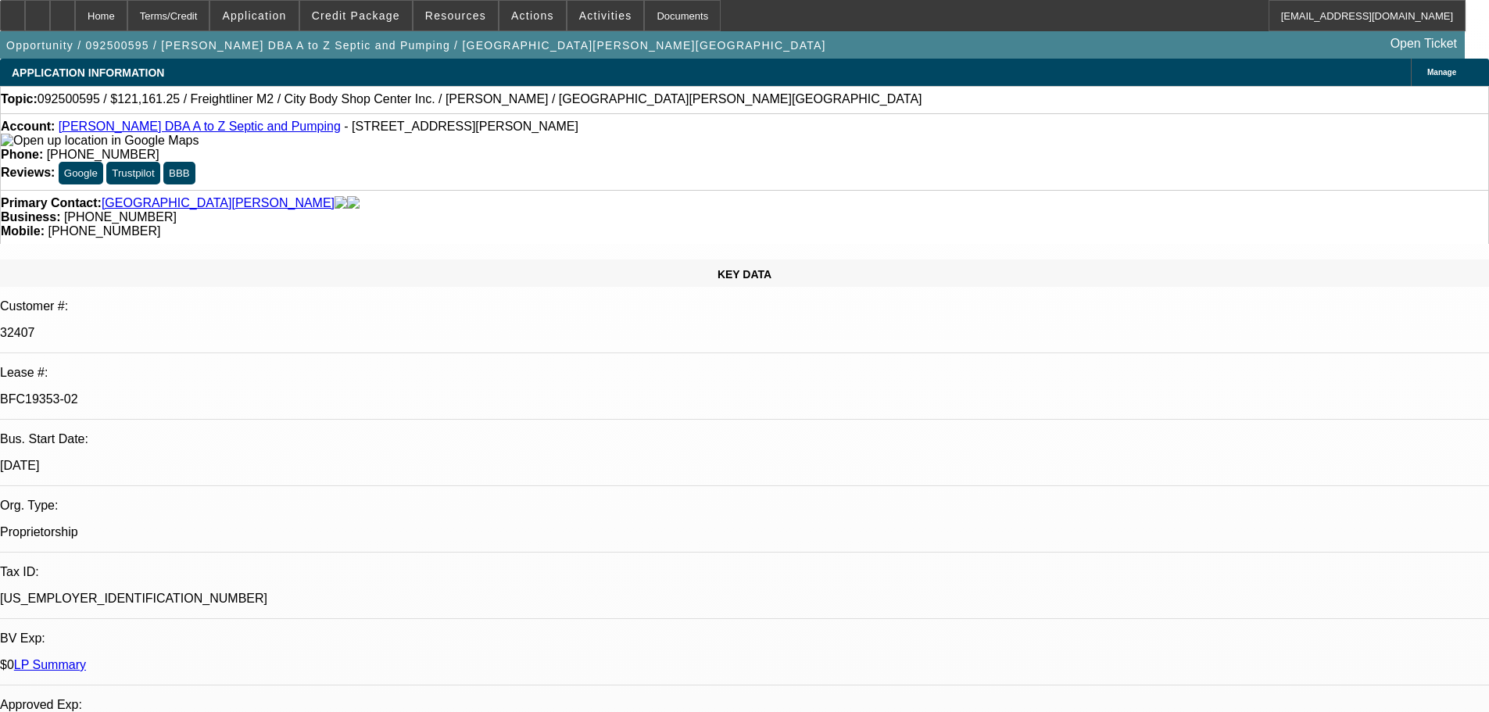
select select "0"
select select "6"
select select "0"
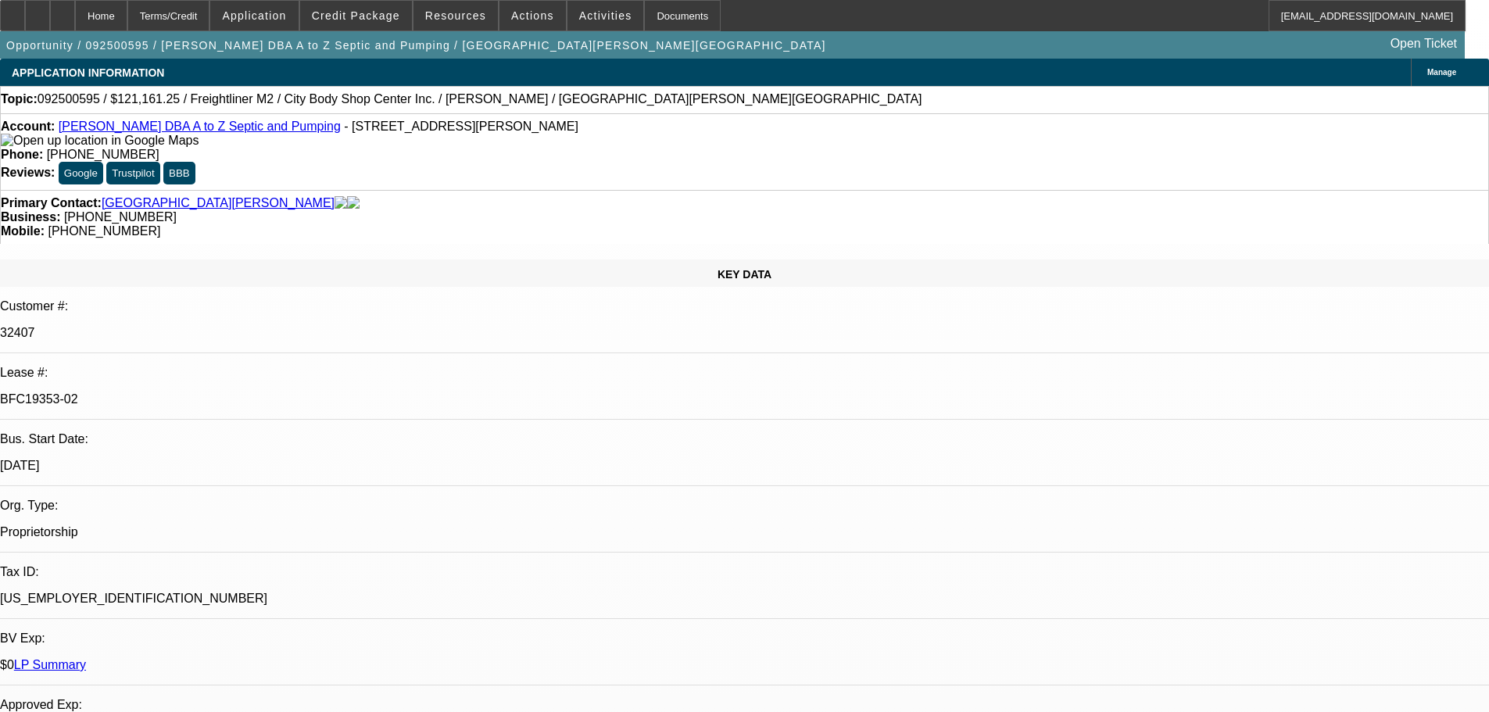
select select "6"
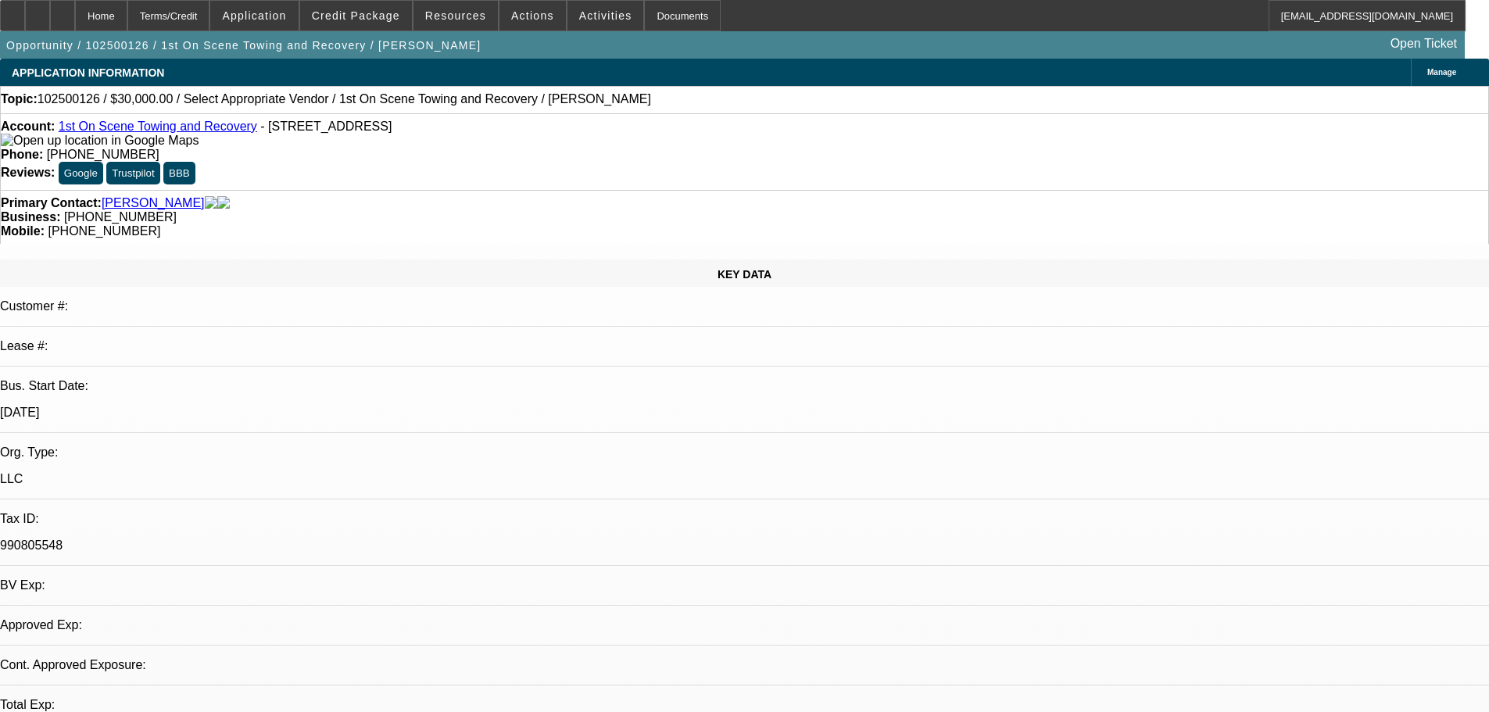
select select "0"
select select "5"
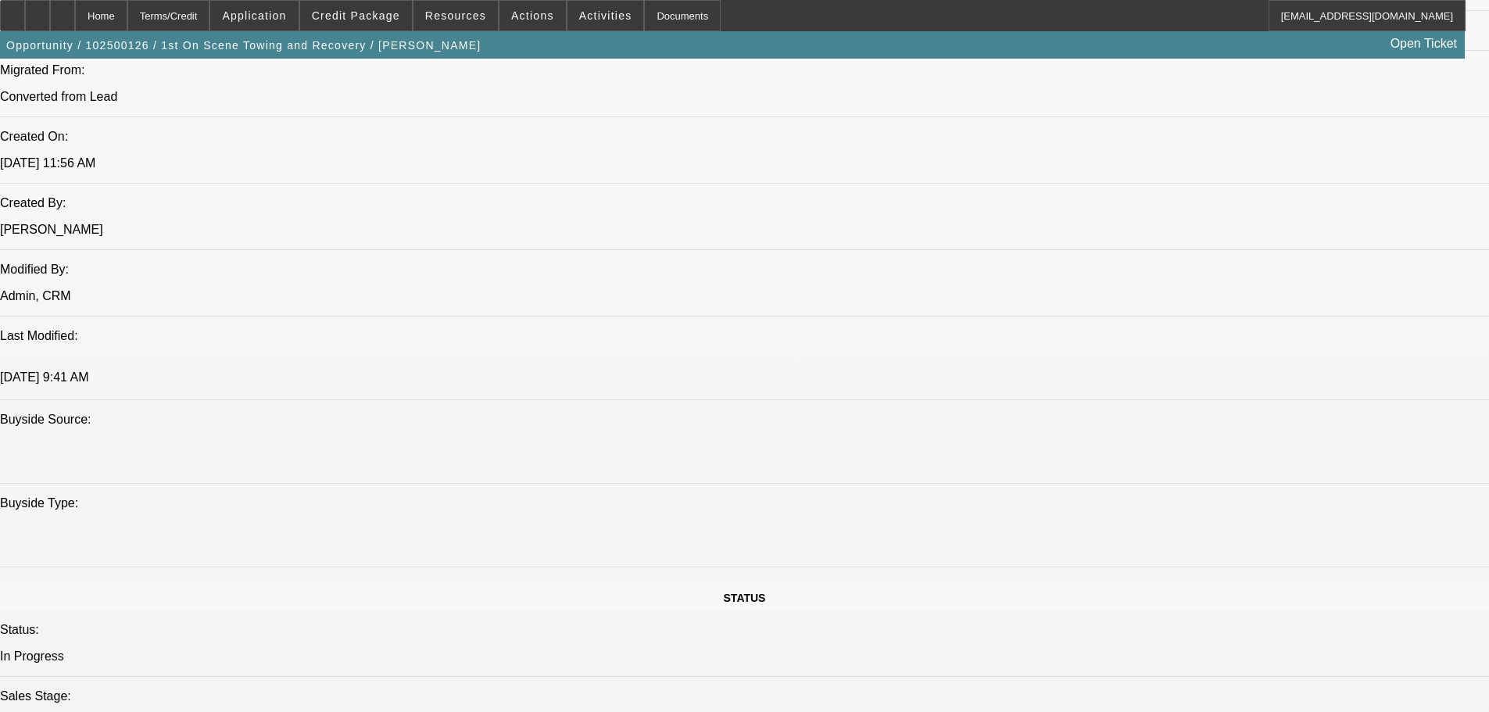
scroll to position [1641, 0]
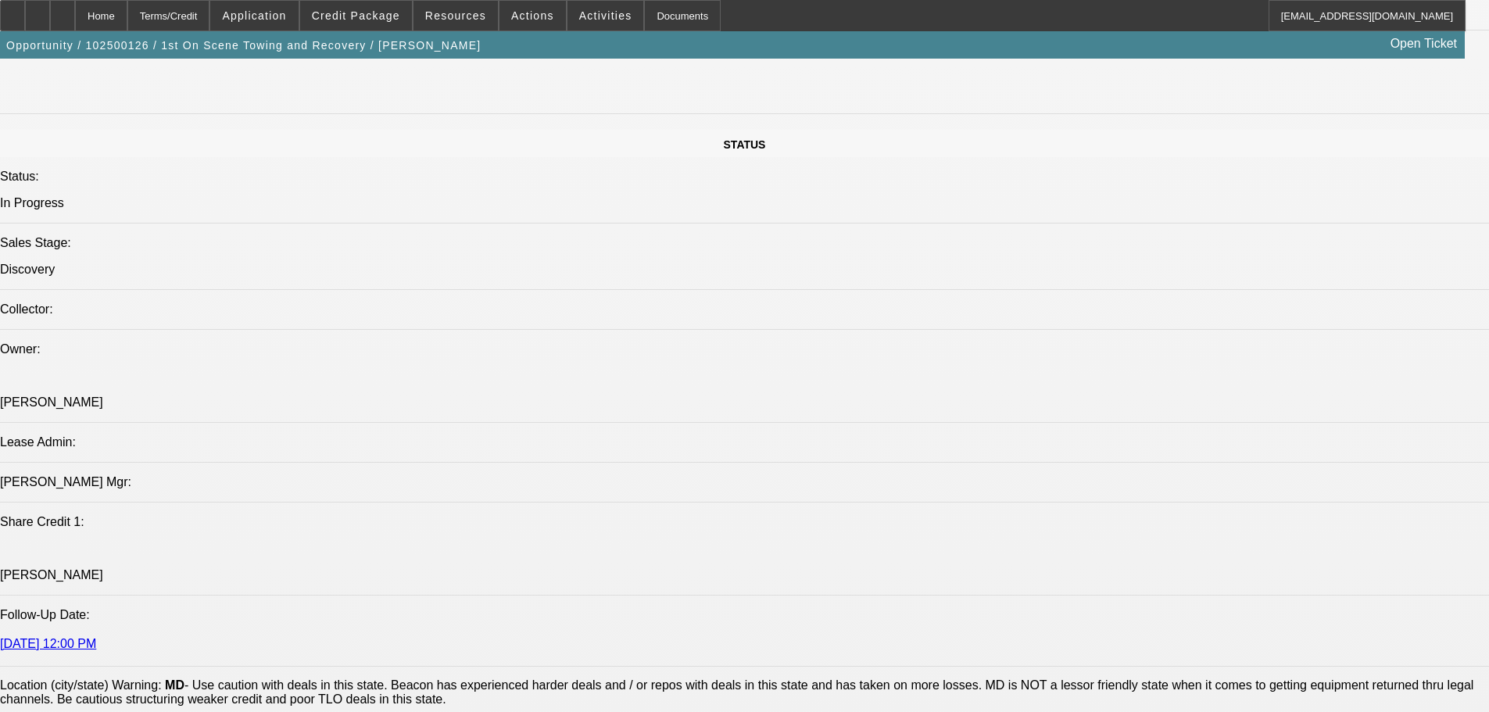
scroll to position [0, 0]
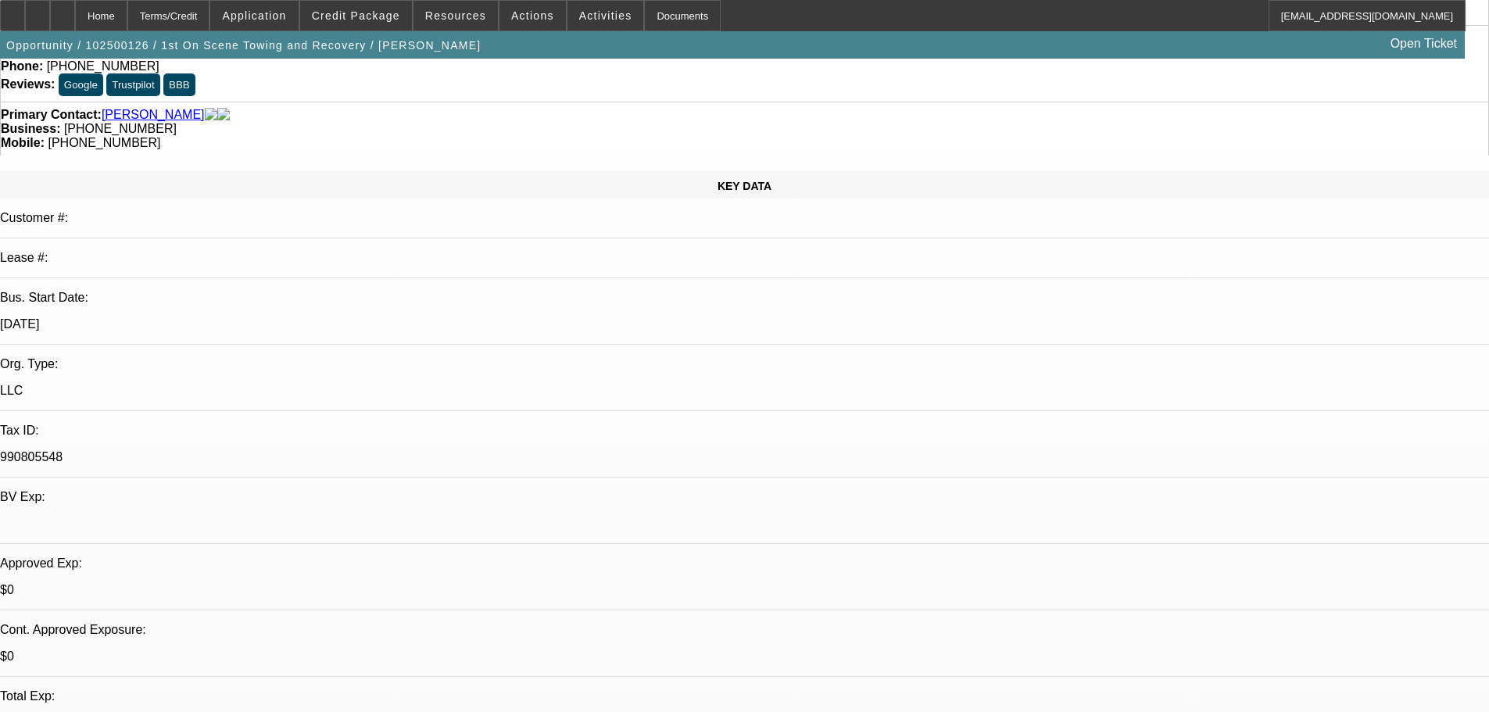
drag, startPoint x: 591, startPoint y: 436, endPoint x: 567, endPoint y: 280, distance: 158.0
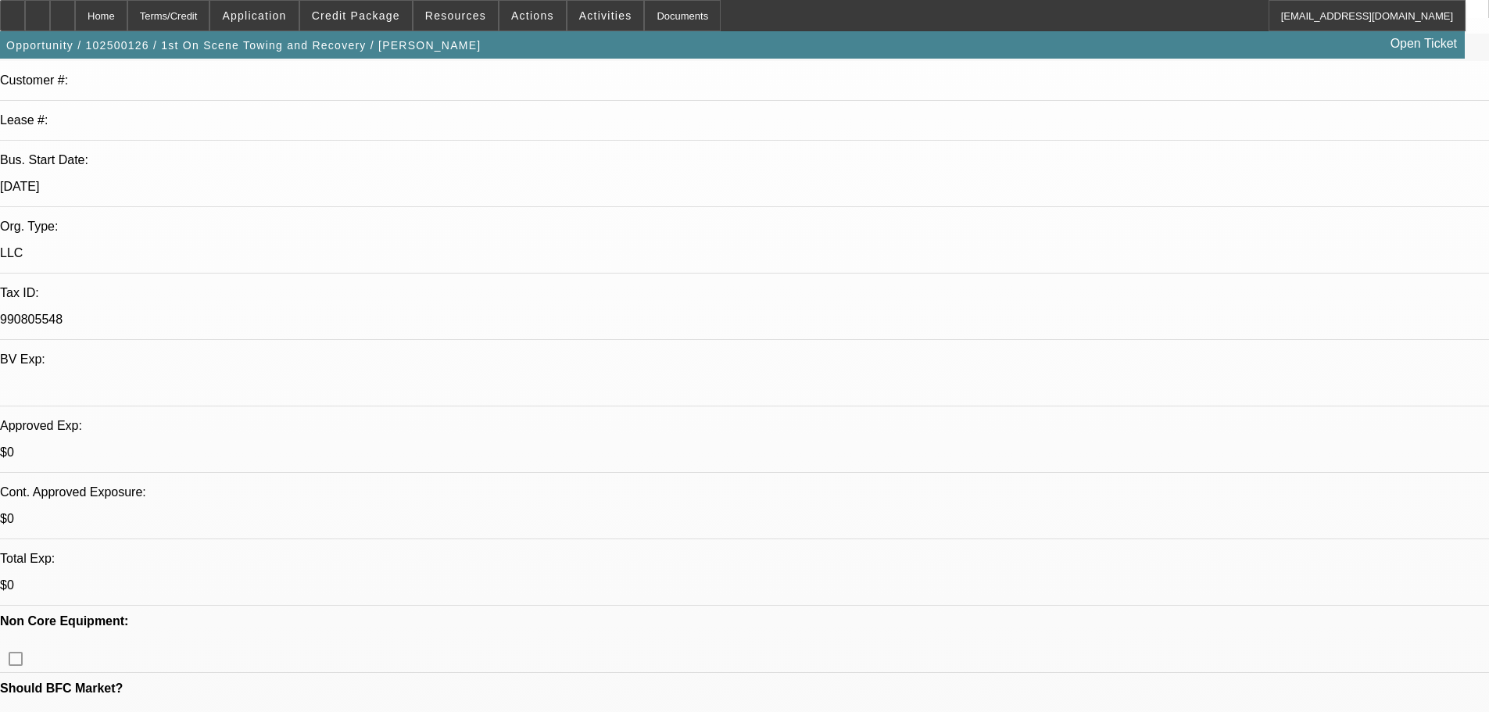
scroll to position [391, 0]
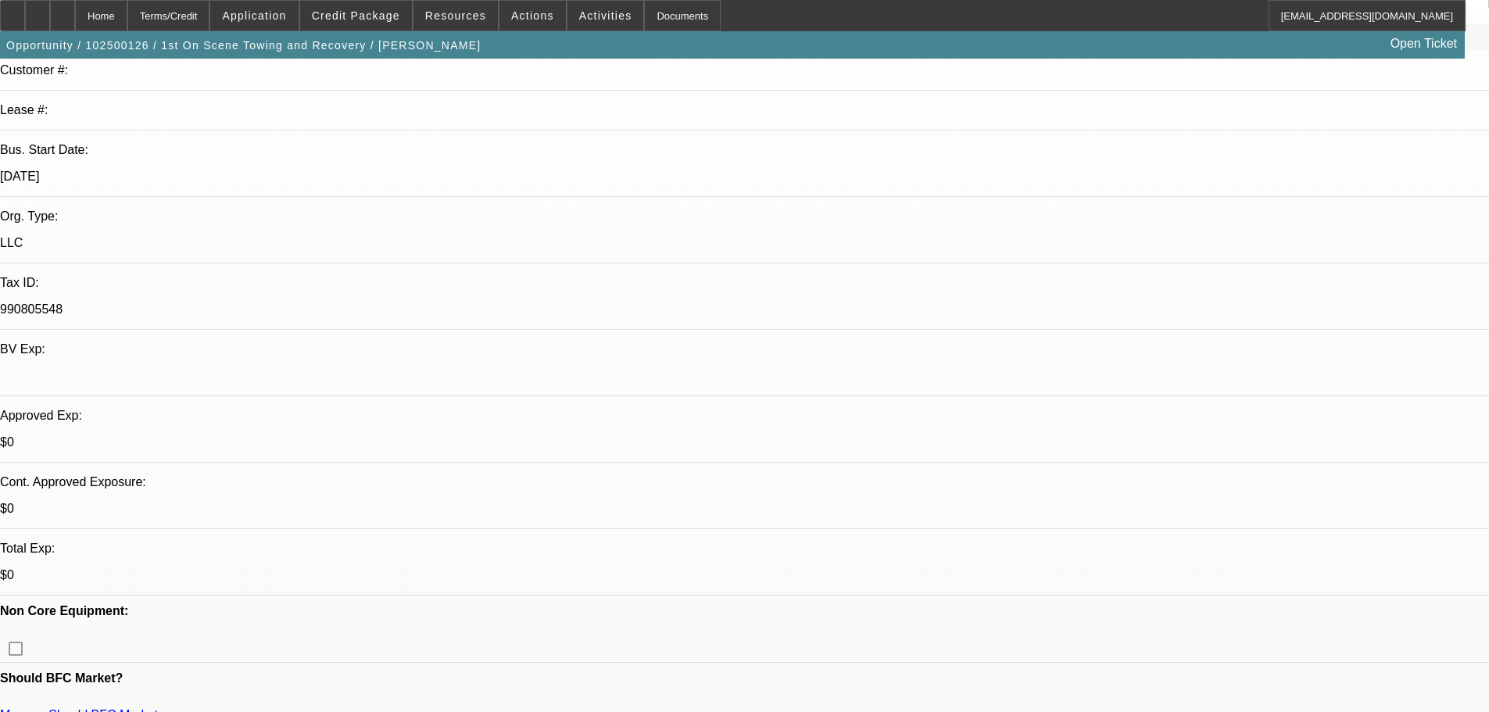
scroll to position [234, 0]
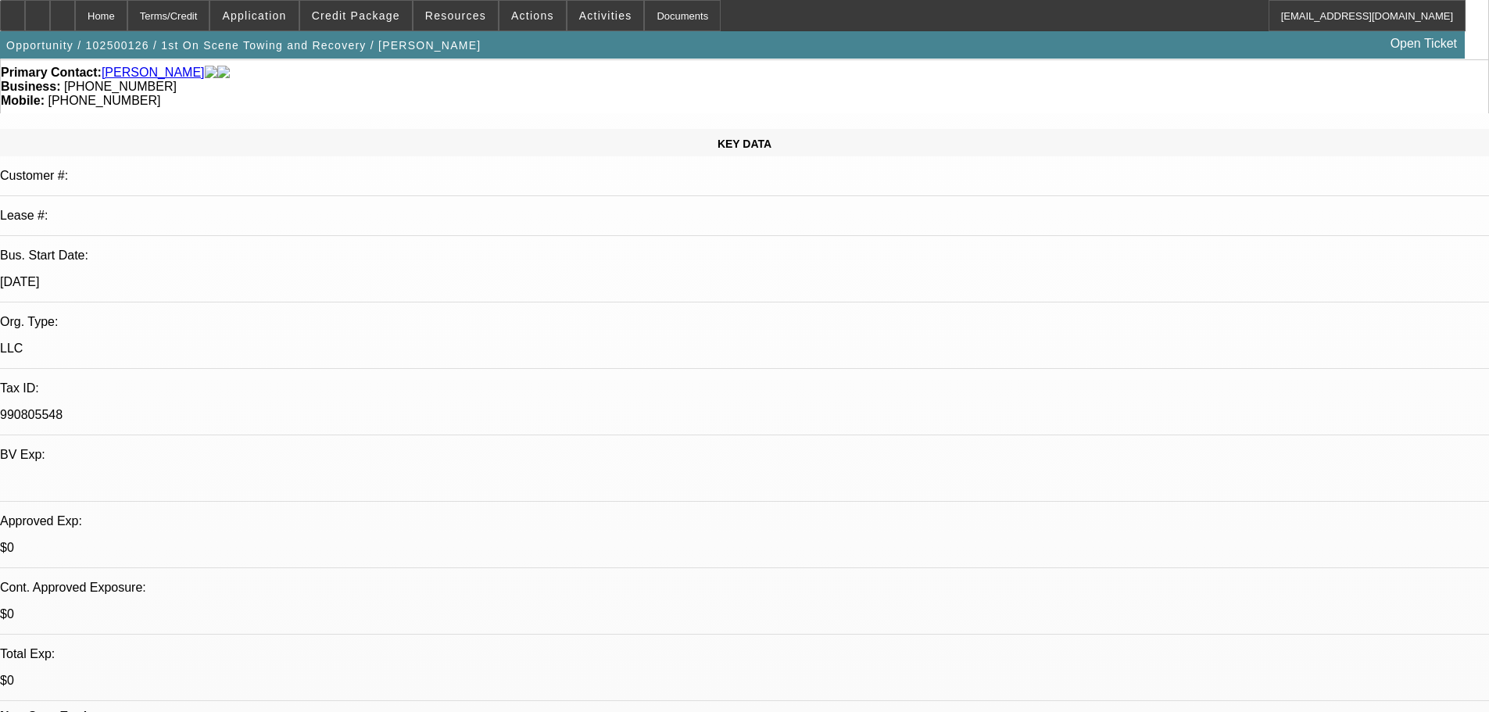
scroll to position [0, 0]
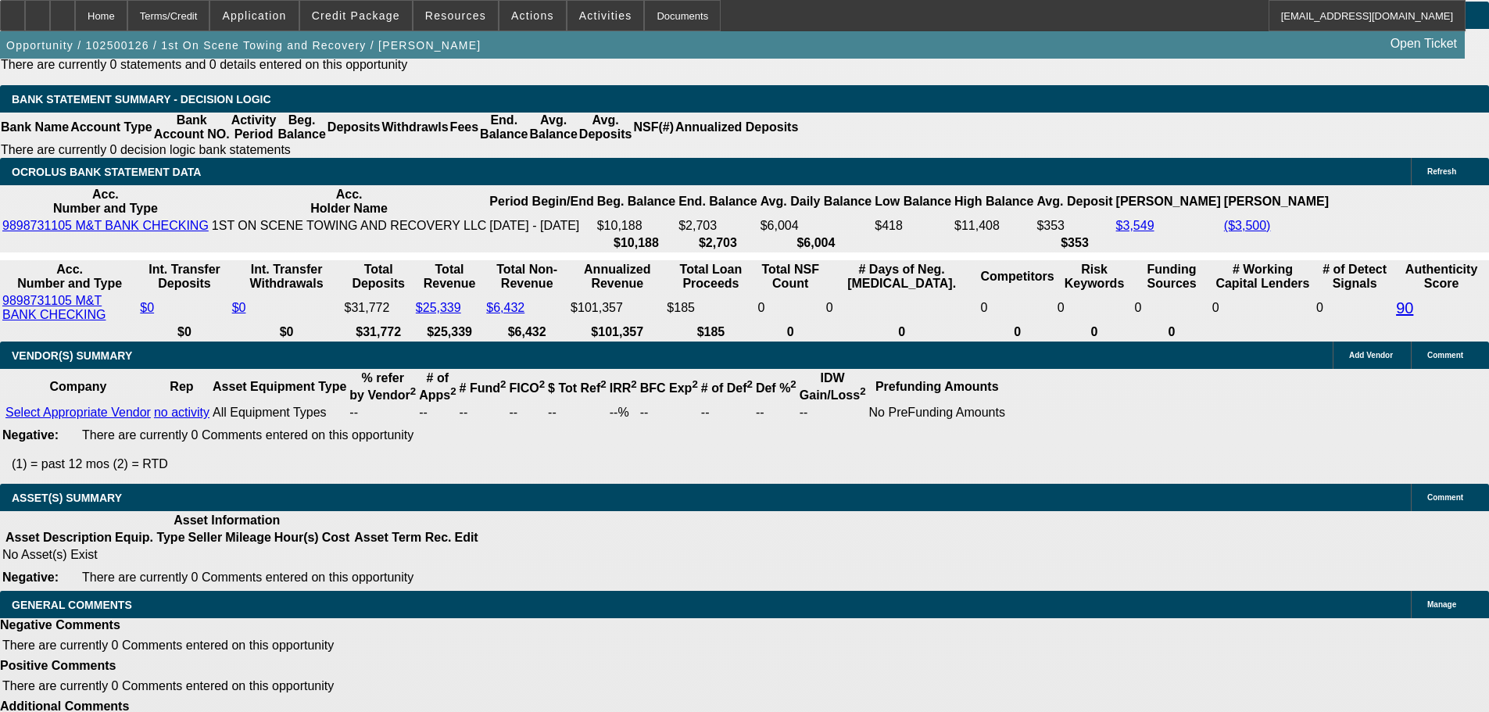
drag, startPoint x: 628, startPoint y: 424, endPoint x: 631, endPoint y: 749, distance: 325.1
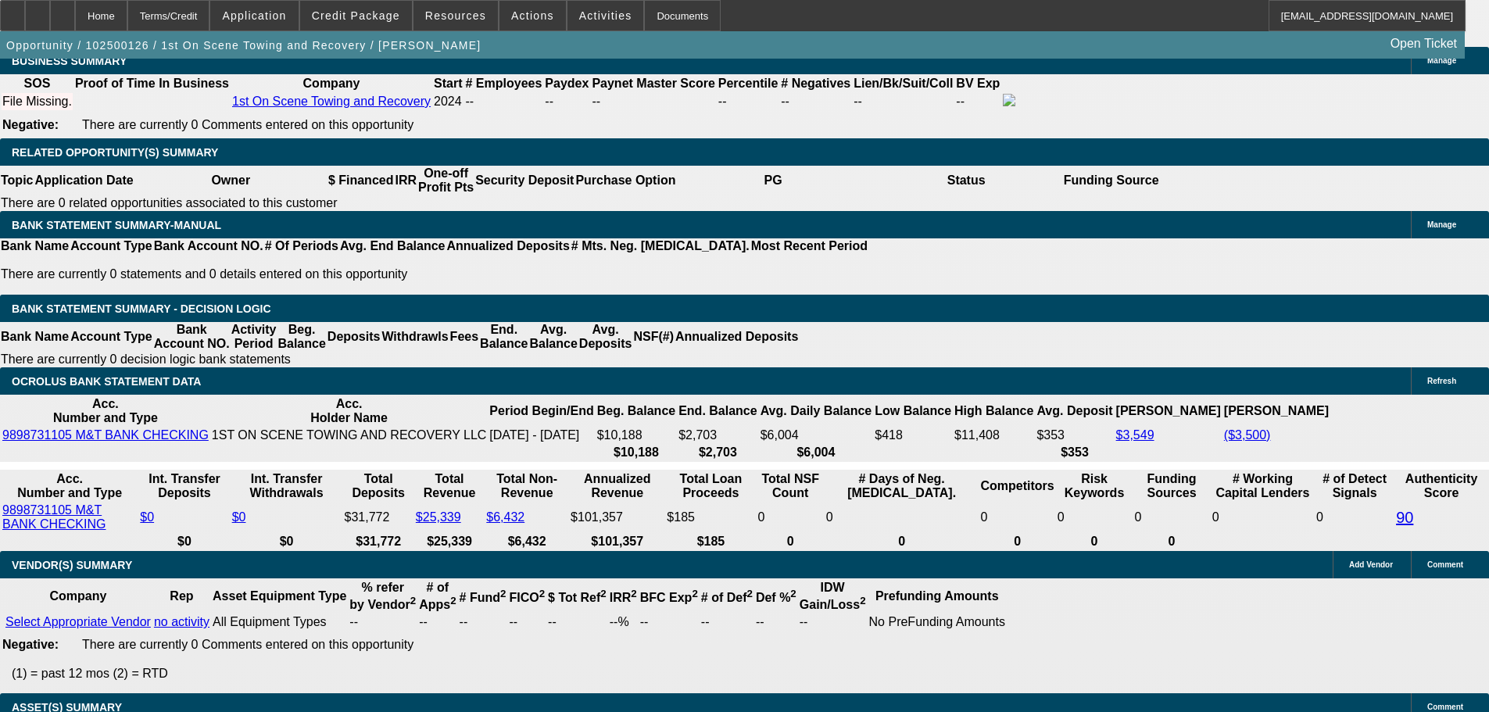
drag, startPoint x: 641, startPoint y: 584, endPoint x: 649, endPoint y: 429, distance: 154.9
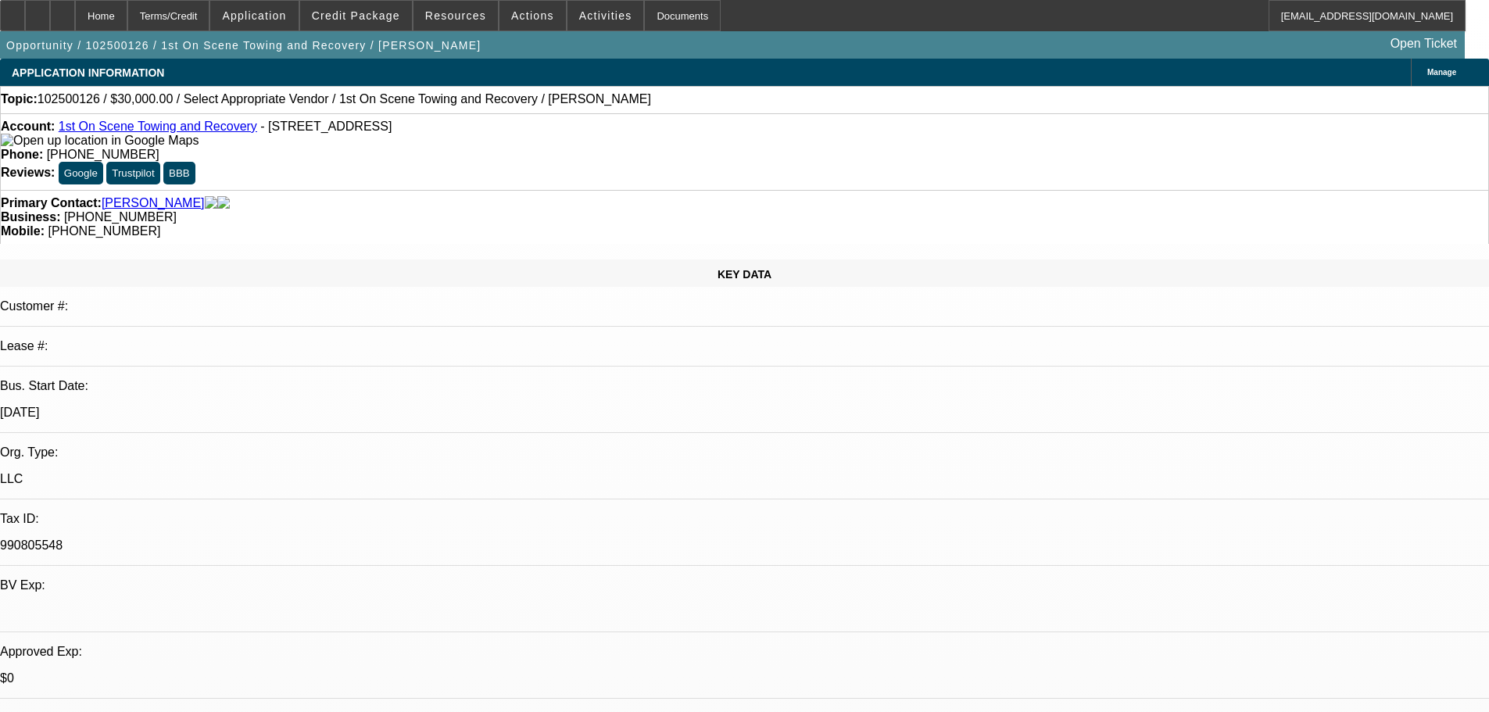
drag, startPoint x: 645, startPoint y: 529, endPoint x: 649, endPoint y: 302, distance: 227.5
drag, startPoint x: 631, startPoint y: 176, endPoint x: 580, endPoint y: 178, distance: 50.9
click at [580, 210] on div "Business: (202) 905-9433" at bounding box center [744, 217] width 1487 height 14
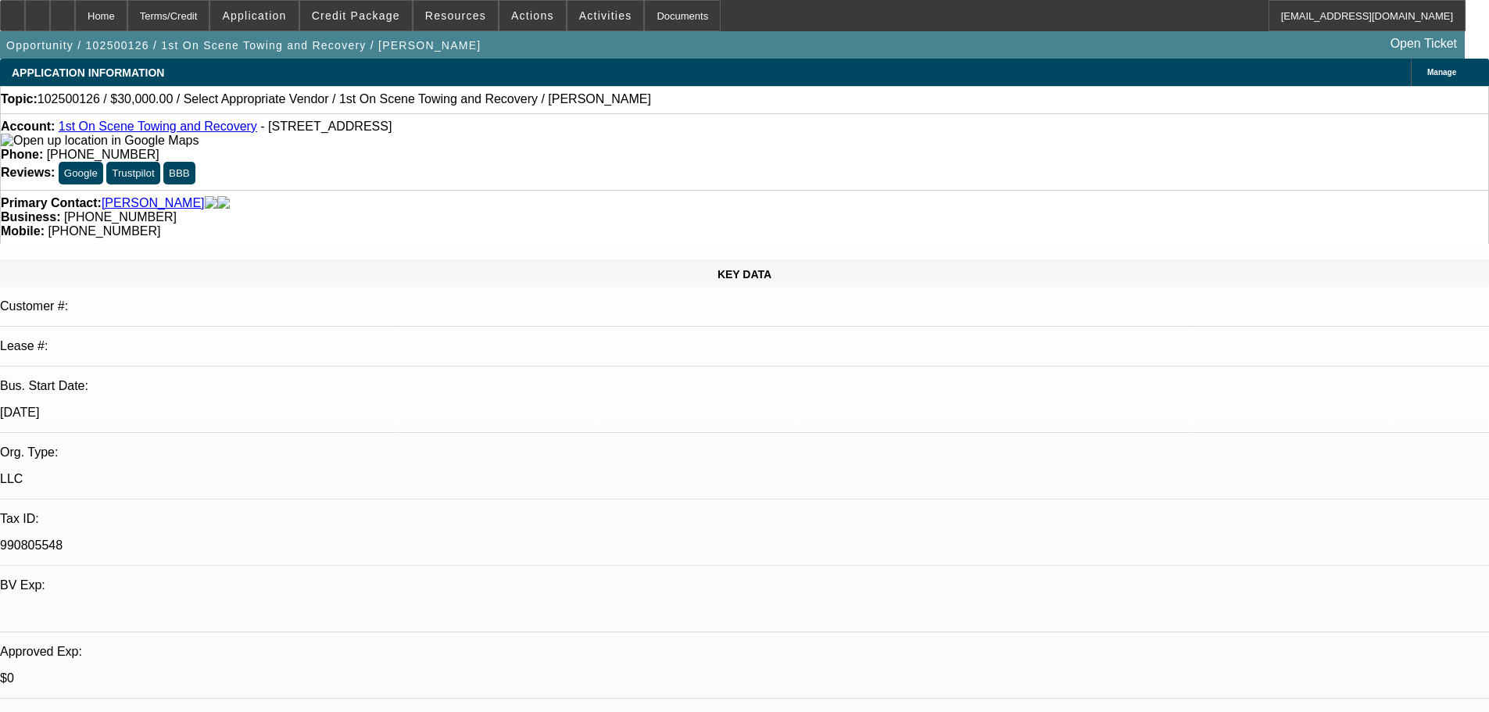
copy div "https://www.facebook.com/share/1Jt4A7Ttoc/?mibextid=wwXIfr"
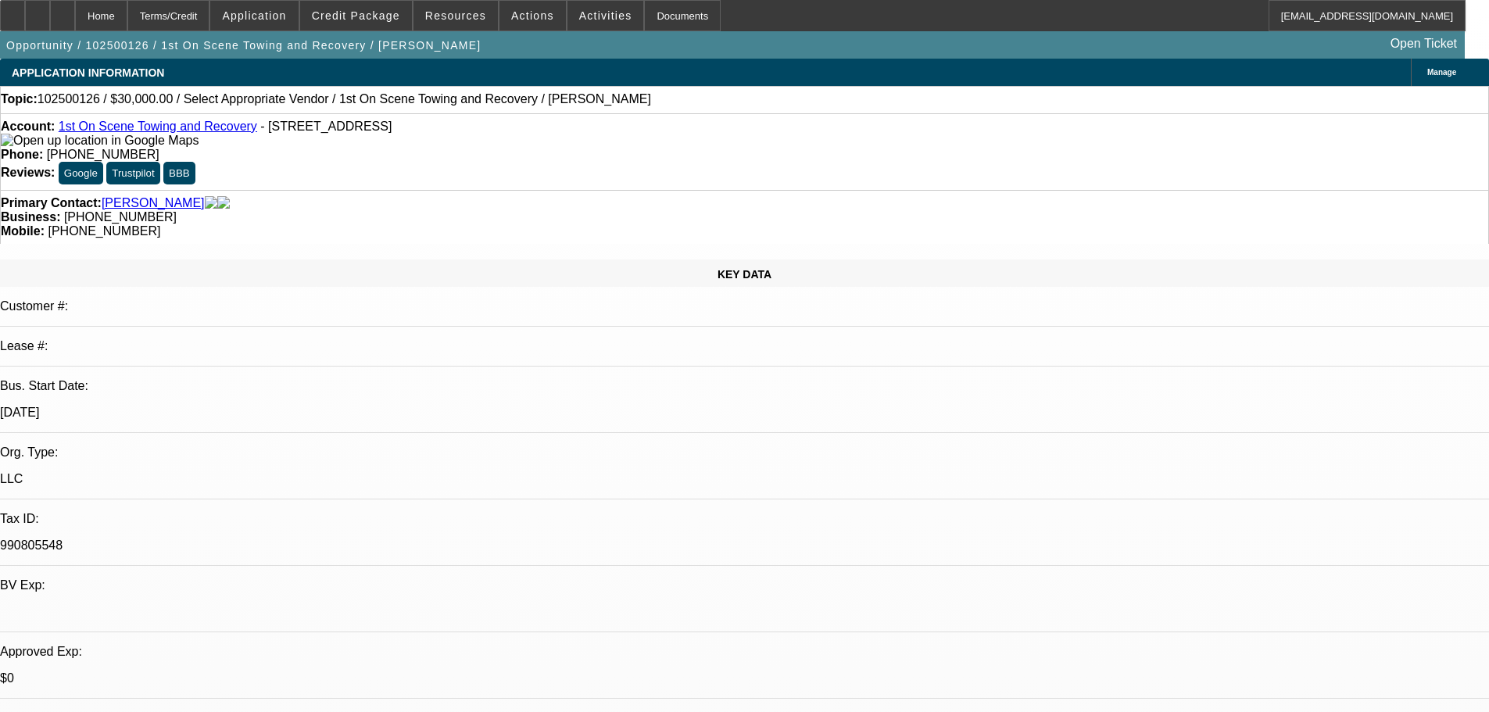
copy div "https://www.facebook.com/share/1Jt4A7Ttoc/?mibextid=wwXIfr"
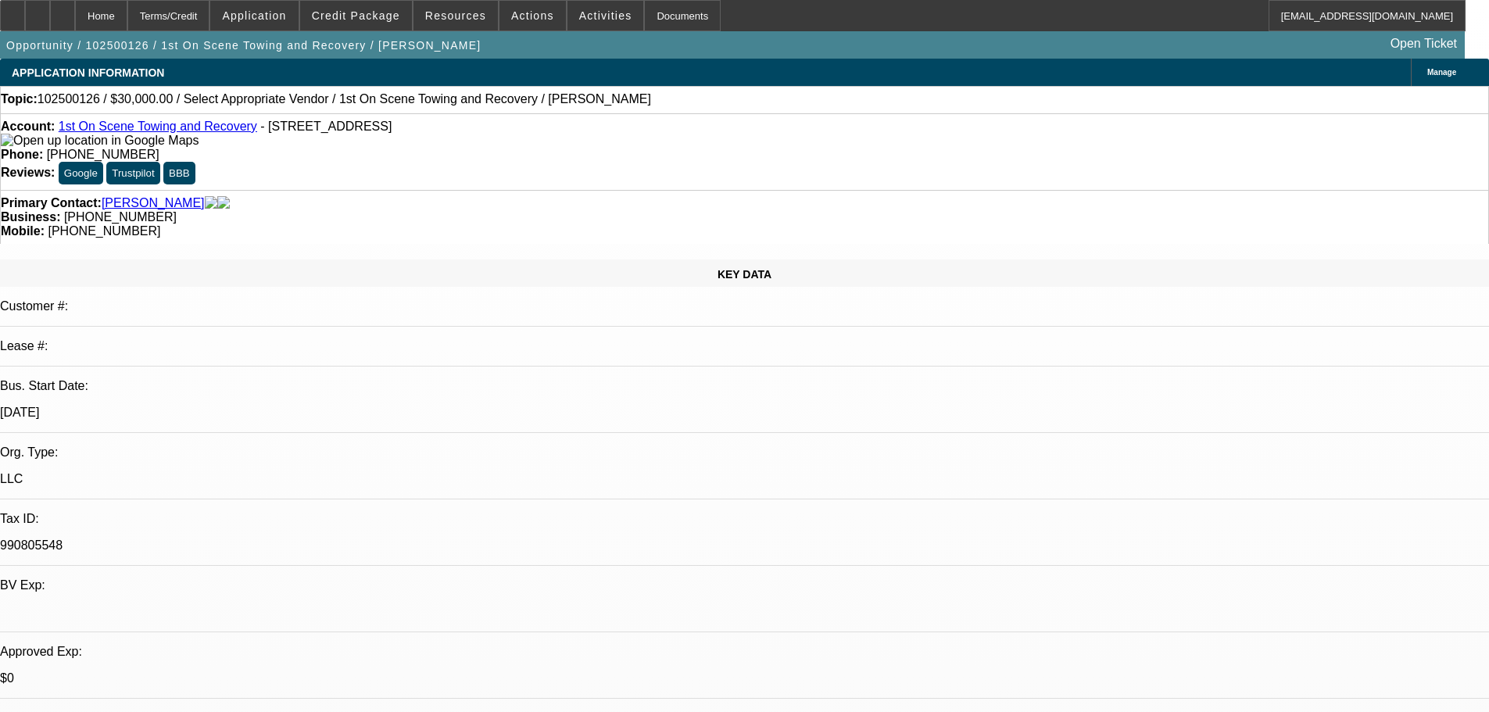
drag, startPoint x: 617, startPoint y: 405, endPoint x: 589, endPoint y: 145, distance: 261.7
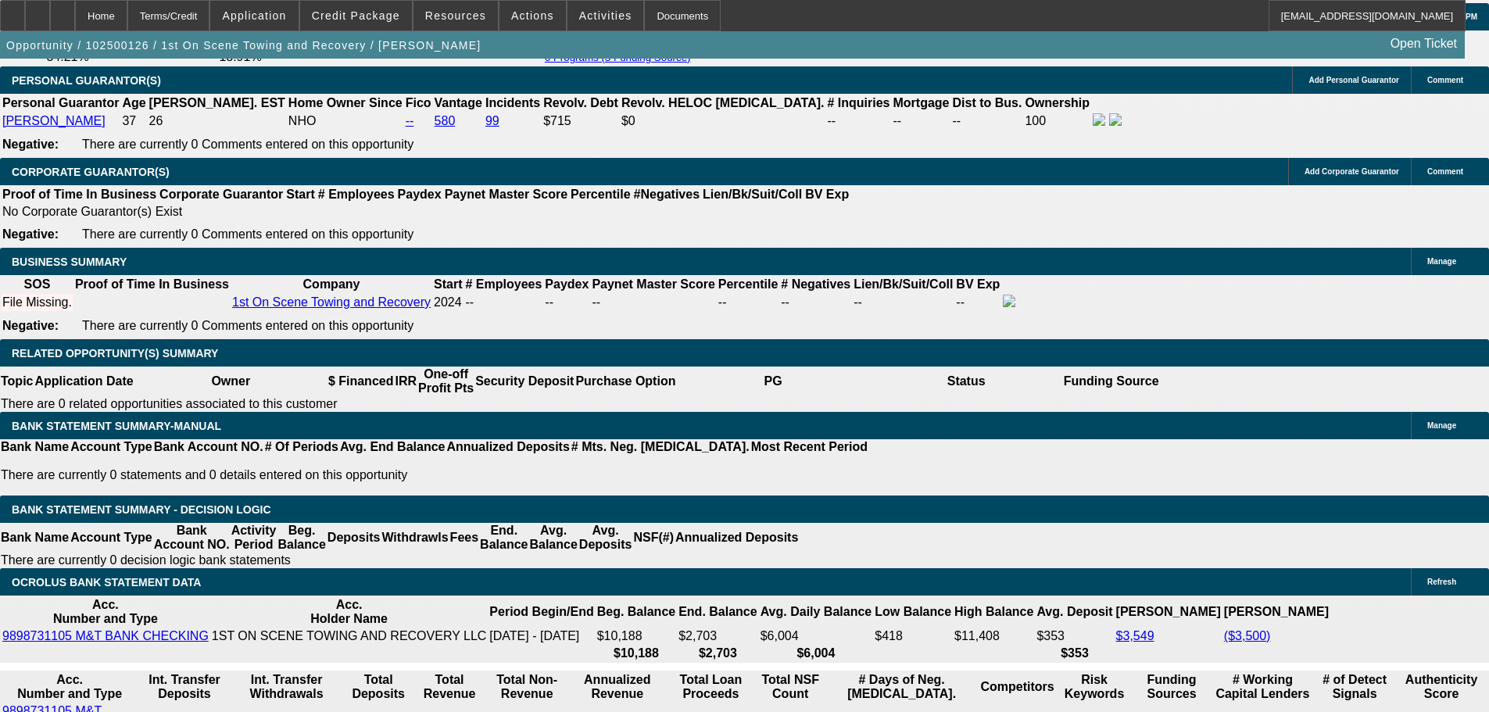
scroll to position [2266, 0]
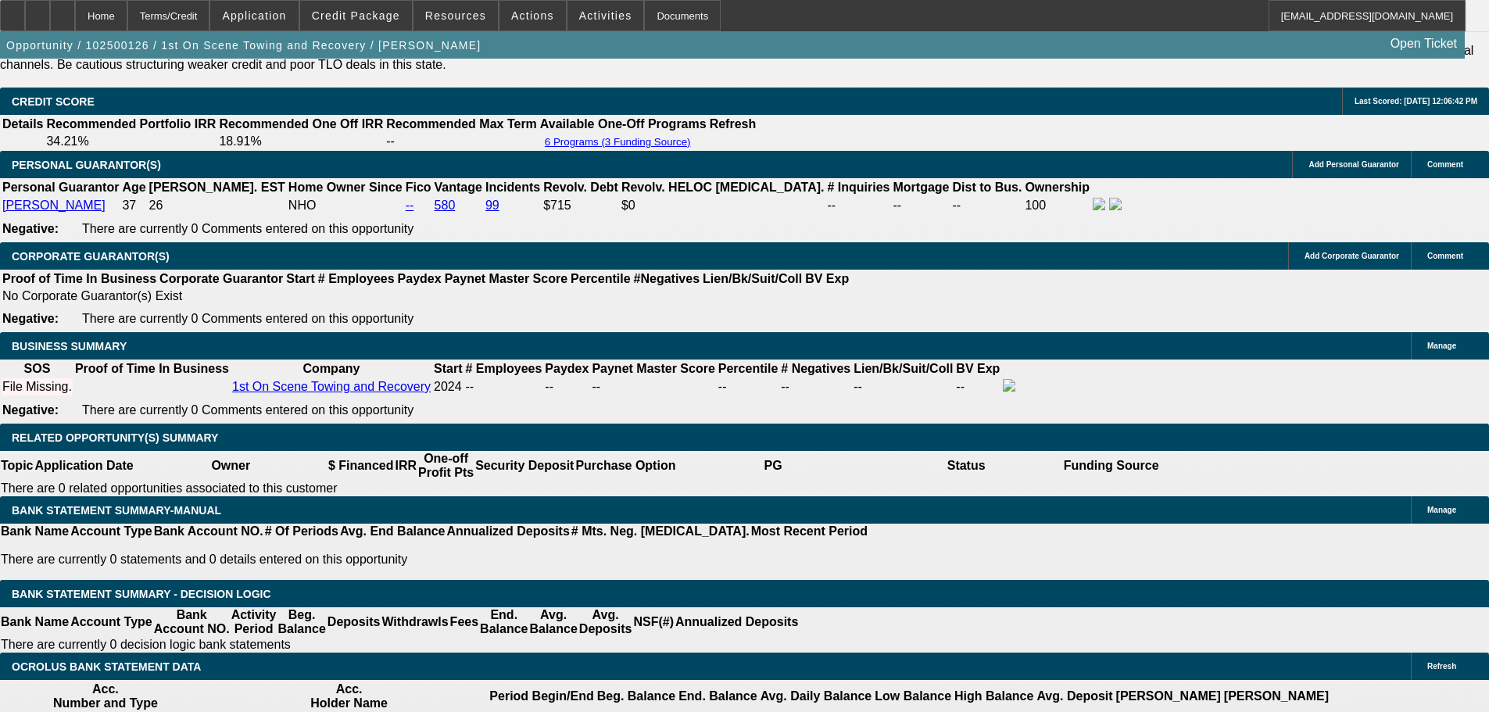
drag, startPoint x: 1153, startPoint y: 205, endPoint x: 1153, endPoint y: 177, distance: 27.4
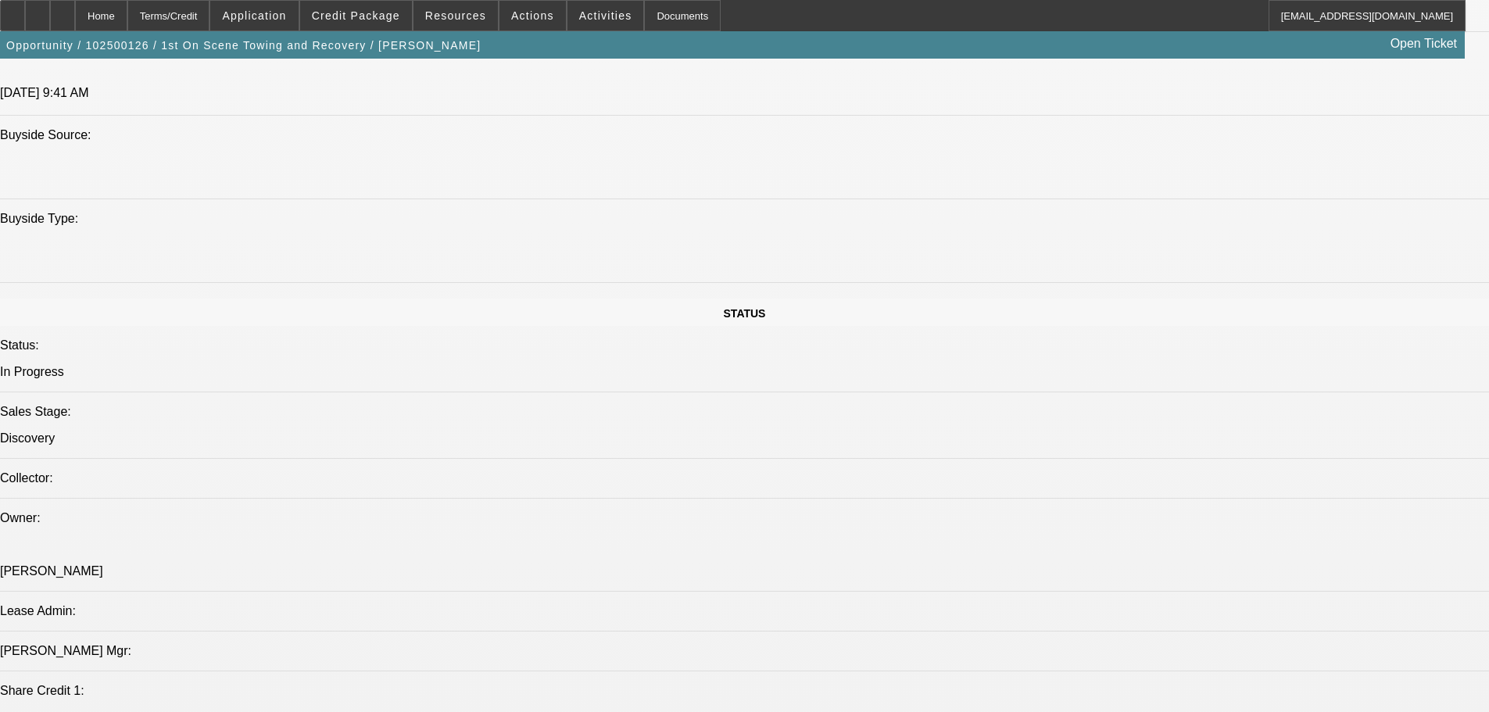
scroll to position [0, 0]
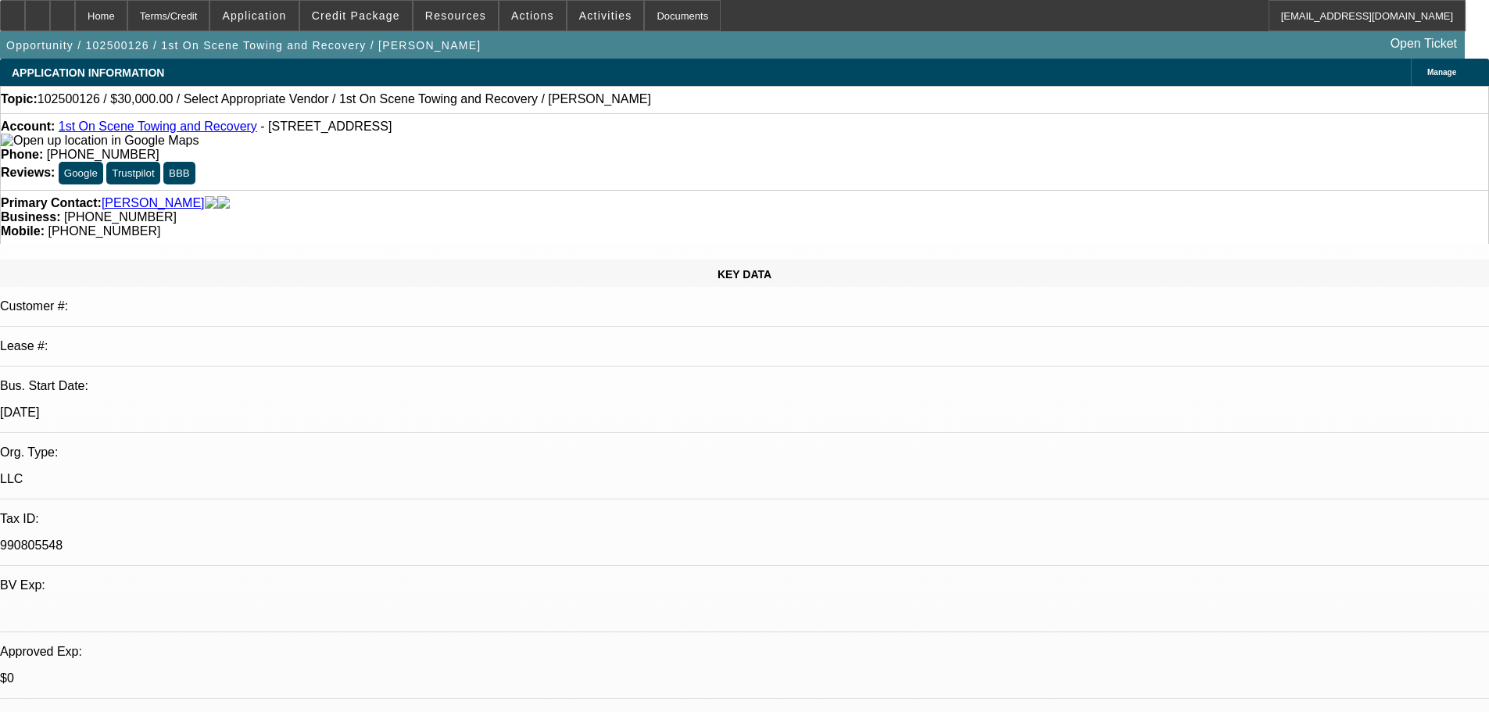
drag, startPoint x: 590, startPoint y: 186, endPoint x: 610, endPoint y: 108, distance: 80.6
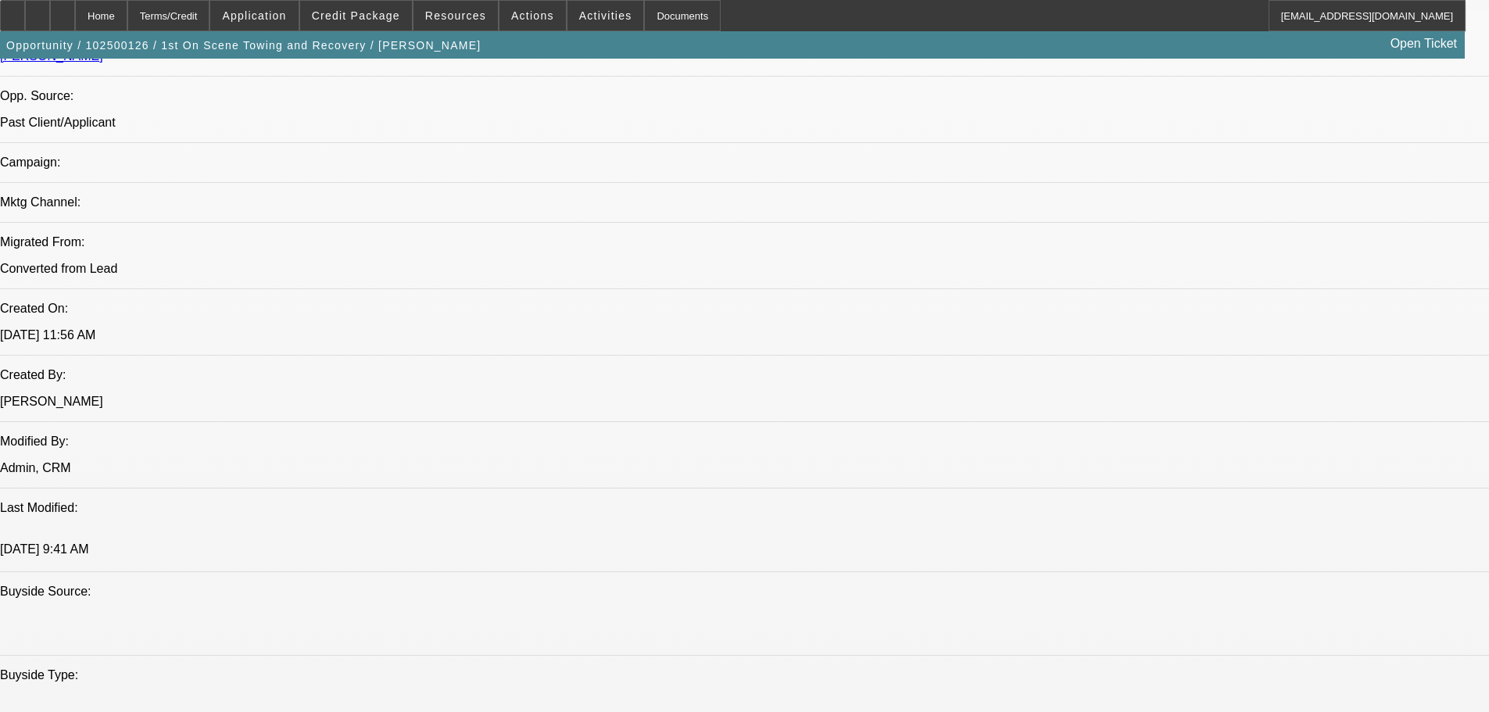
scroll to position [1172, 0]
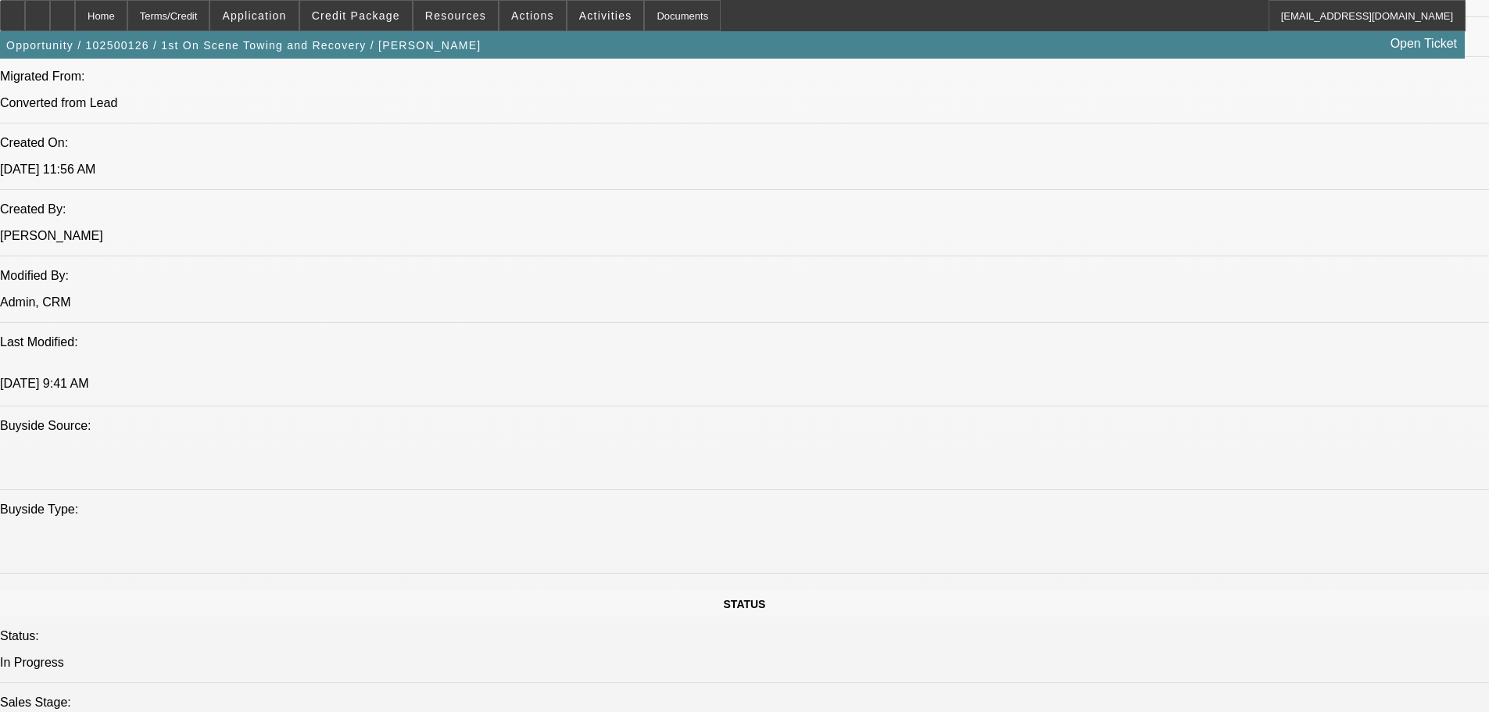
drag, startPoint x: 1084, startPoint y: 520, endPoint x: 1004, endPoint y: 509, distance: 80.6
copy div "10/7 needs to get duplicate title, texted me photos of his truck. send up once …"
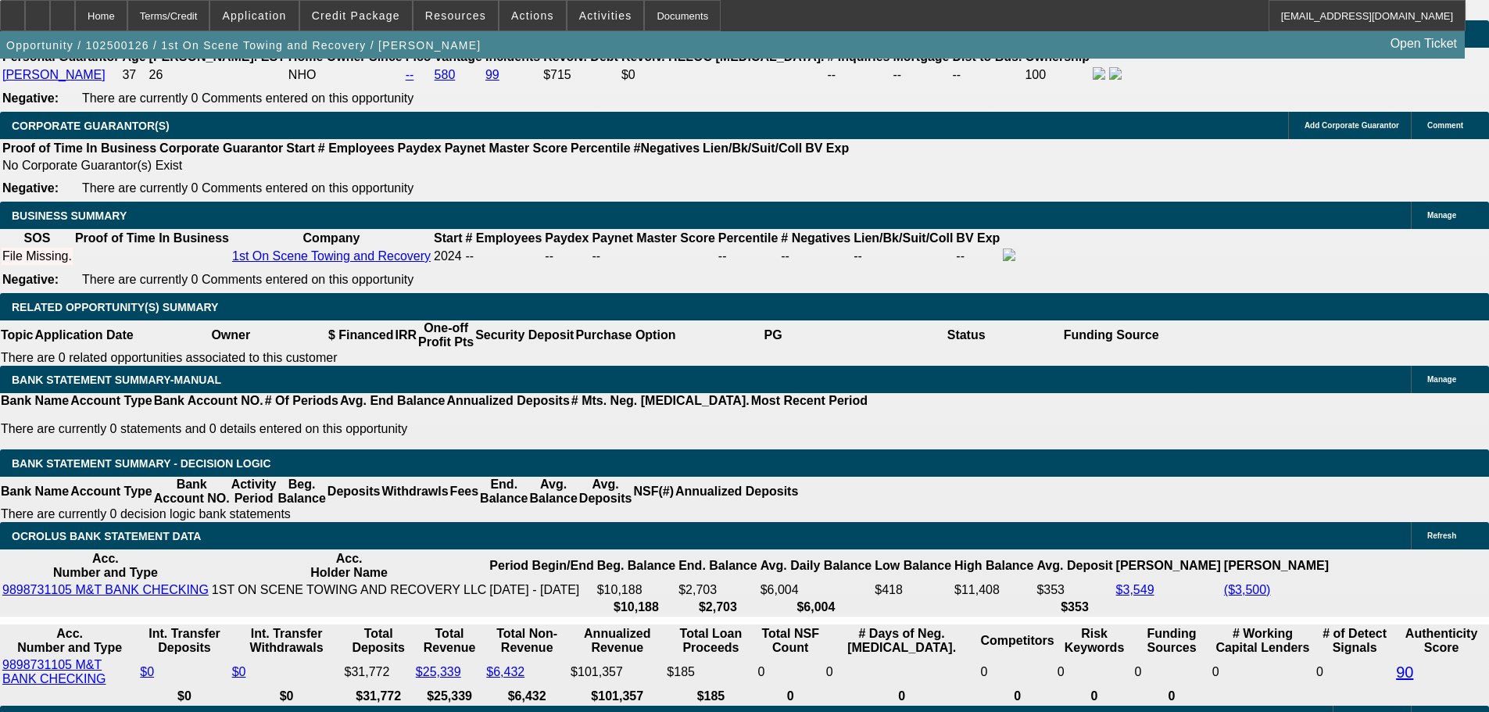
drag, startPoint x: 834, startPoint y: 749, endPoint x: 829, endPoint y: 667, distance: 81.4
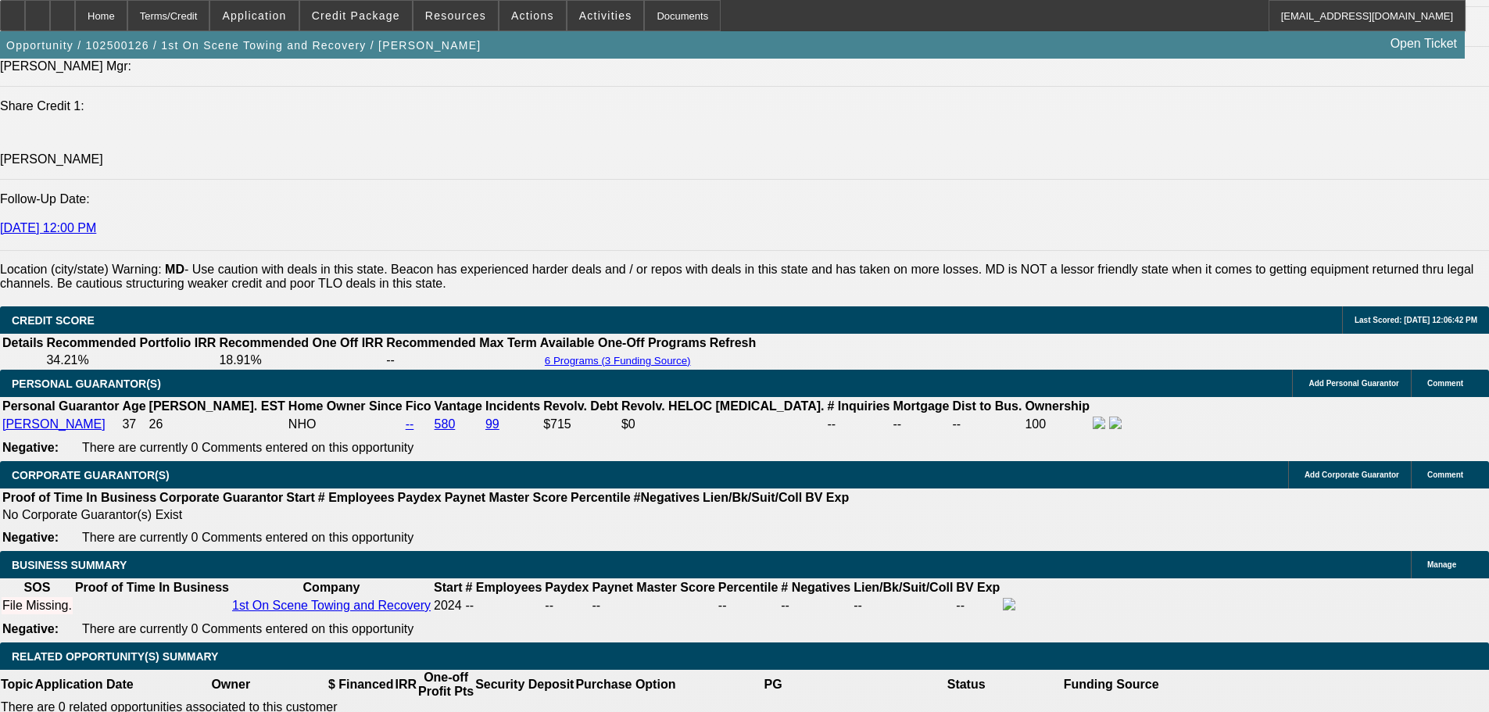
scroll to position [1901, 0]
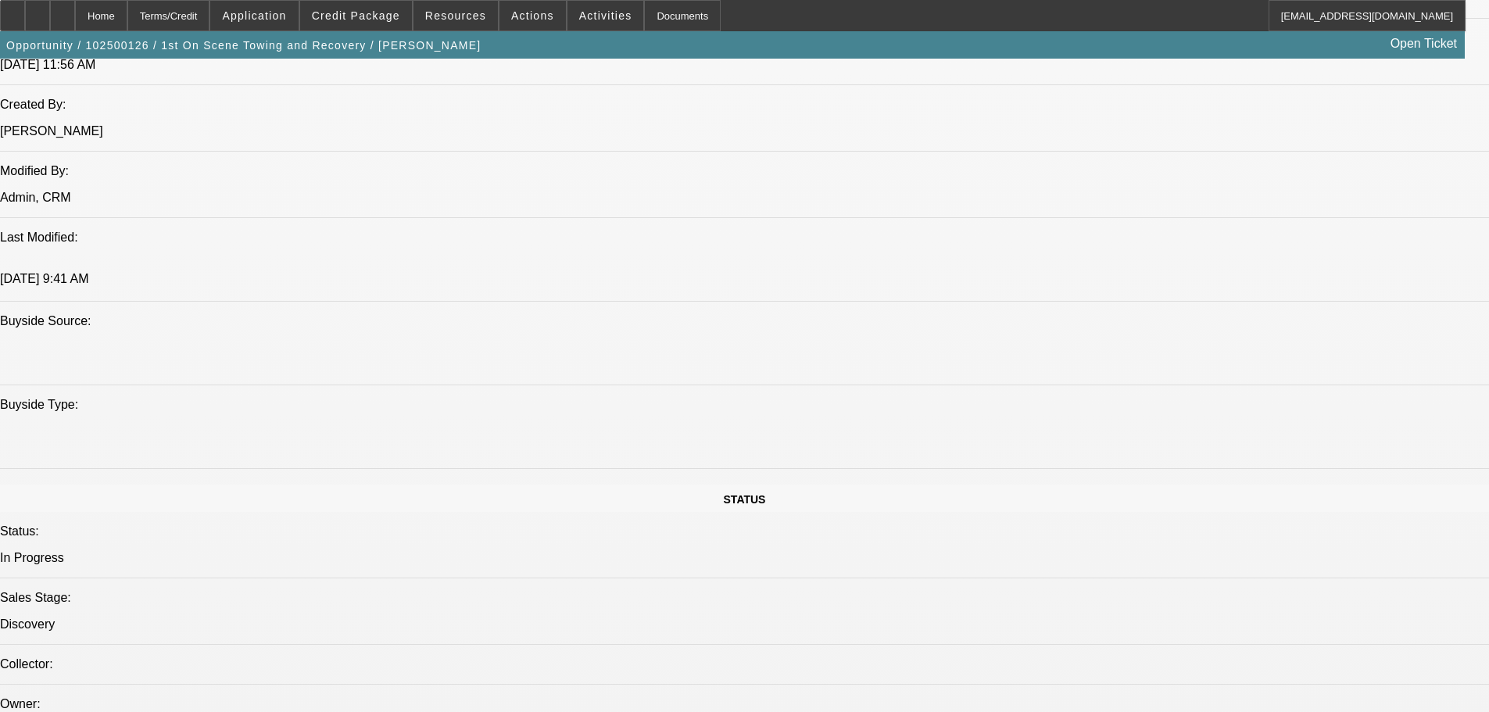
scroll to position [0, 0]
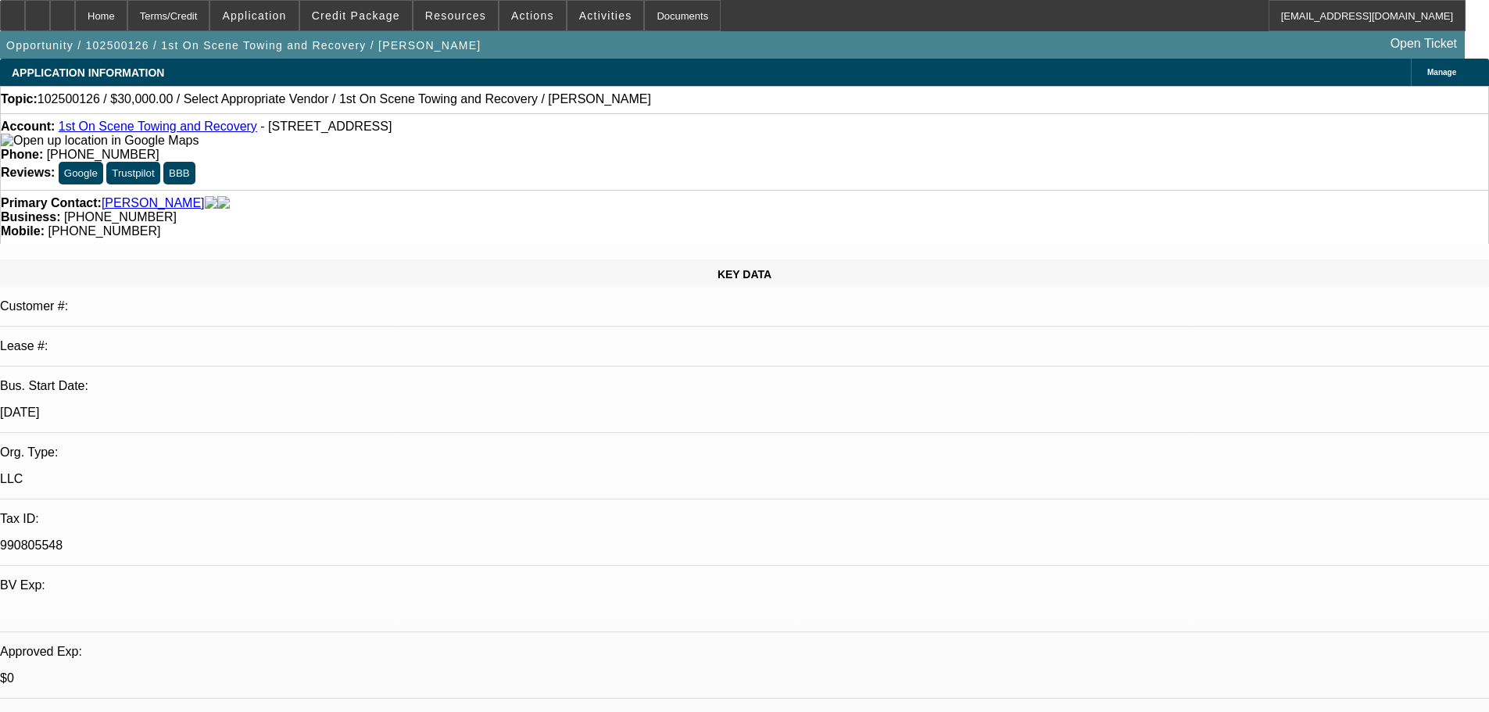
drag, startPoint x: 396, startPoint y: 535, endPoint x: 452, endPoint y: 108, distance: 430.4
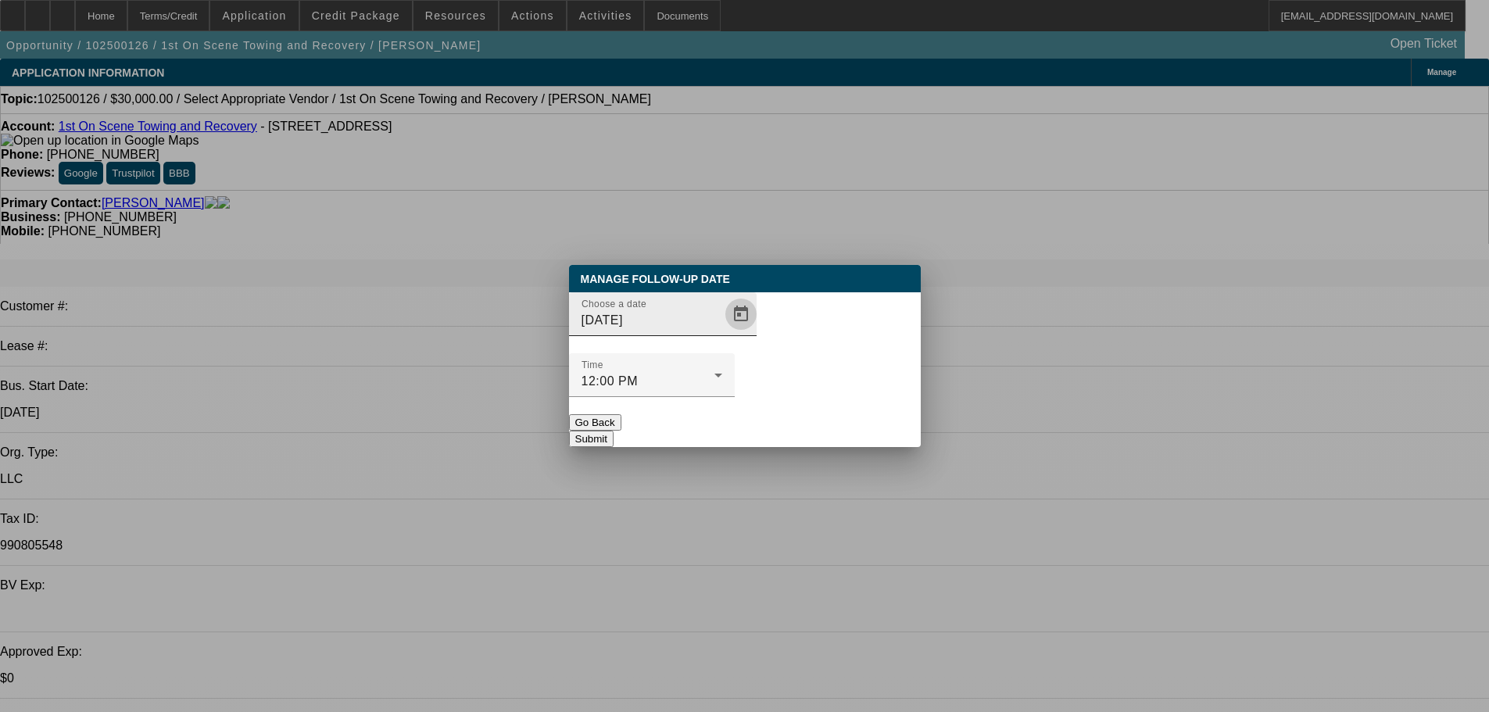
click at [726, 333] on span "Open calendar" at bounding box center [741, 314] width 38 height 38
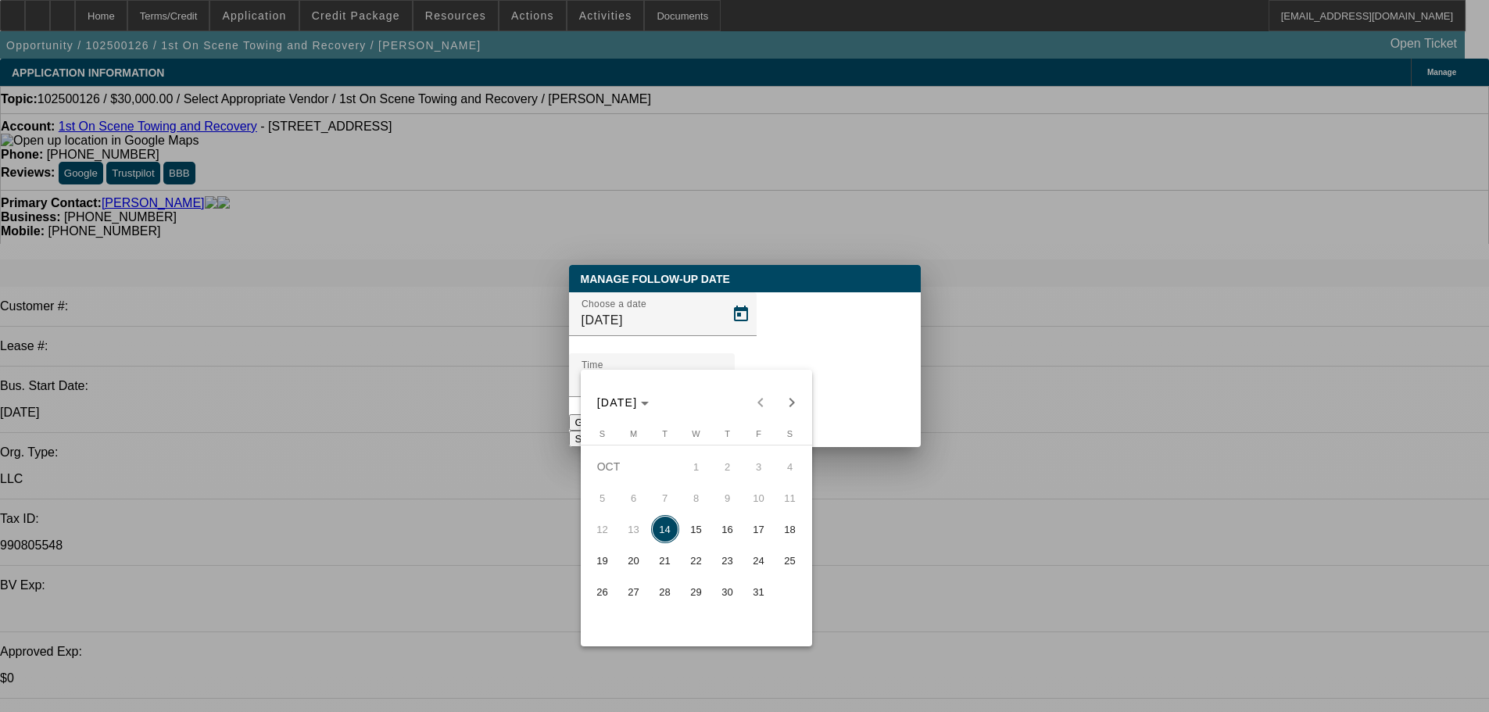
click at [646, 606] on span "October 27, 2025" at bounding box center [633, 592] width 31 height 28
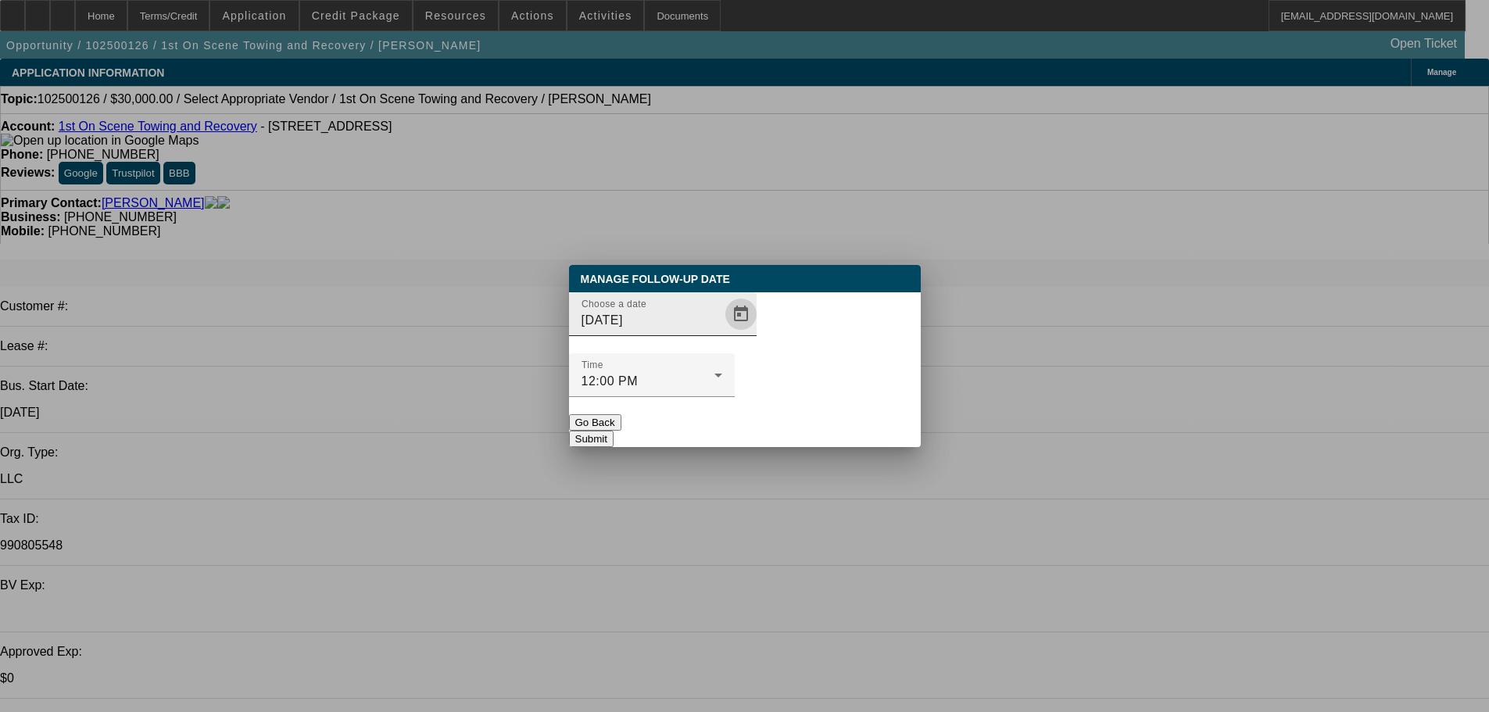
click at [725, 330] on button "Open calendar" at bounding box center [740, 314] width 31 height 31
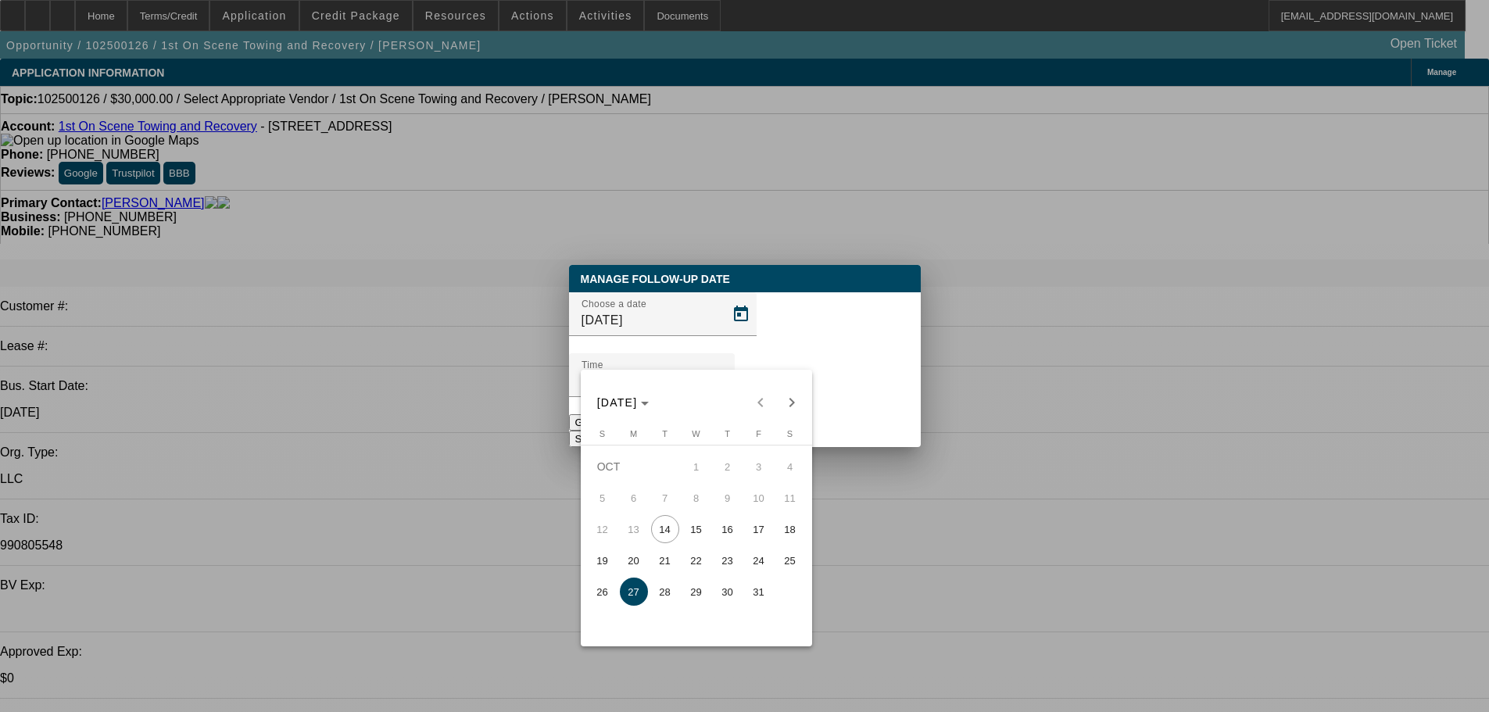
click at [663, 604] on span "28" at bounding box center [665, 592] width 28 height 28
type input "10/28/2025"
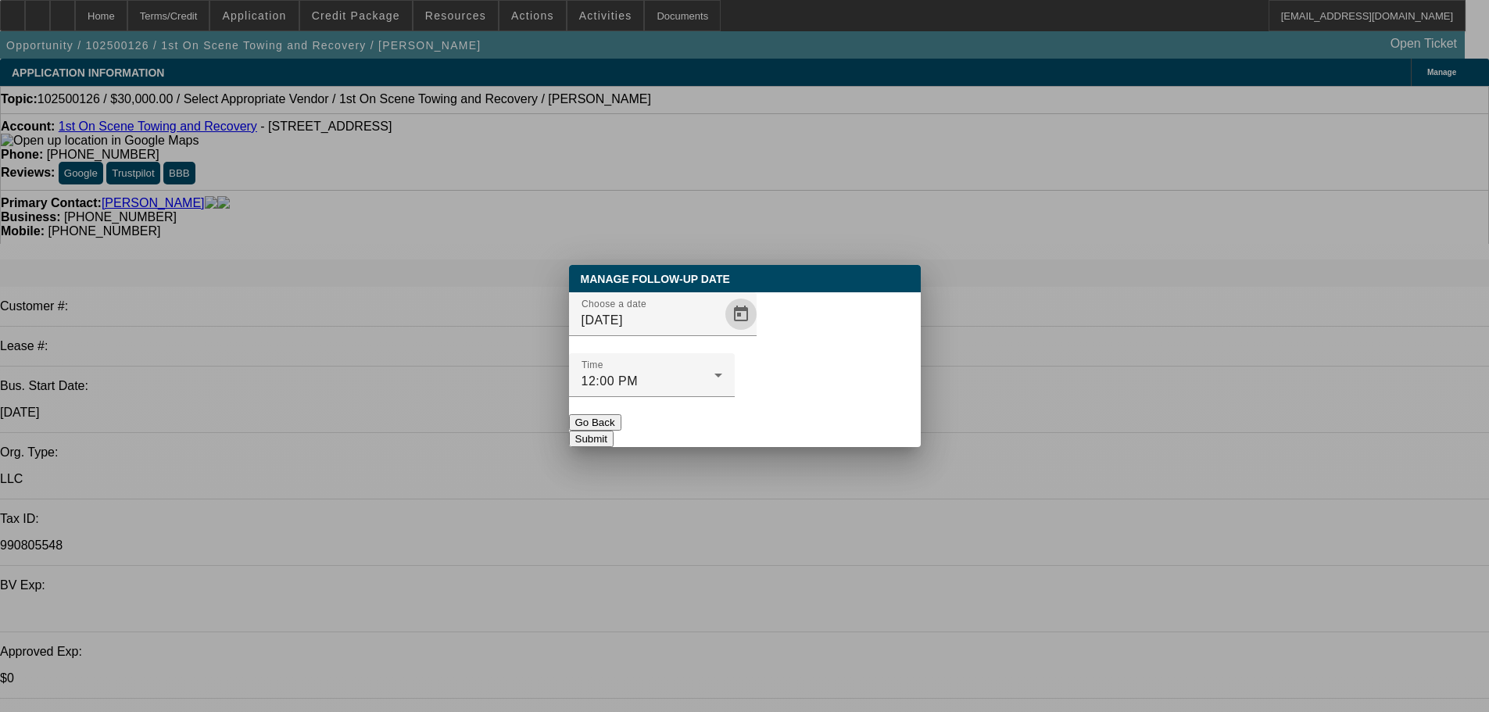
click at [613, 431] on button "Submit" at bounding box center [591, 439] width 45 height 16
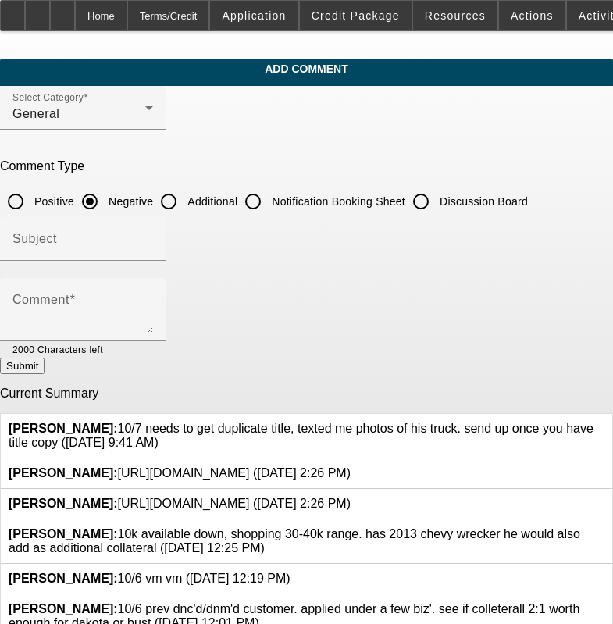
click at [437, 195] on input "Discussion Board" at bounding box center [421, 201] width 31 height 31
radio input "true"
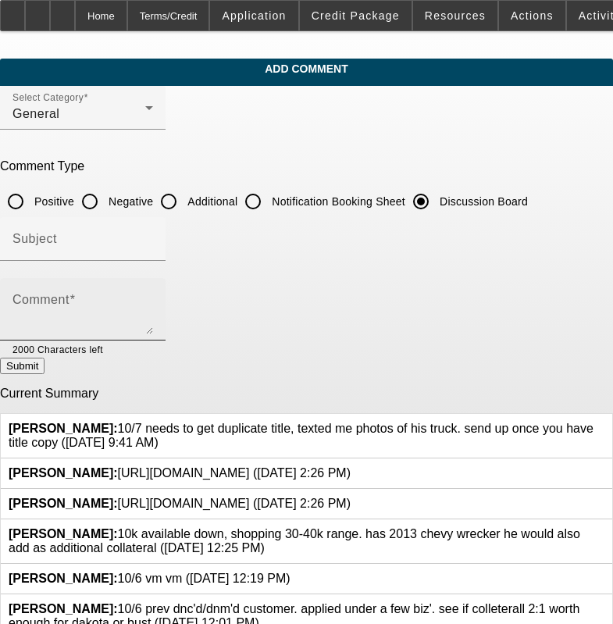
click at [153, 323] on textarea "Comment" at bounding box center [83, 316] width 141 height 38
paste textarea "10/7 needs to get duplicate title, texted me photos of his truck. send up once …"
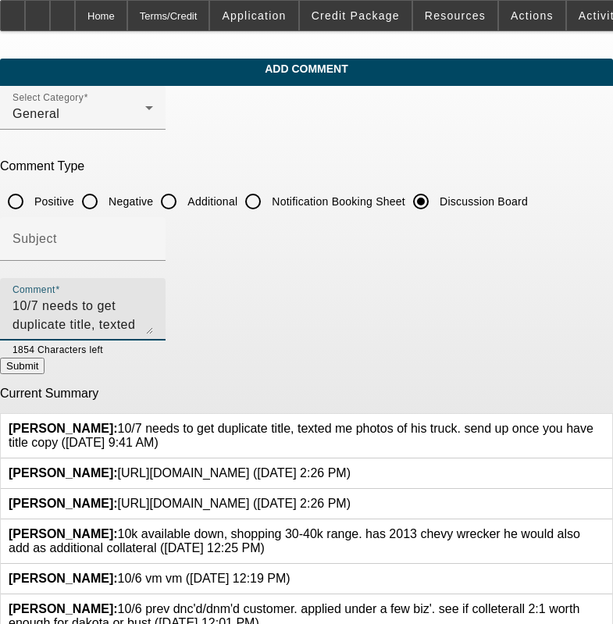
type textarea "10/7 needs to get duplicate title, texted me photos of his truck. send up once …"
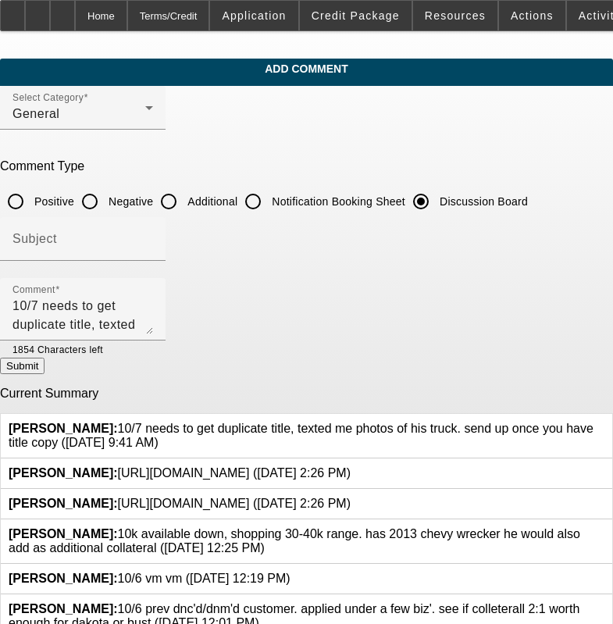
click at [45, 371] on button "Submit" at bounding box center [22, 366] width 45 height 16
radio input "true"
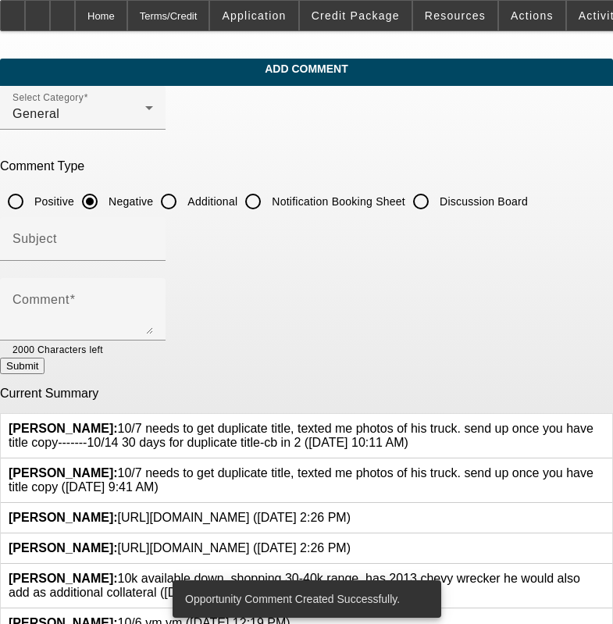
click at [605, 467] on icon at bounding box center [605, 467] width 0 height 0
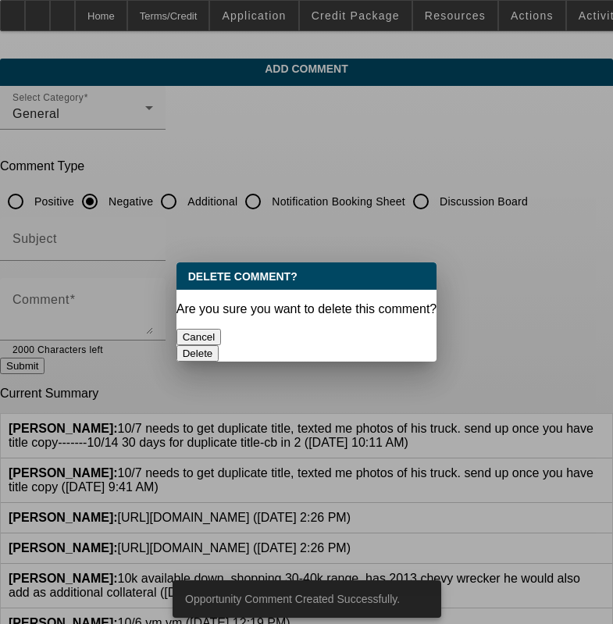
click at [220, 345] on button "Delete" at bounding box center [198, 353] width 43 height 16
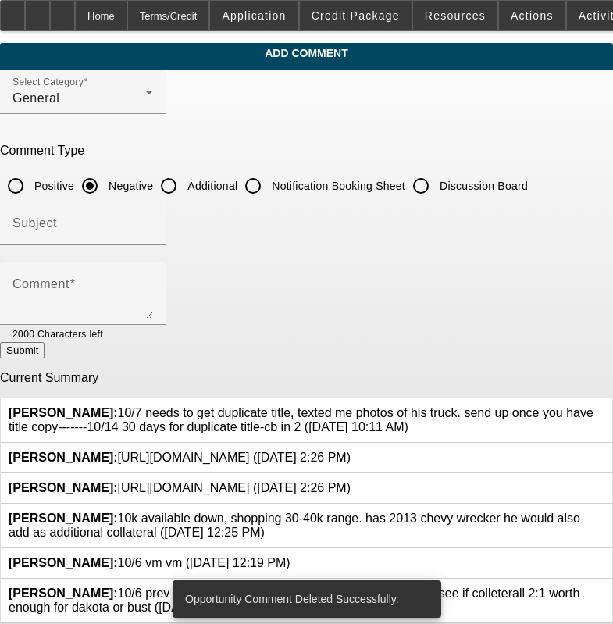
scroll to position [22, 0]
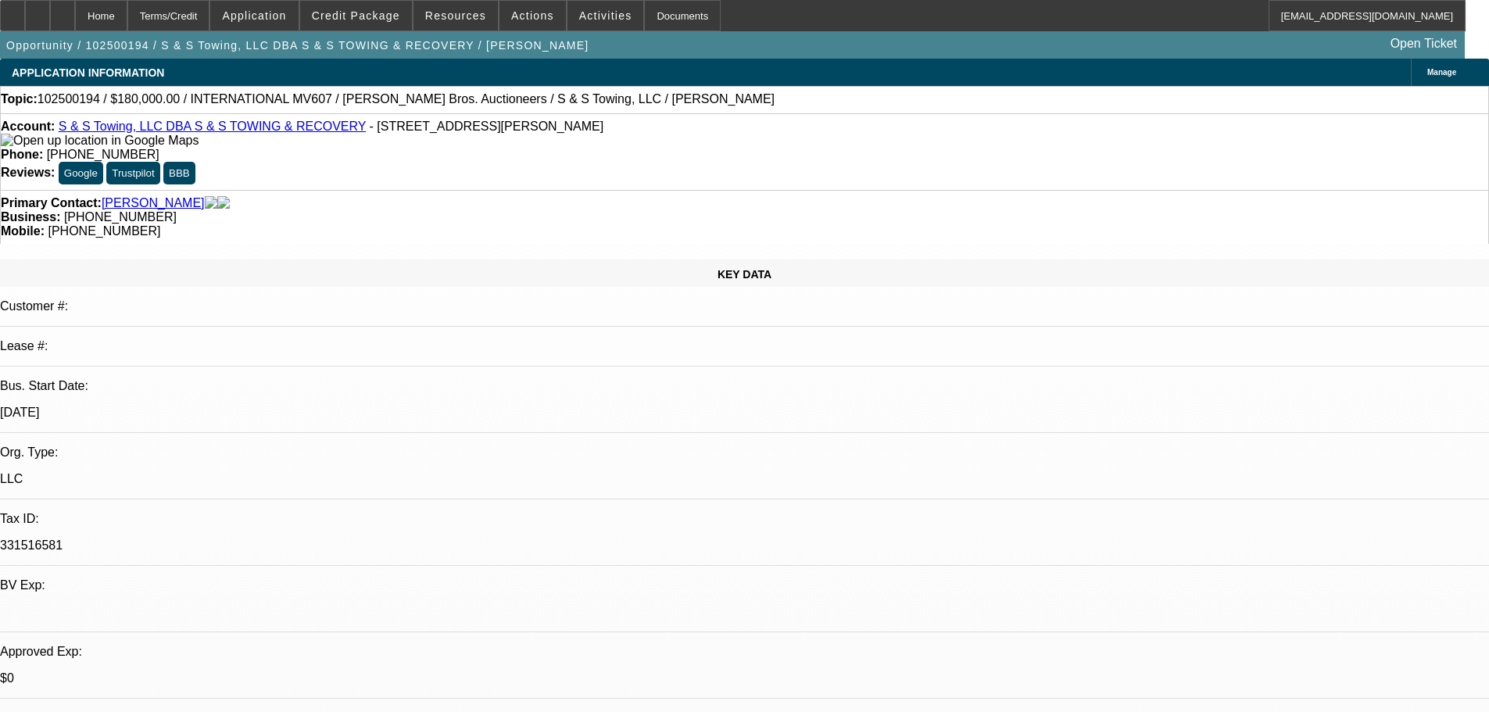
select select "0"
select select "3"
select select "0"
select select "6"
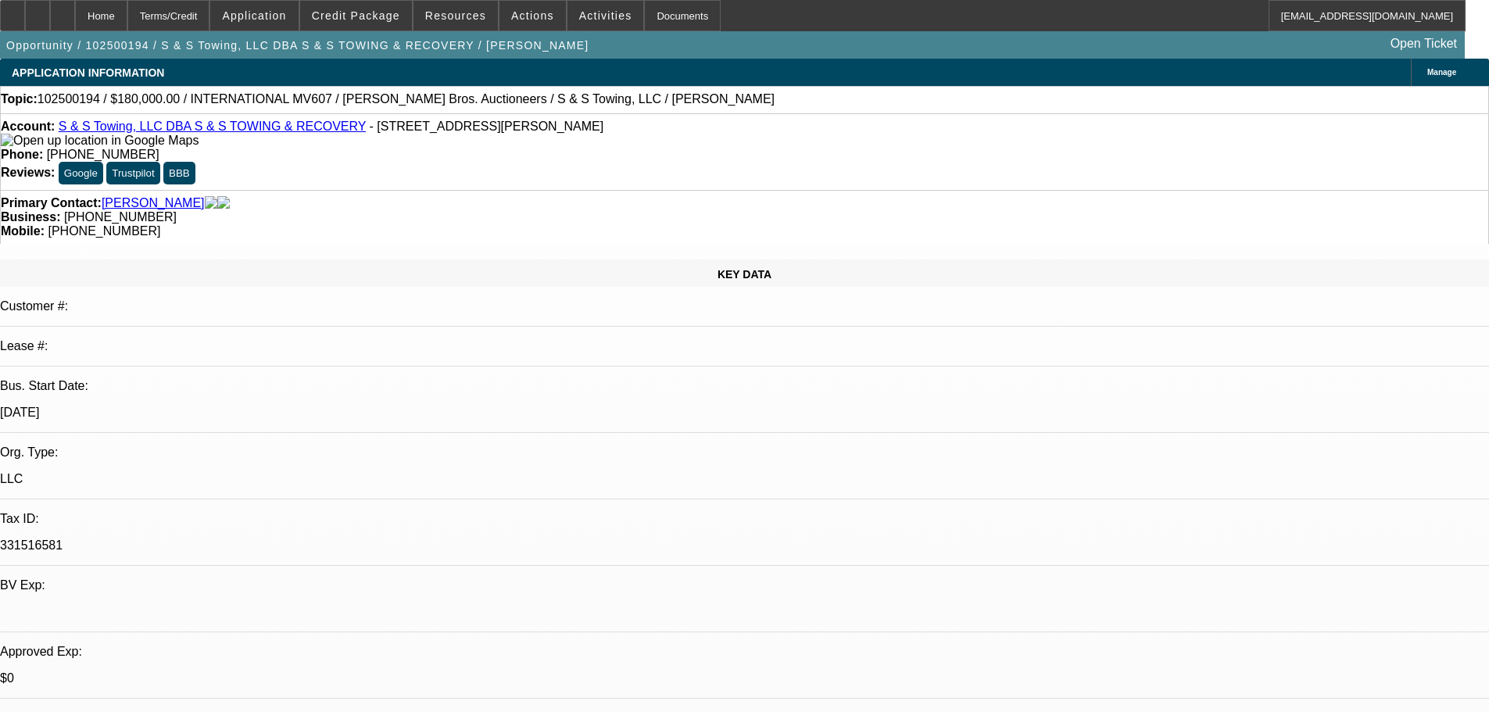
select select "0"
select select "3"
select select "0"
select select "6"
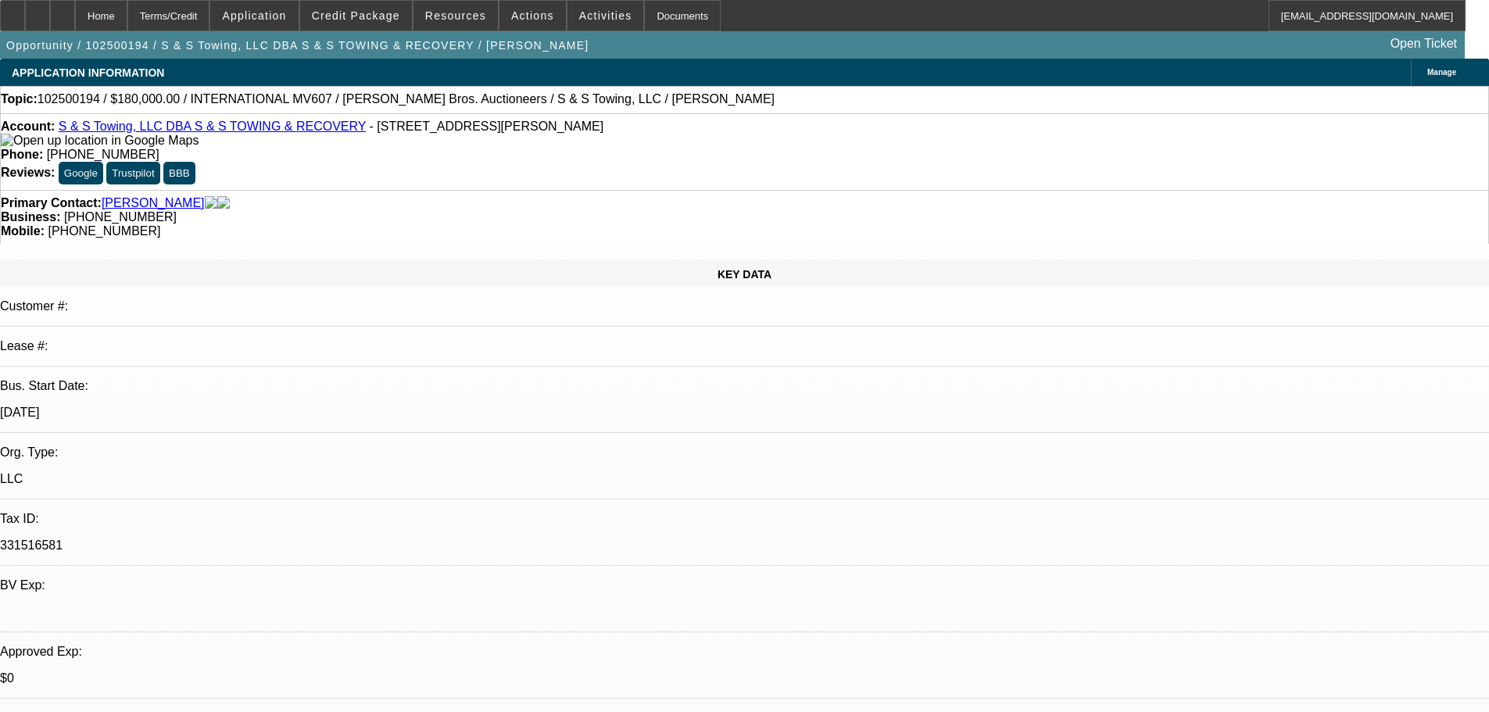
select select "0"
select select "3"
select select "0"
select select "6"
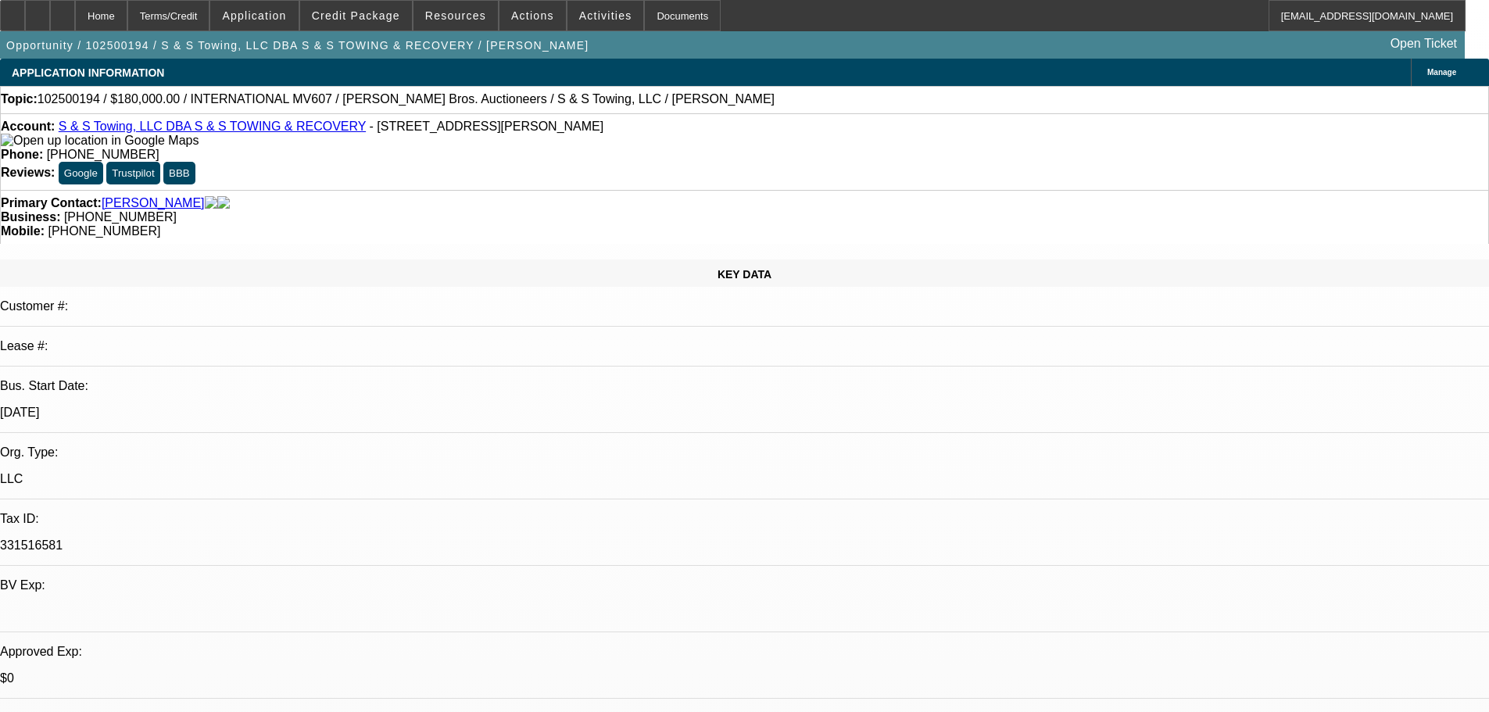
select select "0"
select select "3"
select select "0"
select select "6"
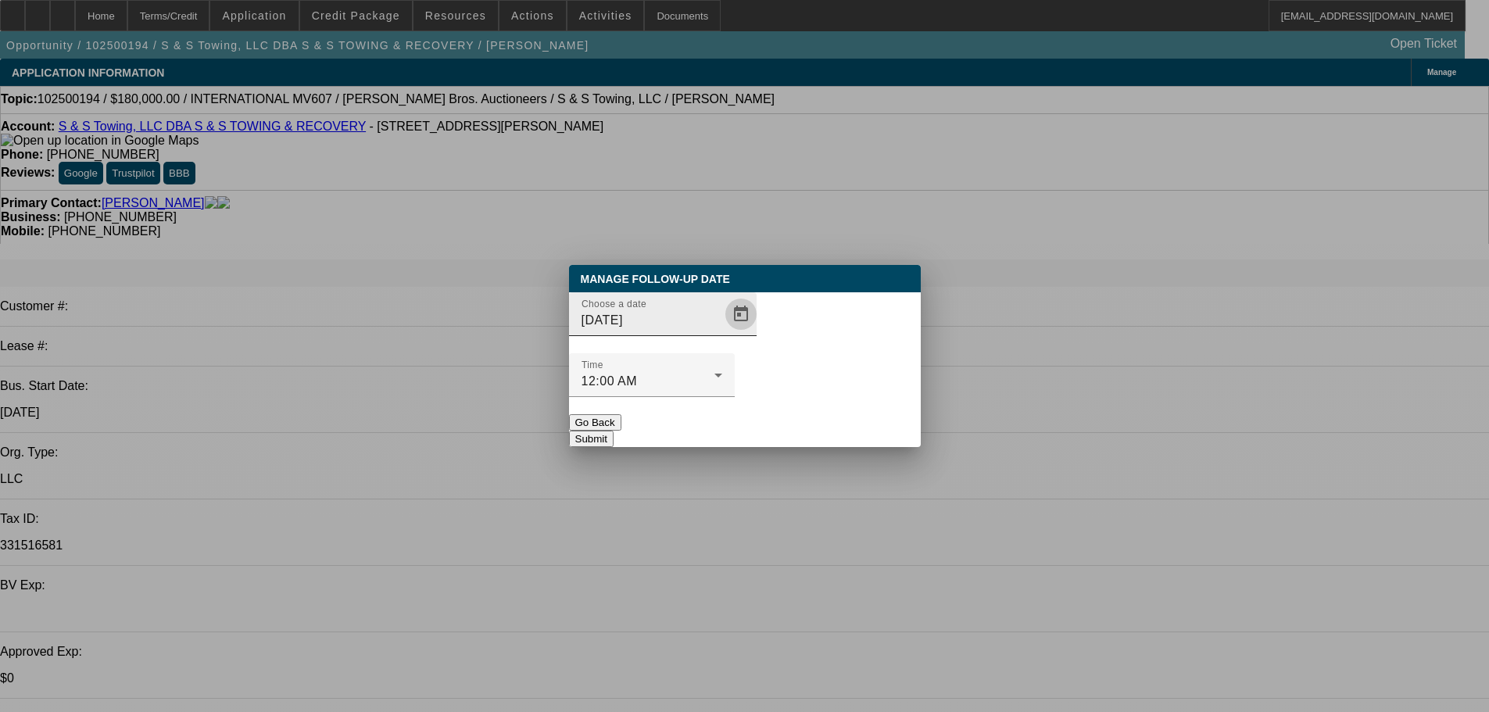
click at [722, 333] on span "Open calendar" at bounding box center [741, 314] width 38 height 38
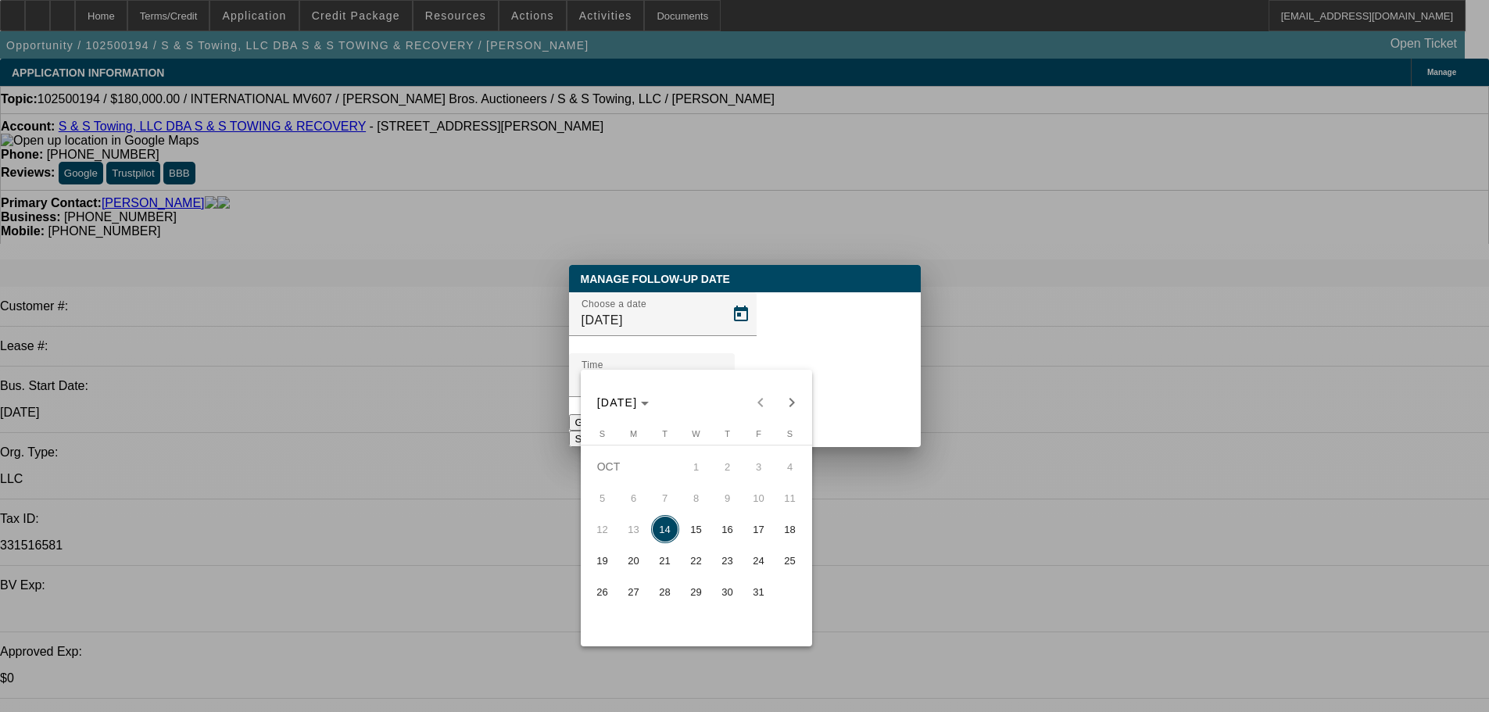
click at [701, 534] on span "15" at bounding box center [696, 529] width 28 height 28
type input "[DATE]"
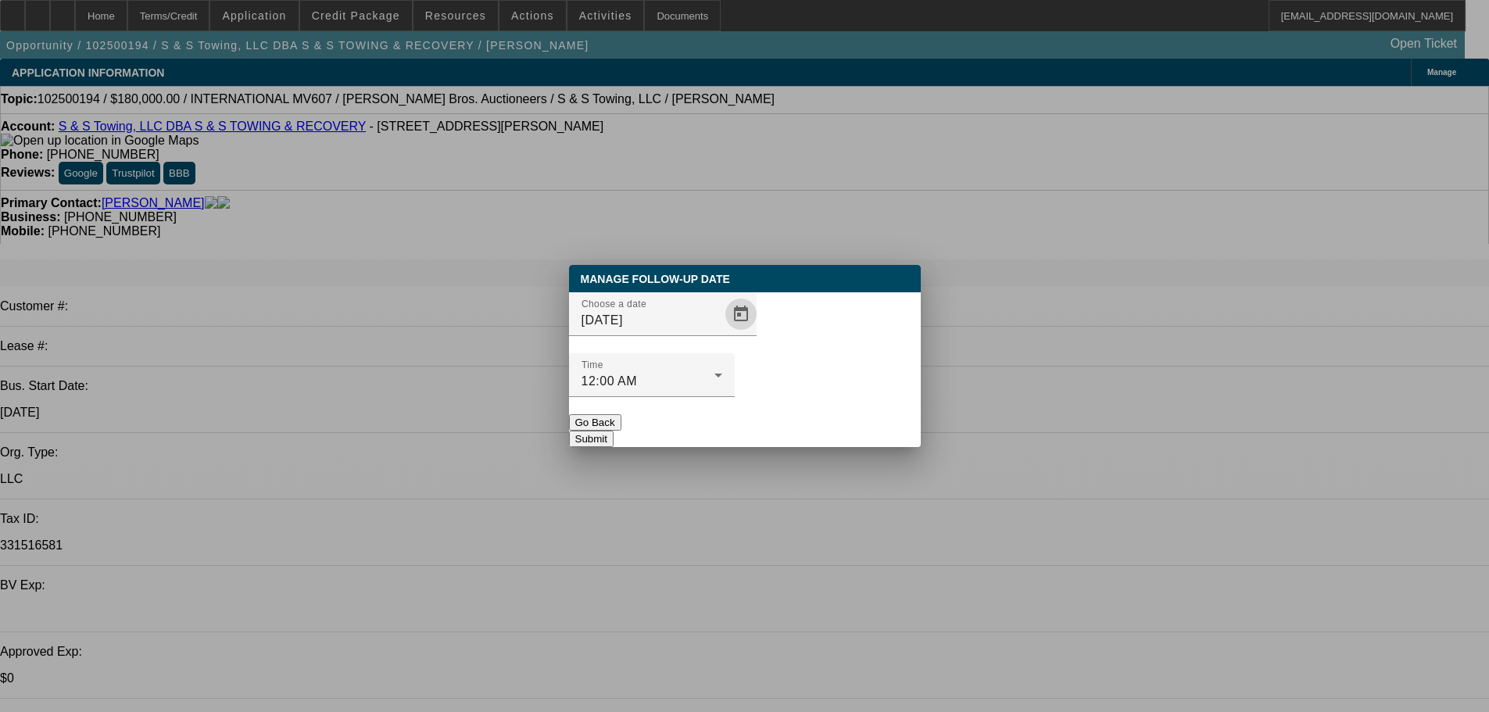
click at [613, 431] on button "Submit" at bounding box center [591, 439] width 45 height 16
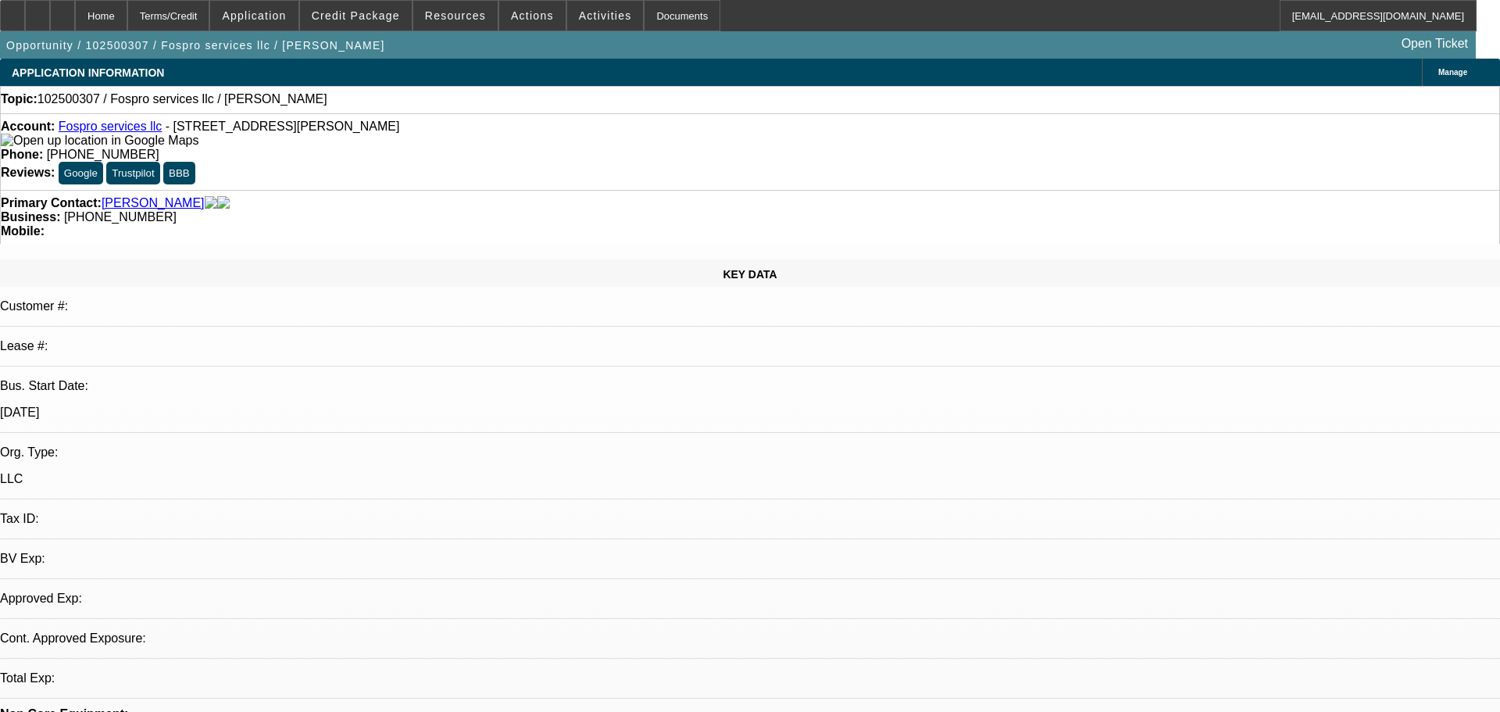
select select "0"
select select "2"
select select "0.1"
select select "4"
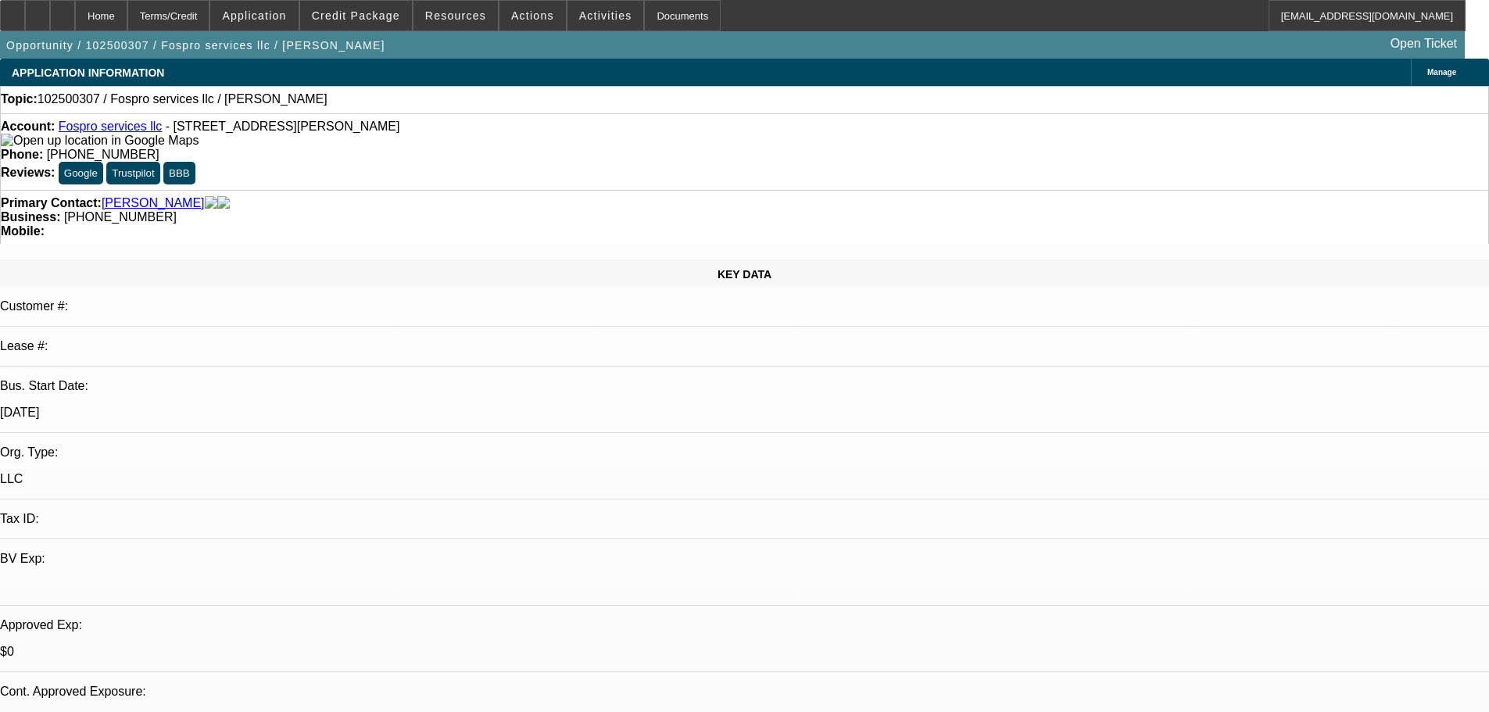
drag, startPoint x: 1207, startPoint y: 177, endPoint x: 1157, endPoint y: 152, distance: 57.0
drag, startPoint x: 635, startPoint y: 168, endPoint x: 559, endPoint y: 178, distance: 76.5
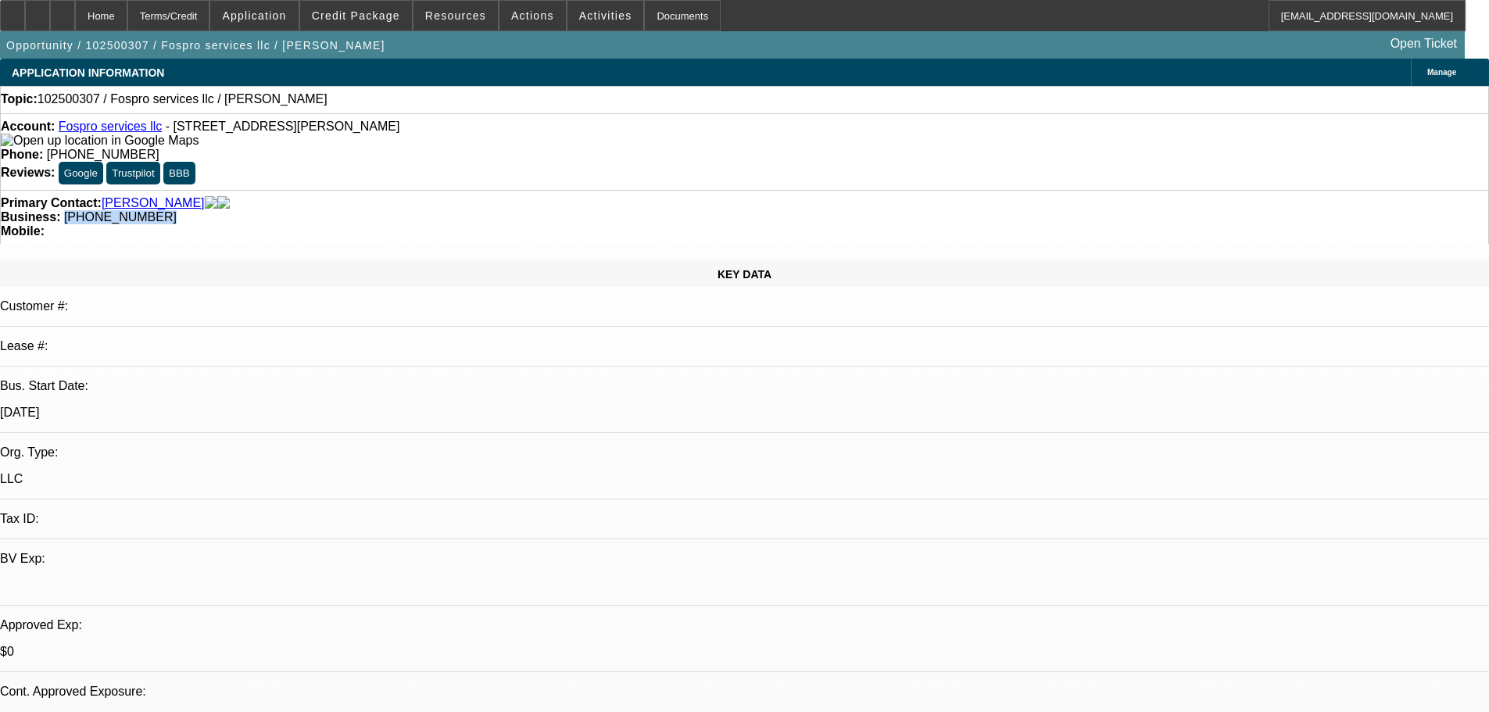
click at [559, 210] on div "Business: (219) 363-3806" at bounding box center [744, 217] width 1487 height 14
copy span "(219) 363-3806"
click at [337, 196] on div "Primary Contact: Foster, Bob" at bounding box center [744, 203] width 1487 height 14
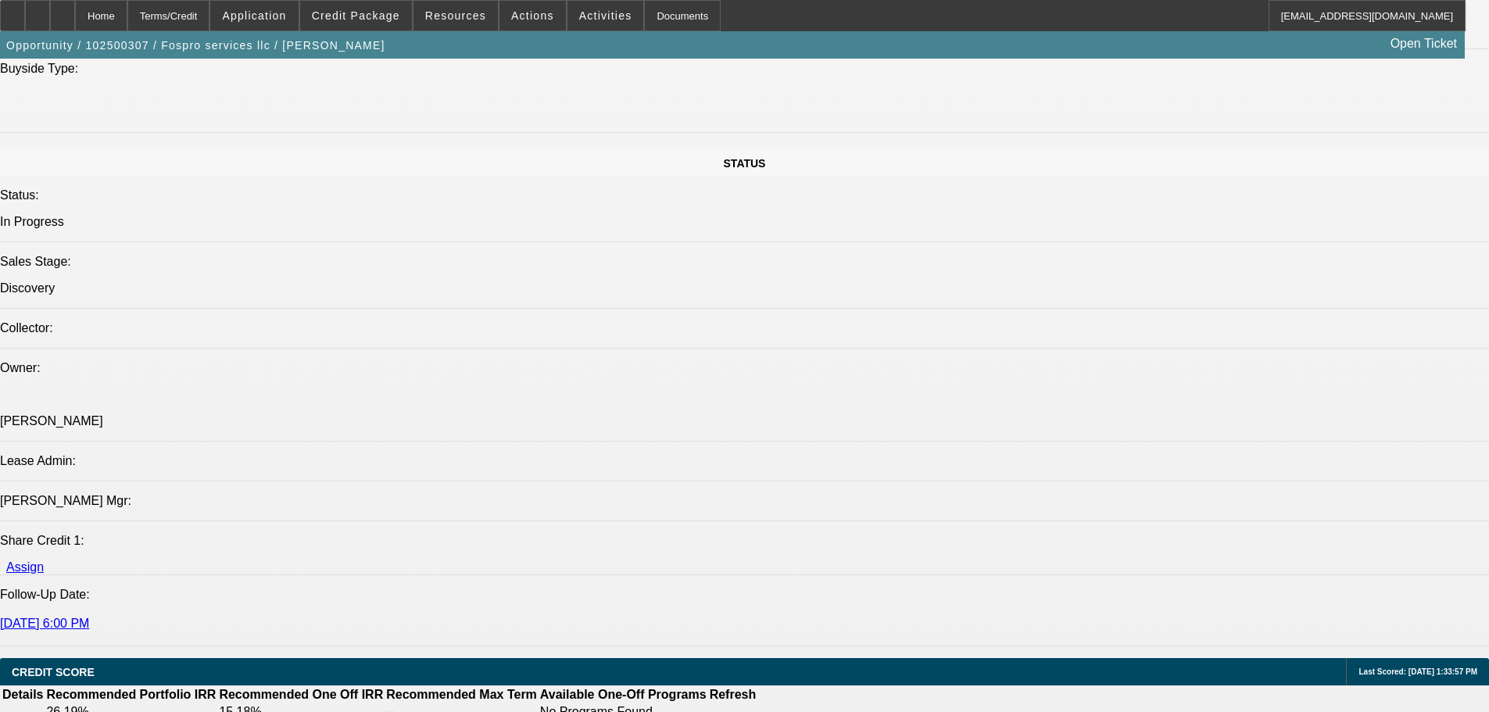
scroll to position [1485, 0]
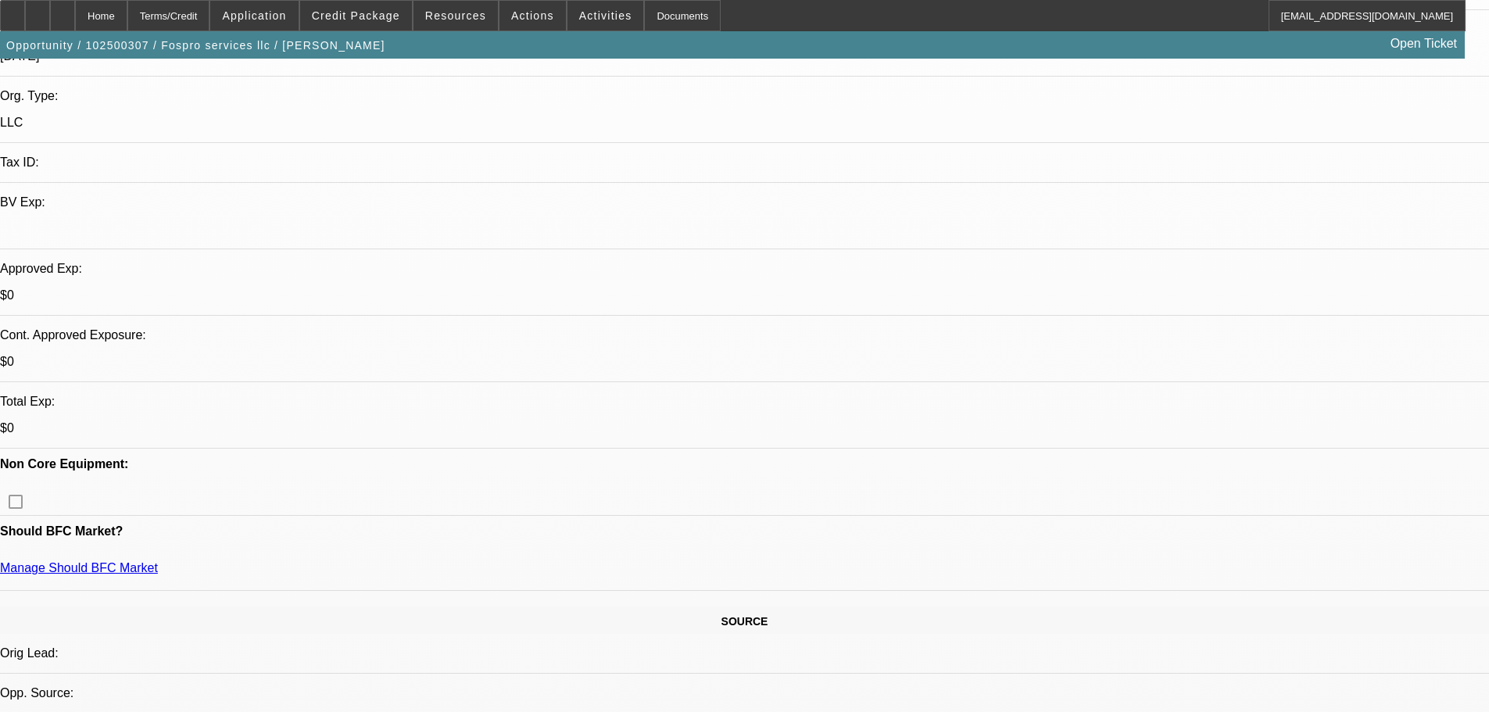
drag, startPoint x: 717, startPoint y: 198, endPoint x: 711, endPoint y: 84, distance: 113.4
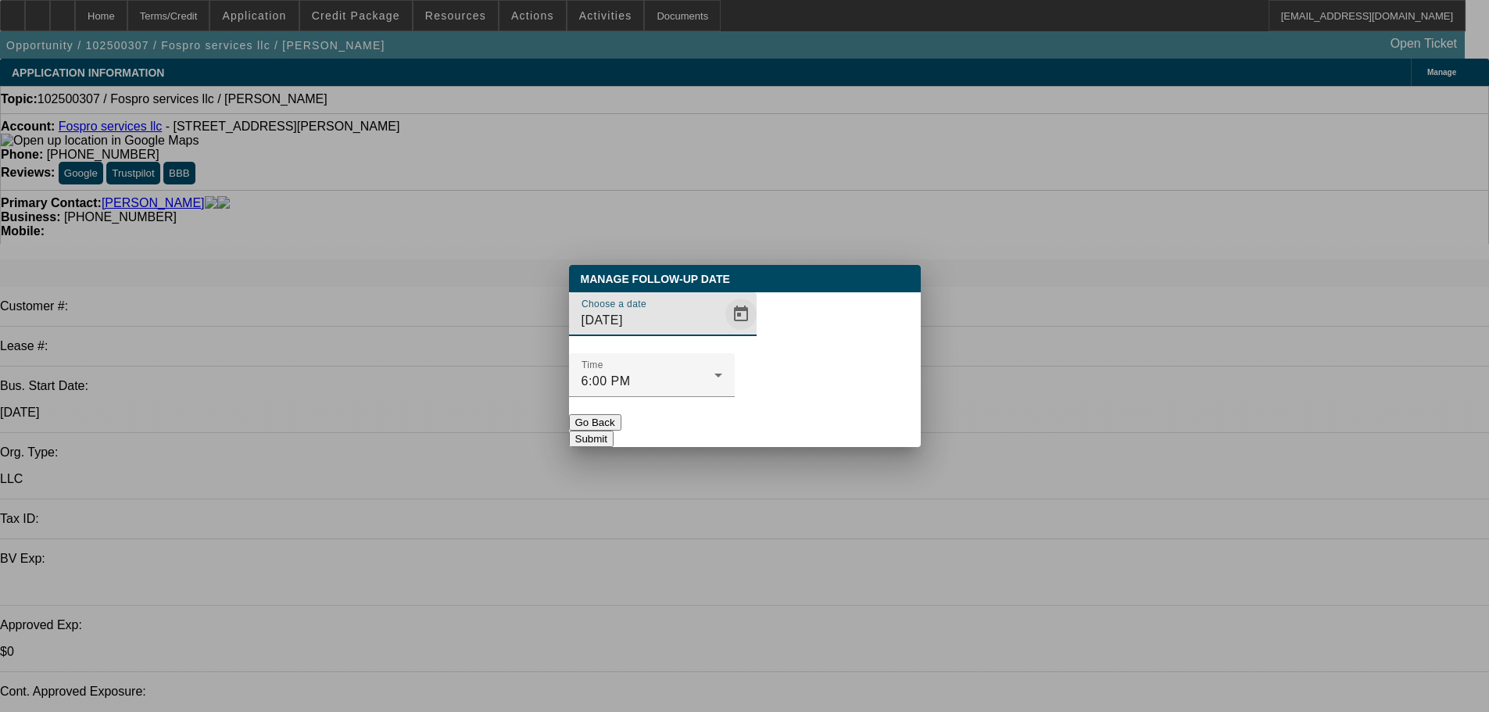
click at [722, 333] on span "Open calendar" at bounding box center [741, 314] width 38 height 38
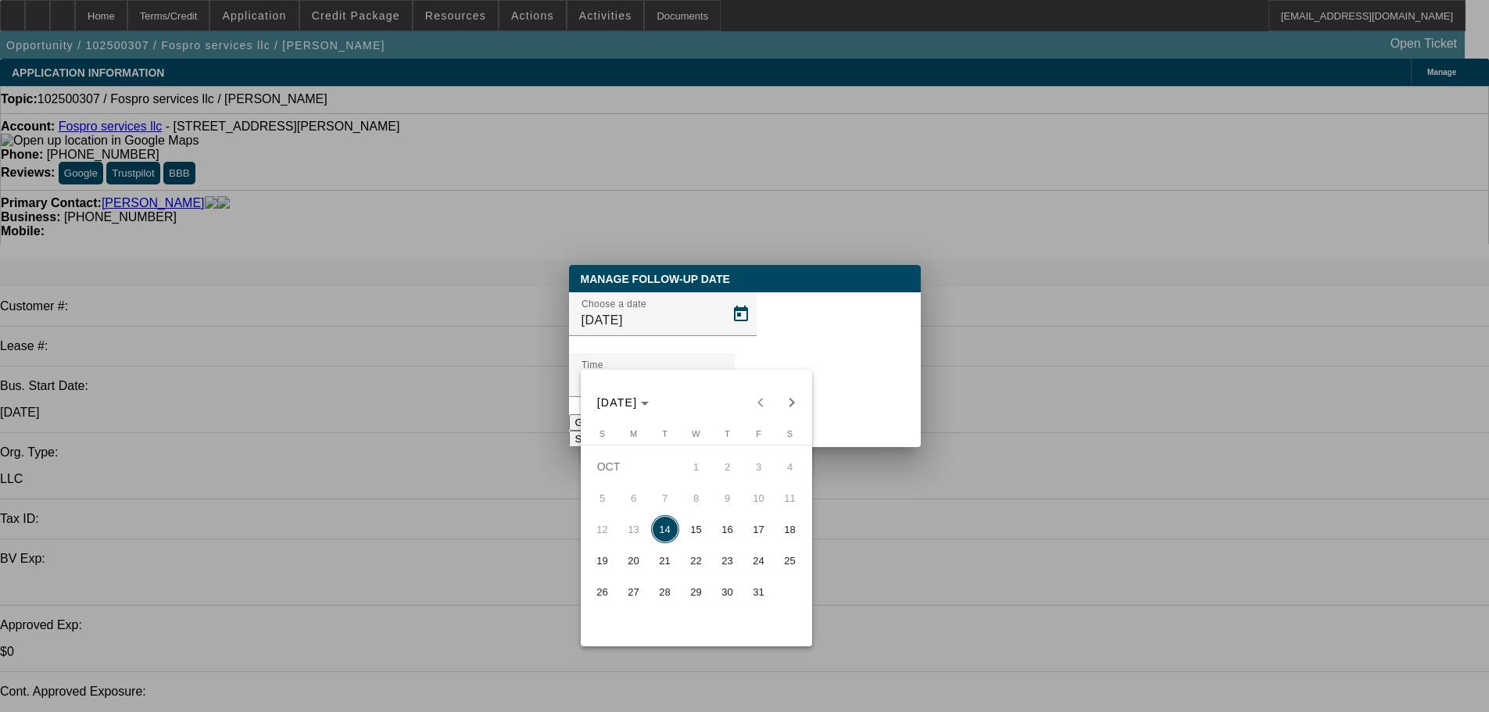
click at [699, 543] on span "15" at bounding box center [696, 529] width 28 height 28
type input "10/15/2025"
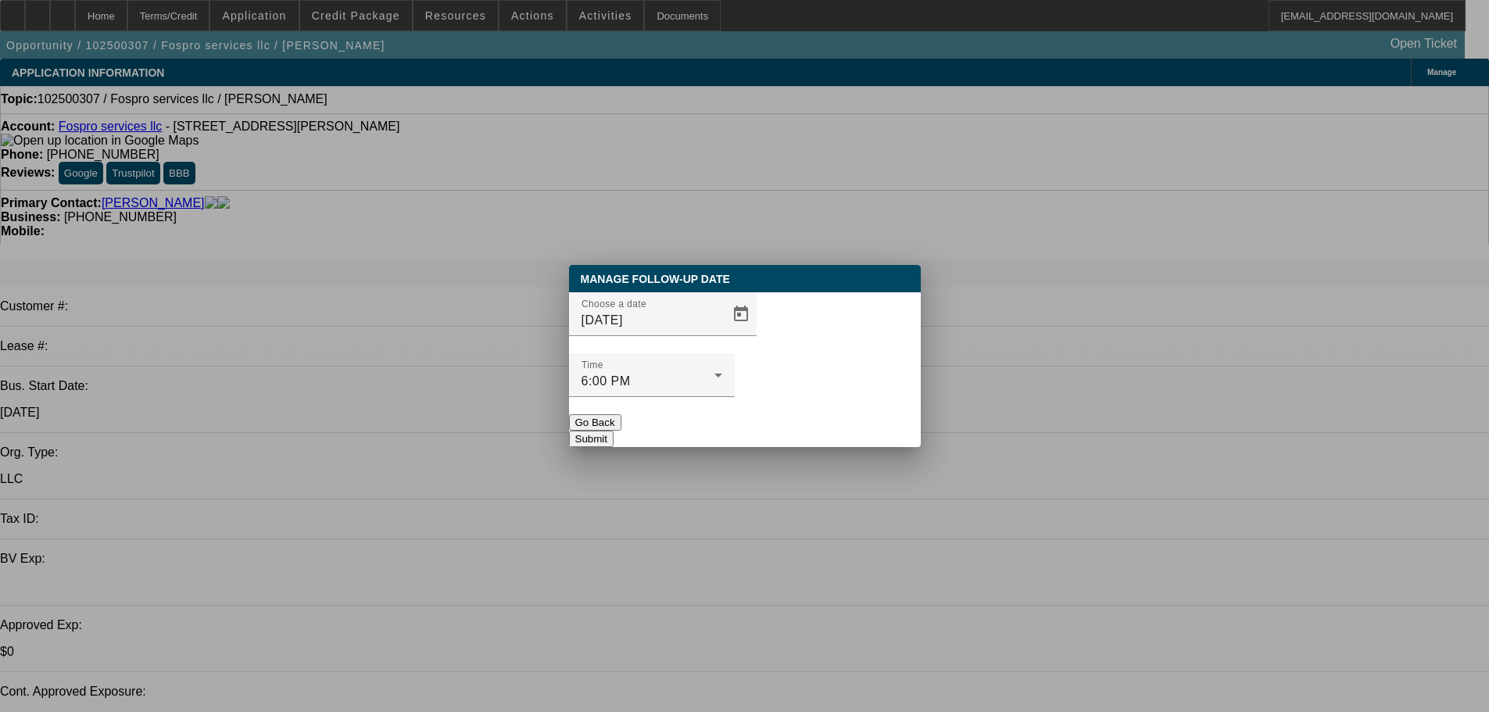
click at [613, 431] on button "Submit" at bounding box center [591, 439] width 45 height 16
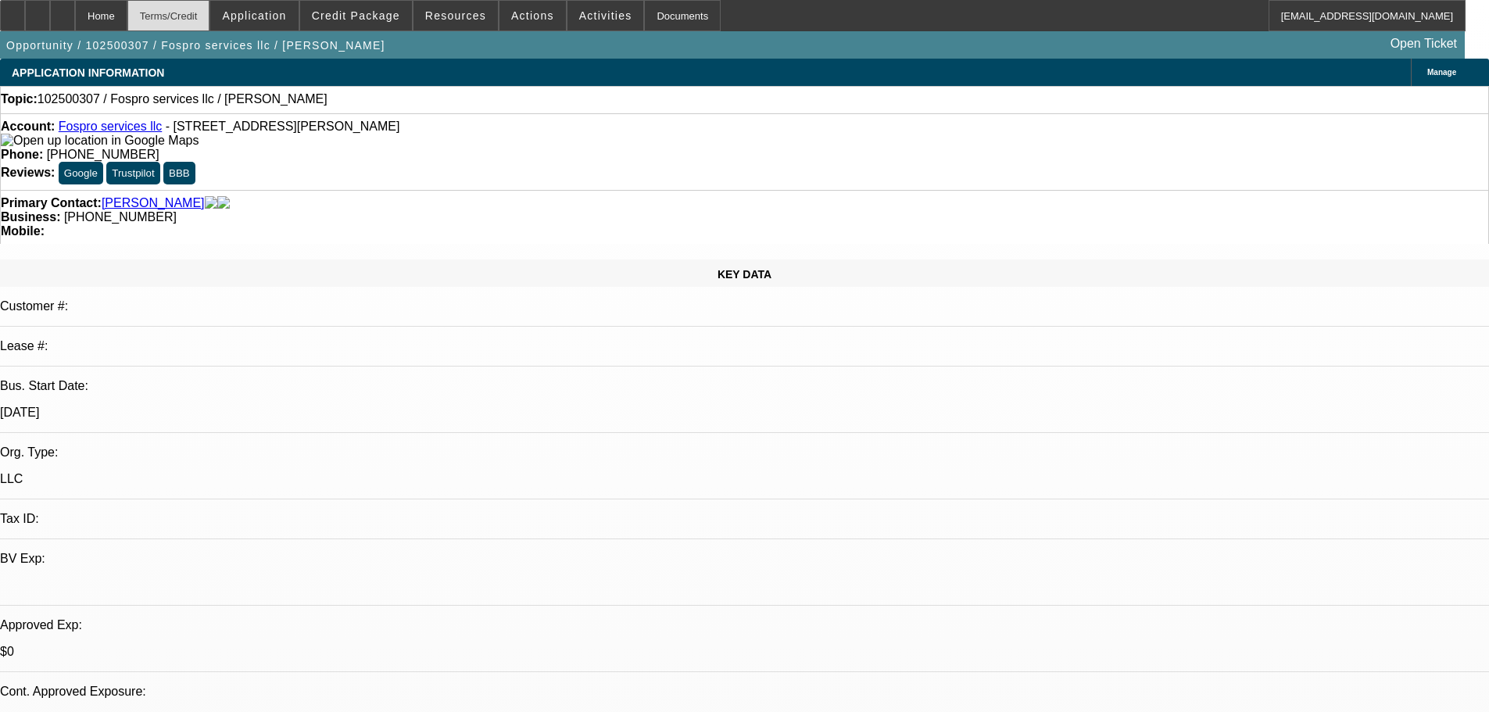
drag, startPoint x: 837, startPoint y: 445, endPoint x: 185, endPoint y: 29, distance: 773.1
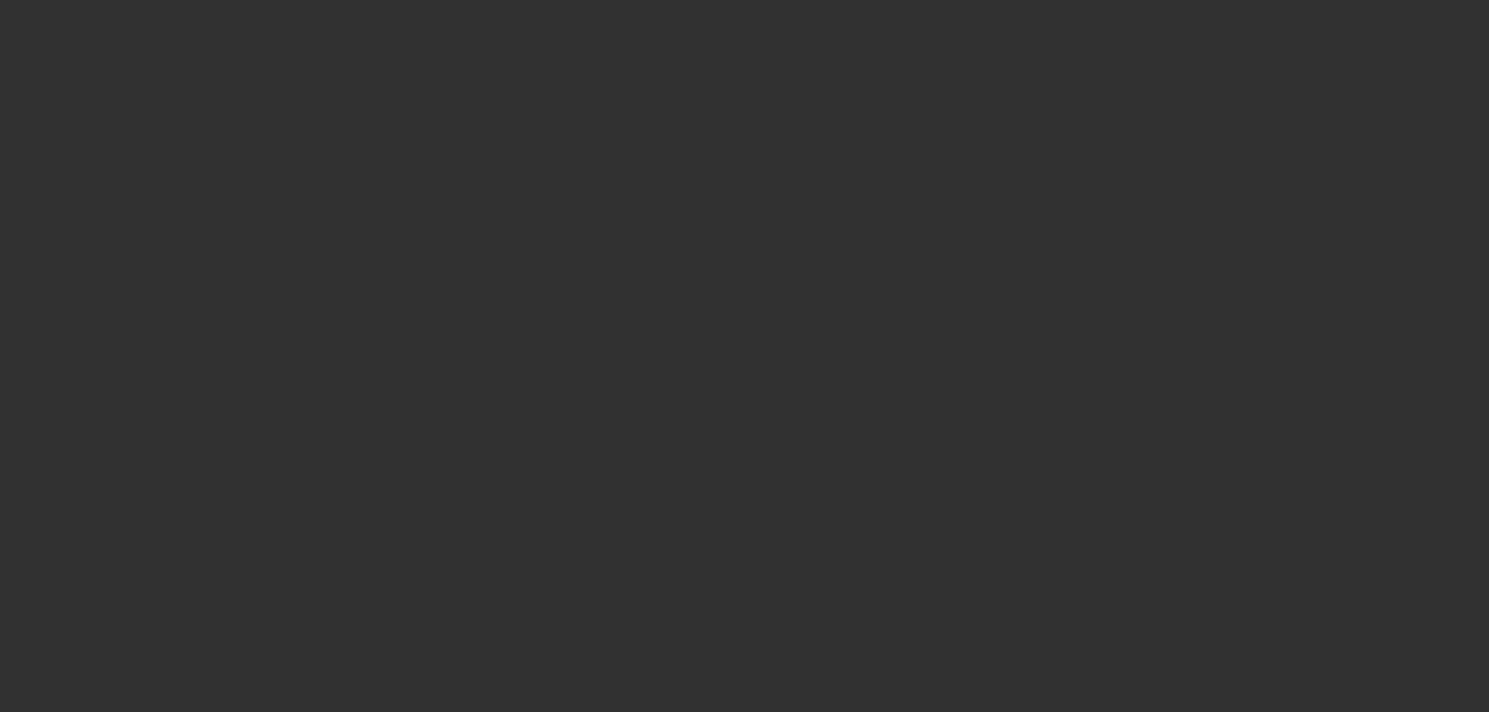
select select "0.1"
select select "2"
select select "0.1"
select select "4"
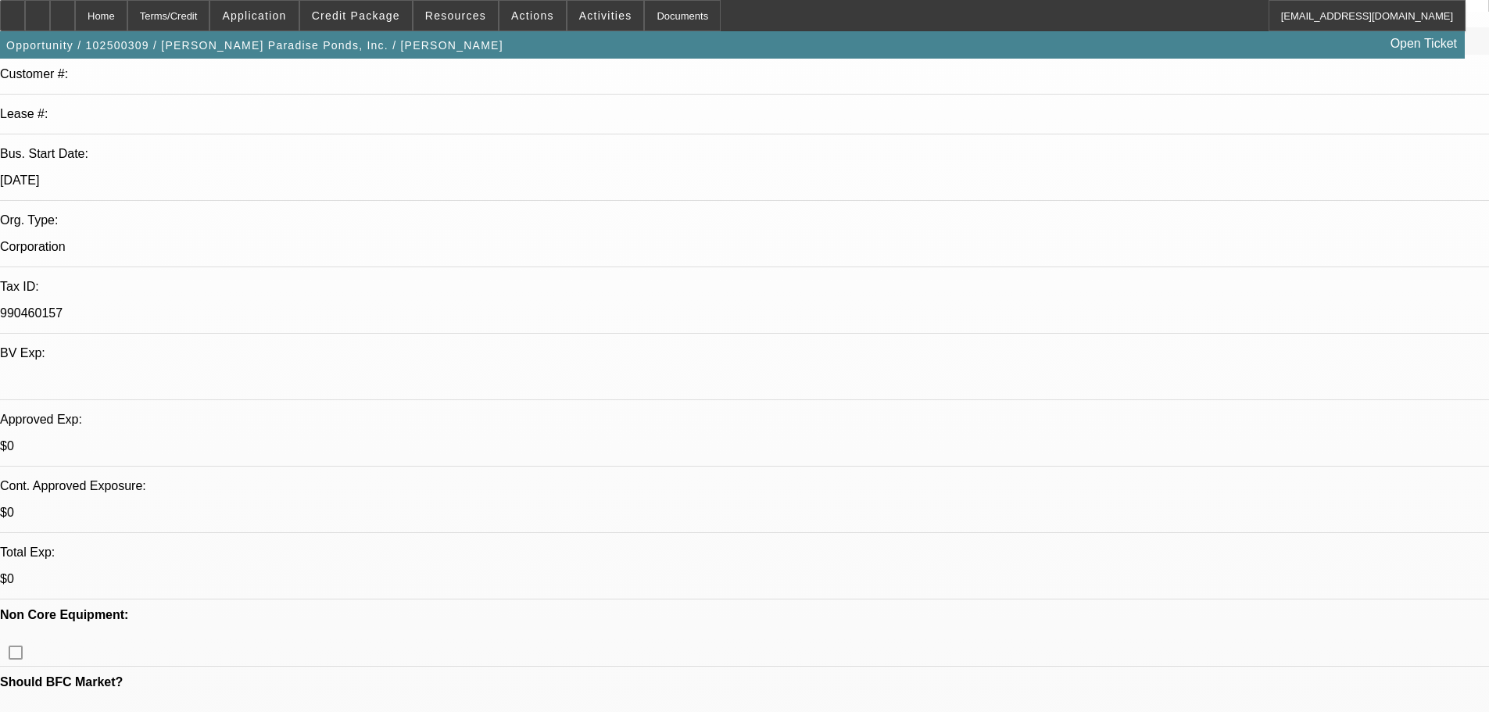
drag, startPoint x: 537, startPoint y: 346, endPoint x: 549, endPoint y: 488, distance: 142.7
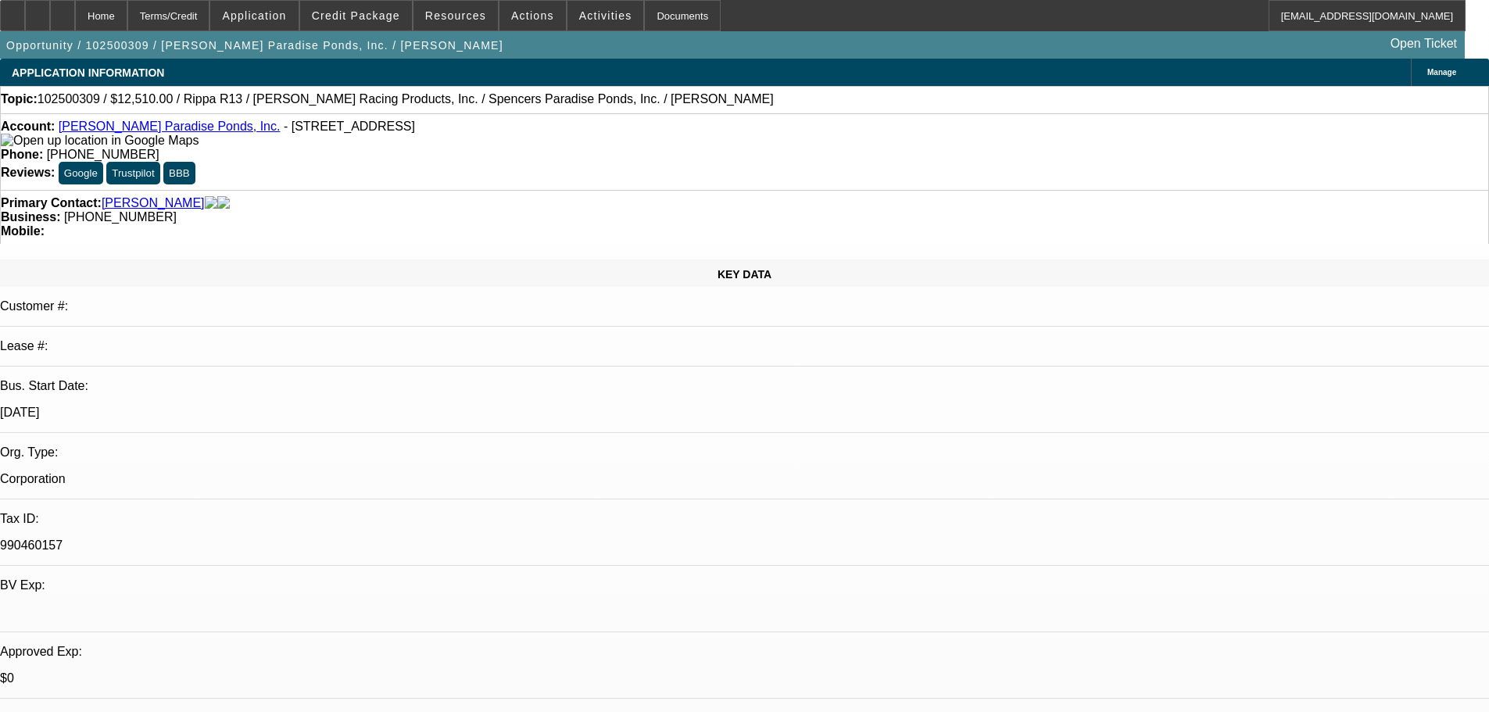
drag, startPoint x: 551, startPoint y: 473, endPoint x: 489, endPoint y: 188, distance: 291.1
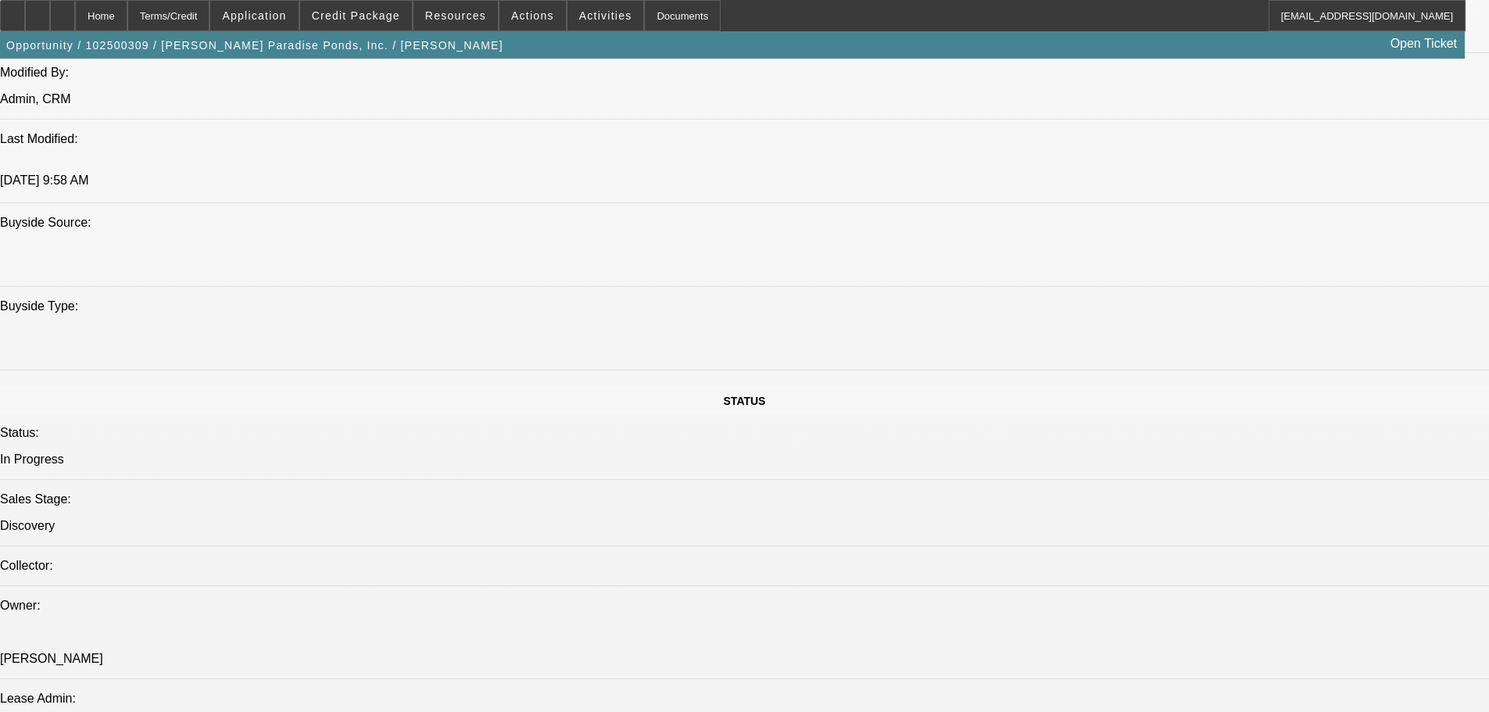
scroll to position [1407, 0]
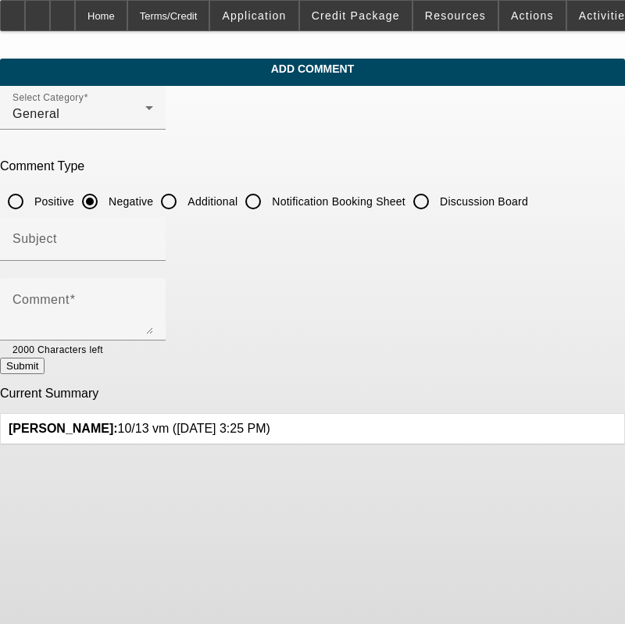
drag, startPoint x: 161, startPoint y: 420, endPoint x: 123, endPoint y: 420, distance: 38.3
click at [123, 422] on span "[PERSON_NAME]: 10/13 vm ([DATE] 3:25 PM)" at bounding box center [140, 428] width 262 height 13
copy span "10/13 vm"
click at [437, 204] on input "Discussion Board" at bounding box center [421, 201] width 31 height 31
radio input "true"
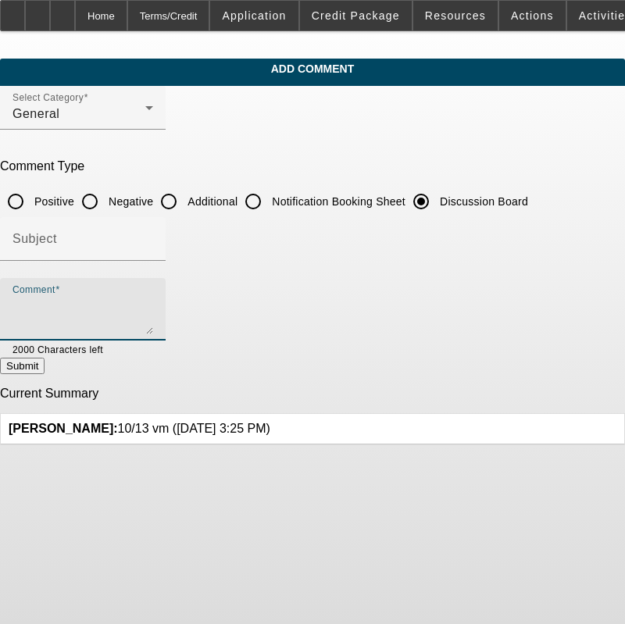
click at [153, 317] on textarea "Comment" at bounding box center [83, 316] width 141 height 38
paste textarea "10/13 vm"
type textarea "10/13 vm------10/14 vm se"
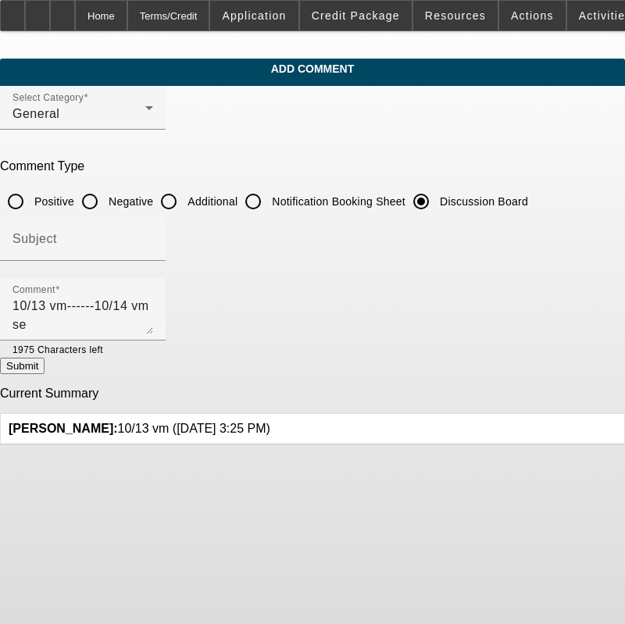
click at [270, 422] on div at bounding box center [270, 429] width 0 height 14
click at [270, 422] on icon at bounding box center [270, 422] width 0 height 0
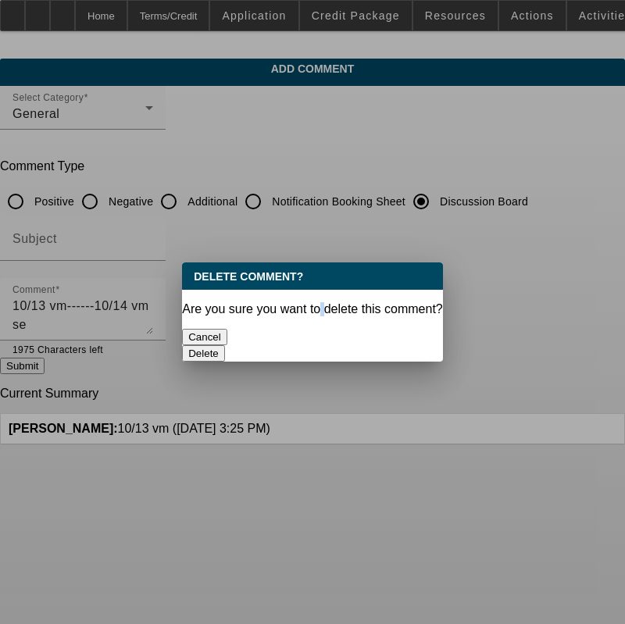
drag, startPoint x: 317, startPoint y: 298, endPoint x: 329, endPoint y: 309, distance: 16.0
click at [329, 309] on div "Are you sure you want to delete this comment?" at bounding box center [312, 309] width 261 height 14
click at [225, 345] on button "Delete" at bounding box center [203, 353] width 43 height 16
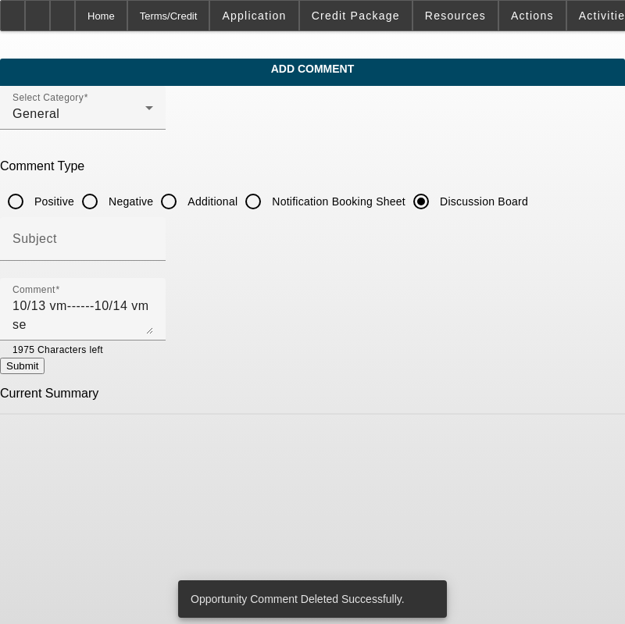
click at [45, 374] on button "Submit" at bounding box center [22, 366] width 45 height 16
radio input "true"
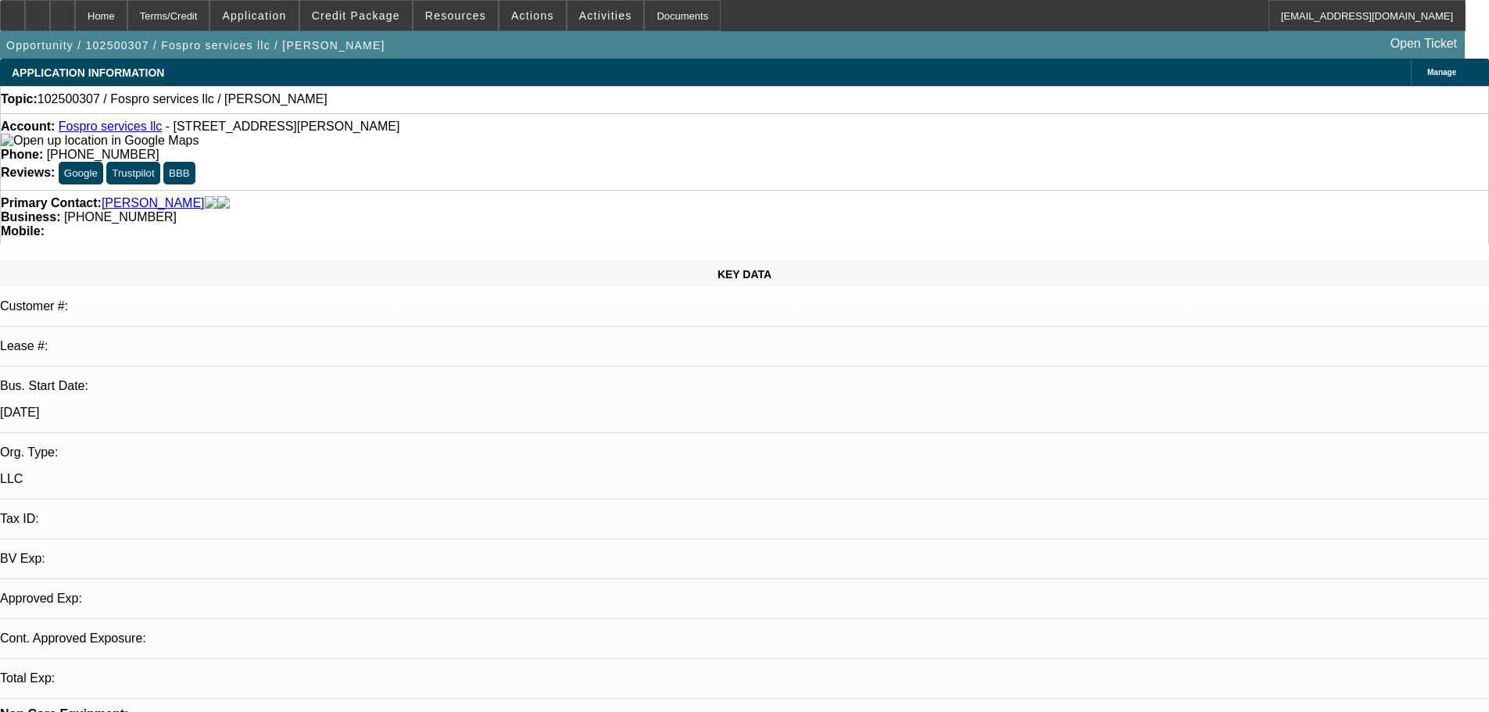
select select "0"
select select "2"
select select "0.1"
select select "4"
